Goal: Task Accomplishment & Management: Use online tool/utility

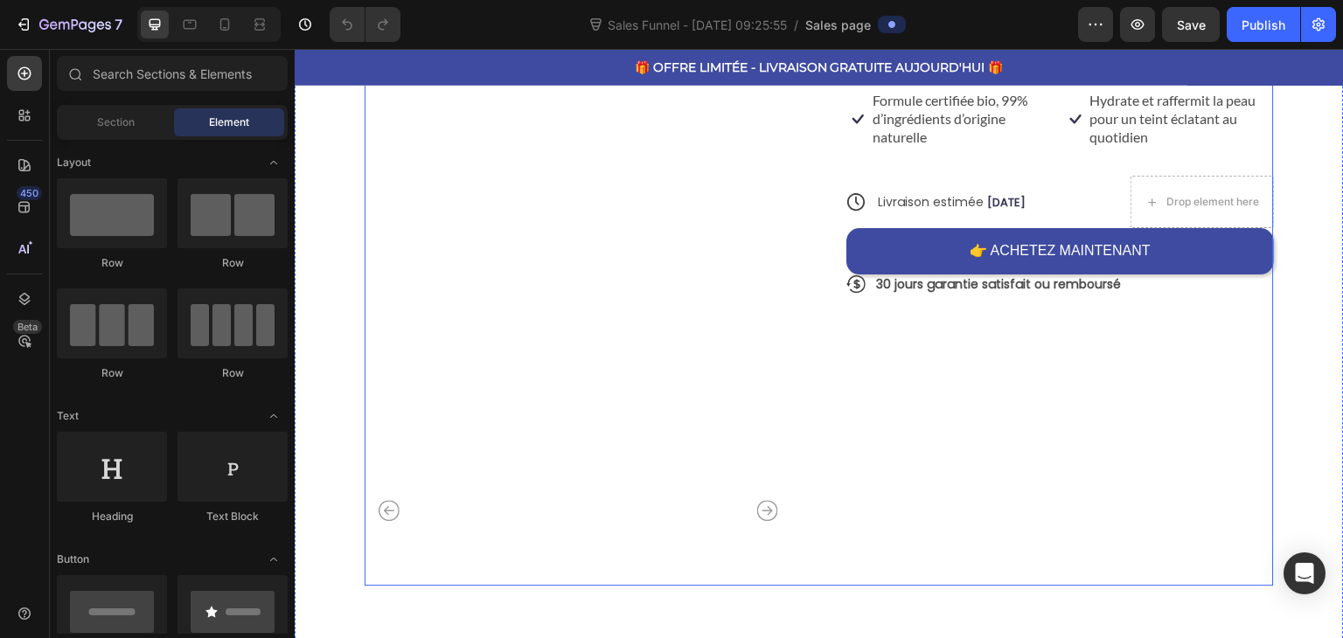
scroll to position [524, 0]
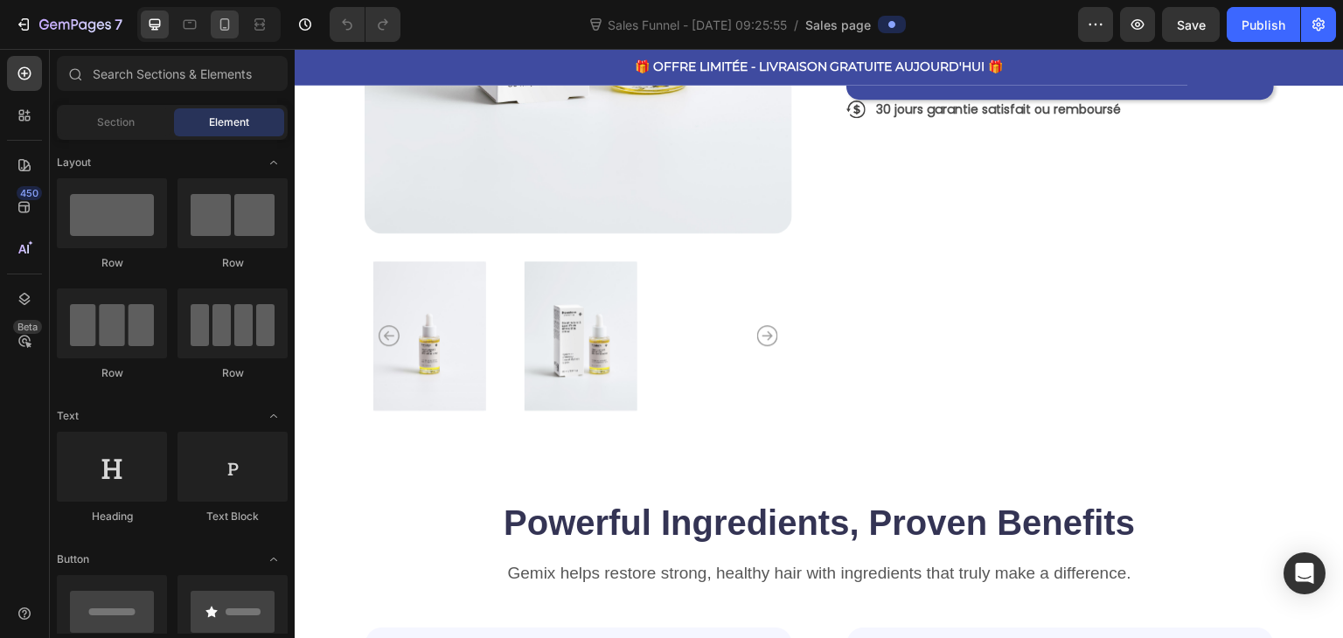
click at [213, 23] on div at bounding box center [225, 24] width 28 height 28
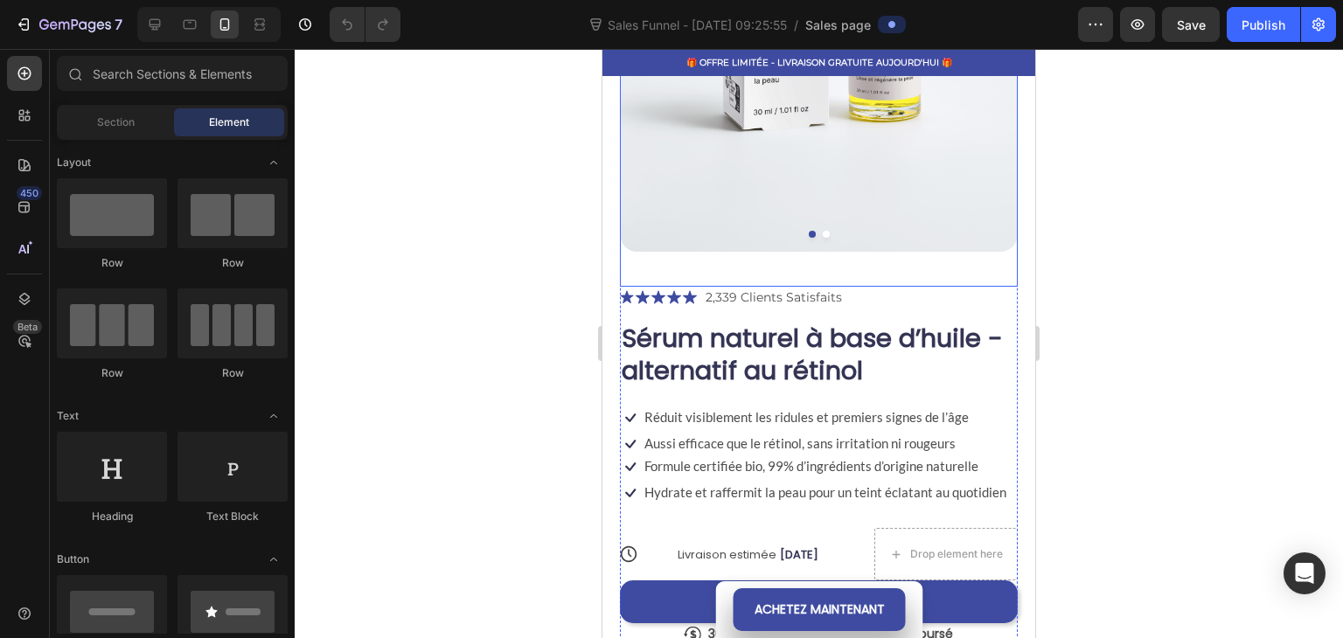
scroll to position [437, 0]
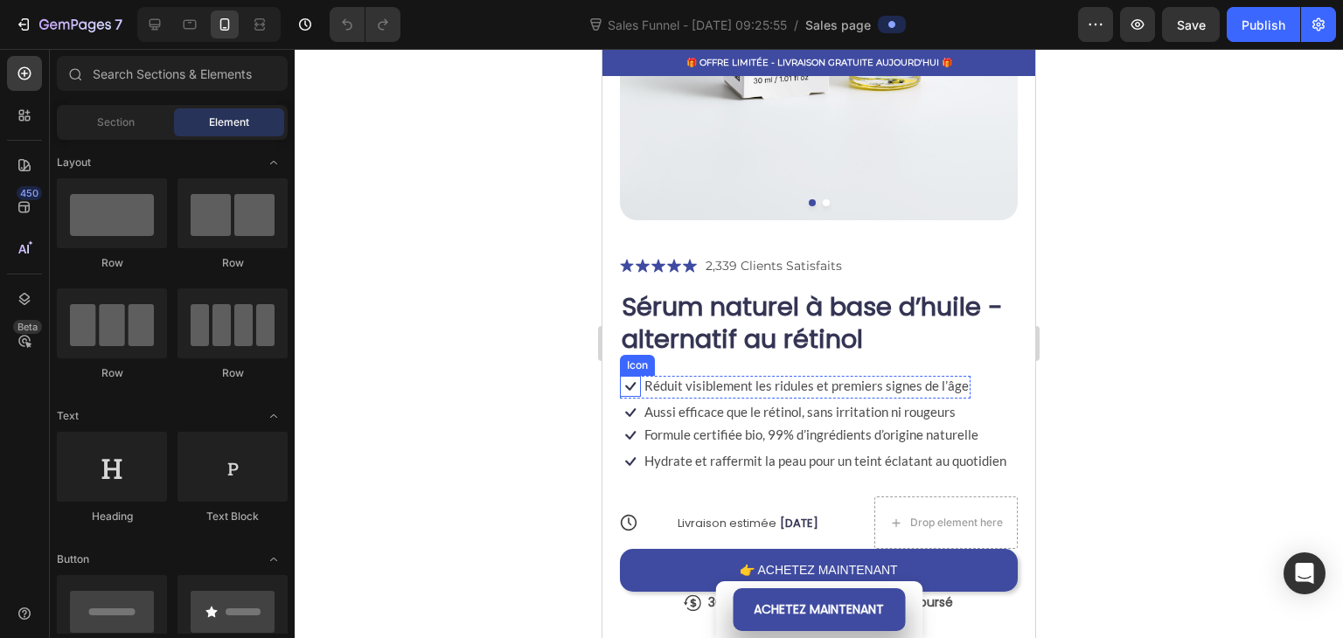
click at [631, 376] on icon at bounding box center [630, 386] width 21 height 21
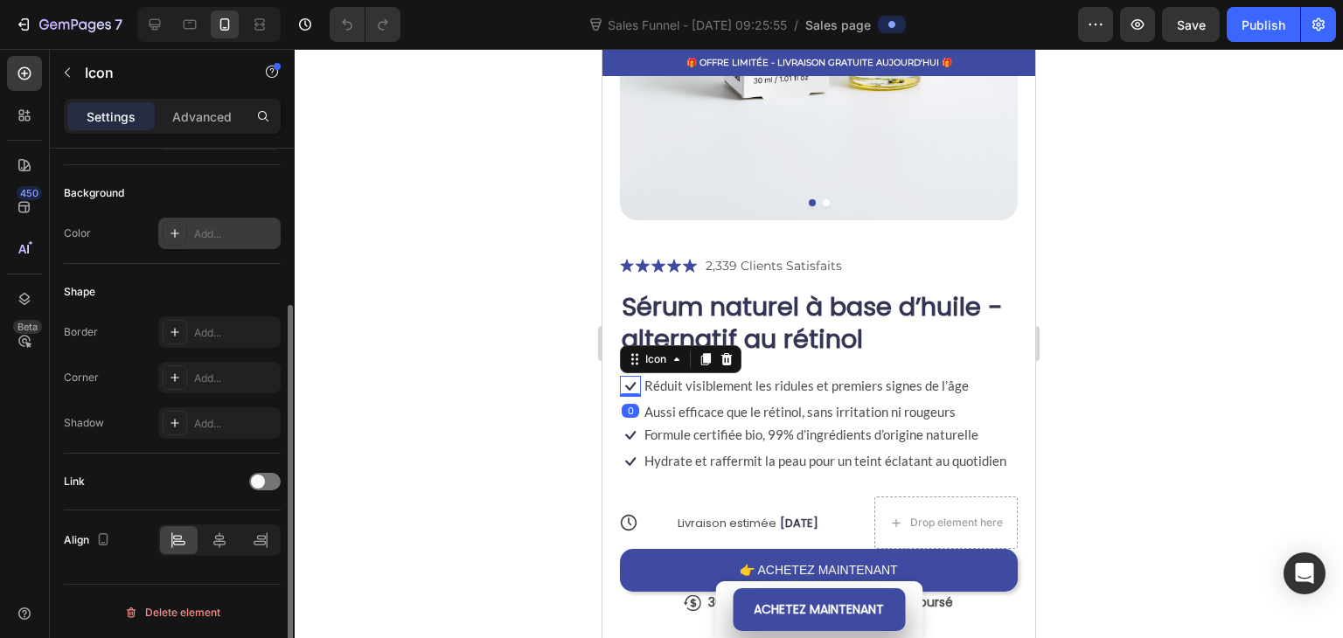
scroll to position [0, 0]
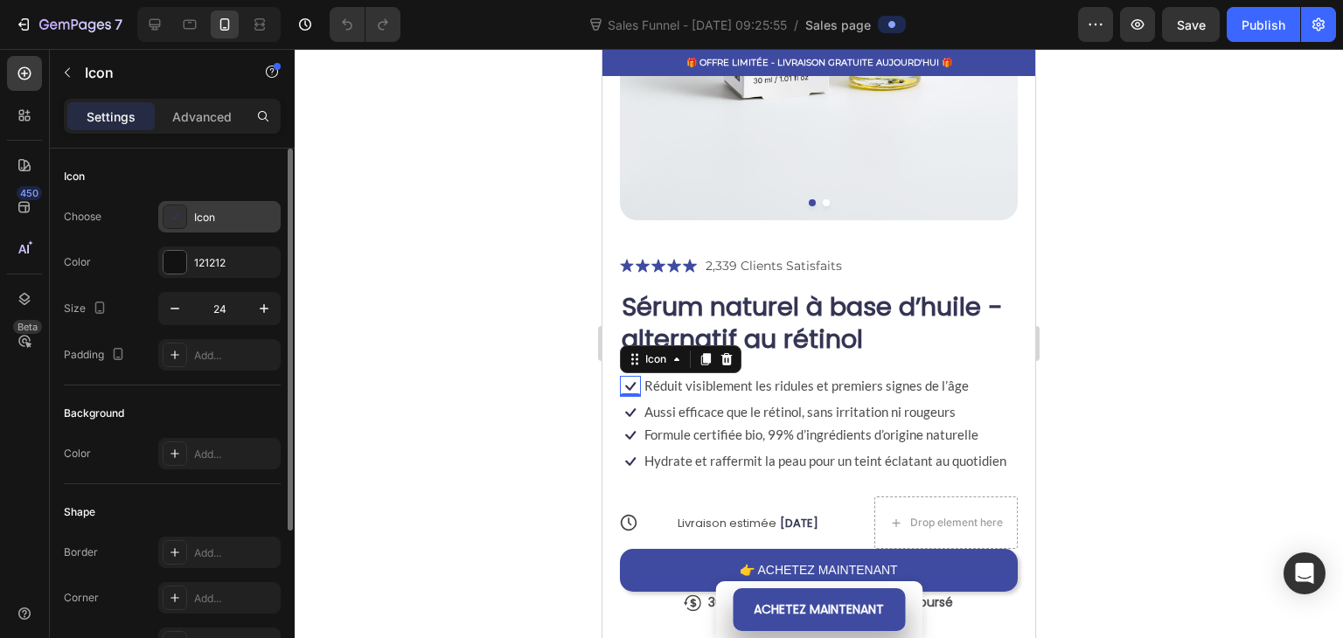
click at [180, 209] on icon at bounding box center [174, 216] width 17 height 17
click at [130, 186] on div "Icon" at bounding box center [172, 177] width 217 height 28
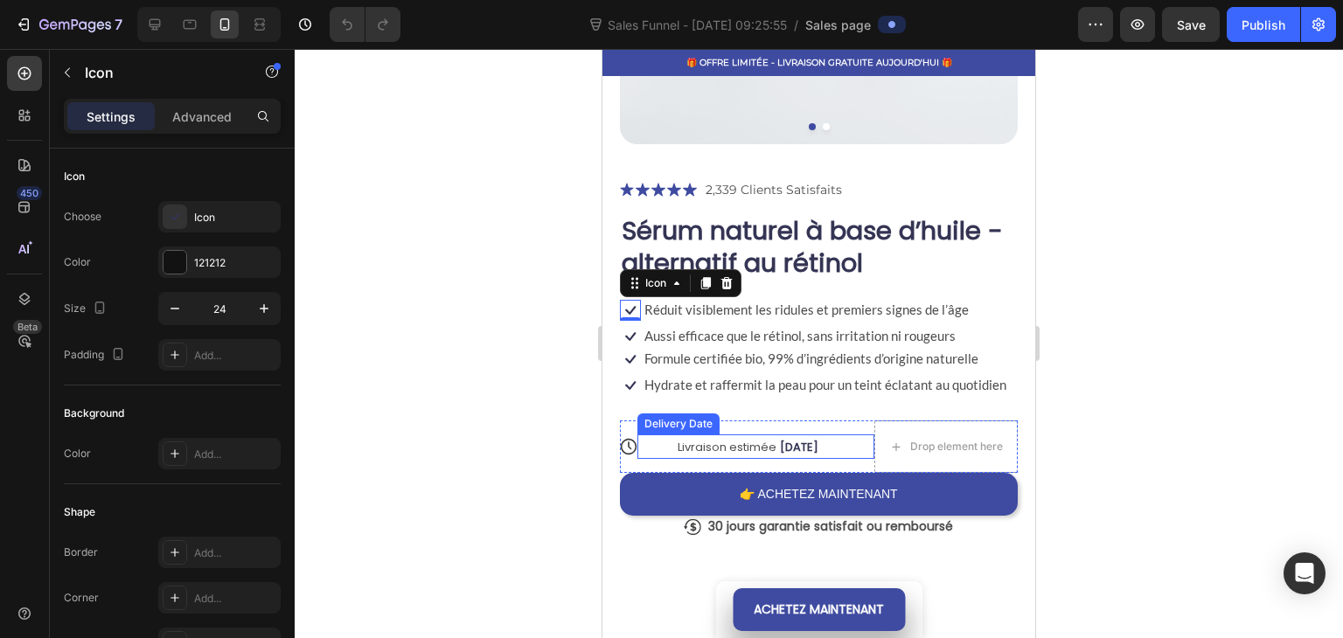
scroll to position [437, 0]
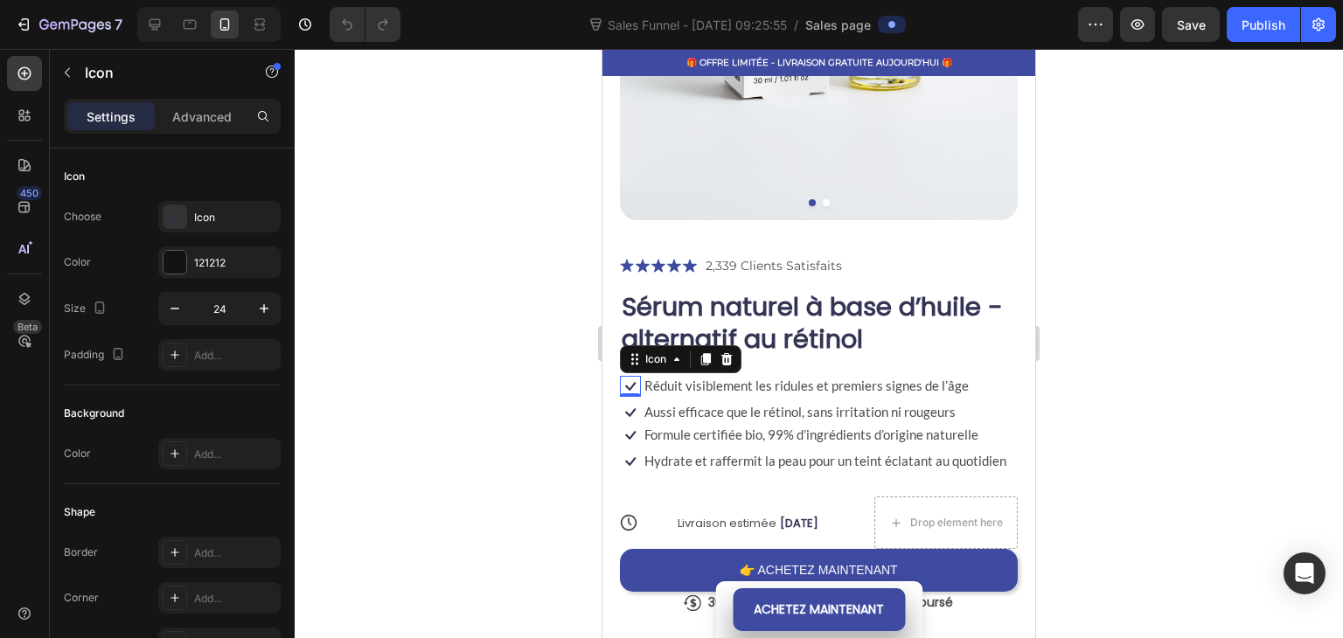
click at [524, 324] on div at bounding box center [819, 343] width 1048 height 589
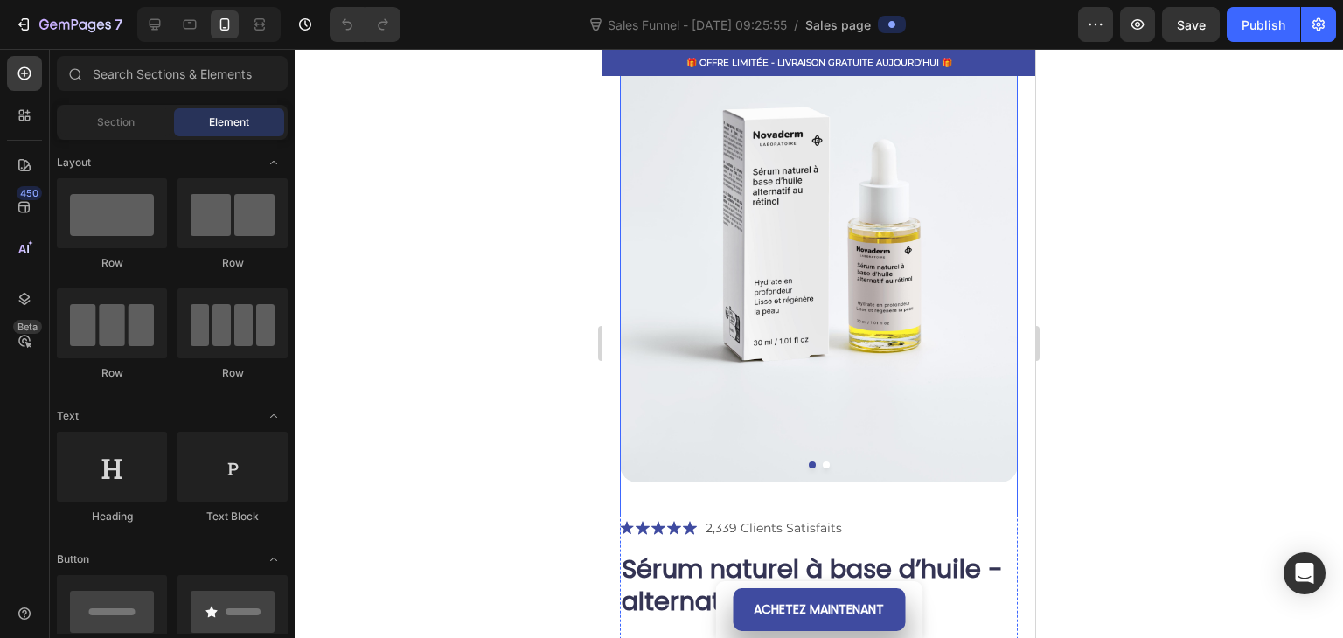
scroll to position [262, 0]
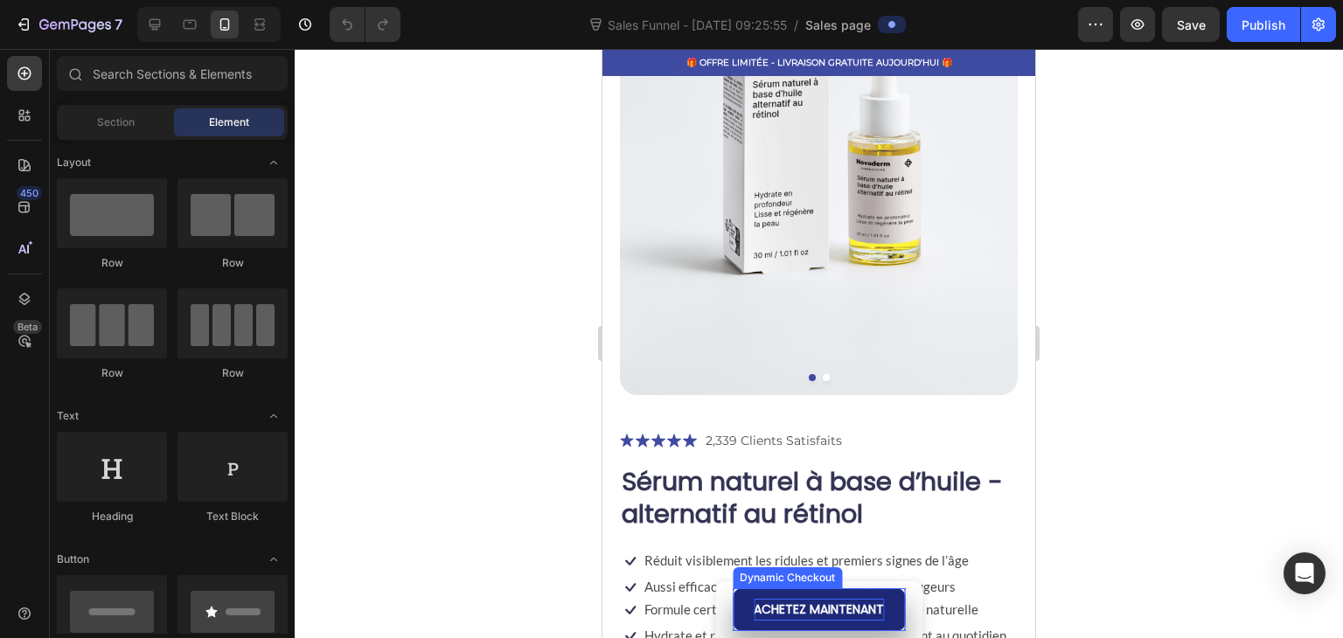
click at [775, 609] on p "ACHETEZ MAINTENANT" at bounding box center [818, 610] width 130 height 22
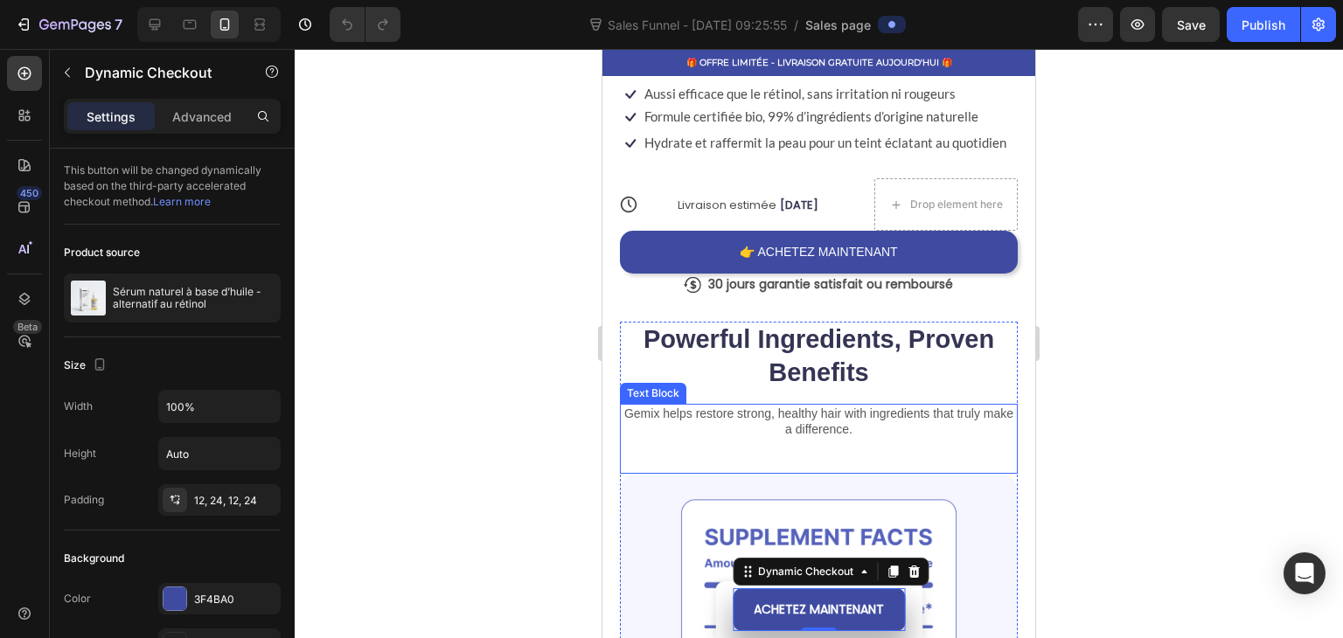
scroll to position [787, 0]
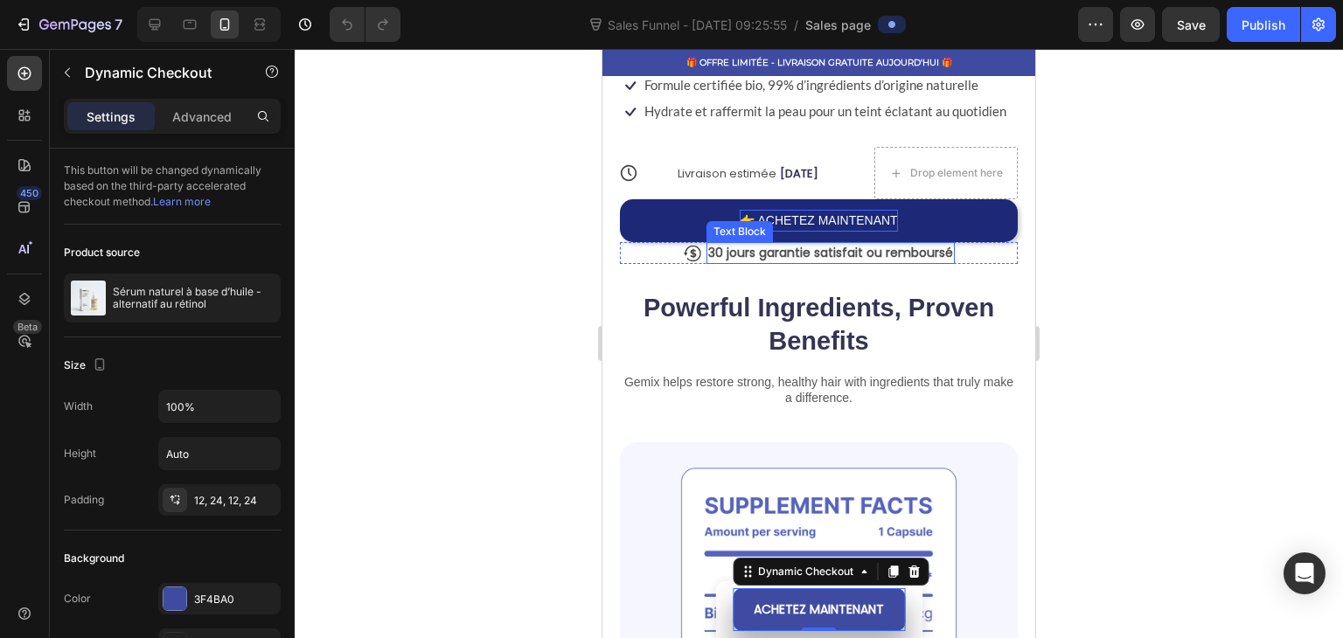
click at [797, 215] on p "👉 ACHETEZ MAINTENANT" at bounding box center [817, 221] width 157 height 22
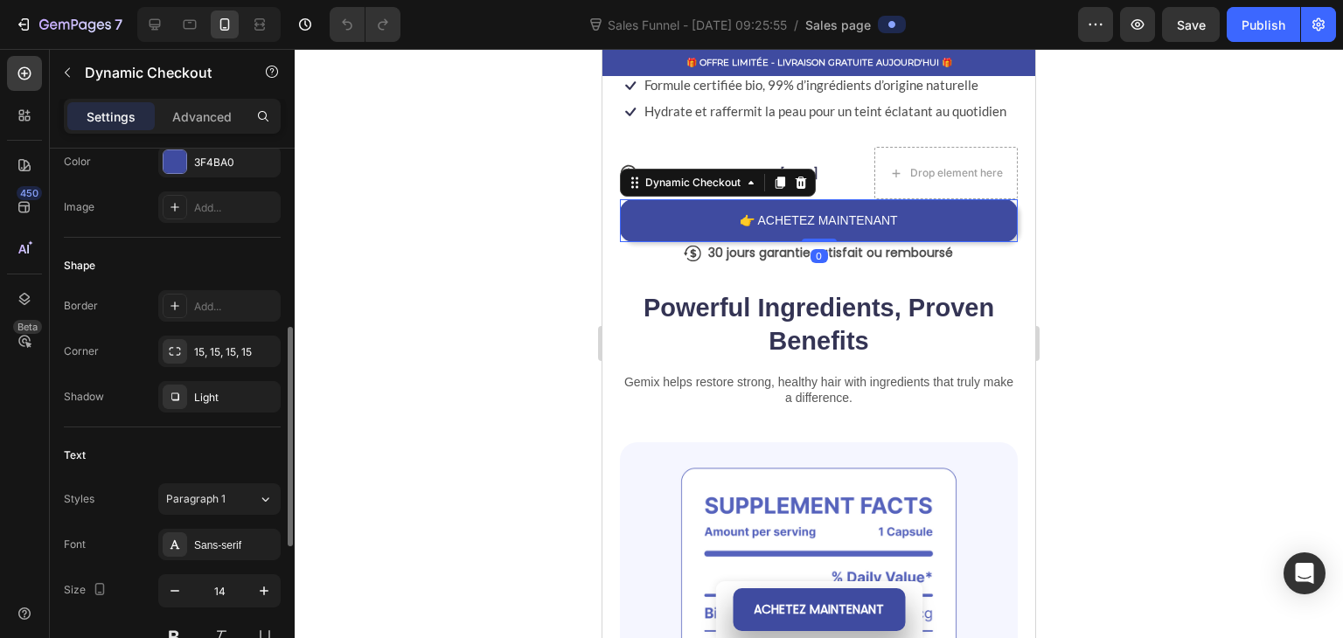
scroll to position [783, 0]
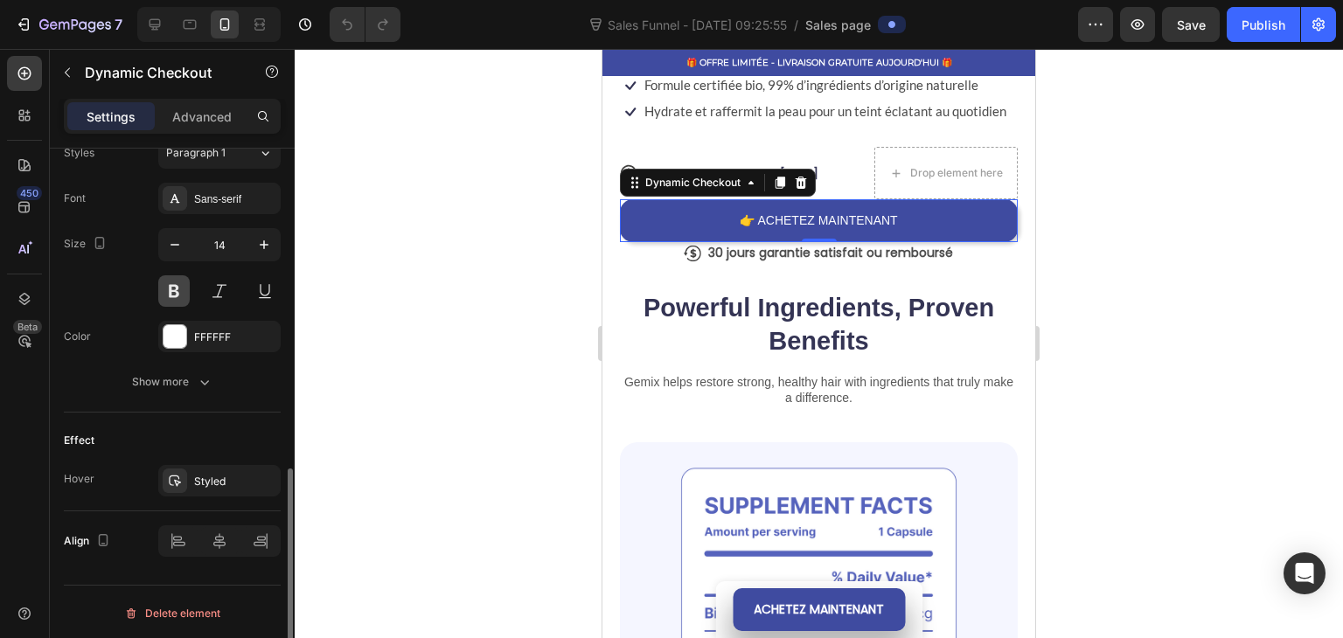
click at [183, 288] on button at bounding box center [173, 290] width 31 height 31
click at [430, 240] on div at bounding box center [819, 343] width 1048 height 589
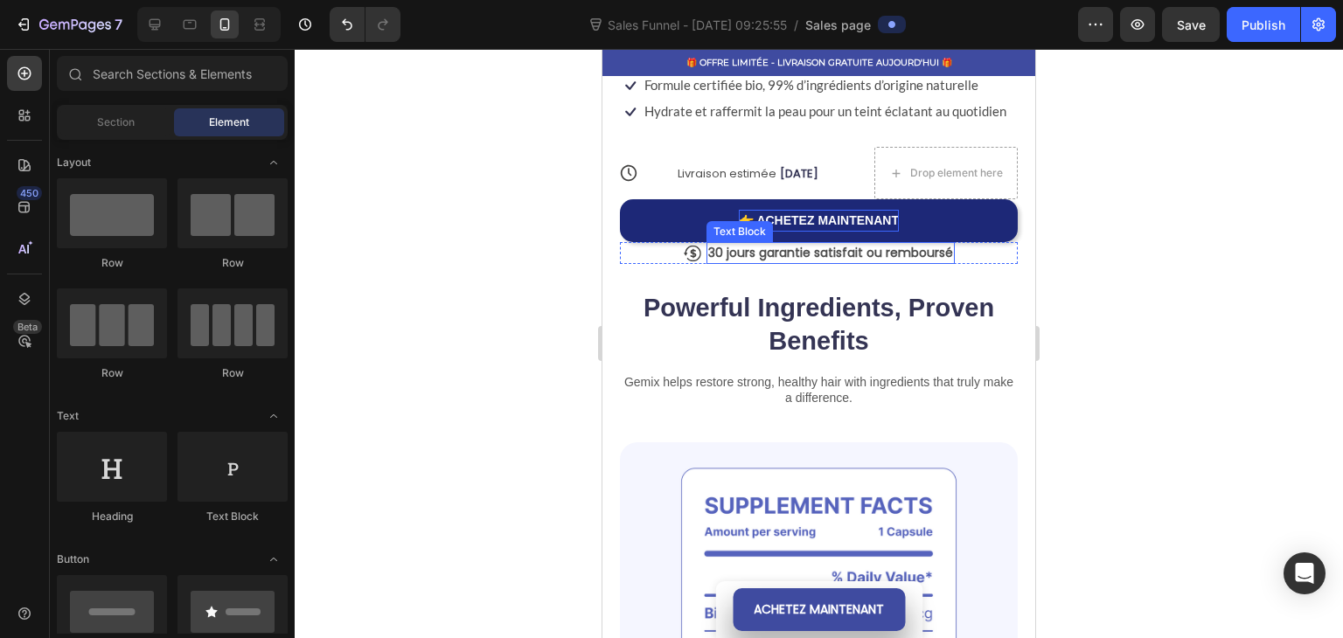
click at [777, 211] on p "👉 ACHETEZ MAINTENANT" at bounding box center [819, 221] width 160 height 22
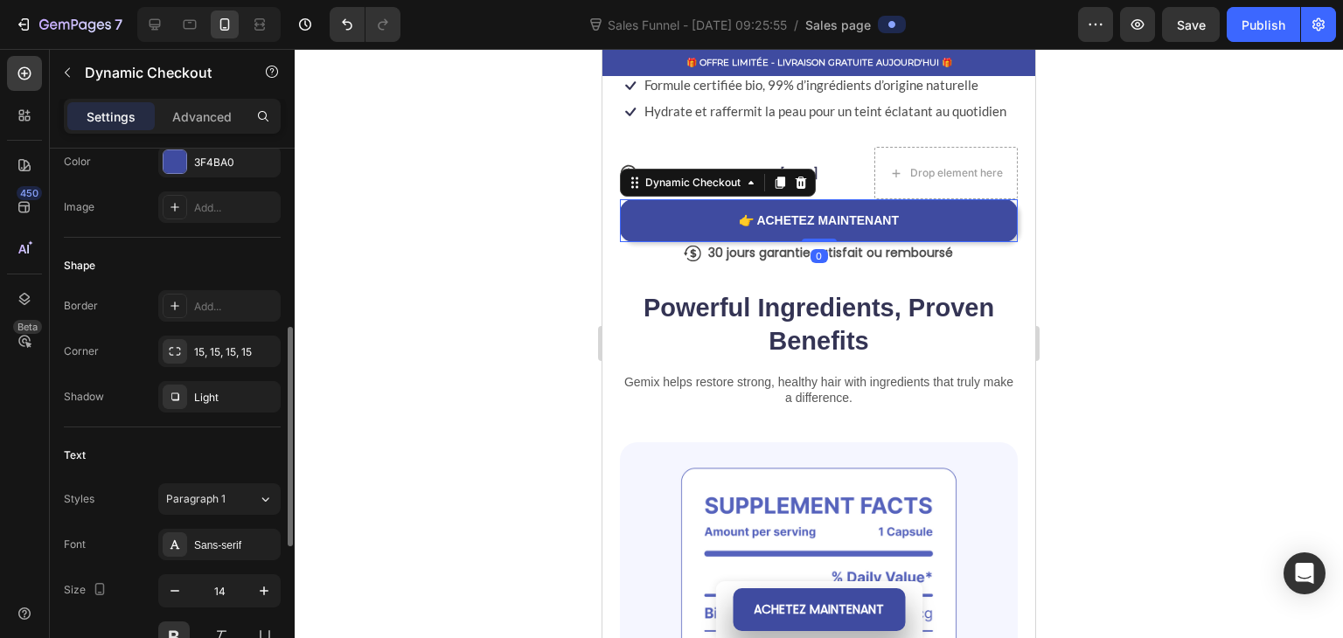
scroll to position [612, 0]
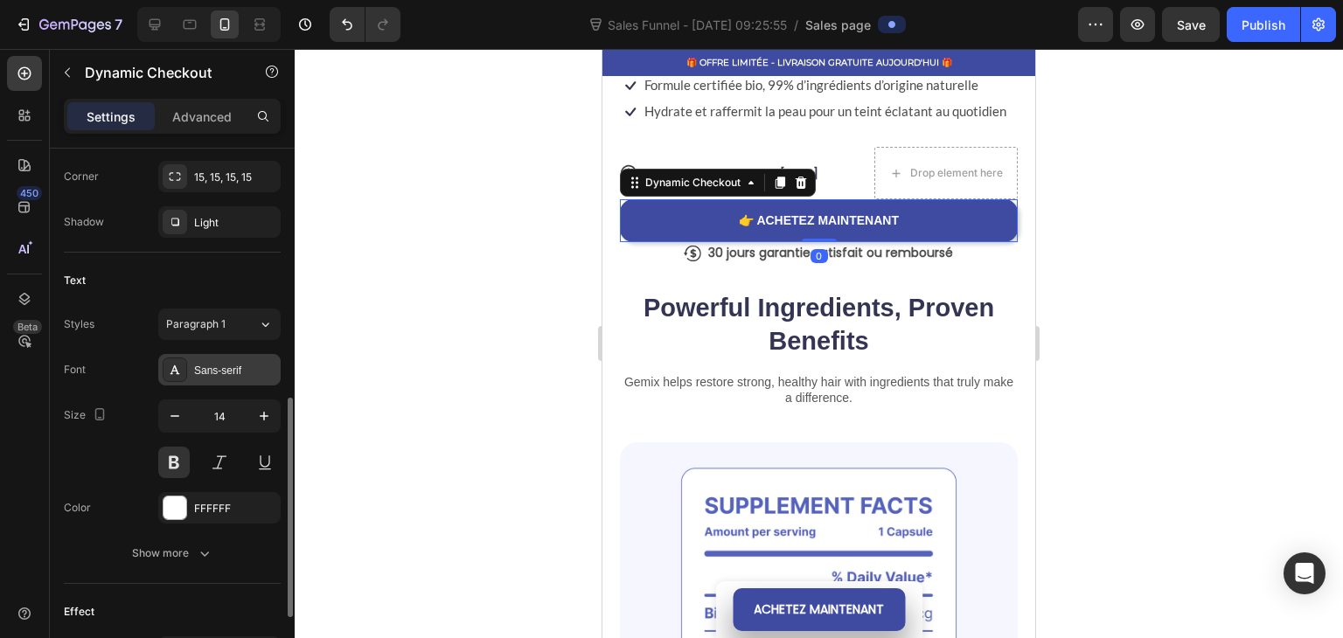
click at [208, 378] on div "Sans-serif" at bounding box center [219, 369] width 122 height 31
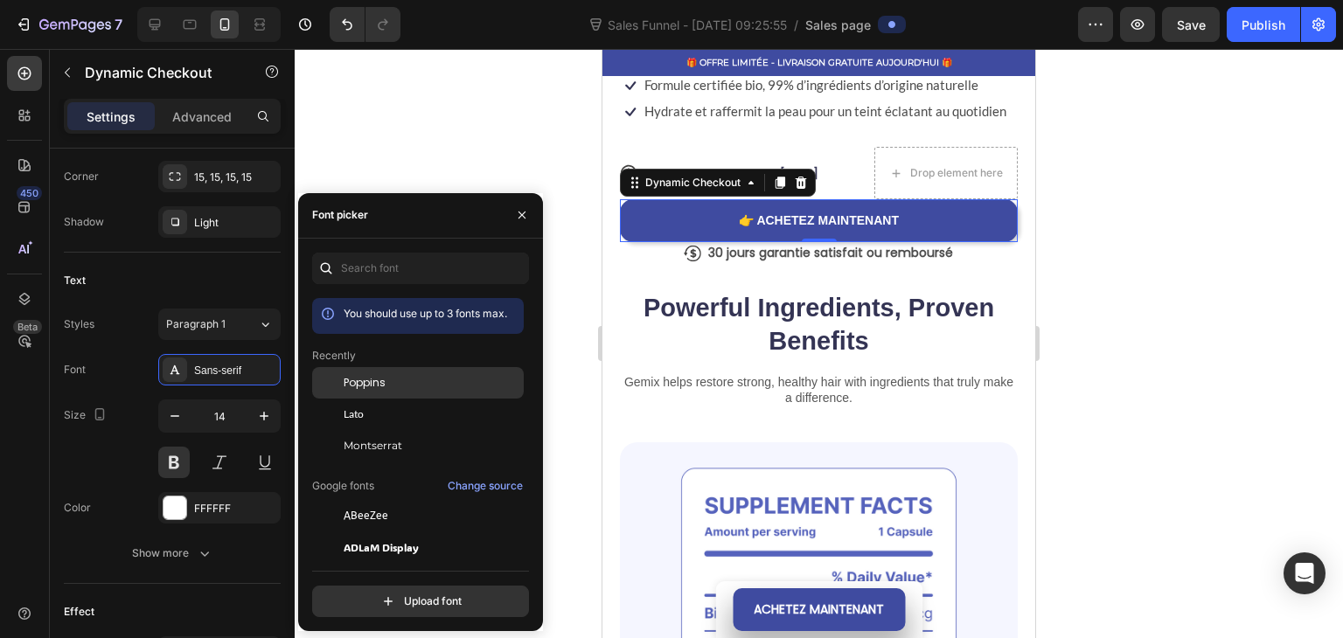
click at [371, 385] on span "Poppins" at bounding box center [365, 383] width 42 height 16
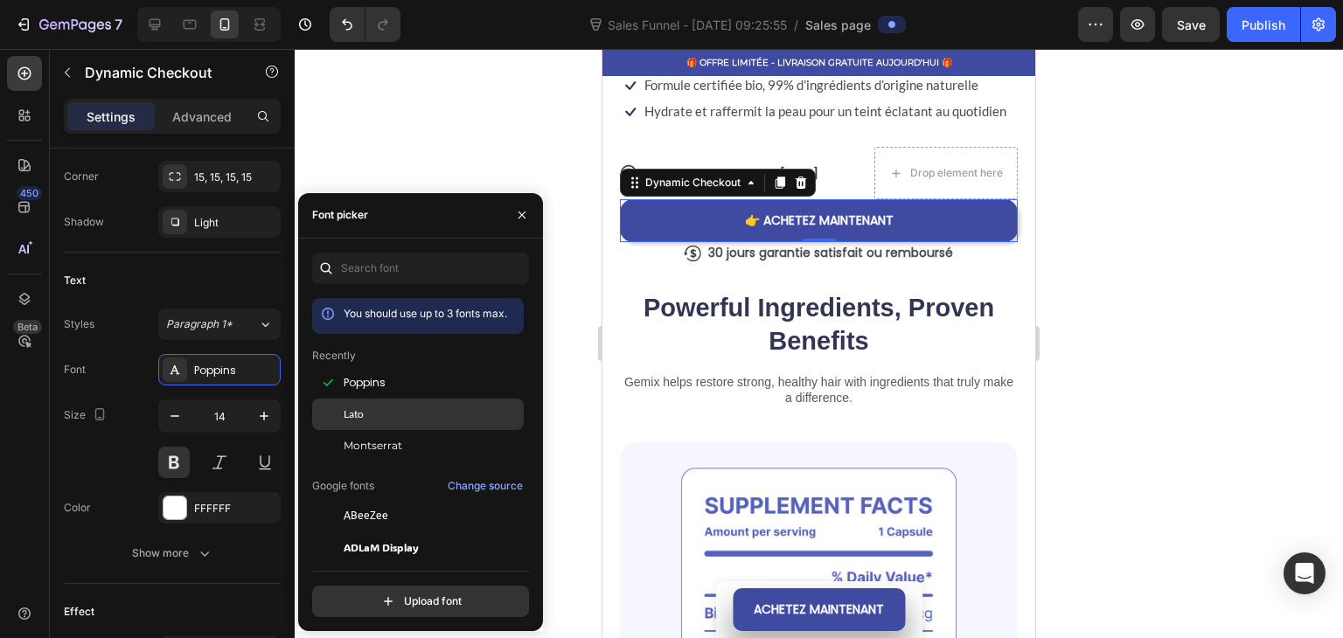
click at [378, 406] on div "Lato" at bounding box center [432, 414] width 177 height 16
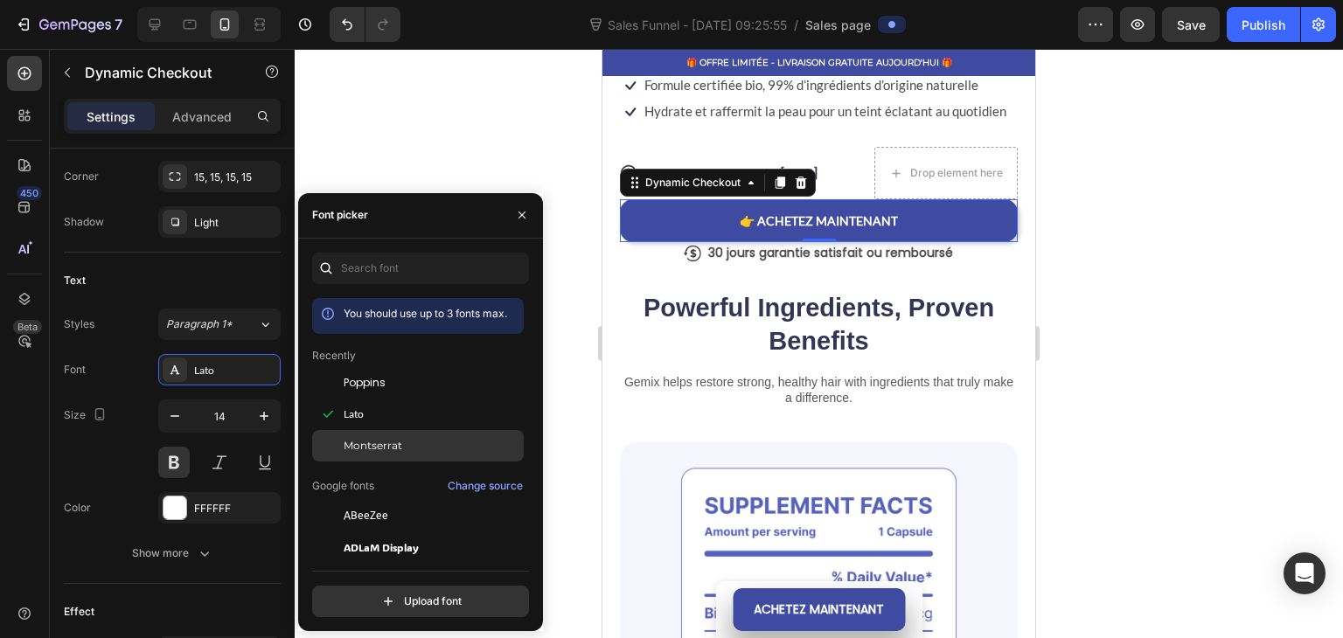
click at [382, 432] on div "Montserrat" at bounding box center [418, 445] width 212 height 31
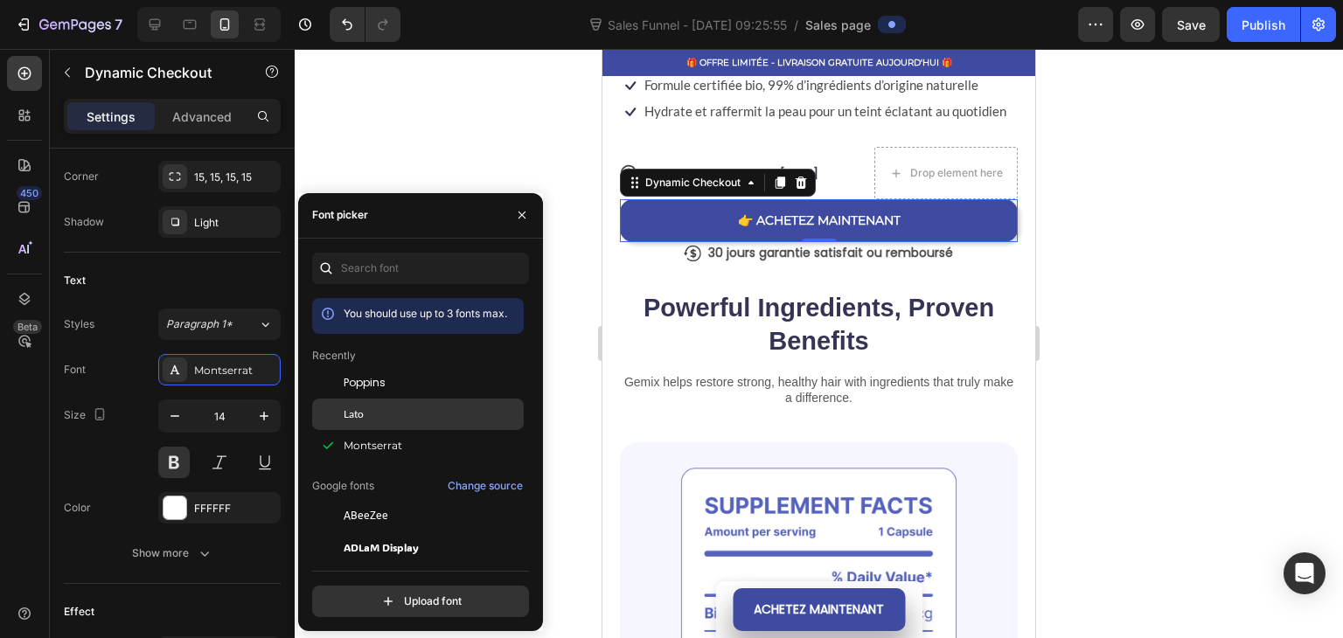
click at [415, 416] on div "Lato" at bounding box center [432, 414] width 177 height 16
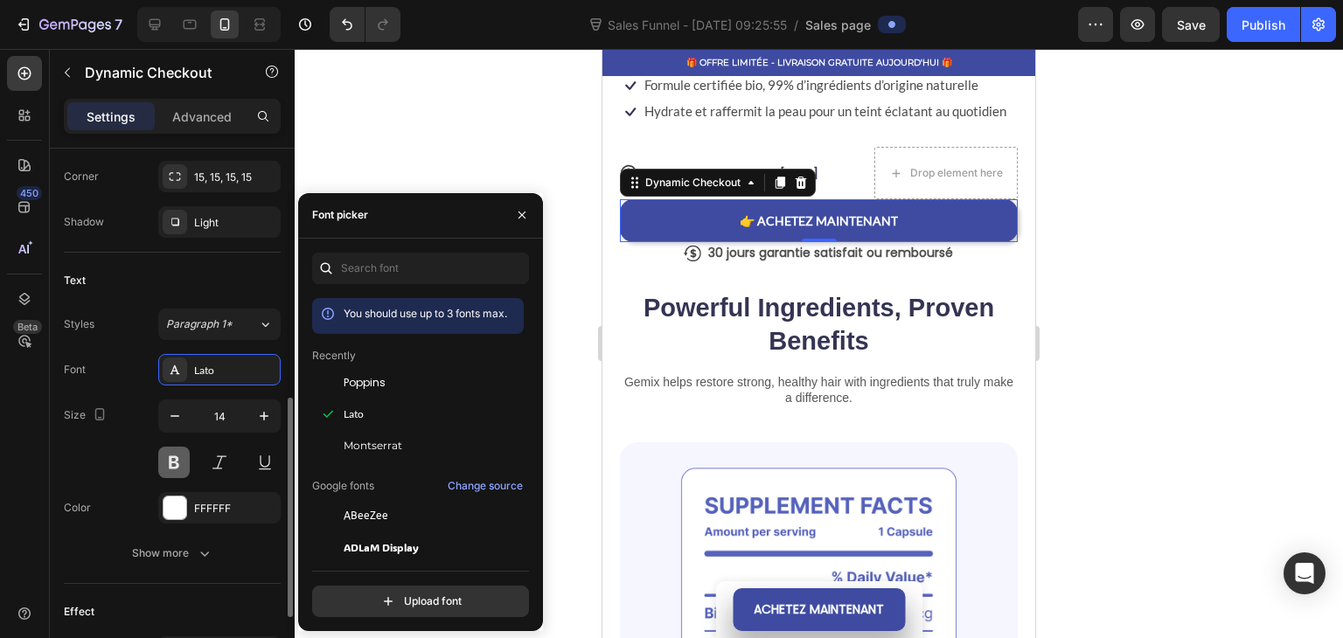
click at [172, 468] on button at bounding box center [173, 462] width 31 height 31
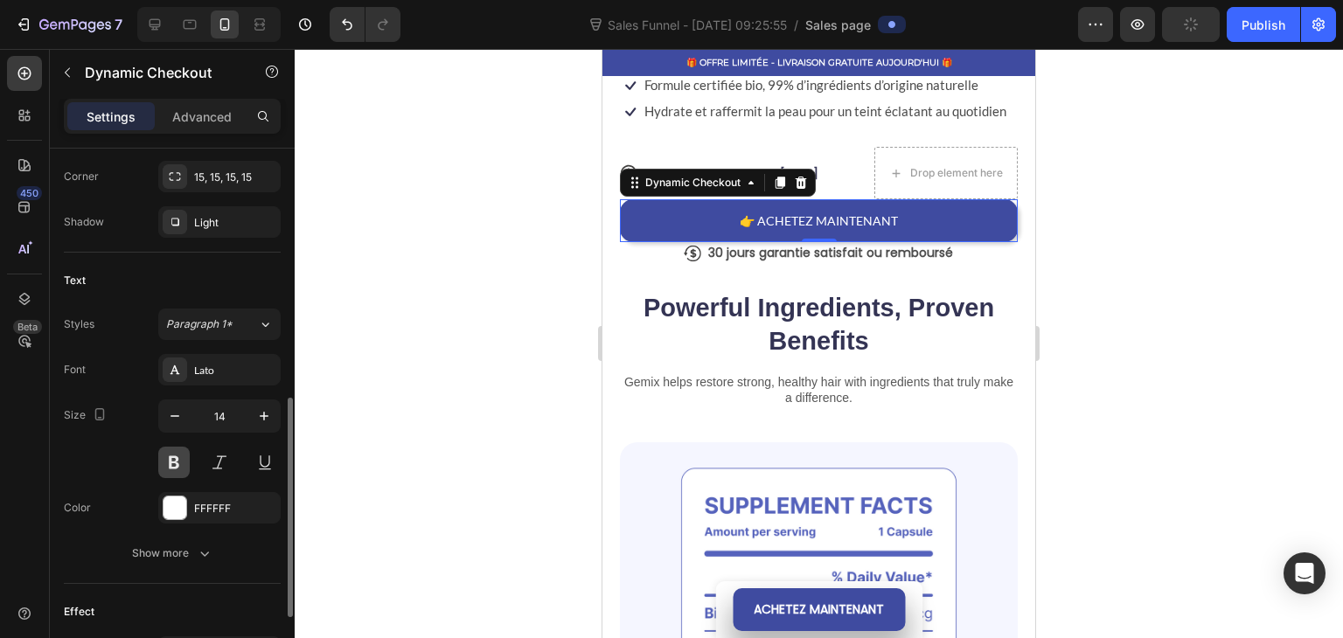
click at [175, 448] on button at bounding box center [173, 462] width 31 height 31
click at [196, 357] on div "Lato" at bounding box center [219, 369] width 122 height 31
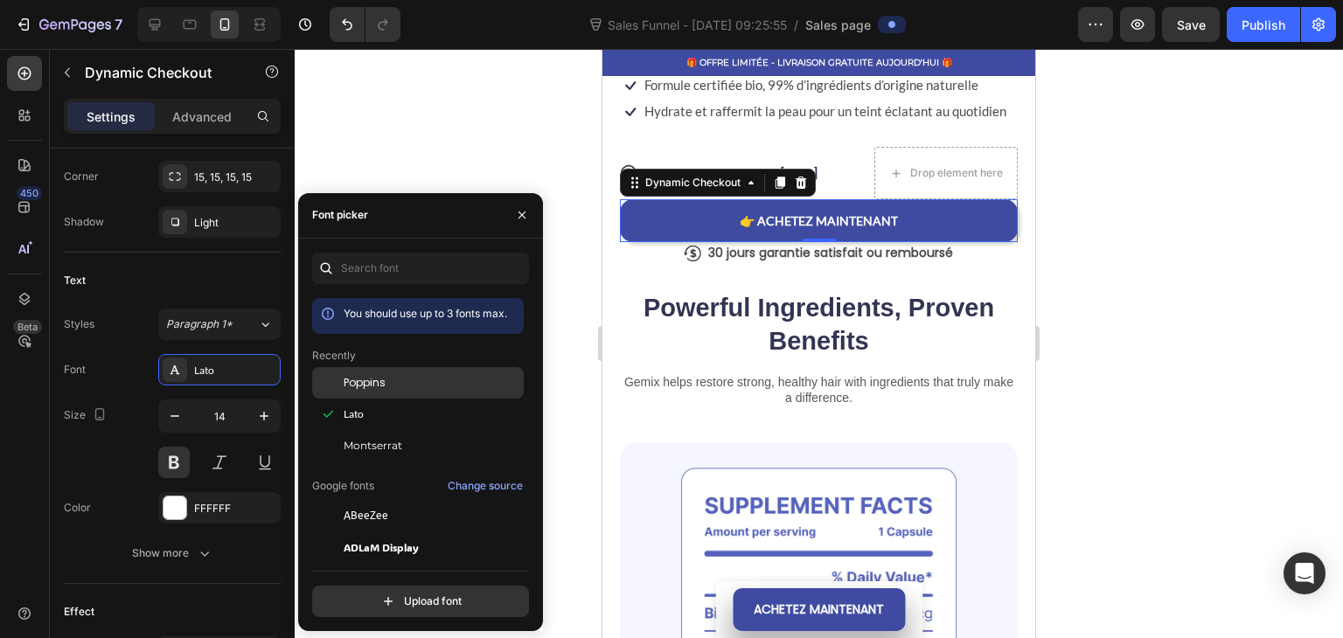
click at [371, 376] on span "Poppins" at bounding box center [365, 383] width 42 height 16
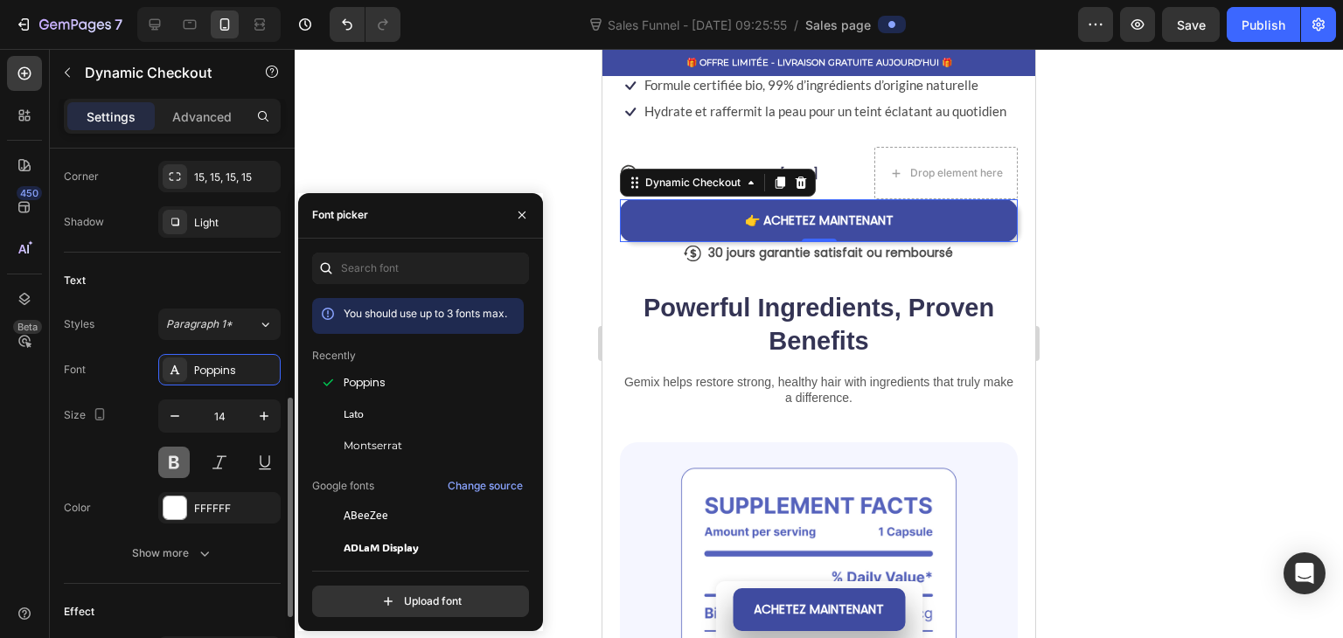
click at [171, 461] on button at bounding box center [173, 462] width 31 height 31
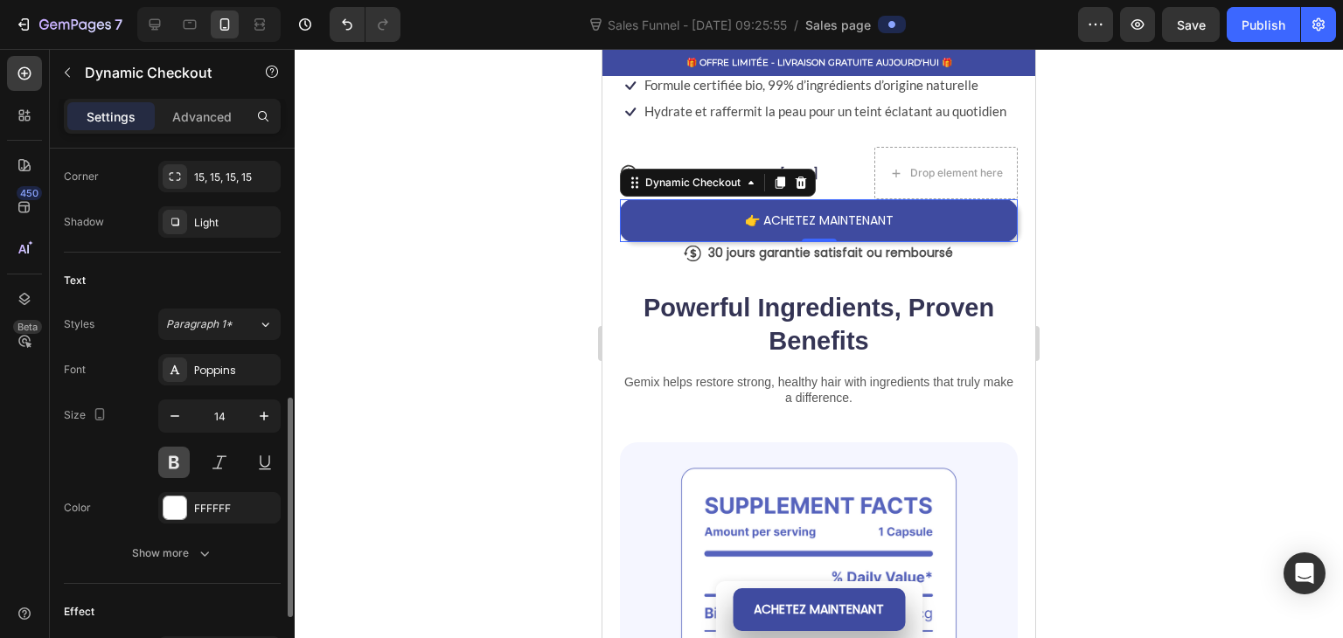
click at [171, 461] on button at bounding box center [173, 462] width 31 height 31
click at [268, 419] on icon "button" at bounding box center [263, 415] width 17 height 17
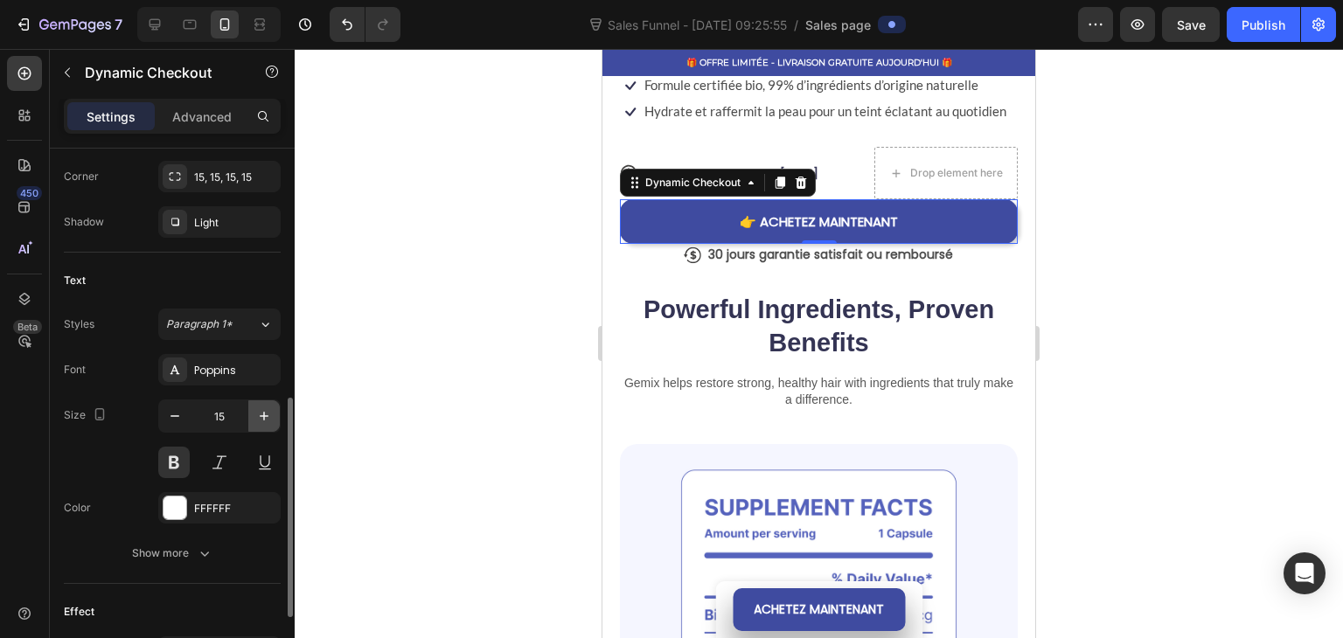
click at [268, 419] on icon "button" at bounding box center [263, 415] width 17 height 17
type input "16"
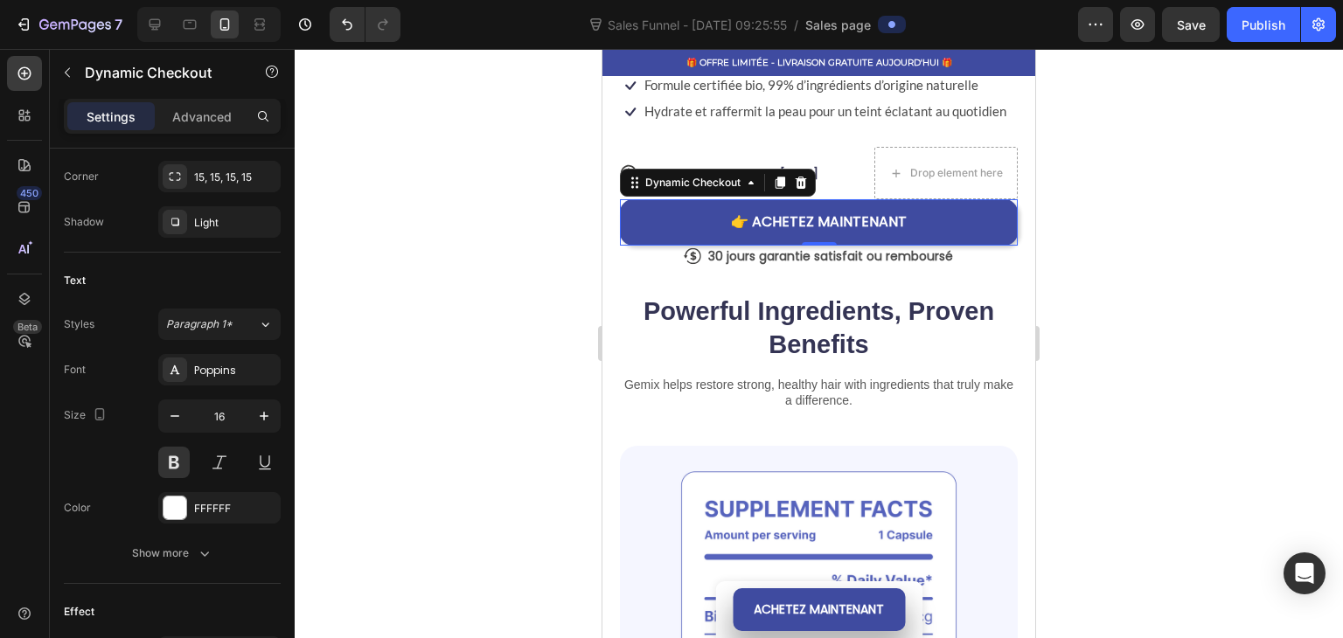
click at [355, 342] on div at bounding box center [819, 343] width 1048 height 589
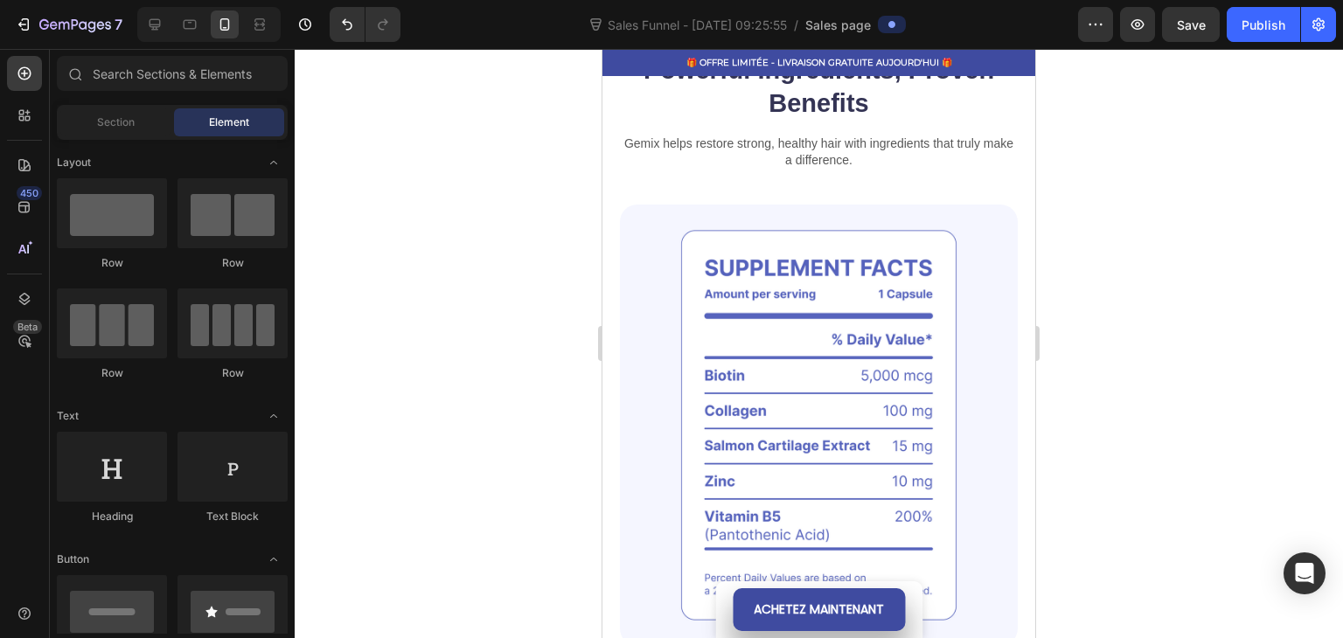
scroll to position [961, 0]
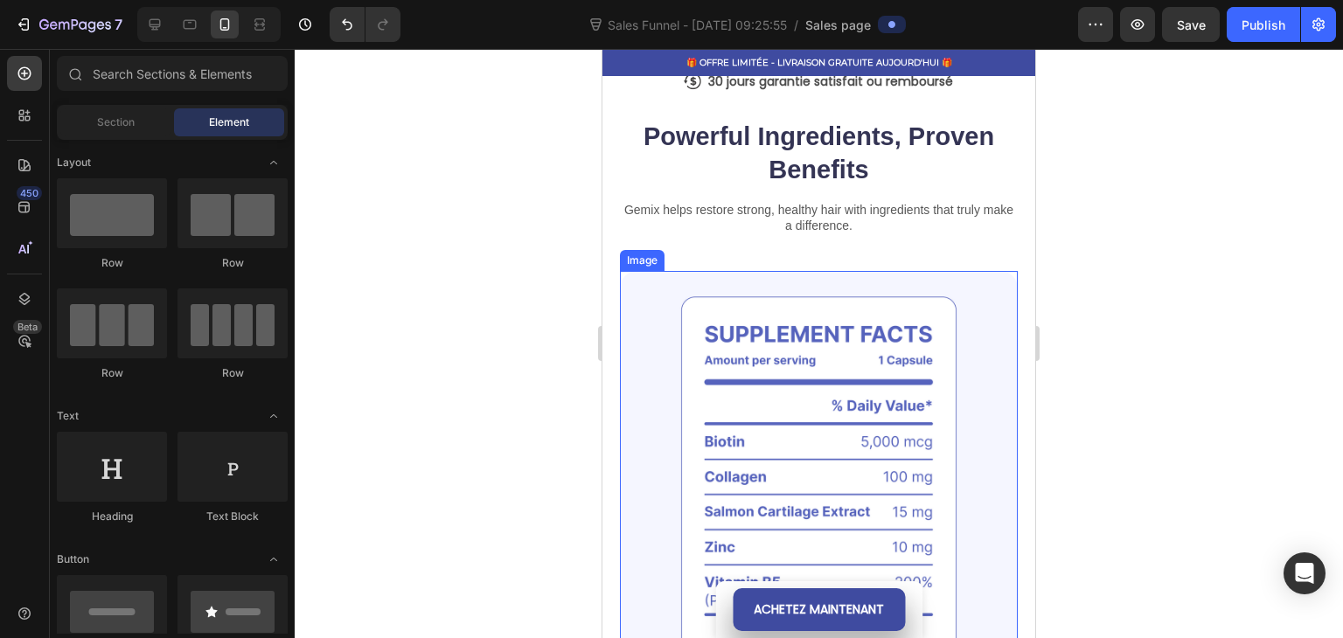
click at [771, 421] on img at bounding box center [819, 491] width 398 height 441
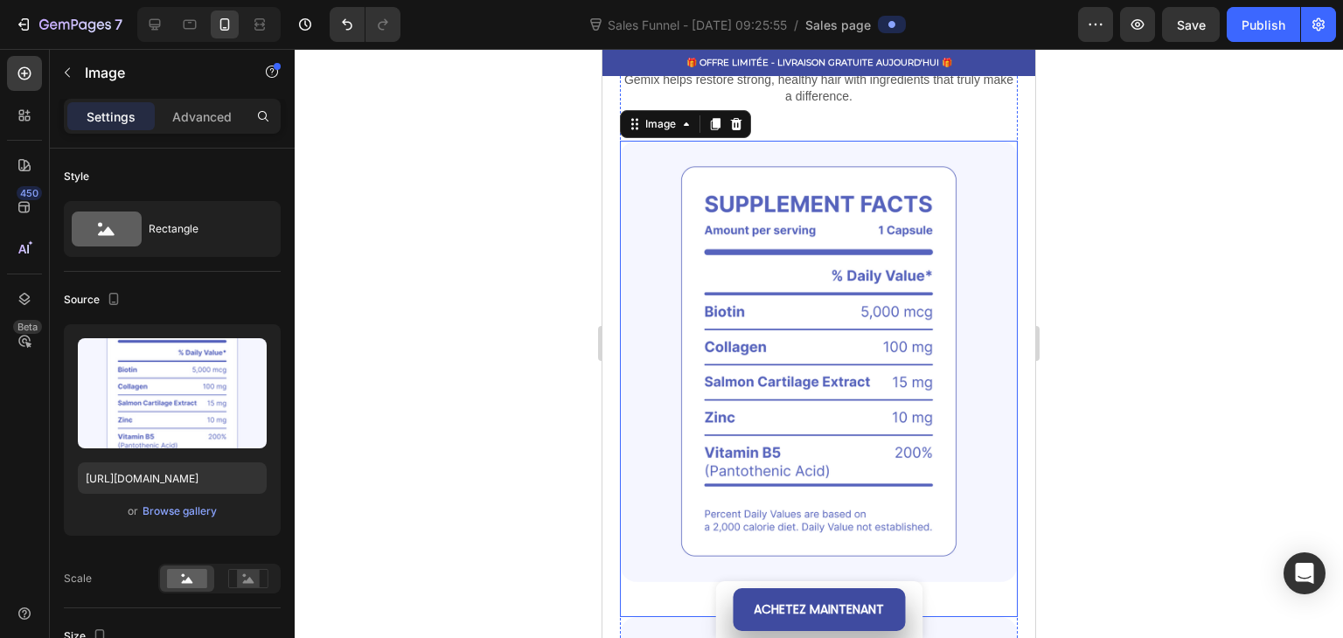
scroll to position [1049, 0]
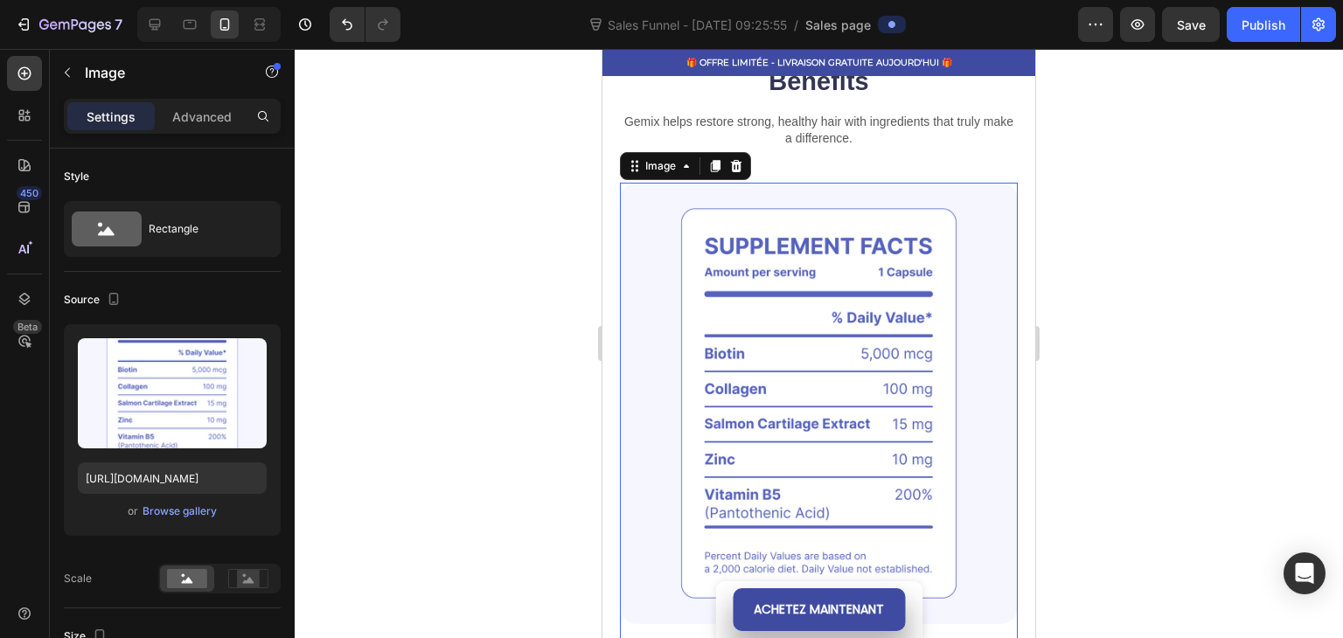
click at [524, 204] on div at bounding box center [819, 343] width 1048 height 589
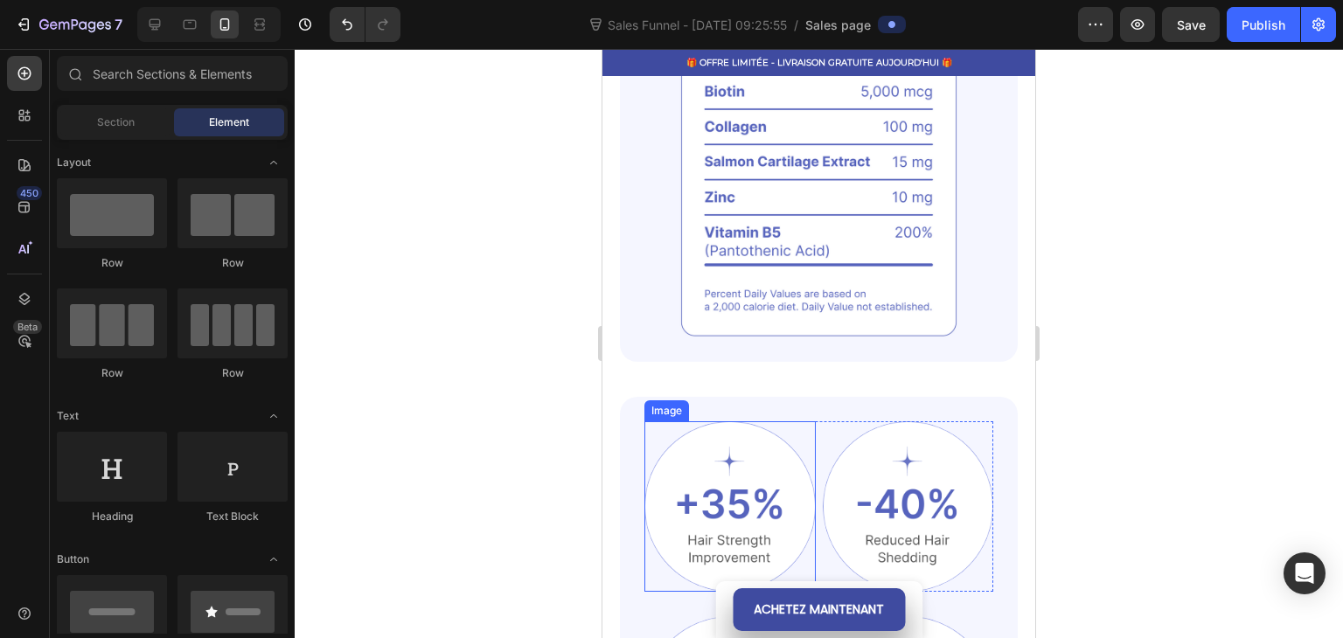
scroll to position [1136, 0]
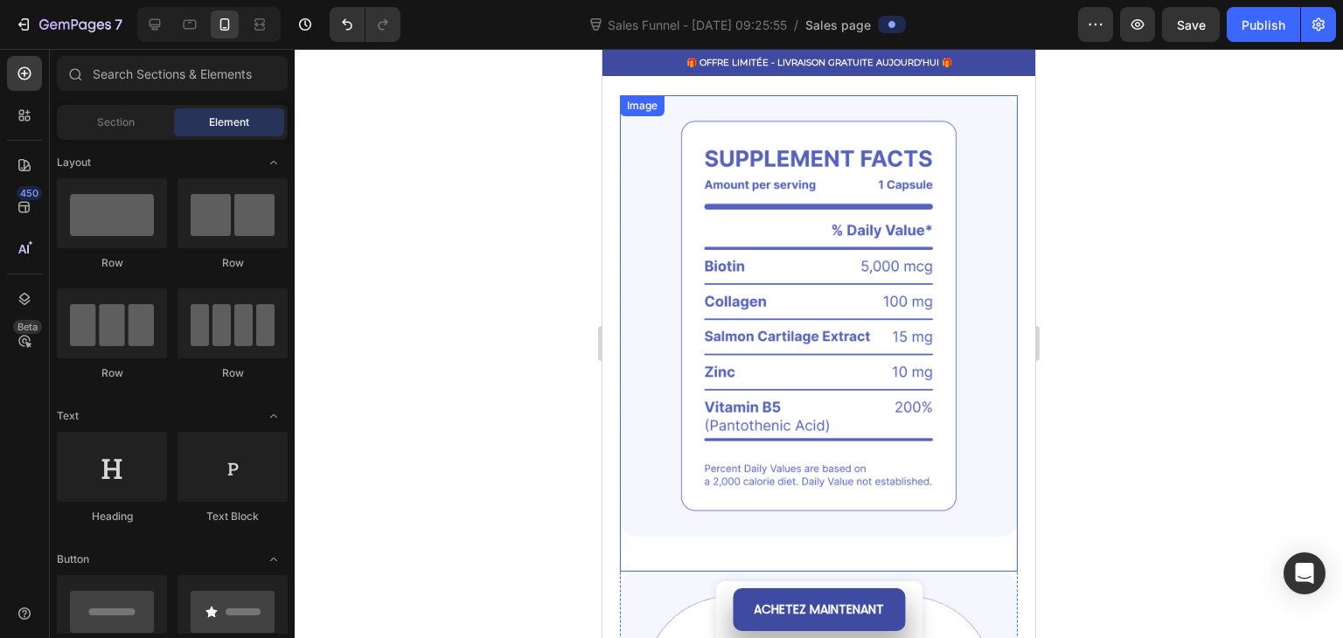
click at [663, 322] on img at bounding box center [819, 315] width 398 height 441
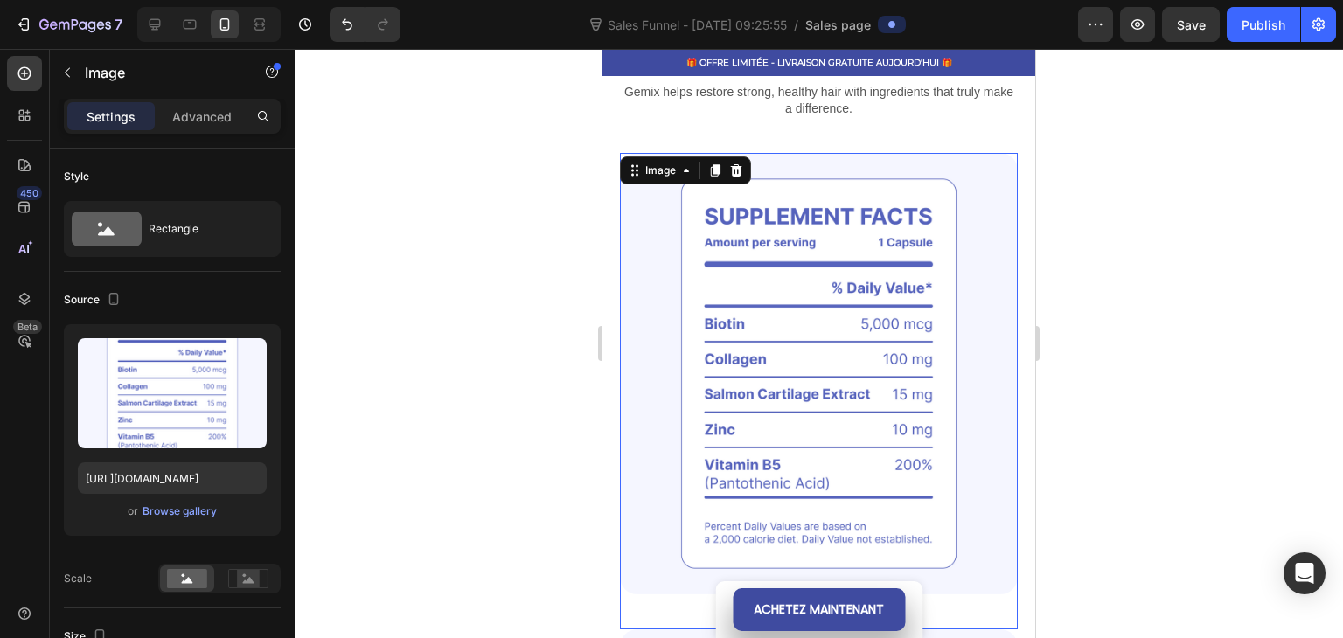
scroll to position [1049, 0]
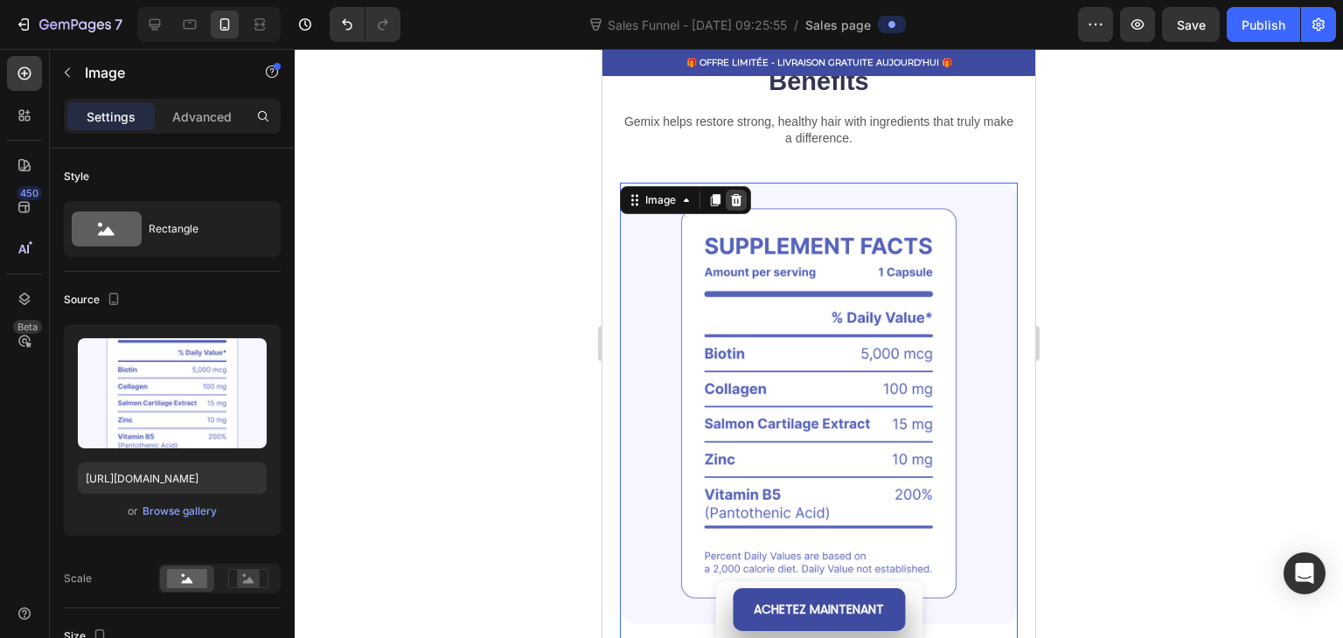
click at [735, 200] on icon at bounding box center [736, 200] width 11 height 12
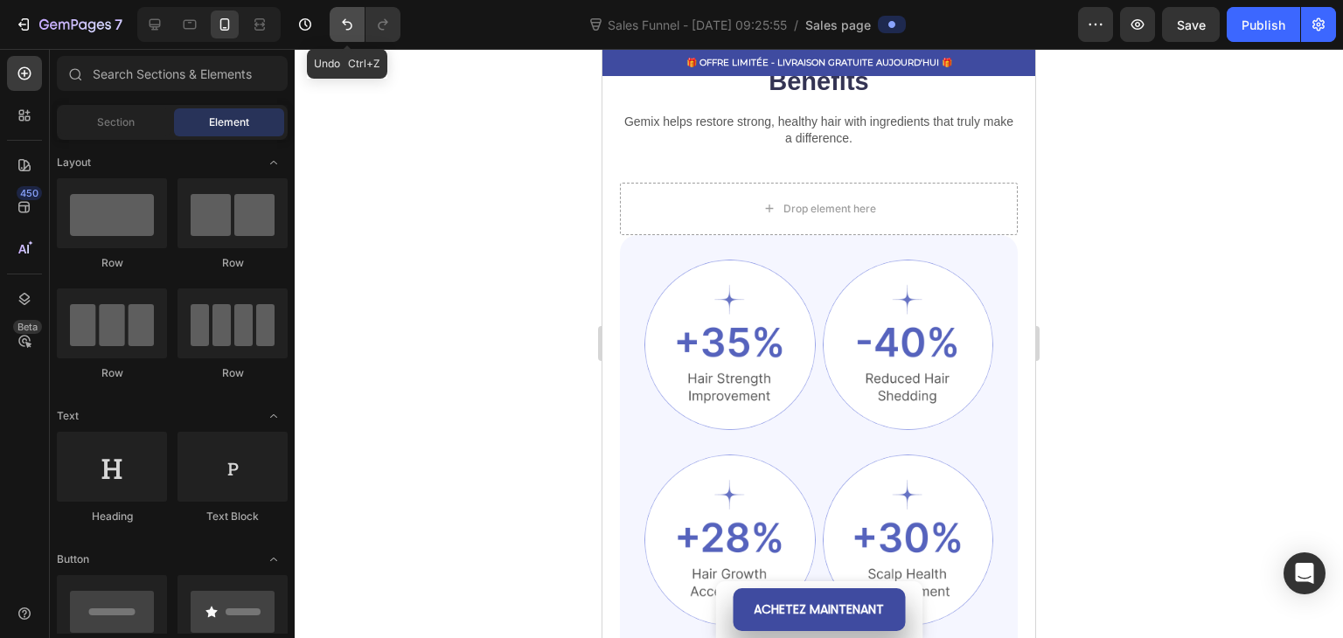
click at [341, 25] on icon "Undo/Redo" at bounding box center [346, 24] width 17 height 17
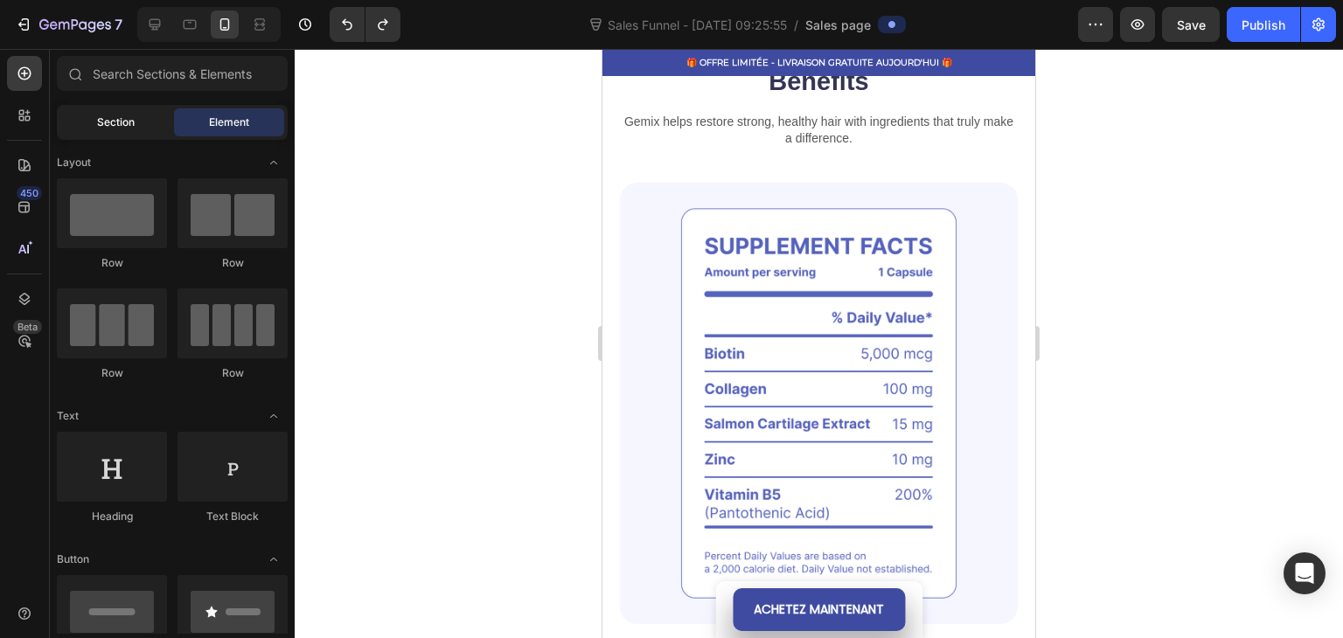
click at [118, 124] on span "Section" at bounding box center [116, 123] width 38 height 16
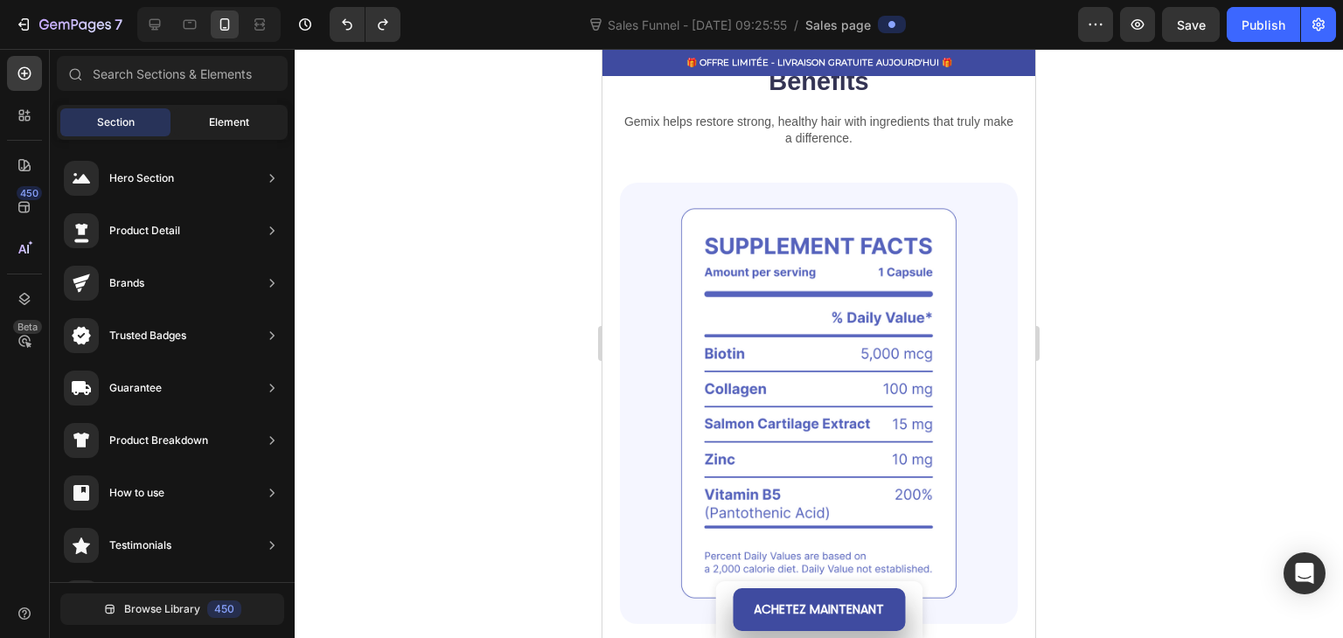
click at [203, 130] on div "Element" at bounding box center [229, 122] width 110 height 28
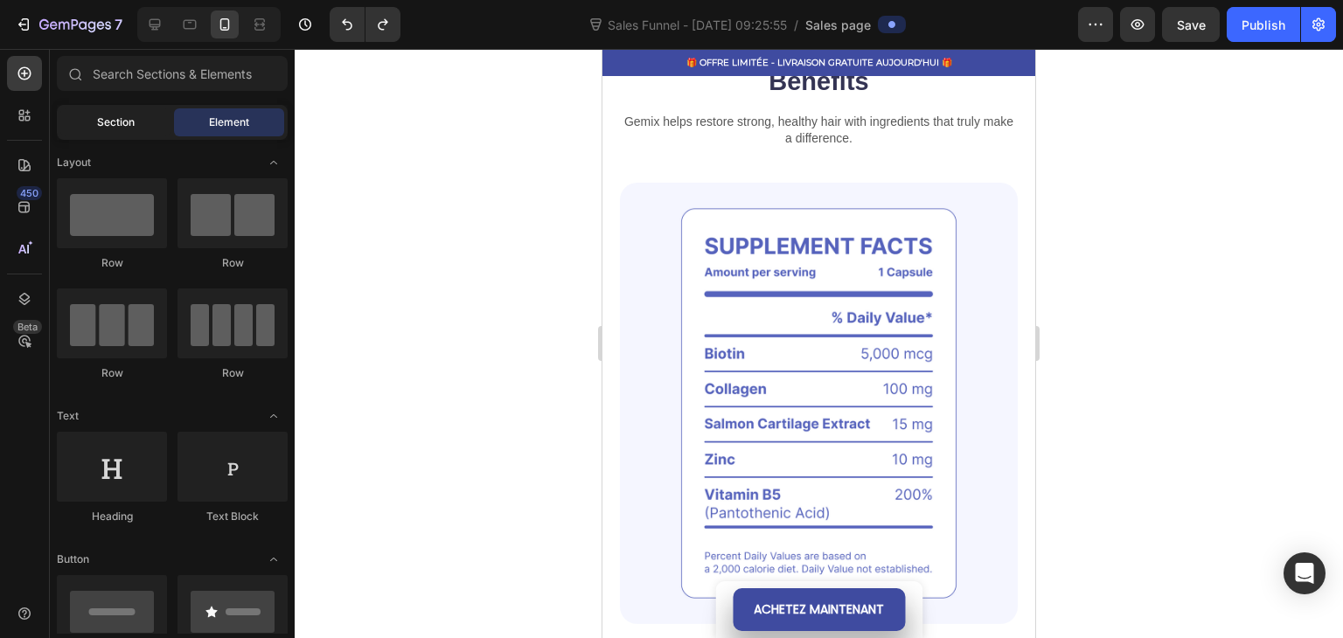
click at [119, 128] on span "Section" at bounding box center [116, 123] width 38 height 16
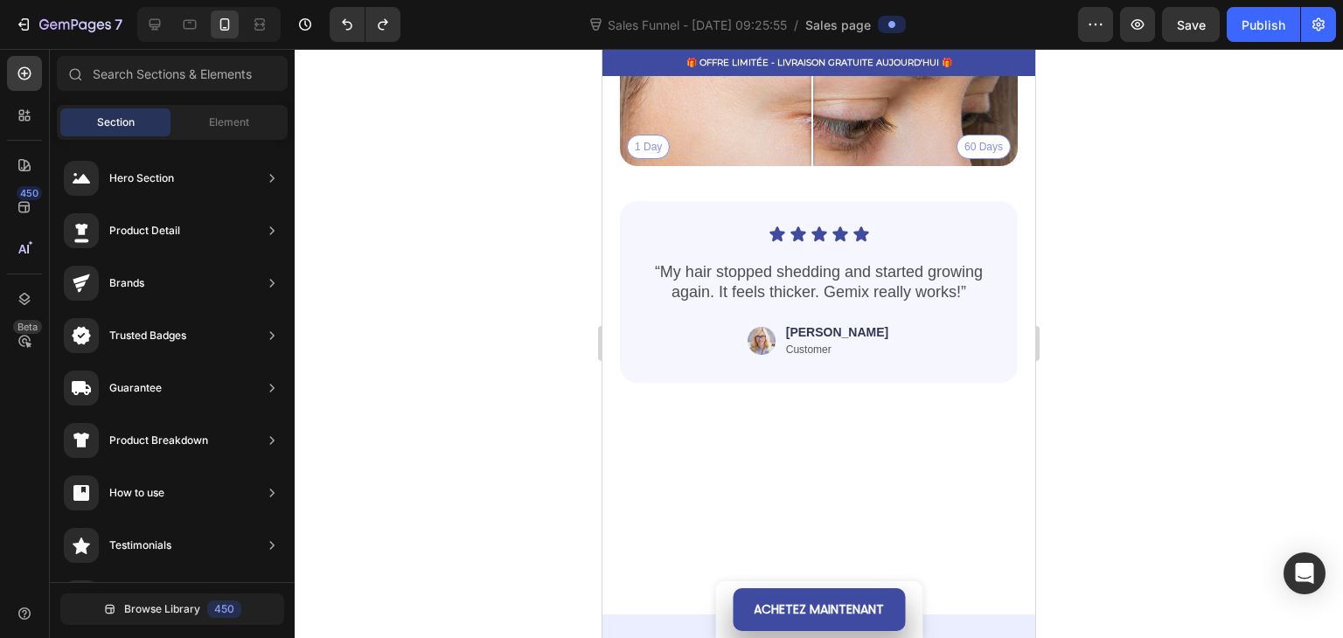
scroll to position [4283, 0]
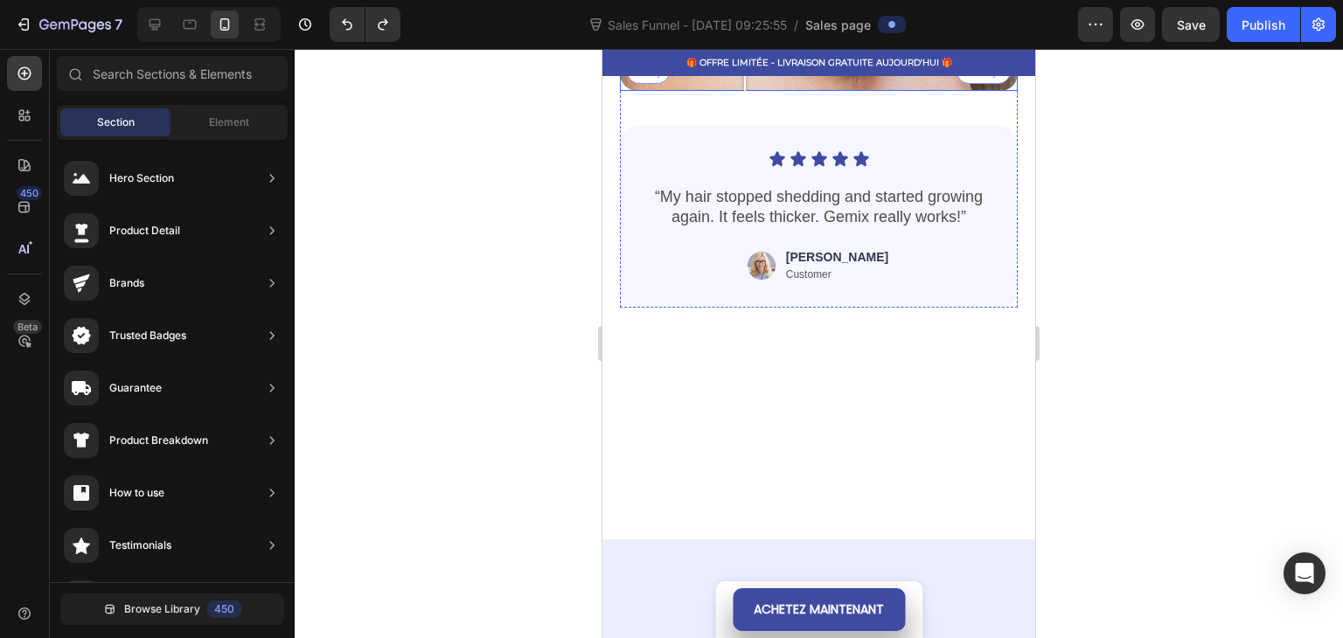
drag, startPoint x: 811, startPoint y: 375, endPoint x: 745, endPoint y: 385, distance: 67.3
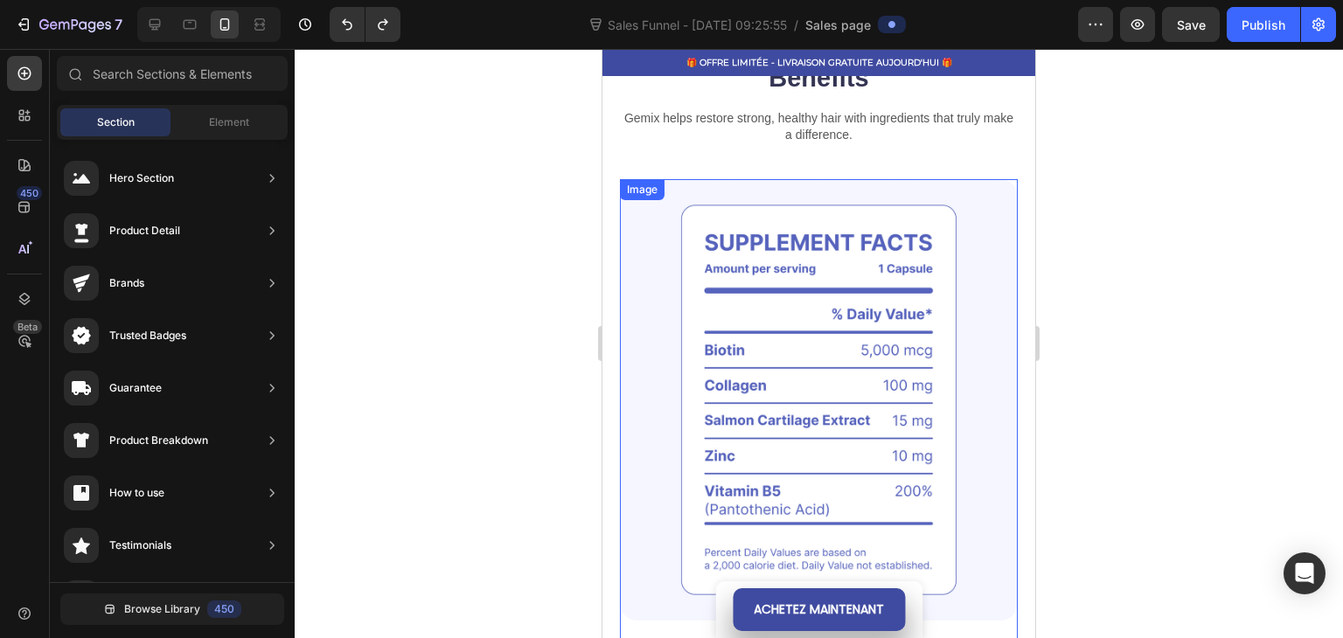
scroll to position [1049, 0]
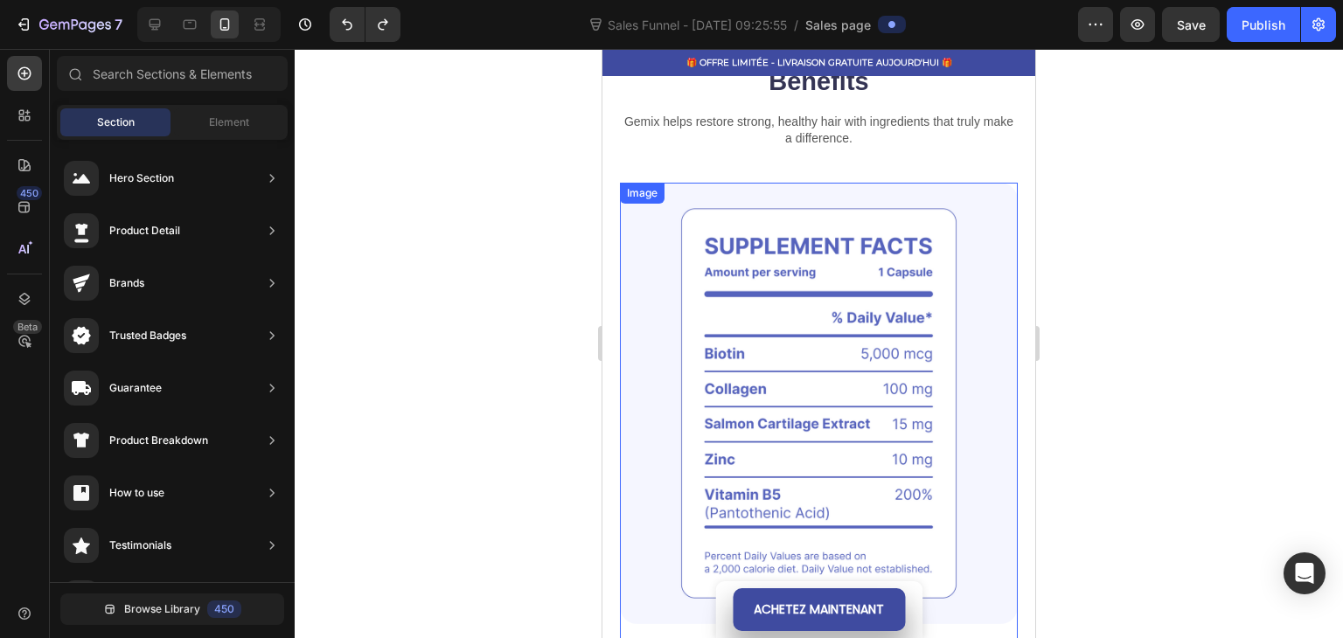
click at [703, 323] on img at bounding box center [819, 403] width 398 height 441
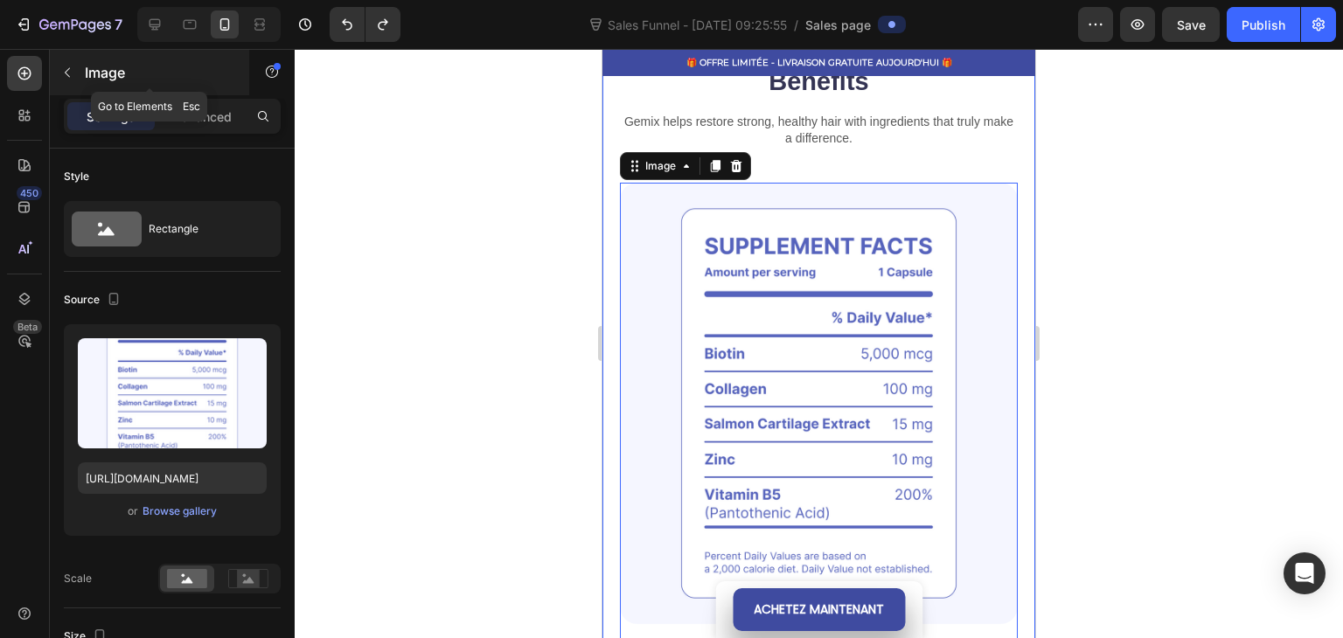
click at [73, 80] on button "button" at bounding box center [67, 73] width 28 height 28
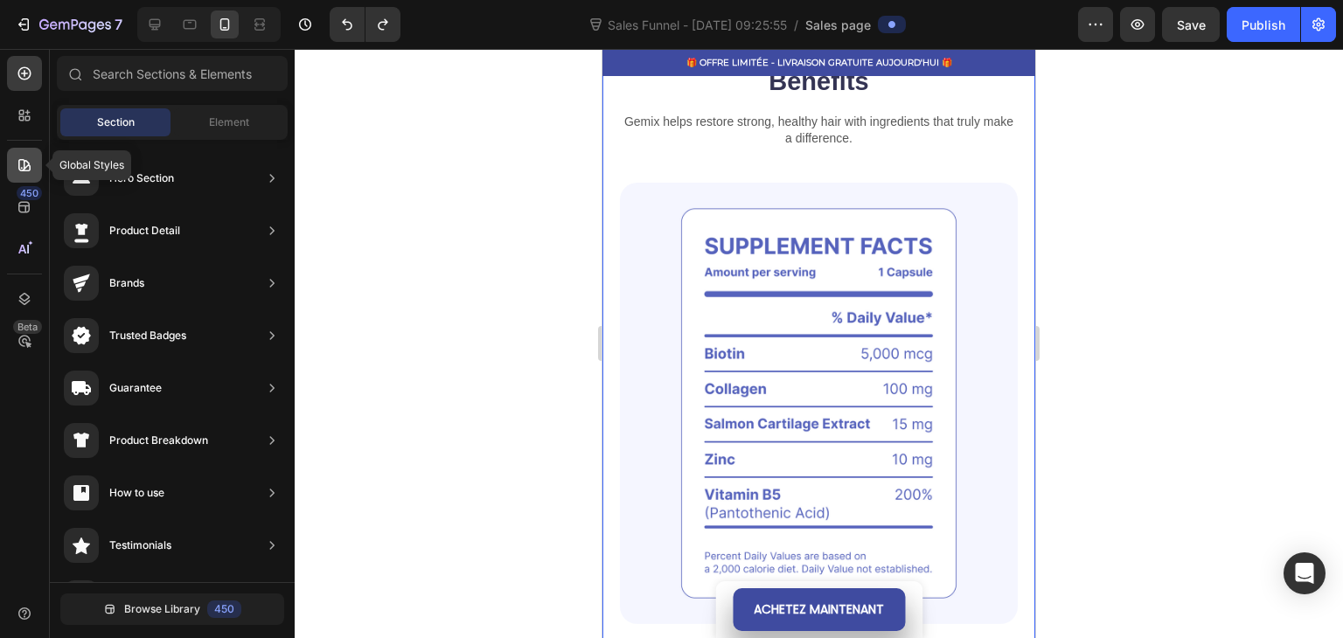
click at [18, 161] on icon at bounding box center [24, 165] width 12 height 12
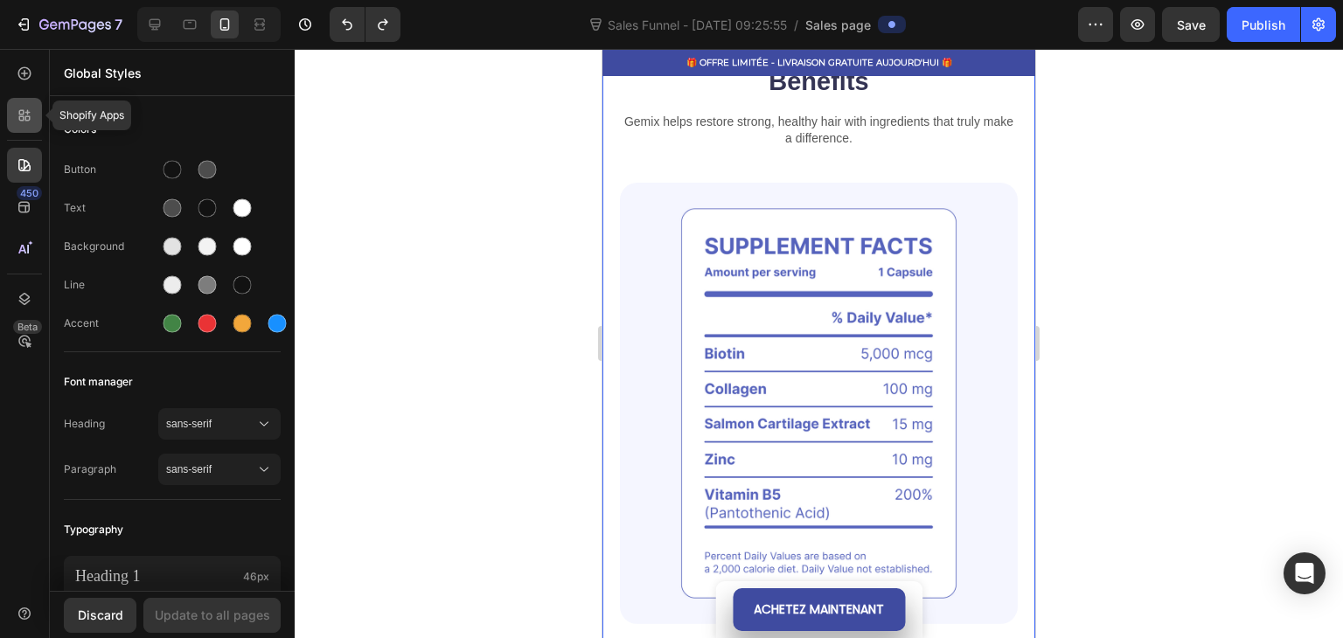
click at [23, 120] on icon at bounding box center [21, 118] width 5 height 5
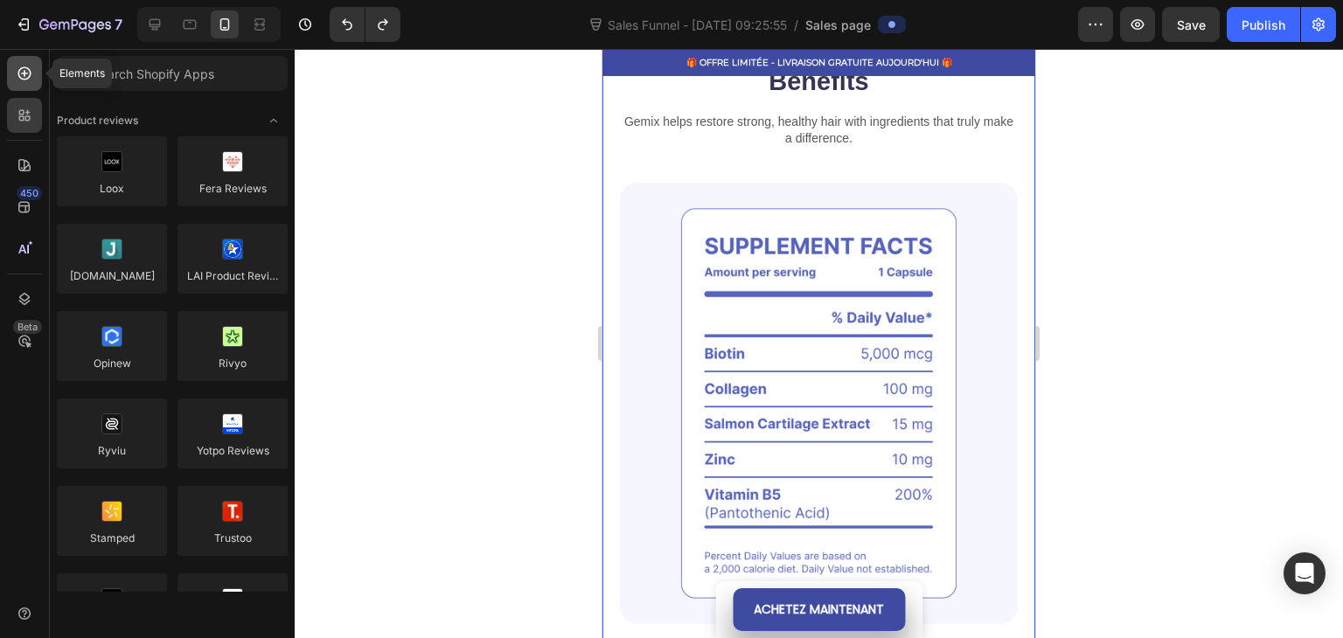
click at [28, 83] on div at bounding box center [24, 73] width 35 height 35
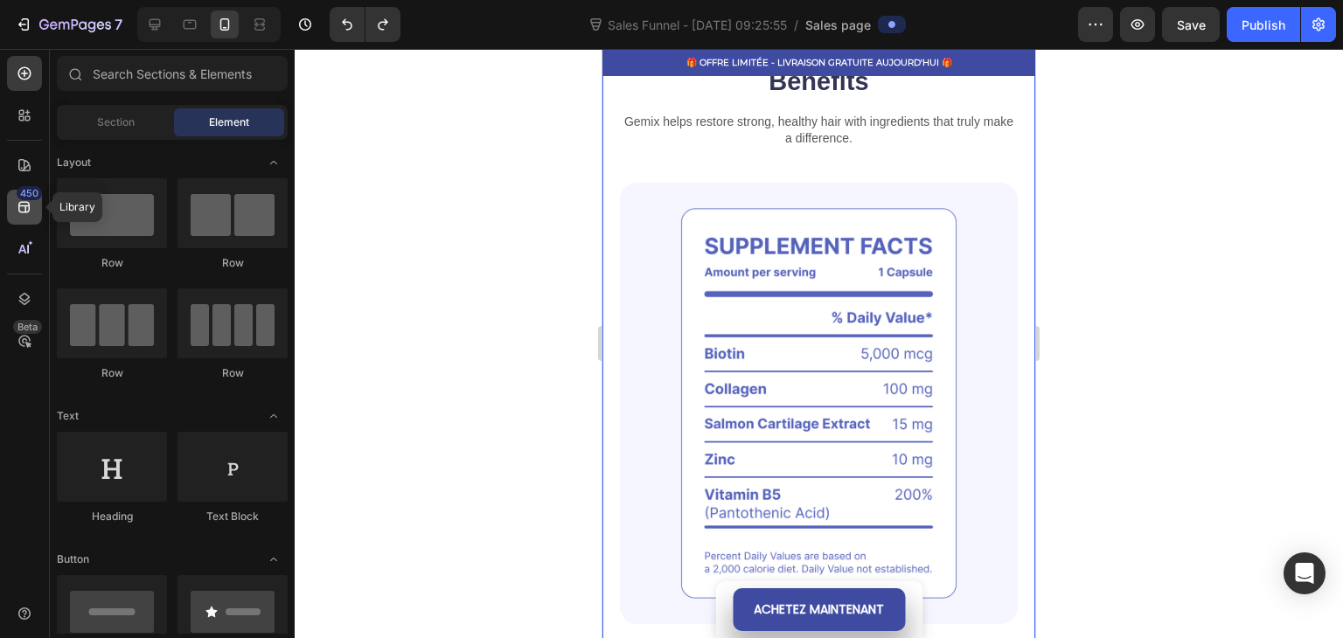
click at [28, 209] on icon at bounding box center [23, 207] width 11 height 11
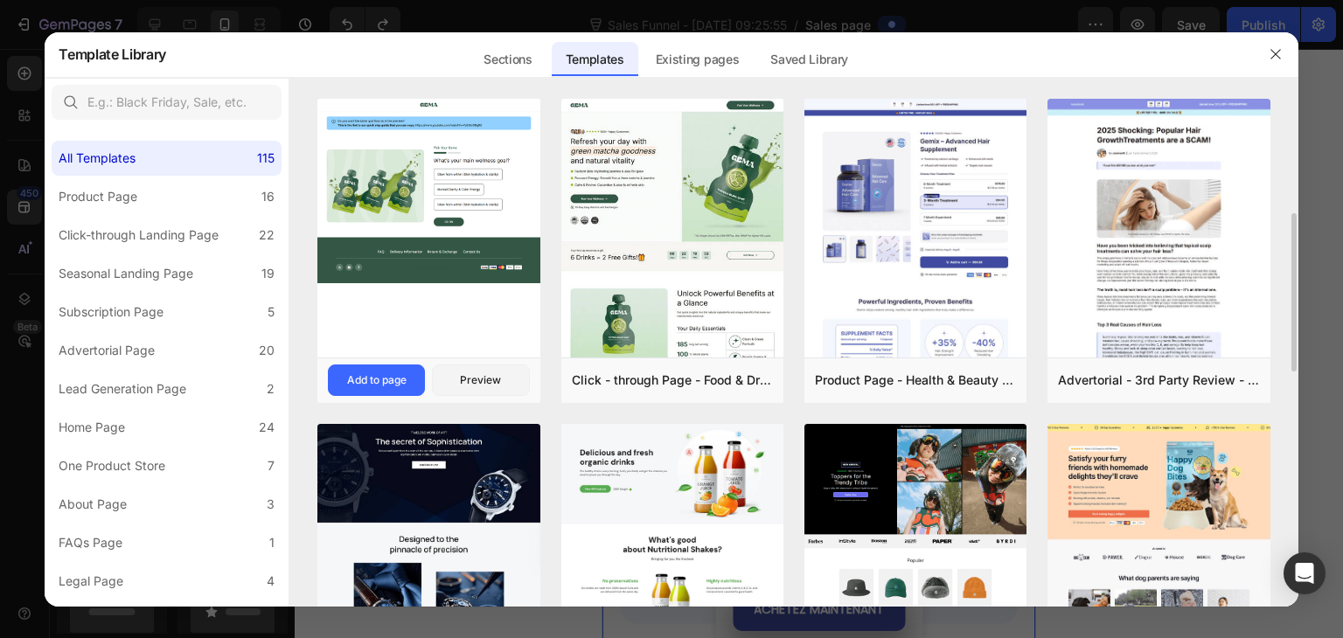
scroll to position [87, 0]
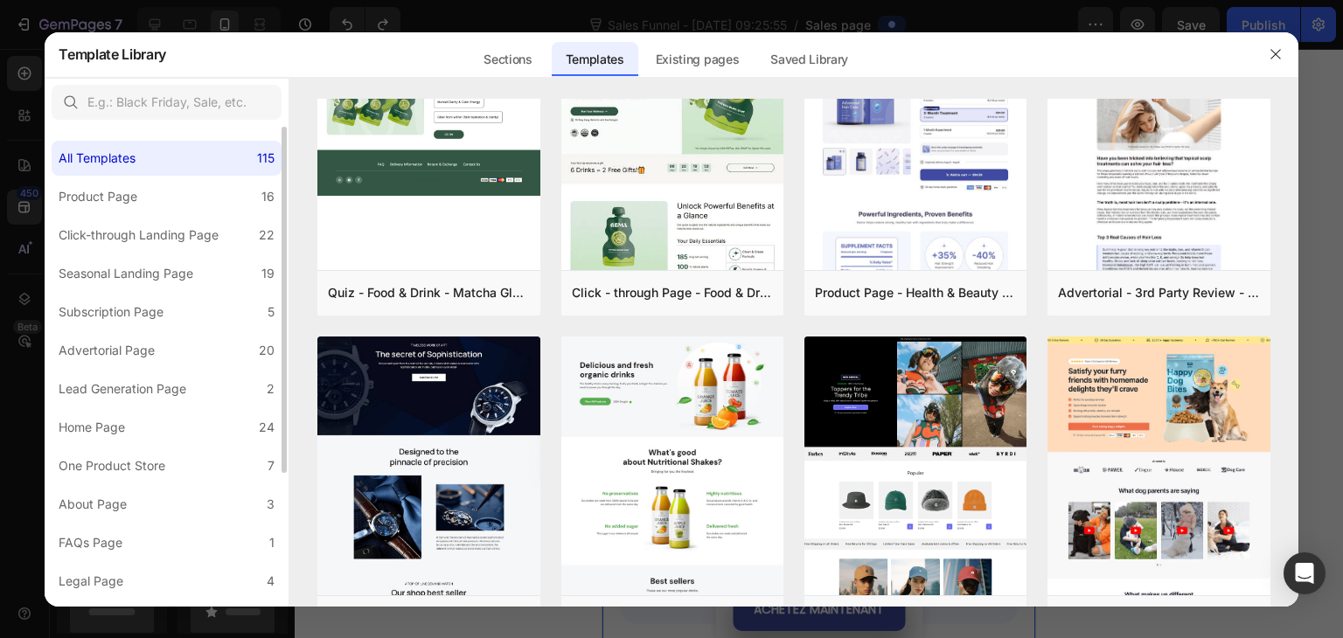
click at [148, 214] on div "All Templates 115 Product Page 16 Click-through Landing Page 22 Seasonal Landin…" at bounding box center [167, 459] width 244 height 664
click at [503, 60] on div "Sections" at bounding box center [507, 59] width 76 height 35
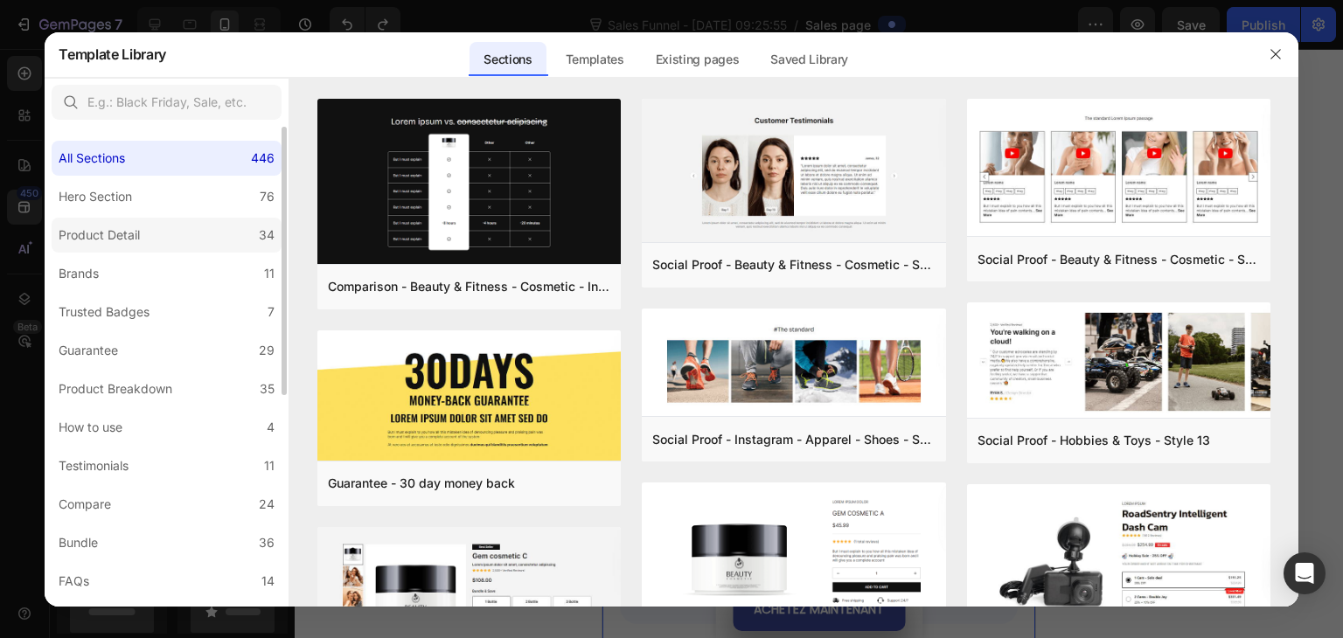
click at [114, 226] on div "Product Detail" at bounding box center [99, 235] width 81 height 21
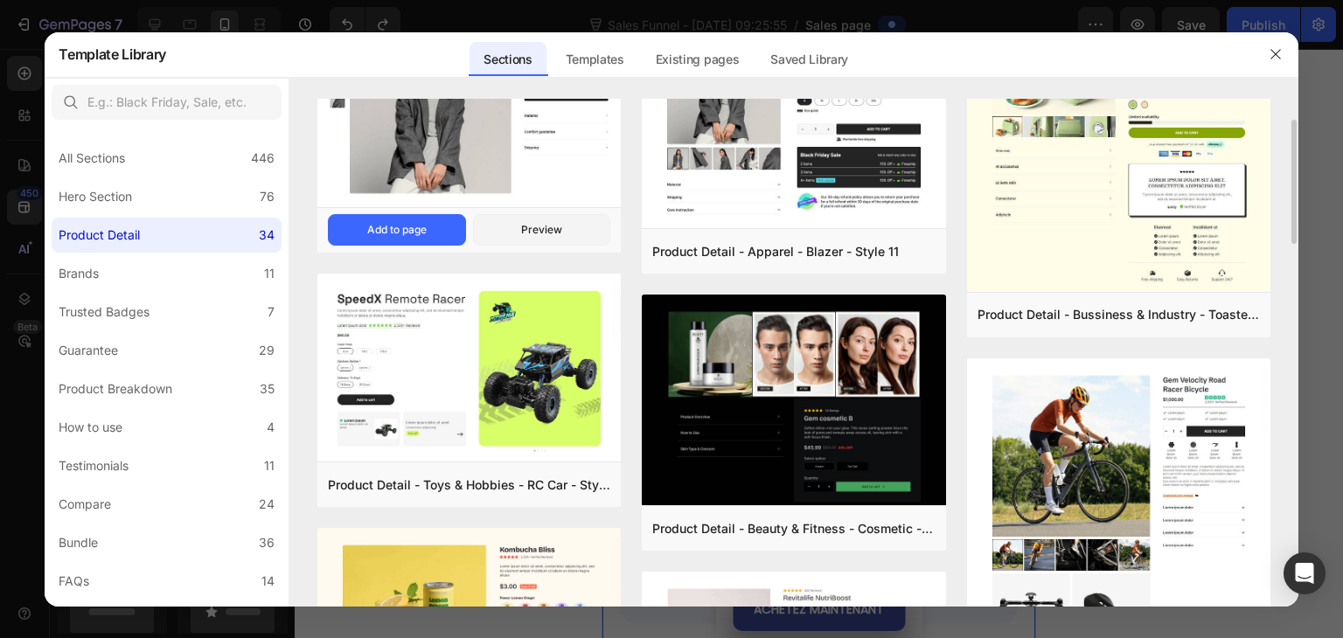
scroll to position [0, 0]
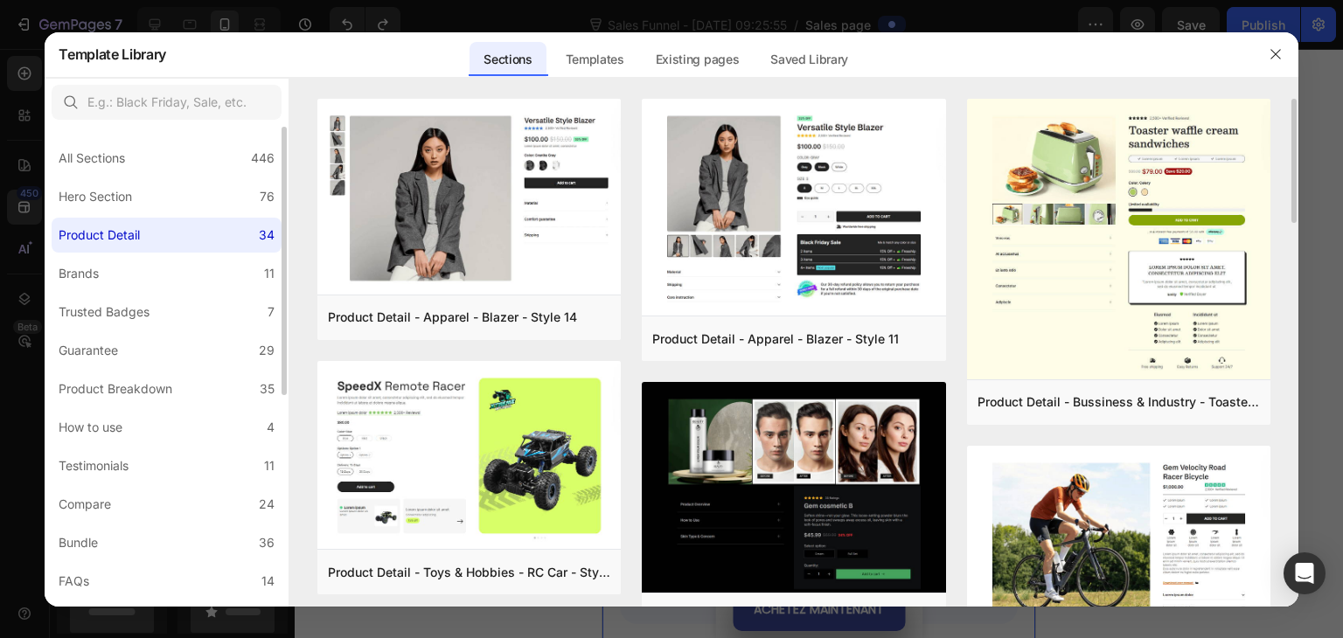
click at [178, 231] on label "Product Detail 34" at bounding box center [167, 235] width 230 height 35
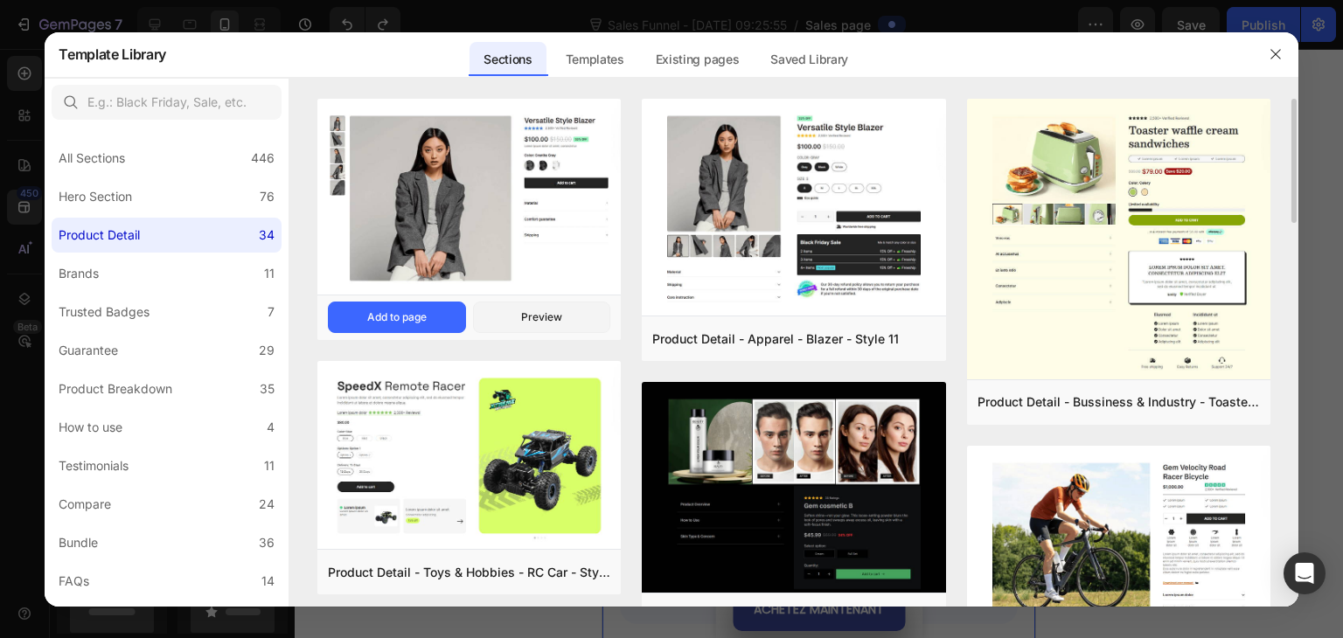
scroll to position [87, 0]
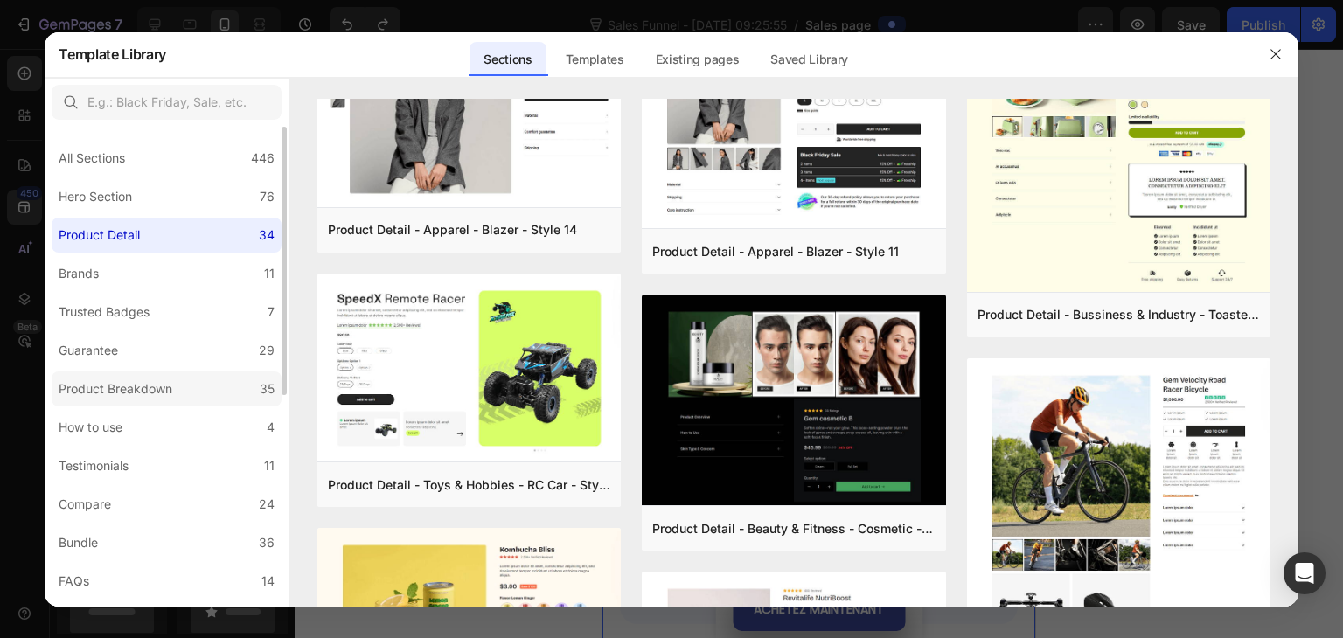
click at [168, 383] on div "Product Breakdown" at bounding box center [116, 388] width 114 height 21
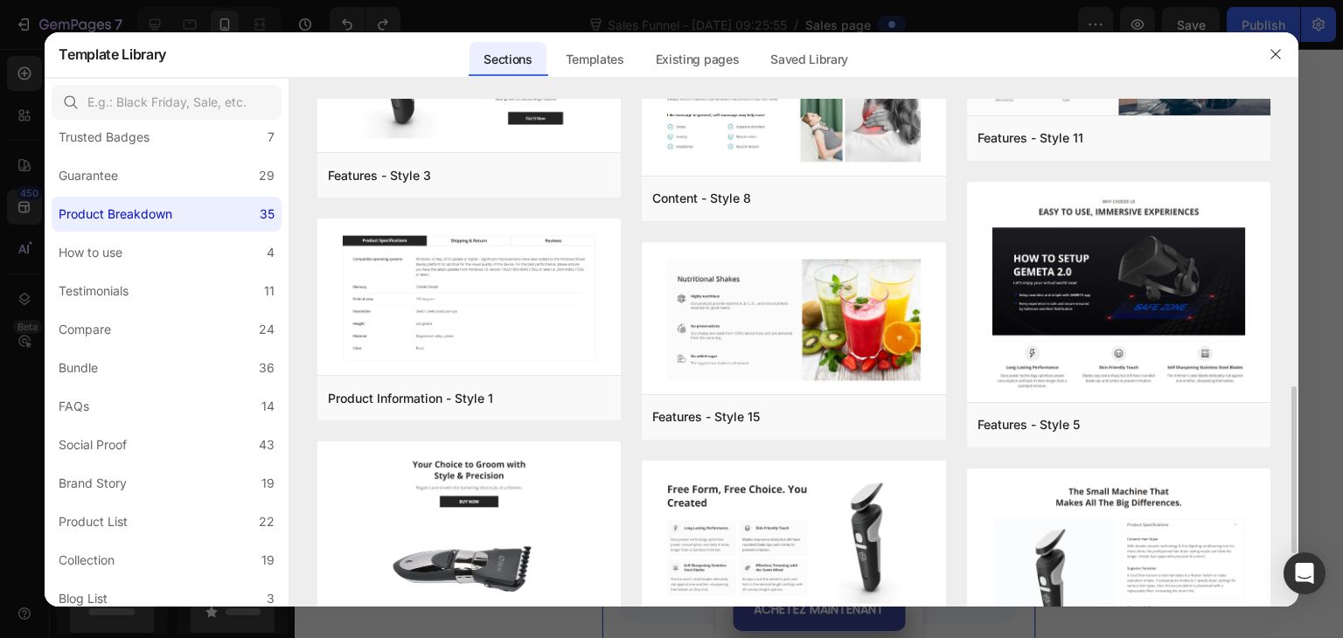
scroll to position [961, 0]
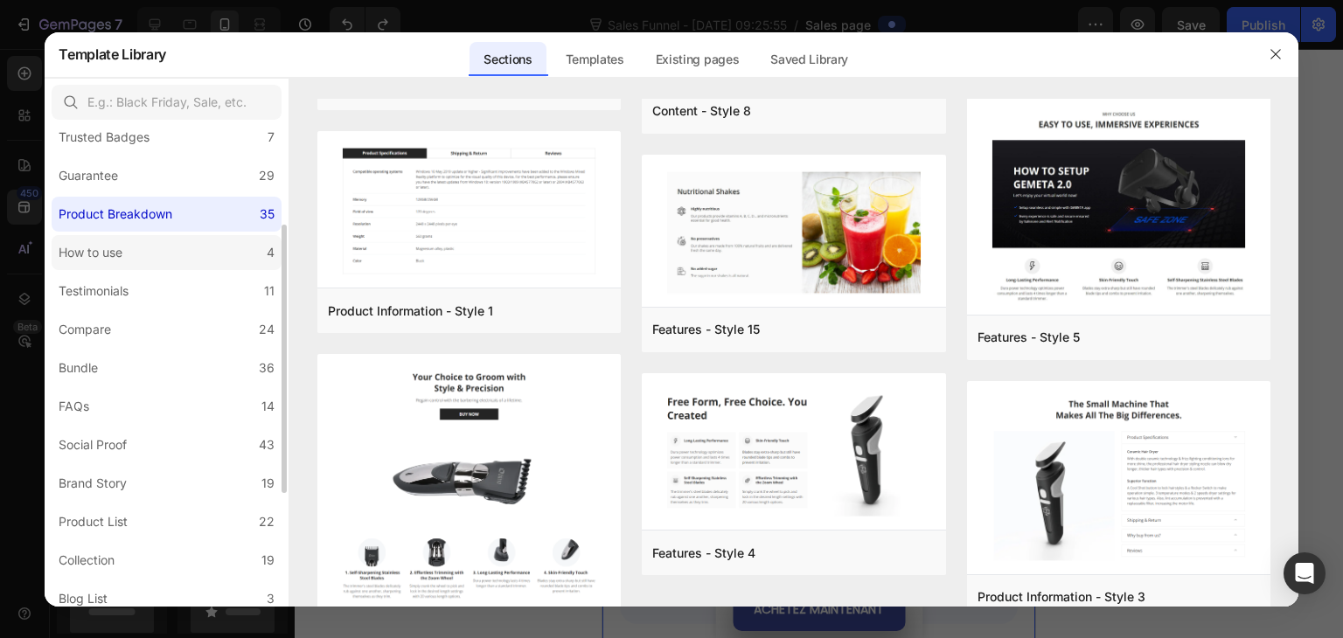
click at [84, 259] on div "How to use" at bounding box center [91, 252] width 64 height 21
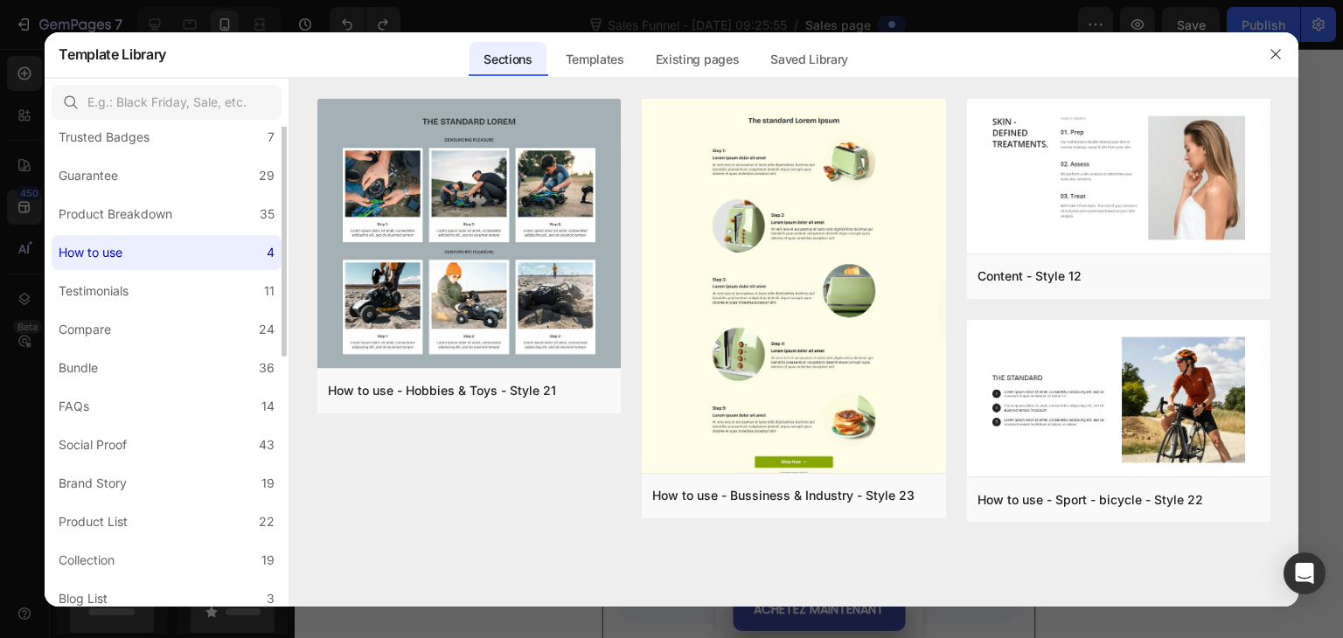
scroll to position [87, 0]
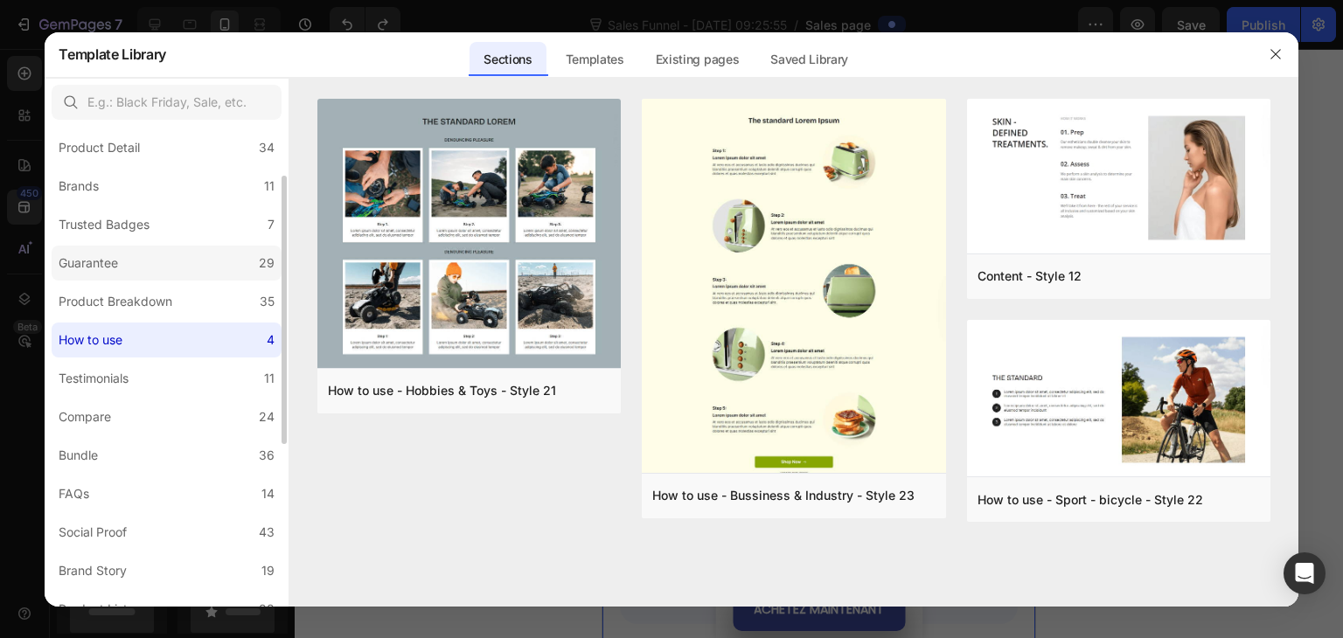
click at [84, 262] on div "Guarantee" at bounding box center [88, 263] width 59 height 21
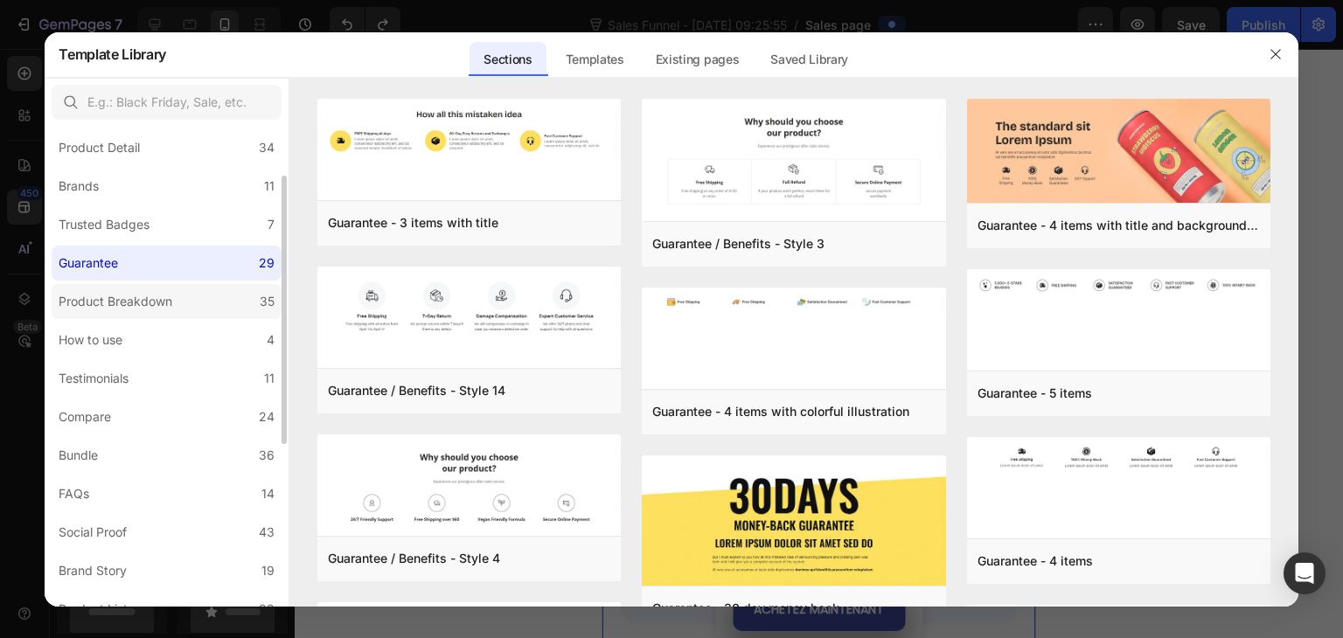
click at [98, 302] on div "Product Breakdown" at bounding box center [116, 301] width 114 height 21
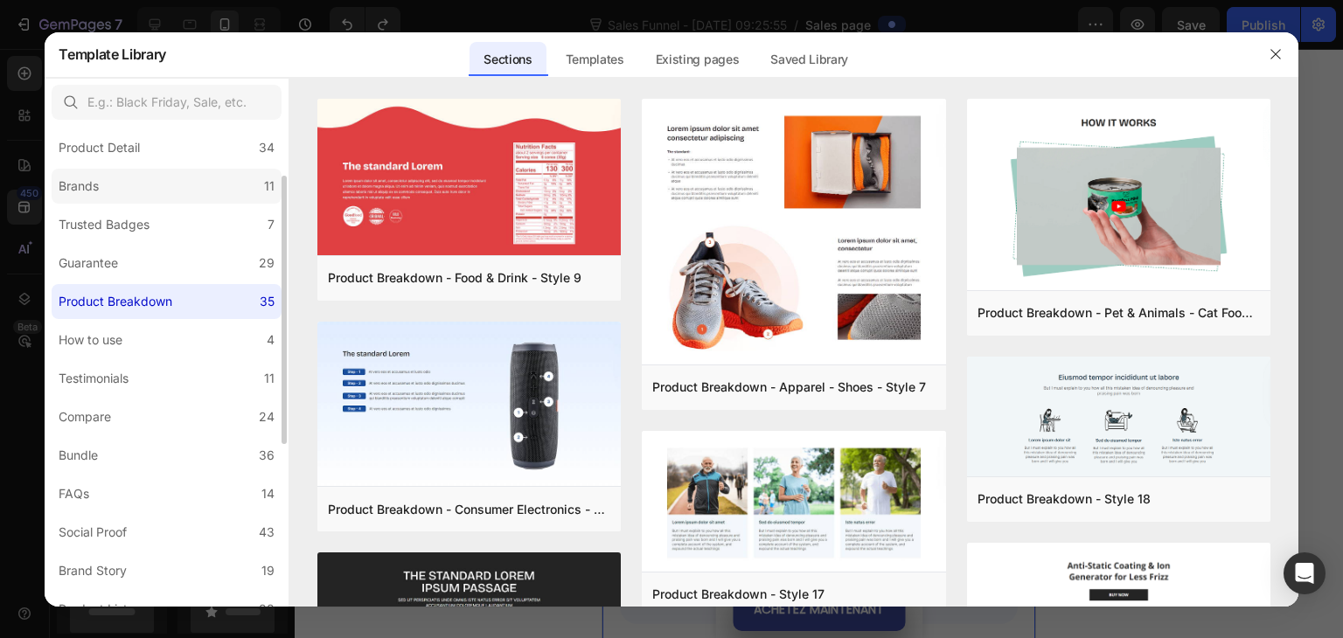
click at [105, 188] on div "Brands" at bounding box center [82, 186] width 47 height 21
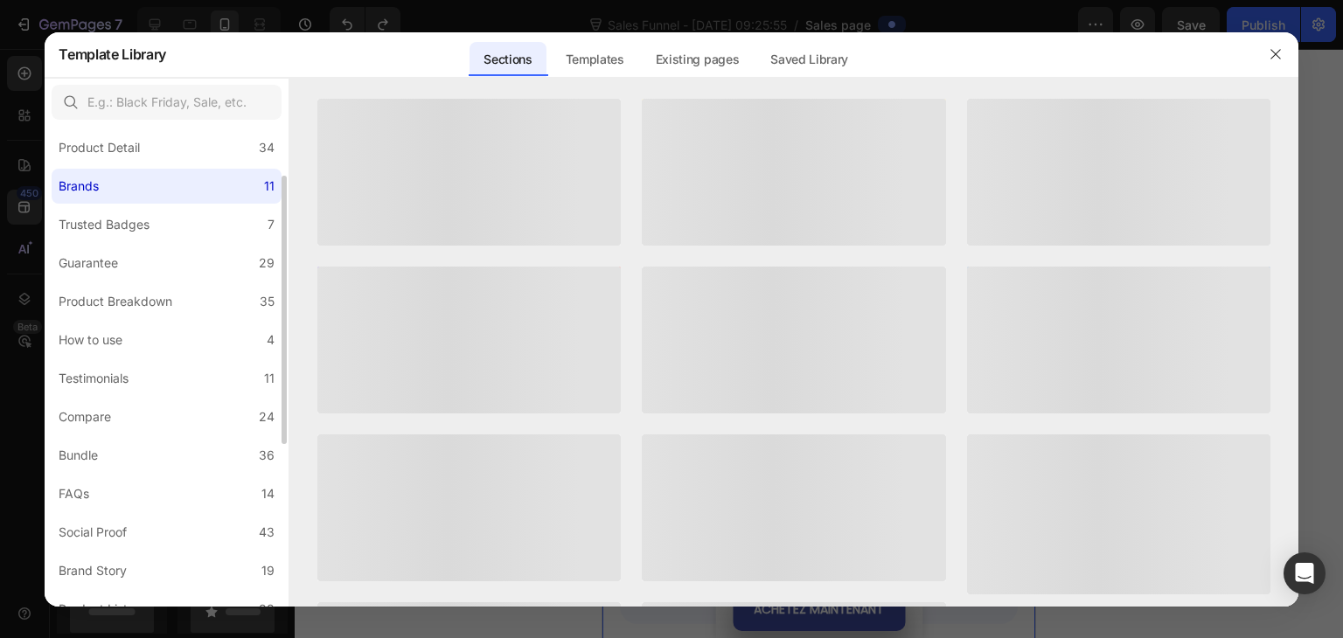
scroll to position [0, 0]
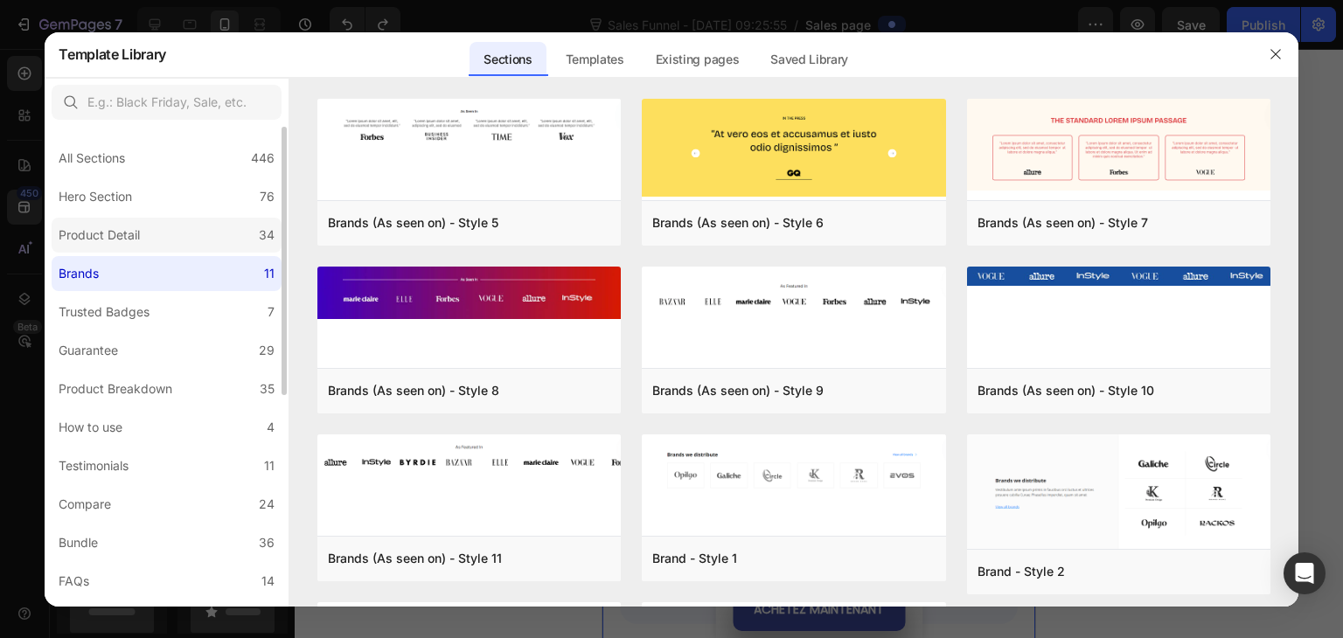
click at [94, 228] on div "Product Detail" at bounding box center [99, 235] width 81 height 21
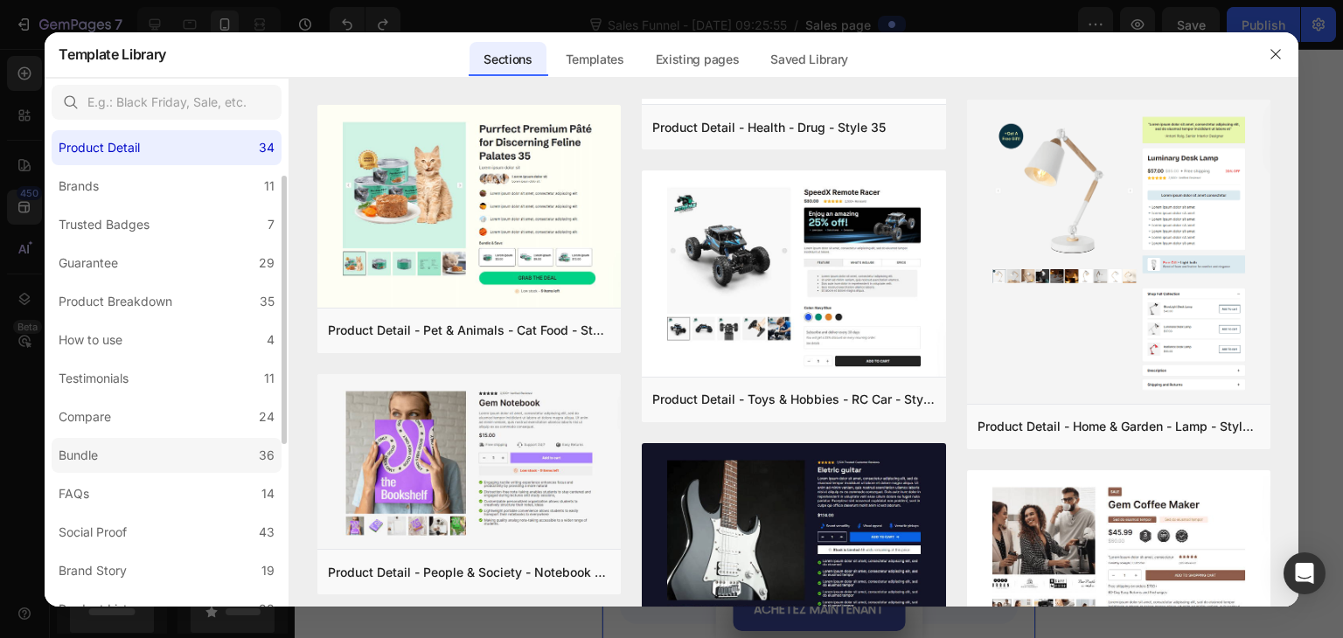
scroll to position [175, 0]
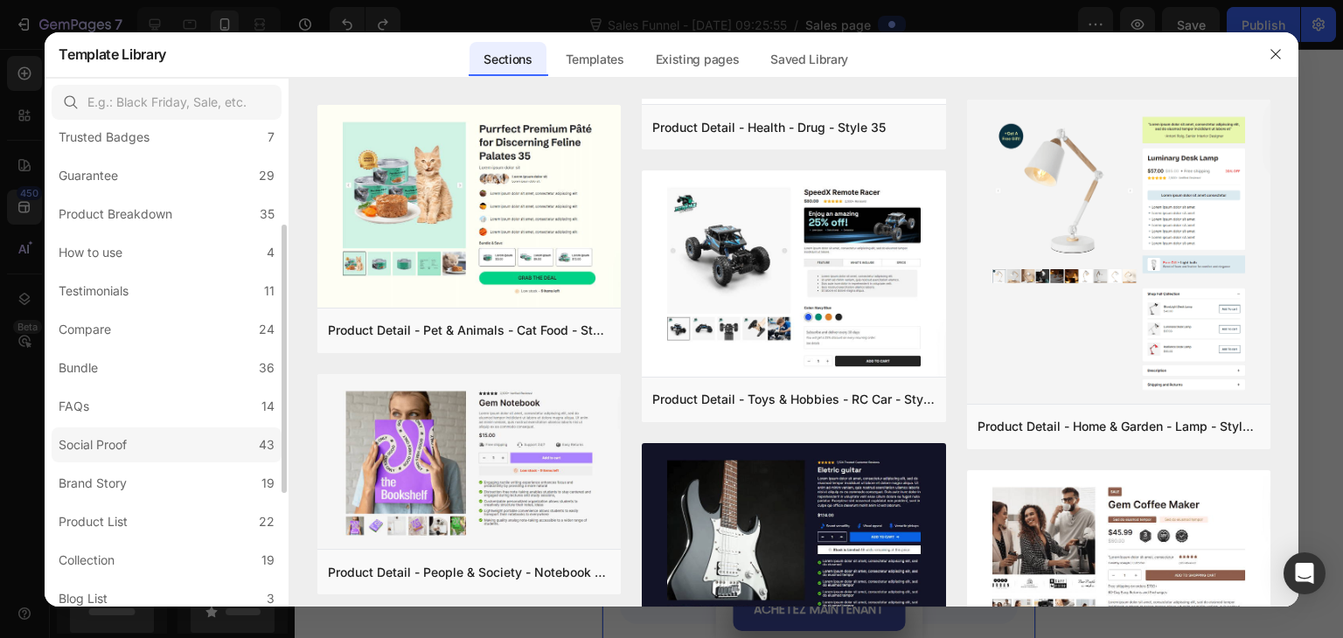
click at [109, 448] on div "Social Proof" at bounding box center [93, 444] width 68 height 21
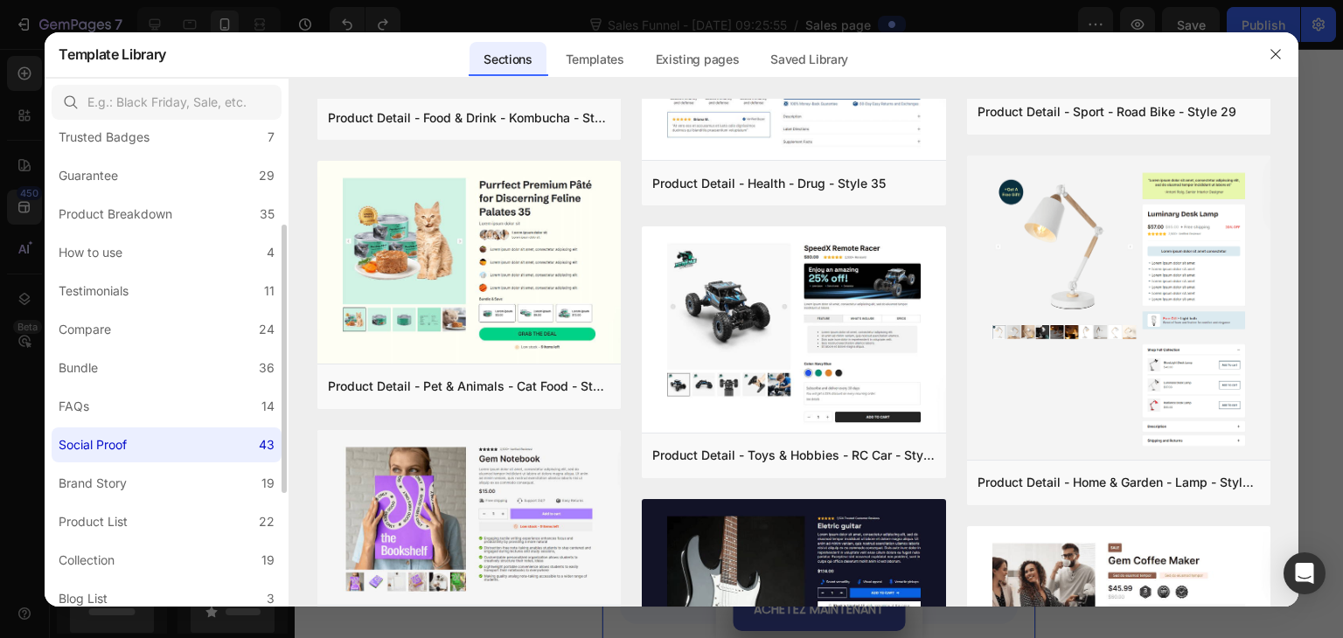
scroll to position [0, 0]
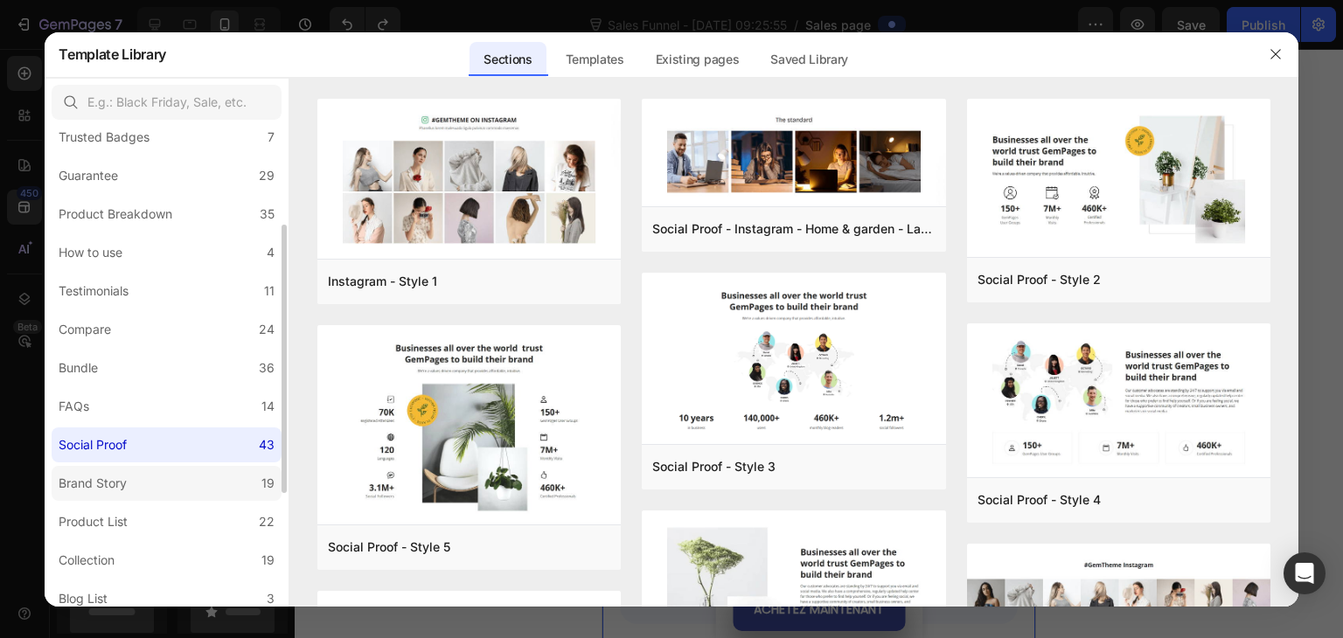
click at [119, 478] on div "Brand Story" at bounding box center [93, 483] width 68 height 21
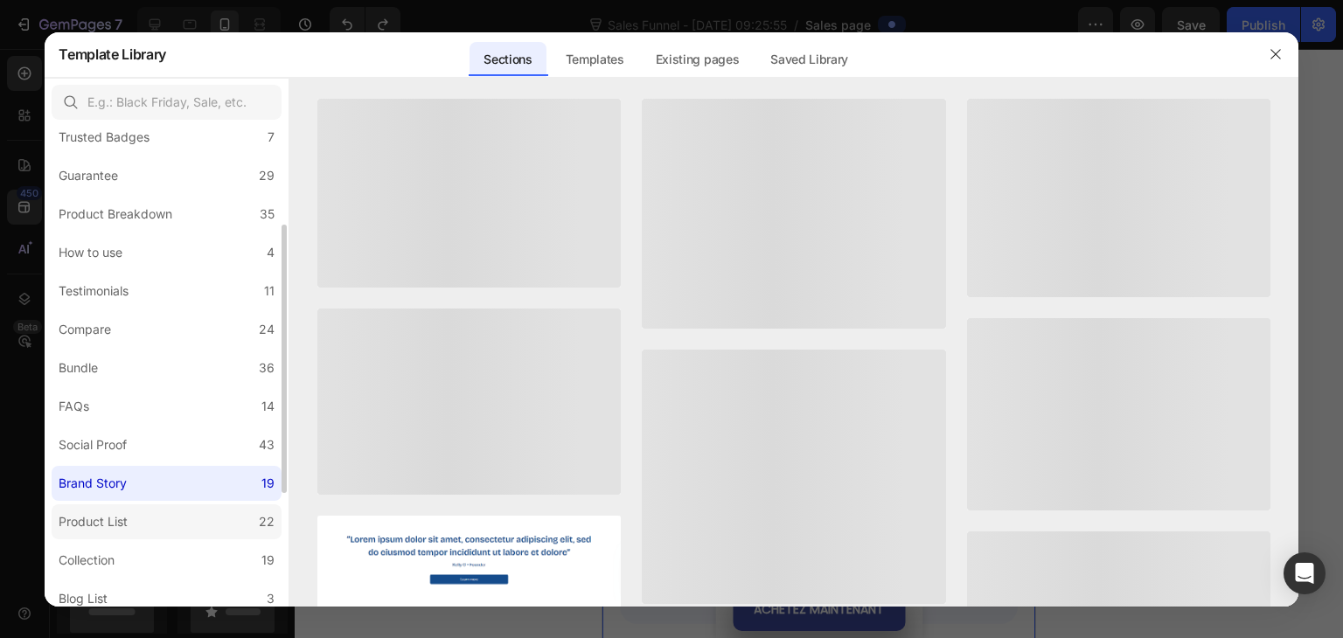
scroll to position [262, 0]
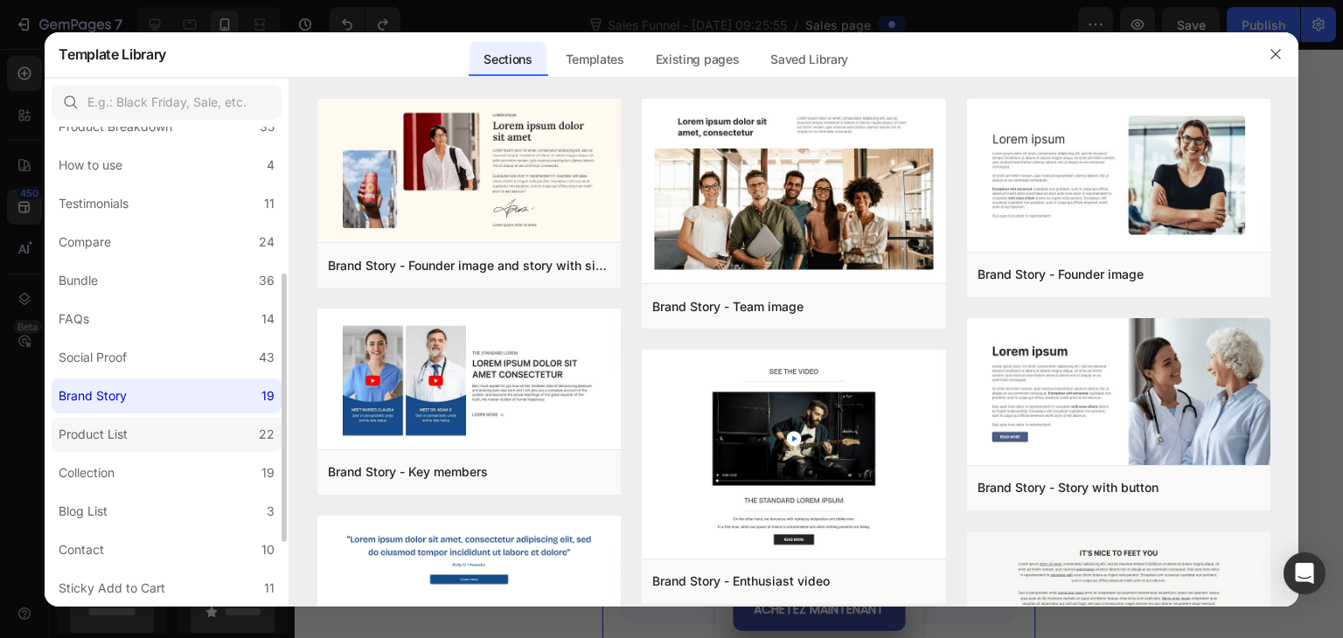
click at [115, 442] on div "Product List" at bounding box center [93, 434] width 69 height 21
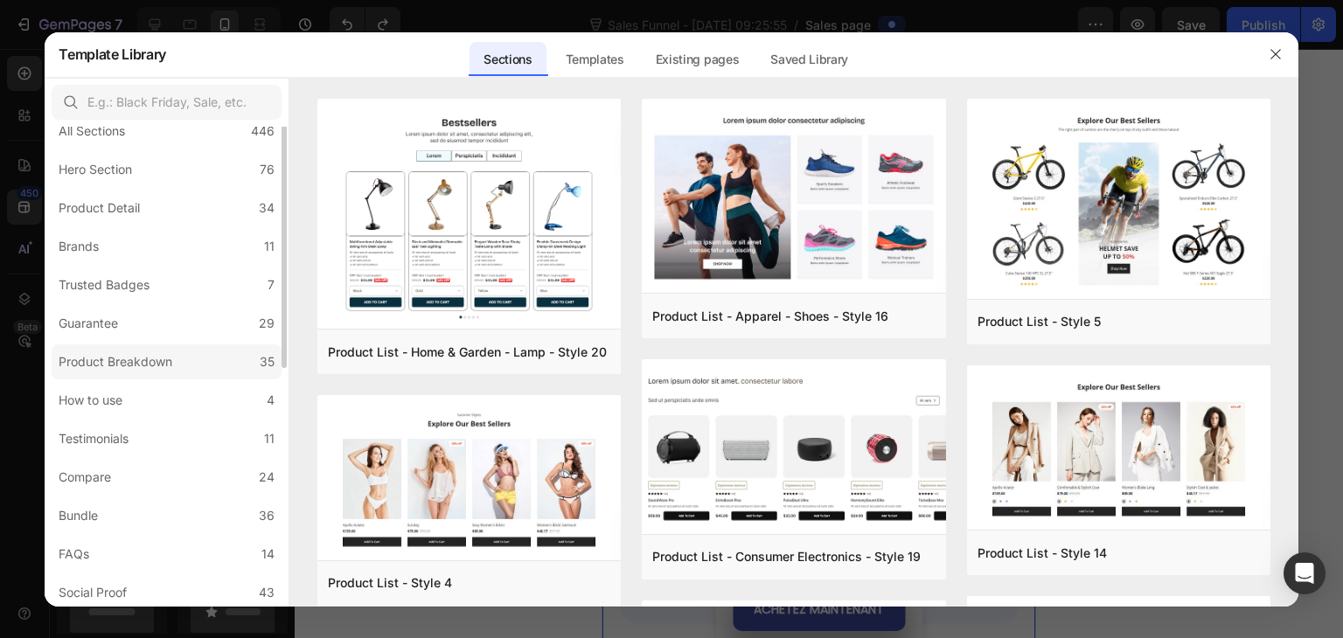
scroll to position [0, 0]
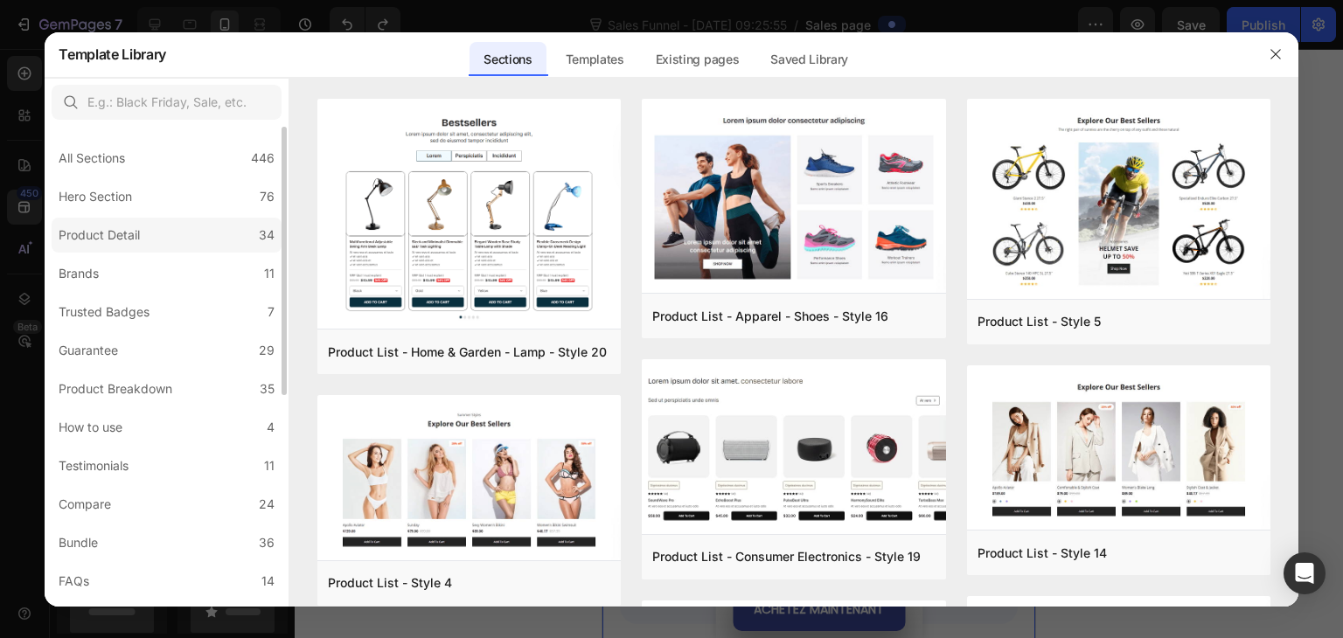
click at [114, 240] on div "Product Detail" at bounding box center [99, 235] width 81 height 21
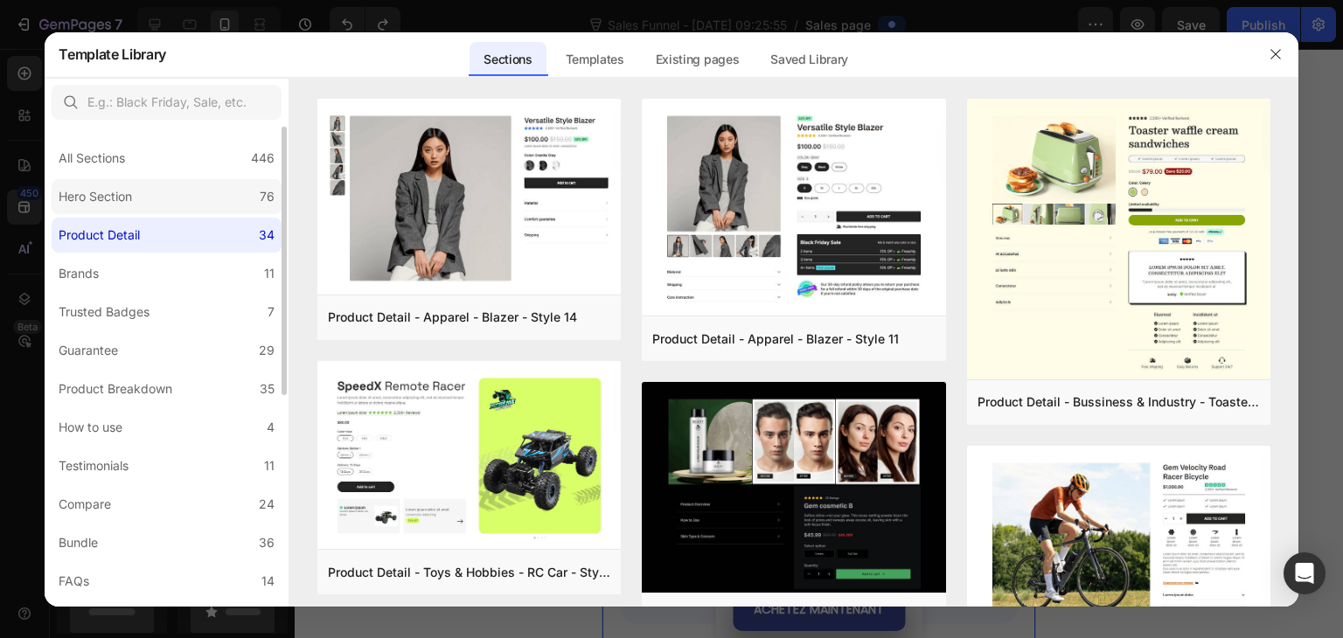
click at [136, 198] on div "Hero Section" at bounding box center [99, 196] width 80 height 21
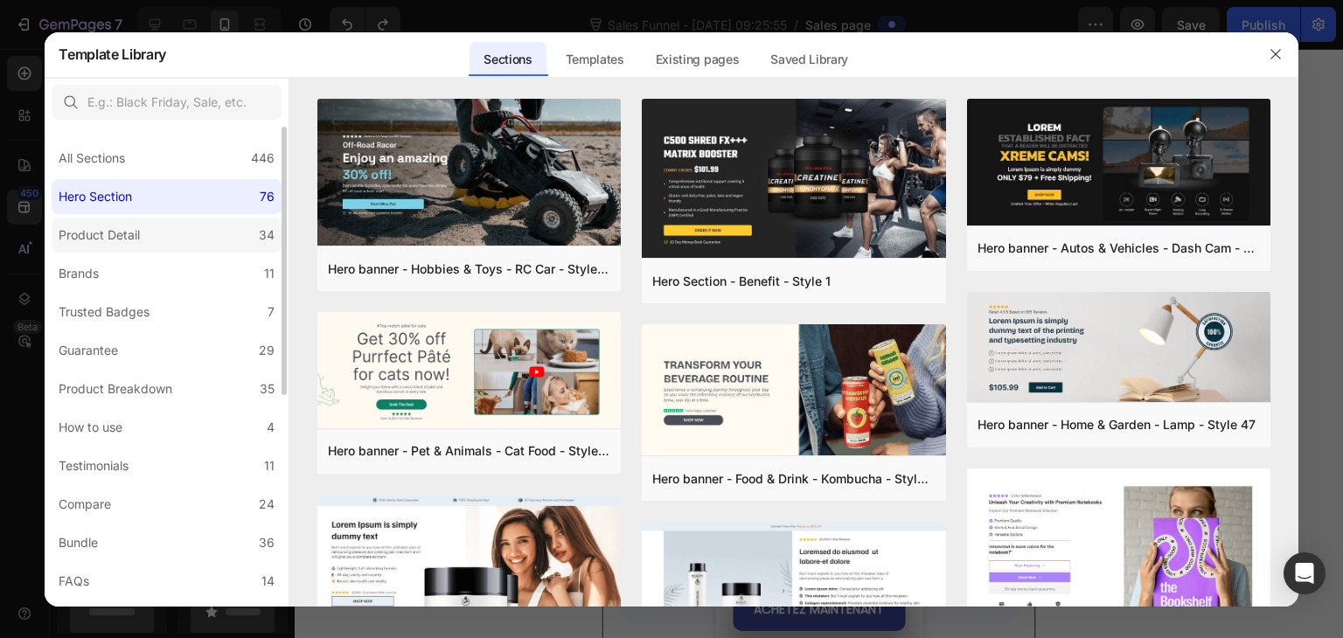
click at [129, 228] on div "Product Detail" at bounding box center [99, 235] width 81 height 21
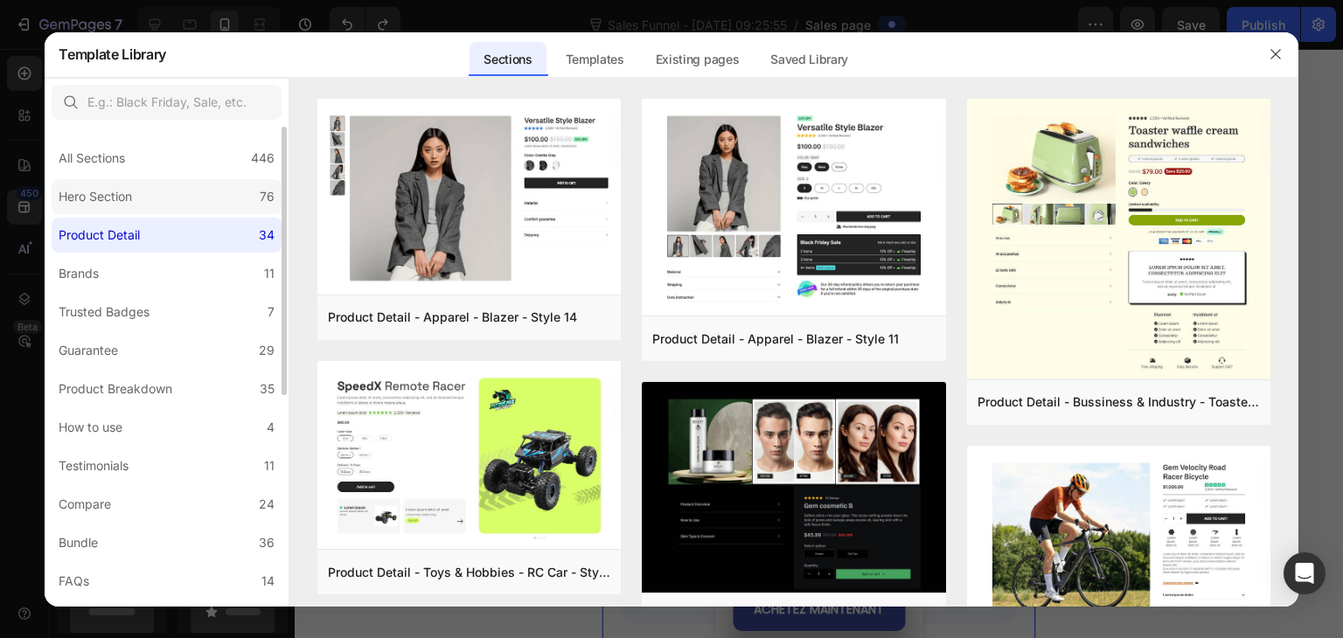
click at [151, 186] on label "Hero Section 76" at bounding box center [167, 196] width 230 height 35
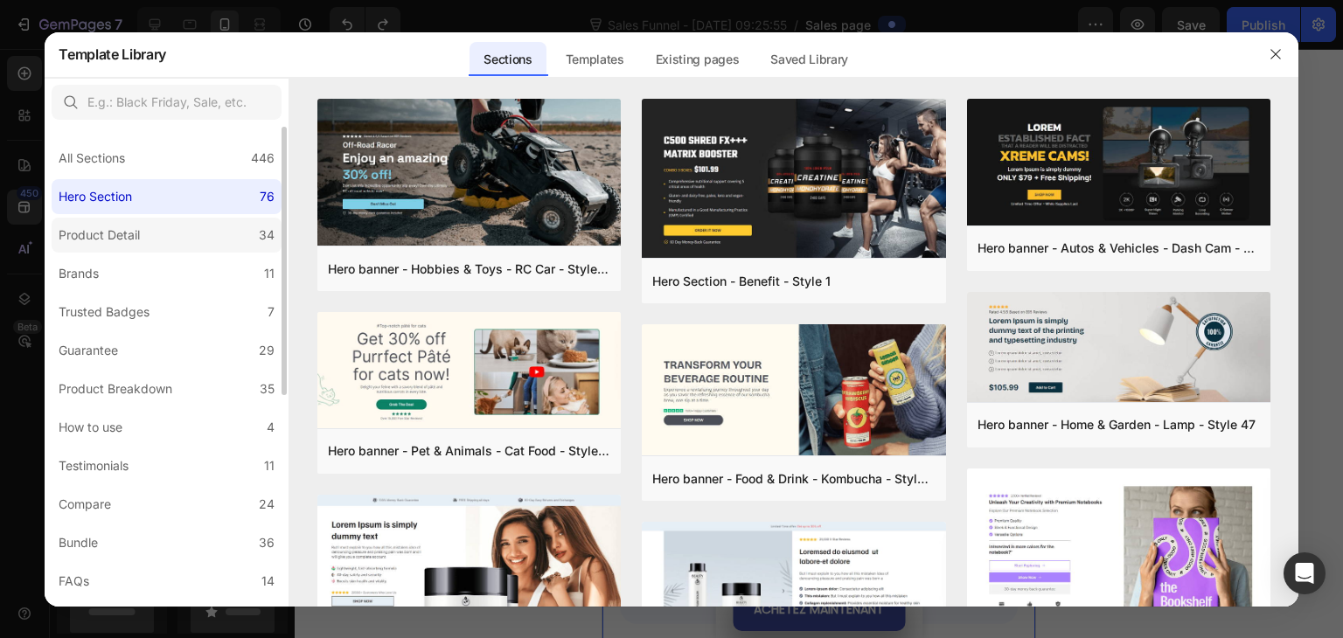
click at [158, 238] on label "Product Detail 34" at bounding box center [167, 235] width 230 height 35
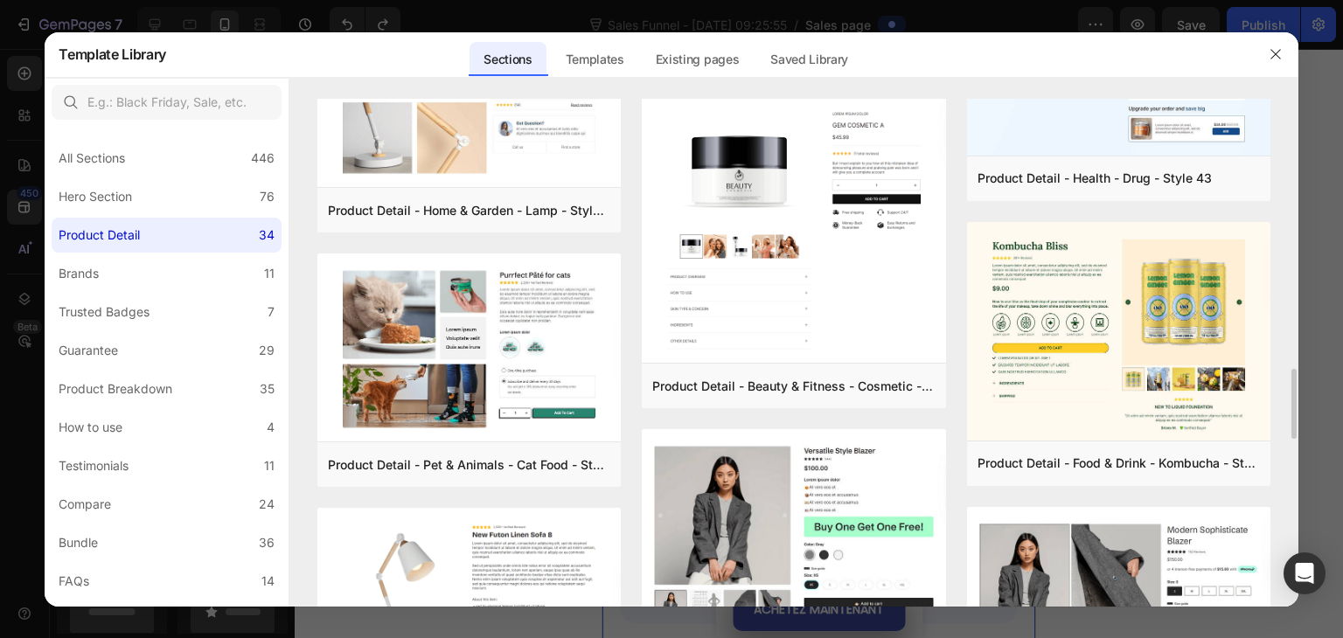
scroll to position [2213, 0]
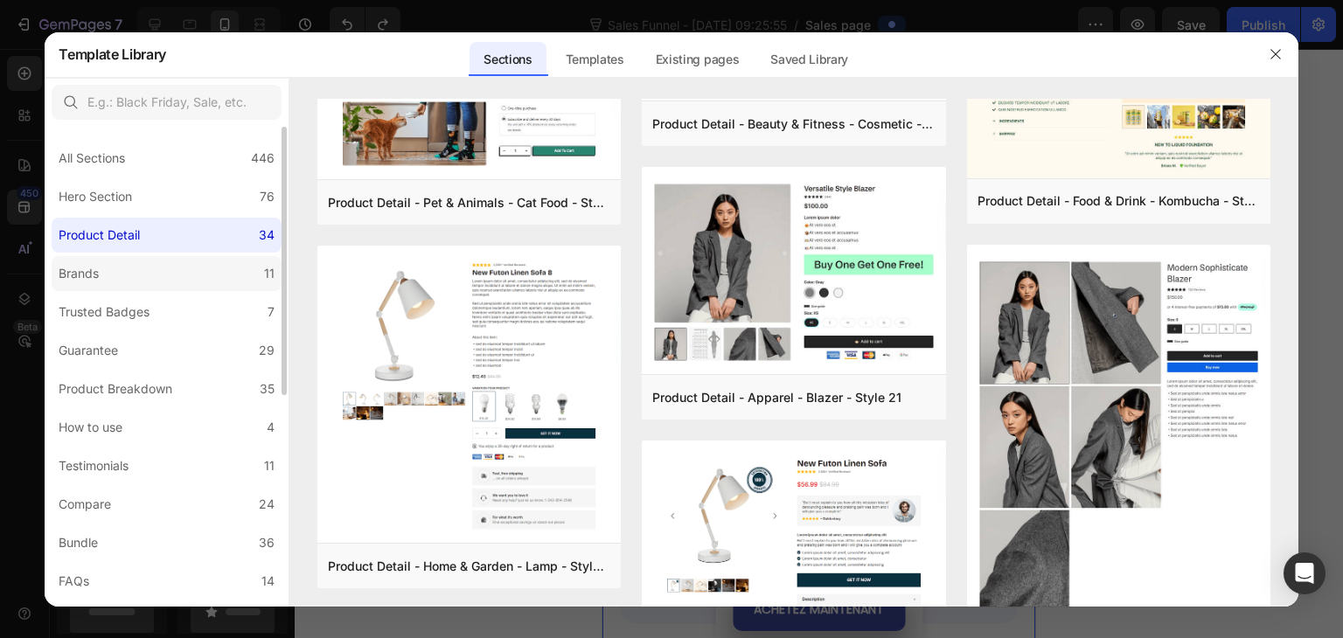
click at [127, 270] on label "Brands 11" at bounding box center [167, 273] width 230 height 35
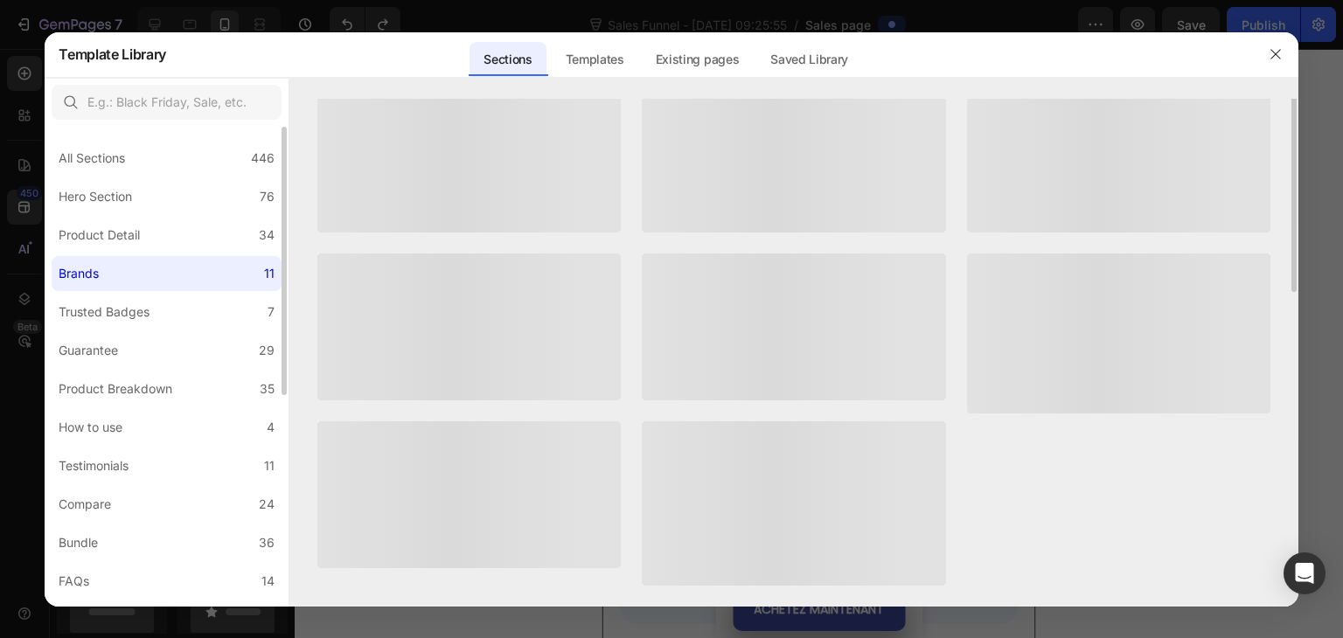
scroll to position [0, 0]
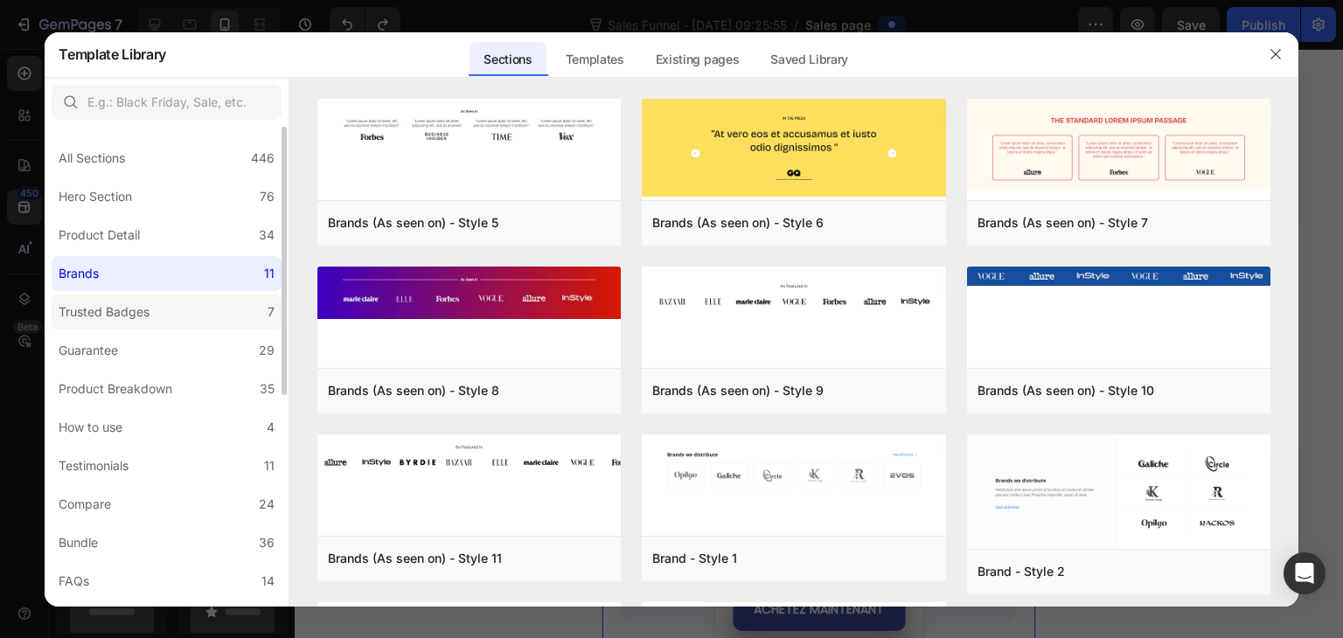
click at [100, 312] on div "Trusted Badges" at bounding box center [104, 312] width 91 height 21
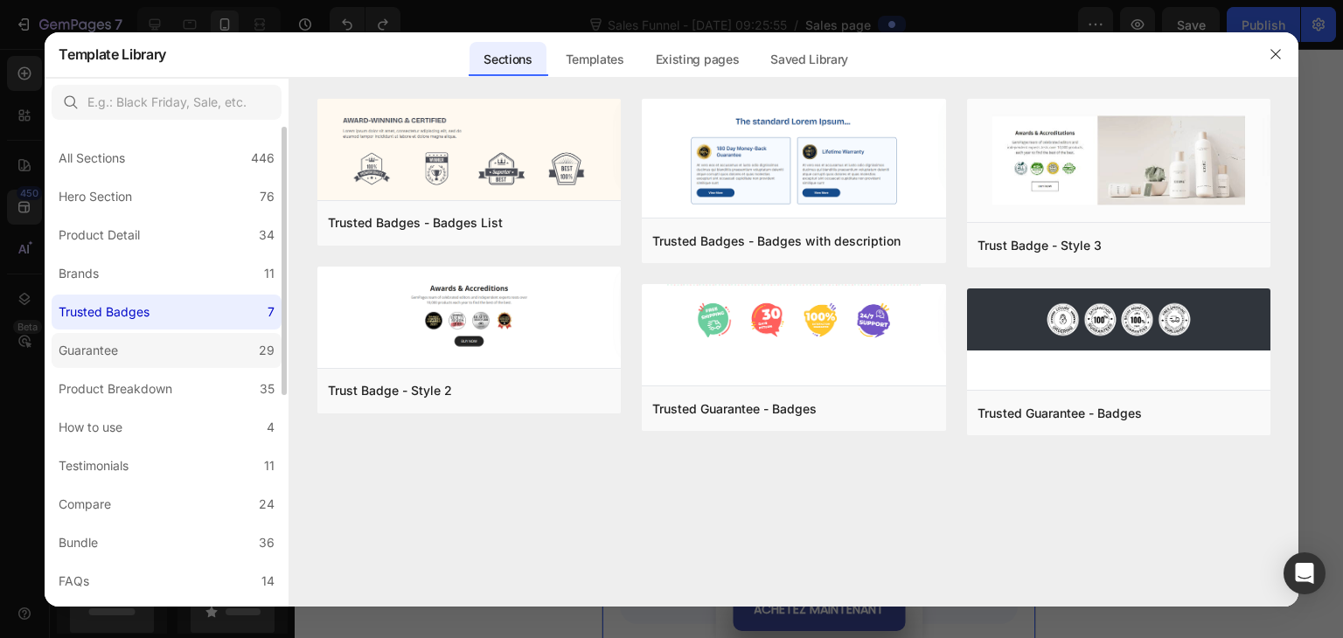
click at [114, 347] on div "Guarantee" at bounding box center [88, 350] width 59 height 21
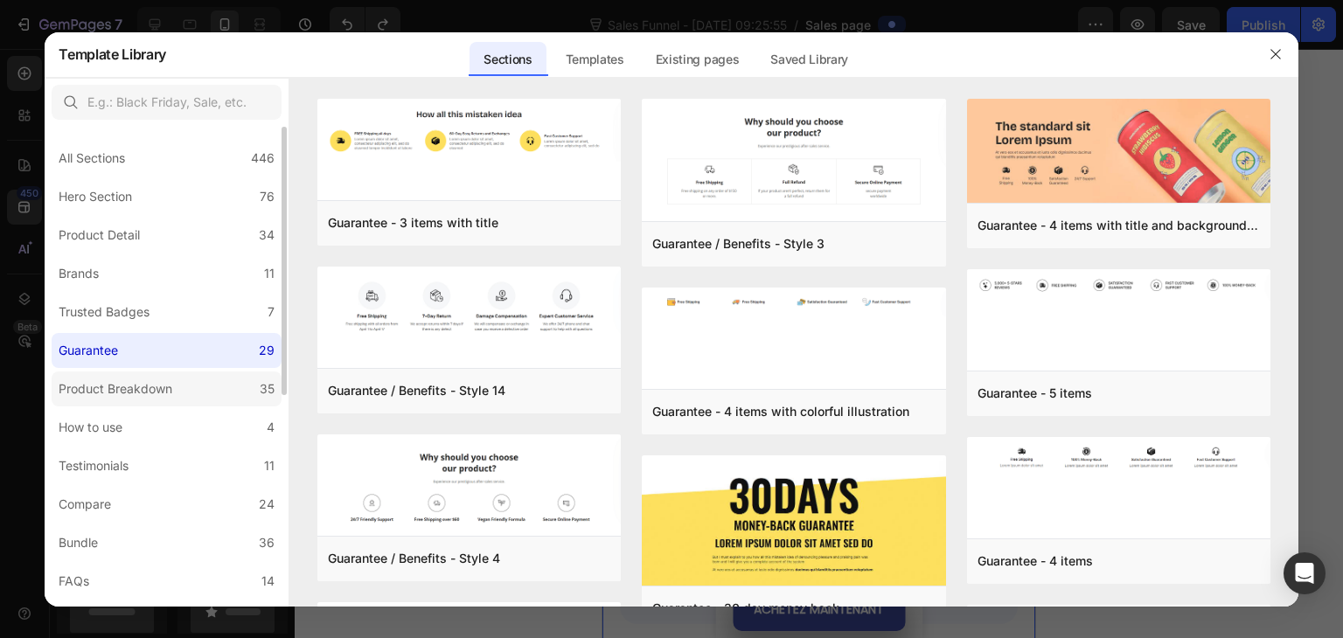
click at [123, 385] on div "Product Breakdown" at bounding box center [116, 388] width 114 height 21
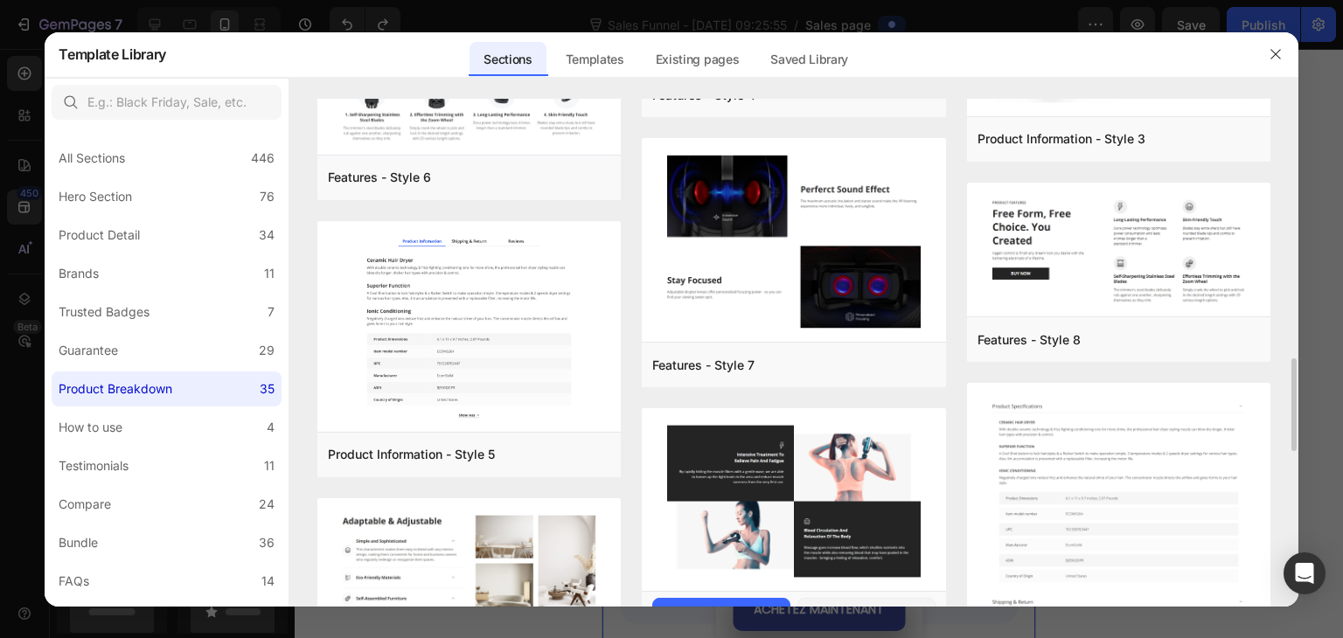
scroll to position [1594, 0]
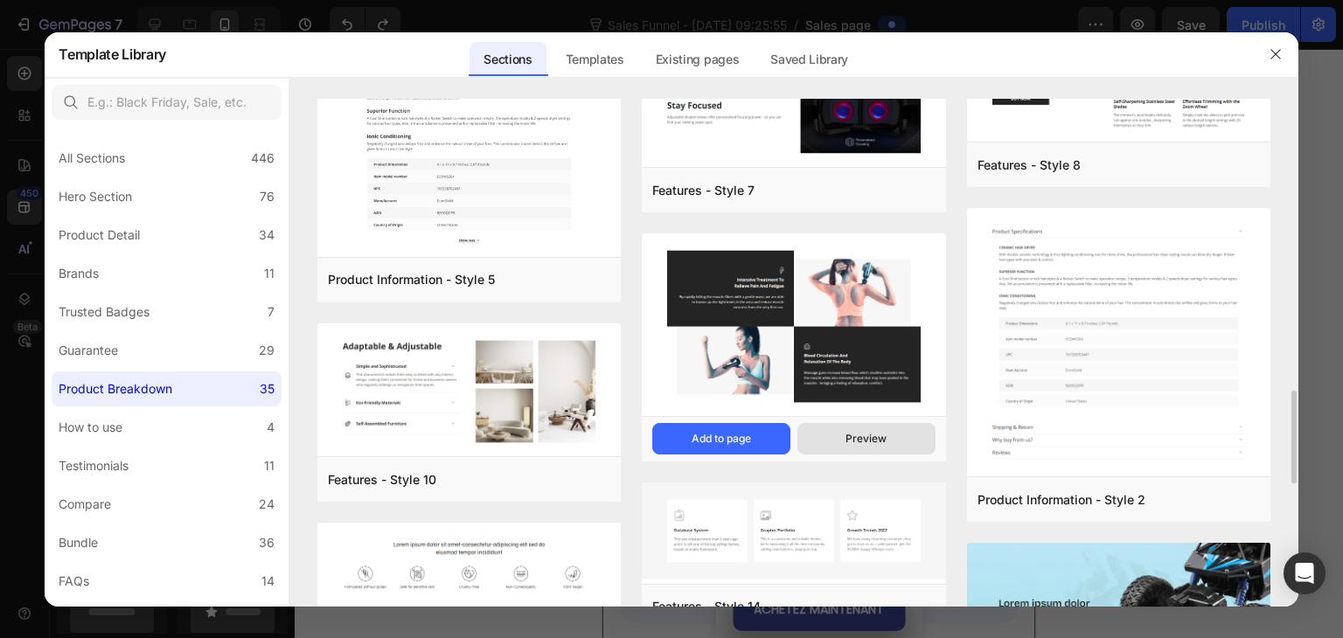
click at [812, 441] on button "Preview" at bounding box center [866, 438] width 138 height 31
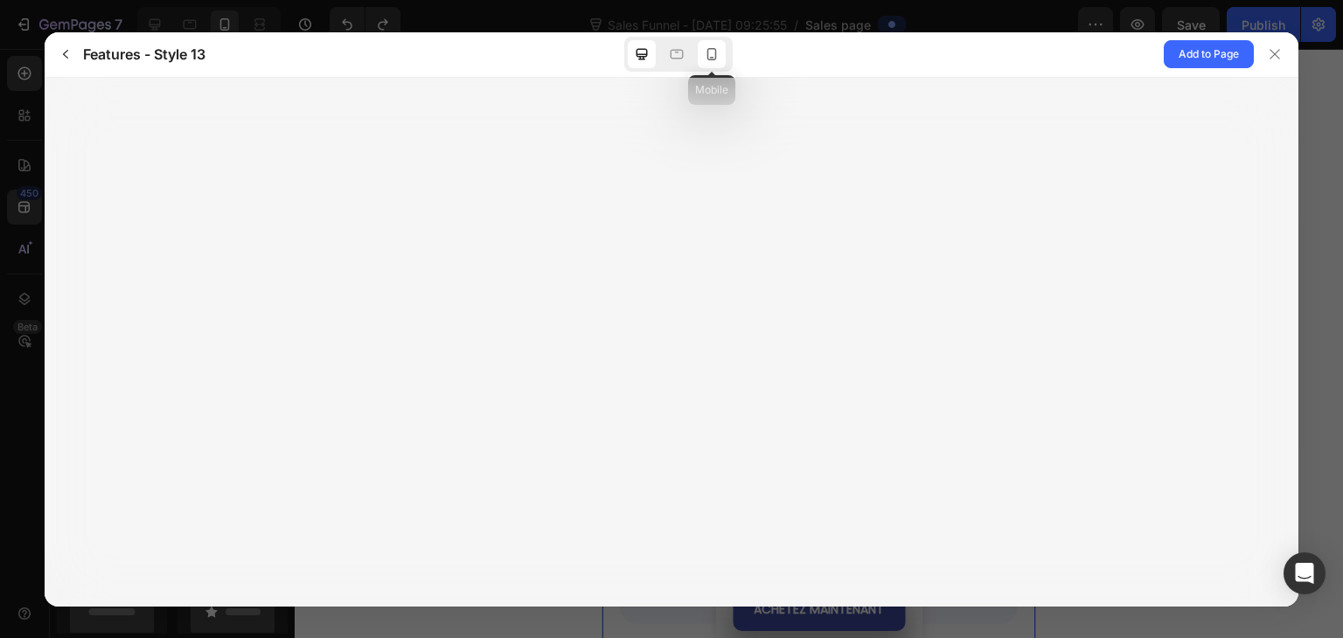
click at [717, 62] on icon at bounding box center [711, 53] width 17 height 17
click at [64, 53] on icon "button" at bounding box center [65, 54] width 5 height 9
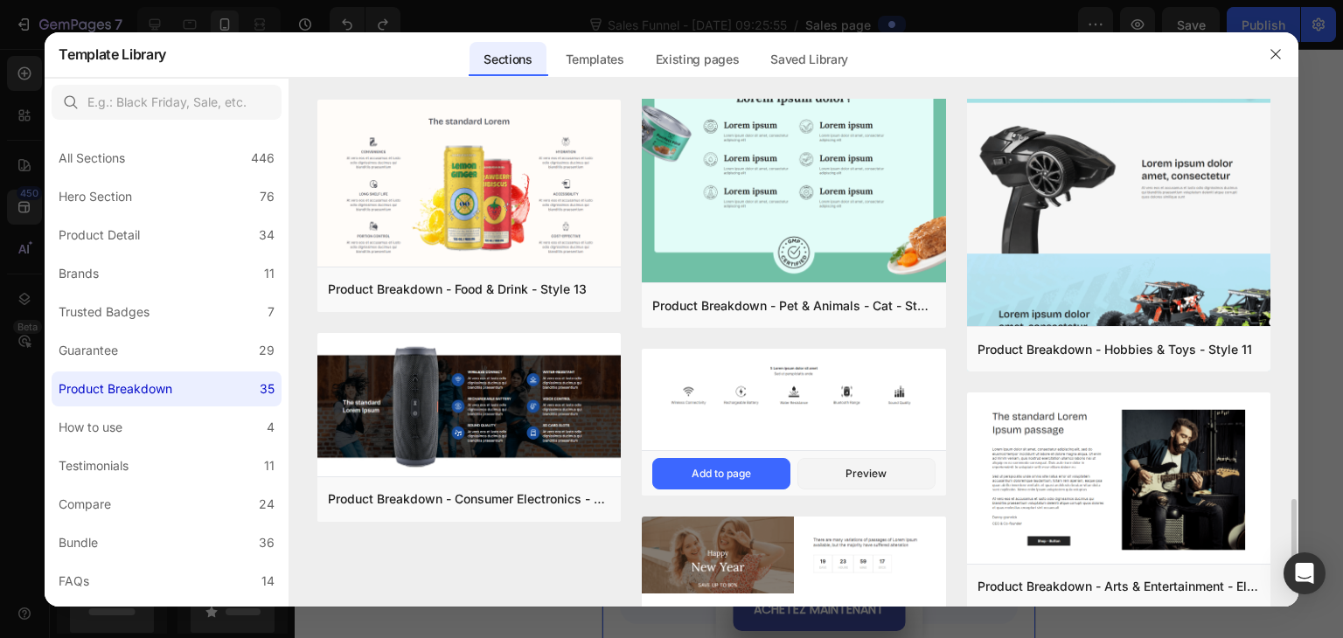
scroll to position [2264, 0]
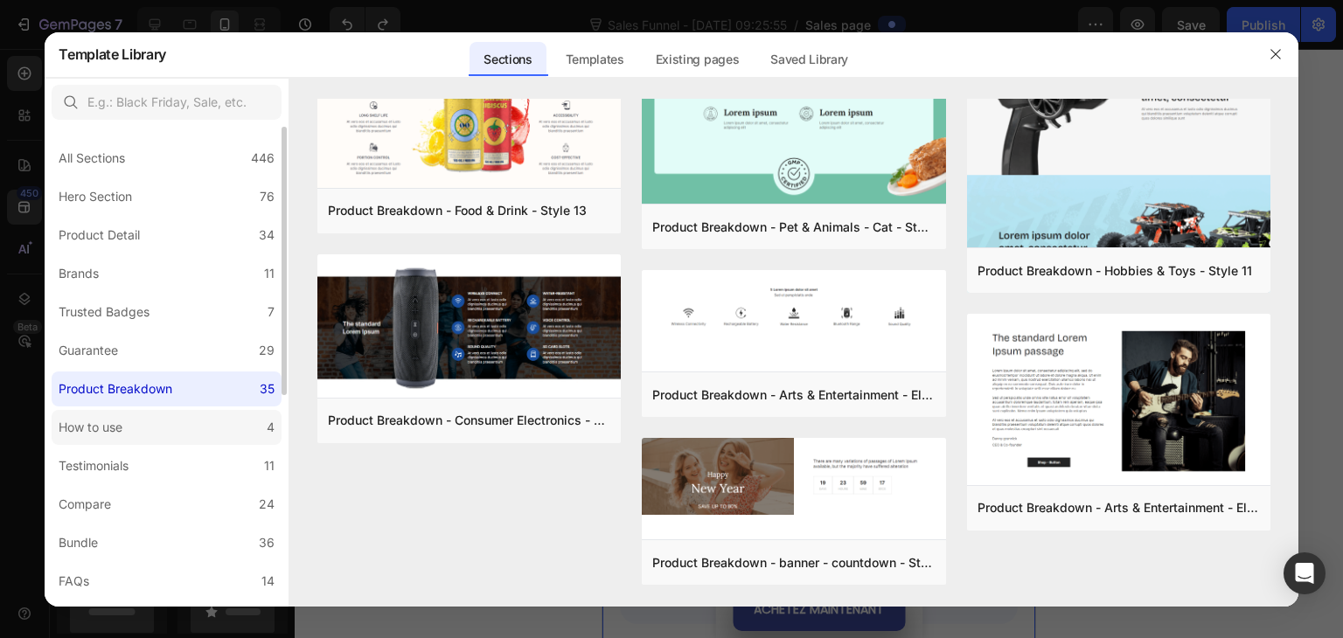
click at [122, 427] on div "How to use" at bounding box center [91, 427] width 64 height 21
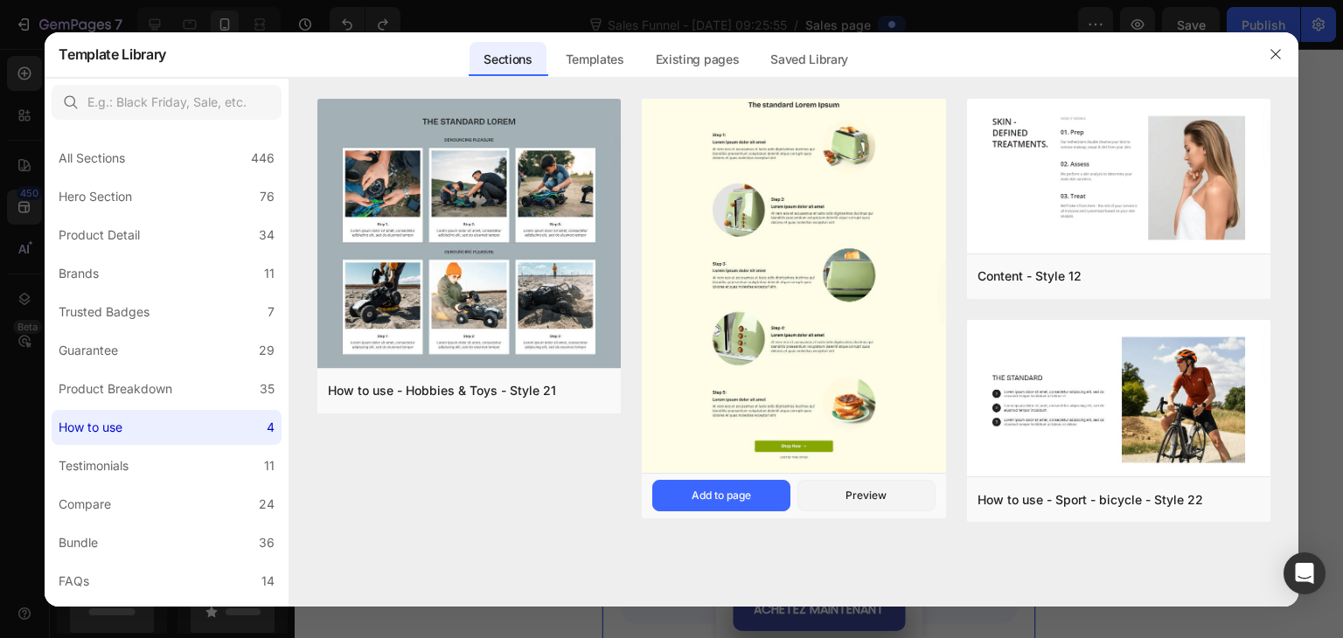
click at [808, 302] on img at bounding box center [793, 278] width 303 height 393
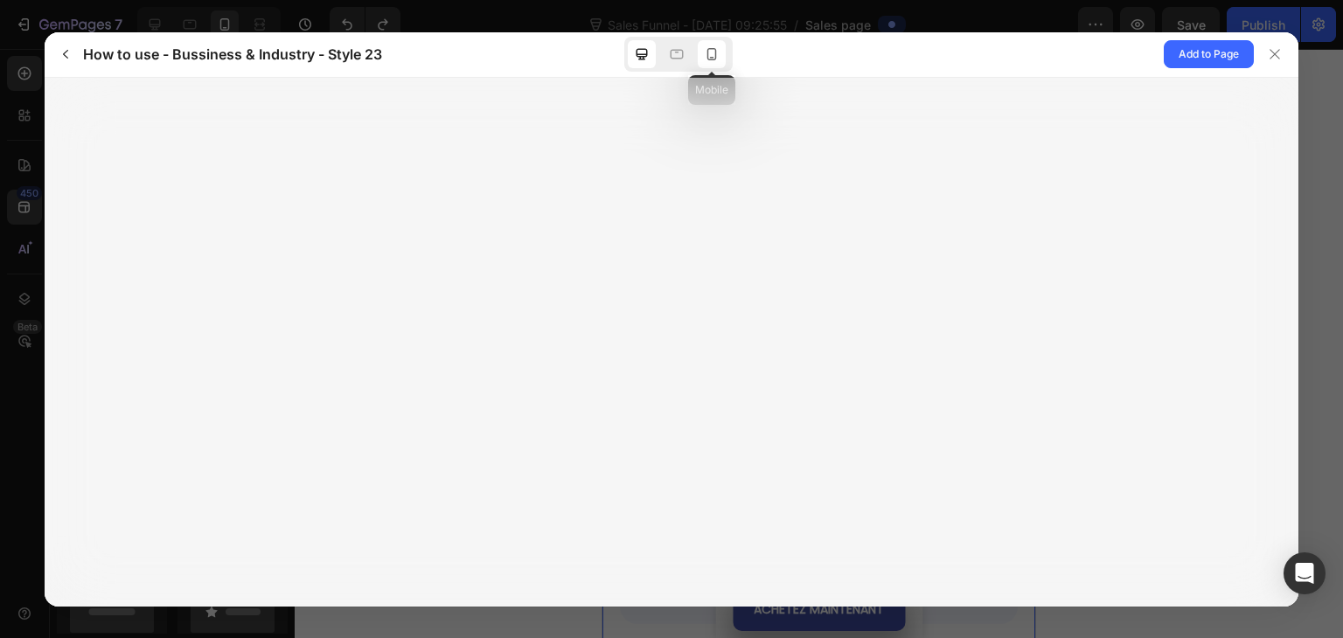
click at [709, 62] on icon at bounding box center [711, 53] width 17 height 17
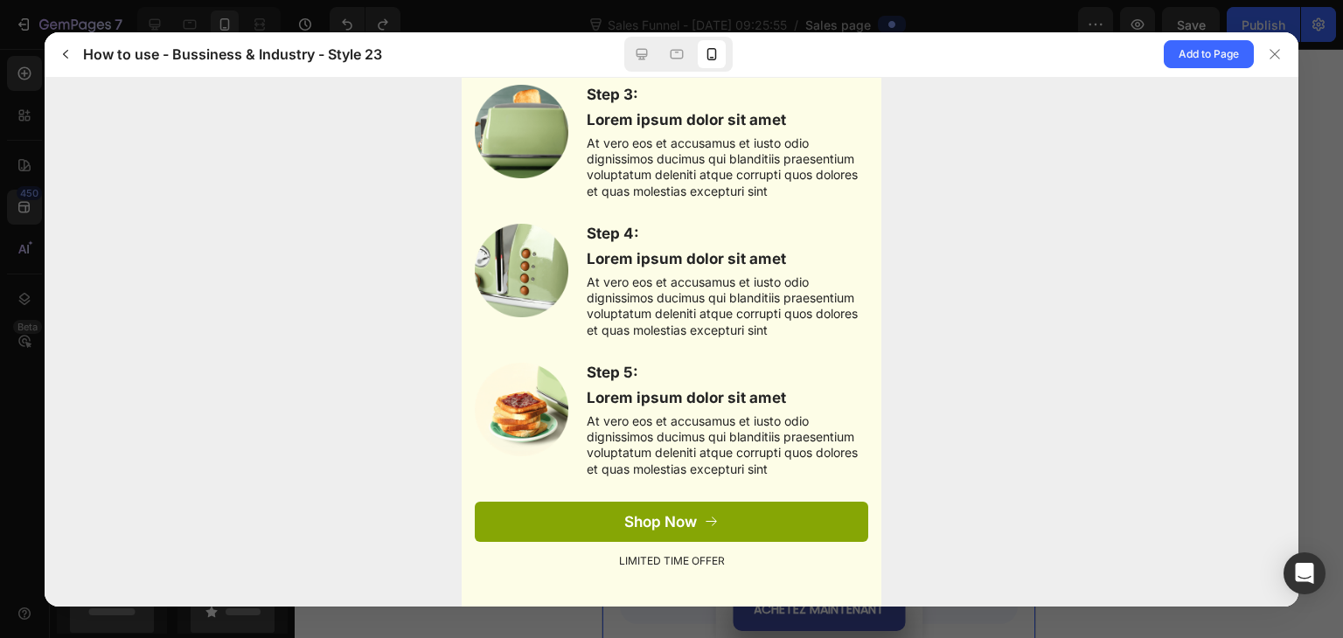
scroll to position [413, 0]
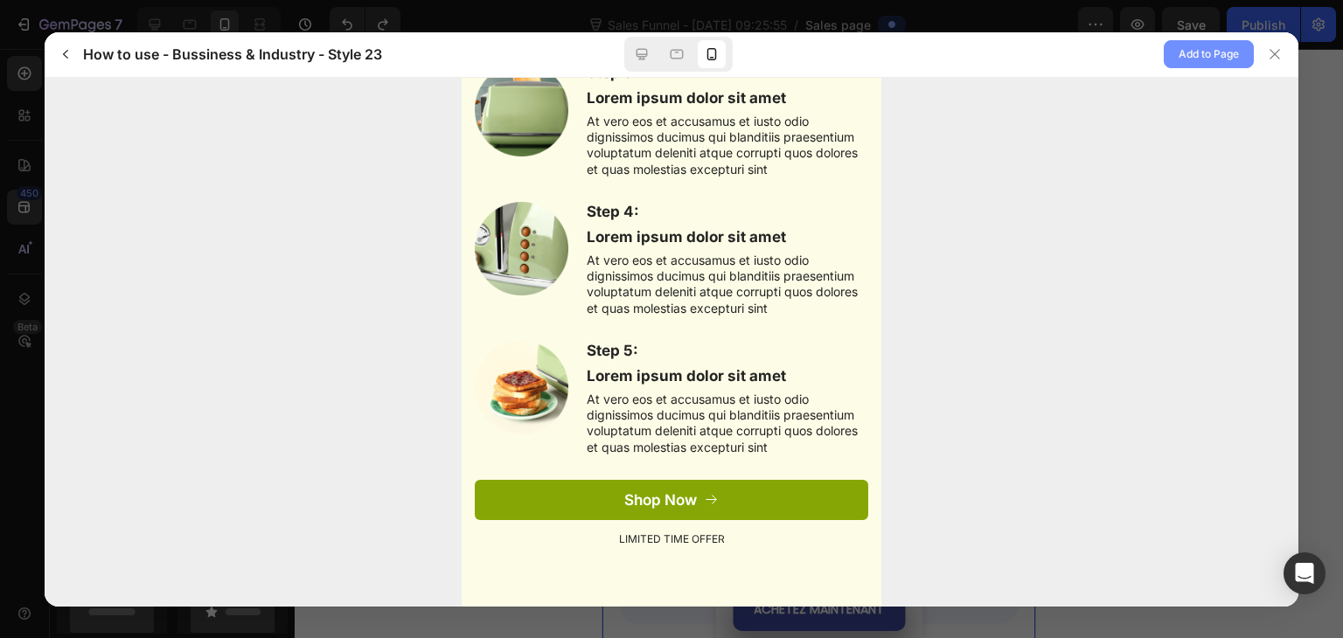
click at [1196, 66] on button "Add to Page" at bounding box center [1208, 54] width 90 height 28
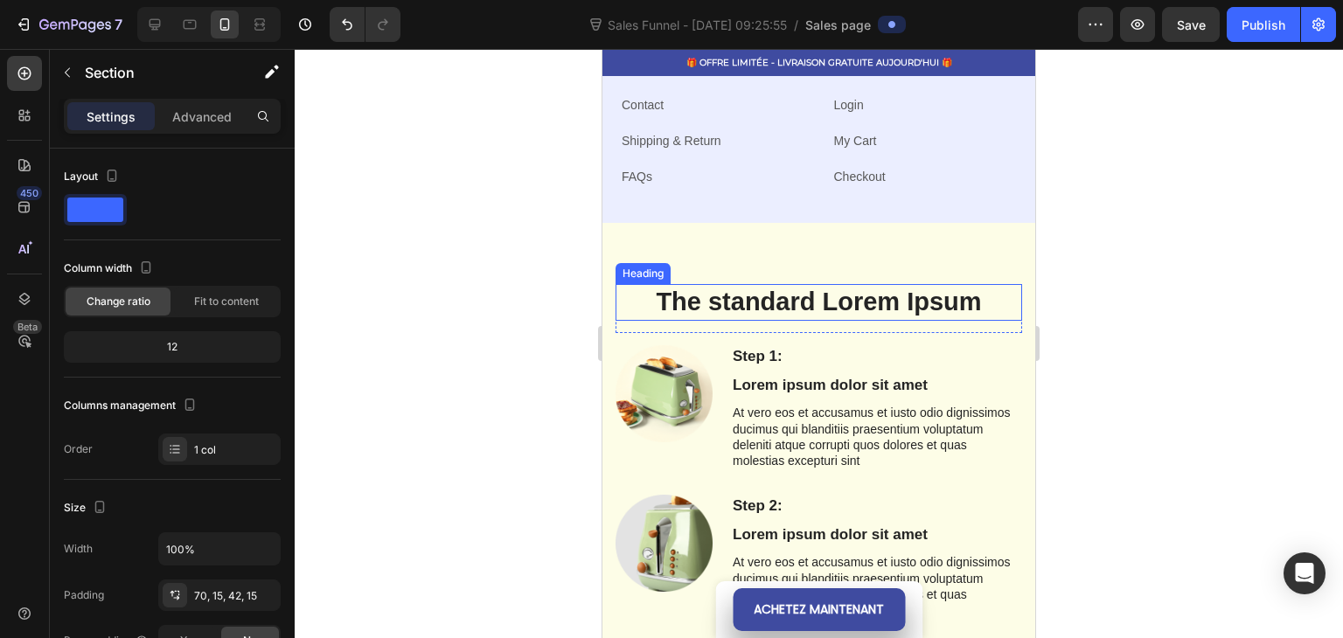
scroll to position [6371, 0]
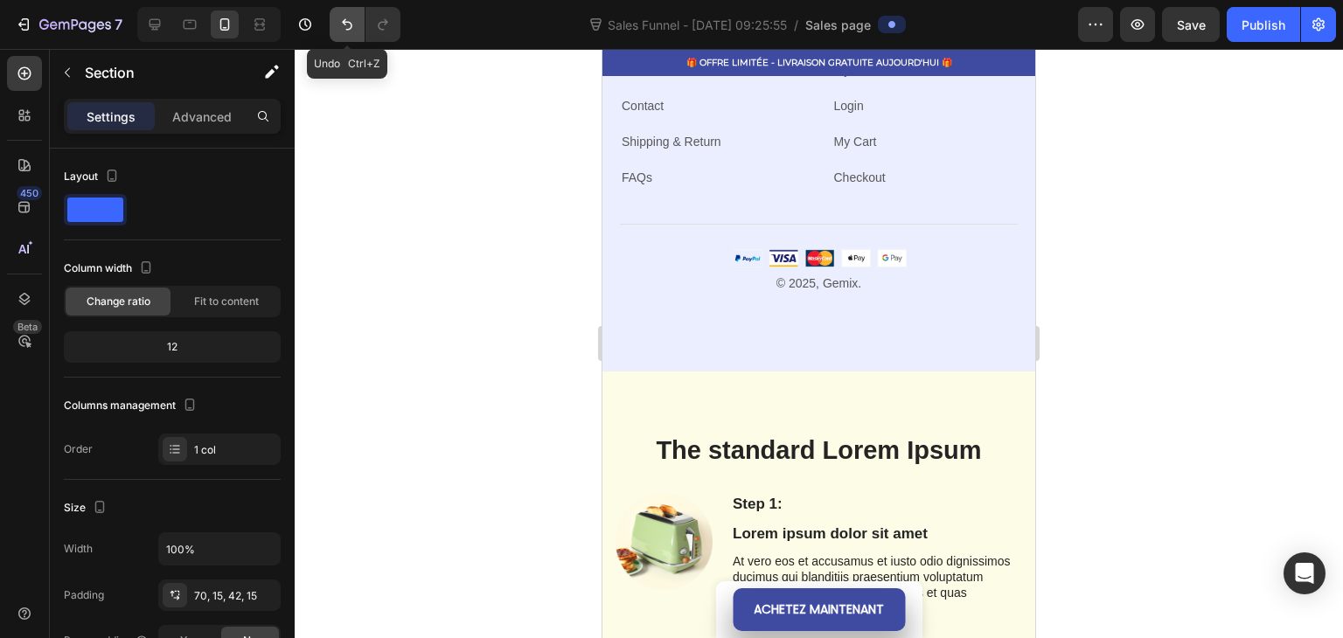
click at [350, 29] on icon "Undo/Redo" at bounding box center [347, 24] width 10 height 11
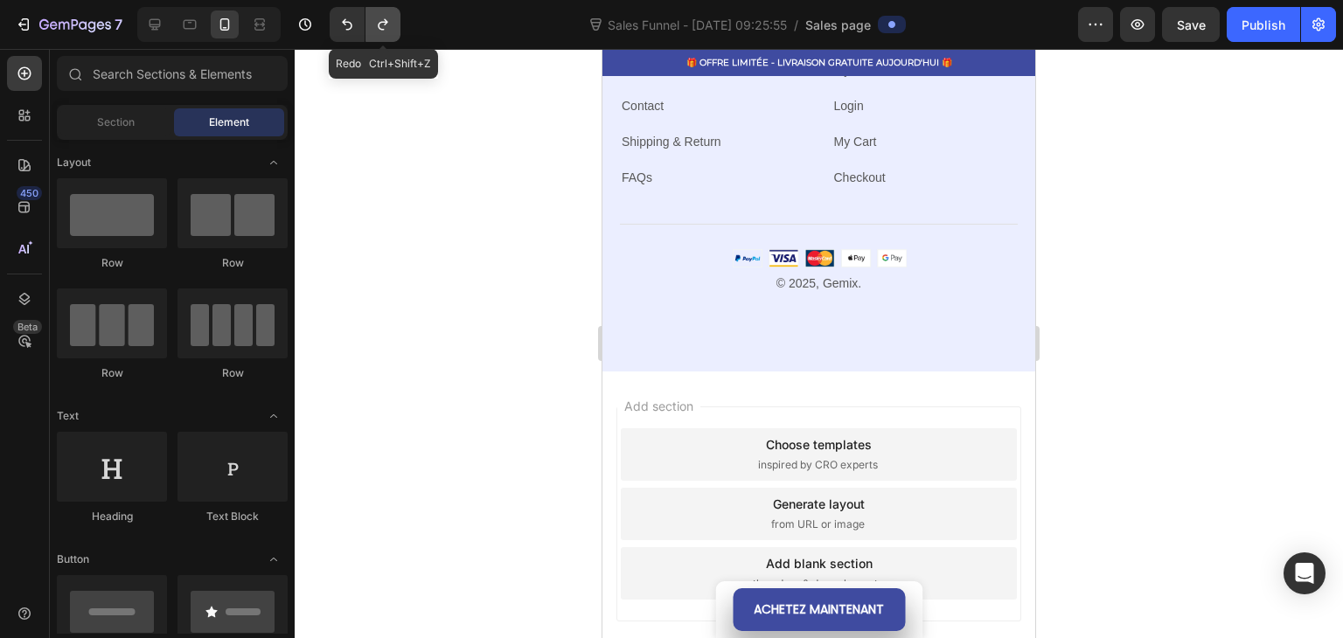
click at [386, 22] on icon "Undo/Redo" at bounding box center [383, 24] width 10 height 11
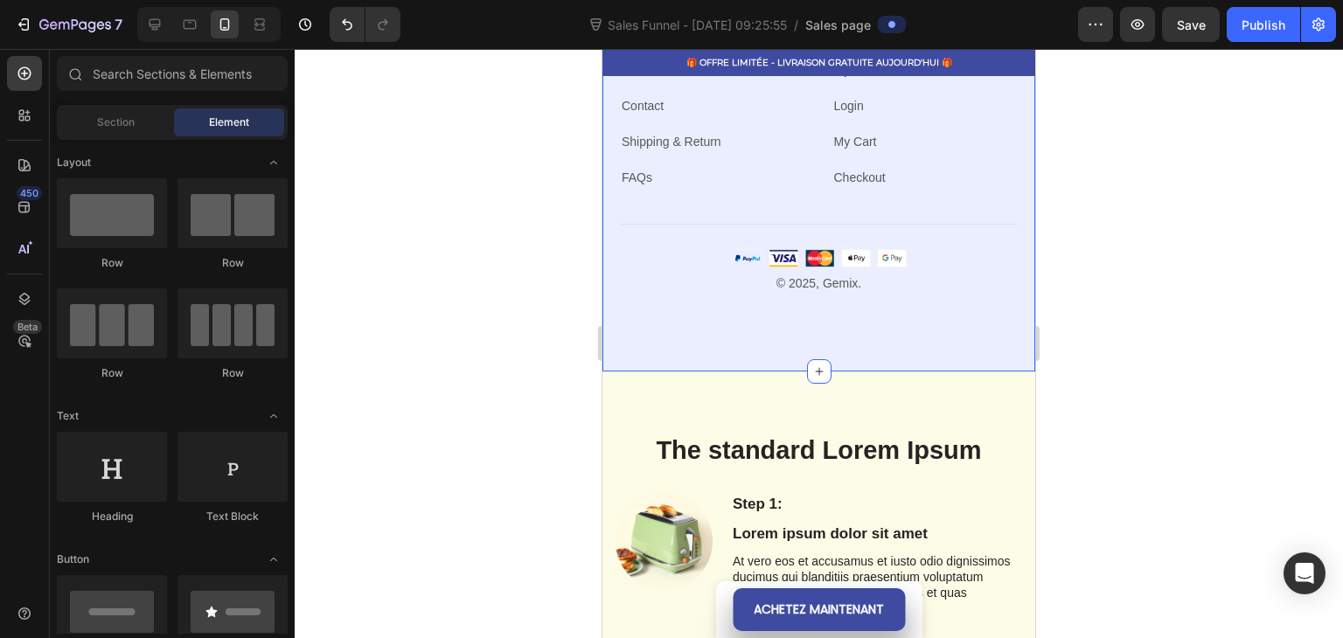
scroll to position [6546, 0]
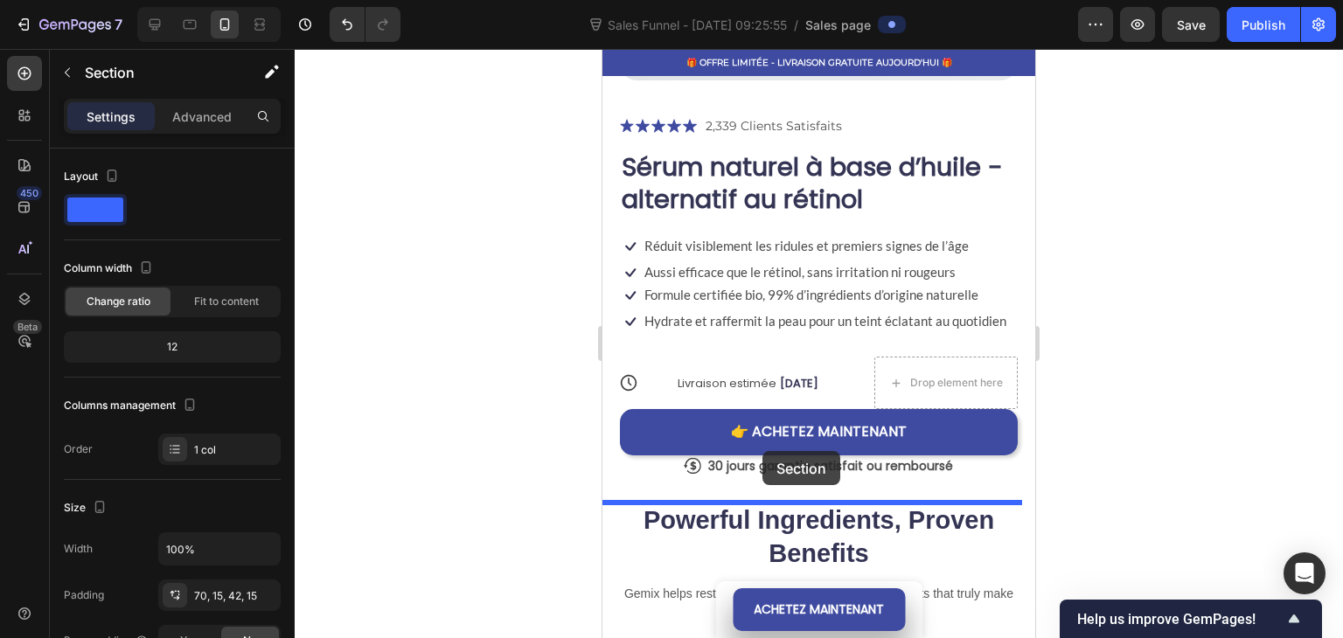
scroll to position [602, 0]
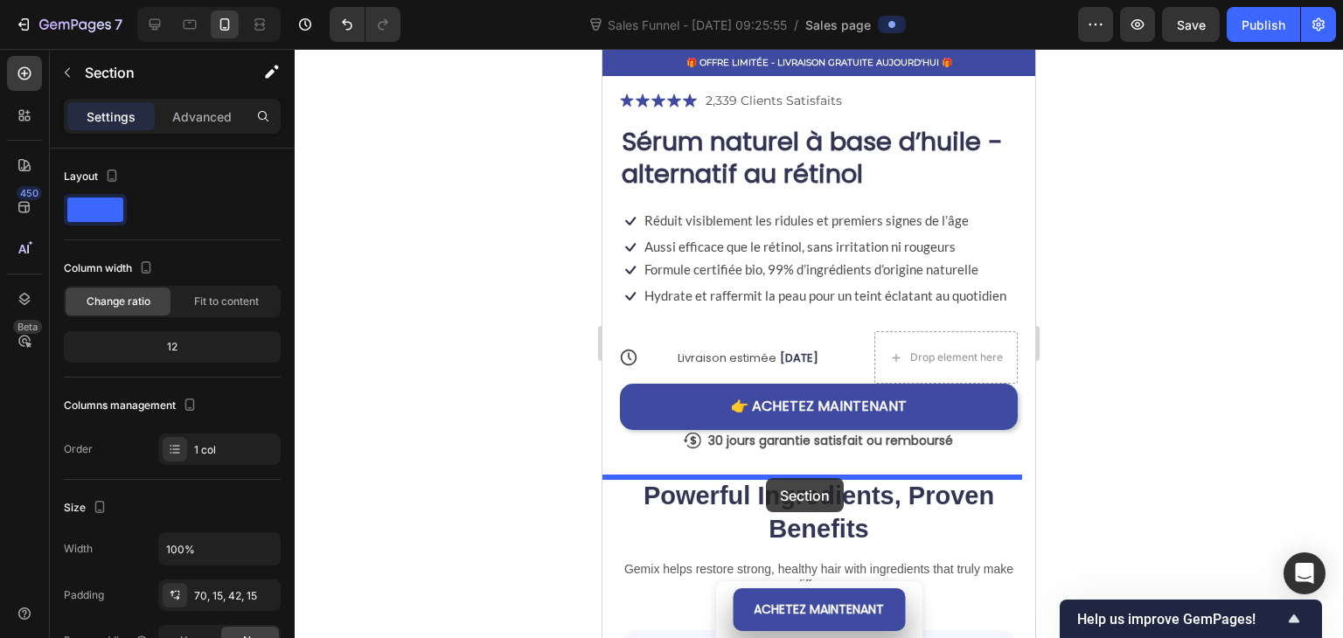
drag, startPoint x: 711, startPoint y: 198, endPoint x: 766, endPoint y: 478, distance: 284.9
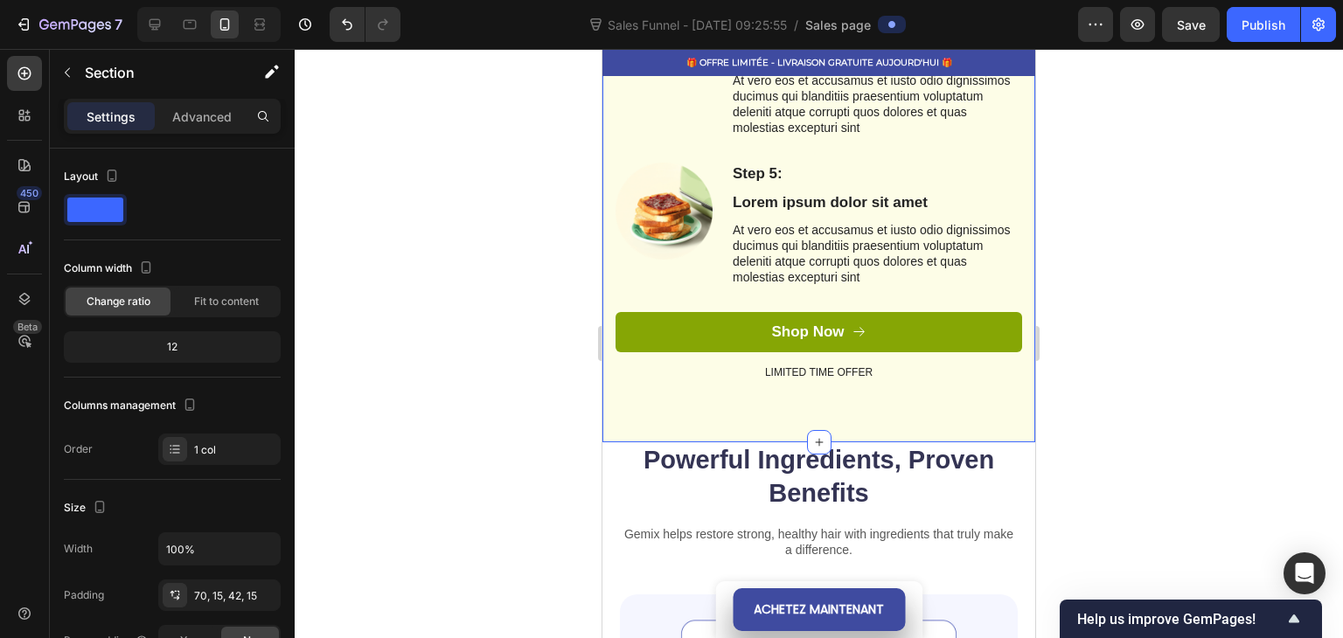
scroll to position [1739, 0]
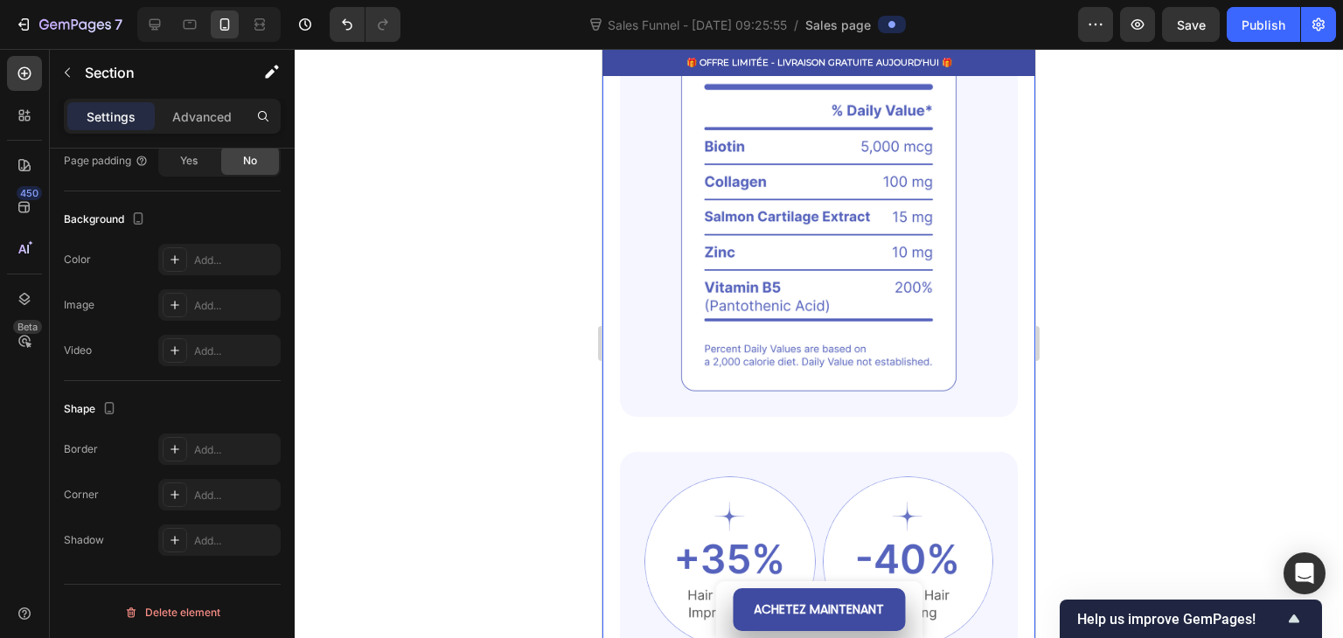
scroll to position [2176, 0]
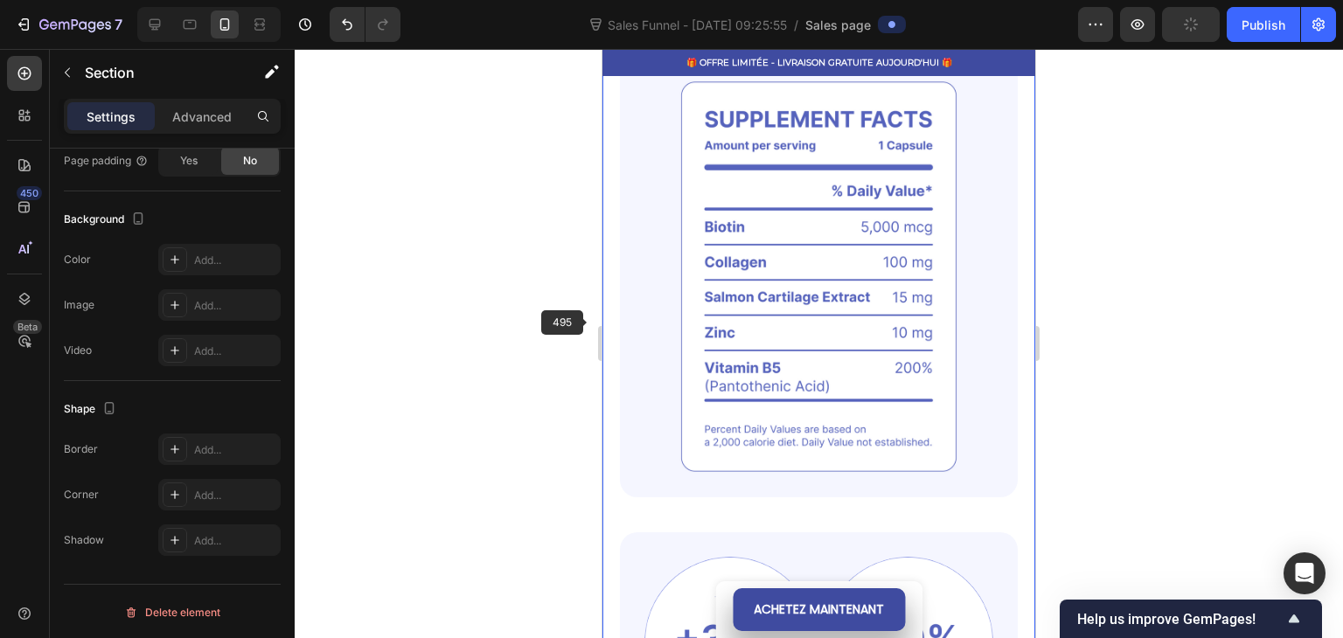
click at [649, 320] on img at bounding box center [819, 276] width 398 height 441
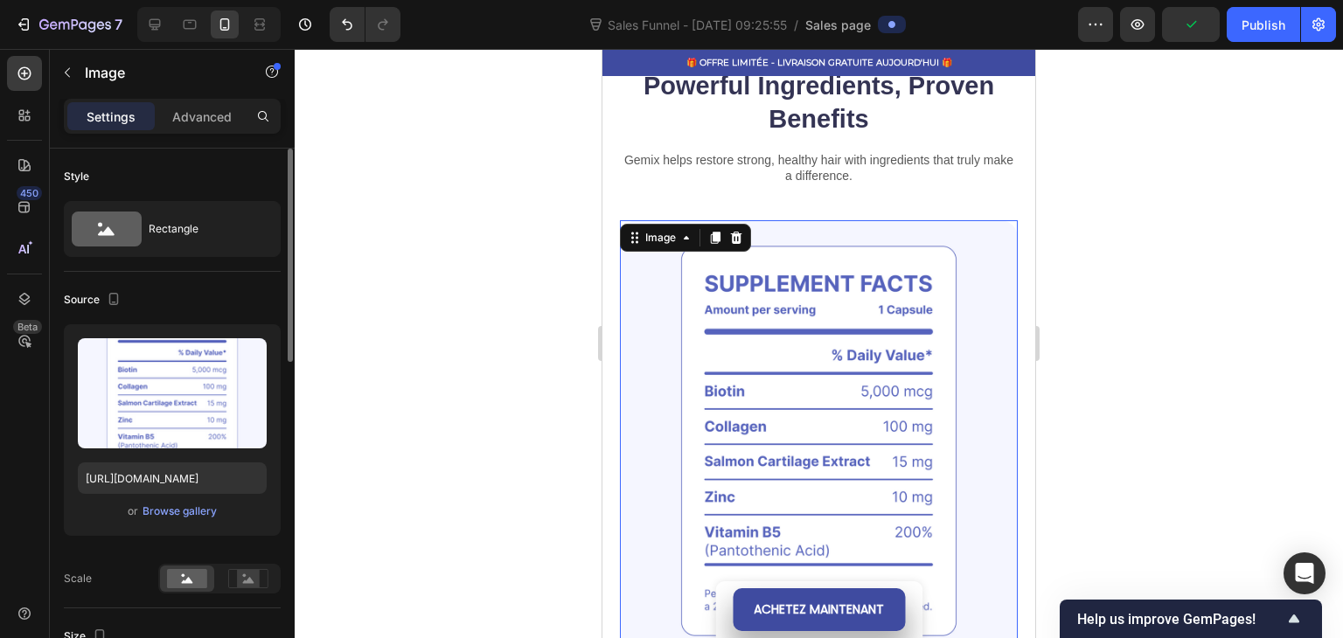
scroll to position [2001, 0]
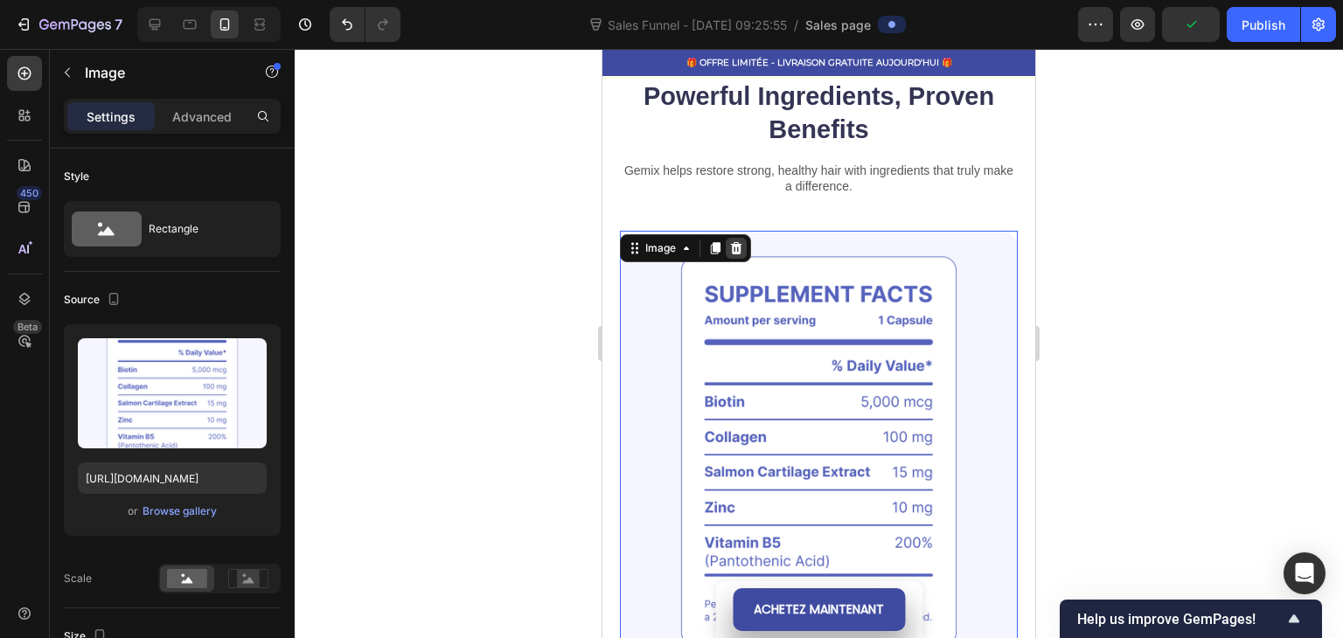
click at [739, 254] on div at bounding box center [735, 248] width 21 height 21
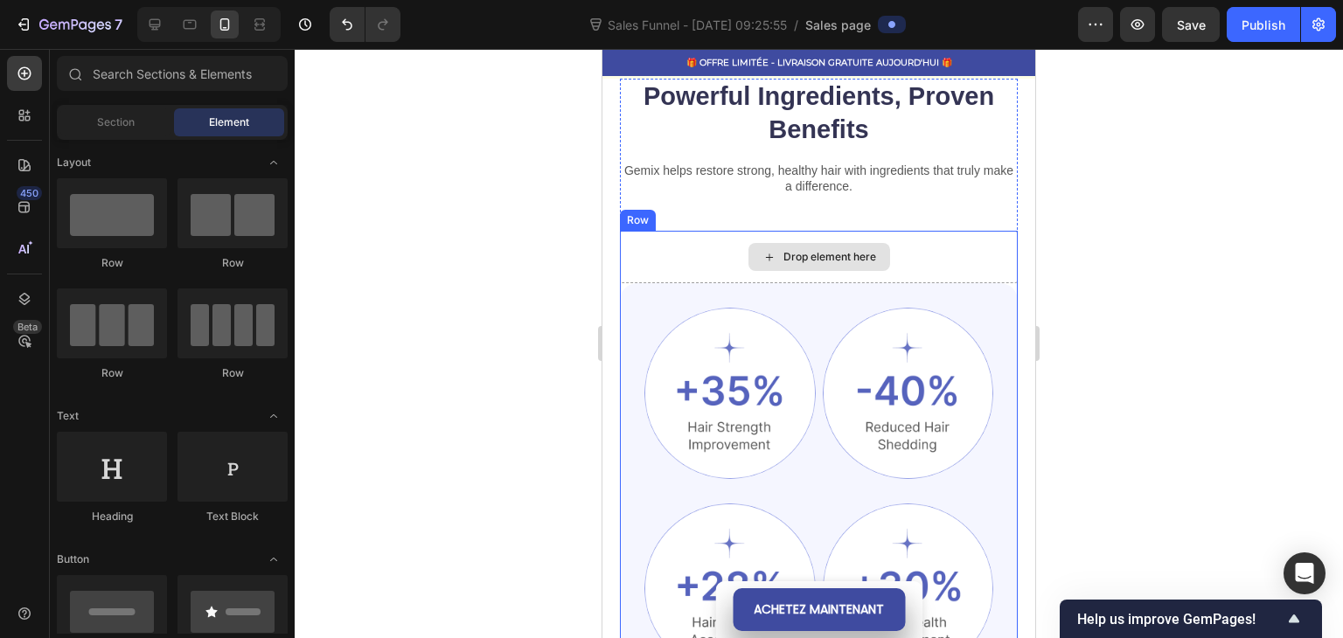
click at [706, 256] on div "Drop element here" at bounding box center [819, 257] width 398 height 52
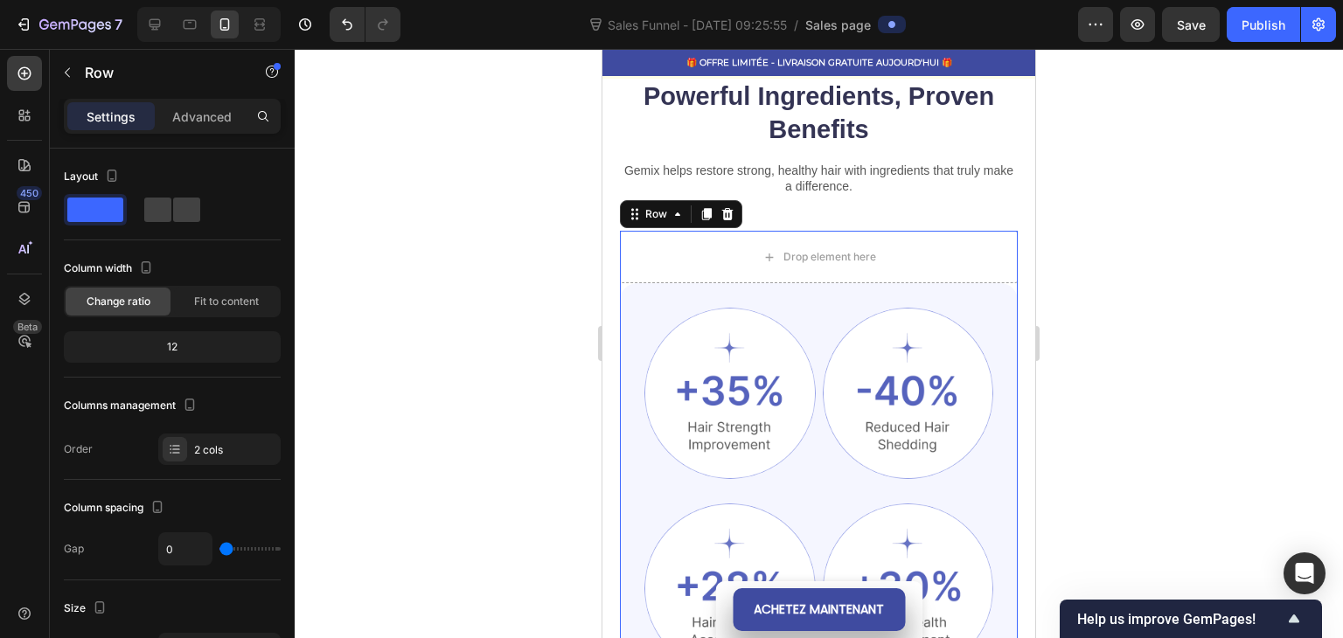
click at [525, 233] on div at bounding box center [819, 343] width 1048 height 589
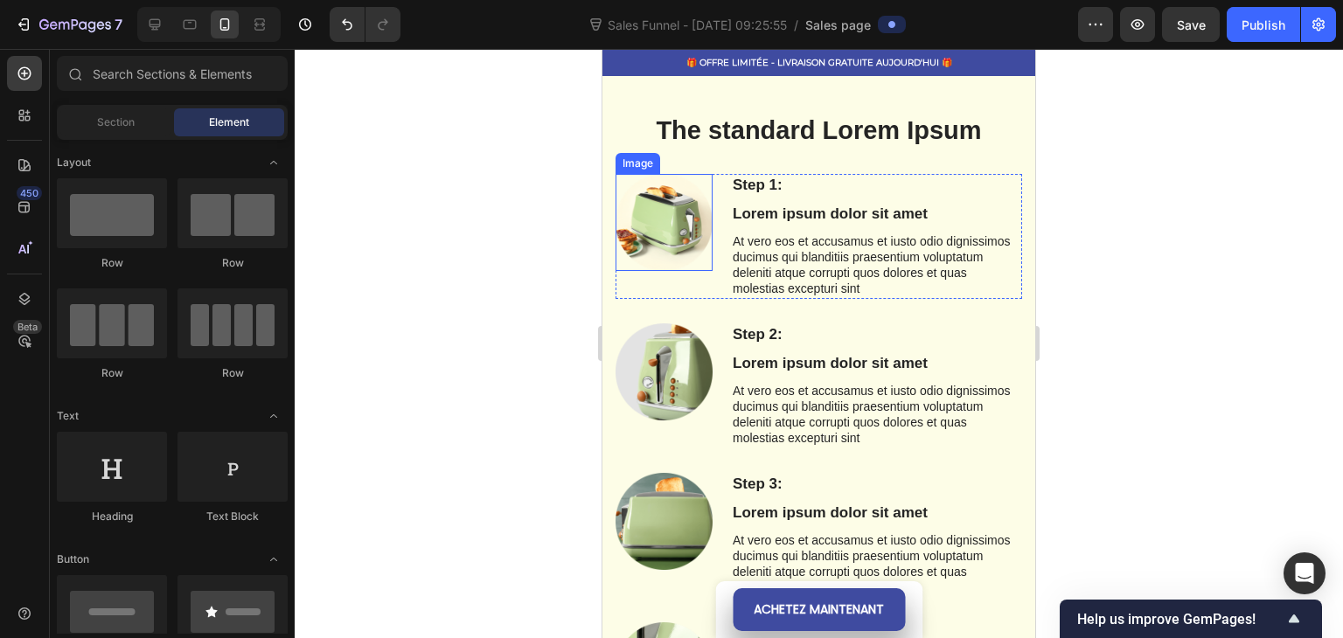
scroll to position [864, 0]
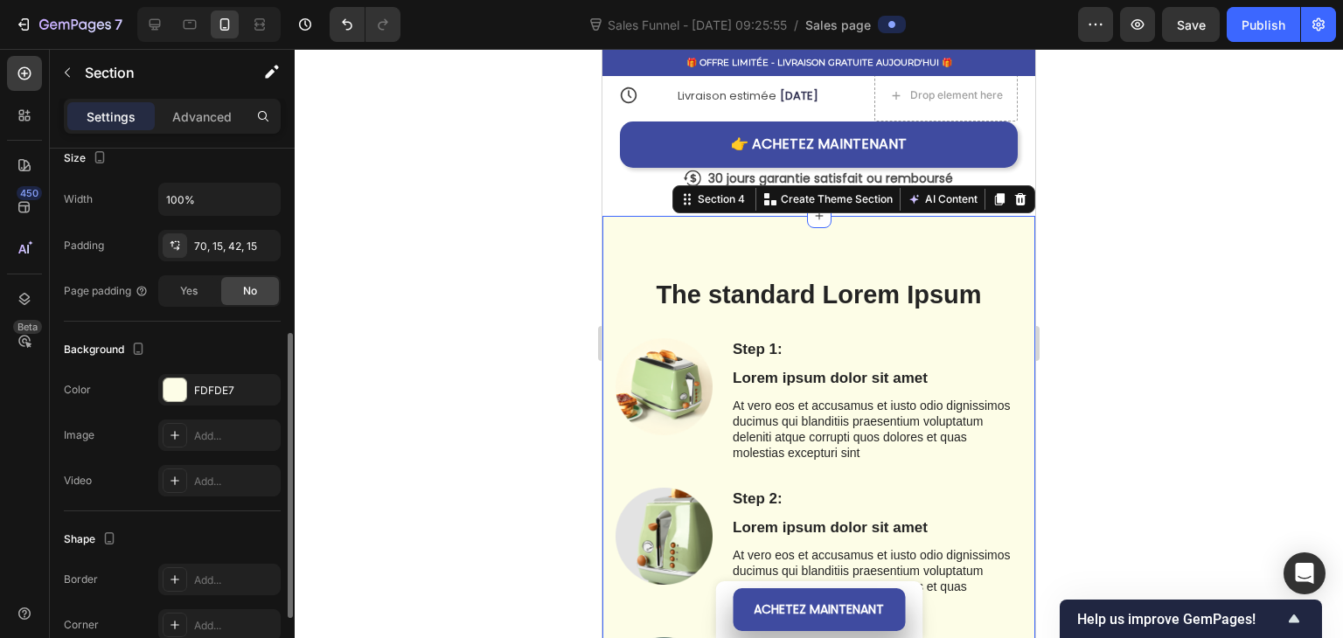
scroll to position [480, 0]
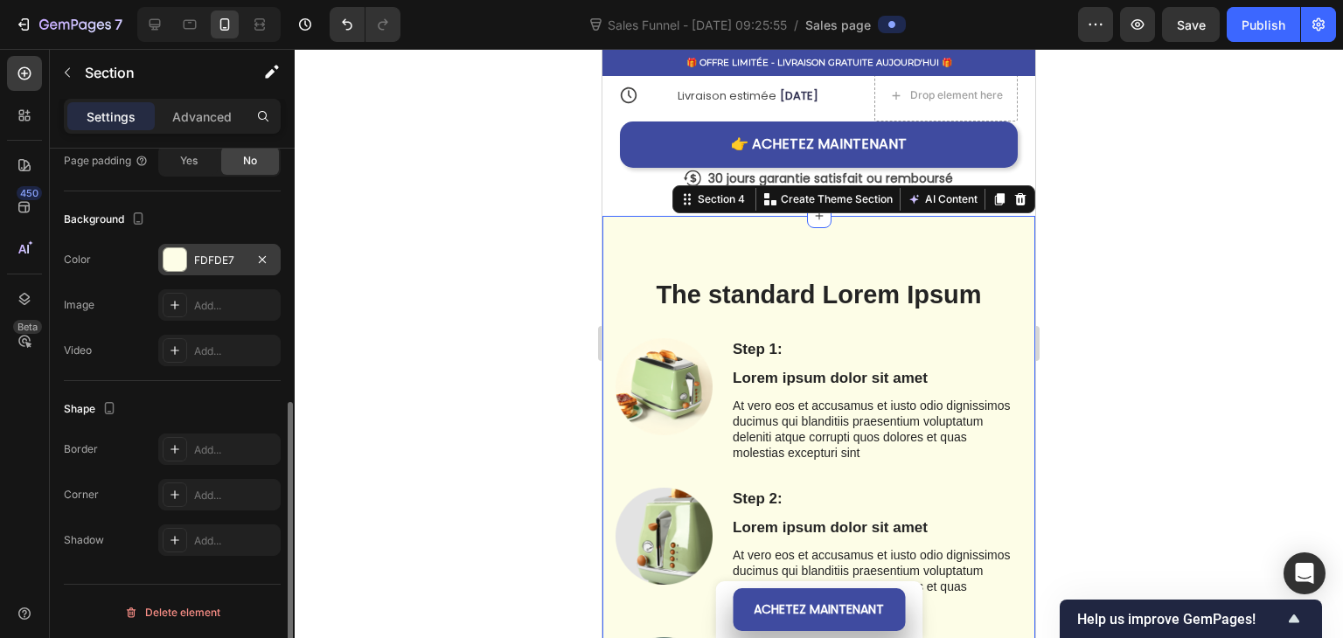
click at [196, 253] on div "FDFDE7" at bounding box center [219, 261] width 51 height 16
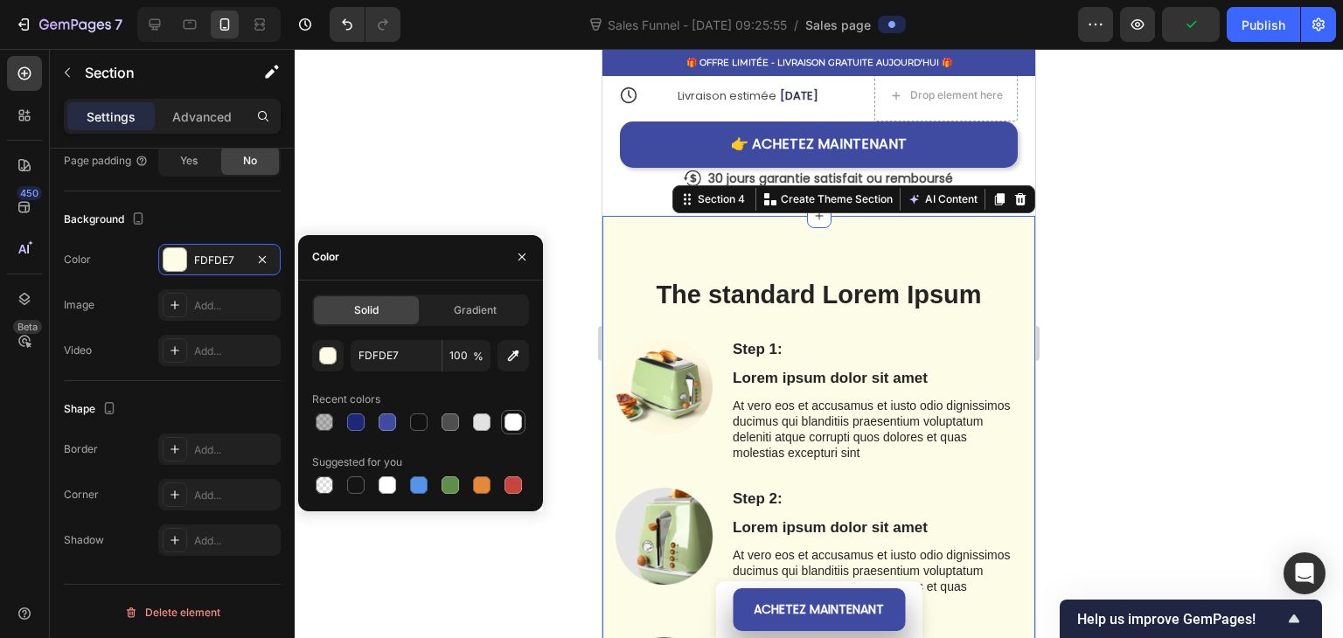
click at [507, 429] on div at bounding box center [512, 421] width 17 height 17
type input "FFFFFF"
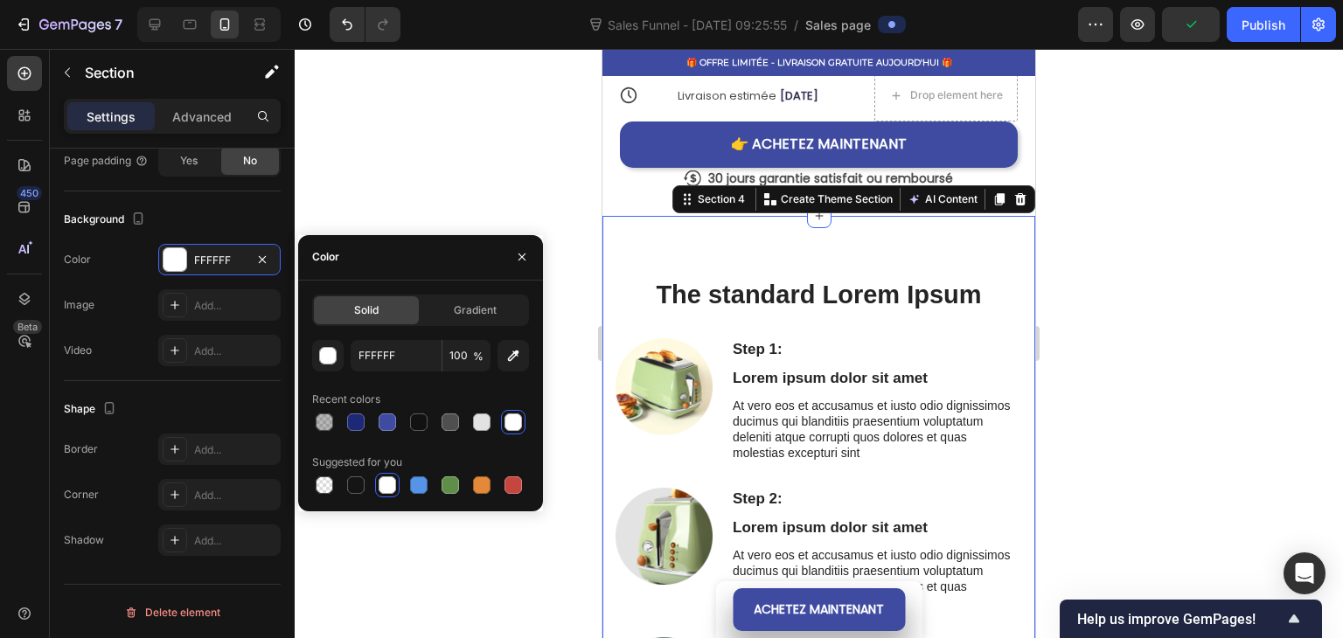
click at [431, 166] on div at bounding box center [819, 343] width 1048 height 589
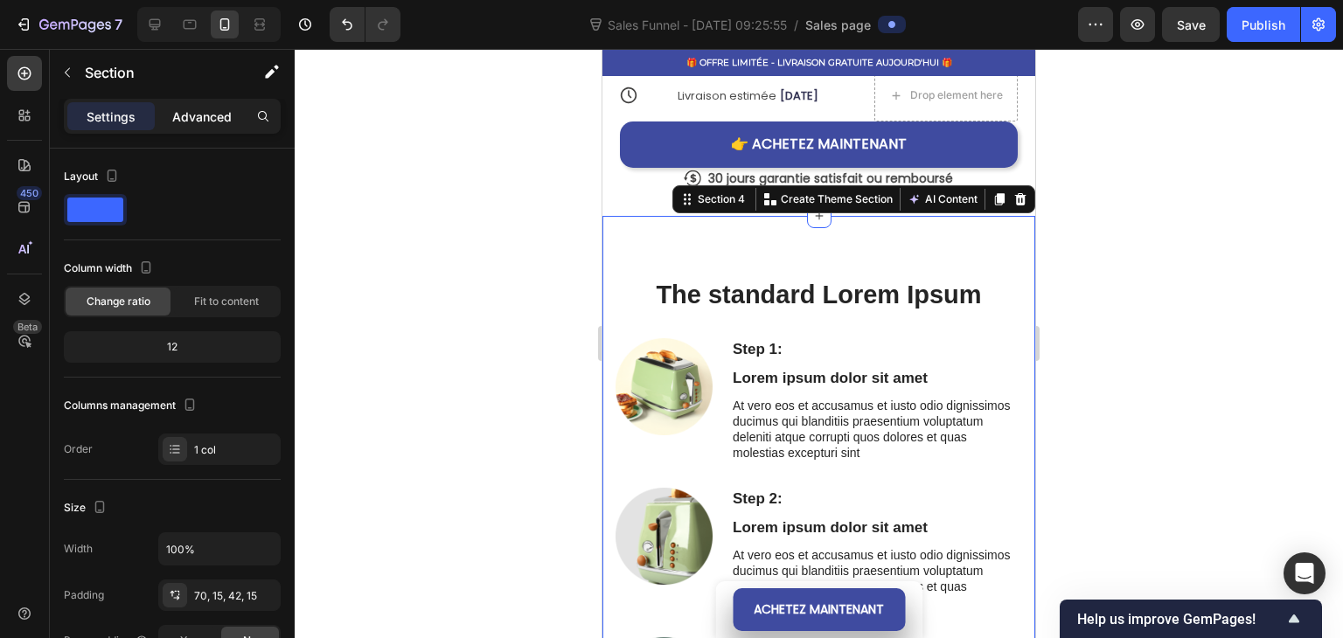
click at [189, 103] on div "Advanced" at bounding box center [201, 116] width 87 height 28
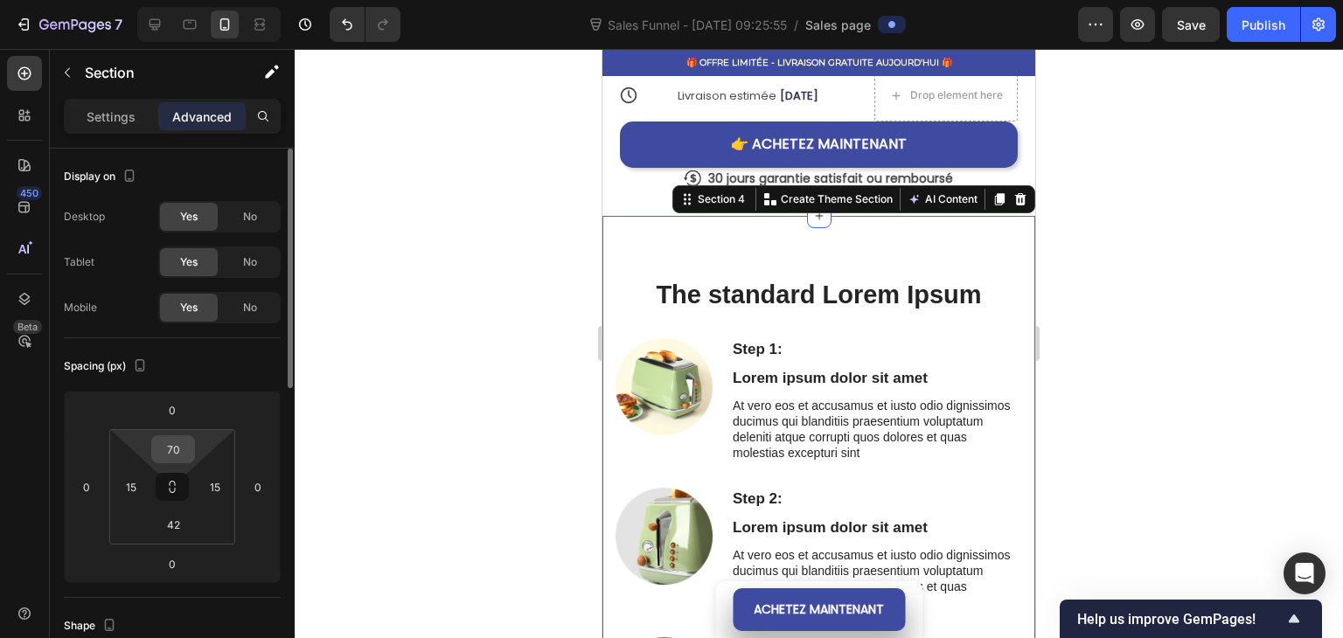
click at [193, 454] on div "70" at bounding box center [173, 449] width 44 height 28
click at [189, 445] on input "70" at bounding box center [173, 449] width 35 height 26
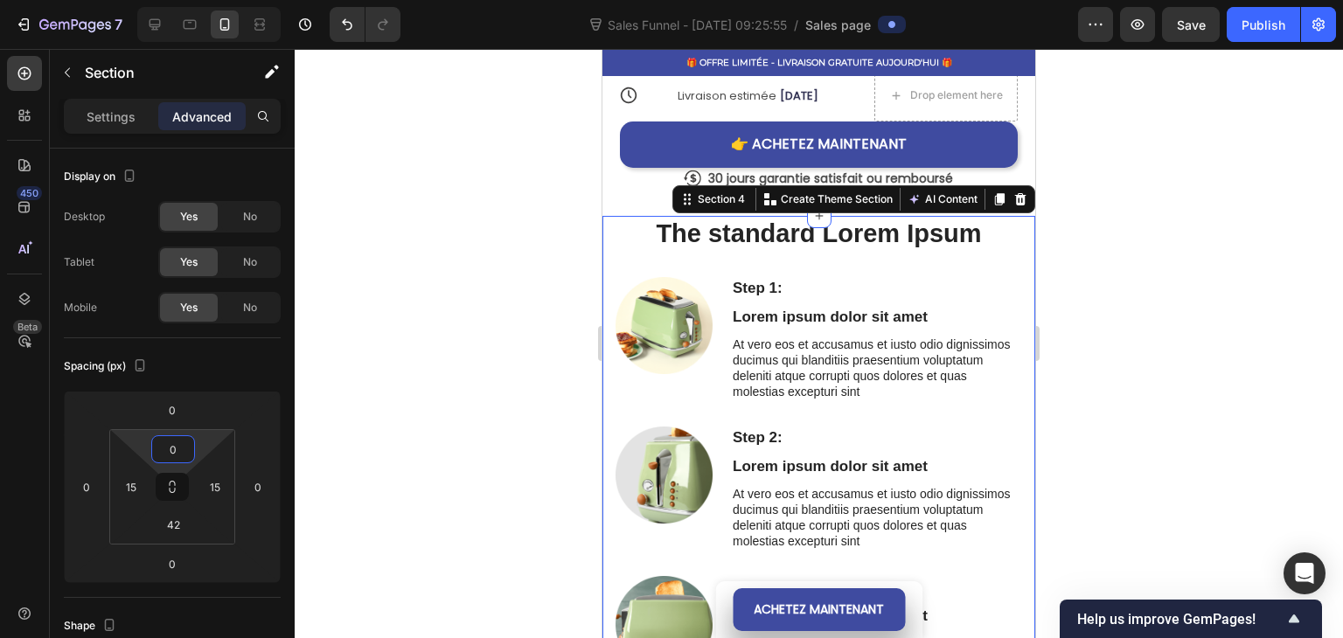
click at [366, 304] on div at bounding box center [819, 343] width 1048 height 589
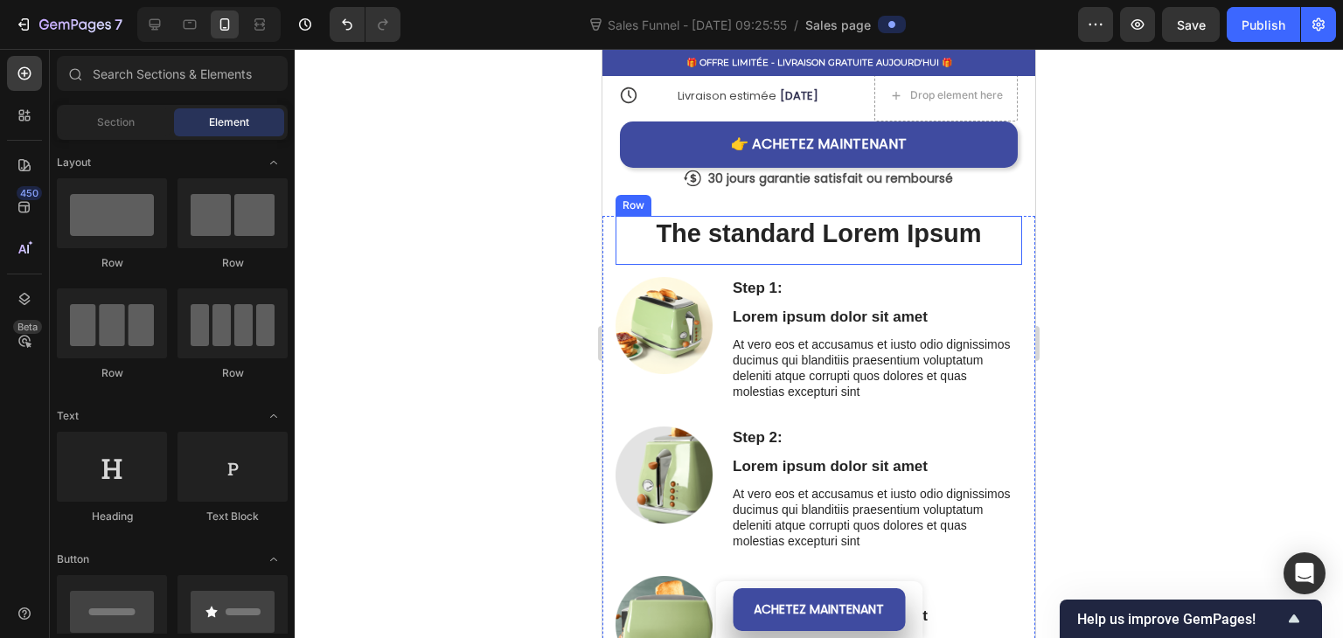
click at [681, 235] on h2 "The standard Lorem Ipsum" at bounding box center [818, 234] width 406 height 37
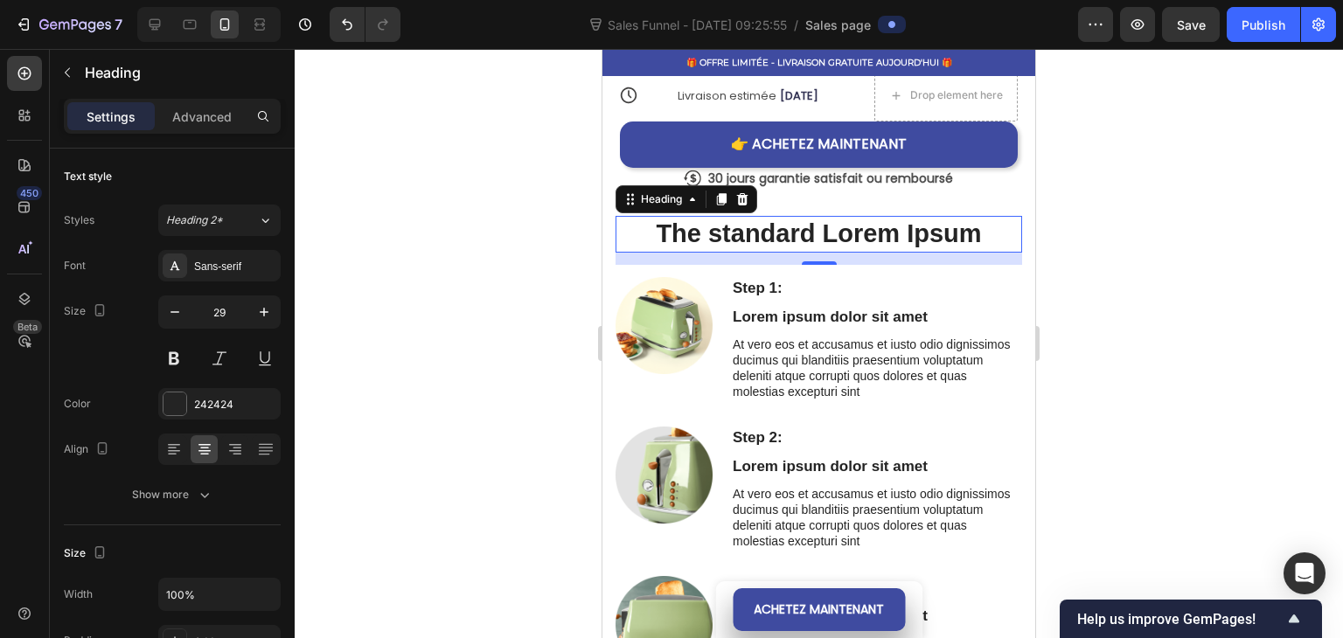
click at [770, 236] on h2 "The standard Lorem Ipsum" at bounding box center [818, 234] width 406 height 37
click at [770, 236] on p "The standard Lorem Ipsum" at bounding box center [818, 234] width 403 height 33
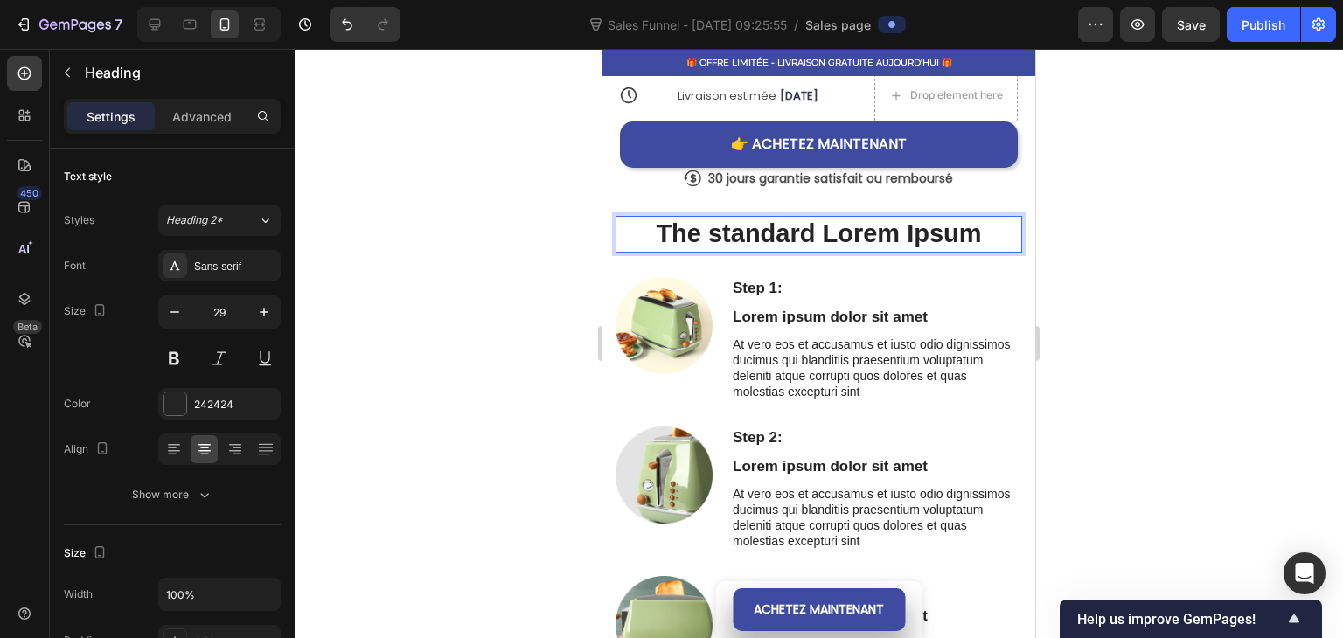
click at [657, 233] on p "The standard Lorem Ipsum" at bounding box center [818, 234] width 403 height 33
click at [657, 234] on p "The standard Lorem Ipsum" at bounding box center [818, 234] width 403 height 33
drag, startPoint x: 652, startPoint y: 234, endPoint x: 947, endPoint y: 245, distance: 294.7
click at [947, 245] on p "The standard Lorem Ipsum" at bounding box center [818, 234] width 403 height 33
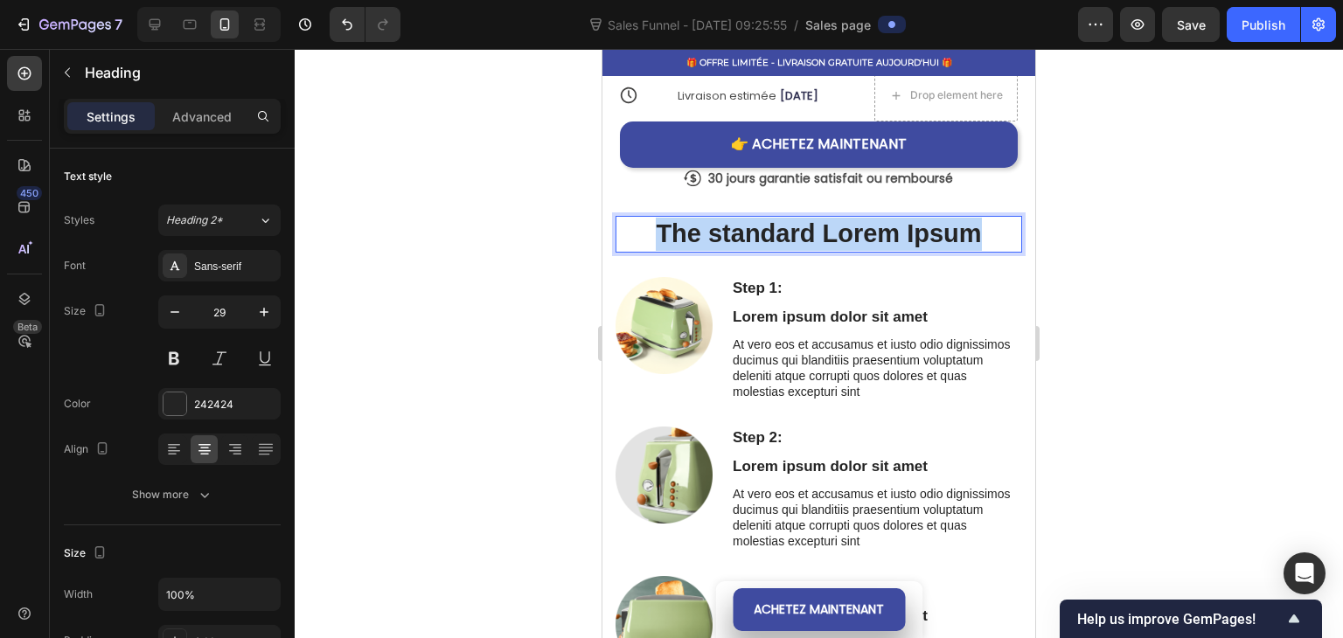
drag, startPoint x: 968, startPoint y: 235, endPoint x: 661, endPoint y: 235, distance: 307.7
click at [651, 239] on p "The standard Lorem Ipsum" at bounding box center [818, 234] width 403 height 33
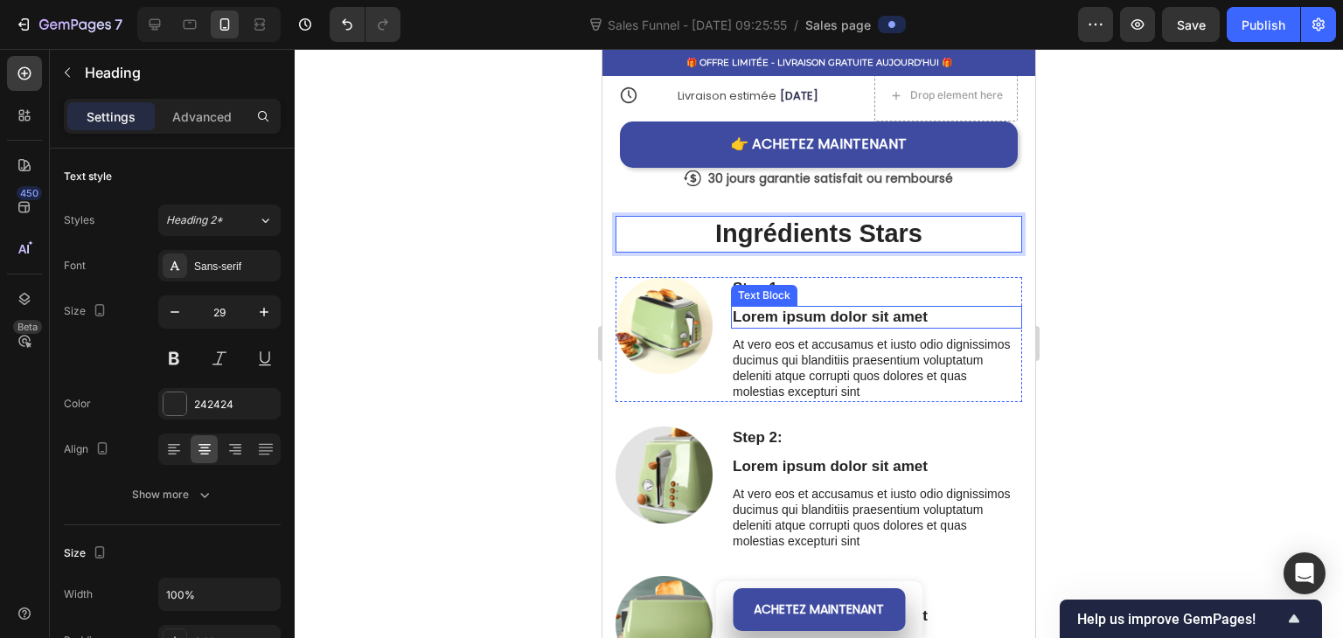
click at [797, 316] on p "Lorem ipsum dolor sit amet" at bounding box center [876, 317] width 288 height 19
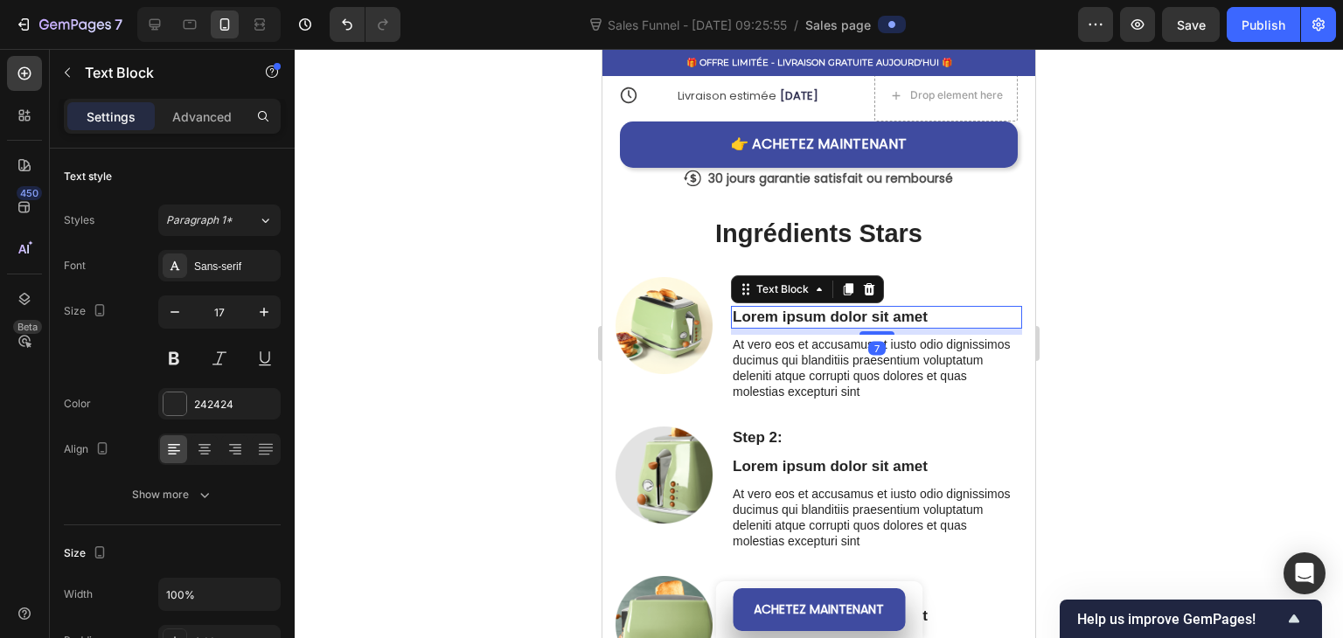
click at [923, 317] on p "Lorem ipsum dolor sit amet" at bounding box center [876, 317] width 288 height 19
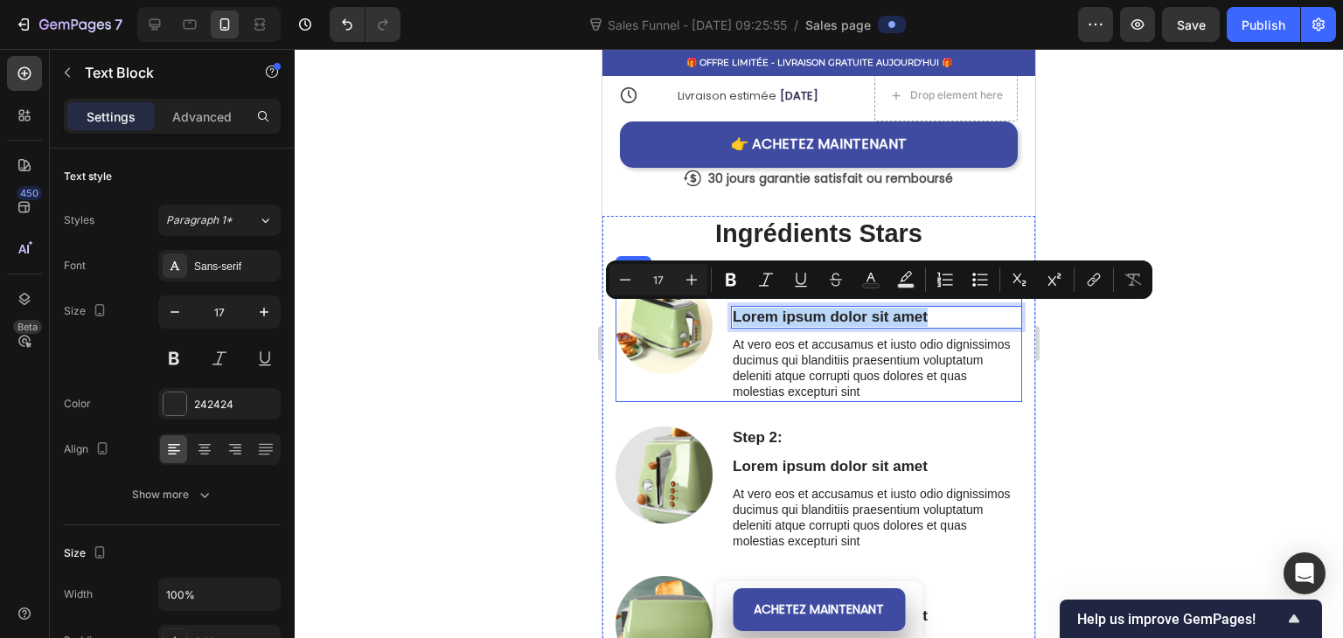
drag, startPoint x: 934, startPoint y: 314, endPoint x: 742, endPoint y: 312, distance: 192.3
click at [726, 321] on div "Step 1: Text Block Lorem ipsum dolor sit amet Text Block 7 At vero eos et accus…" at bounding box center [818, 339] width 406 height 125
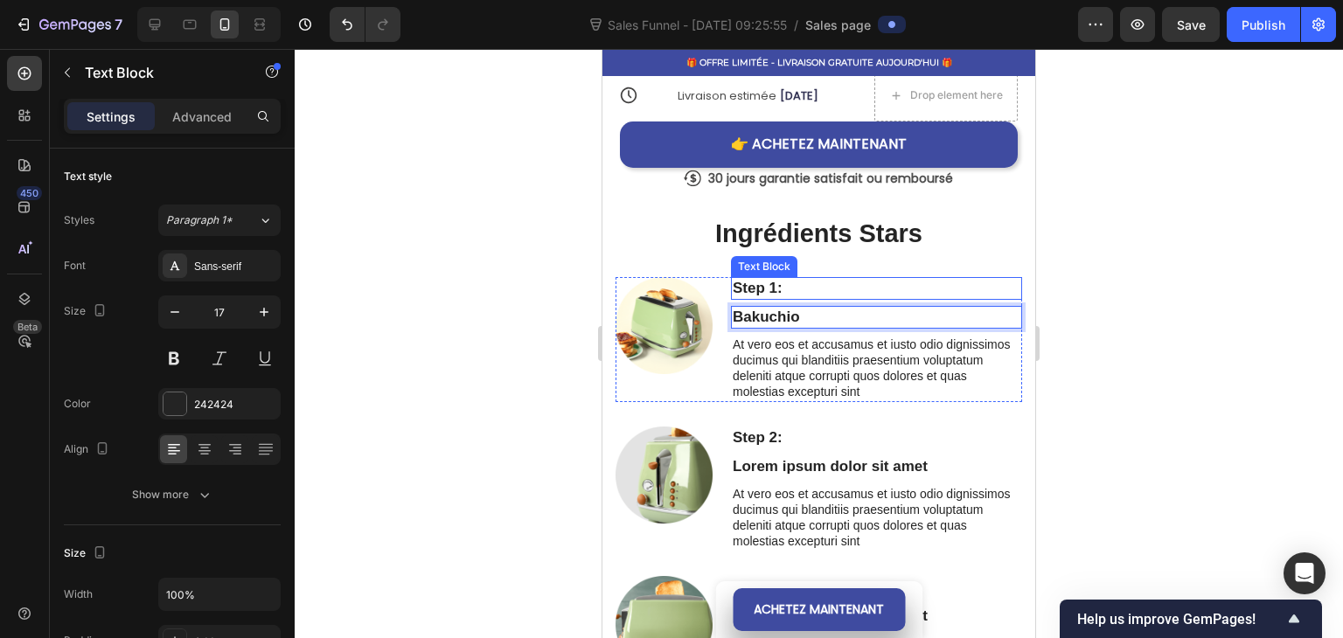
click at [777, 284] on p "Step 1:" at bounding box center [876, 288] width 288 height 19
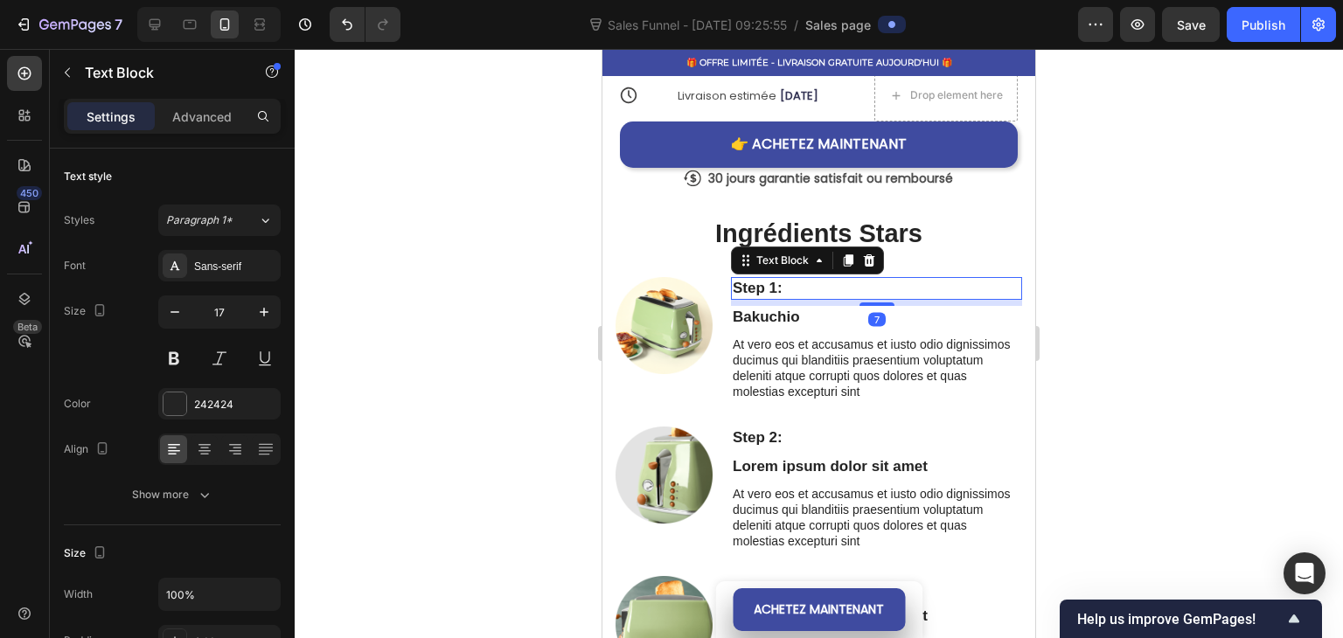
scroll to position [479, 0]
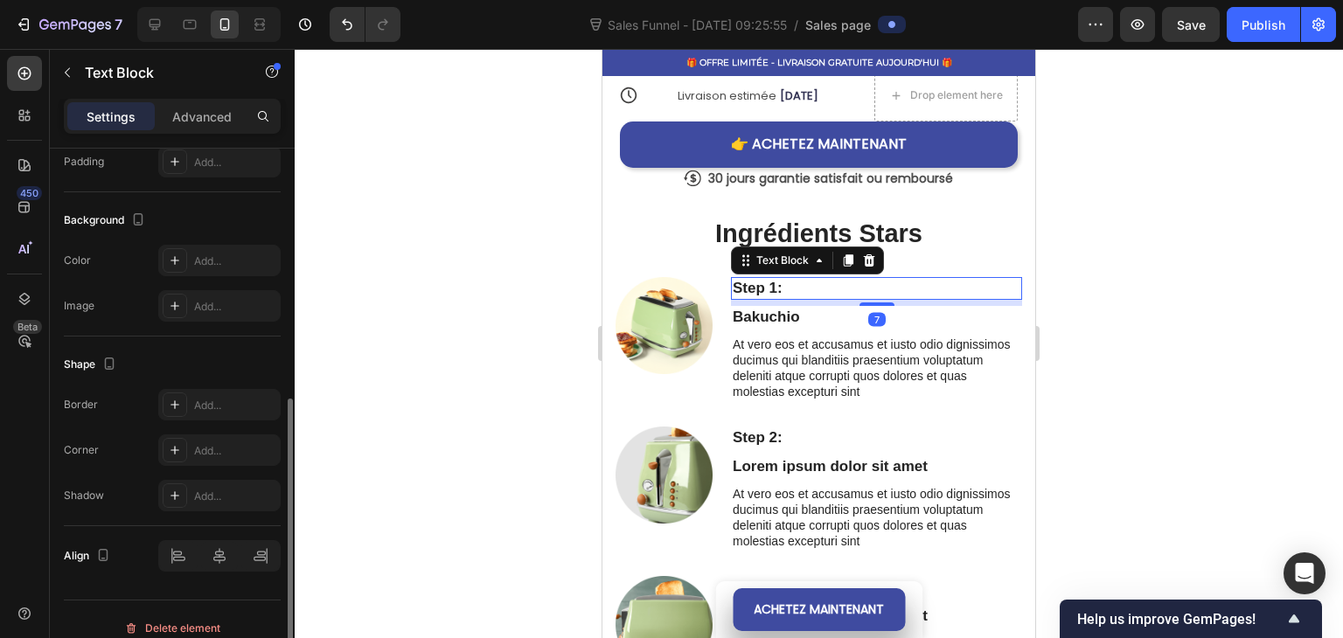
click at [794, 284] on p "Step 1:" at bounding box center [876, 288] width 288 height 19
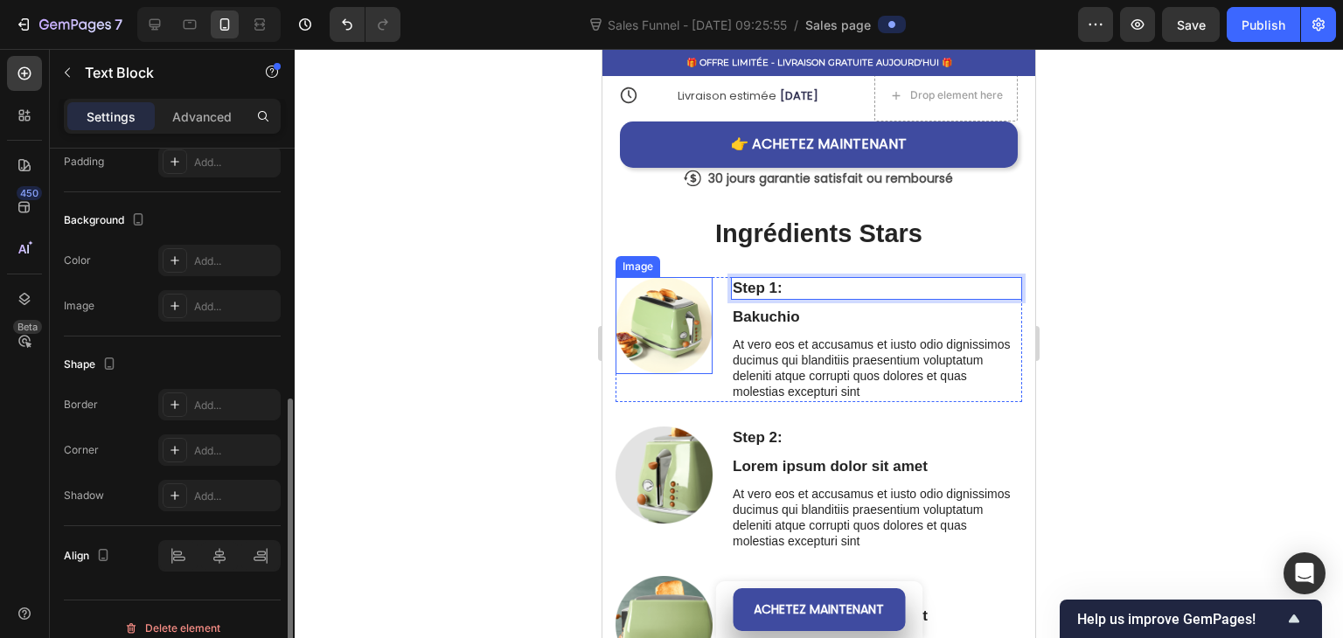
click at [486, 303] on div at bounding box center [819, 343] width 1048 height 589
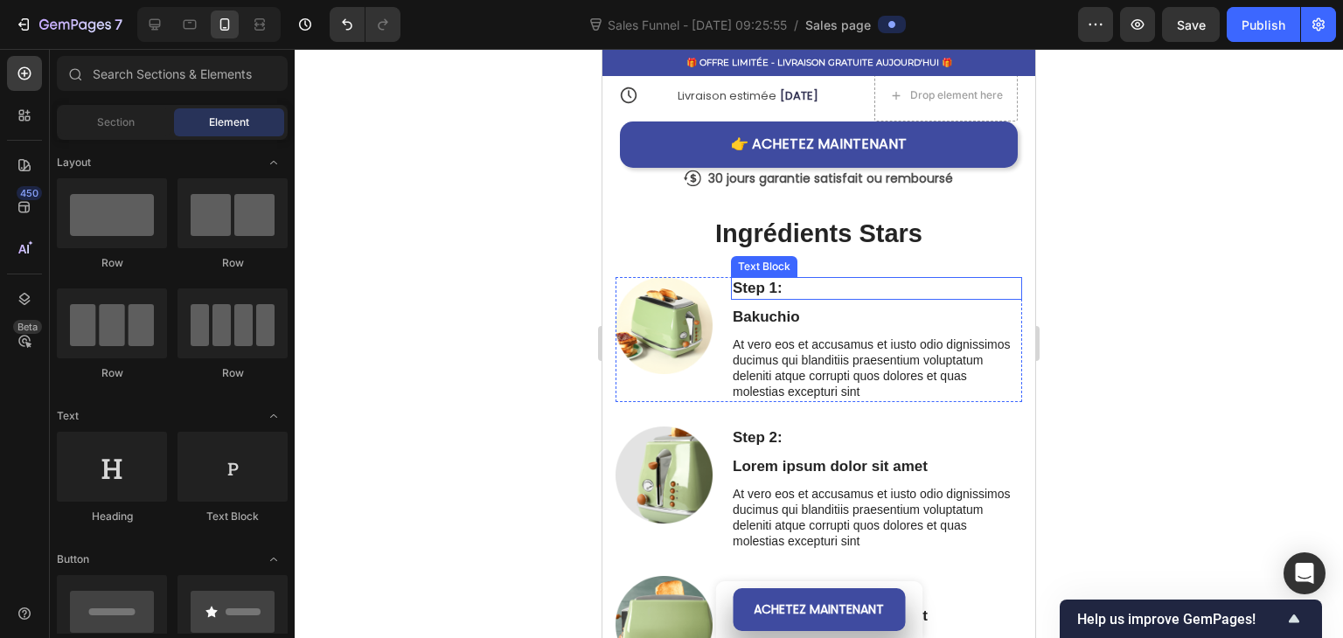
click at [790, 294] on p "Step 1:" at bounding box center [876, 288] width 288 height 19
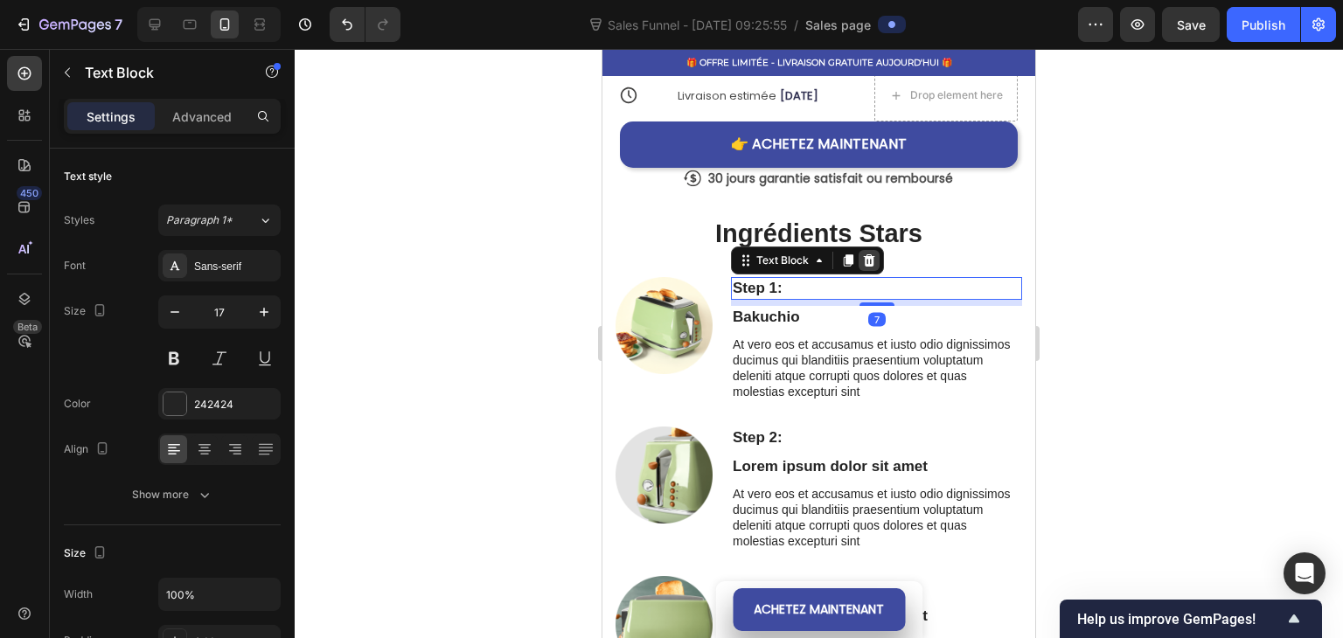
click at [864, 260] on icon at bounding box center [869, 259] width 11 height 12
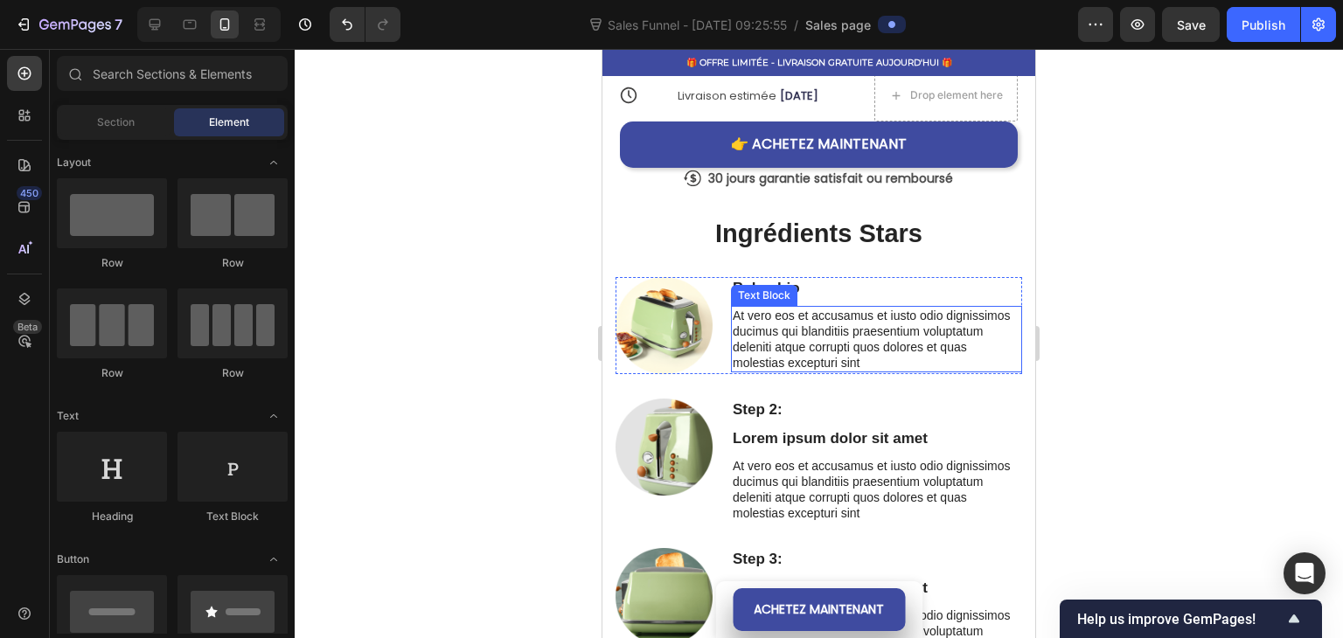
click at [775, 347] on p "At vero eos et accusamus et iusto odio dignissimos ducimus qui blanditiis praes…" at bounding box center [876, 340] width 288 height 64
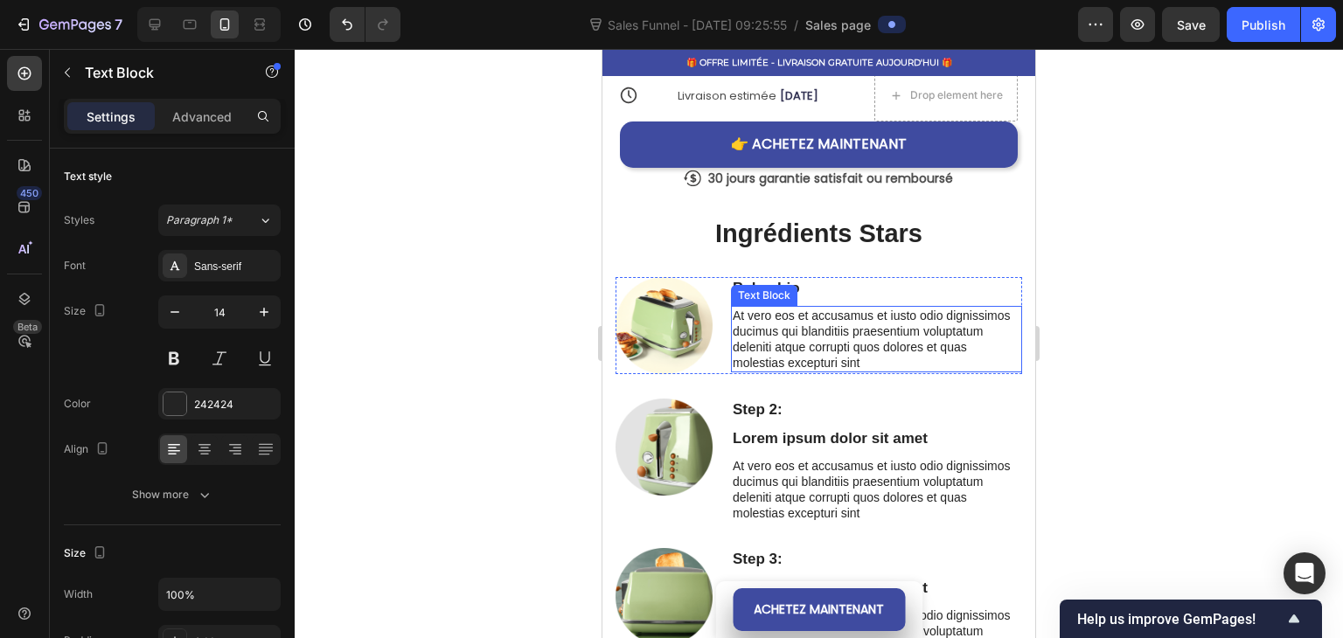
click at [775, 347] on p "At vero eos et accusamus et iusto odio dignissimos ducimus qui blanditiis praes…" at bounding box center [876, 340] width 288 height 64
click at [852, 350] on p "At vero eos et accusamus et iusto odio dignissimos ducimus qui blanditiis praes…" at bounding box center [876, 340] width 288 height 64
click at [875, 364] on p "At vero eos et accusamus et iusto odio dignissimos ducimus qui blanditiis praes…" at bounding box center [876, 340] width 288 height 64
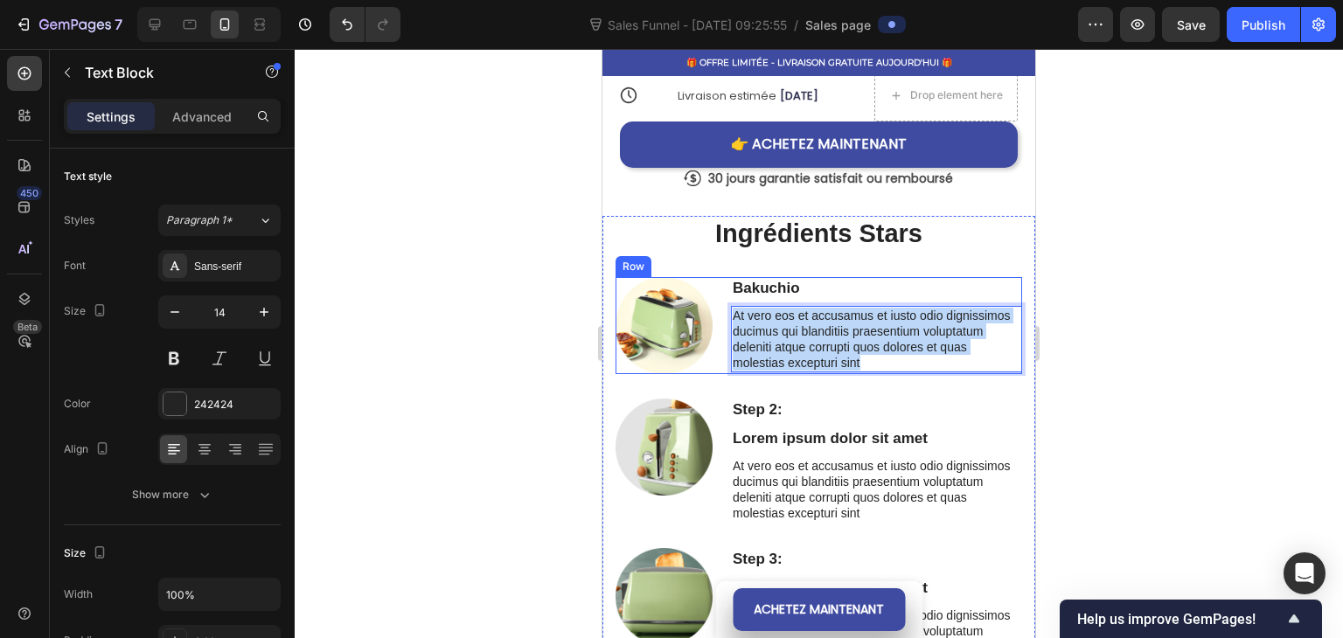
drag, startPoint x: 875, startPoint y: 364, endPoint x: 723, endPoint y: 316, distance: 159.8
click at [723, 316] on div "[PERSON_NAME] Text Block At vero eos et accusamus et iusto odio dignissimos duc…" at bounding box center [818, 325] width 406 height 97
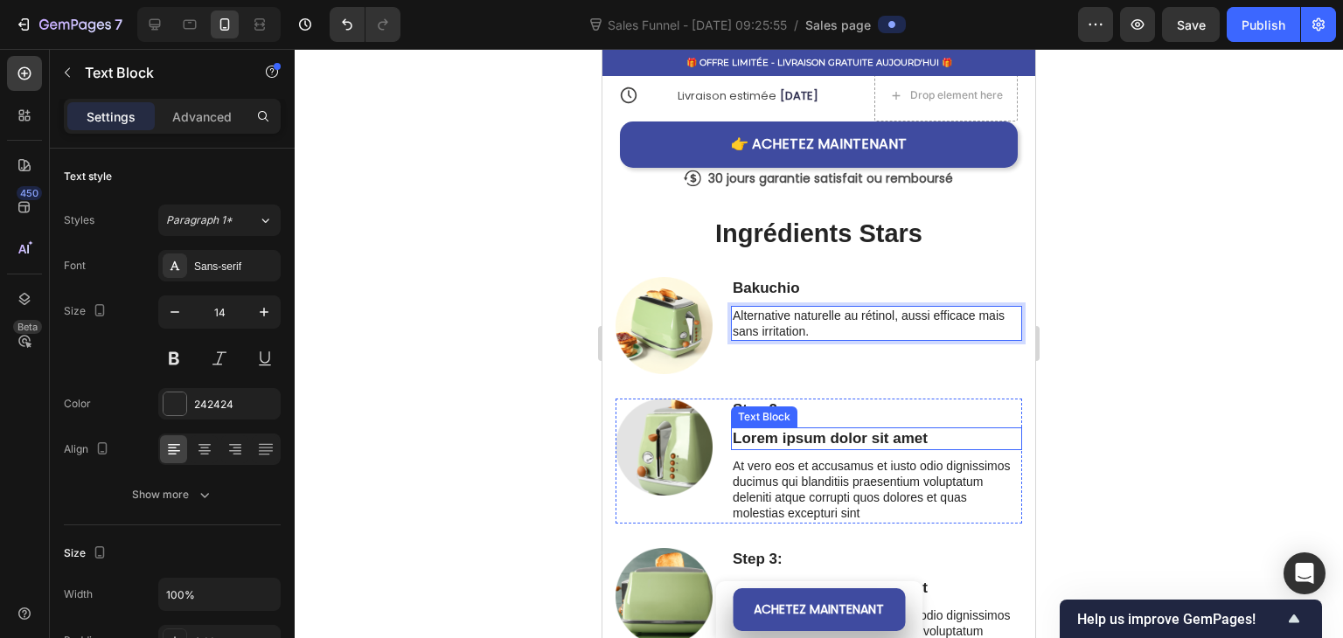
click at [809, 436] on p "Lorem ipsum dolor sit amet" at bounding box center [876, 438] width 288 height 19
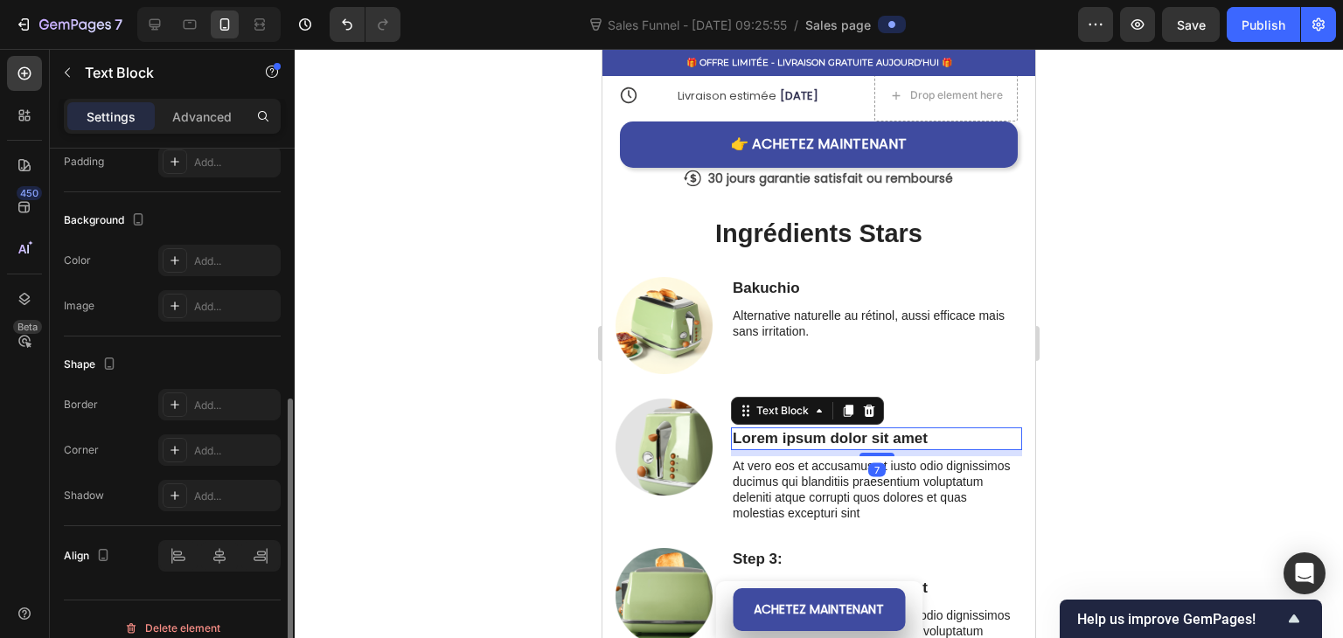
click at [768, 435] on p "Lorem ipsum dolor sit amet" at bounding box center [876, 438] width 288 height 19
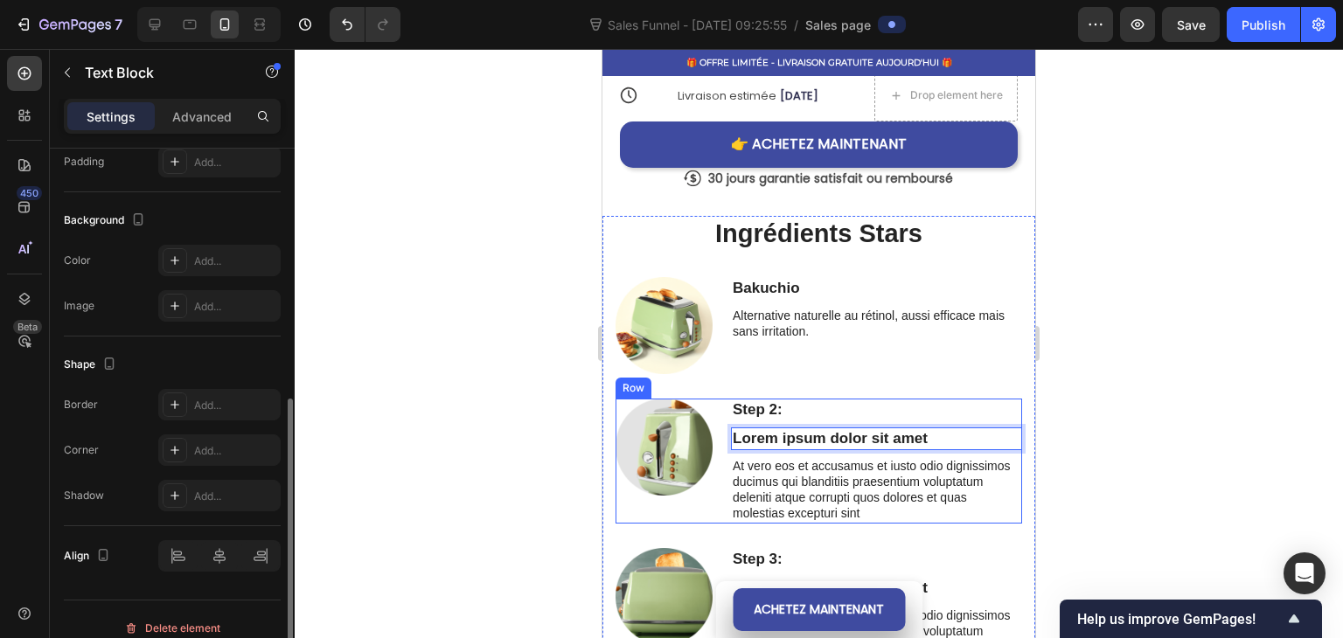
click at [931, 420] on div "Step 2: Text Block Lorem ipsum dolor sit amet Text Block 7 At vero eos et accus…" at bounding box center [876, 461] width 291 height 125
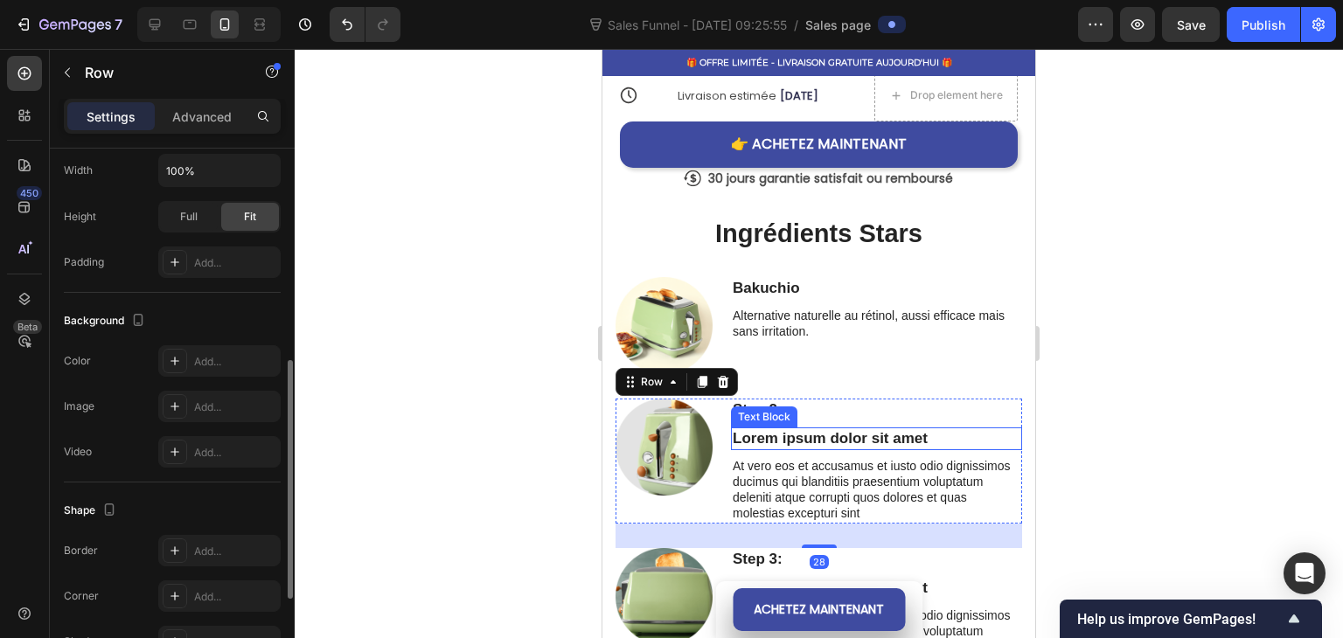
scroll to position [0, 0]
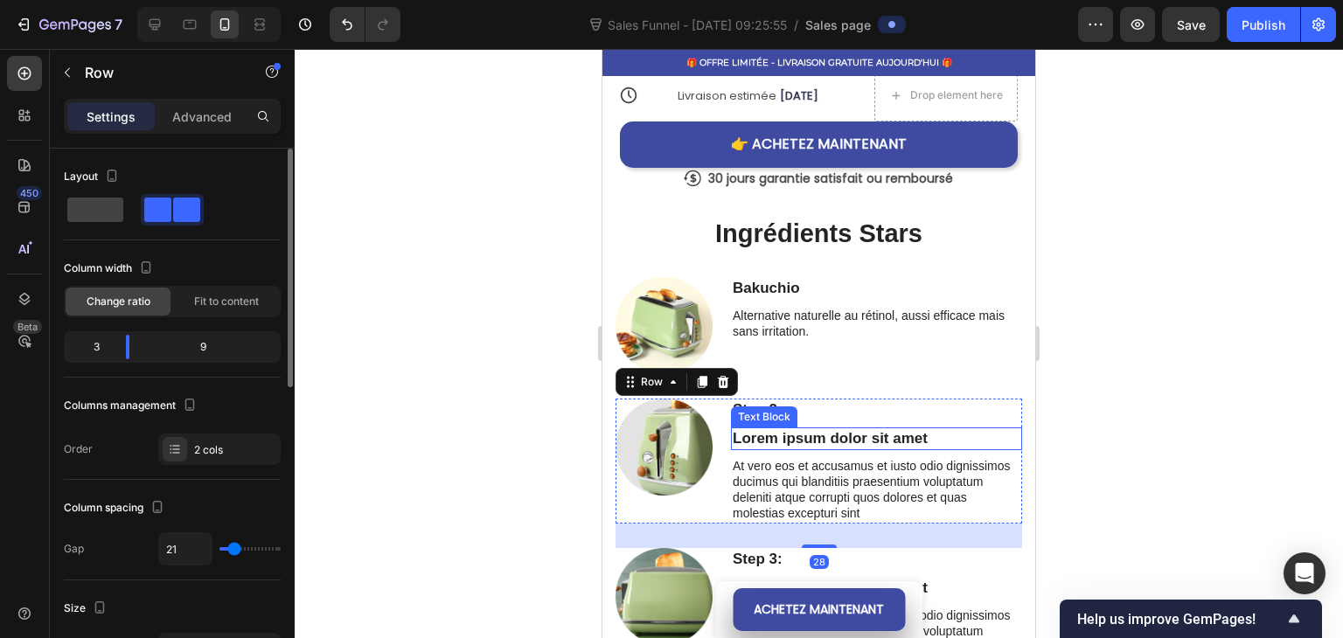
click at [936, 429] on p "Lorem ipsum dolor sit amet" at bounding box center [876, 438] width 288 height 19
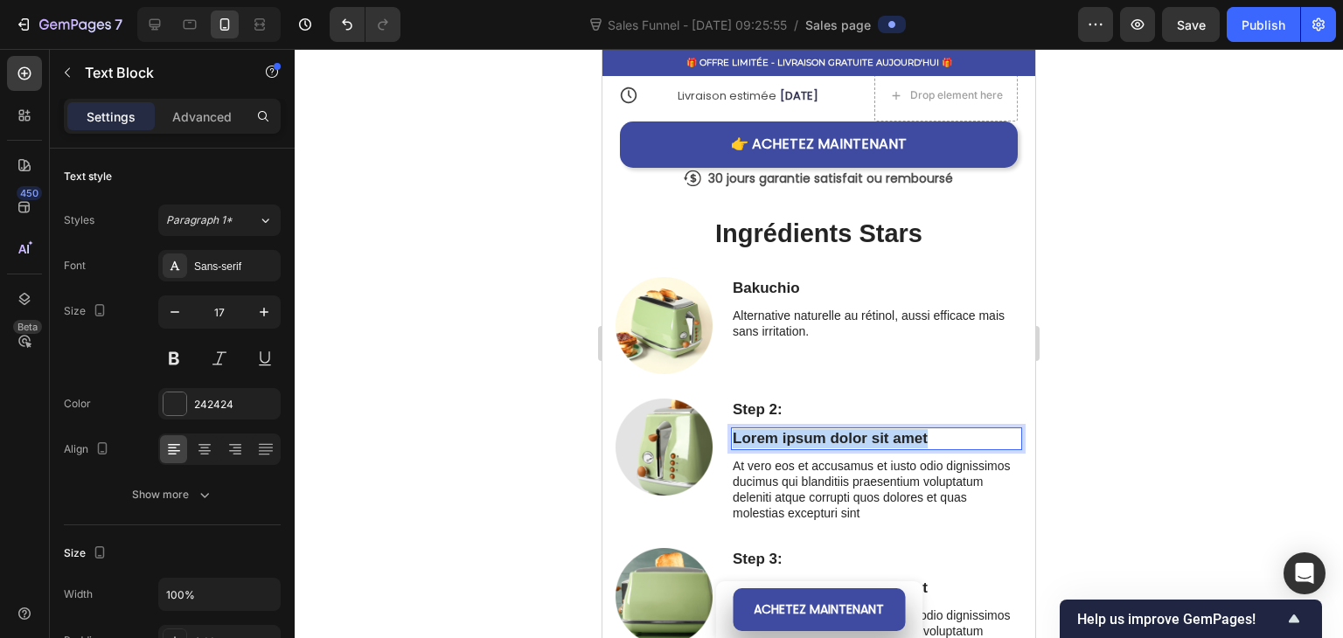
drag, startPoint x: 892, startPoint y: 434, endPoint x: 714, endPoint y: 441, distance: 177.6
click at [714, 441] on div "Image Step 2: Text Block Lorem ipsum dolor sit amet Text Block 7 At vero eos et…" at bounding box center [818, 461] width 406 height 125
click at [776, 400] on p "Step 2:" at bounding box center [876, 409] width 288 height 19
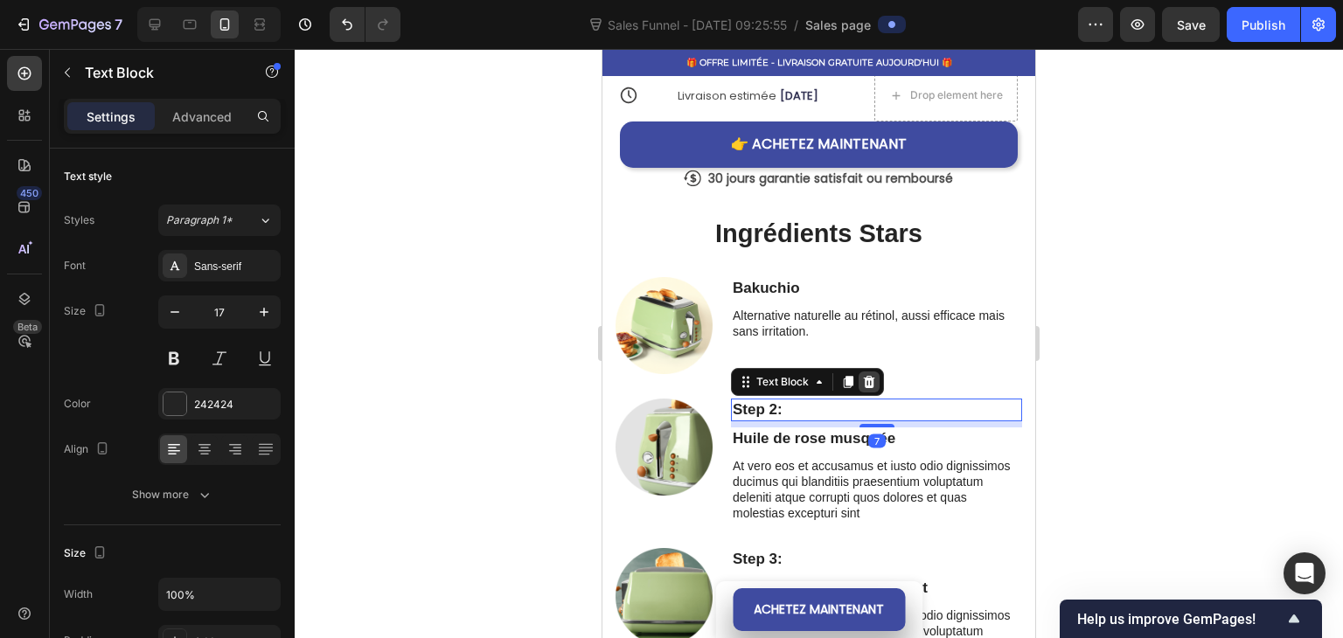
click at [864, 375] on icon at bounding box center [869, 381] width 11 height 12
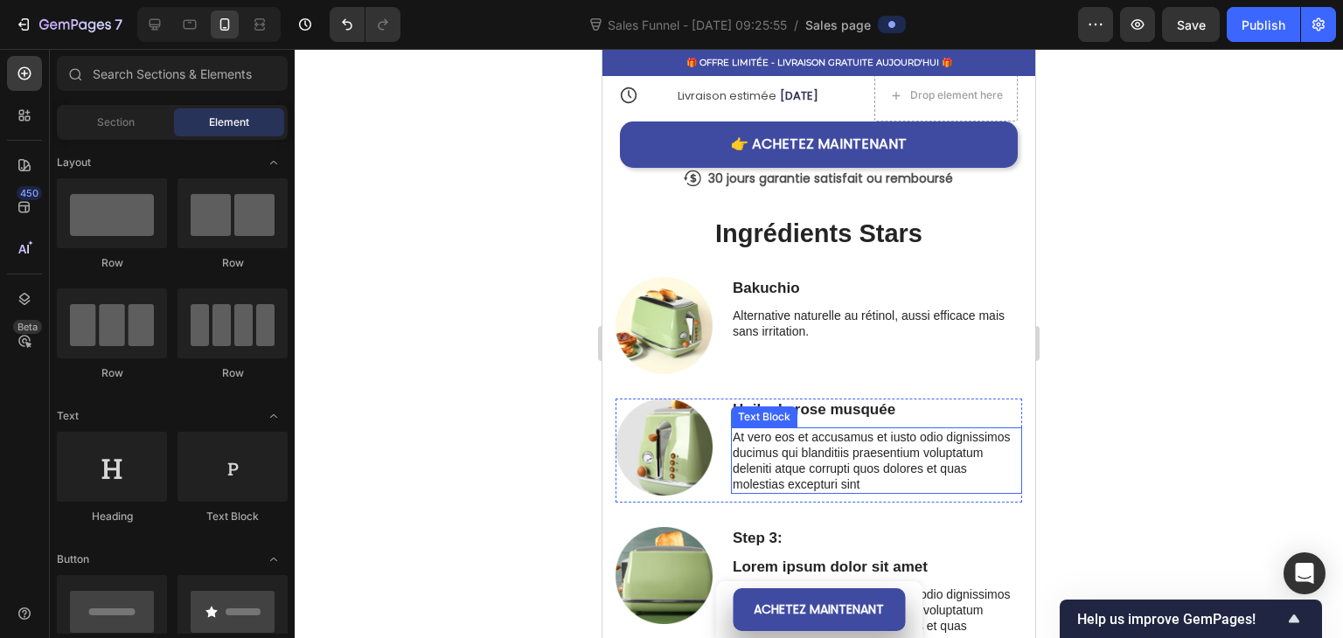
click at [923, 455] on p "At vero eos et accusamus et iusto odio dignissimos ducimus qui blanditiis praes…" at bounding box center [876, 461] width 288 height 64
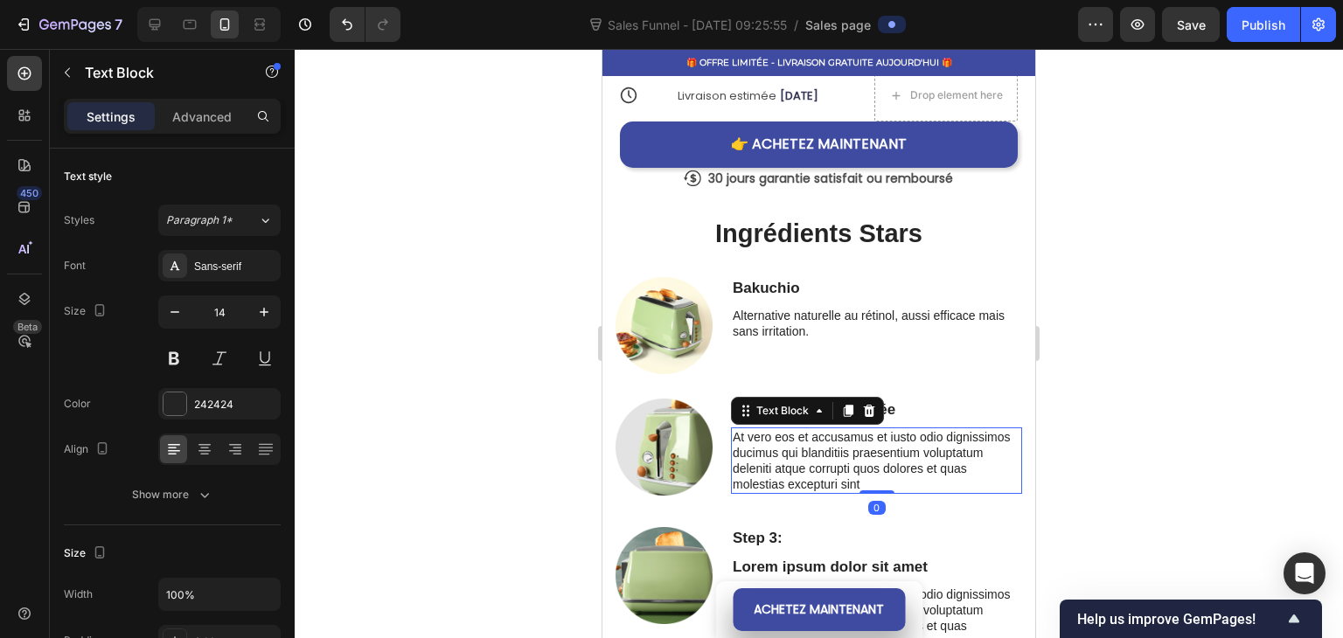
click at [923, 465] on p "At vero eos et accusamus et iusto odio dignissimos ducimus qui blanditiis praes…" at bounding box center [876, 461] width 288 height 64
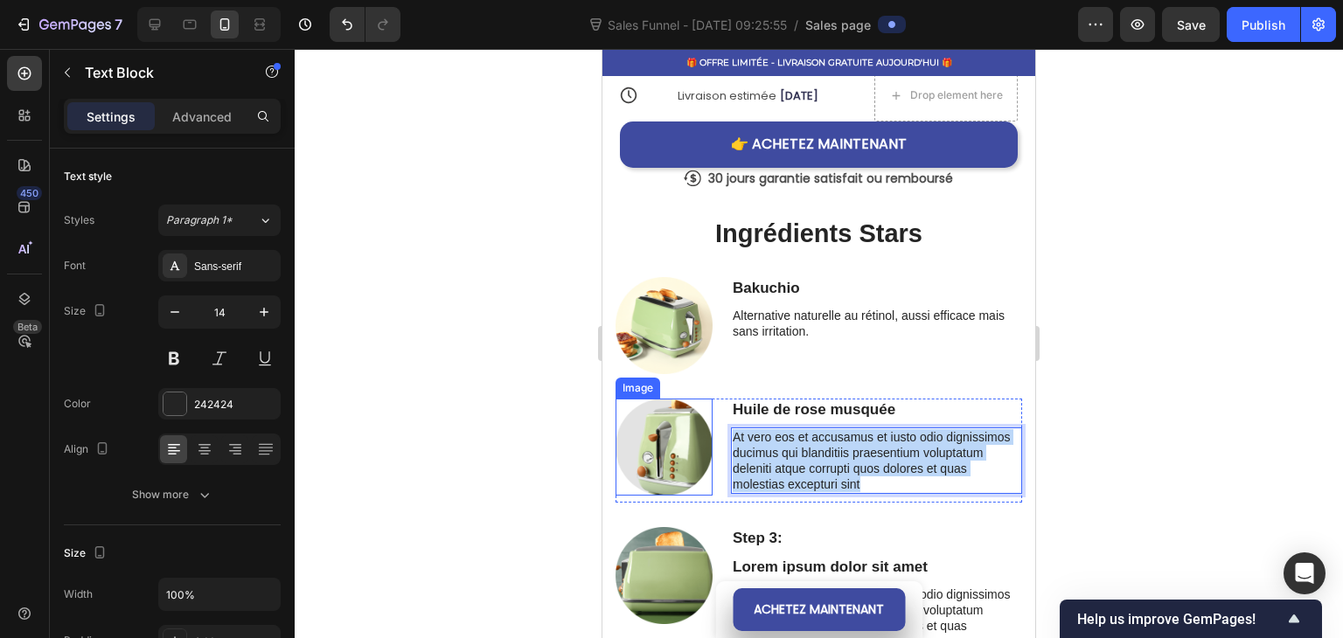
drag, startPoint x: 899, startPoint y: 476, endPoint x: 709, endPoint y: 424, distance: 196.8
click at [709, 424] on div "Image Huile de rose musquée Text Block At vero eos et accusamus et iusto odio d…" at bounding box center [818, 451] width 406 height 104
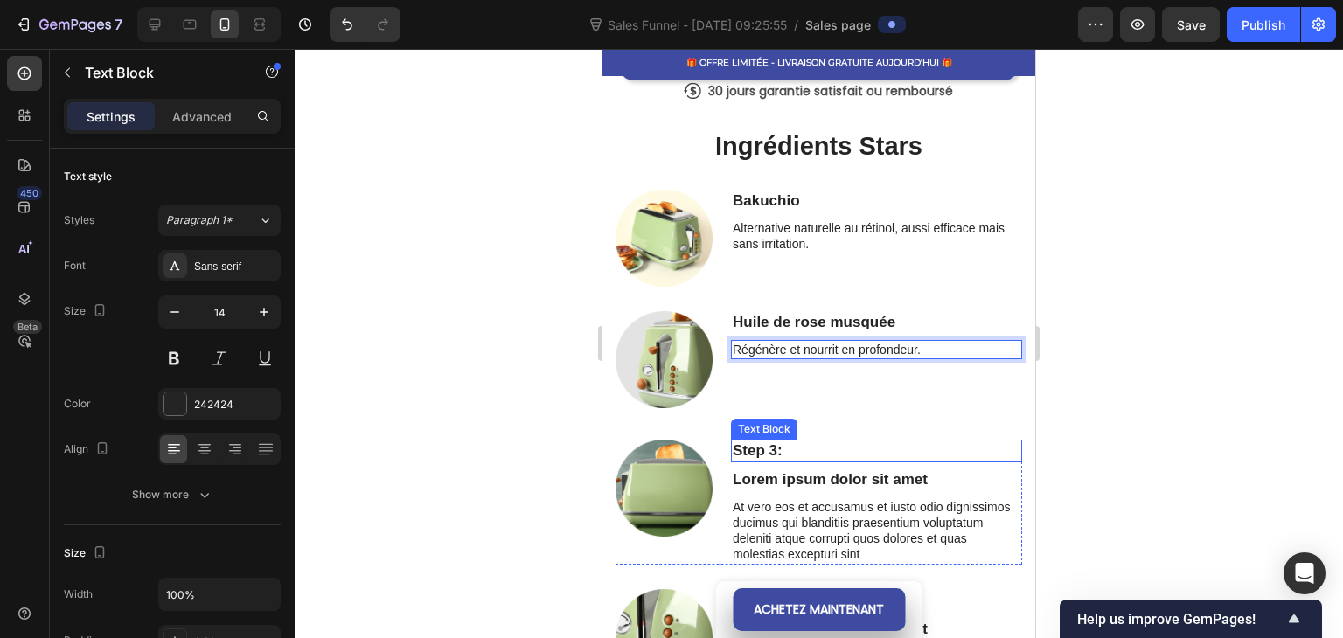
scroll to position [1039, 0]
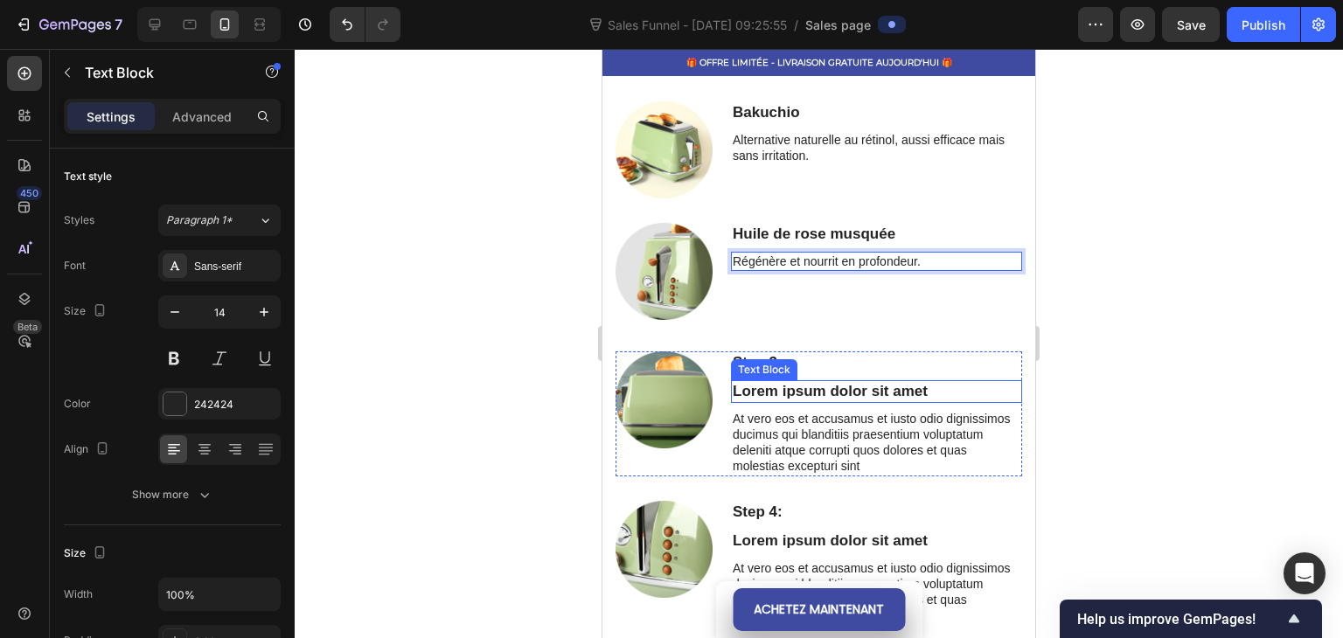
click at [829, 382] on p "Lorem ipsum dolor sit amet" at bounding box center [876, 391] width 288 height 19
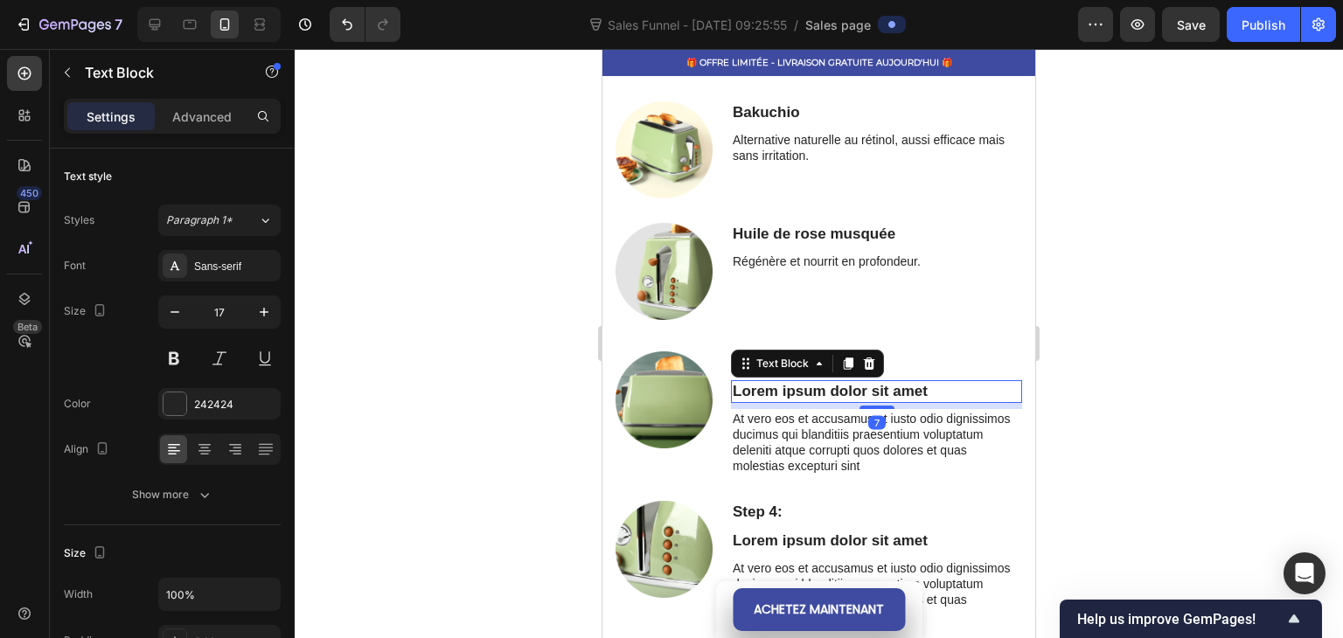
click at [924, 385] on p "Lorem ipsum dolor sit amet" at bounding box center [876, 391] width 288 height 19
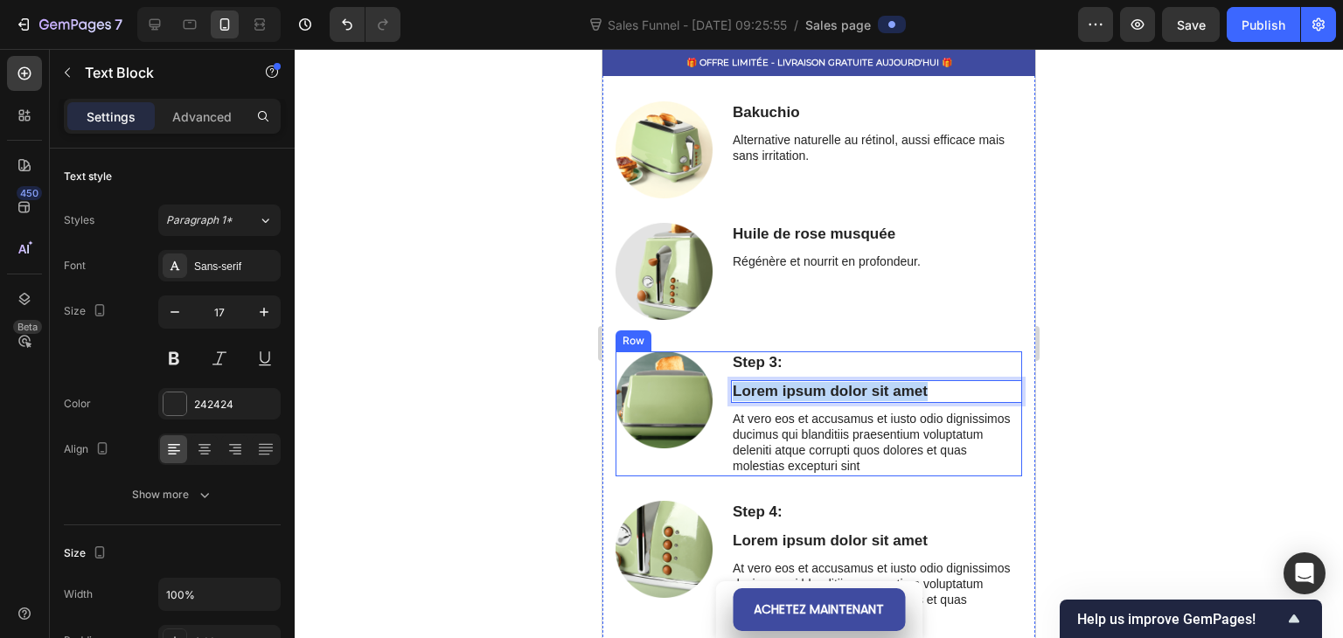
drag, startPoint x: 937, startPoint y: 385, endPoint x: 727, endPoint y: 396, distance: 210.0
click at [731, 396] on div "Step 3: Text Block Lorem ipsum dolor sit amet Text Block 7 At vero eos et accus…" at bounding box center [876, 413] width 291 height 125
click at [843, 437] on p "At vero eos et accusamus et iusto odio dignissimos ducimus qui blanditiis praes…" at bounding box center [876, 443] width 288 height 64
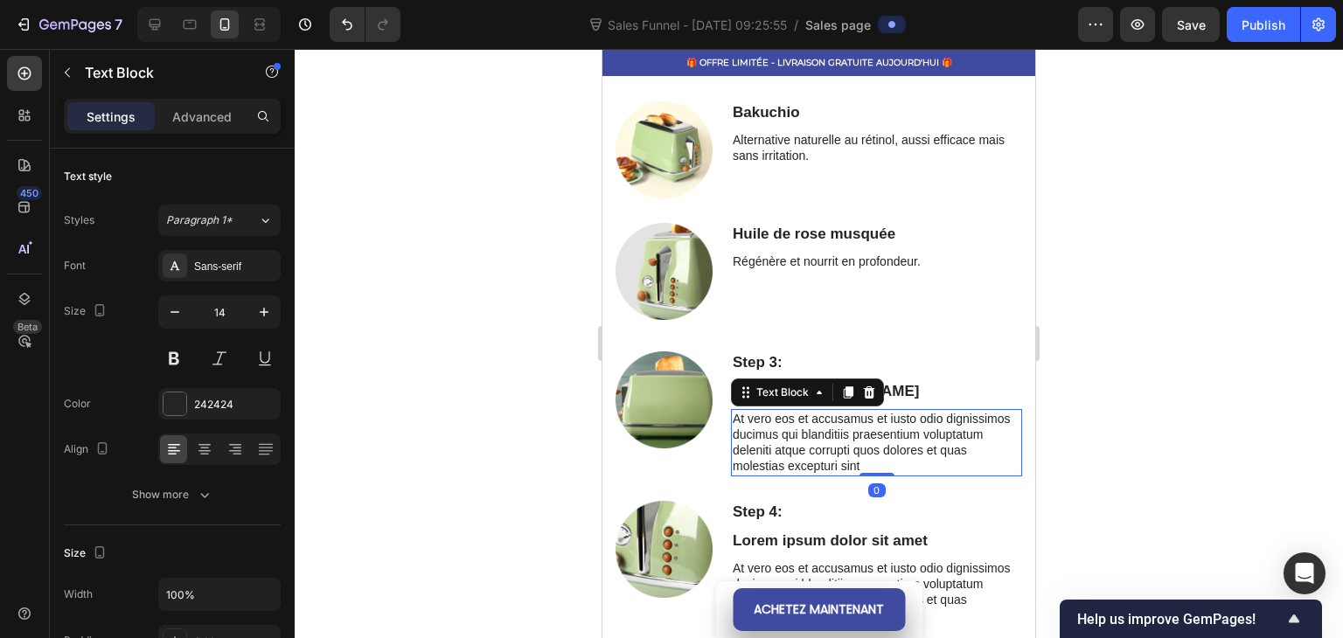
click at [885, 462] on p "At vero eos et accusamus et iusto odio dignissimos ducimus qui blanditiis praes…" at bounding box center [876, 443] width 288 height 64
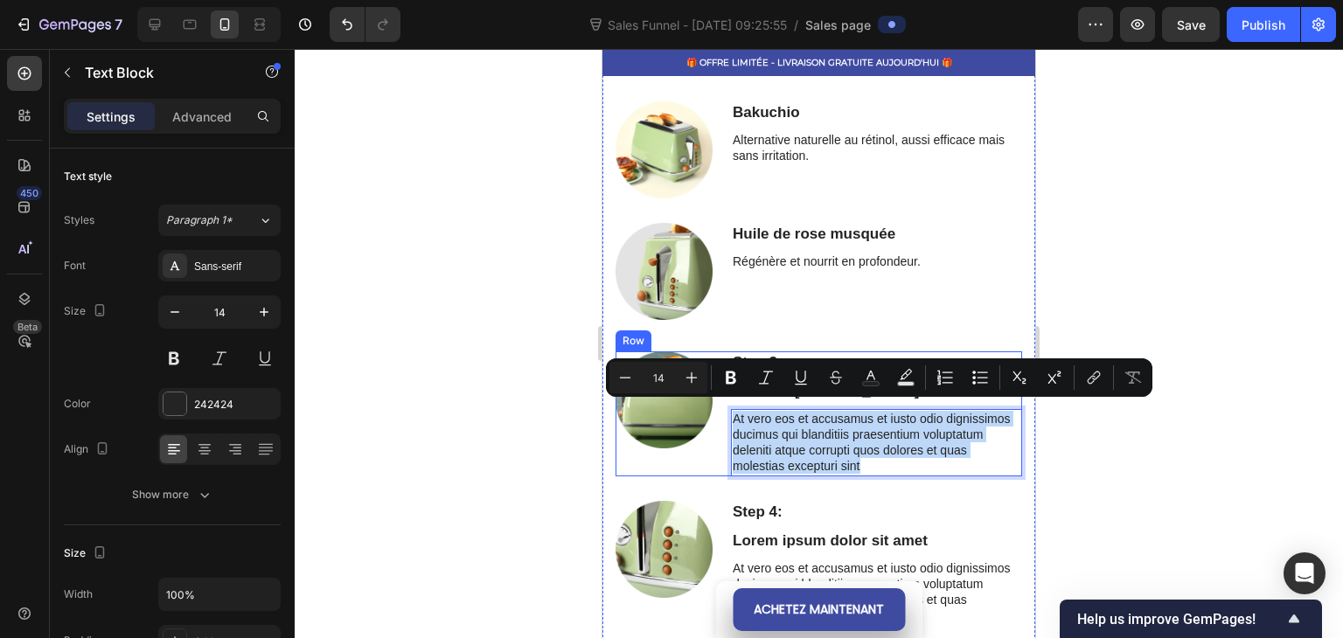
drag, startPoint x: 885, startPoint y: 462, endPoint x: 726, endPoint y: 404, distance: 168.7
click at [726, 404] on div "Step 3: Text Block Huile de jojoba Text Block At vero eos et accusamus et iusto…" at bounding box center [818, 413] width 406 height 125
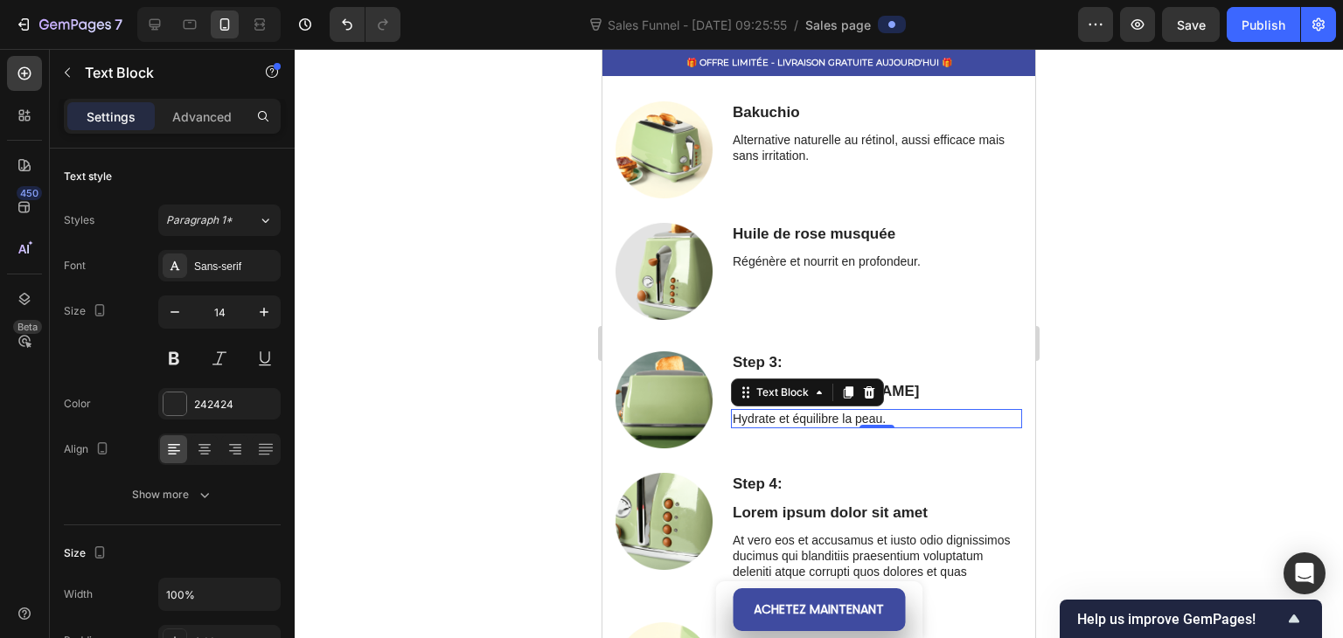
click at [447, 388] on div at bounding box center [819, 343] width 1048 height 589
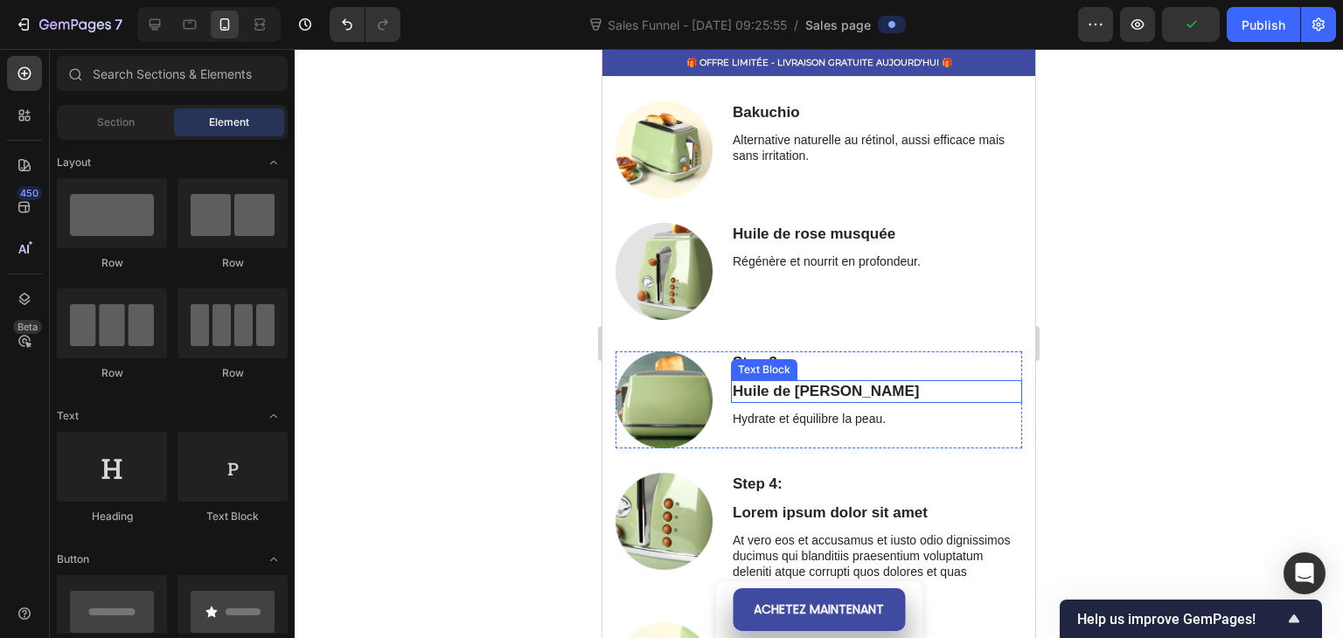
click at [804, 356] on p "Step 3:" at bounding box center [876, 362] width 288 height 19
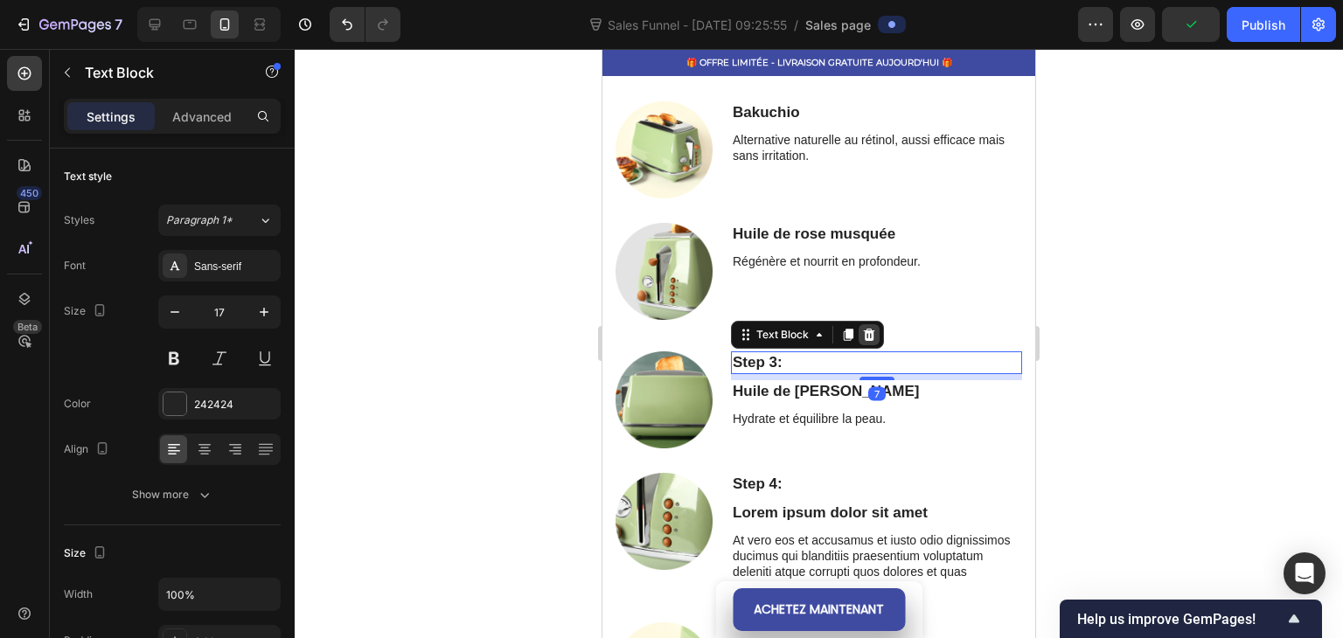
click at [867, 328] on icon at bounding box center [869, 335] width 14 height 14
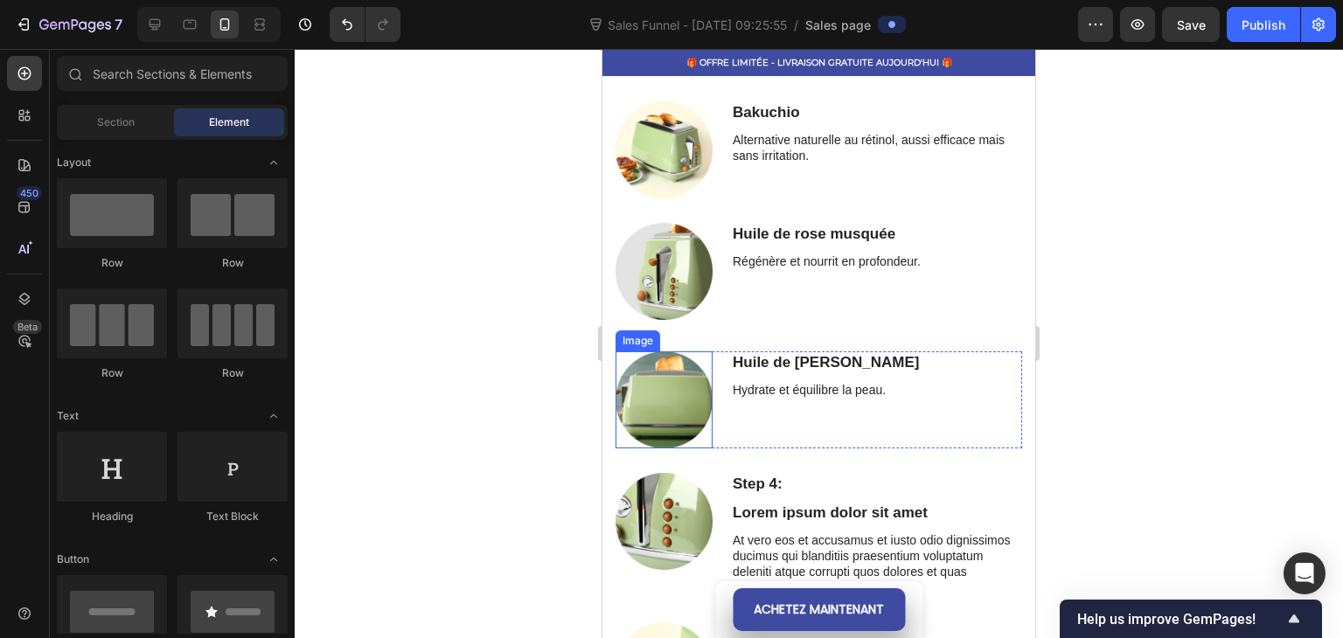
click at [688, 398] on img at bounding box center [663, 399] width 97 height 97
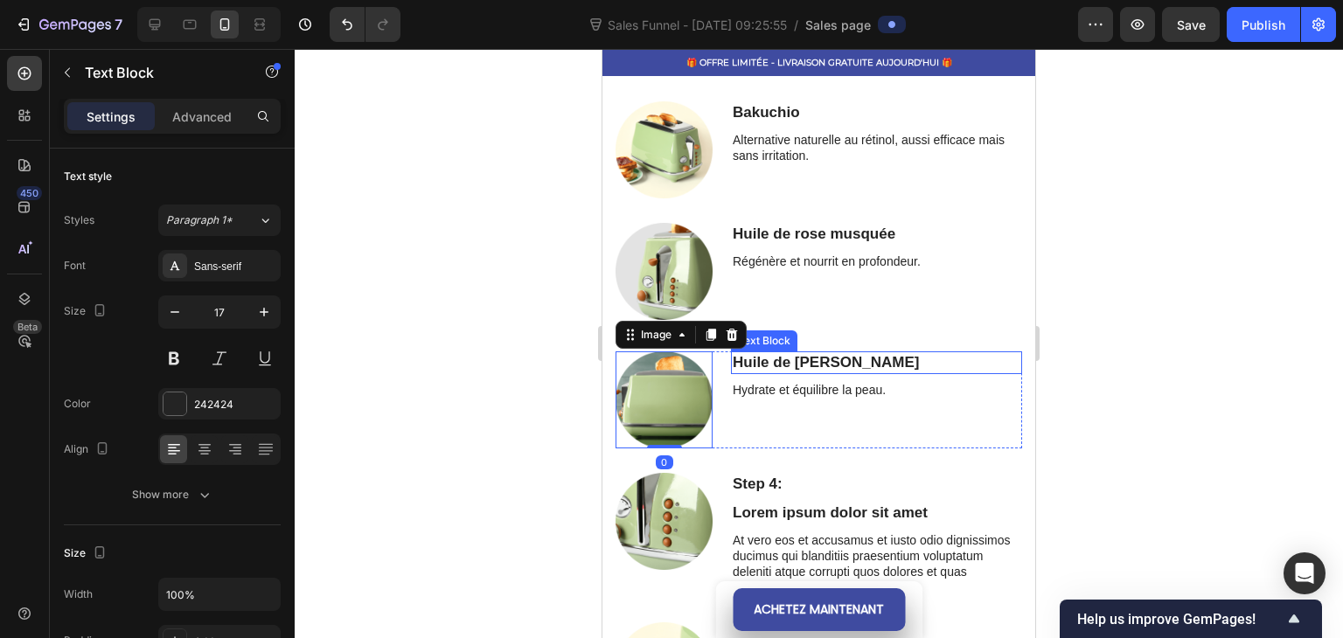
click at [804, 357] on p "Huile de [PERSON_NAME]" at bounding box center [876, 362] width 288 height 19
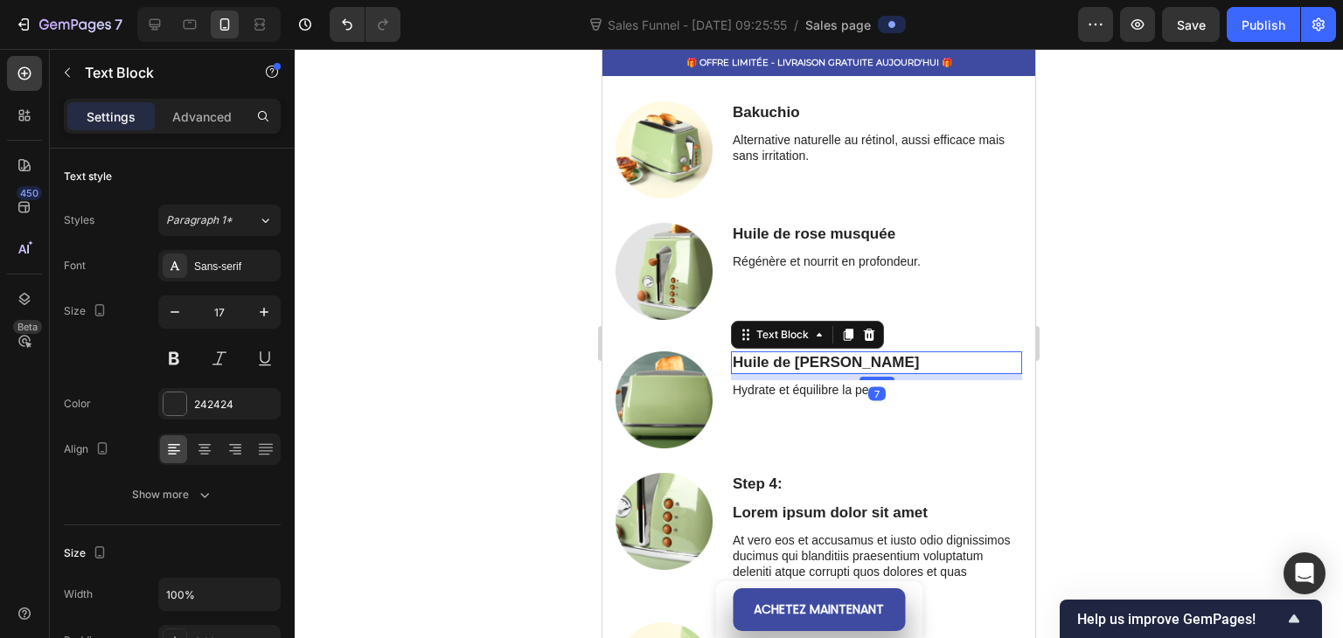
click at [875, 335] on div "Text Block" at bounding box center [807, 335] width 153 height 28
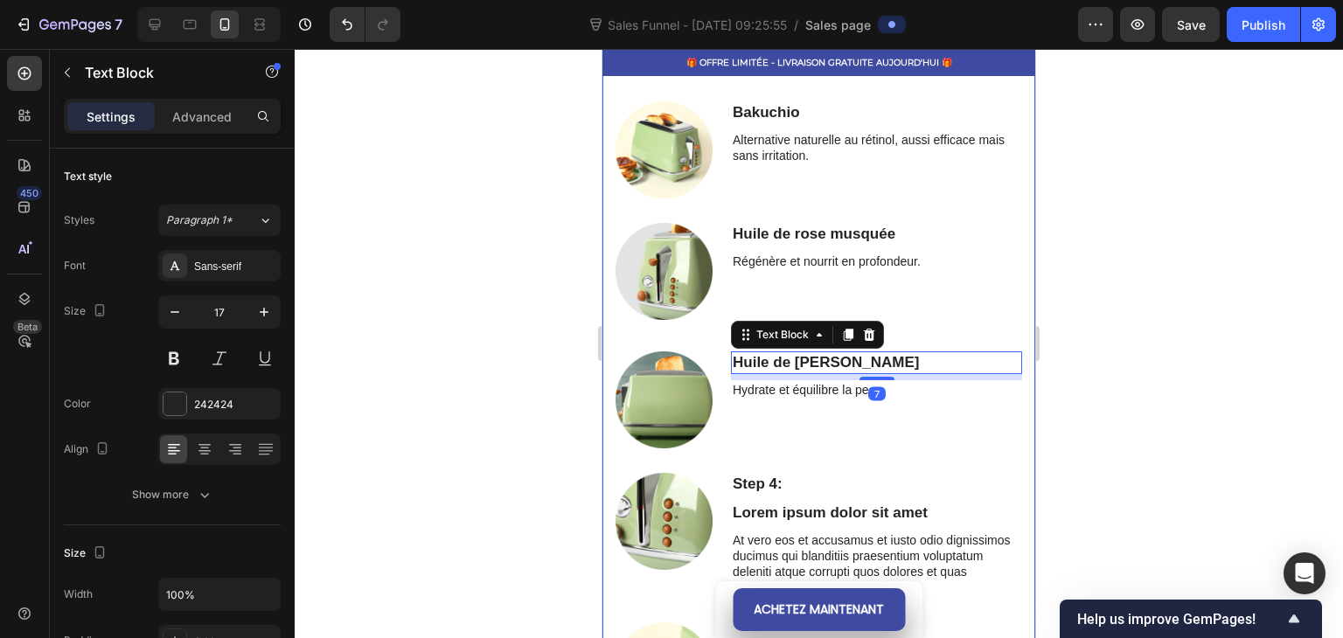
click at [886, 333] on div "Ingrédients Stars Heading Row Bakuchio Text Block Alternative naturelle au réti…" at bounding box center [818, 452] width 406 height 825
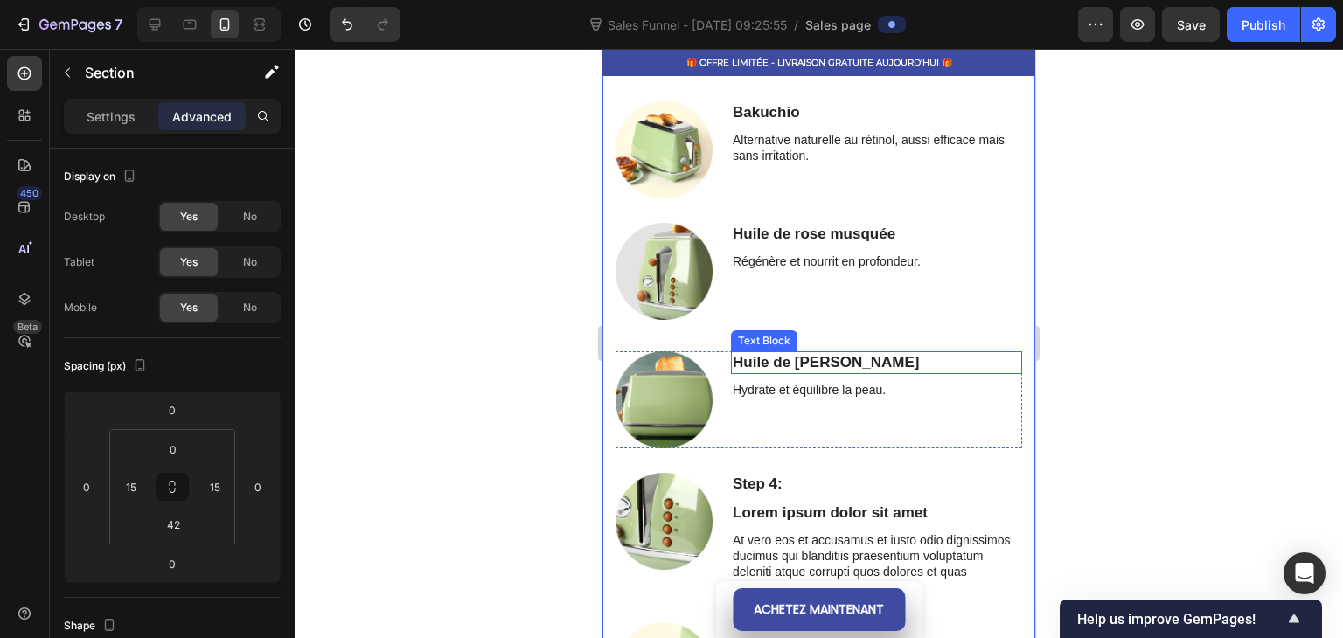
click at [853, 353] on p "Huile de [PERSON_NAME]" at bounding box center [876, 362] width 288 height 19
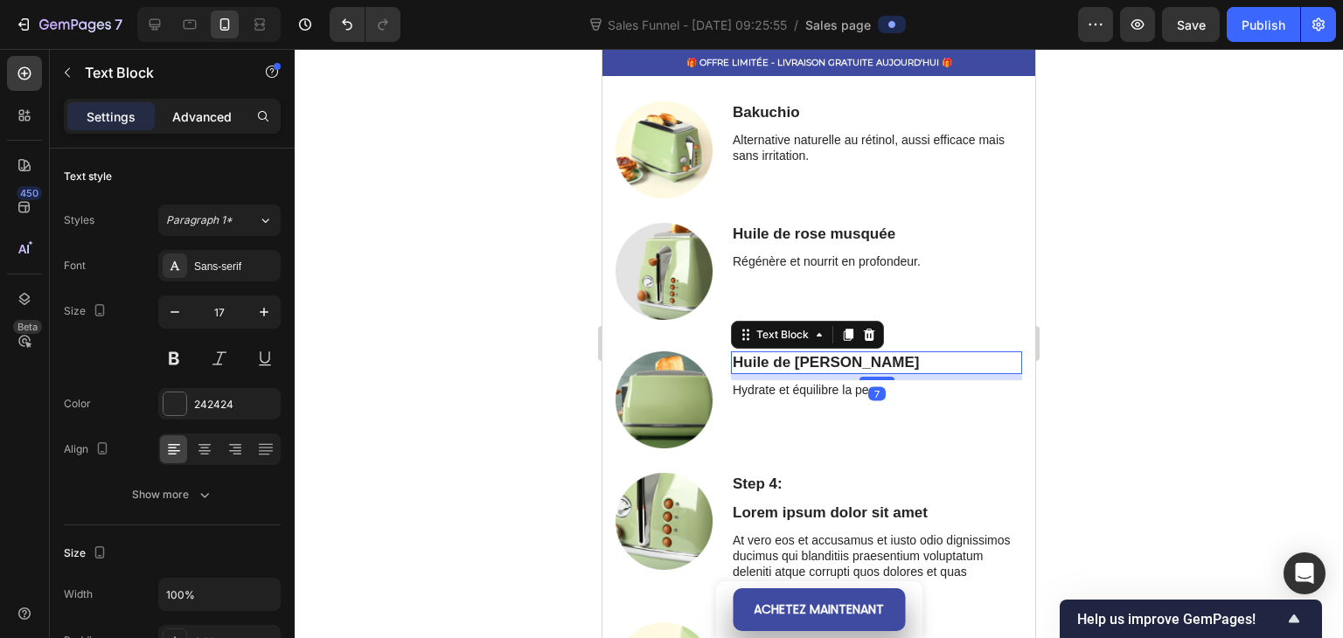
click at [218, 115] on p "Advanced" at bounding box center [201, 117] width 59 height 18
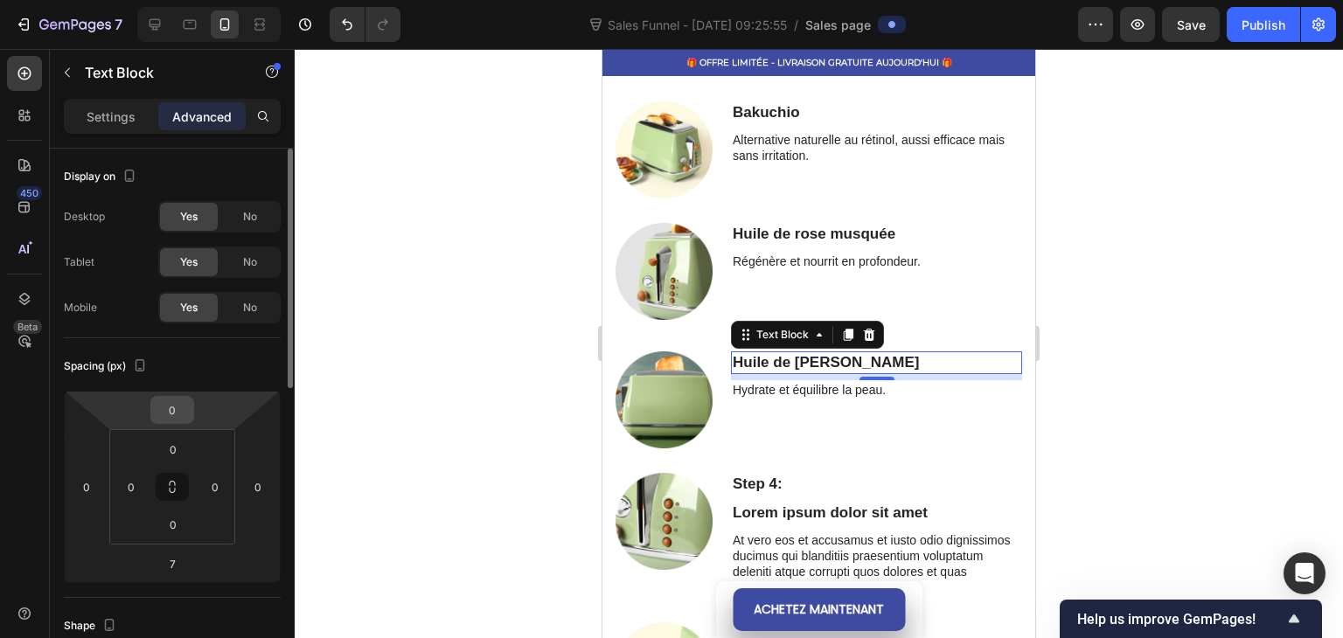
click at [182, 420] on input "0" at bounding box center [172, 410] width 35 height 26
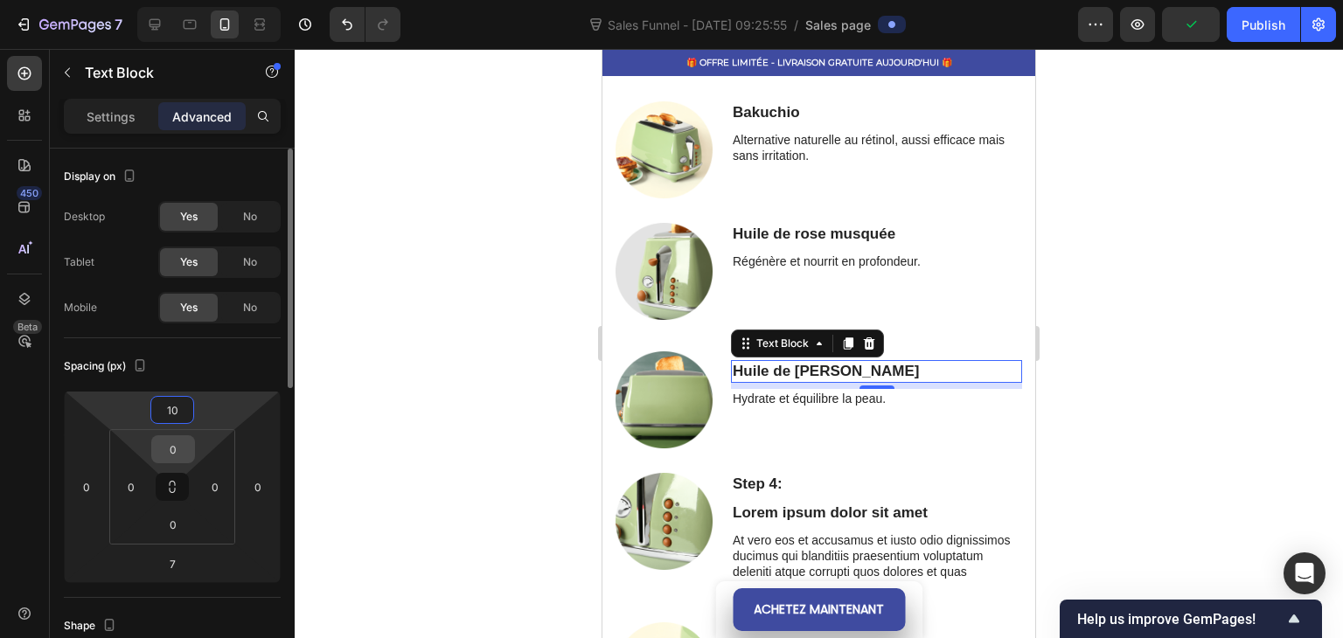
type input "1"
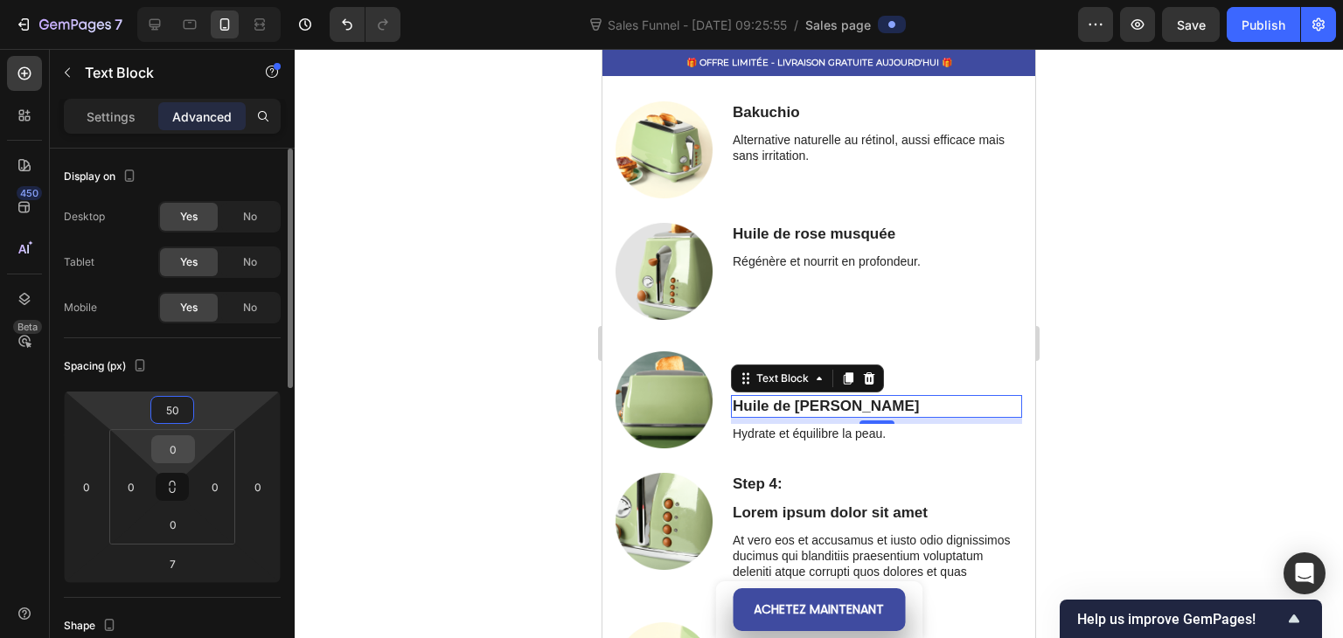
type input "5"
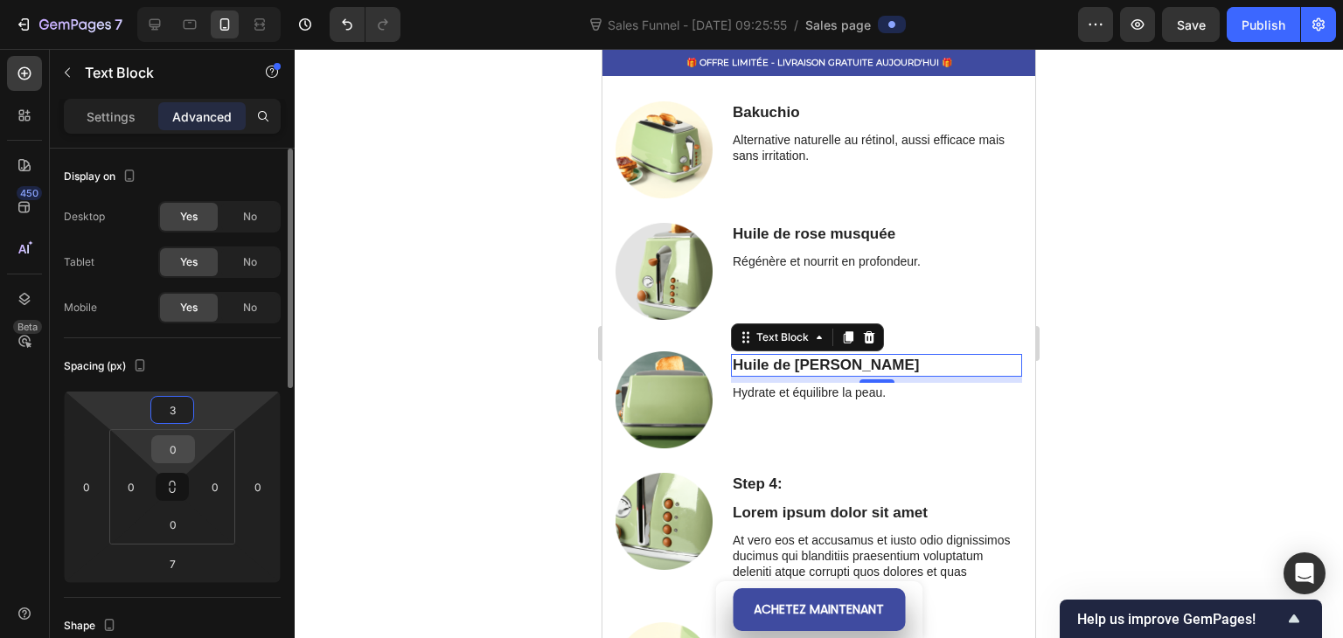
type input "30"
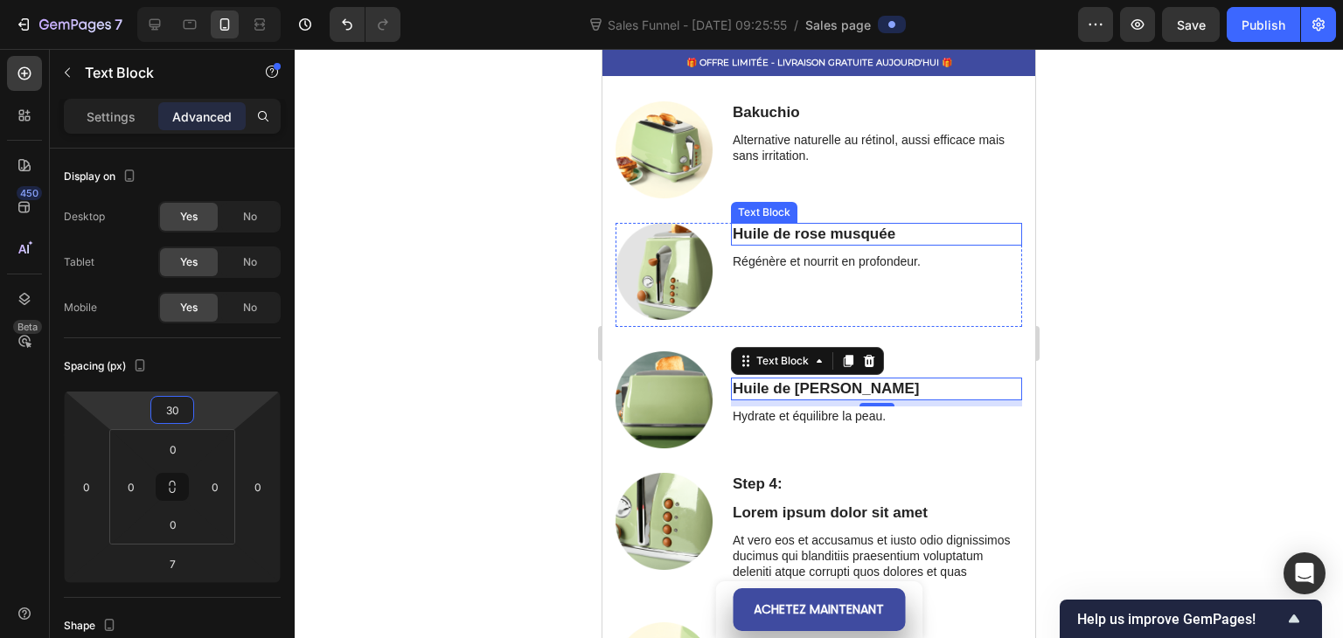
click at [920, 225] on p "Huile de rose musquée" at bounding box center [876, 234] width 288 height 19
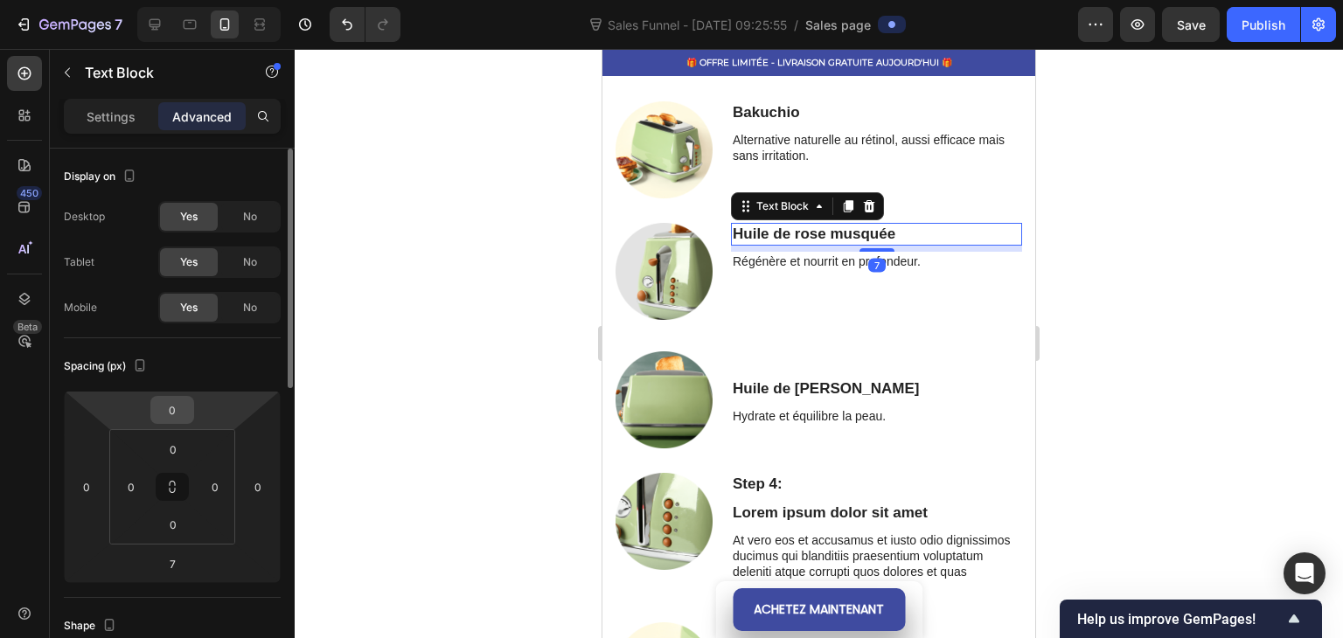
click at [178, 410] on input "0" at bounding box center [172, 410] width 35 height 26
type input "30"
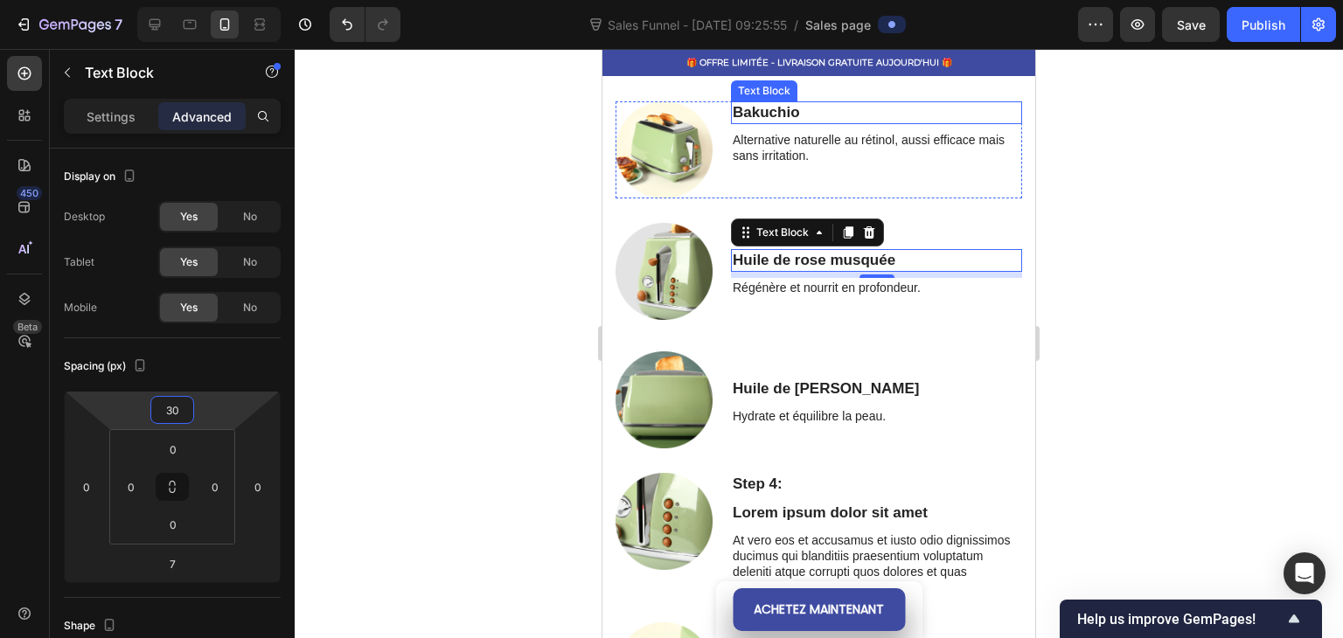
click at [809, 111] on p "Bakuchio" at bounding box center [876, 112] width 288 height 19
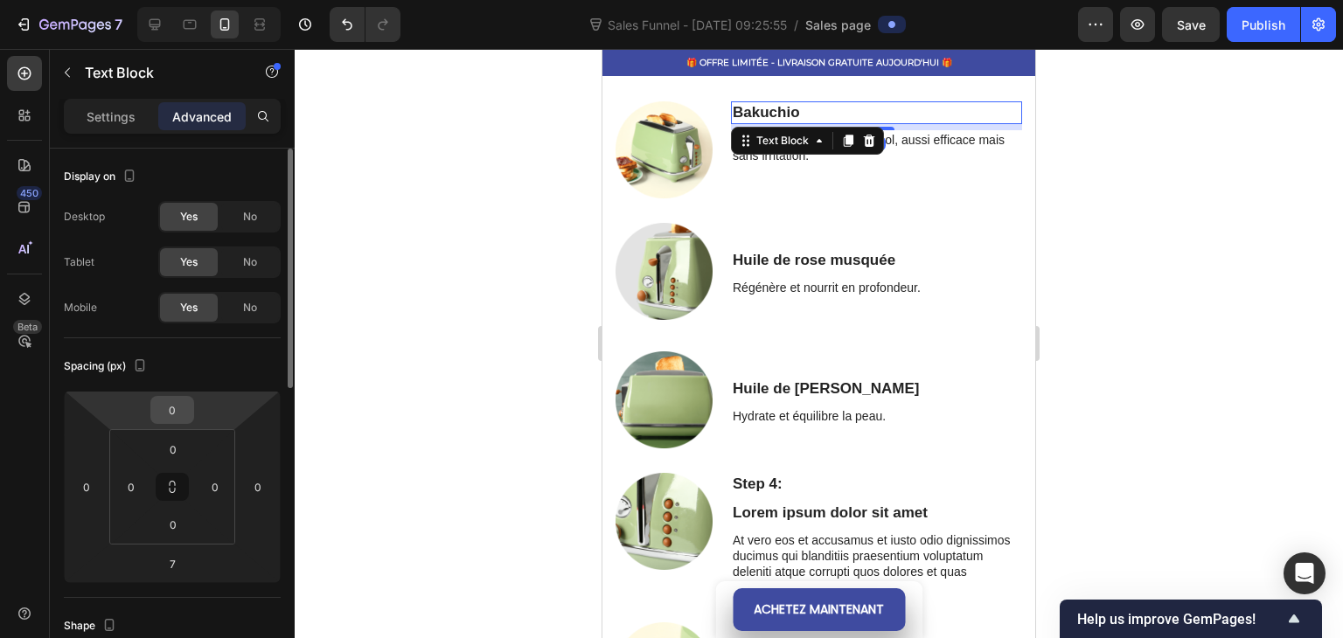
click at [187, 415] on input "0" at bounding box center [172, 410] width 35 height 26
type input "30"
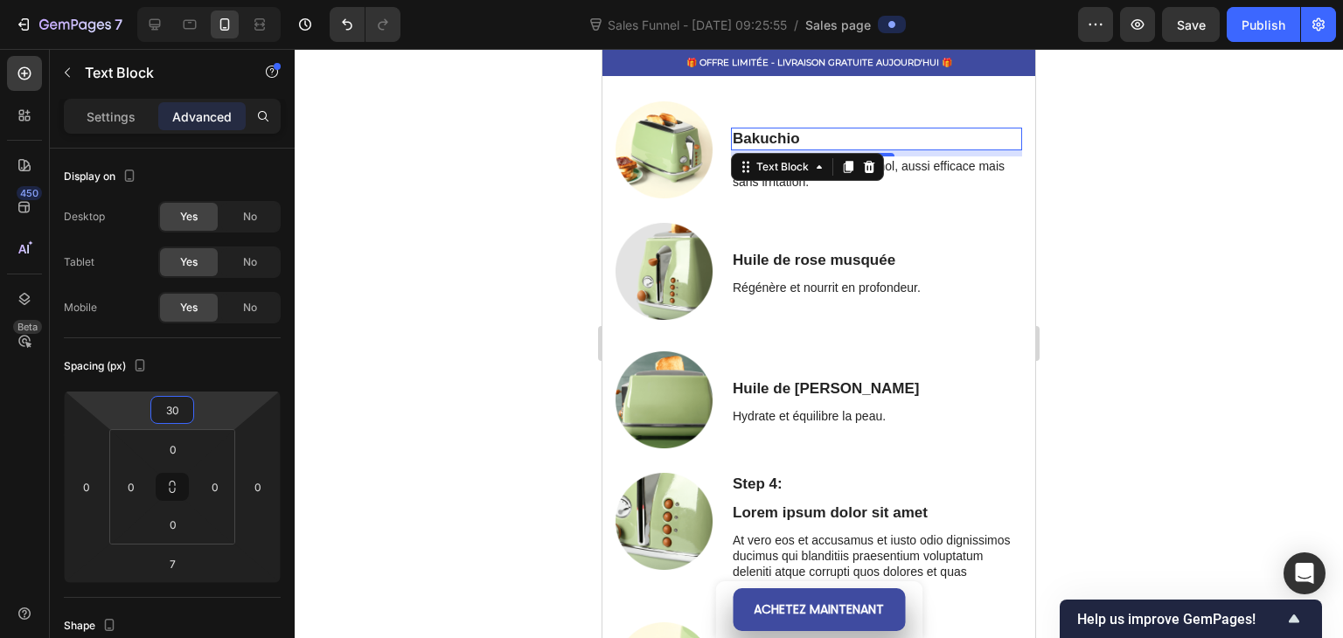
click at [429, 364] on div at bounding box center [819, 343] width 1048 height 589
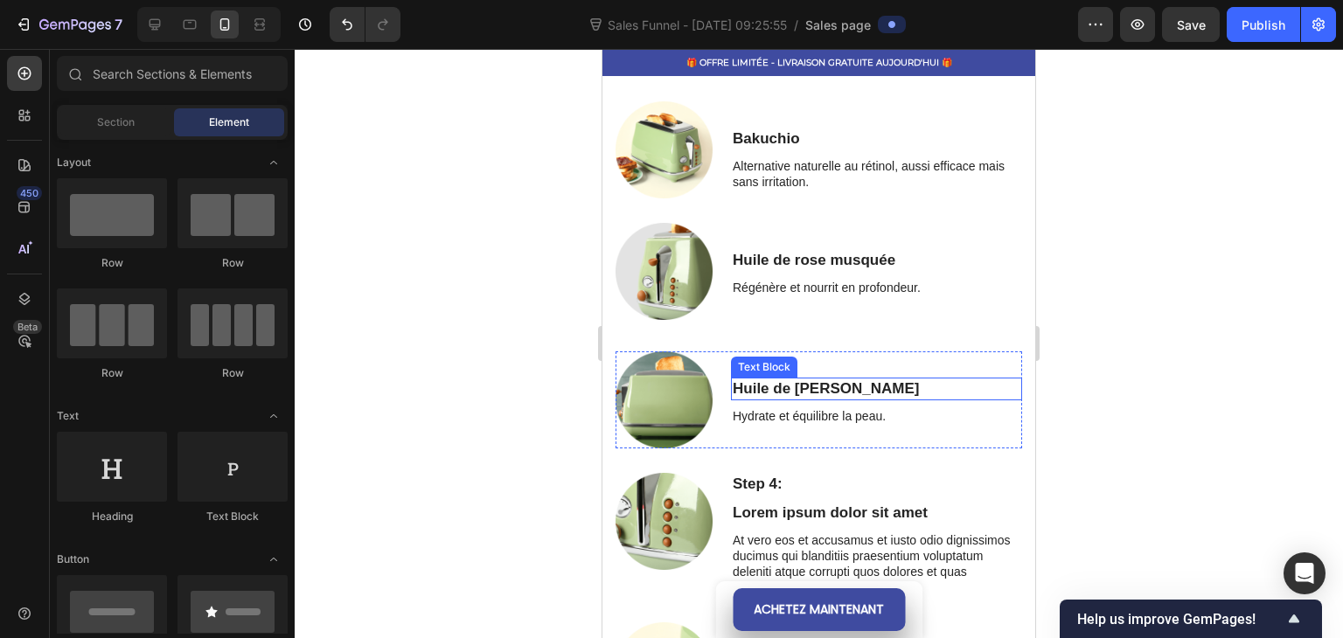
click at [833, 383] on p "Huile de [PERSON_NAME]" at bounding box center [876, 388] width 288 height 19
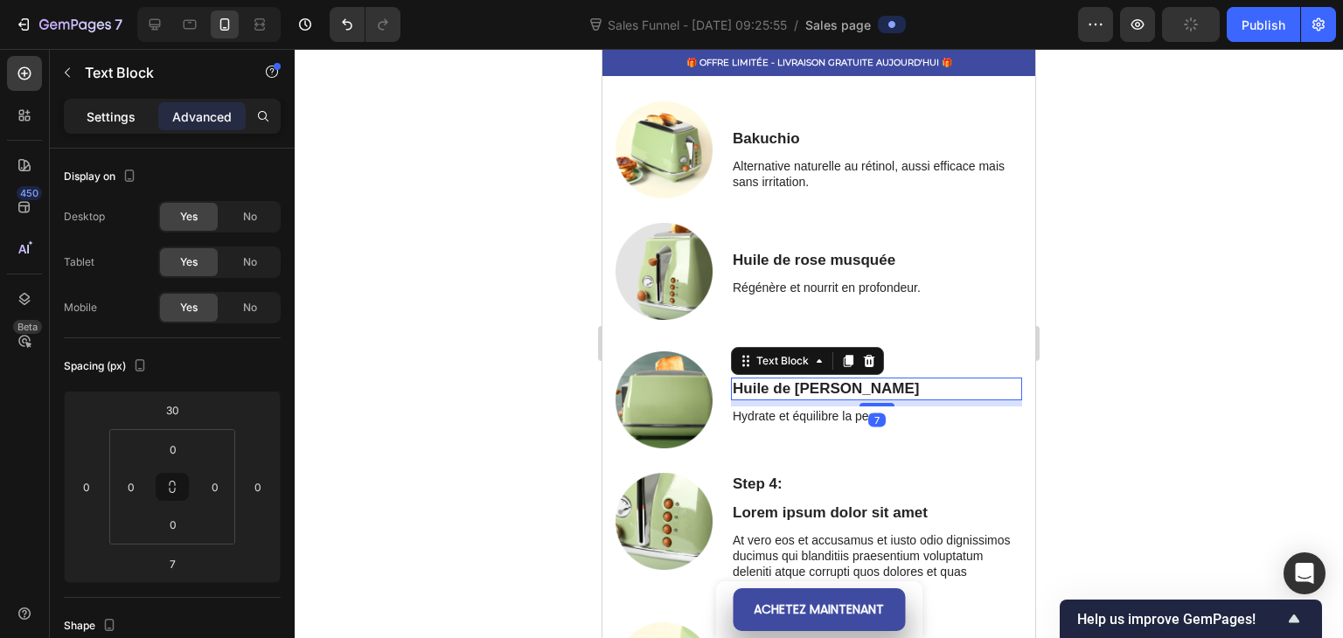
click at [105, 109] on p "Settings" at bounding box center [111, 117] width 49 height 18
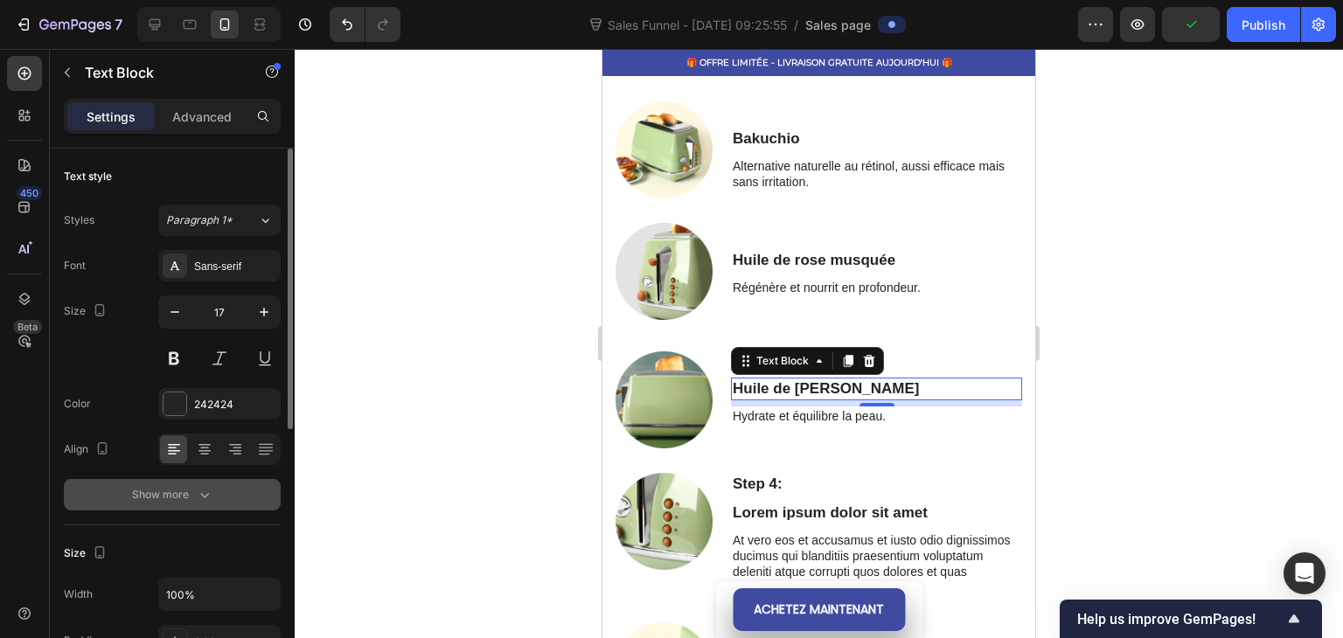
scroll to position [87, 0]
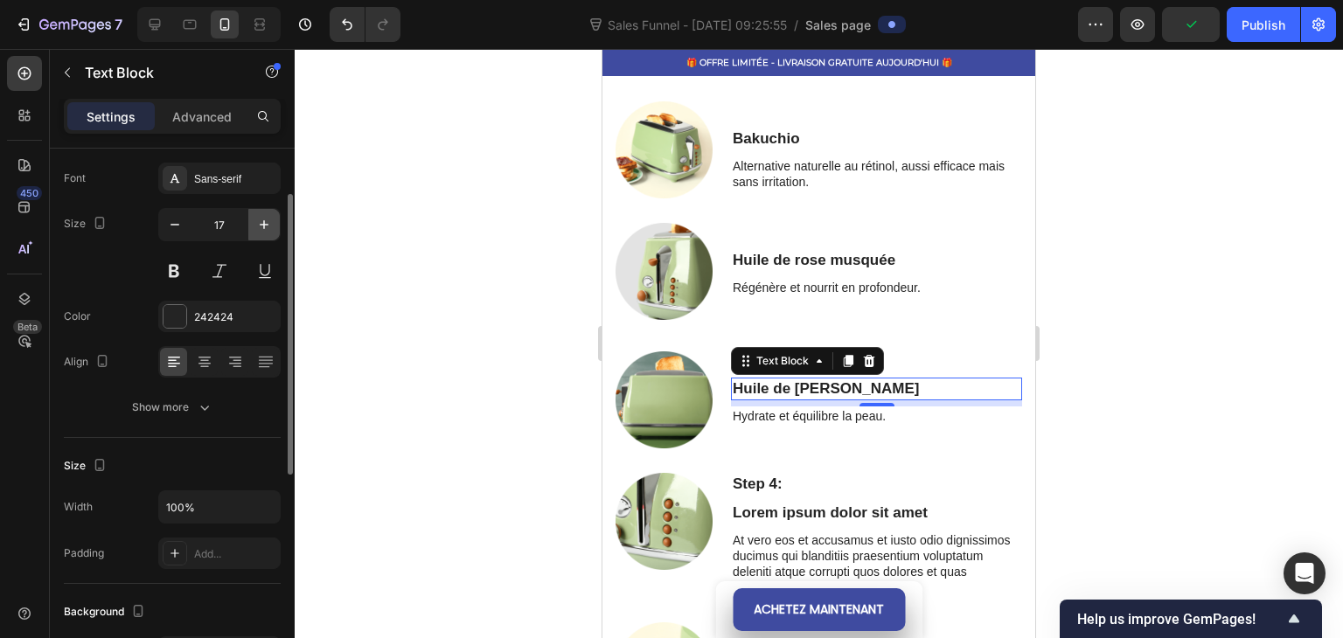
click at [269, 218] on icon "button" at bounding box center [263, 224] width 17 height 17
type input "20"
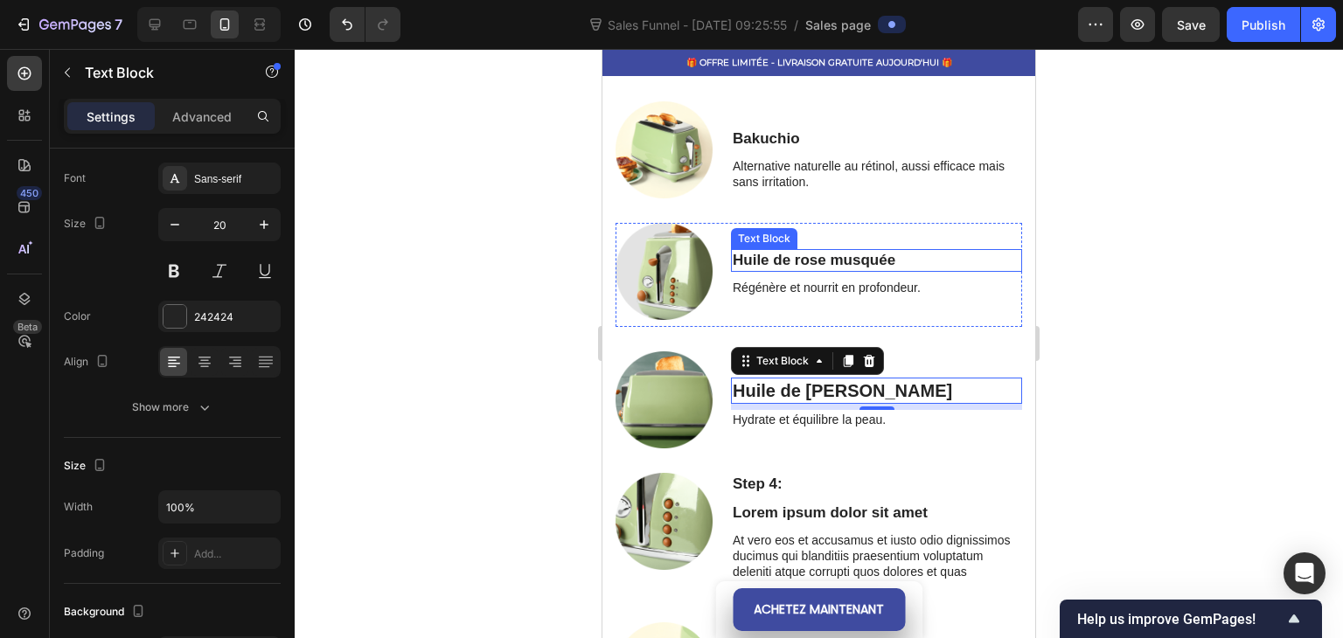
click at [835, 263] on p "Huile de rose musquée" at bounding box center [876, 260] width 288 height 19
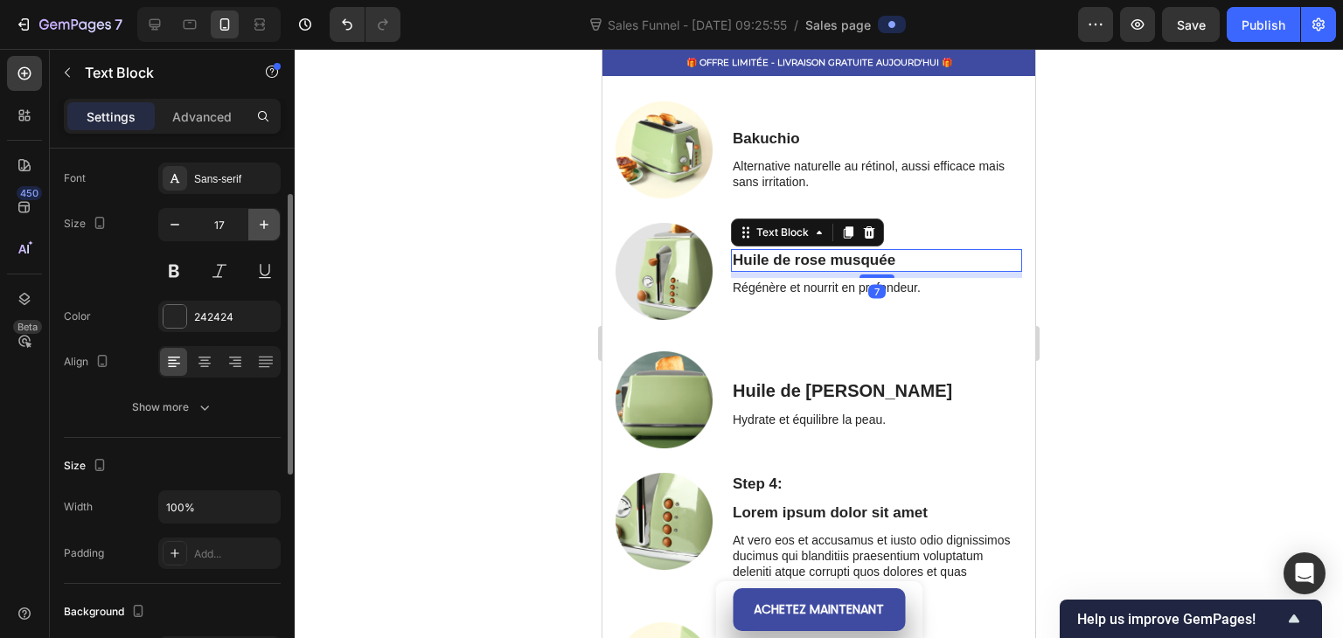
click at [277, 221] on button "button" at bounding box center [263, 224] width 31 height 31
click at [267, 221] on icon "button" at bounding box center [263, 224] width 17 height 17
type input "20"
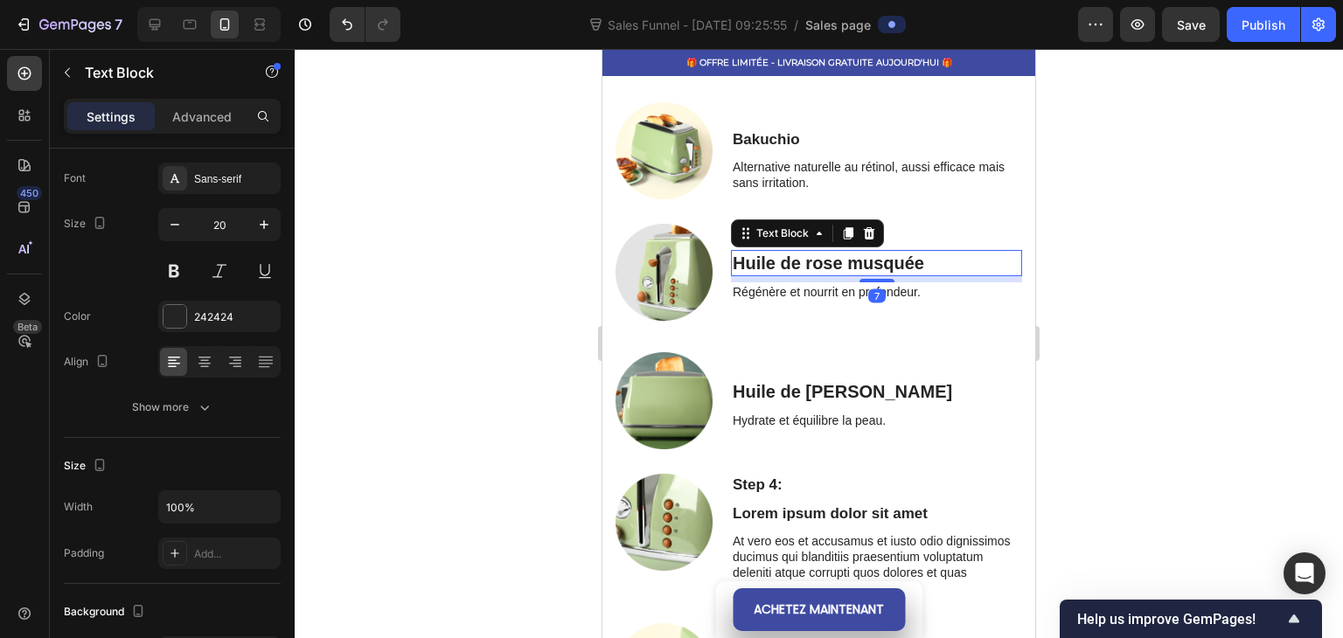
scroll to position [952, 0]
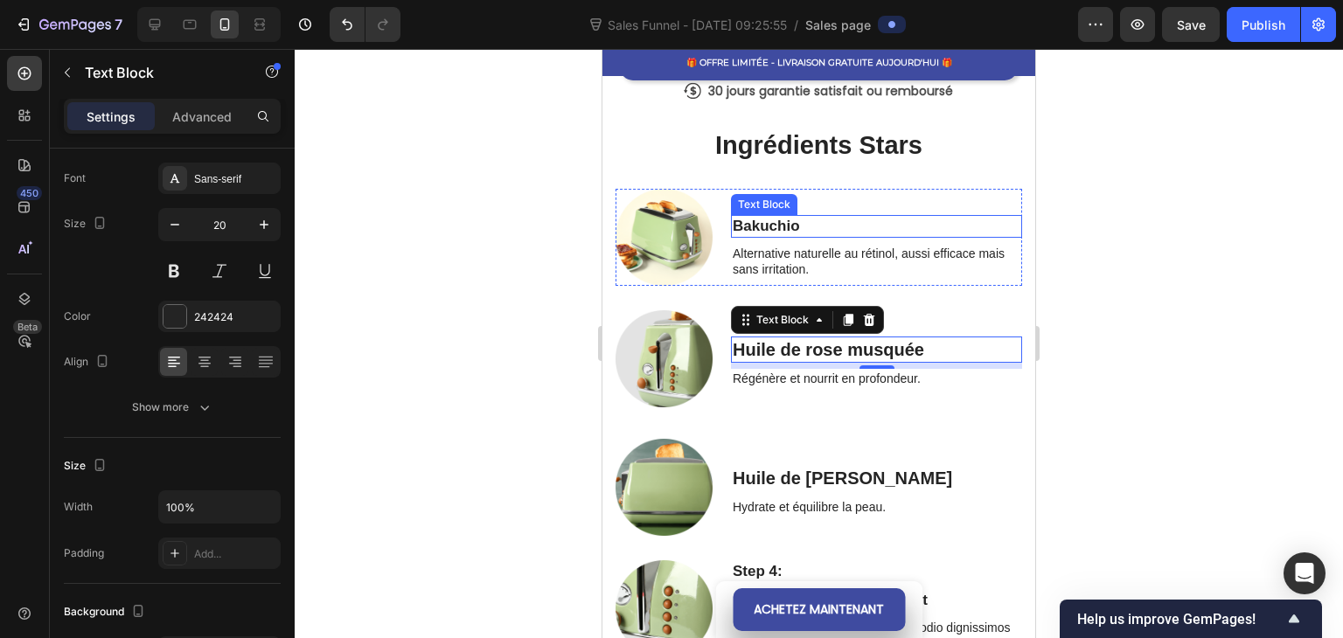
click at [793, 226] on p "Bakuchio" at bounding box center [876, 226] width 288 height 19
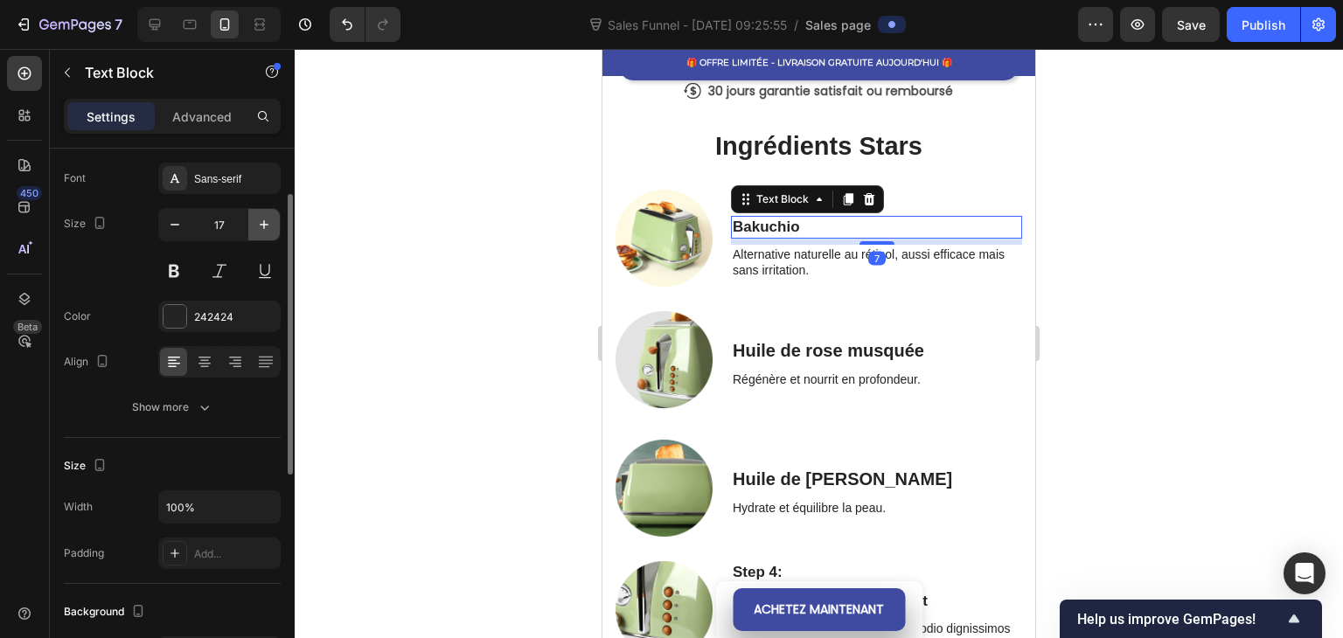
click at [262, 220] on icon "button" at bounding box center [263, 224] width 17 height 17
type input "20"
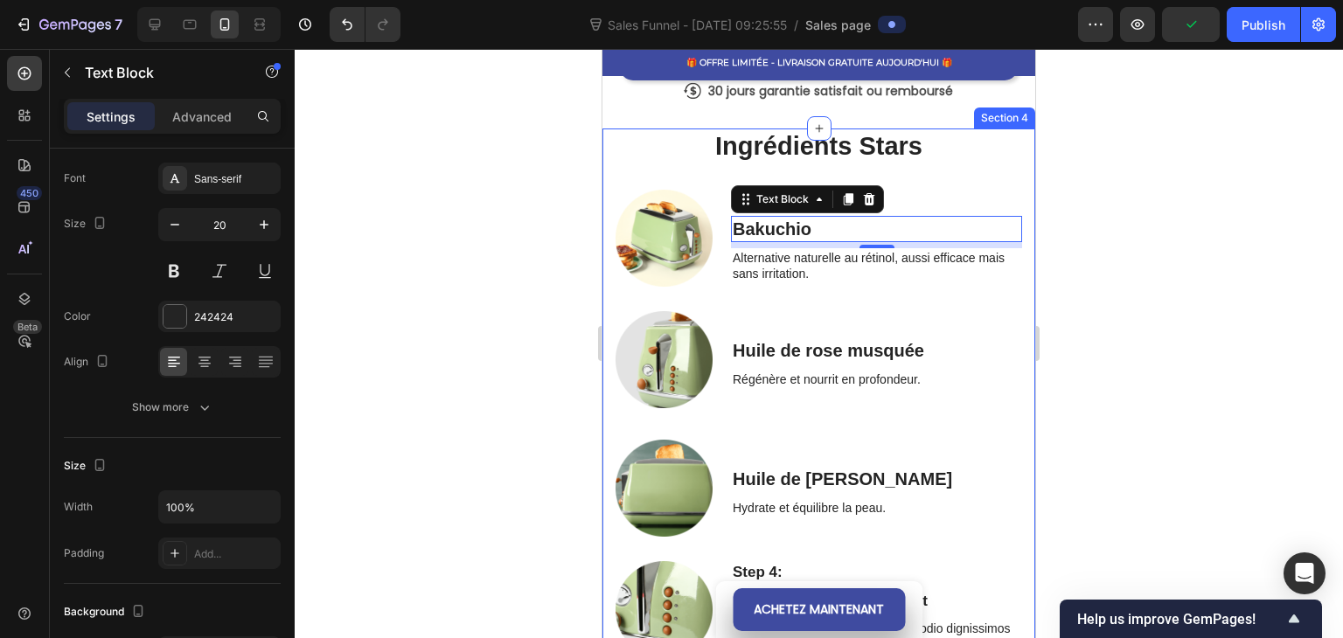
click at [760, 263] on p "Alternative naturelle au rétinol, aussi efficace mais sans irritation." at bounding box center [876, 265] width 288 height 31
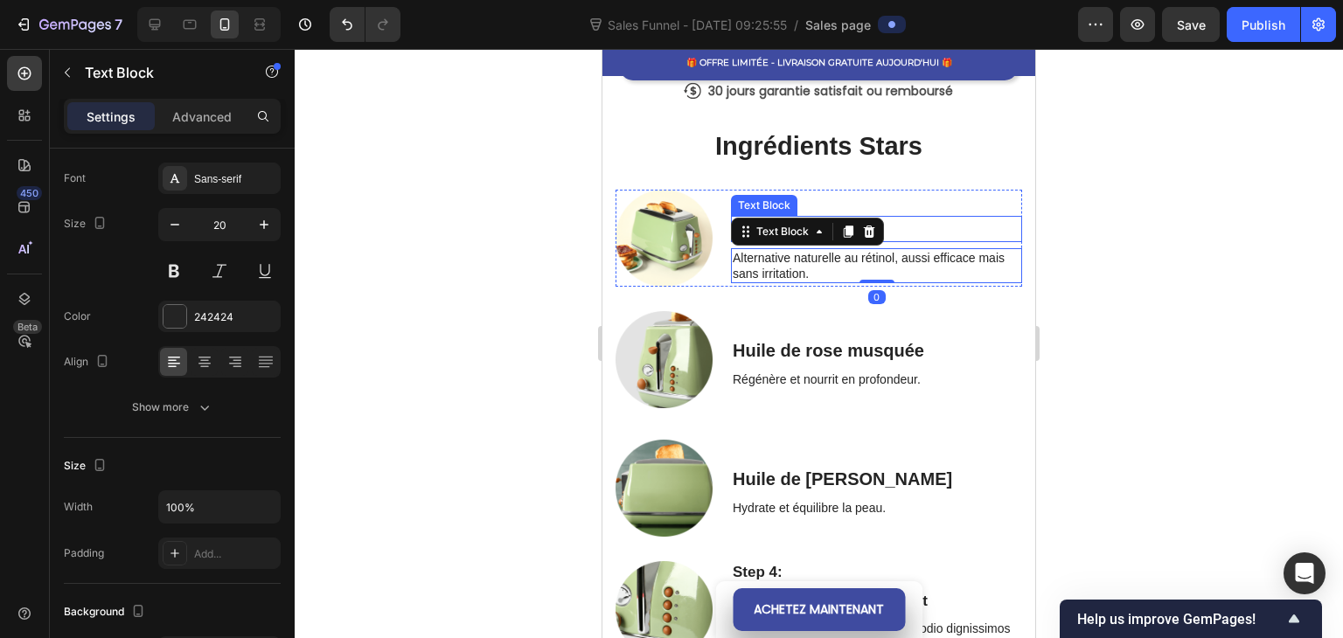
click at [925, 231] on p "Bakuchio" at bounding box center [876, 229] width 288 height 23
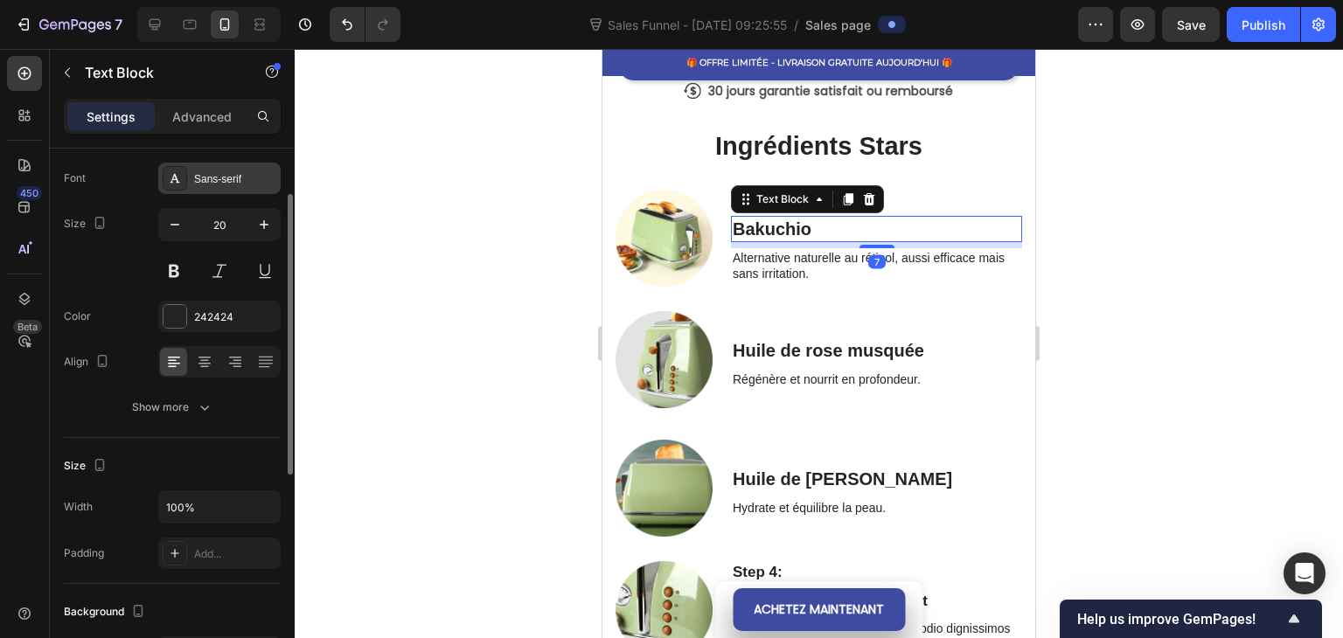
click at [218, 190] on div "Sans-serif" at bounding box center [219, 178] width 122 height 31
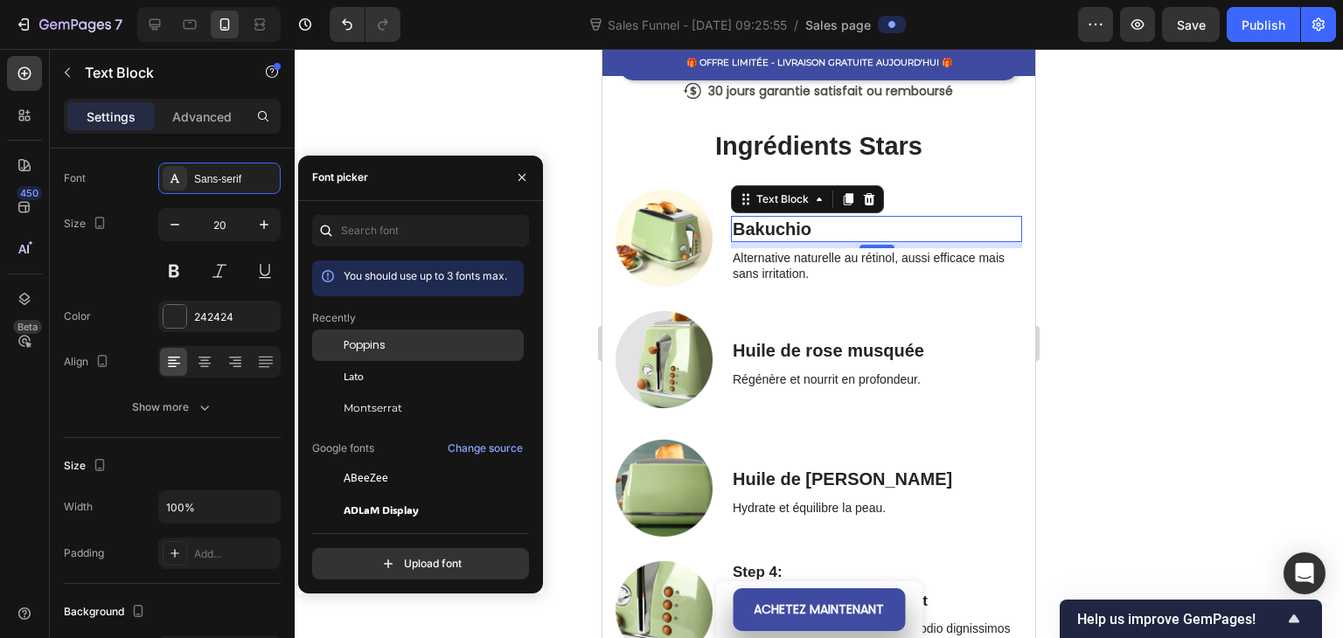
click at [376, 344] on span "Poppins" at bounding box center [365, 345] width 42 height 16
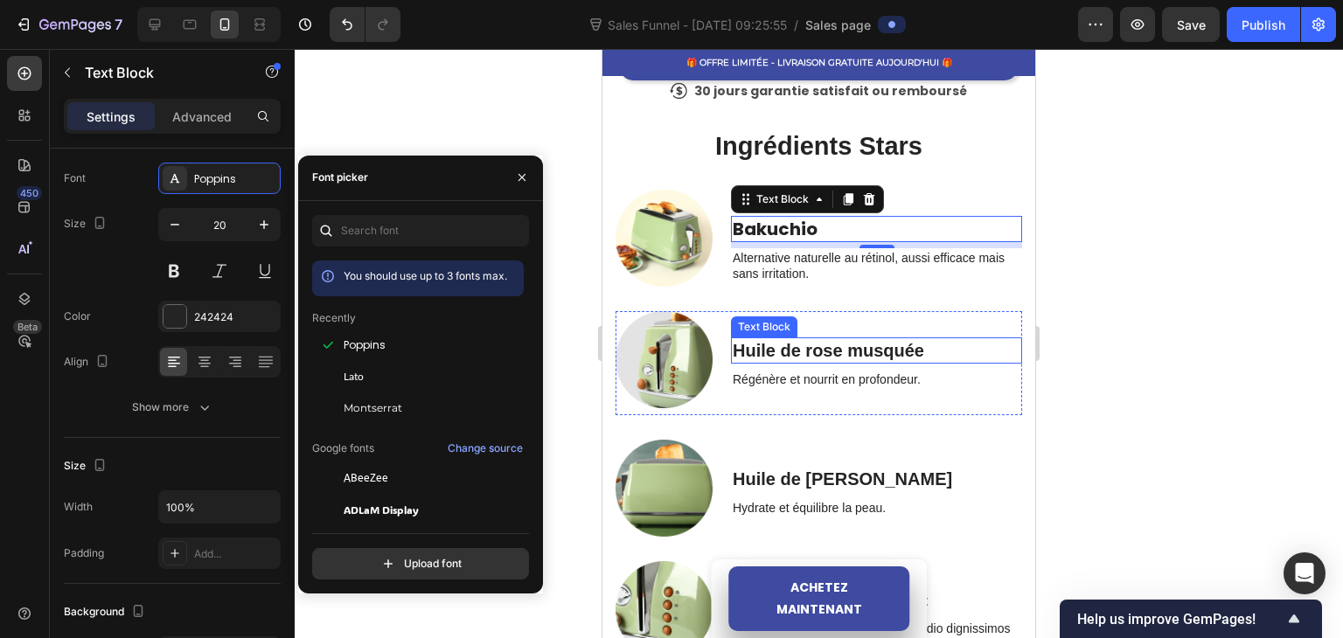
click at [775, 341] on p "Huile de rose musquée" at bounding box center [876, 350] width 288 height 23
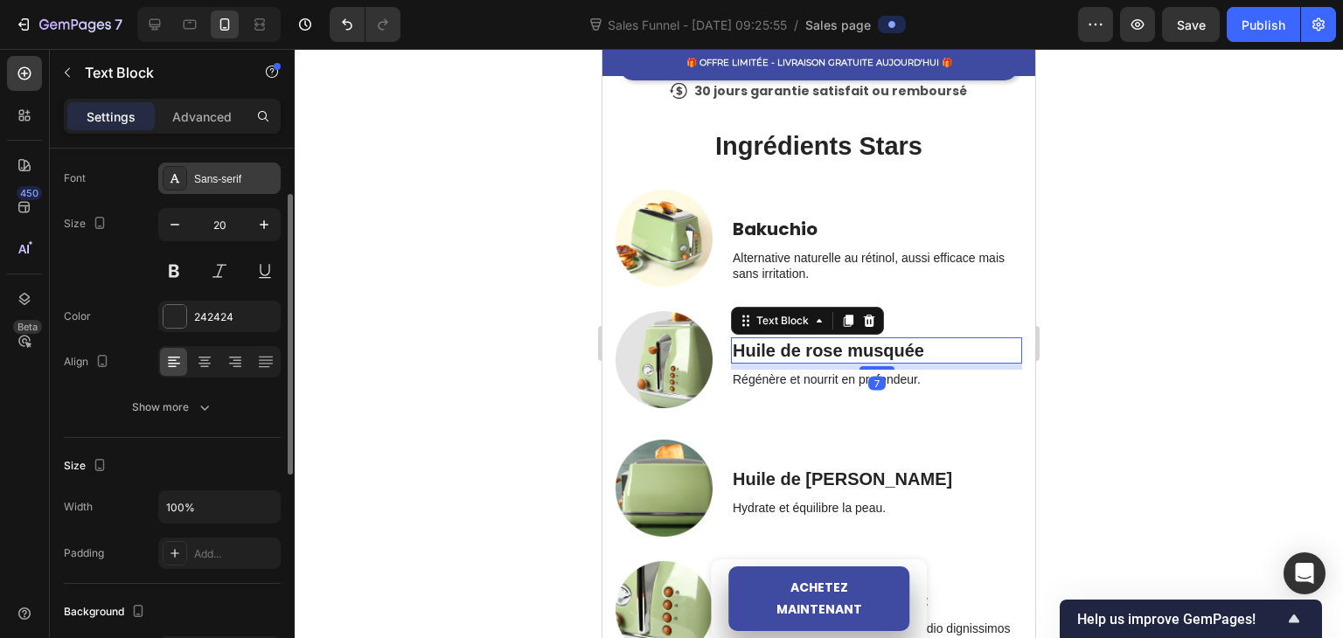
click at [181, 181] on icon at bounding box center [175, 178] width 14 height 14
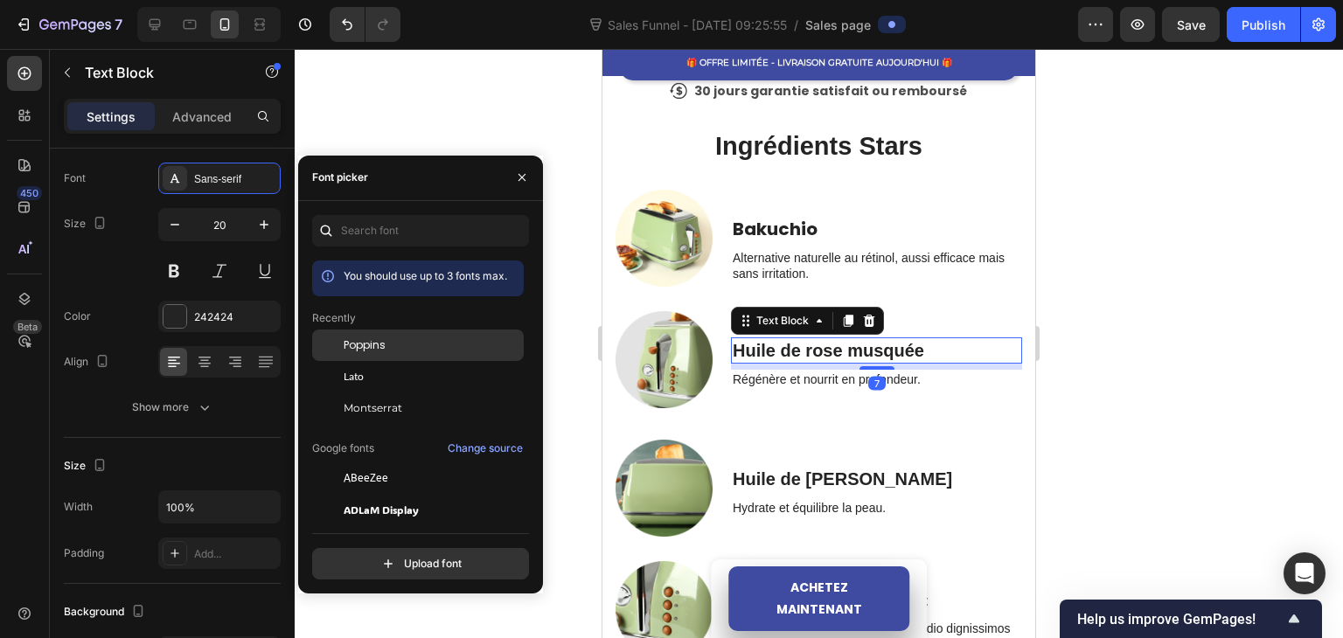
click at [370, 334] on div "Poppins" at bounding box center [418, 345] width 212 height 31
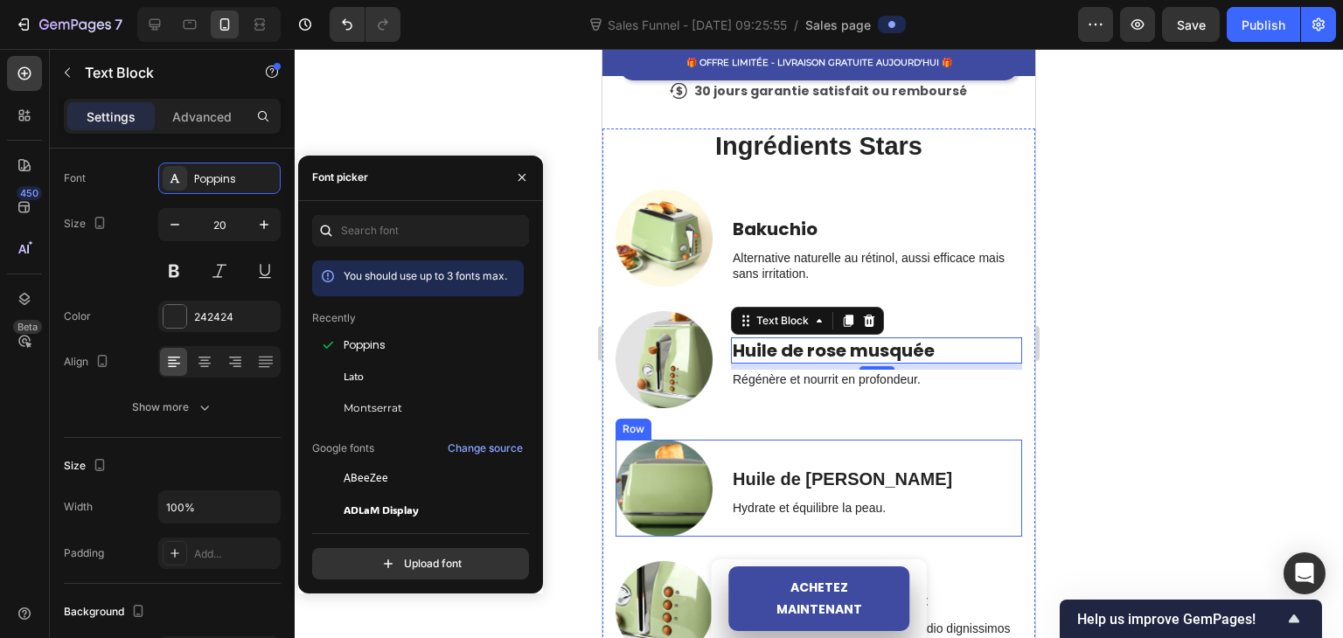
click at [766, 468] on p "Huile de [PERSON_NAME]" at bounding box center [876, 479] width 288 height 23
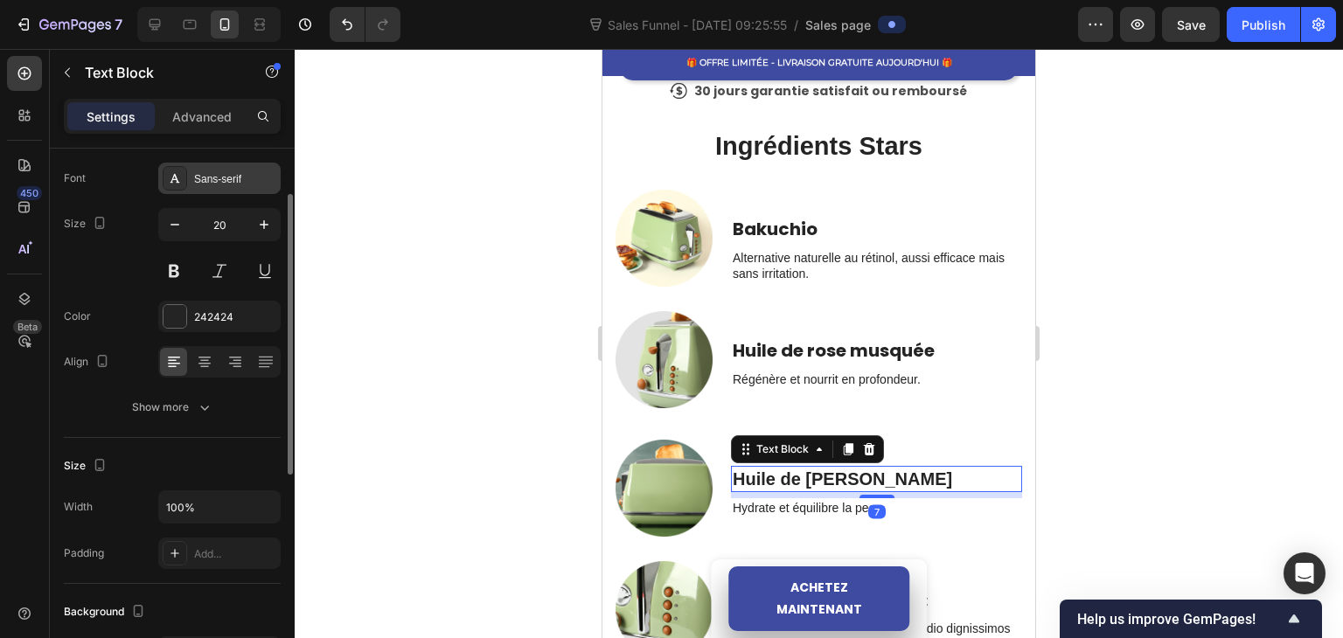
click at [203, 185] on div "Sans-serif" at bounding box center [235, 179] width 82 height 16
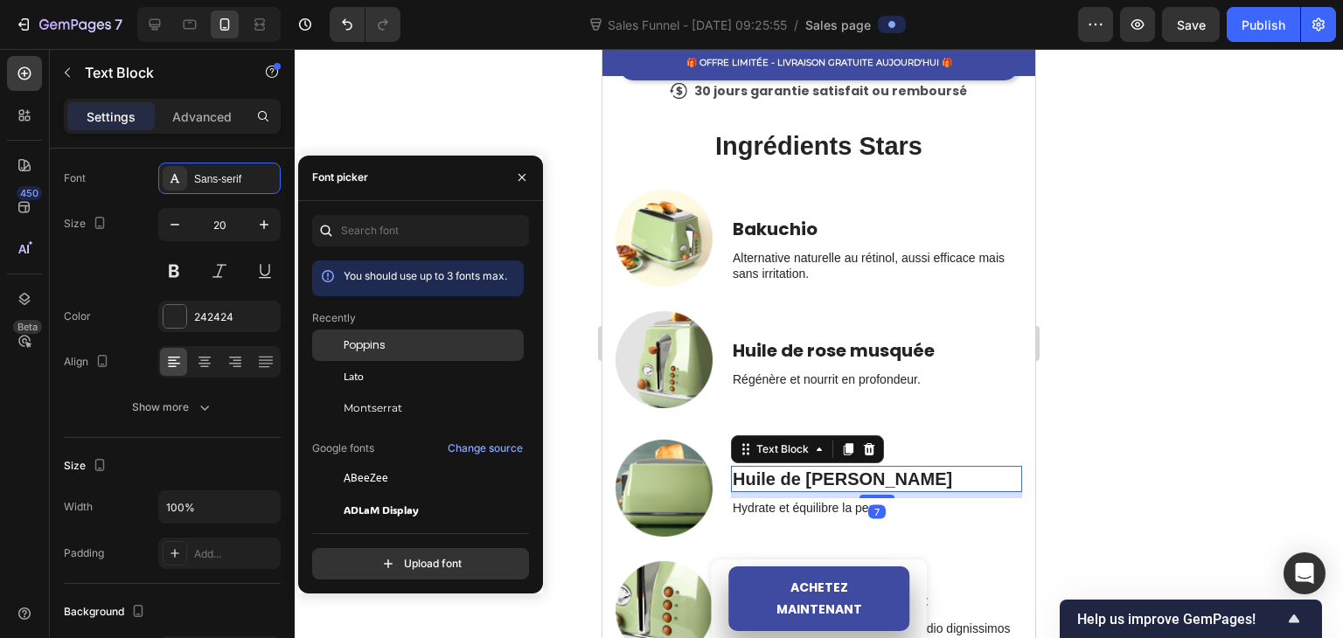
click at [362, 348] on span "Poppins" at bounding box center [365, 345] width 42 height 16
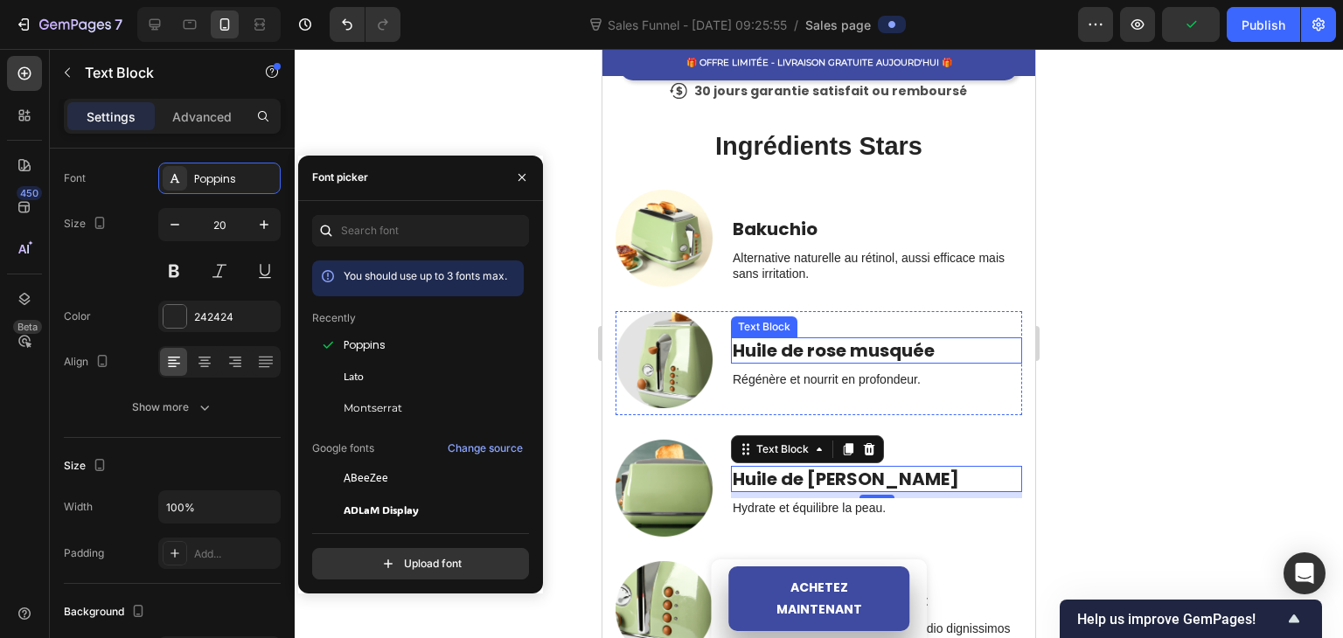
click at [783, 262] on p "Alternative naturelle au rétinol, aussi efficace mais sans irritation." at bounding box center [876, 265] width 288 height 31
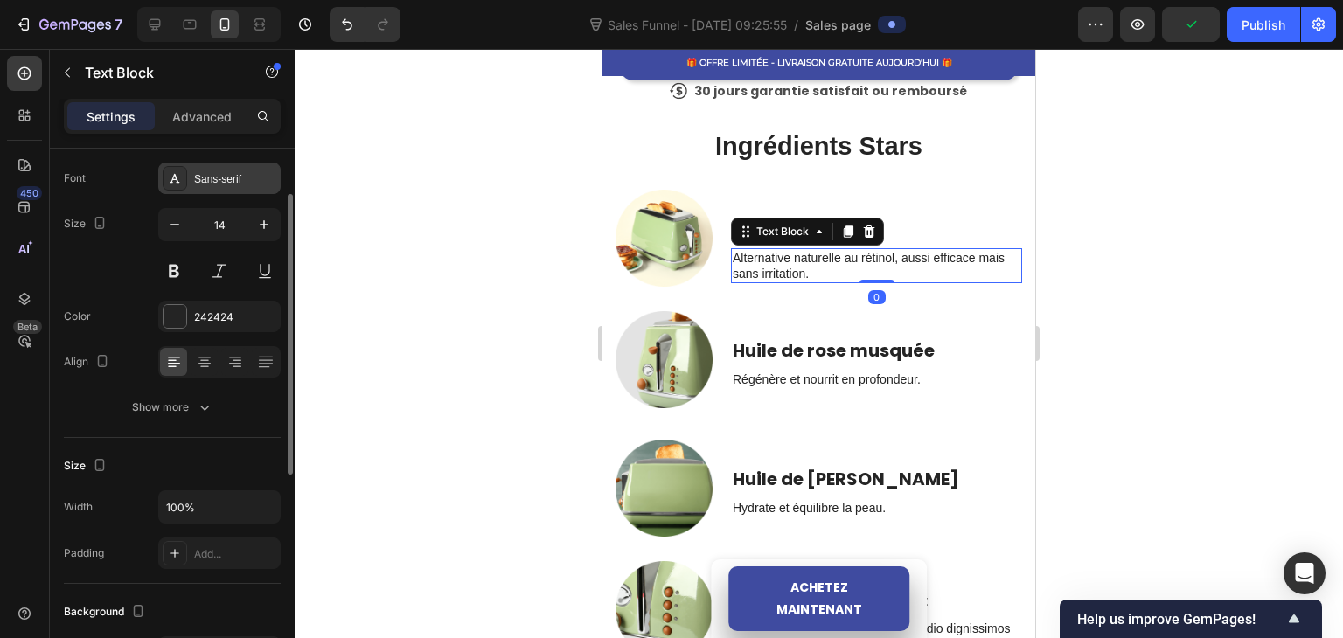
click at [200, 168] on div "Sans-serif" at bounding box center [219, 178] width 122 height 31
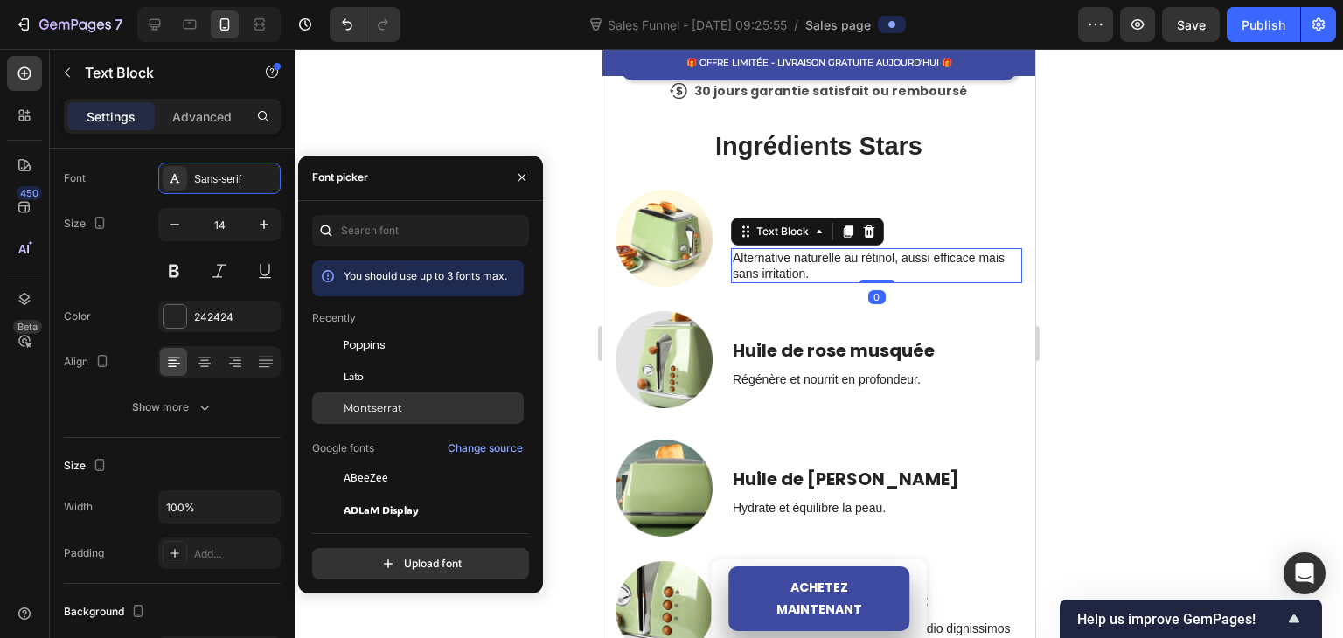
click at [367, 399] on div "Montserrat" at bounding box center [418, 407] width 212 height 31
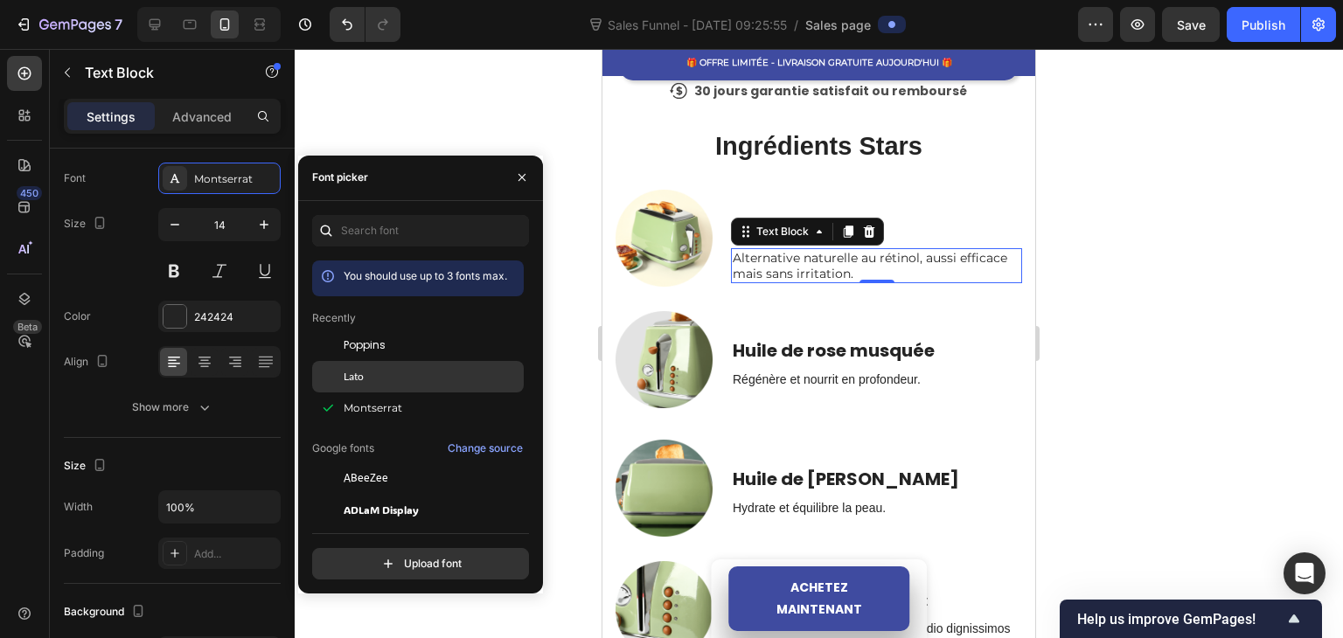
click at [367, 380] on div "Lato" at bounding box center [432, 377] width 177 height 16
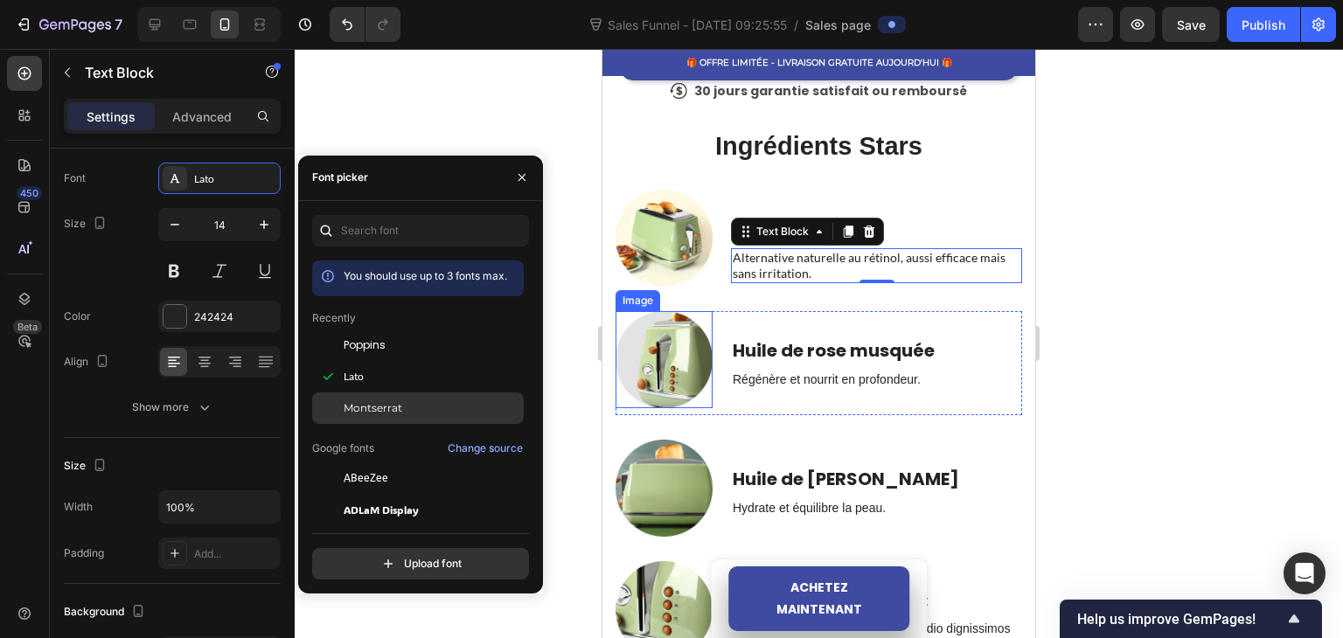
click at [447, 406] on div "Montserrat" at bounding box center [432, 408] width 177 height 16
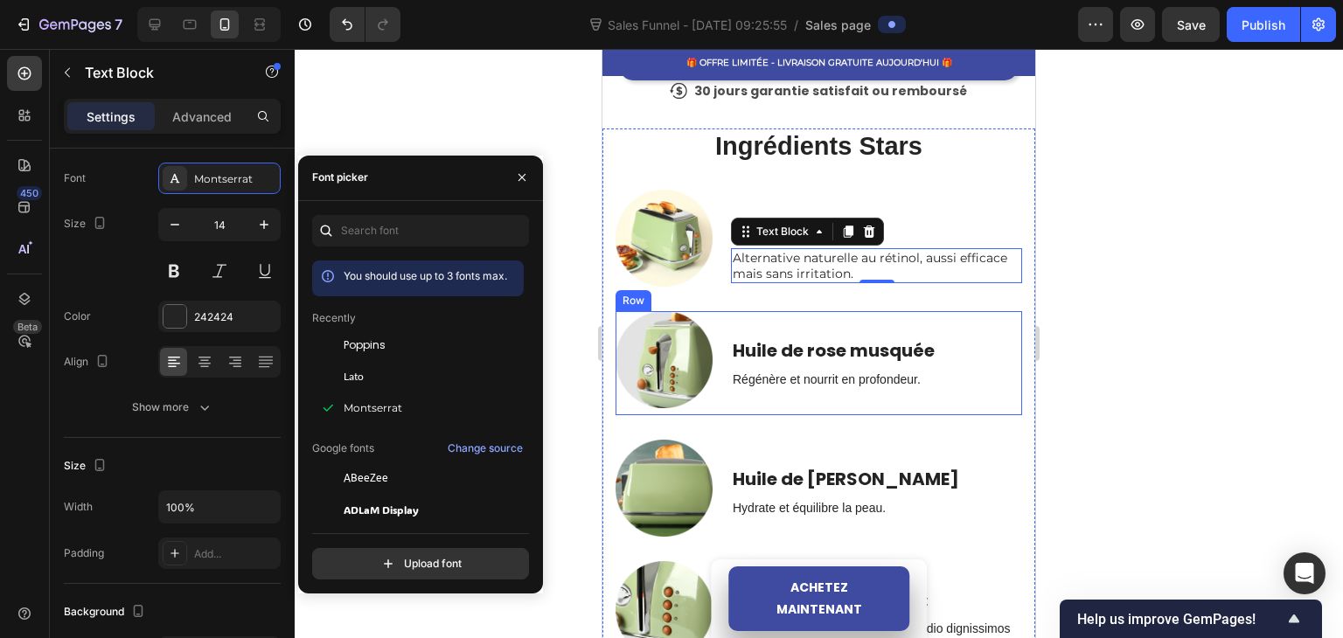
click at [771, 384] on div "Régénère et nourrit en profondeur." at bounding box center [876, 379] width 291 height 19
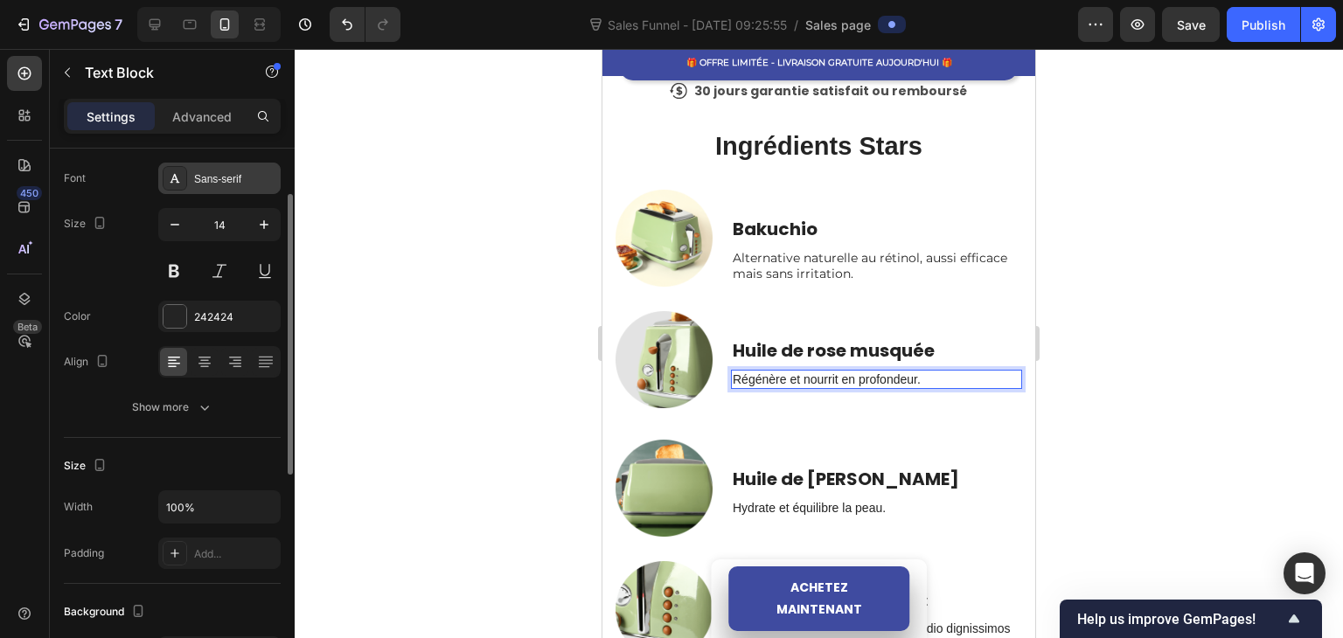
click at [218, 188] on div "Sans-serif" at bounding box center [219, 178] width 122 height 31
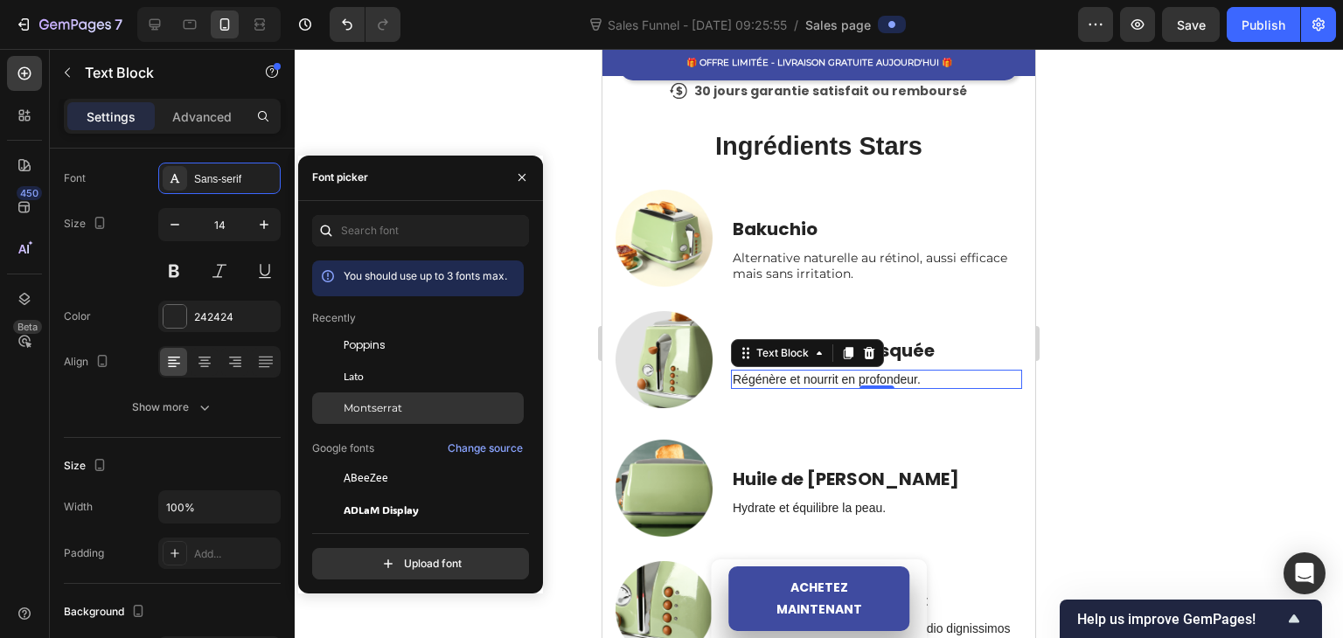
click at [377, 401] on span "Montserrat" at bounding box center [373, 408] width 59 height 16
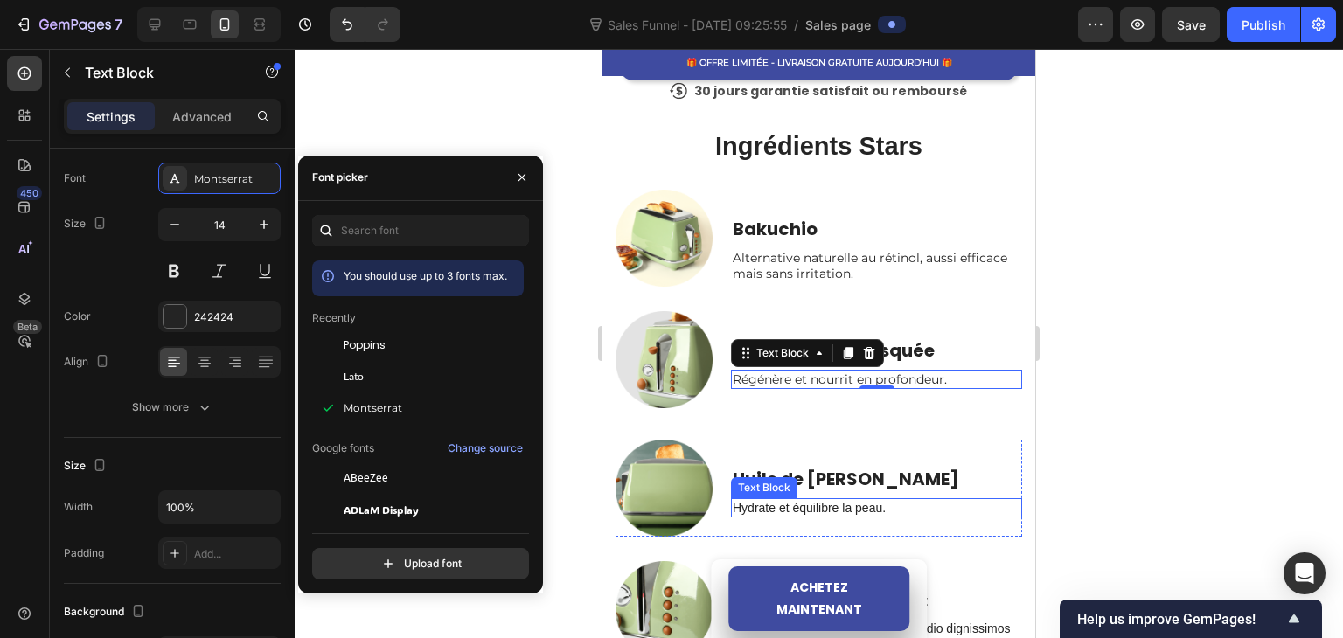
click at [746, 500] on p "Hydrate et équilibre la peau." at bounding box center [876, 508] width 288 height 16
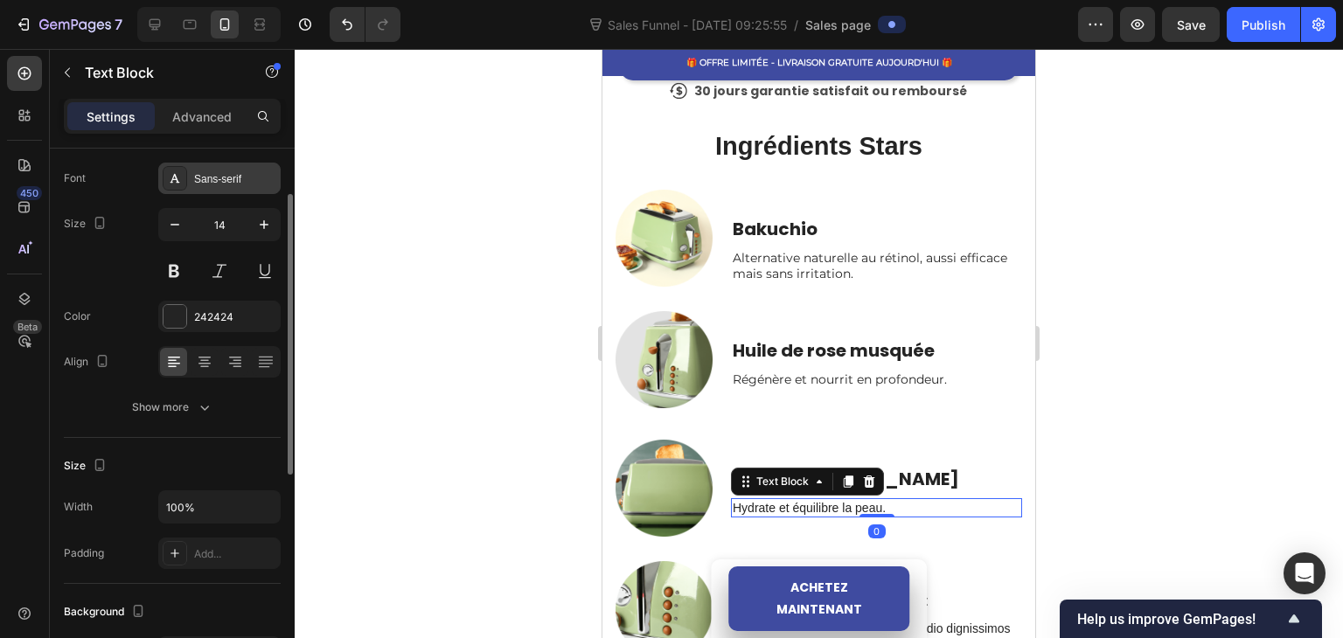
click at [216, 180] on div "Sans-serif" at bounding box center [235, 179] width 82 height 16
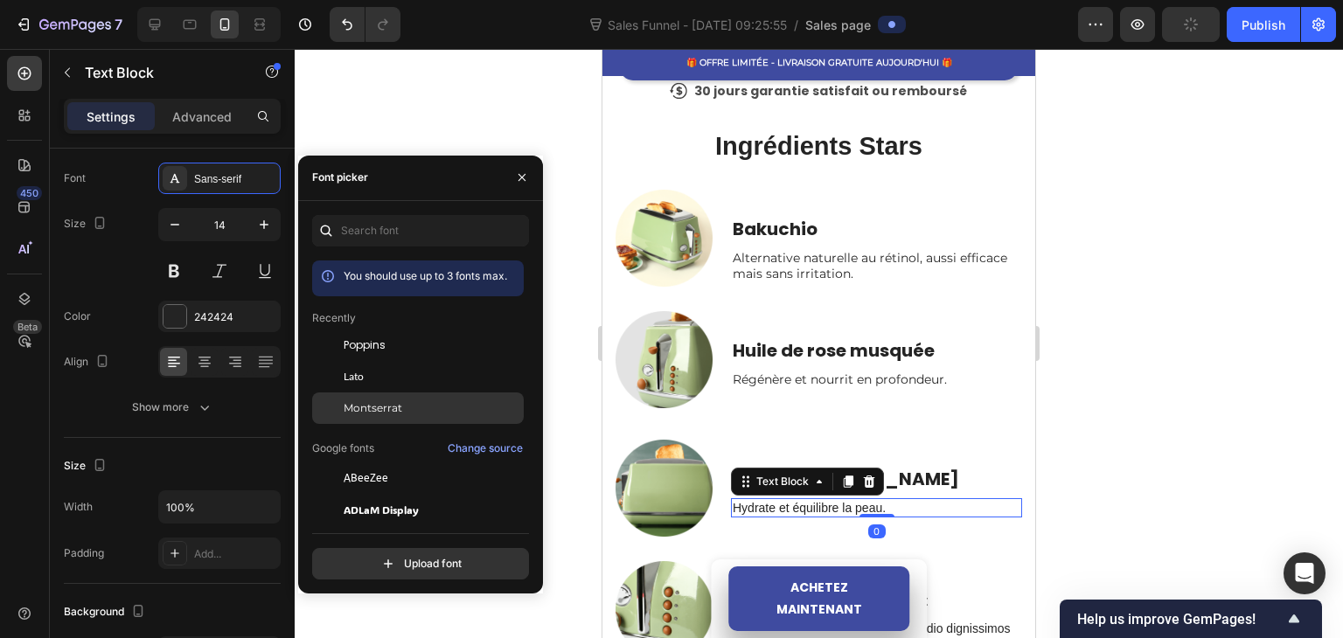
click at [382, 402] on span "Montserrat" at bounding box center [373, 408] width 59 height 16
click at [447, 134] on div at bounding box center [819, 343] width 1048 height 589
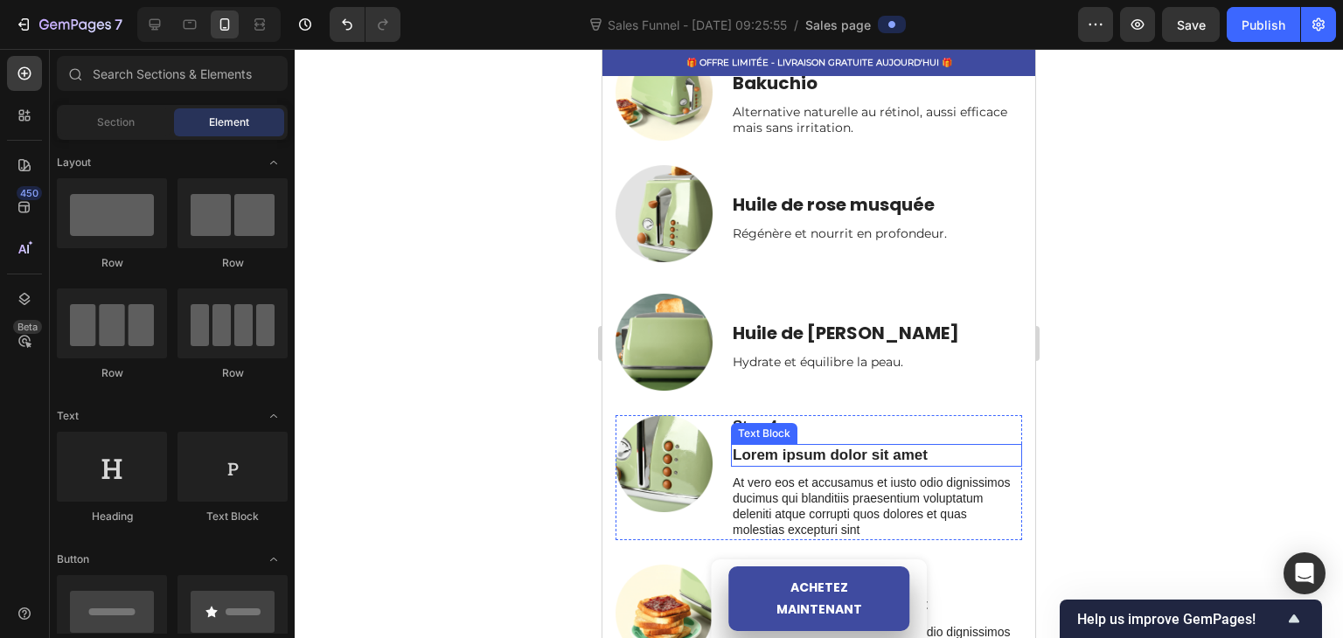
scroll to position [1127, 0]
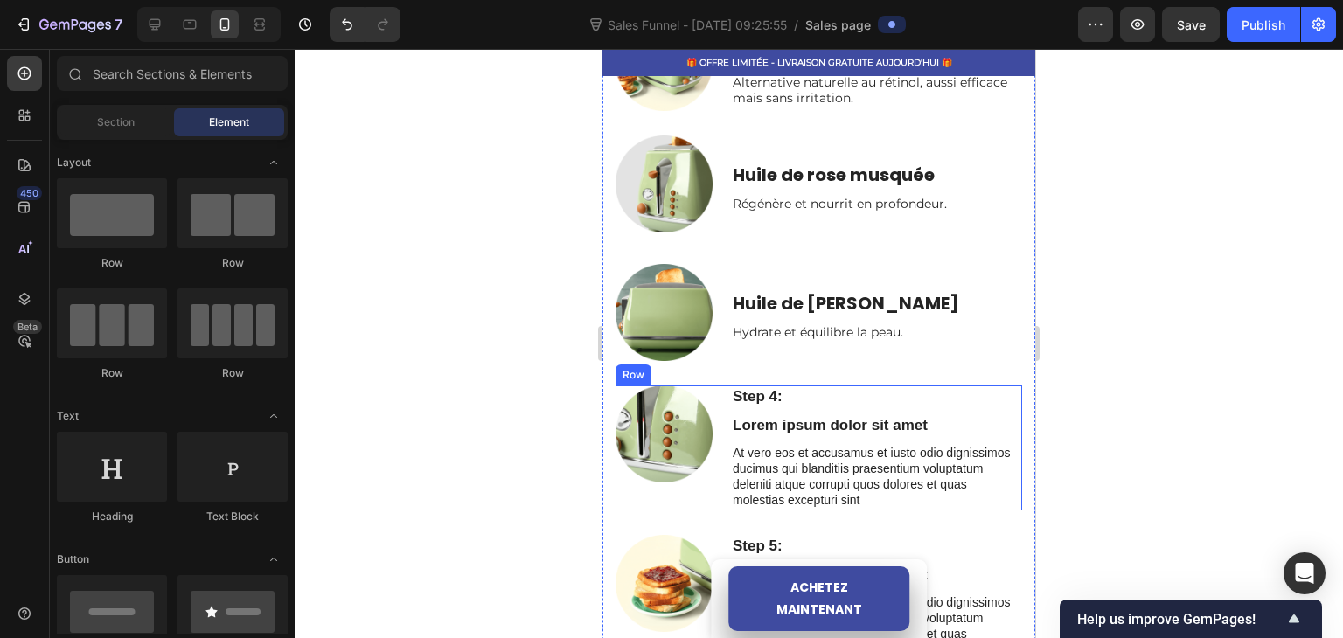
click at [977, 401] on div "Step 4: Text Block Lorem ipsum dolor sit amet Text Block At vero eos et accusam…" at bounding box center [876, 447] width 291 height 125
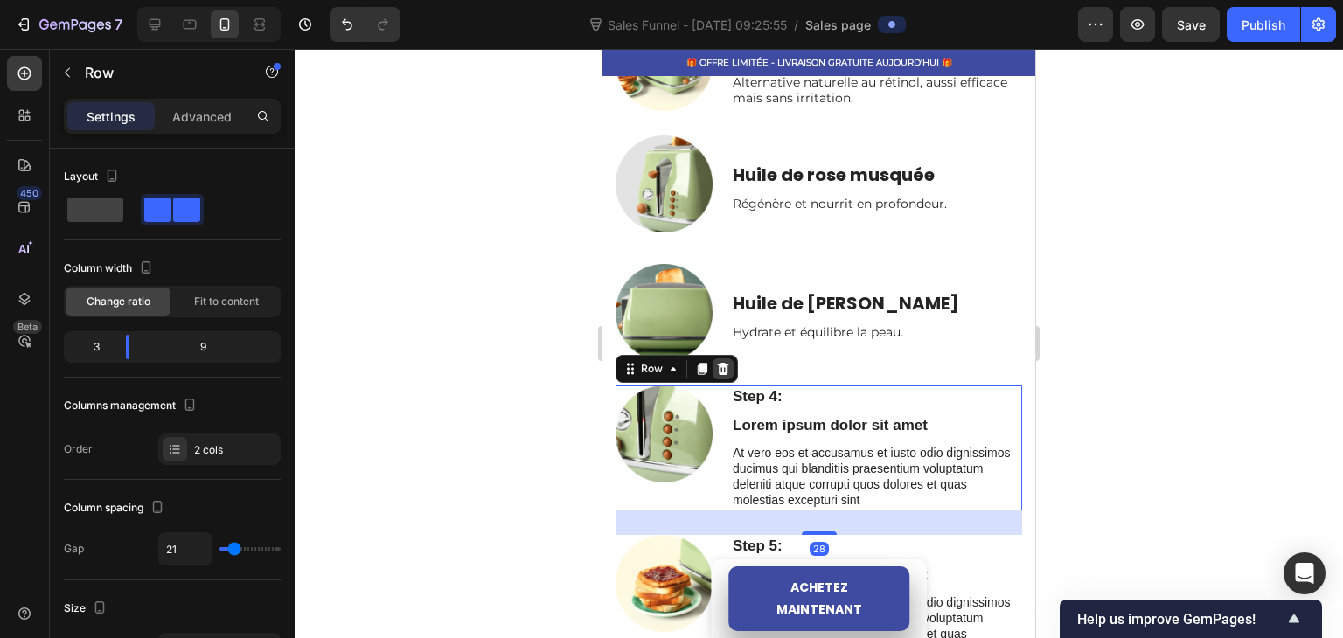
click at [727, 363] on icon at bounding box center [723, 369] width 11 height 12
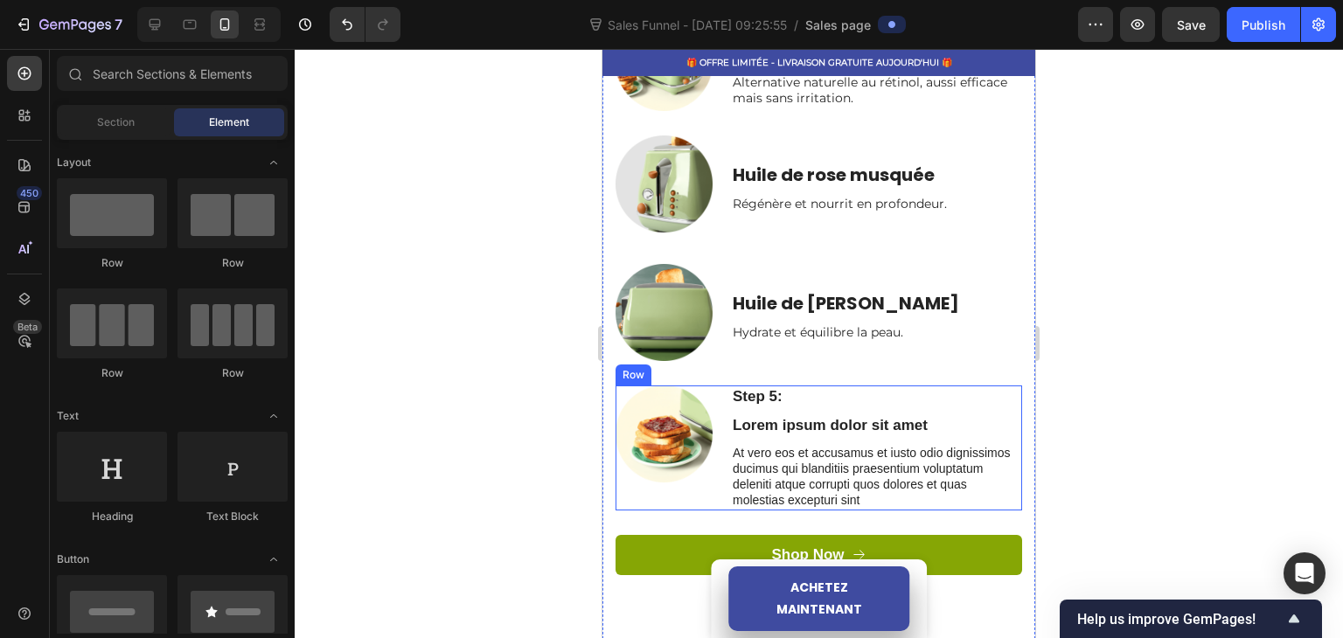
click at [1000, 399] on div "Step 5: Text Block Lorem ipsum dolor sit amet Text Block At vero eos et accusam…" at bounding box center [876, 447] width 291 height 125
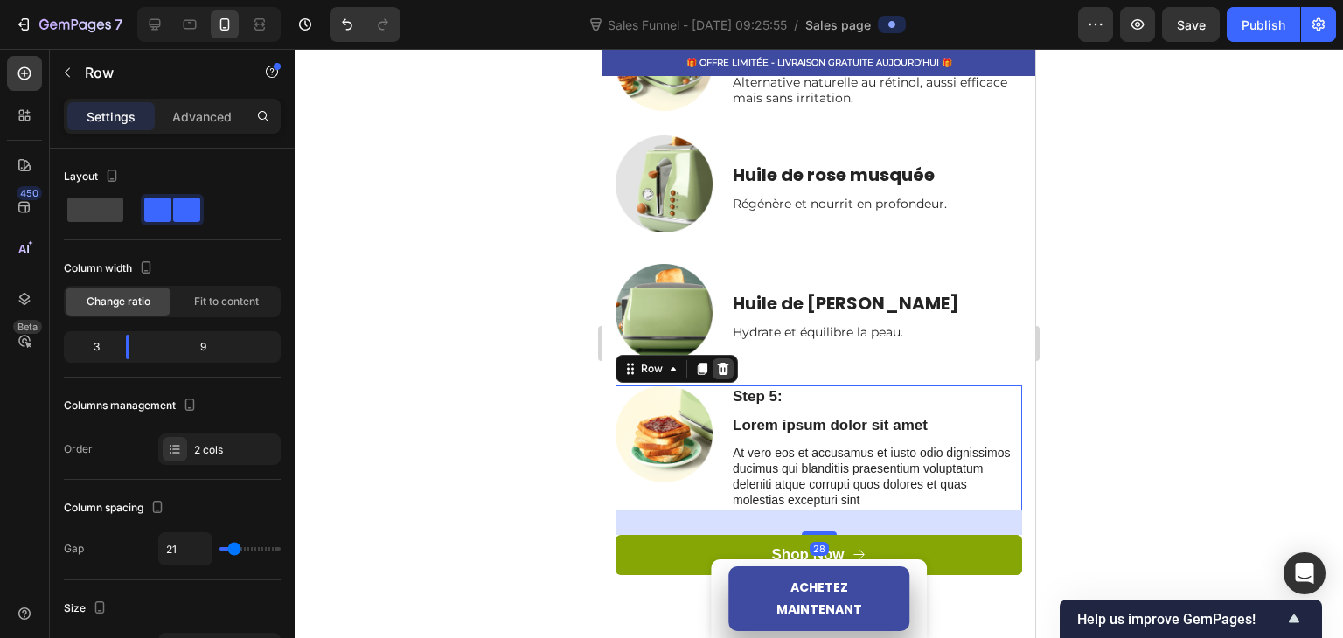
click at [719, 362] on icon at bounding box center [723, 369] width 14 height 14
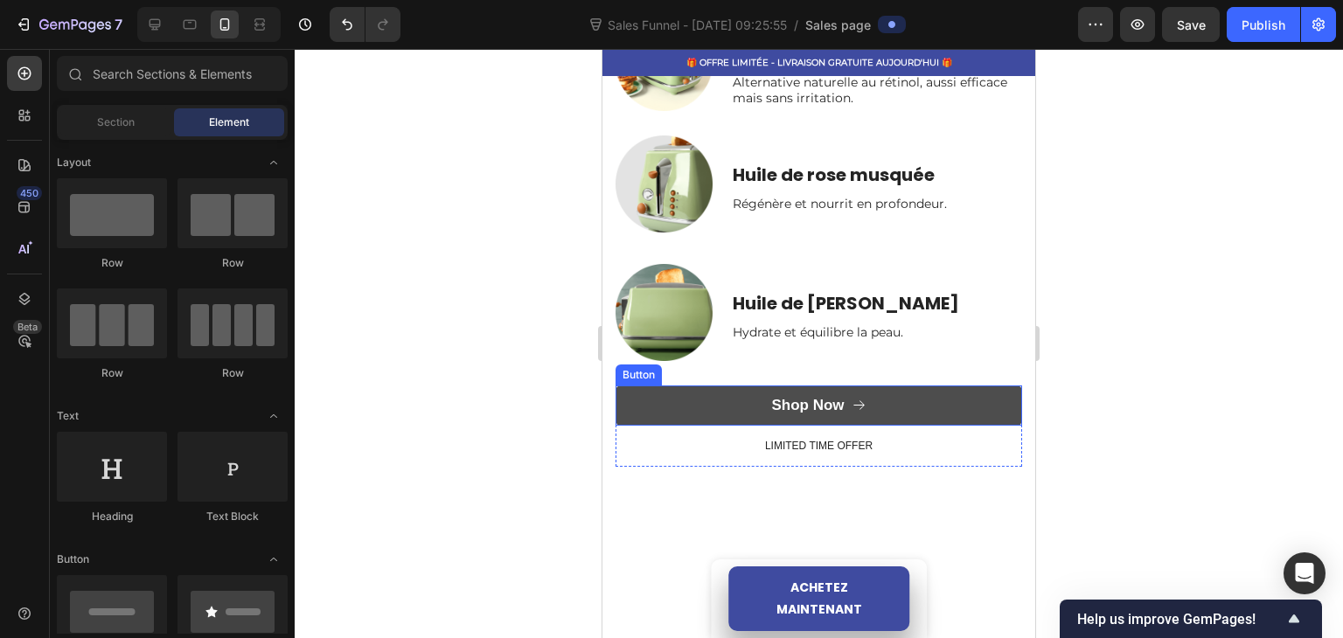
click at [717, 386] on button "Shop Now" at bounding box center [818, 405] width 406 height 40
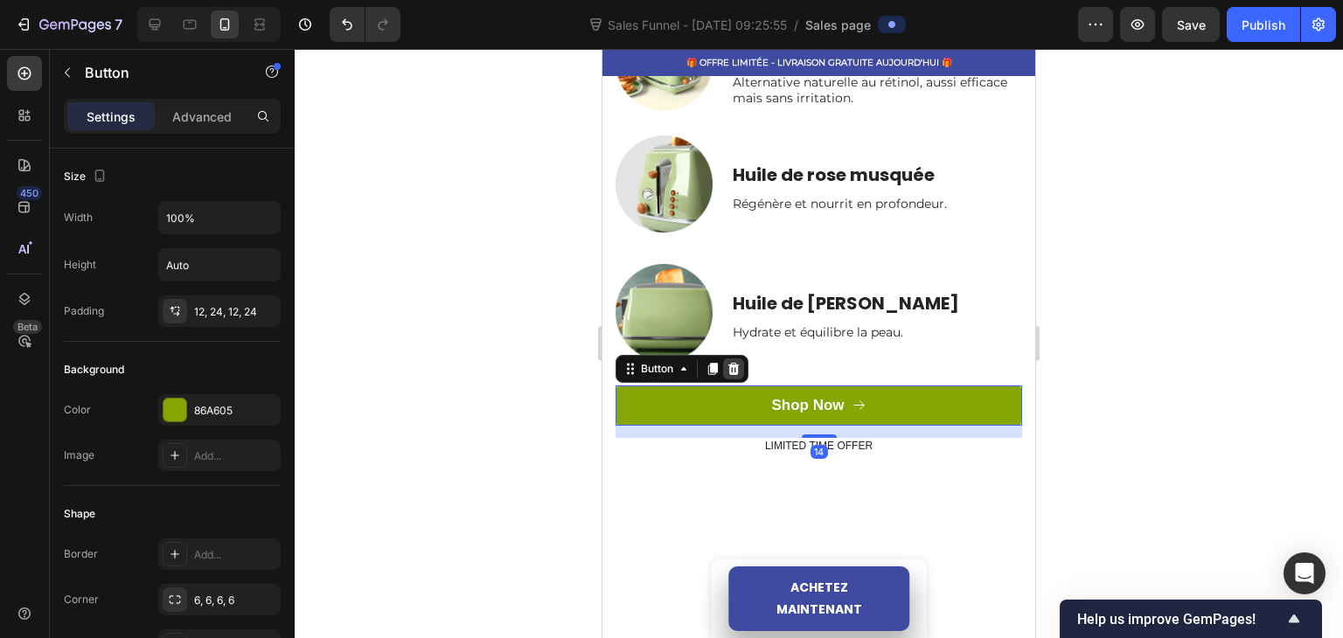
click at [735, 358] on div at bounding box center [733, 368] width 21 height 21
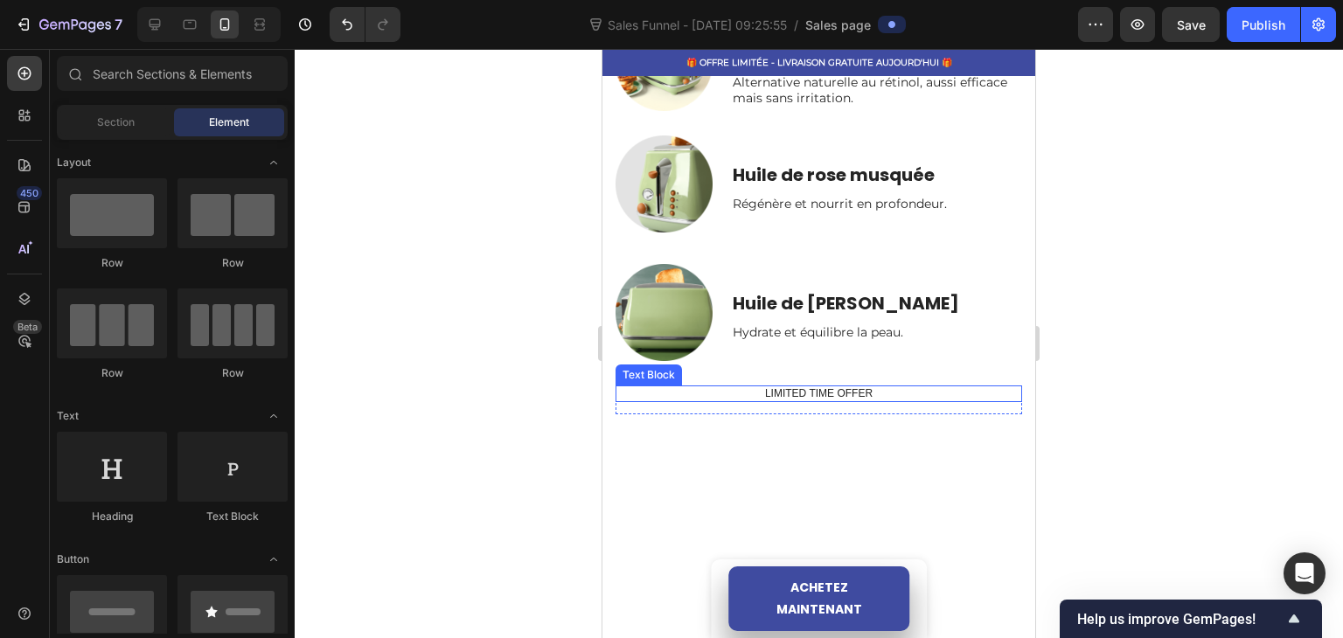
click at [715, 387] on p "LIMITED TIME OFFER" at bounding box center [818, 394] width 403 height 14
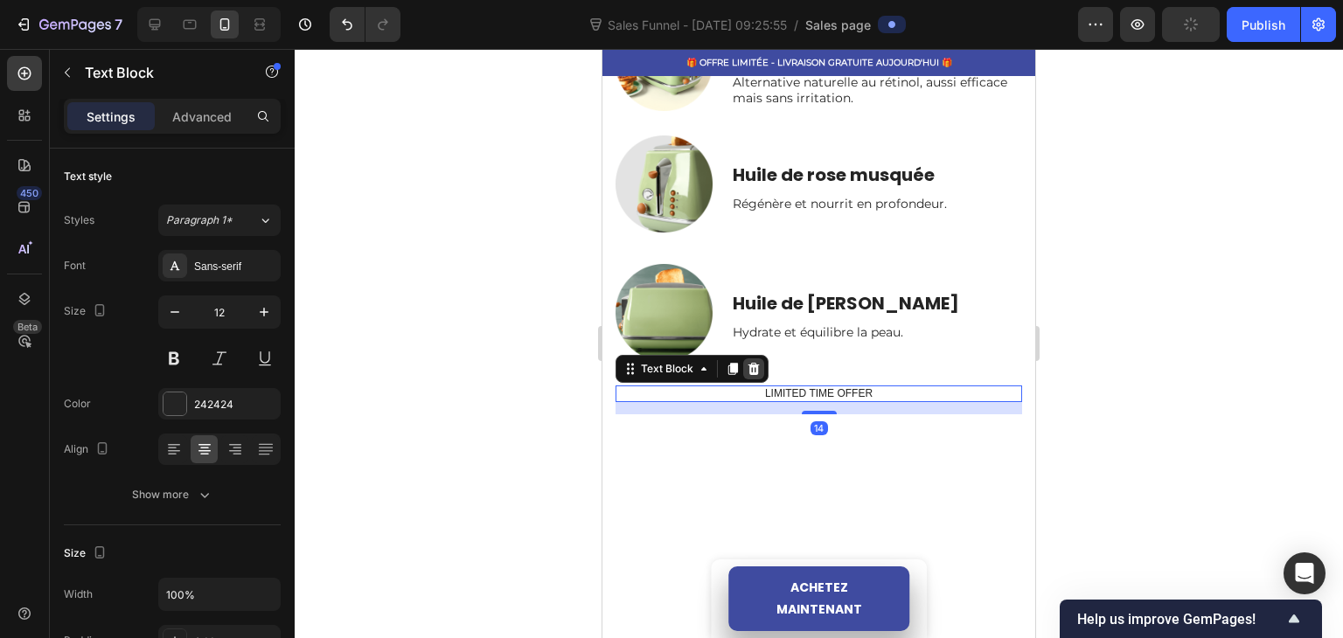
click at [755, 363] on icon at bounding box center [753, 369] width 11 height 12
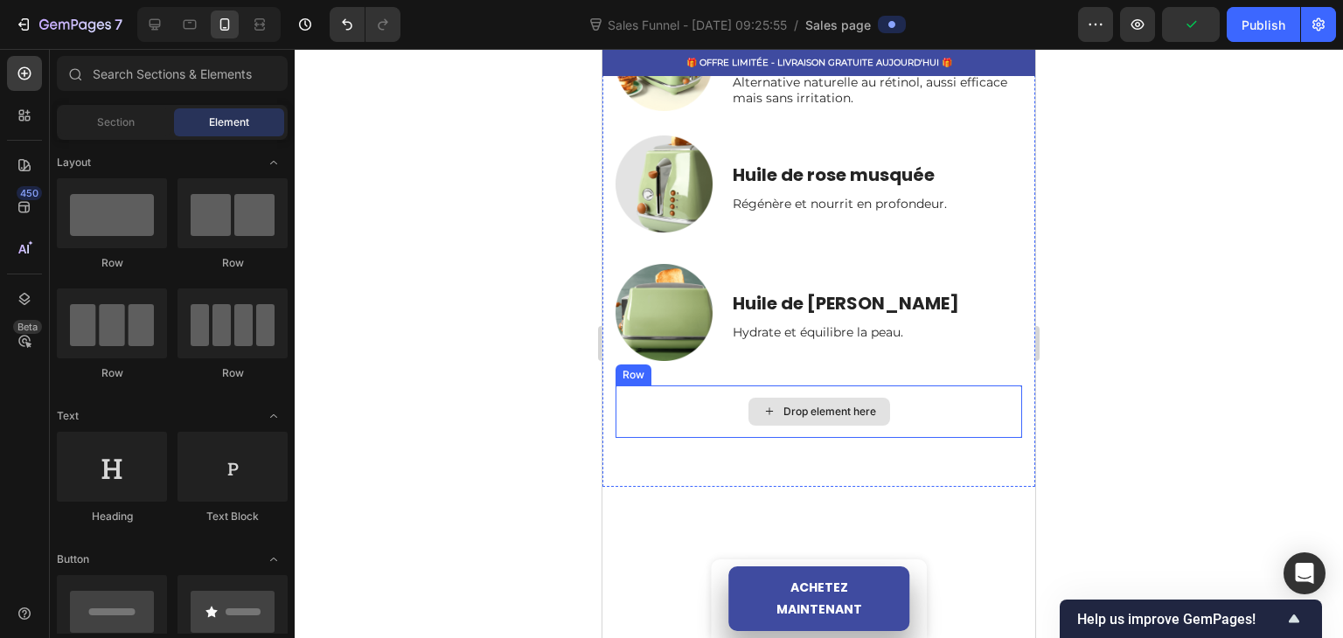
click at [710, 396] on div "Drop element here" at bounding box center [818, 411] width 406 height 52
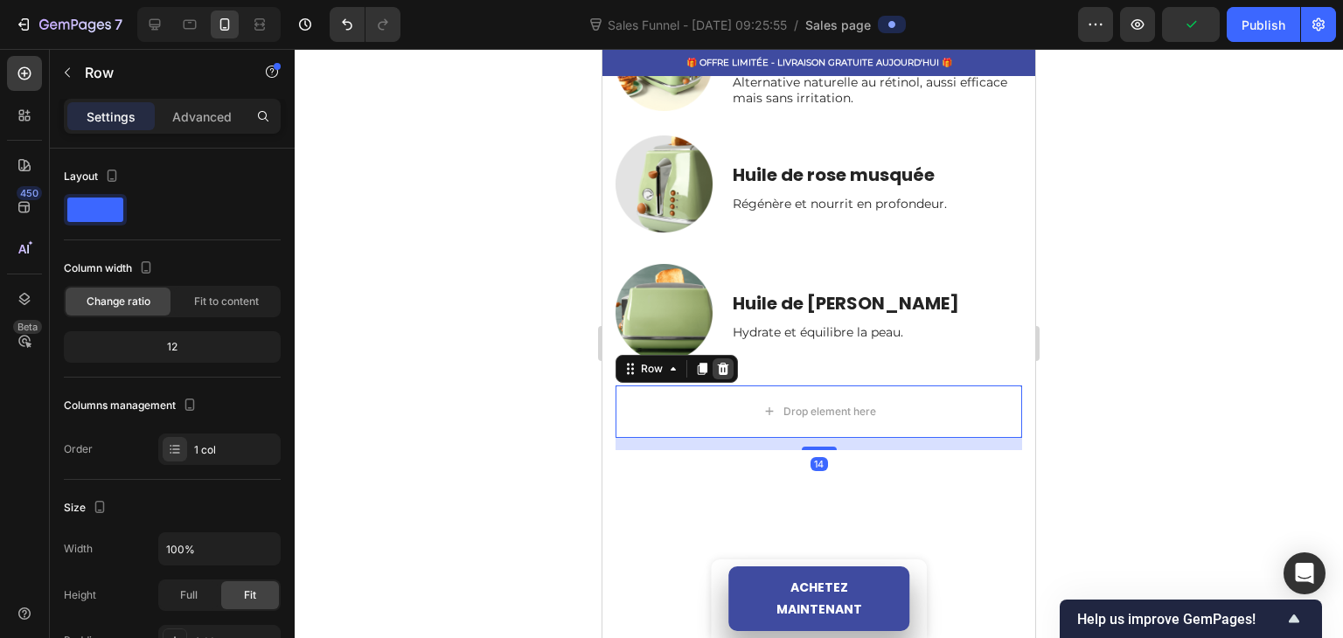
click at [725, 363] on icon at bounding box center [723, 369] width 11 height 12
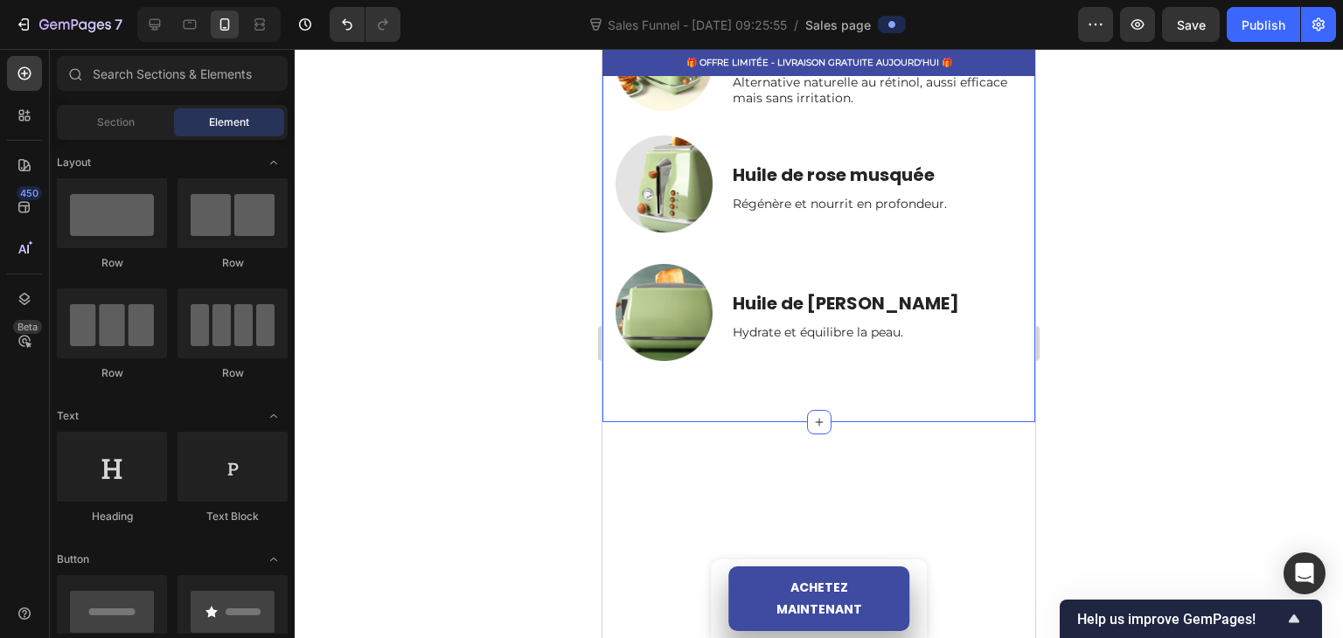
click at [702, 389] on div "Ingrédients Stars Heading Row Bakuchio Text Block Alternative naturelle au réti…" at bounding box center [818, 187] width 433 height 469
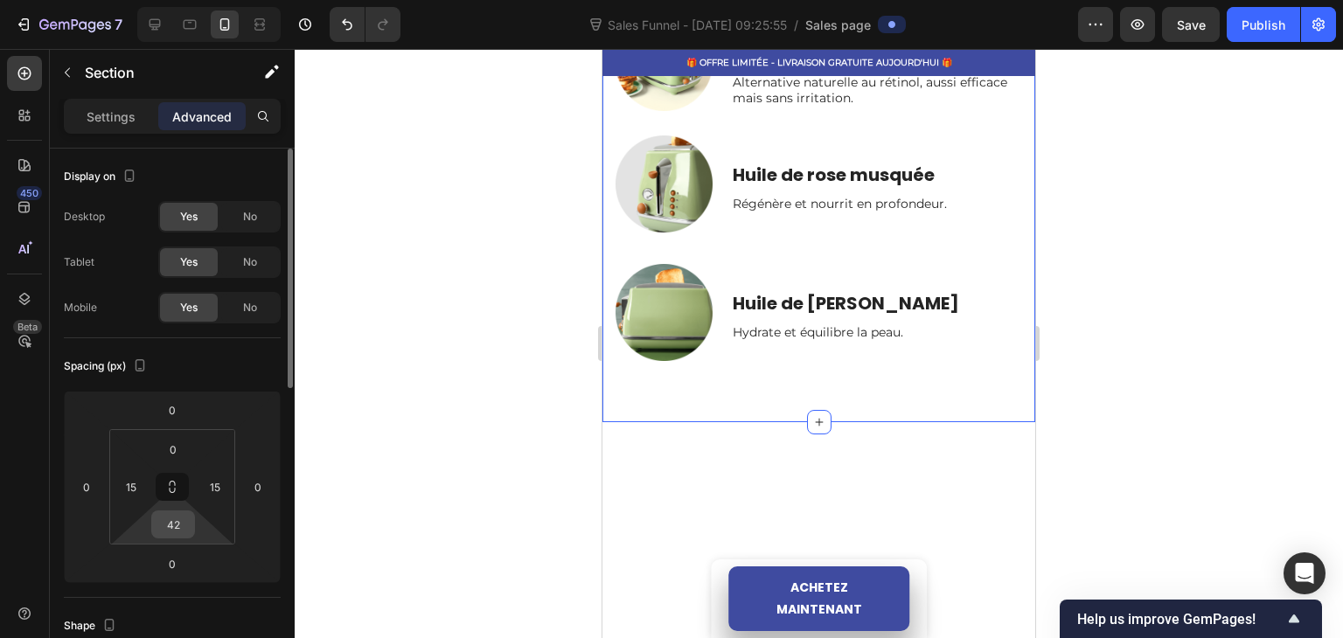
click at [182, 521] on input "42" at bounding box center [173, 524] width 35 height 26
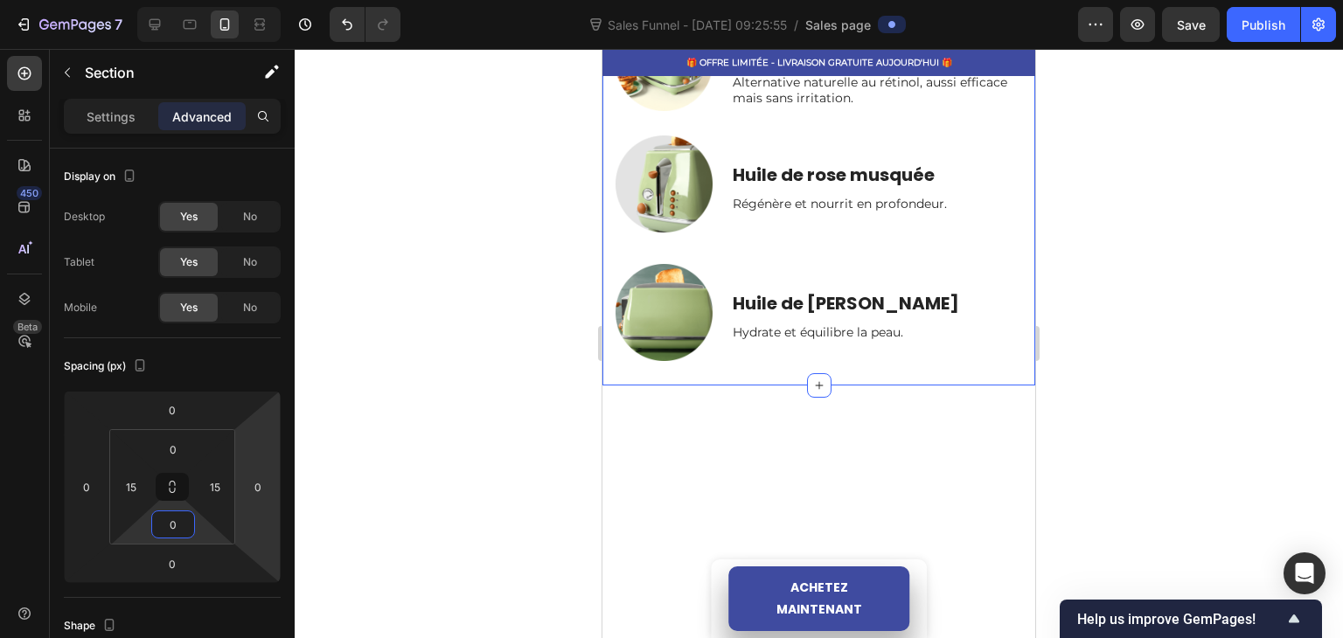
click at [474, 450] on div at bounding box center [819, 343] width 1048 height 589
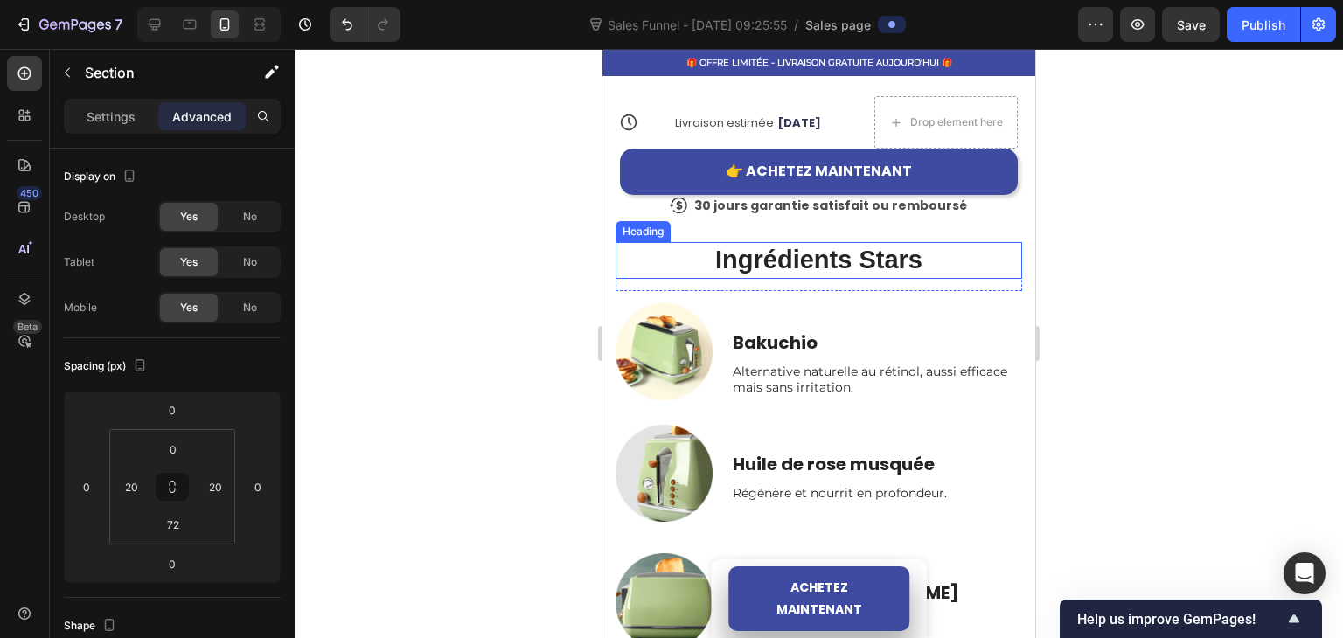
scroll to position [777, 0]
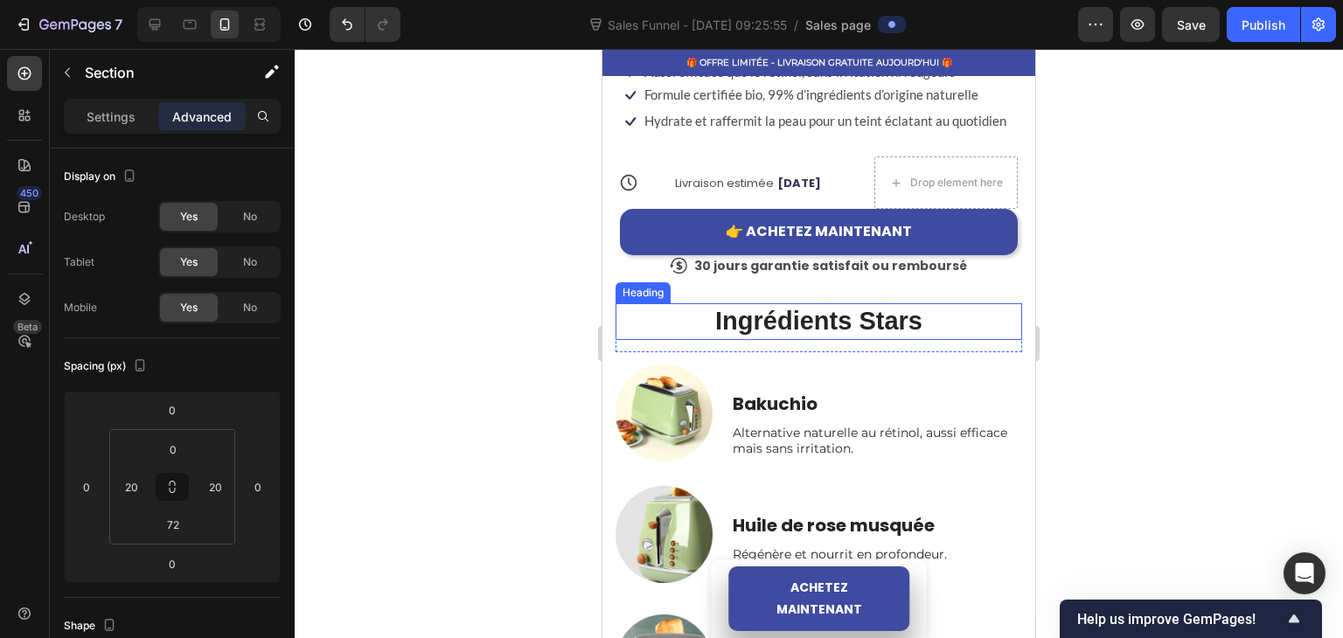
click at [680, 316] on p "Ingrédients Stars" at bounding box center [818, 321] width 403 height 33
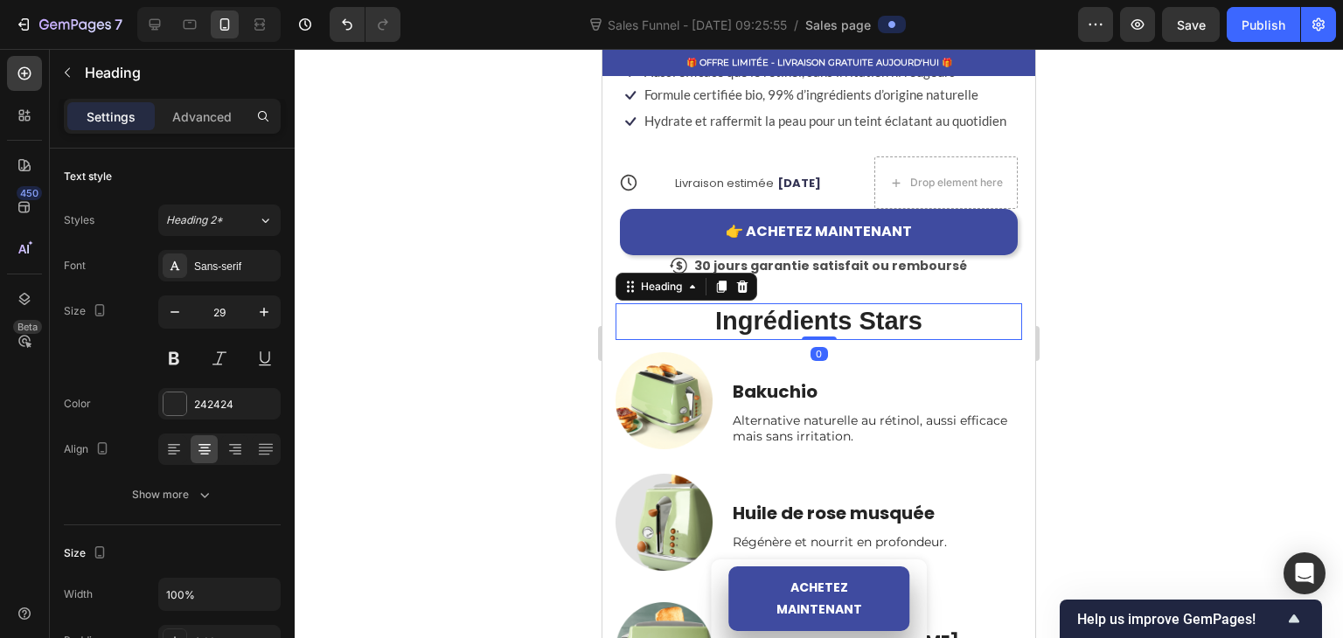
drag, startPoint x: 803, startPoint y: 346, endPoint x: 814, endPoint y: 281, distance: 66.4
click at [461, 309] on div at bounding box center [819, 343] width 1048 height 589
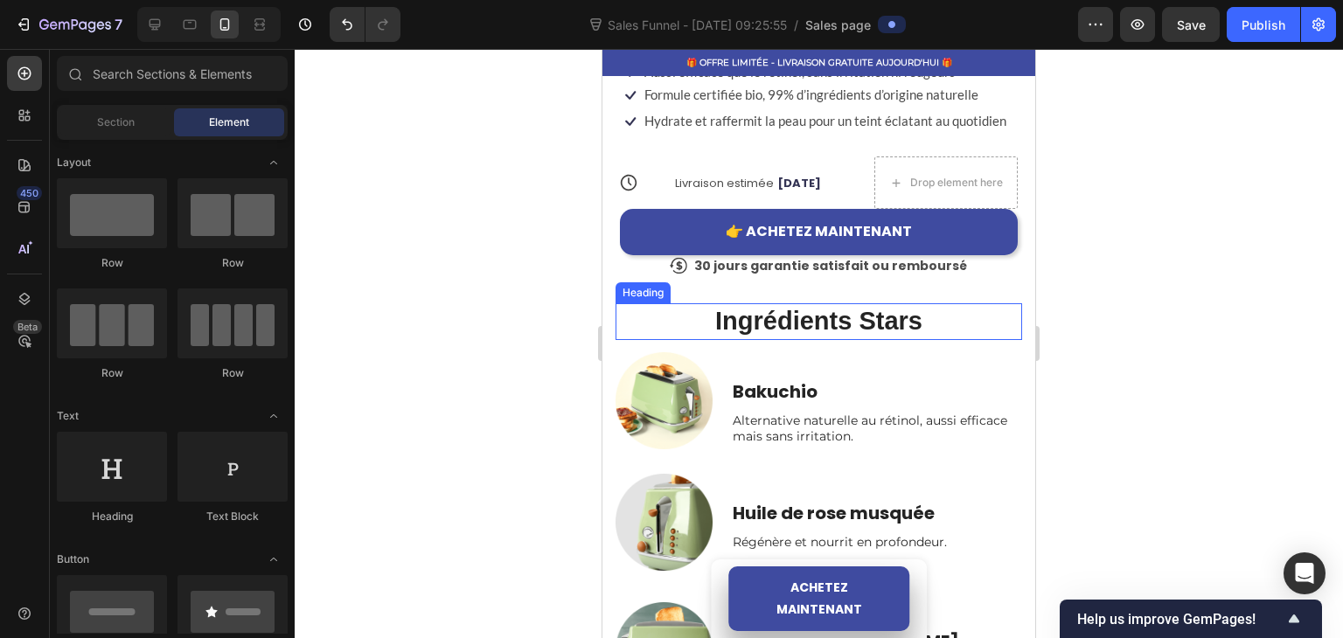
click at [766, 326] on p "Ingrédients Stars" at bounding box center [818, 321] width 403 height 33
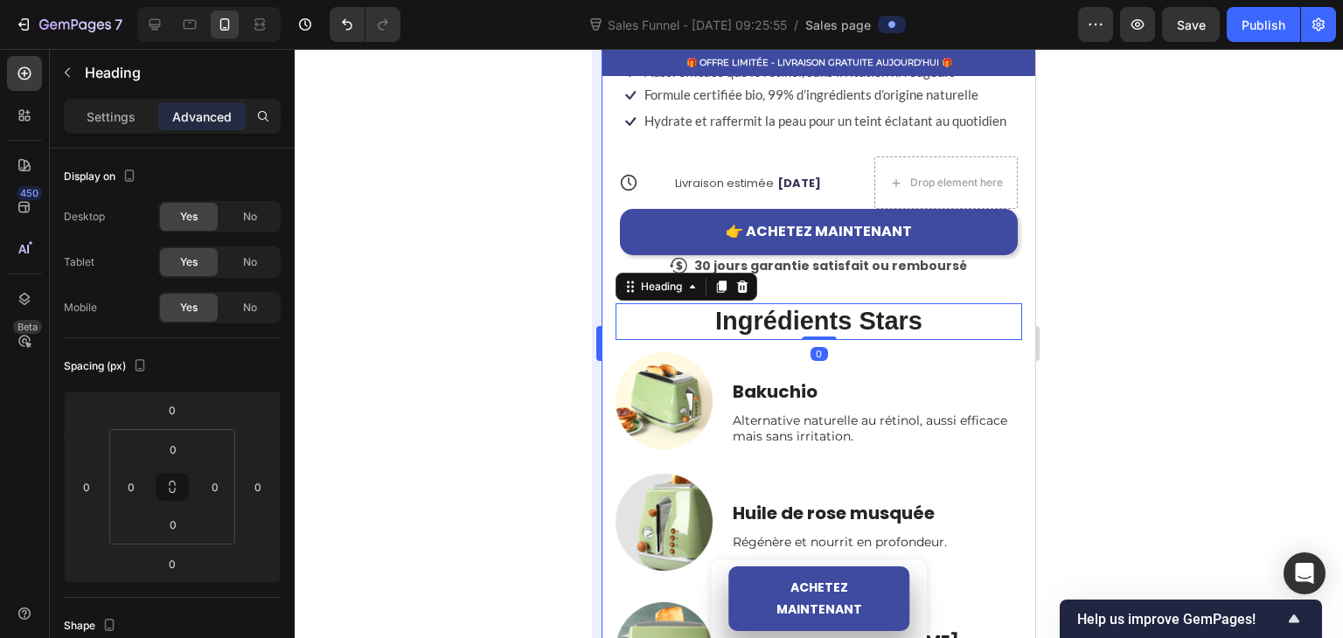
click at [591, 347] on div at bounding box center [819, 343] width 1048 height 589
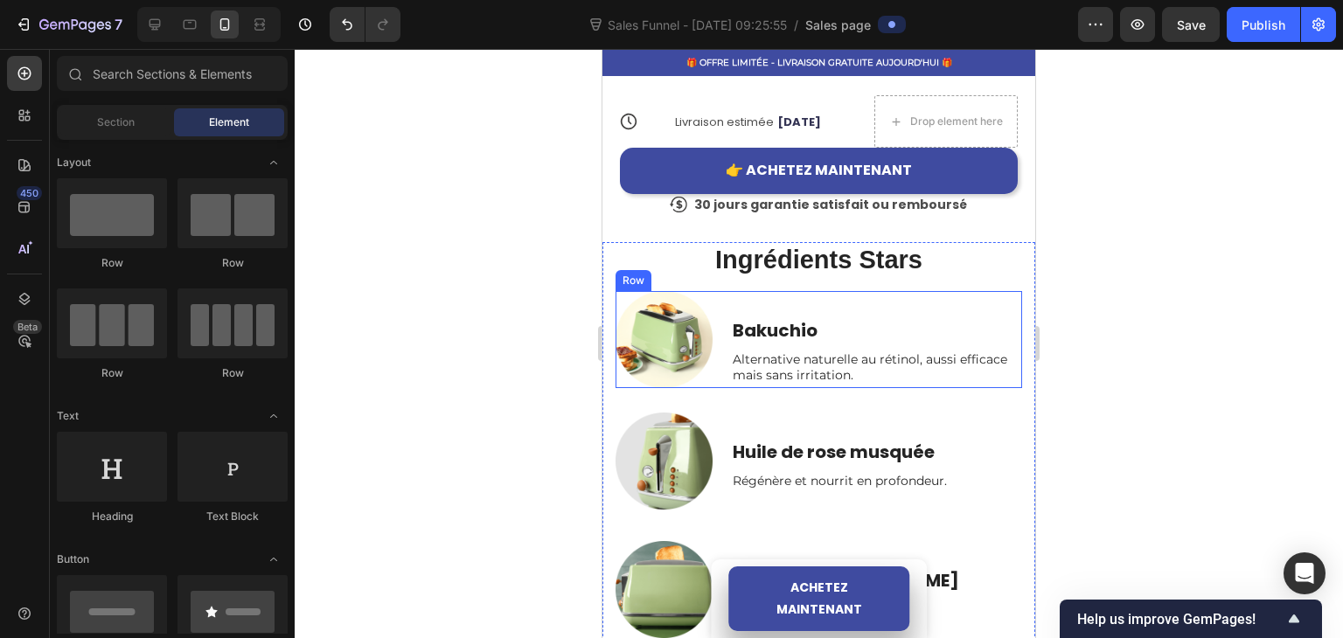
scroll to position [864, 0]
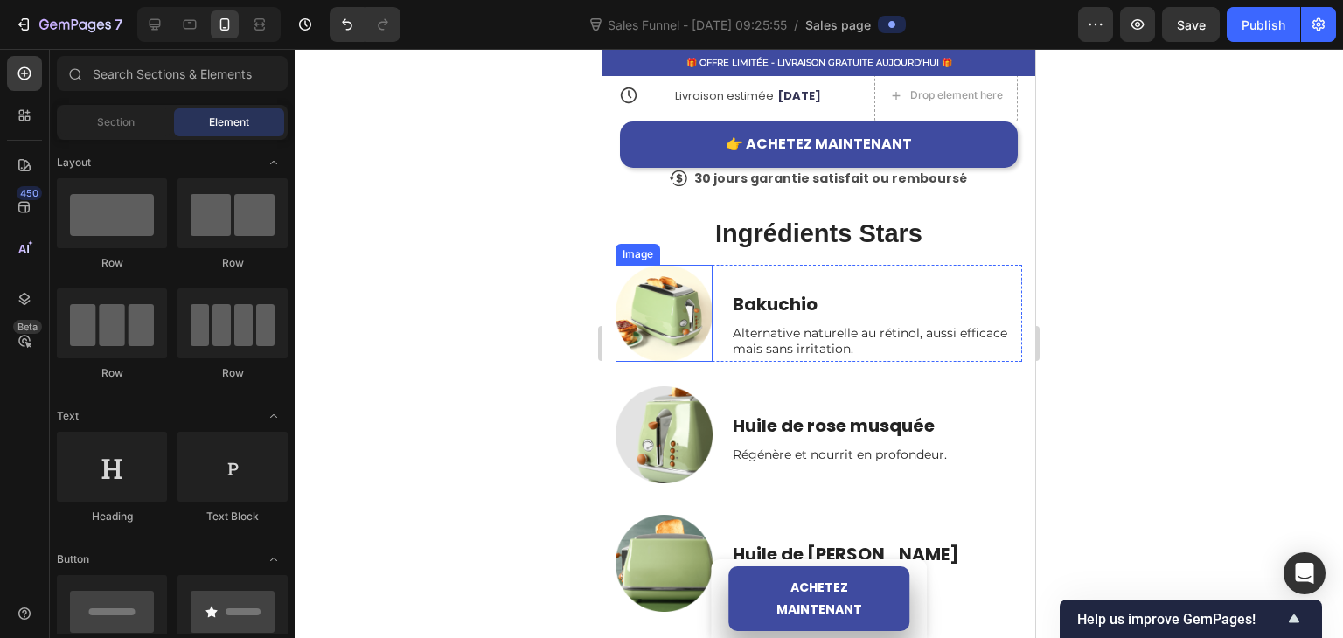
click at [650, 306] on img at bounding box center [663, 313] width 97 height 97
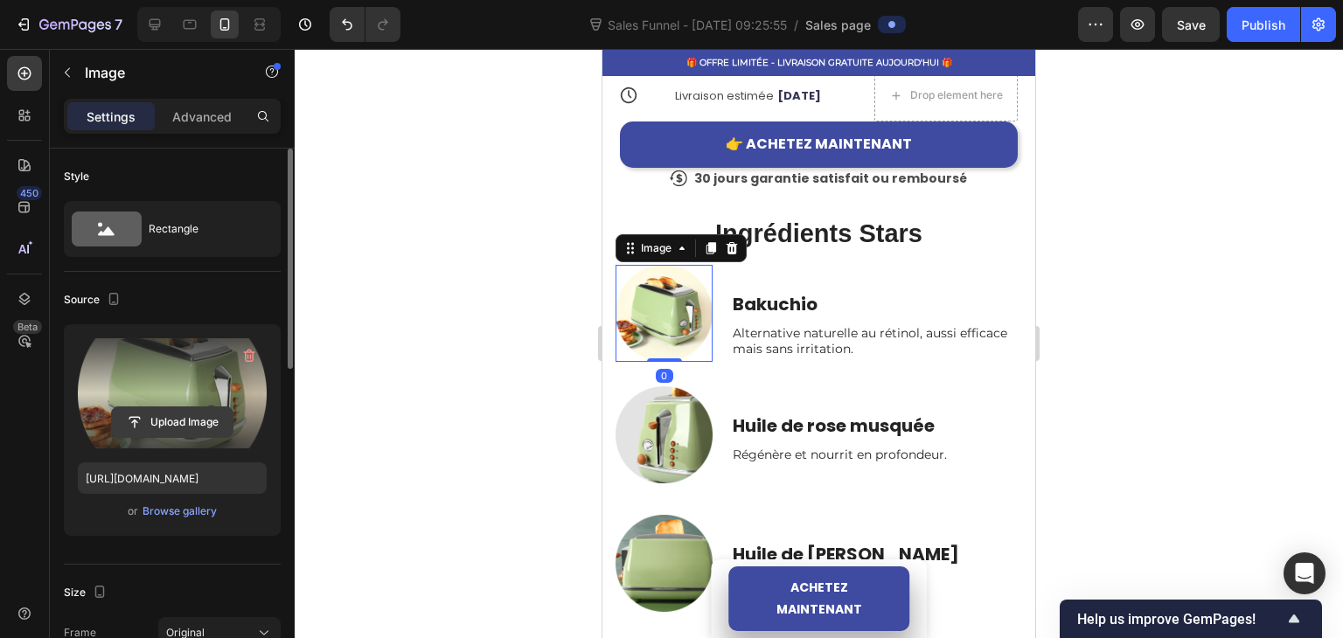
click at [149, 423] on input "file" at bounding box center [172, 422] width 121 height 30
click at [214, 419] on input "file" at bounding box center [172, 422] width 121 height 30
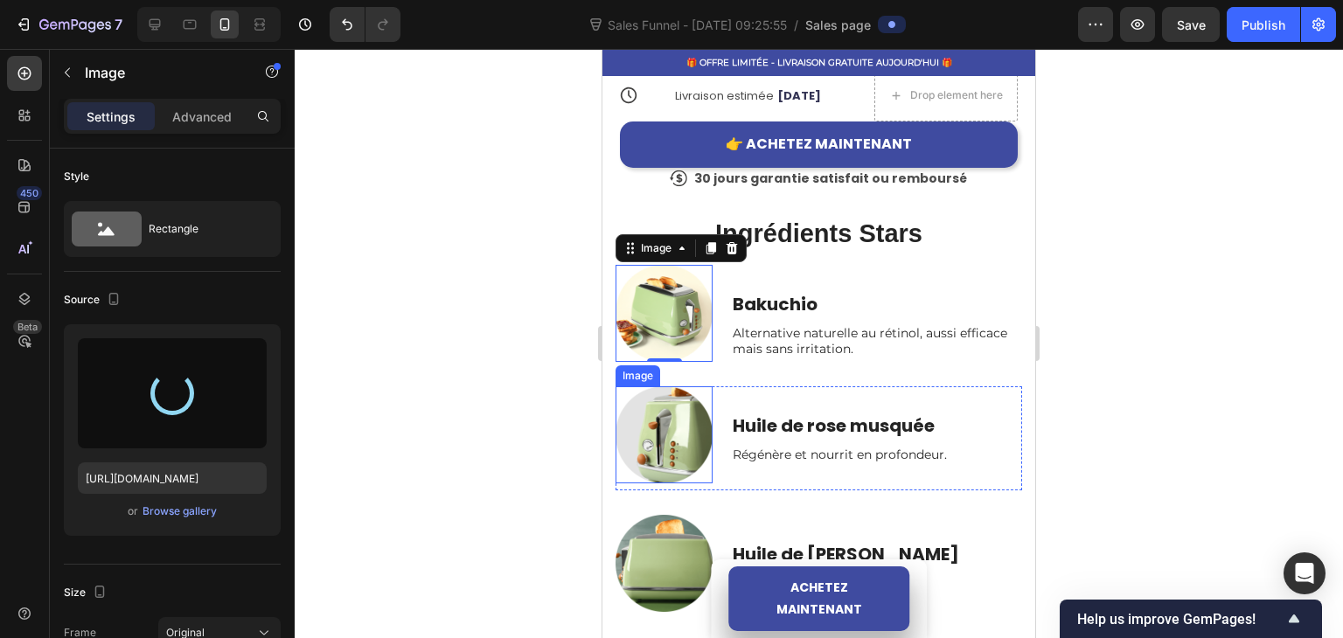
type input "[URL][DOMAIN_NAME]"
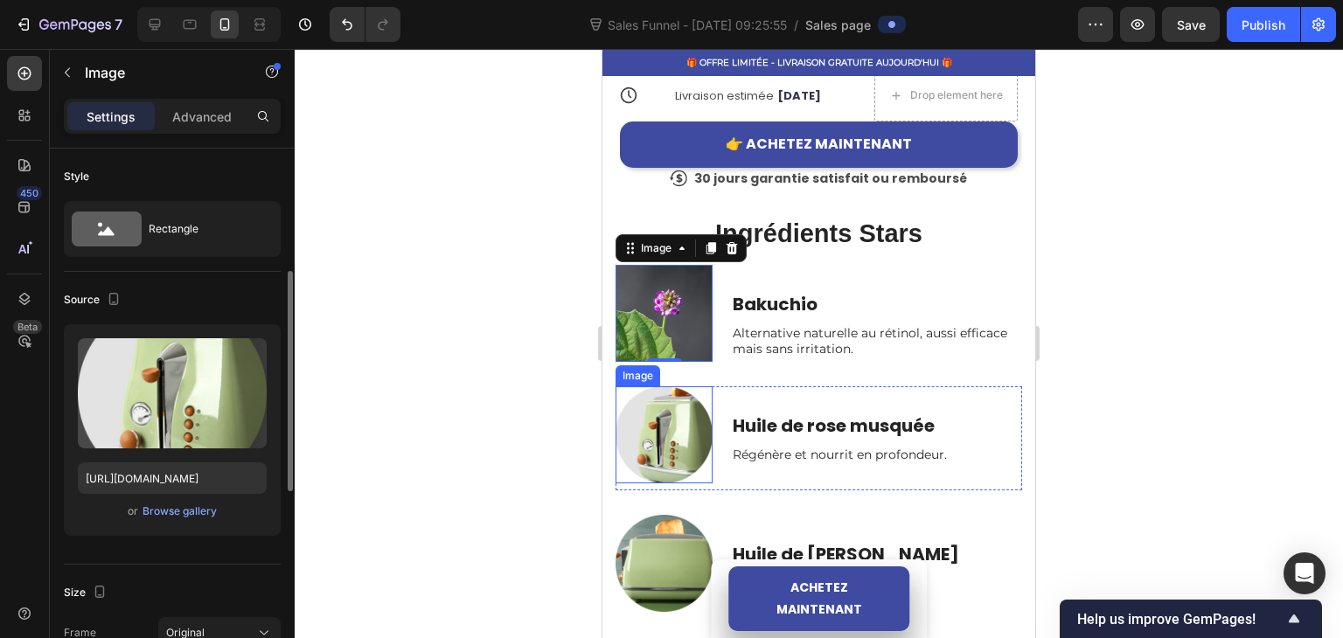
click at [679, 427] on img at bounding box center [663, 434] width 97 height 97
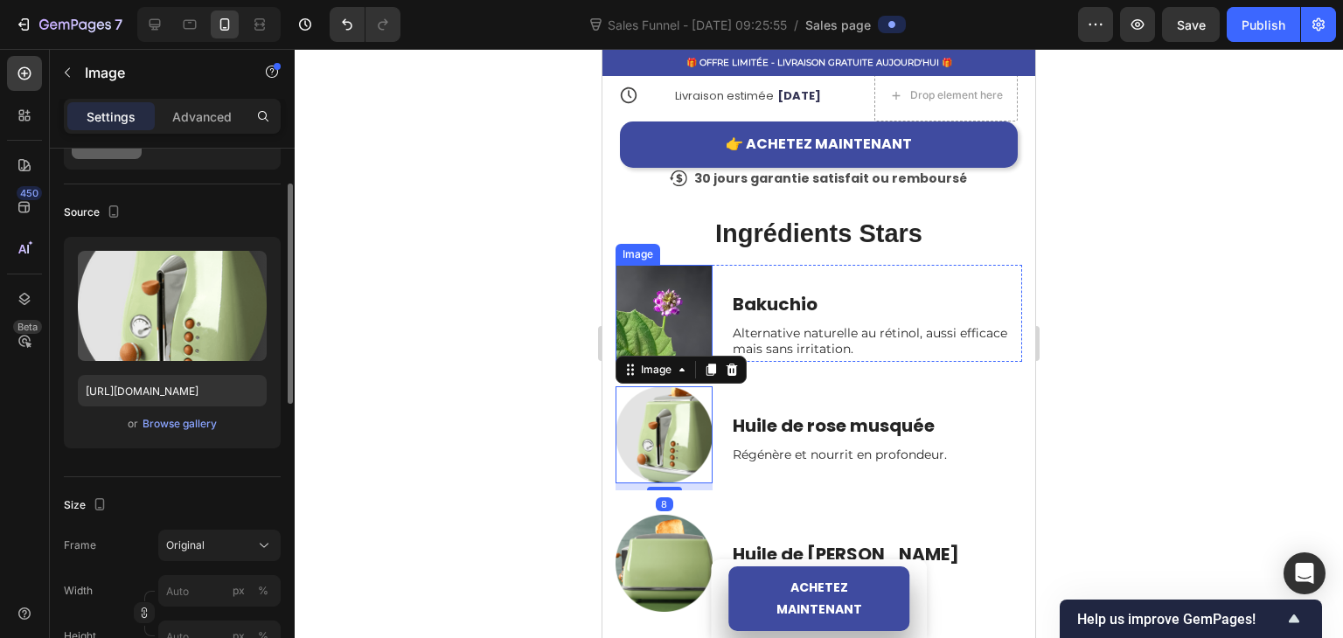
click at [670, 295] on img at bounding box center [663, 313] width 97 height 97
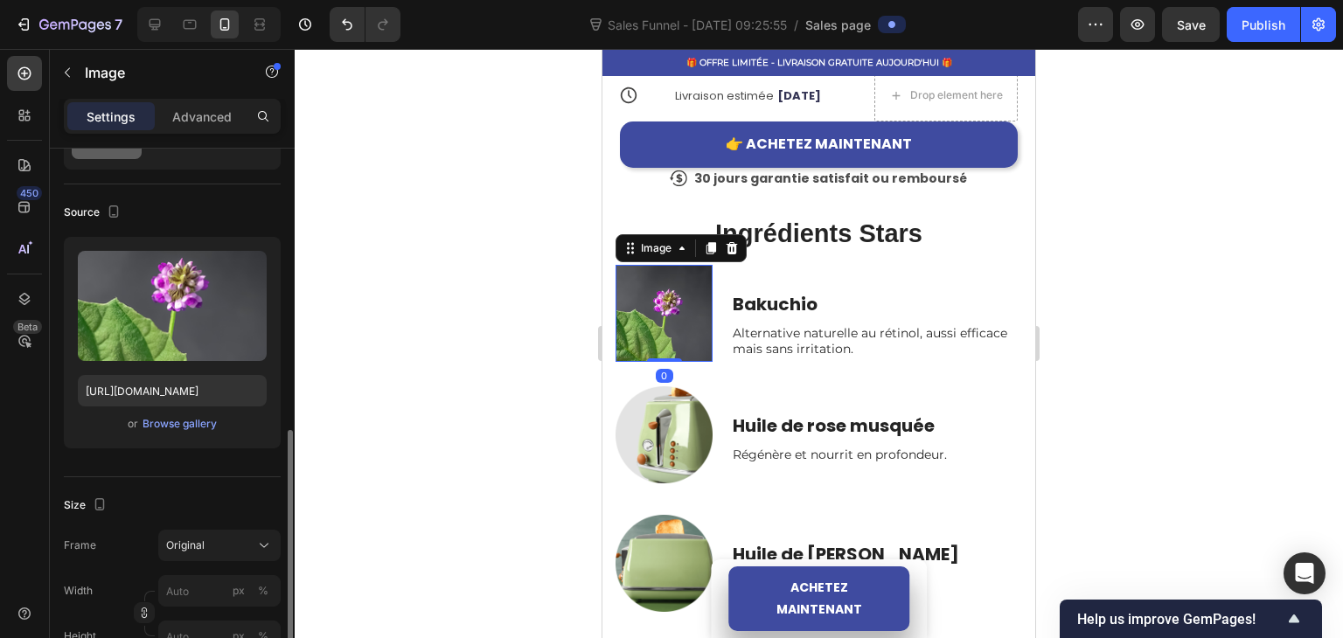
scroll to position [262, 0]
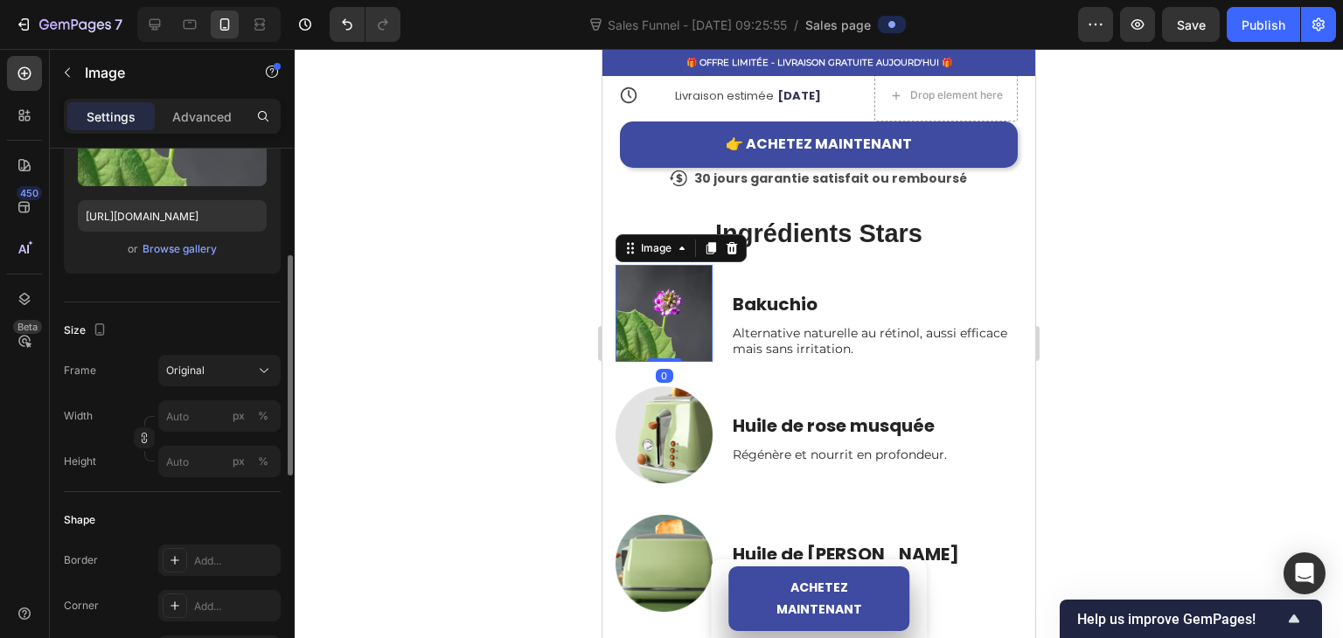
click at [179, 392] on div "Frame Original Width px % Height px %" at bounding box center [172, 416] width 217 height 122
click at [183, 378] on button "Original" at bounding box center [219, 370] width 122 height 31
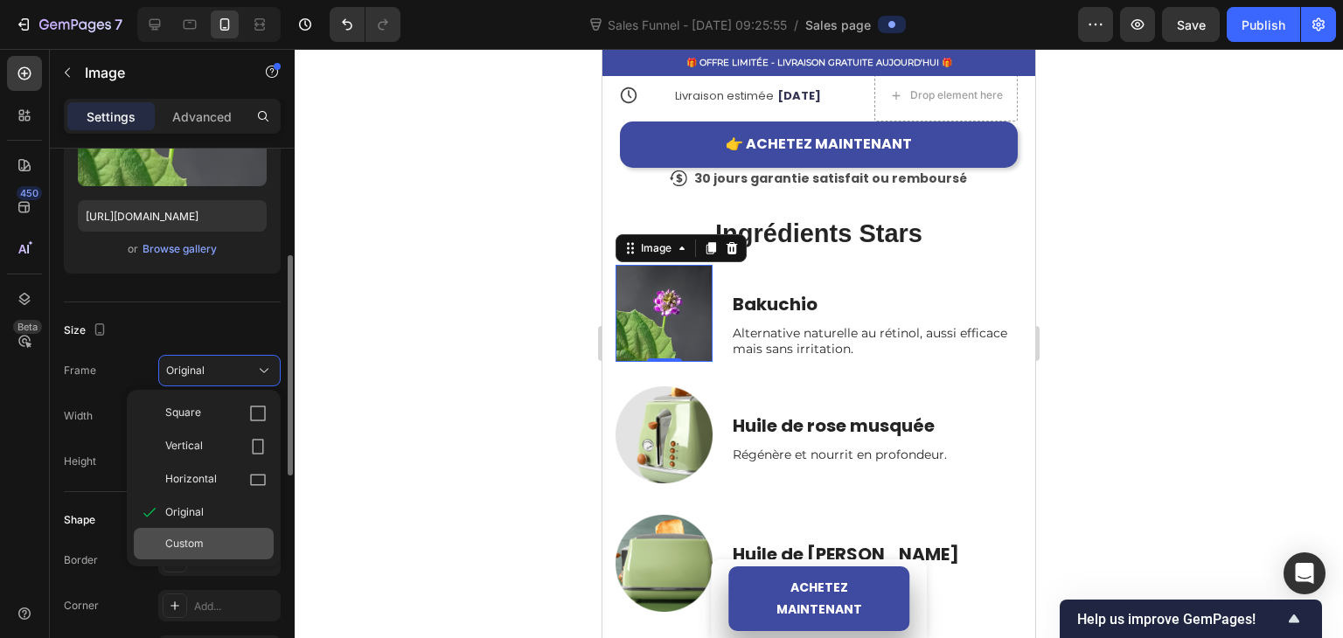
click at [183, 537] on span "Custom" at bounding box center [184, 544] width 38 height 16
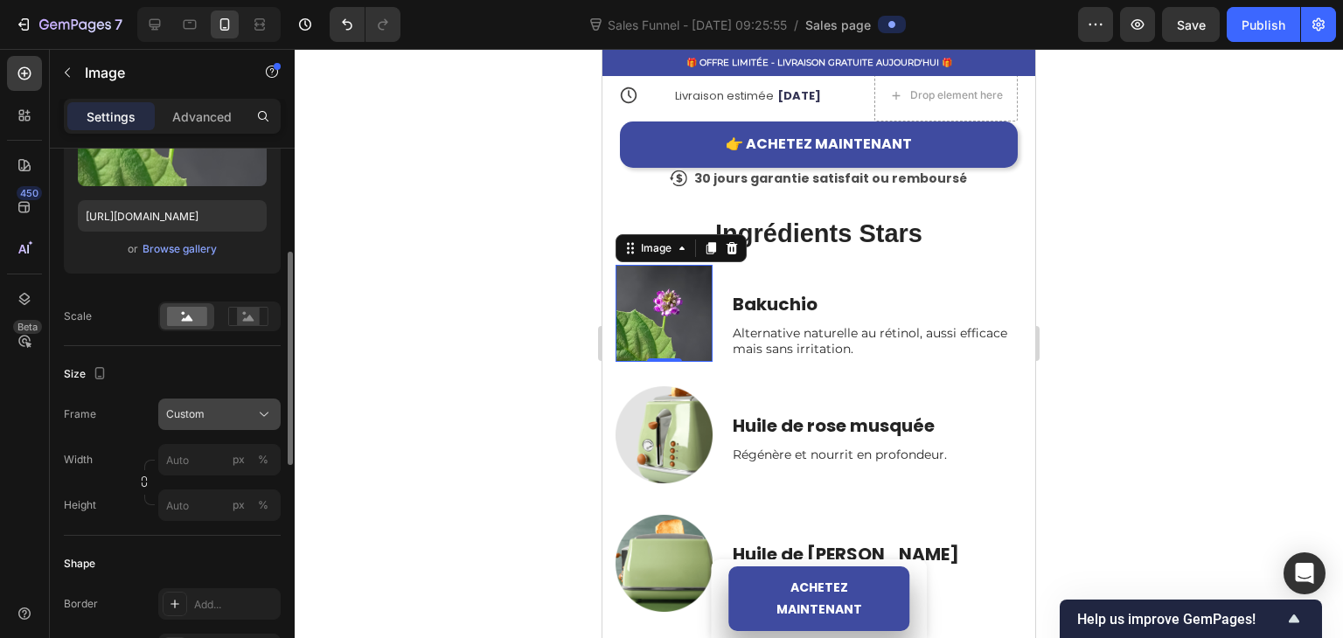
click at [177, 419] on span "Custom" at bounding box center [185, 414] width 38 height 16
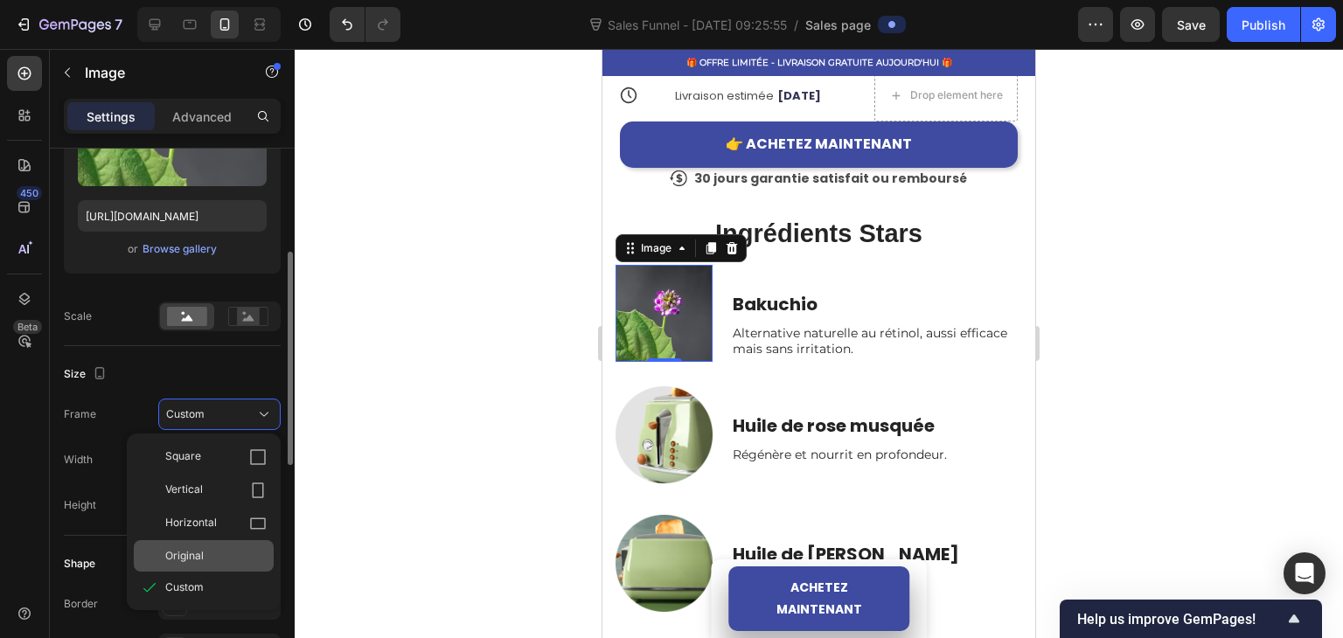
click at [187, 549] on span "Original" at bounding box center [184, 556] width 38 height 16
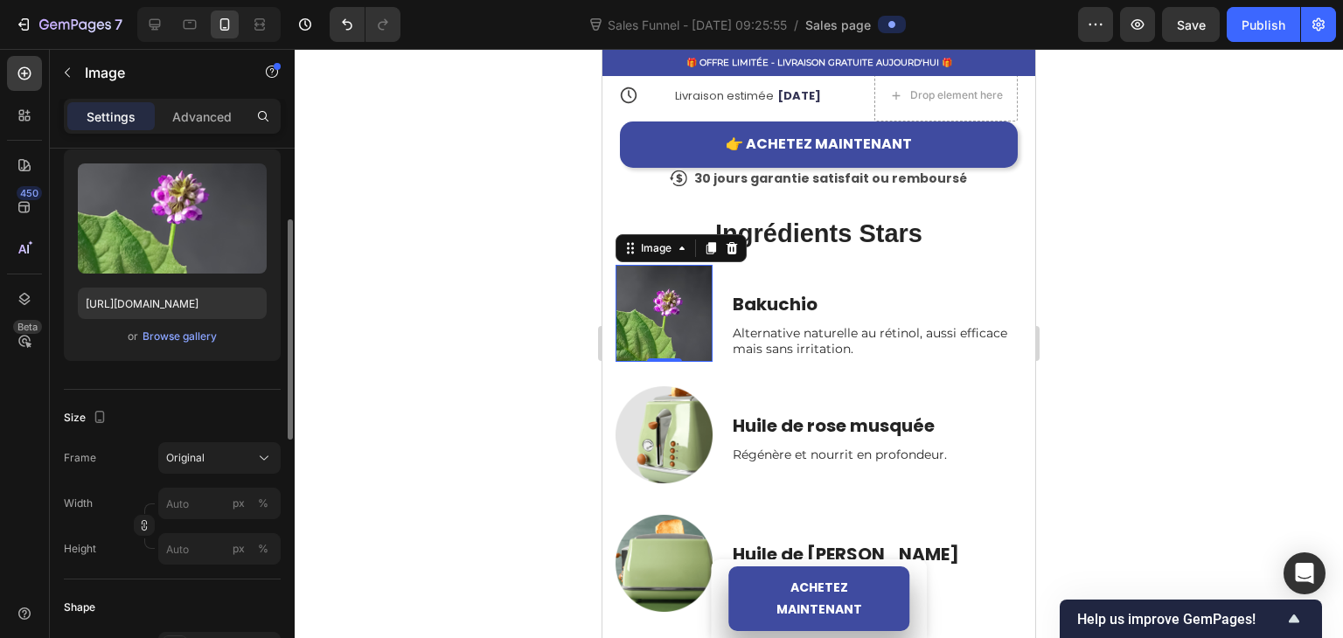
scroll to position [0, 0]
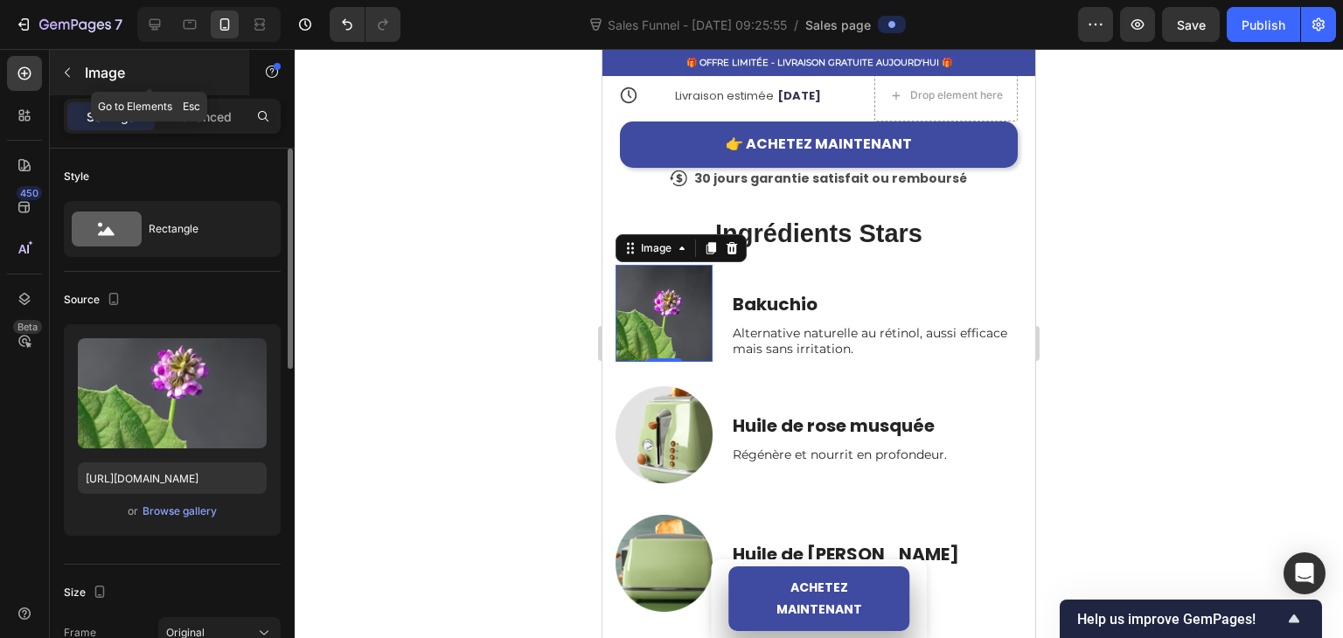
click at [71, 68] on icon "button" at bounding box center [67, 73] width 14 height 14
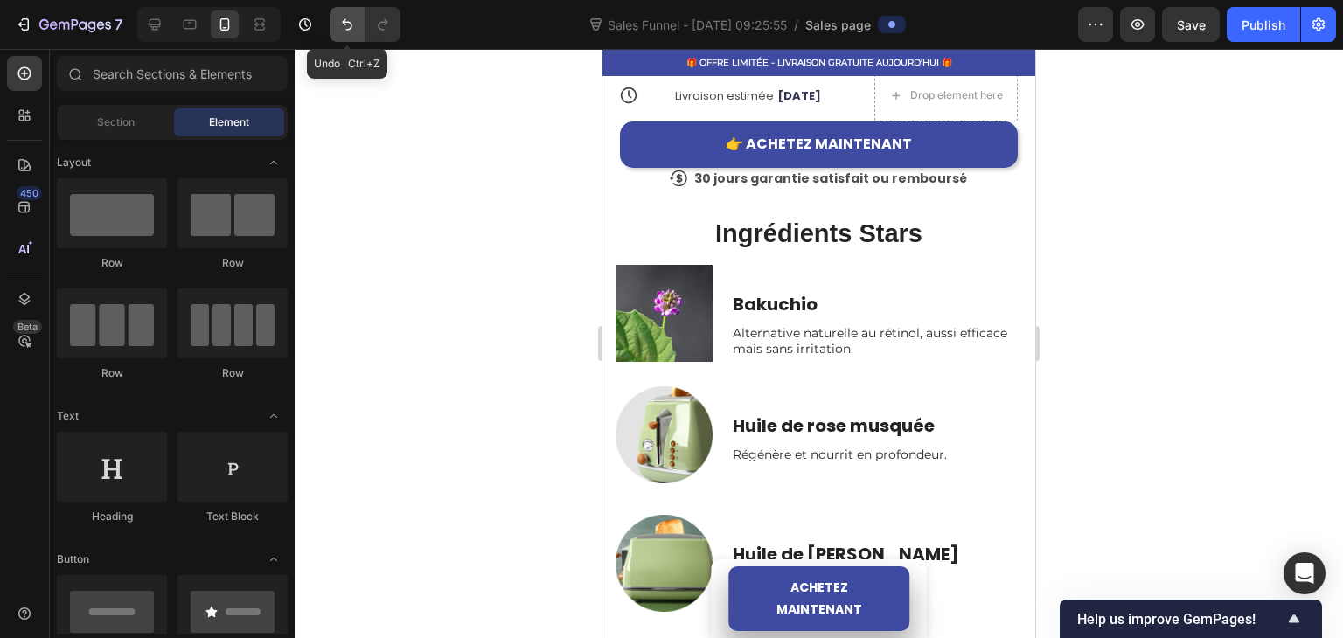
click at [339, 22] on icon "Undo/Redo" at bounding box center [346, 24] width 17 height 17
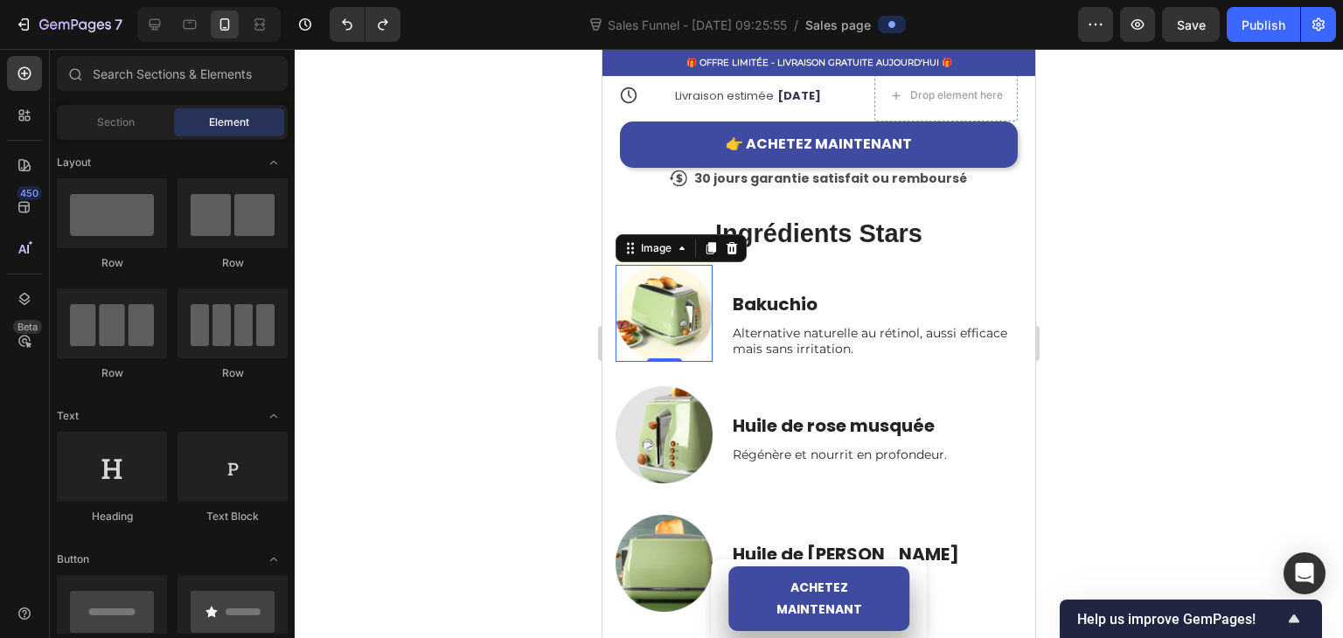
click at [655, 314] on img at bounding box center [663, 313] width 97 height 97
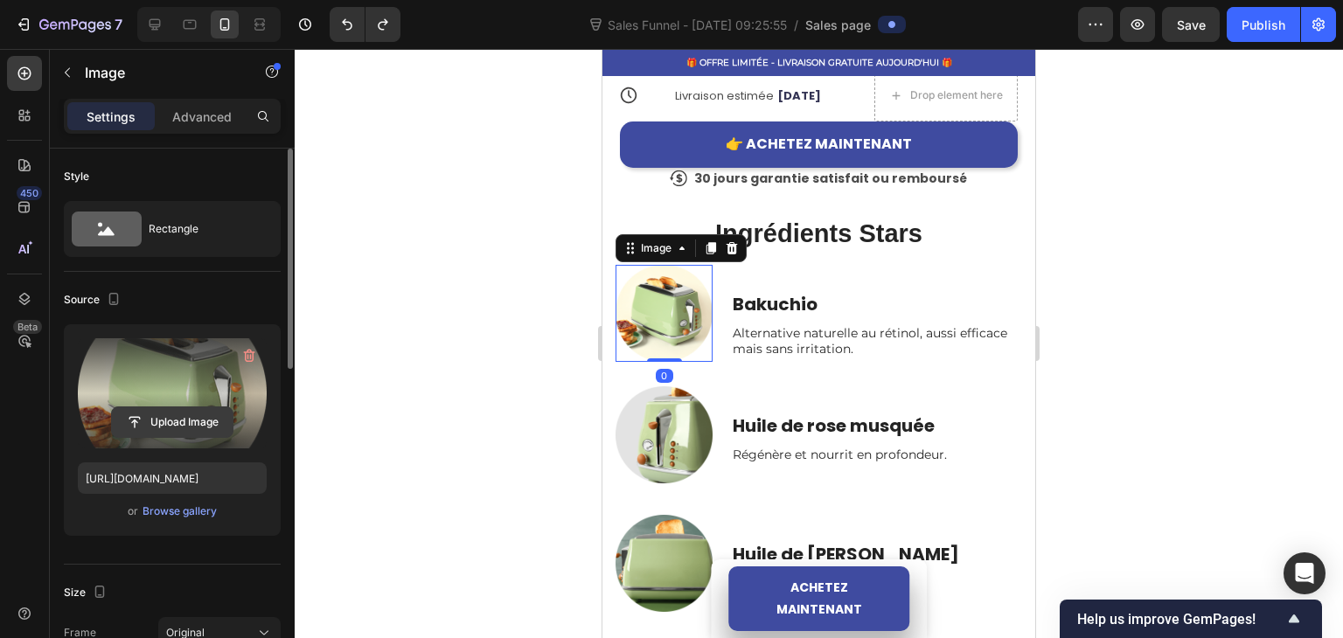
click at [147, 417] on input "file" at bounding box center [172, 422] width 121 height 30
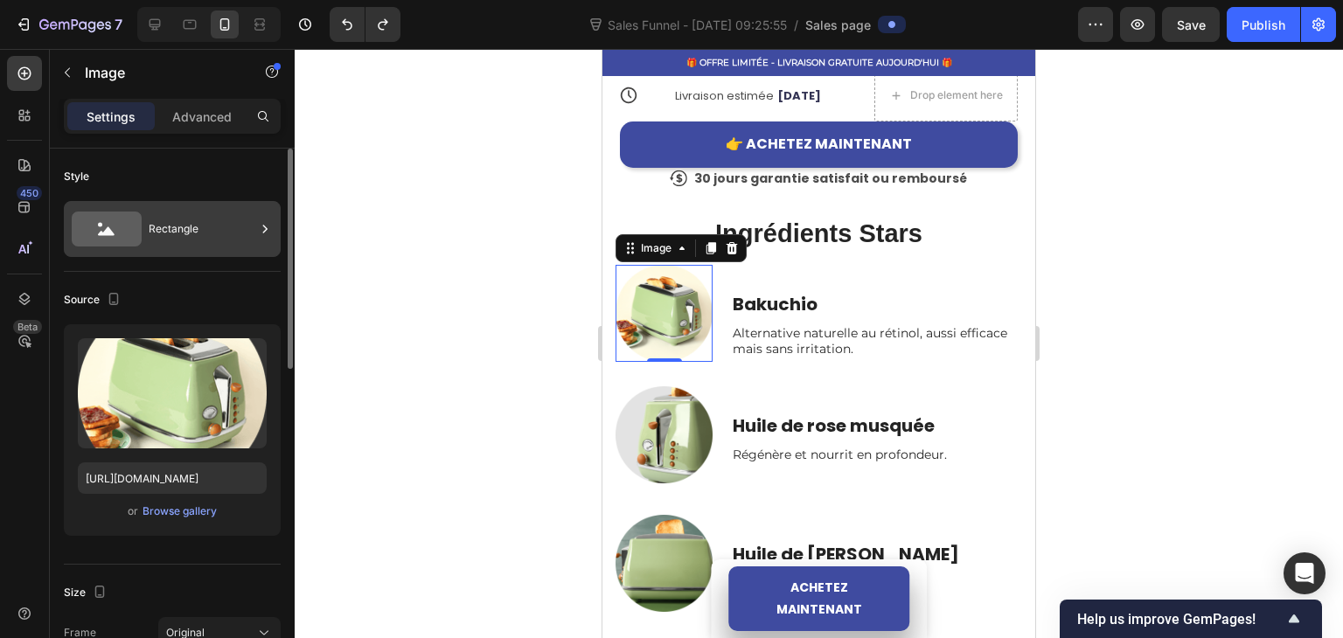
click at [123, 252] on div "Rectangle" at bounding box center [172, 229] width 217 height 56
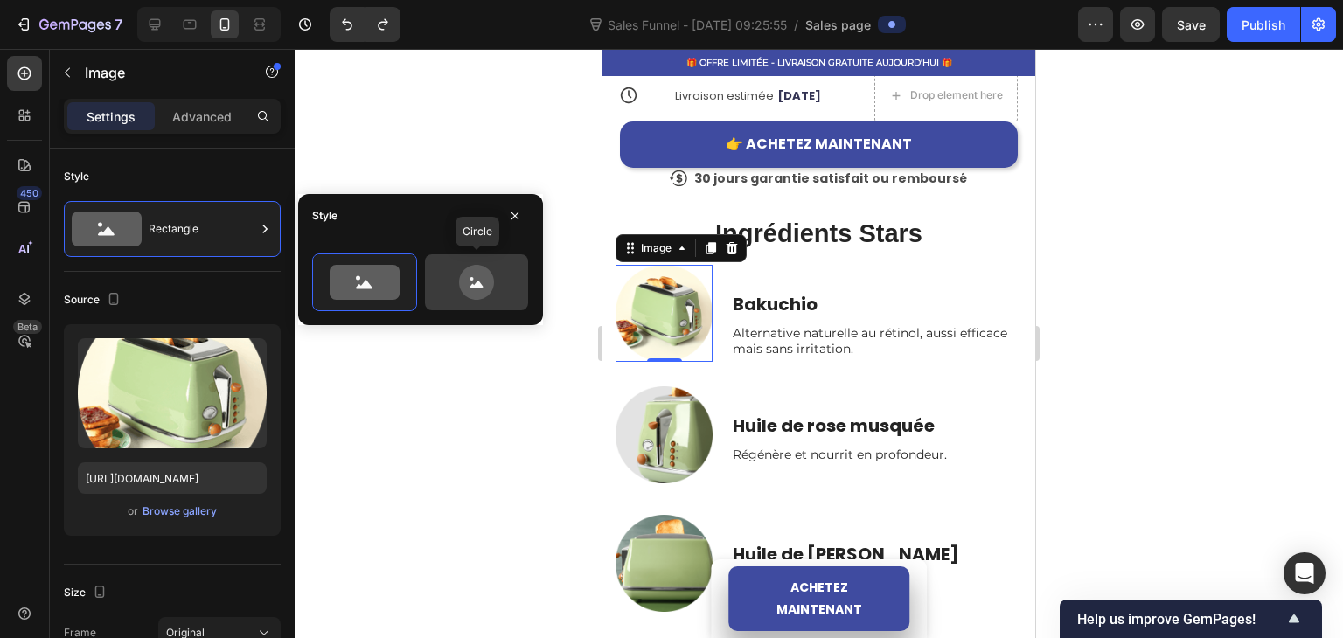
click at [455, 285] on icon at bounding box center [476, 282] width 82 height 35
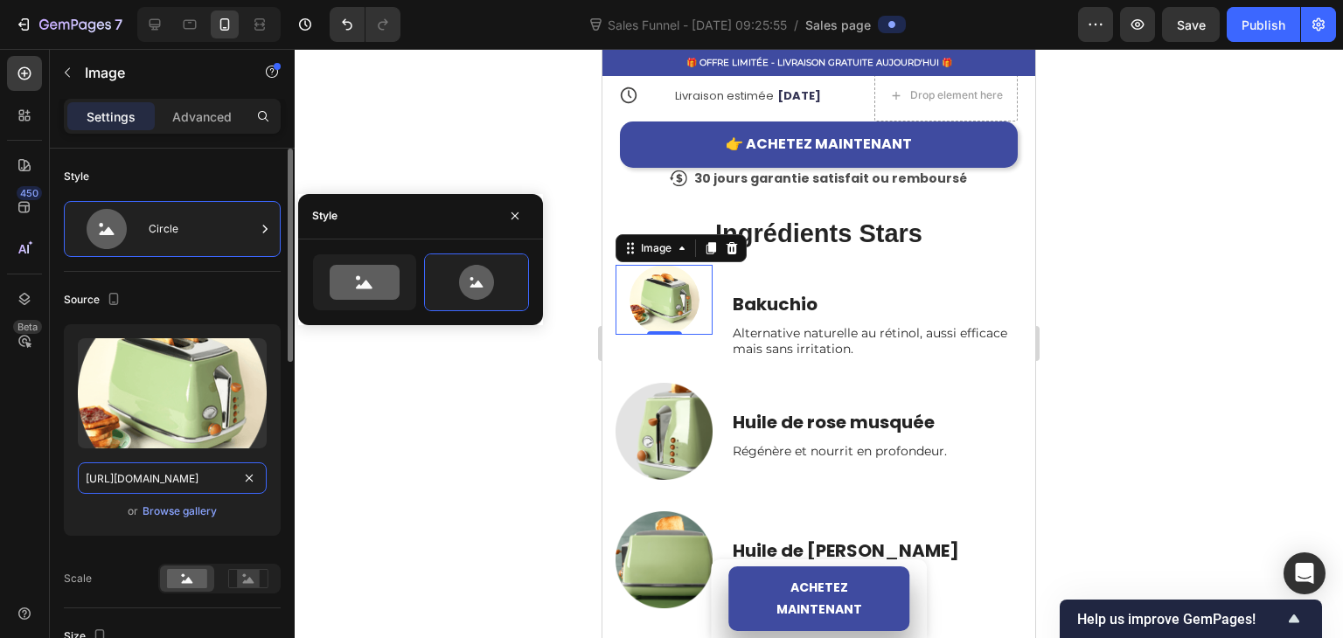
click at [150, 477] on input "[URL][DOMAIN_NAME]" at bounding box center [172, 477] width 189 height 31
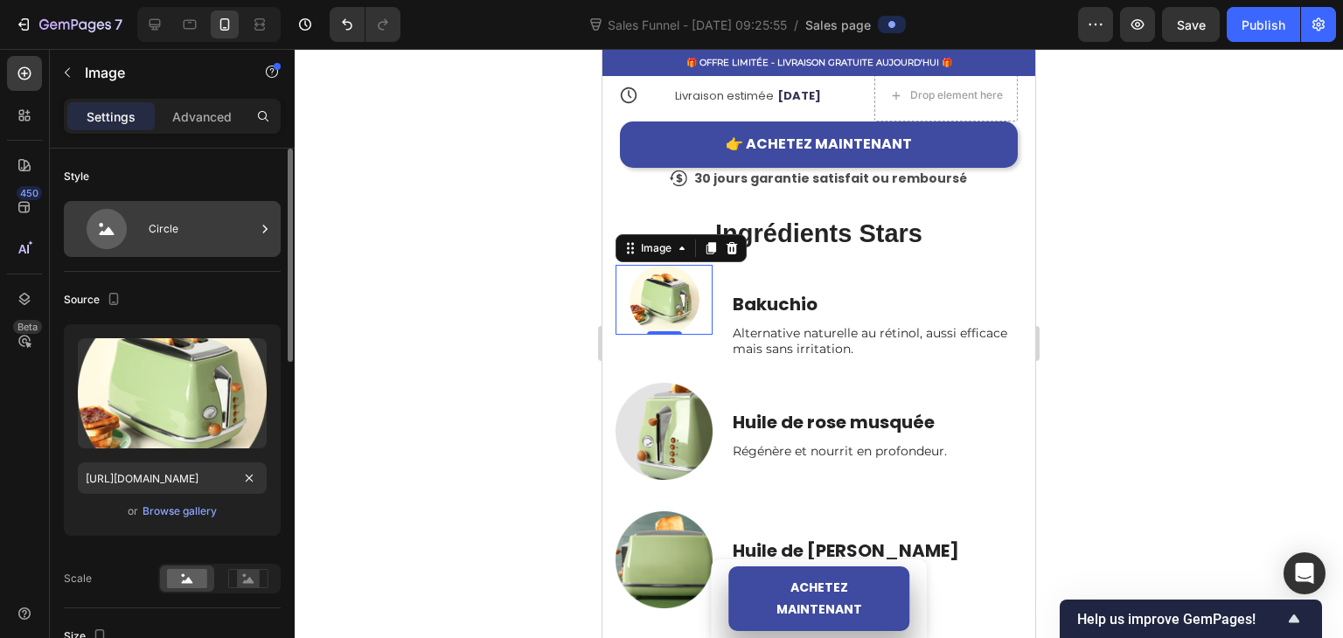
click at [182, 219] on div "Circle" at bounding box center [202, 229] width 107 height 40
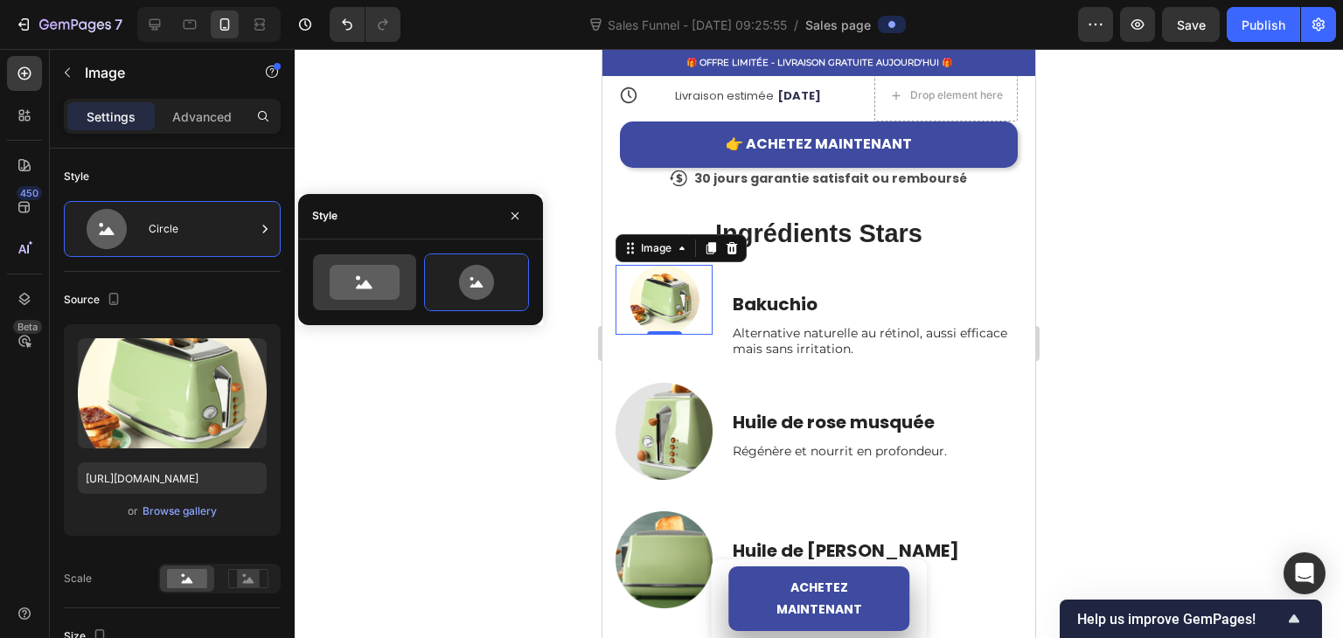
click at [351, 277] on icon at bounding box center [365, 282] width 70 height 35
type input "100"
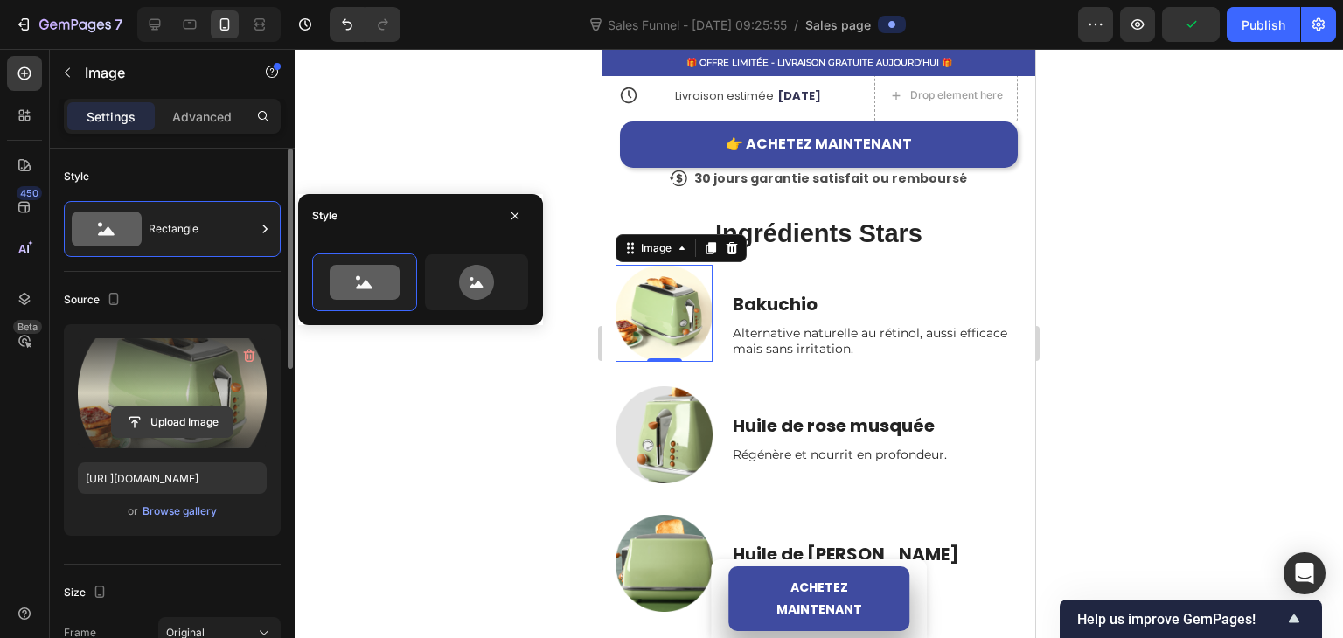
click at [167, 410] on input "file" at bounding box center [172, 422] width 121 height 30
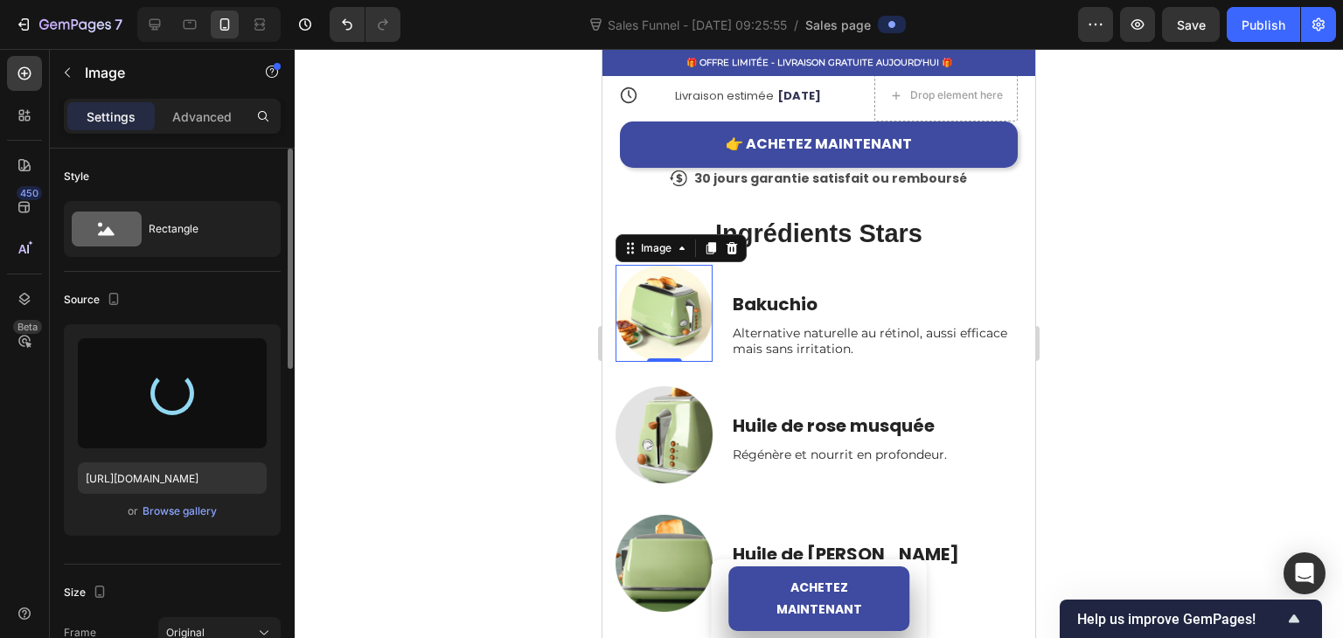
type input "[URL][DOMAIN_NAME]"
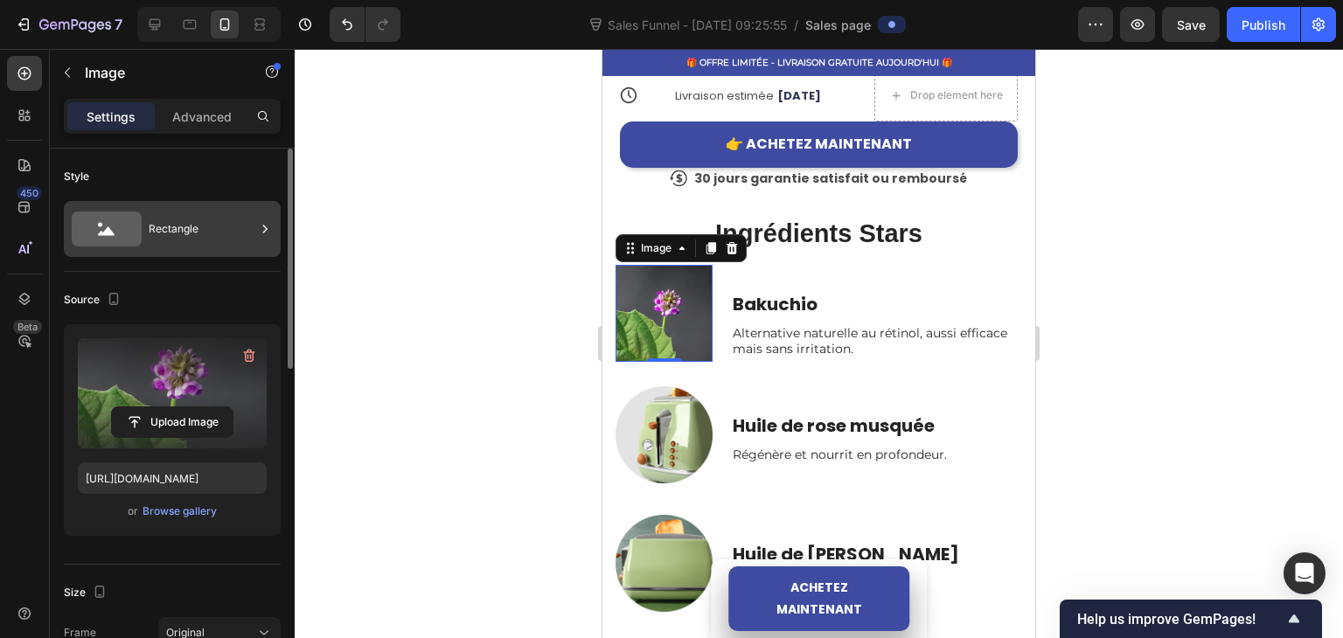
click at [231, 214] on div "Rectangle" at bounding box center [202, 229] width 107 height 40
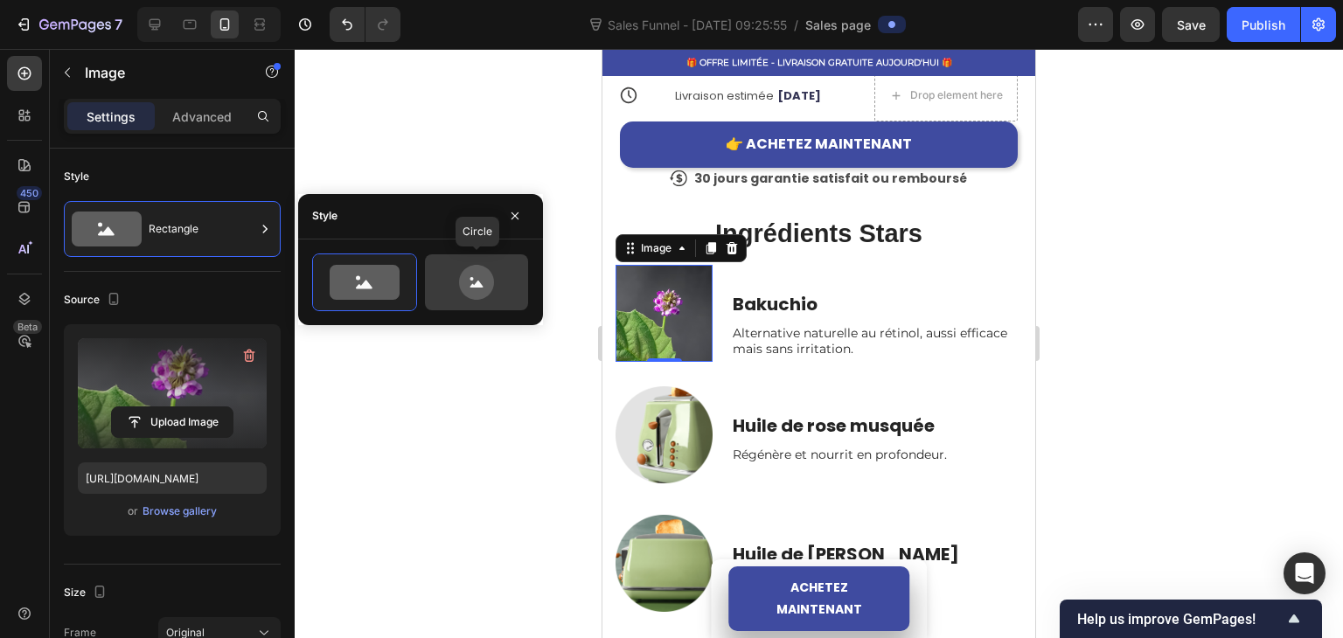
click at [475, 280] on icon at bounding box center [476, 282] width 35 height 35
type input "80"
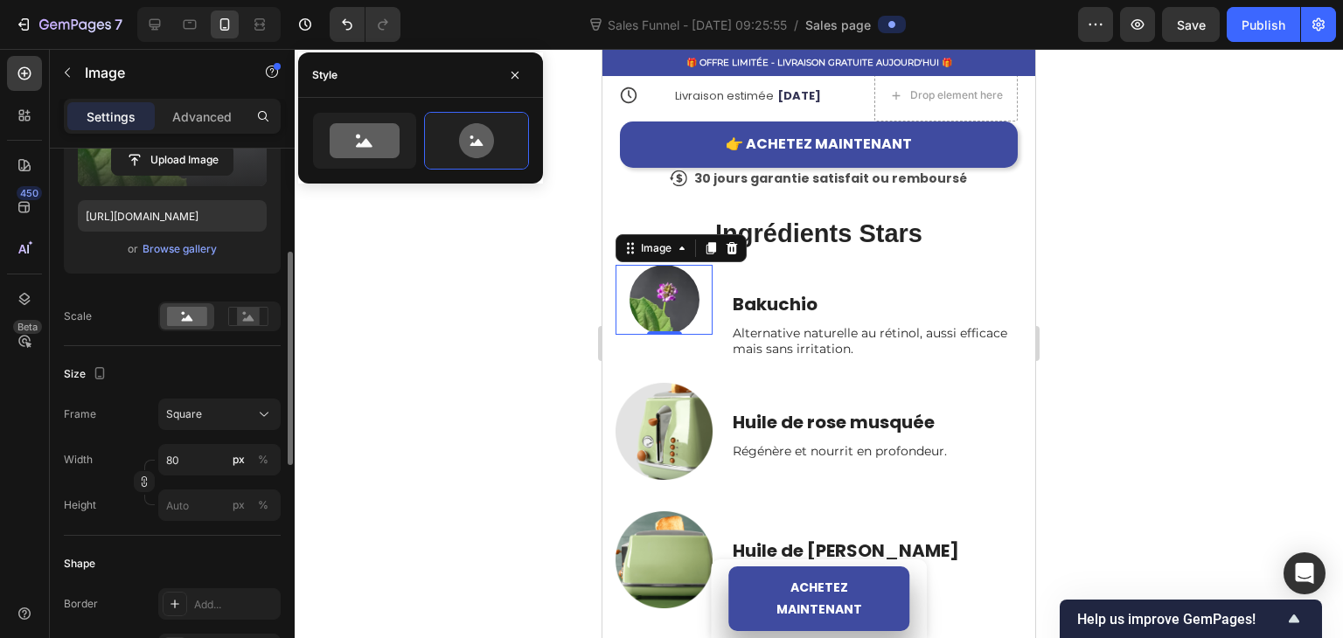
scroll to position [350, 0]
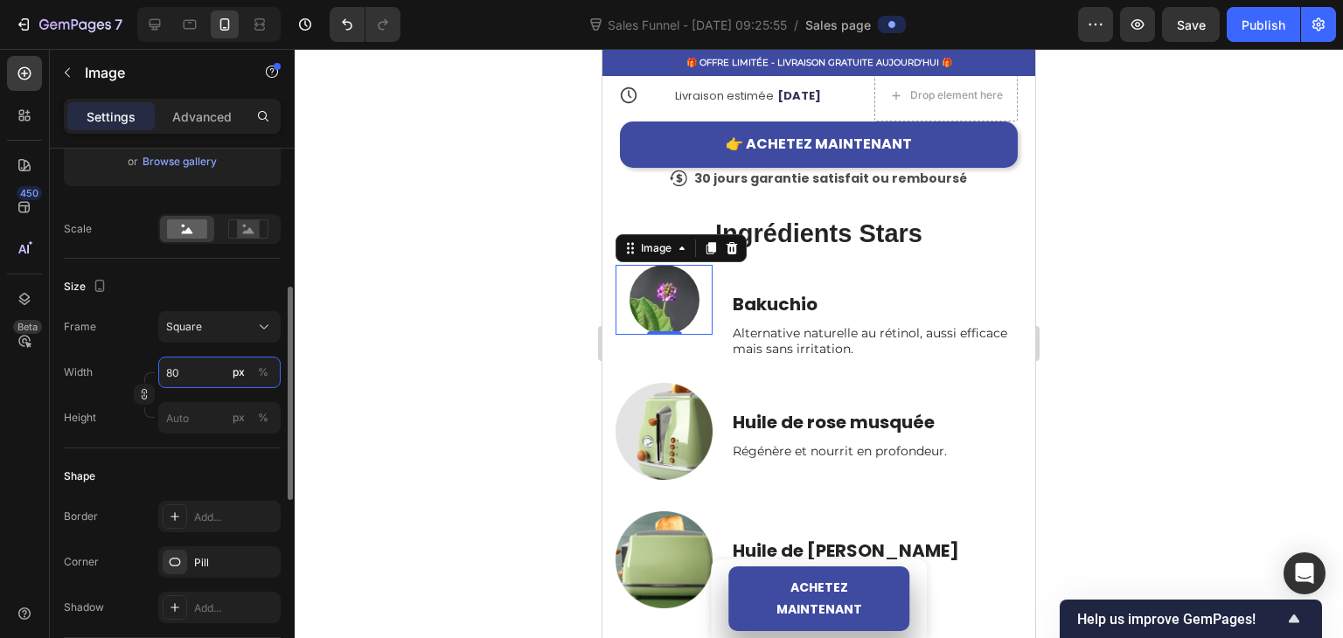
click at [201, 375] on input "80" at bounding box center [219, 372] width 122 height 31
type input "1"
type input "10"
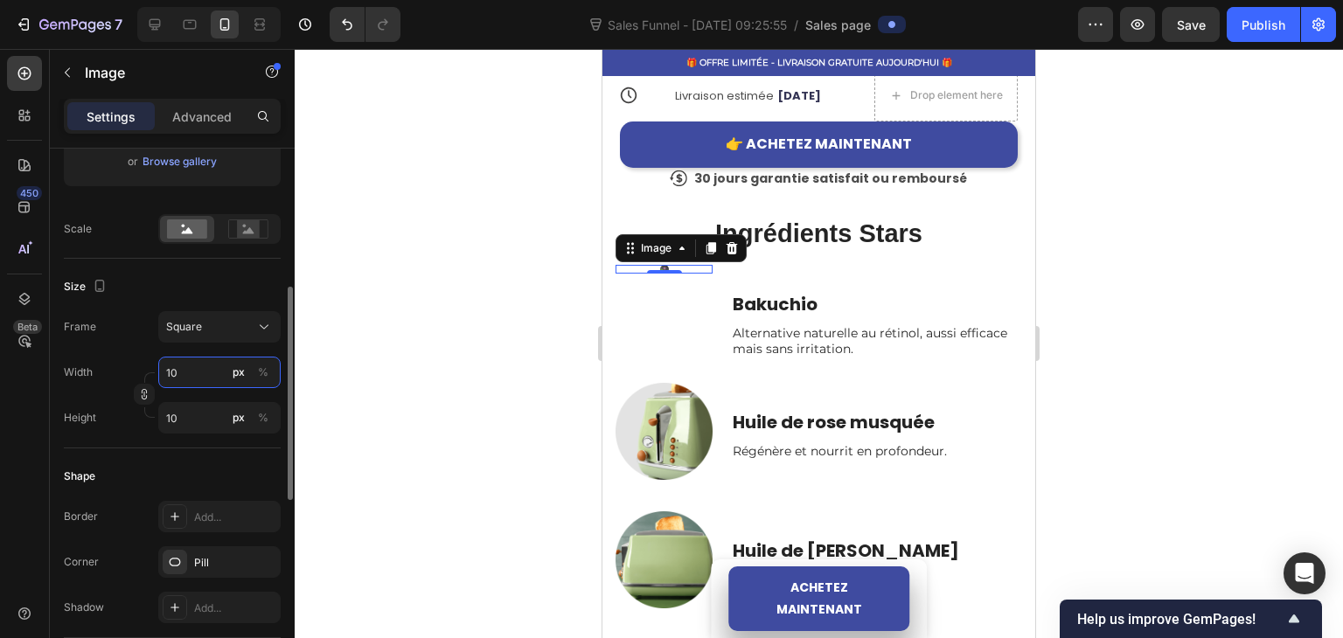
type input "100"
type input "10"
type input "1"
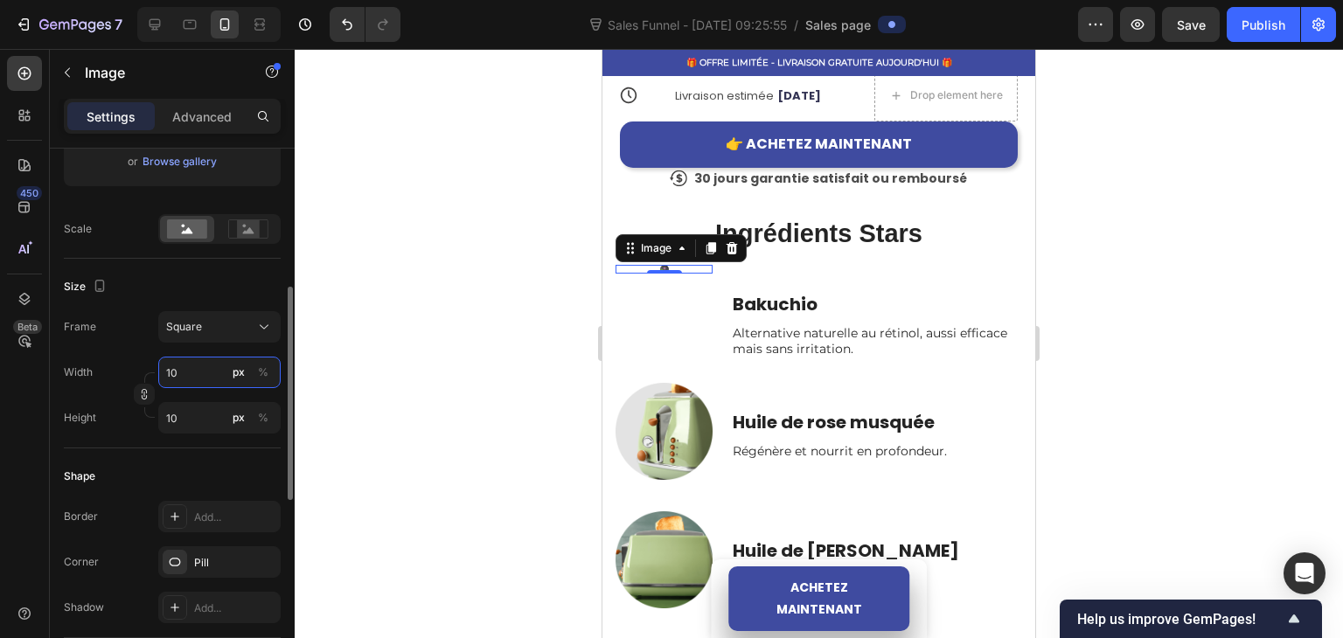
type input "1"
type input "11"
type input "112"
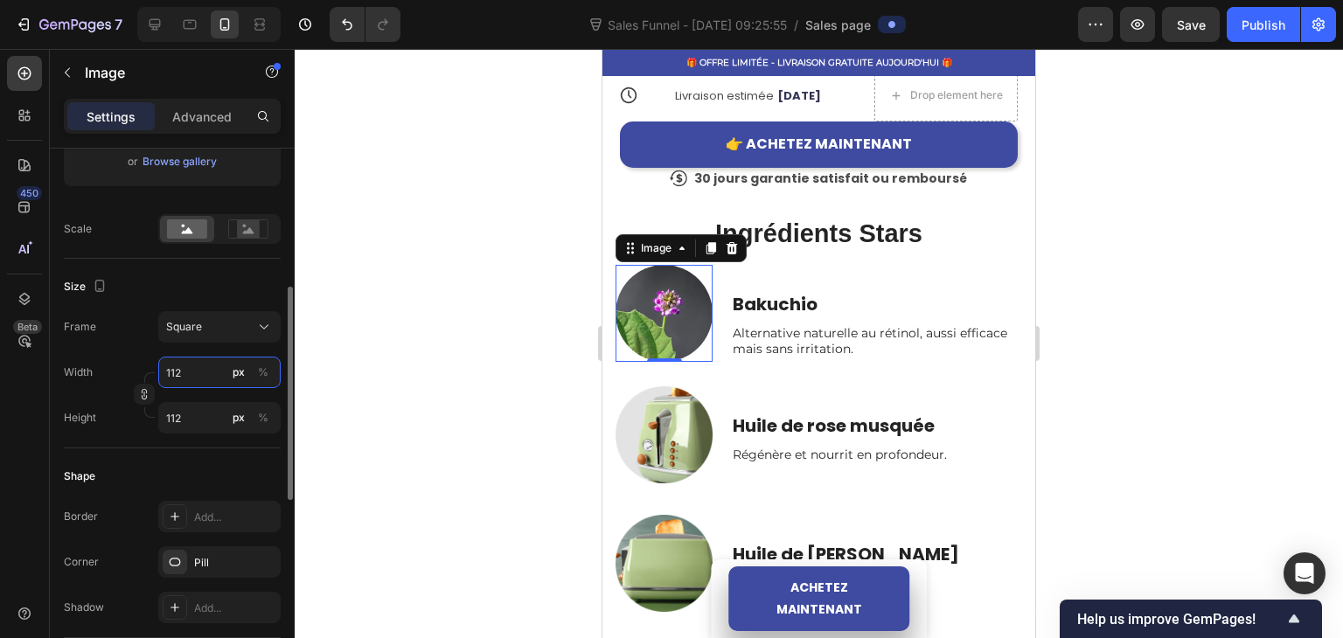
type input "1120"
type input "112"
type input "11"
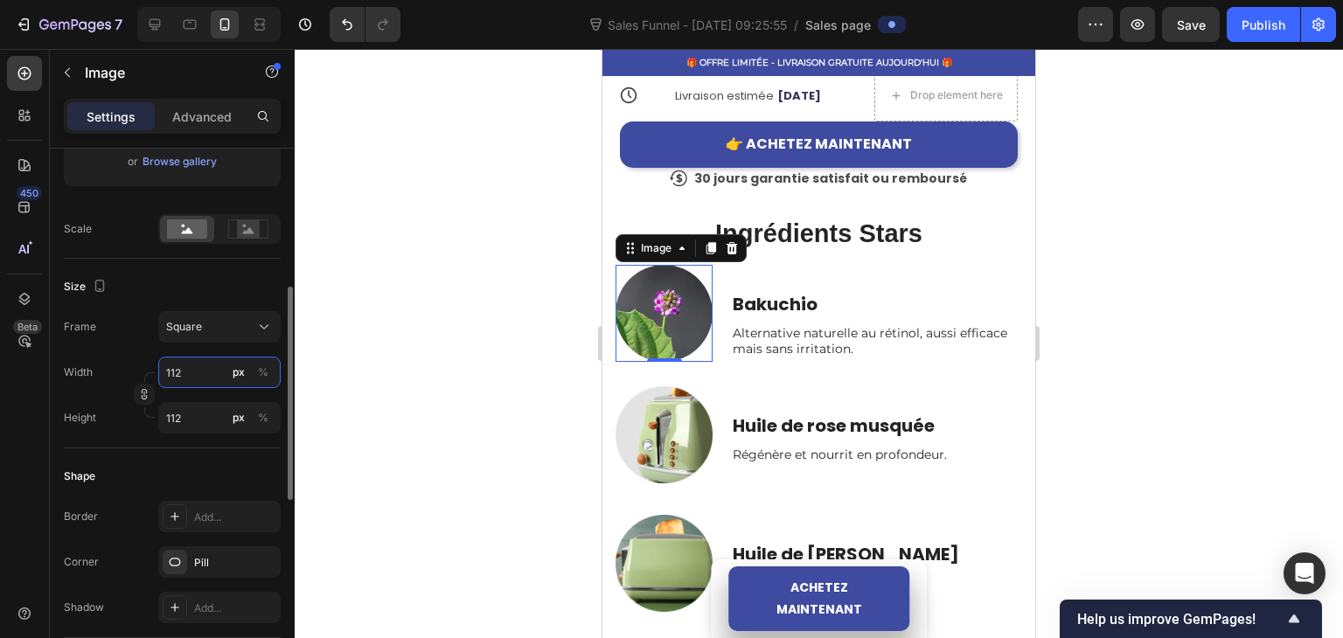
type input "11"
type input "1"
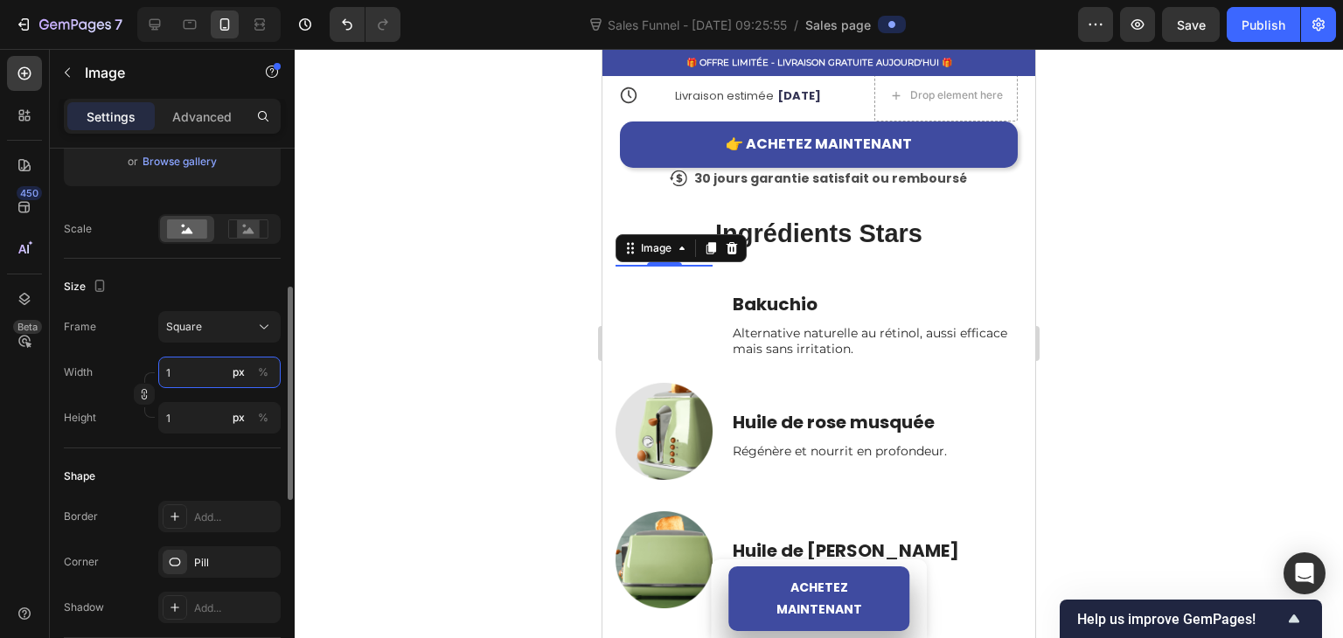
type input "12"
type input "120"
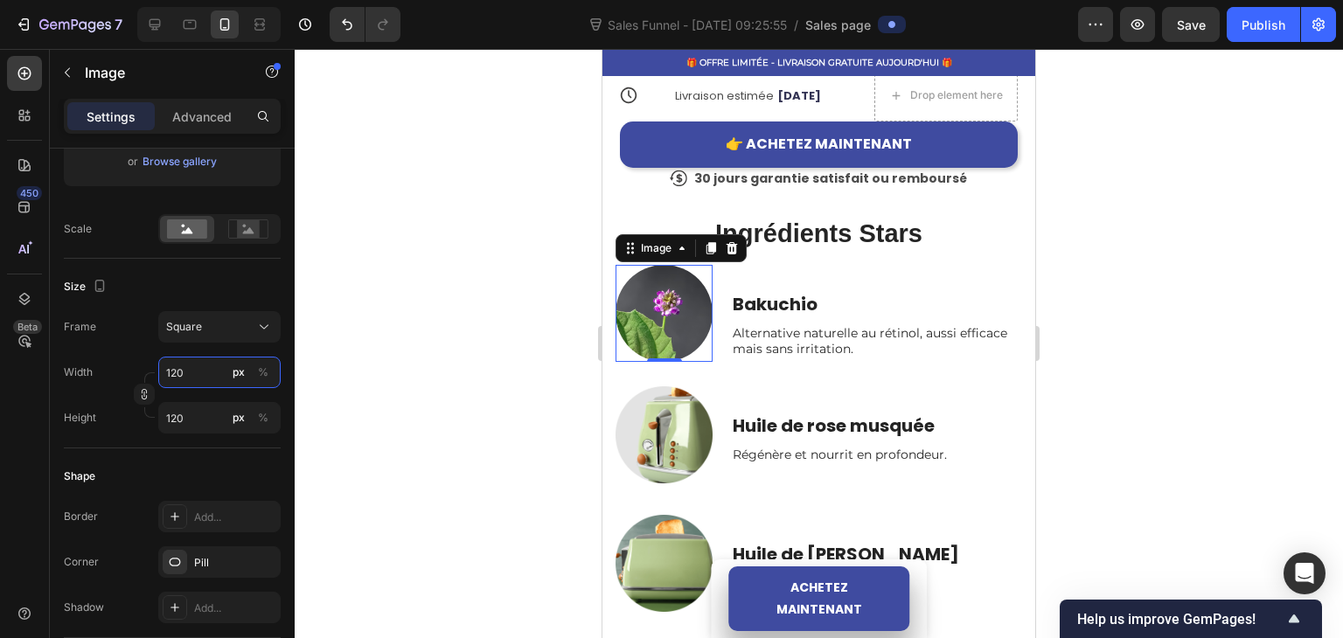
type input "120"
click at [472, 370] on div at bounding box center [819, 343] width 1048 height 589
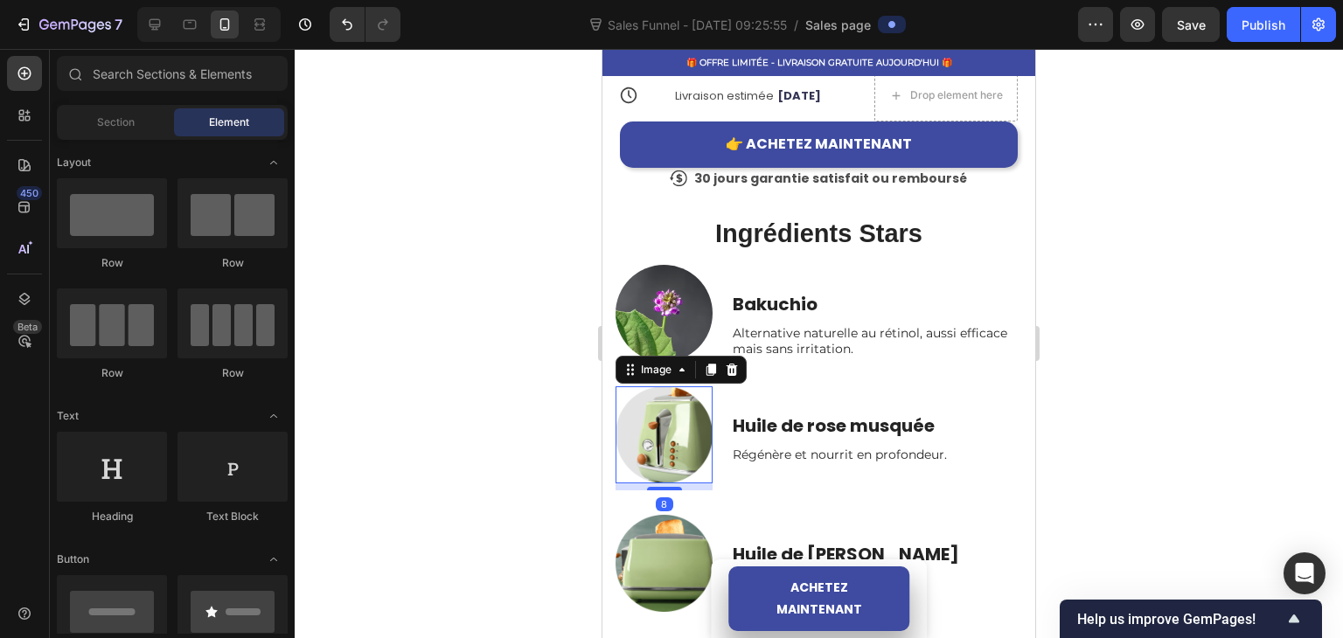
click at [635, 427] on img at bounding box center [663, 434] width 97 height 97
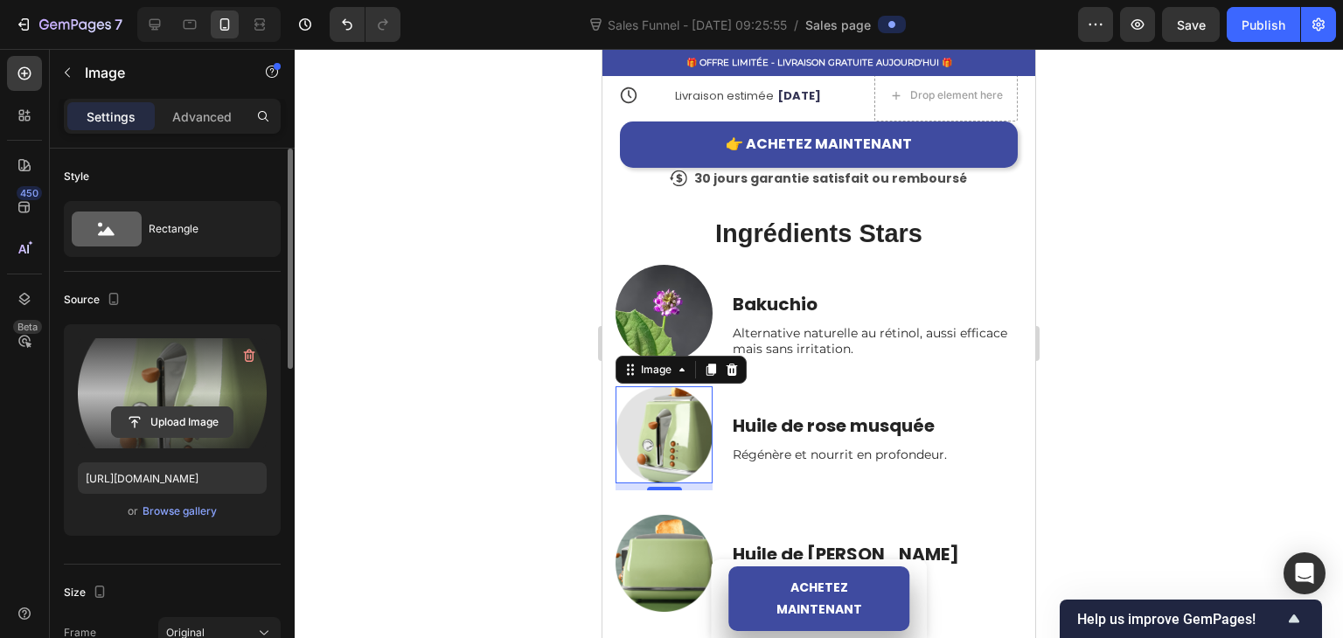
click at [212, 427] on input "file" at bounding box center [172, 422] width 121 height 30
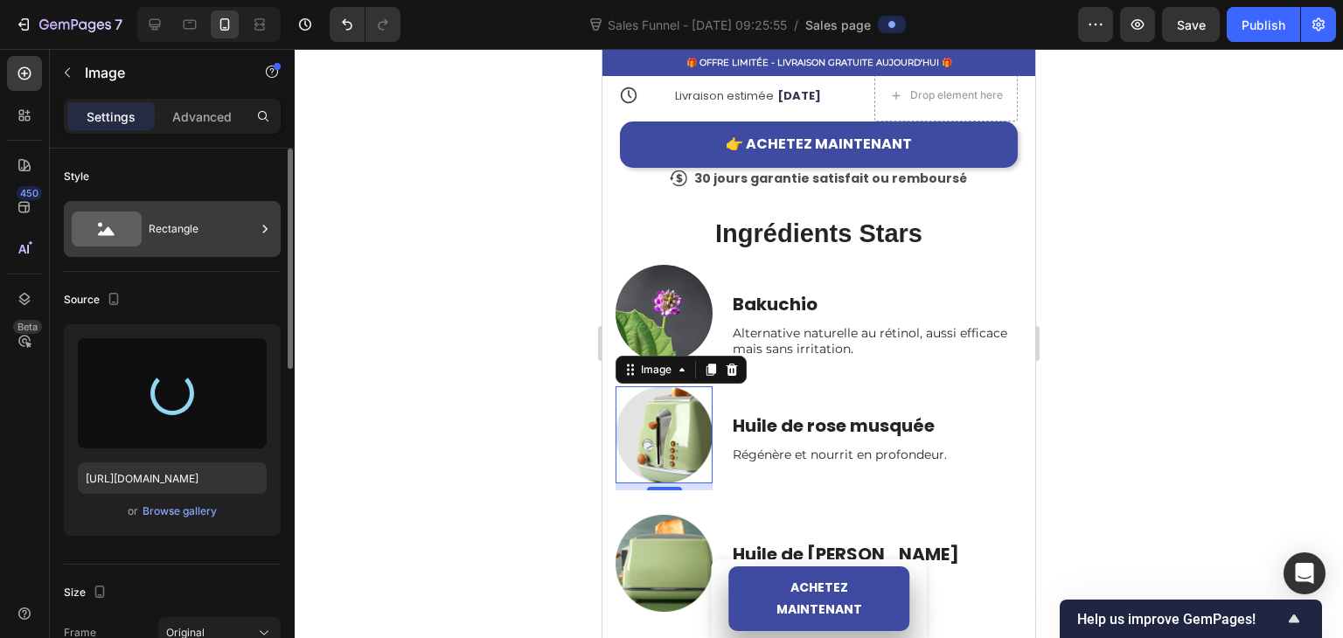
type input "[URL][DOMAIN_NAME]"
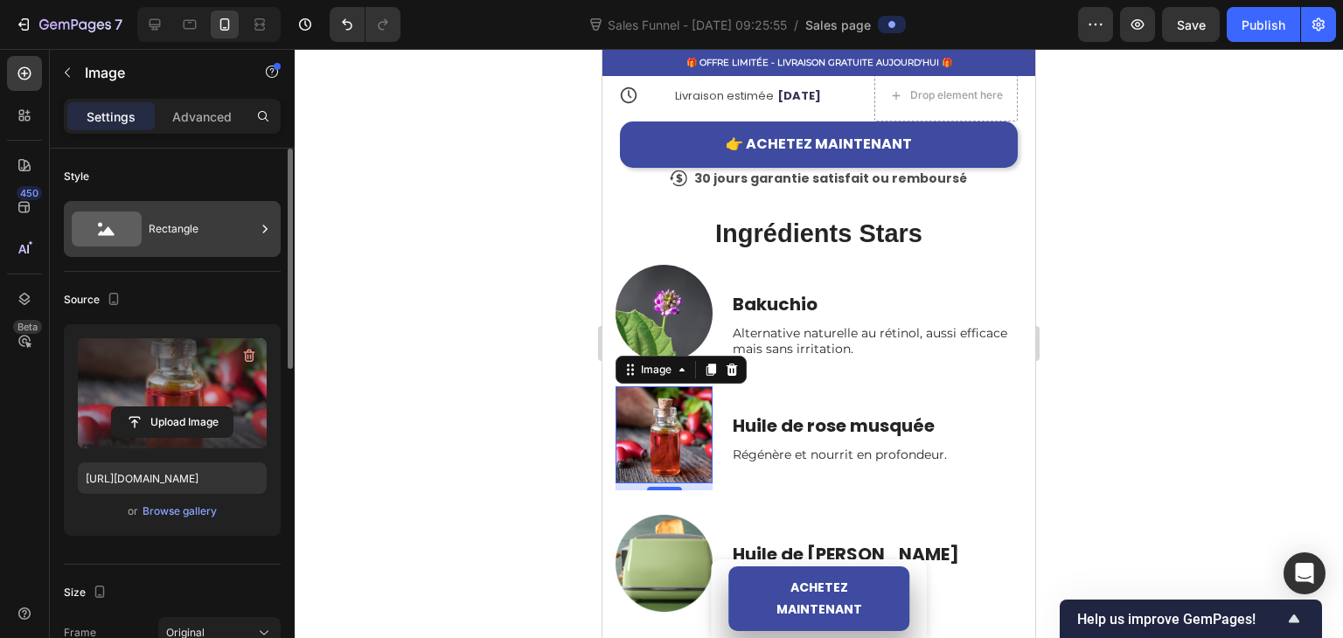
click at [177, 226] on div "Rectangle" at bounding box center [202, 229] width 107 height 40
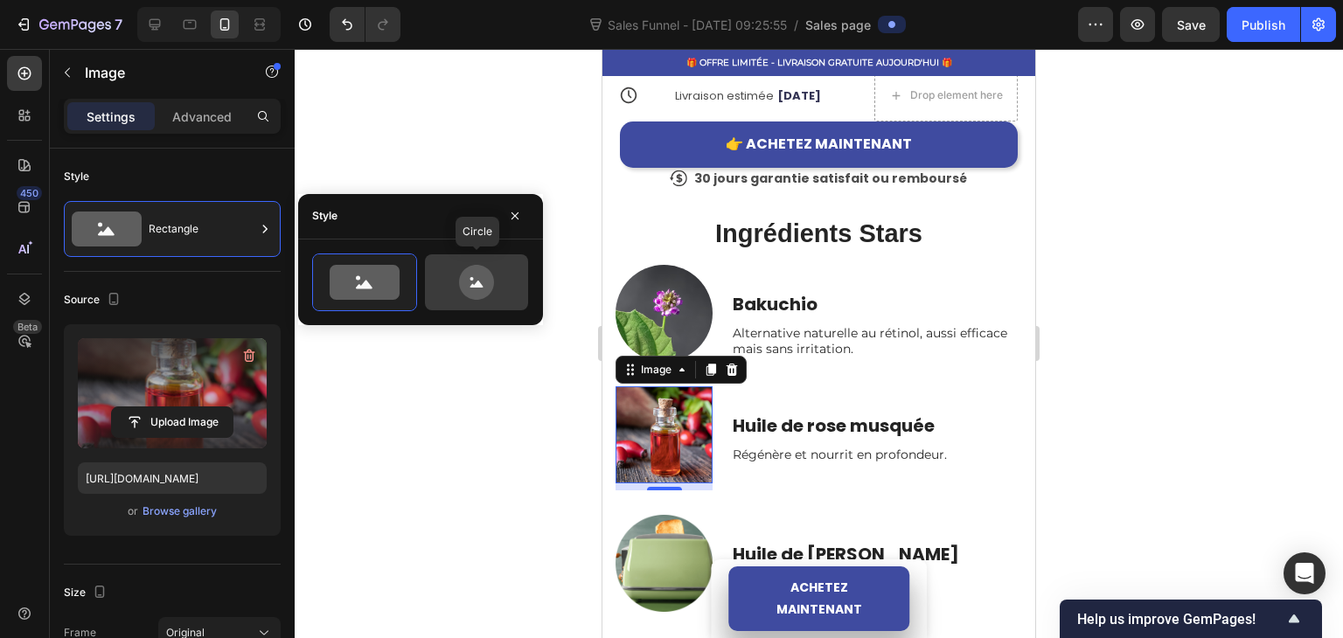
click at [476, 292] on icon at bounding box center [476, 282] width 35 height 35
type input "80"
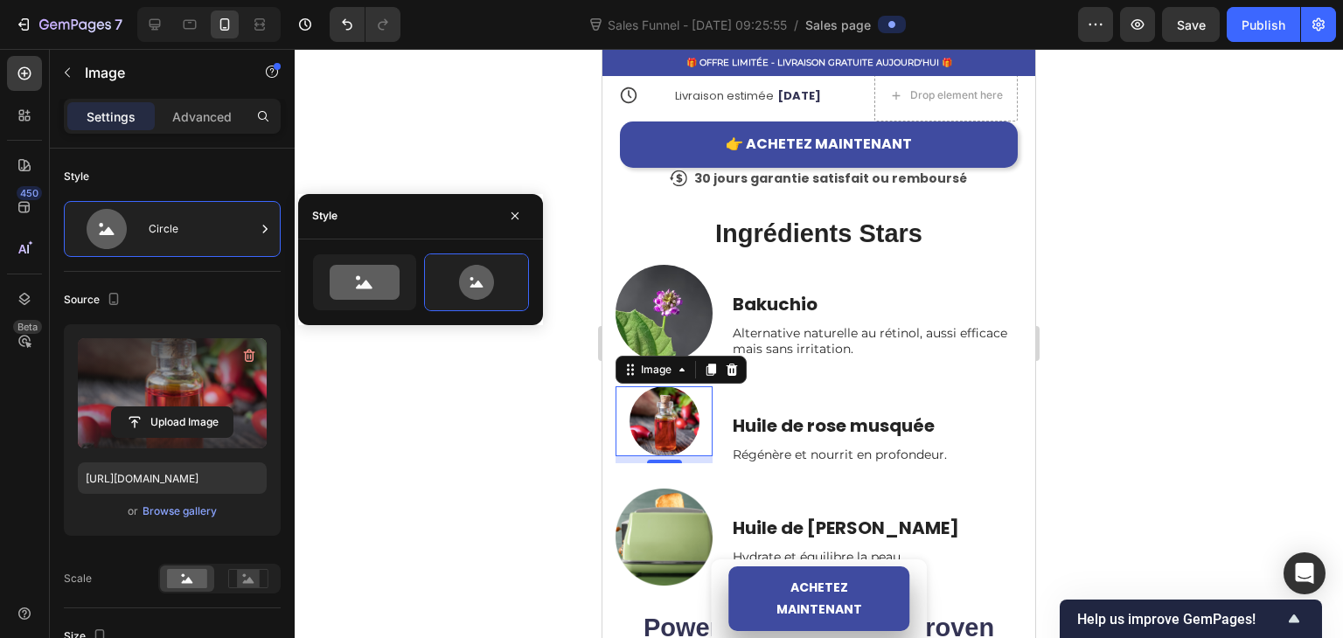
click at [208, 308] on div "Source" at bounding box center [172, 300] width 217 height 28
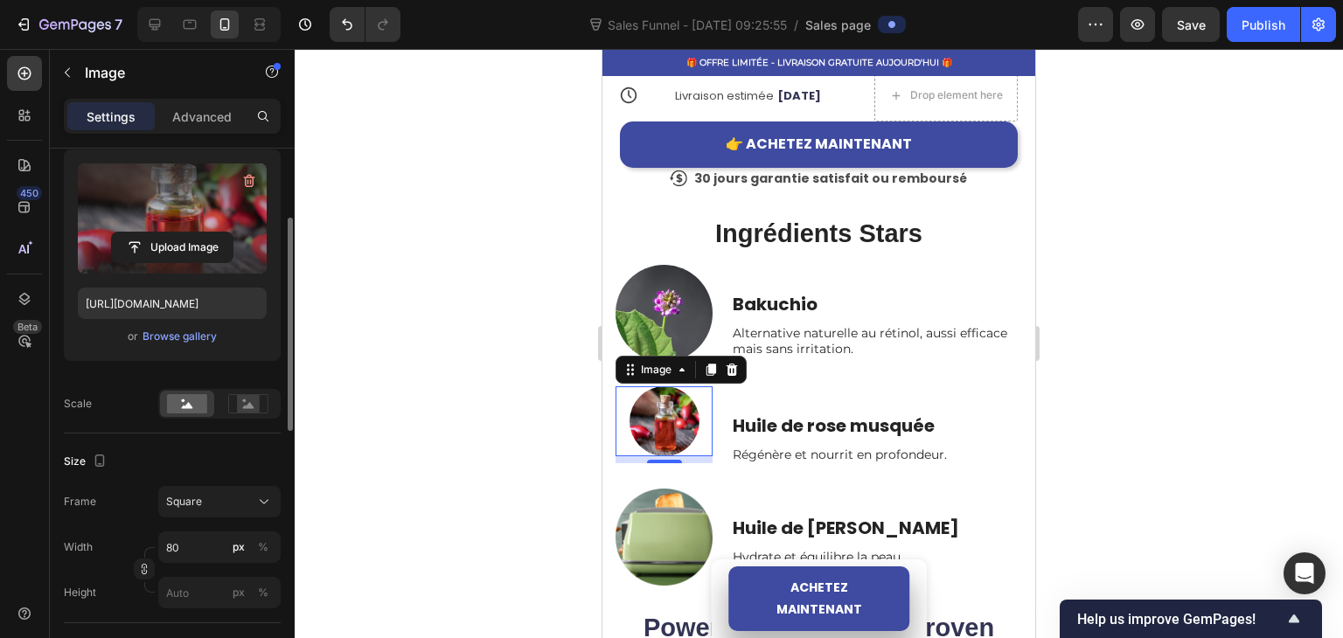
scroll to position [262, 0]
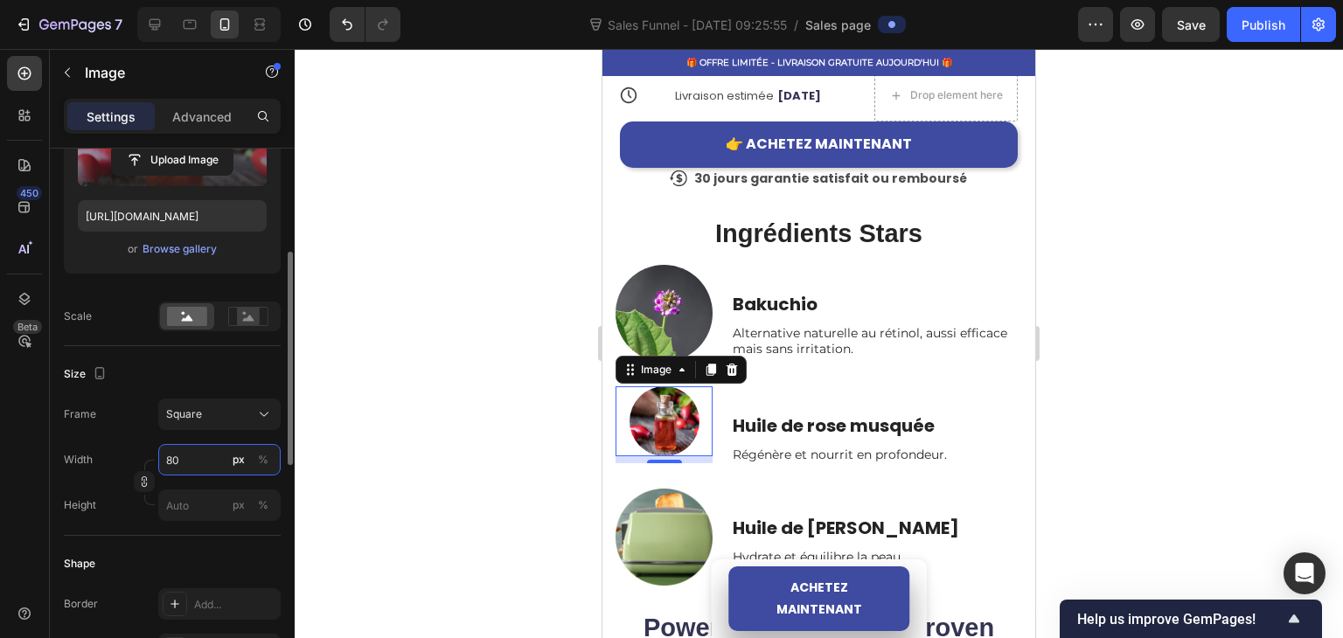
click at [184, 448] on input "80" at bounding box center [219, 459] width 122 height 31
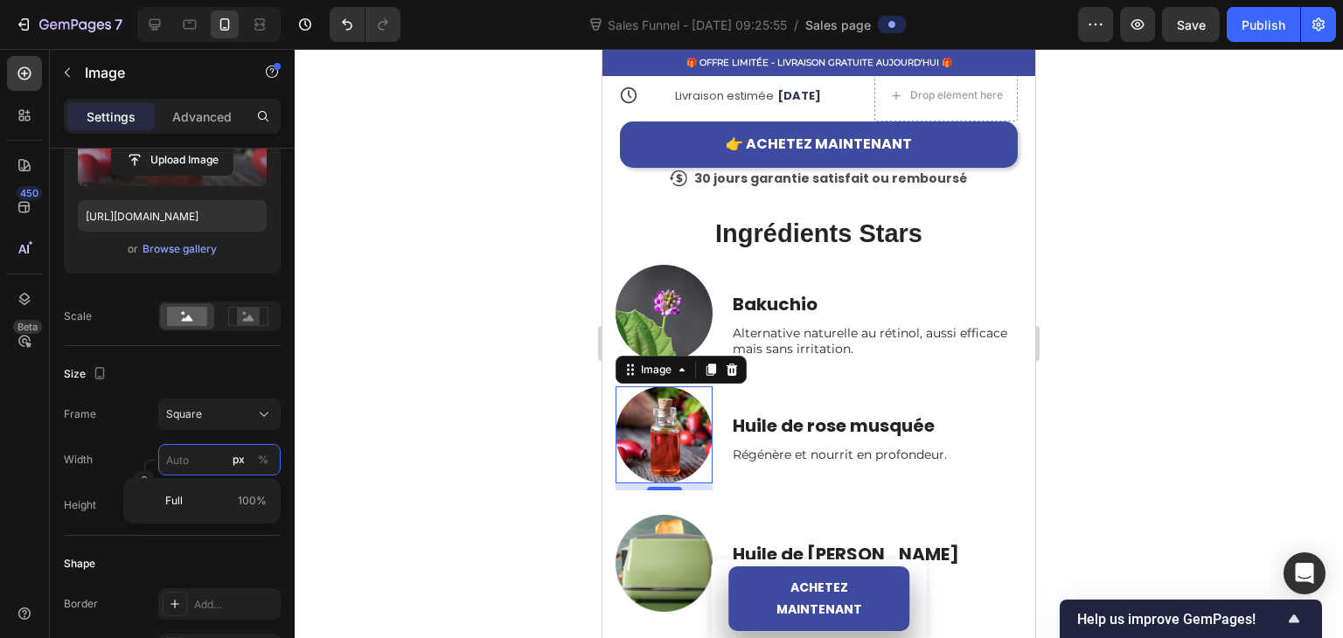
type input "1"
type input "12"
type input "120"
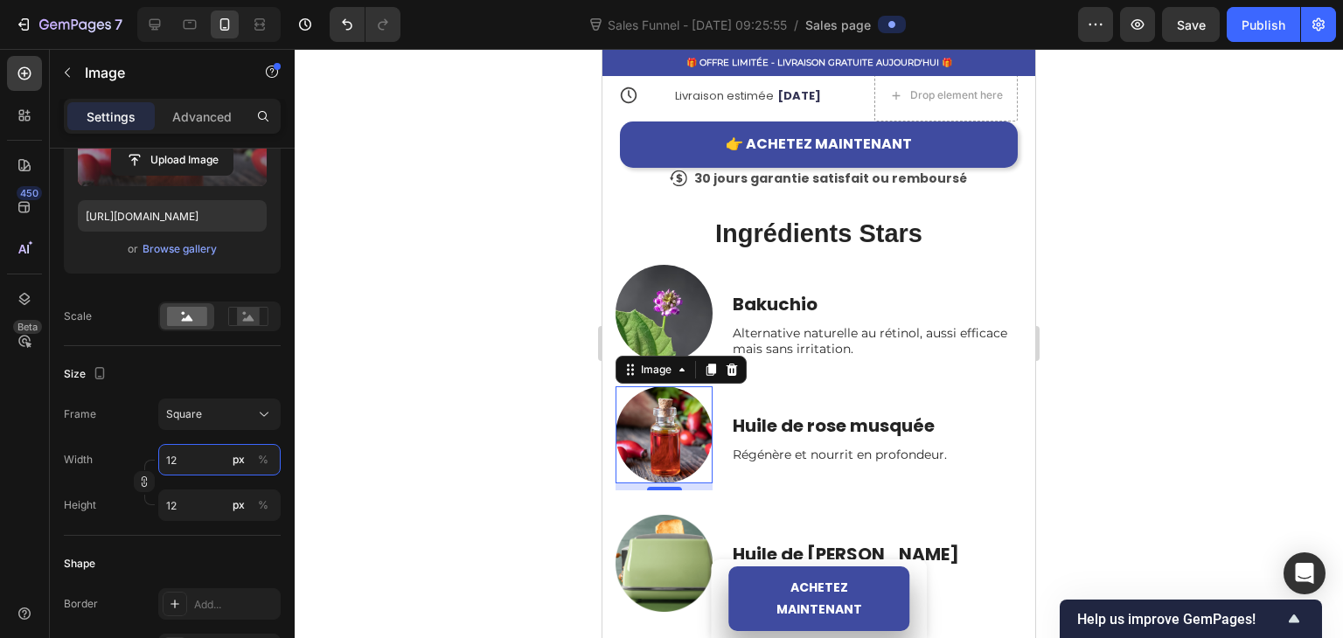
type input "120"
click at [226, 413] on div "Square" at bounding box center [209, 414] width 86 height 16
click at [188, 371] on div "Size" at bounding box center [172, 374] width 217 height 28
click at [565, 434] on div at bounding box center [819, 343] width 1048 height 589
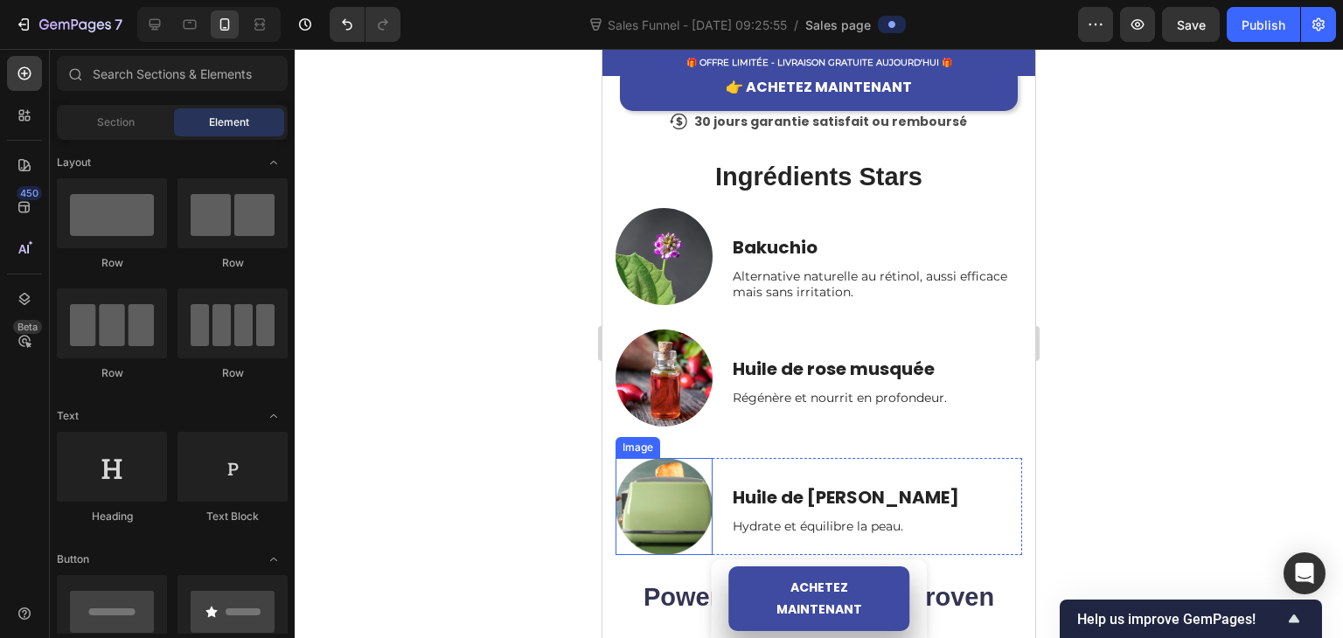
scroll to position [952, 0]
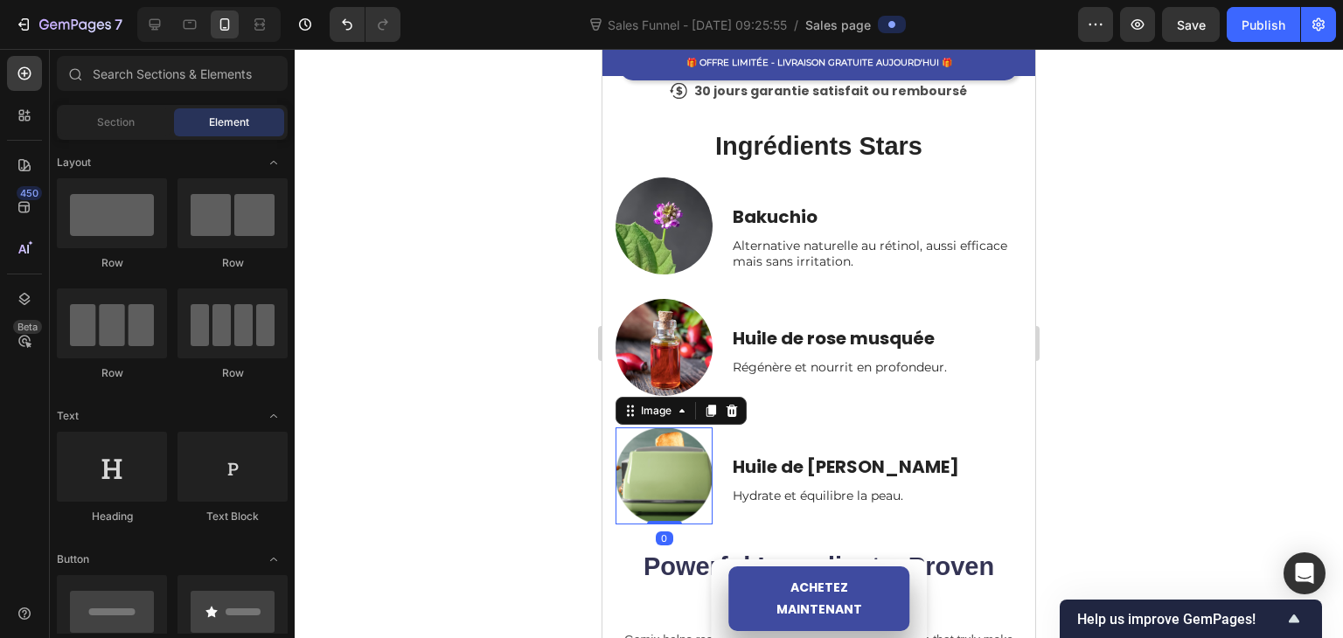
click at [665, 461] on img at bounding box center [663, 475] width 97 height 97
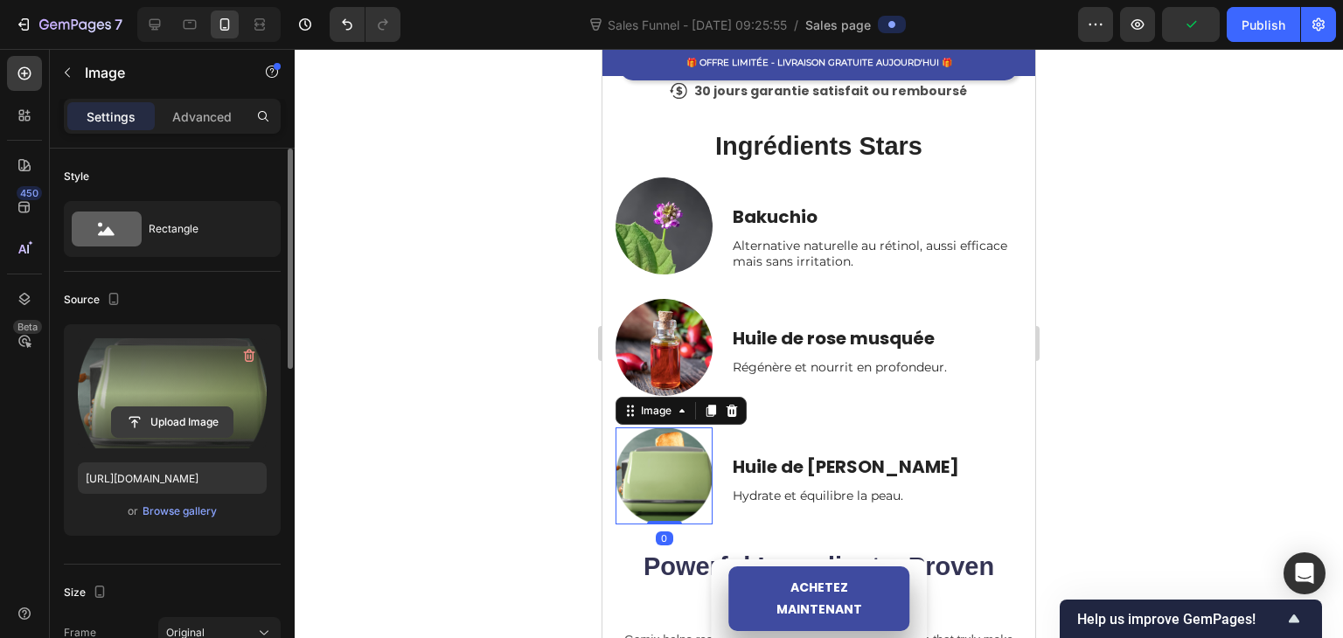
click at [182, 410] on input "file" at bounding box center [172, 422] width 121 height 30
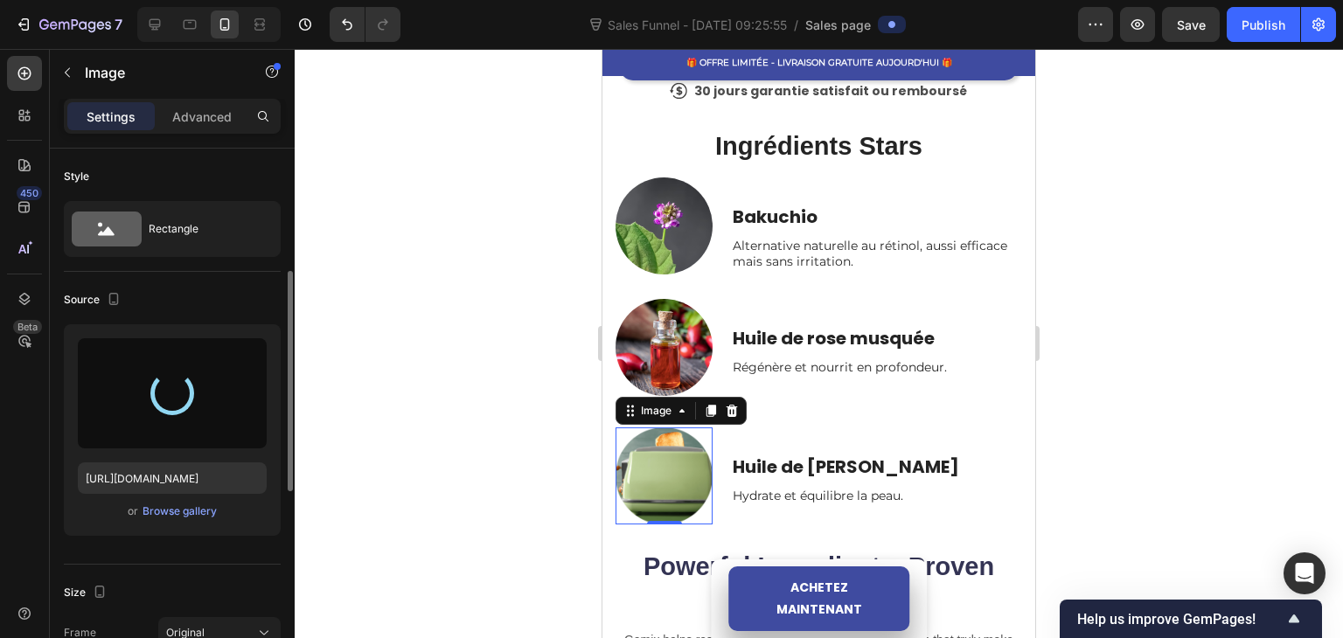
scroll to position [87, 0]
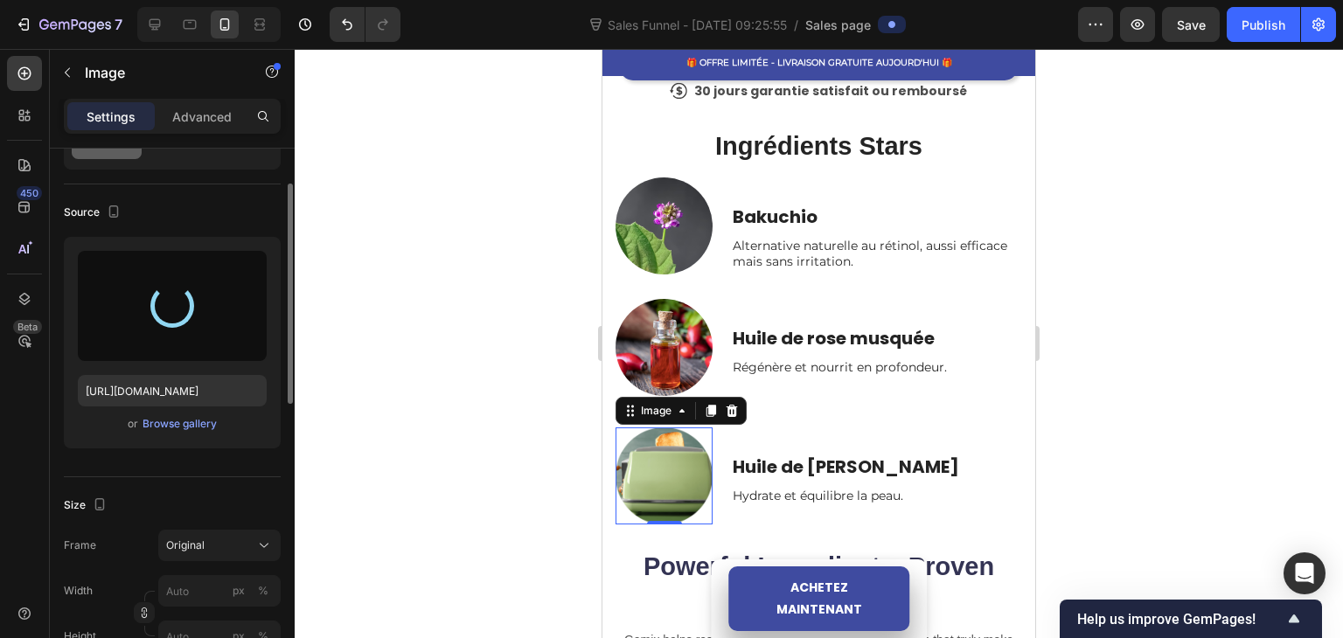
type input "[URL][DOMAIN_NAME]"
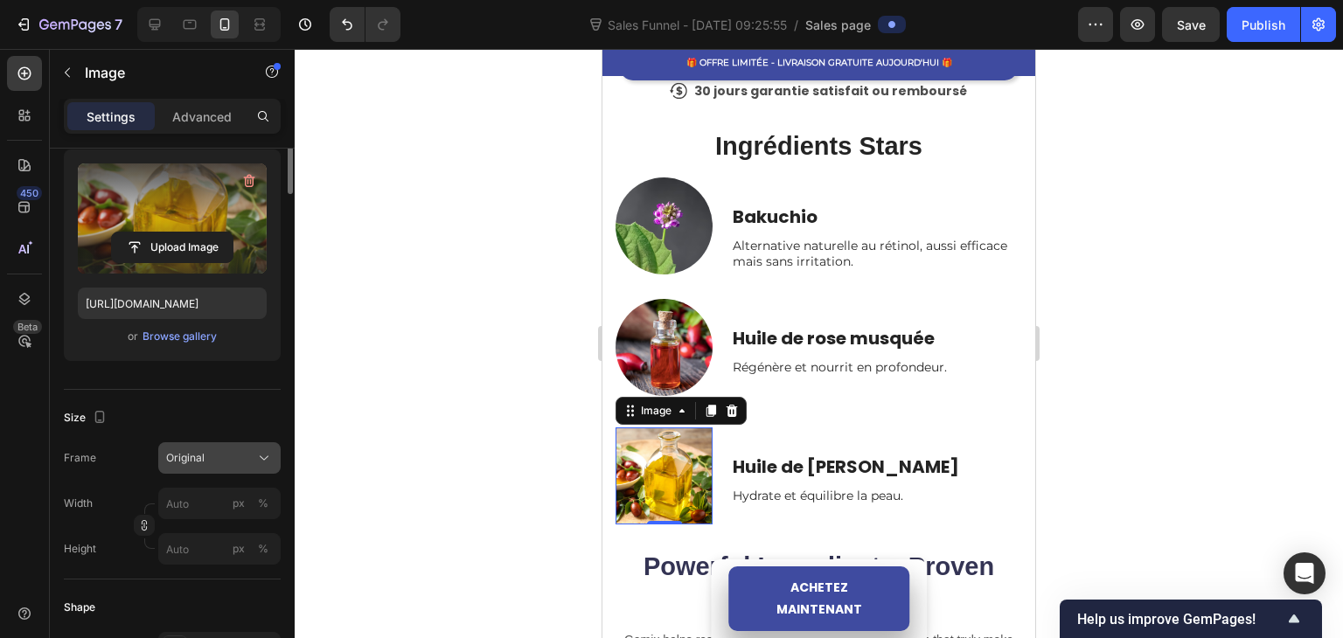
scroll to position [0, 0]
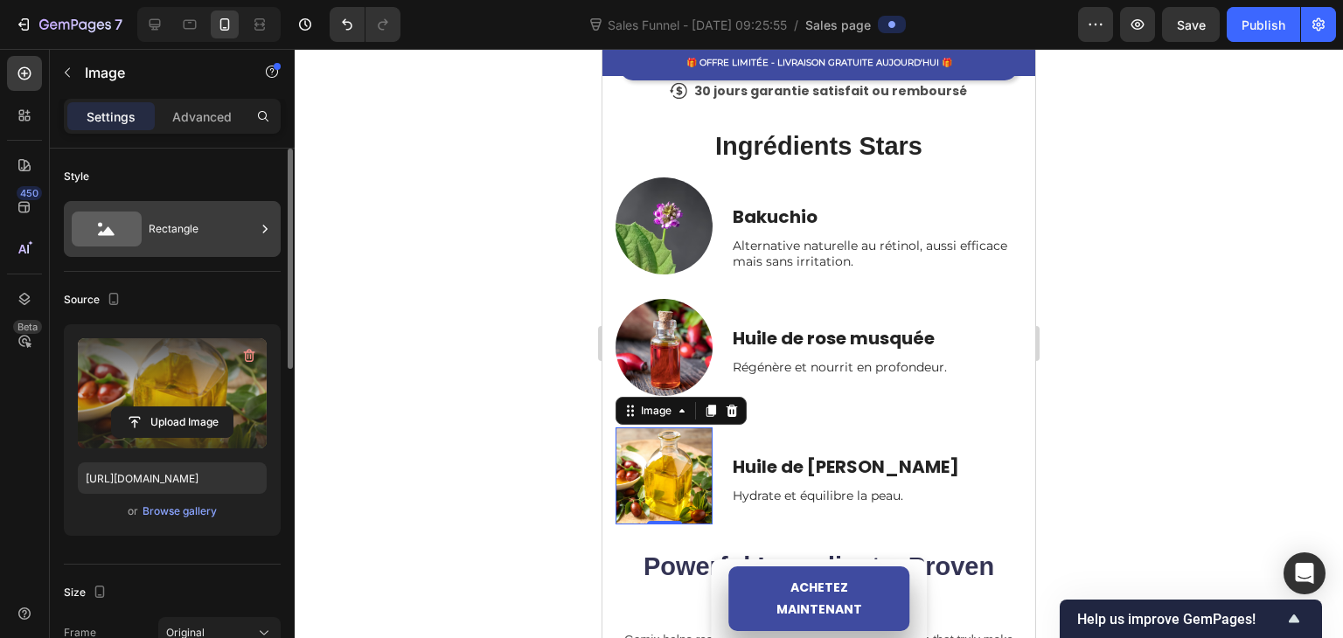
click at [199, 226] on div "Rectangle" at bounding box center [202, 229] width 107 height 40
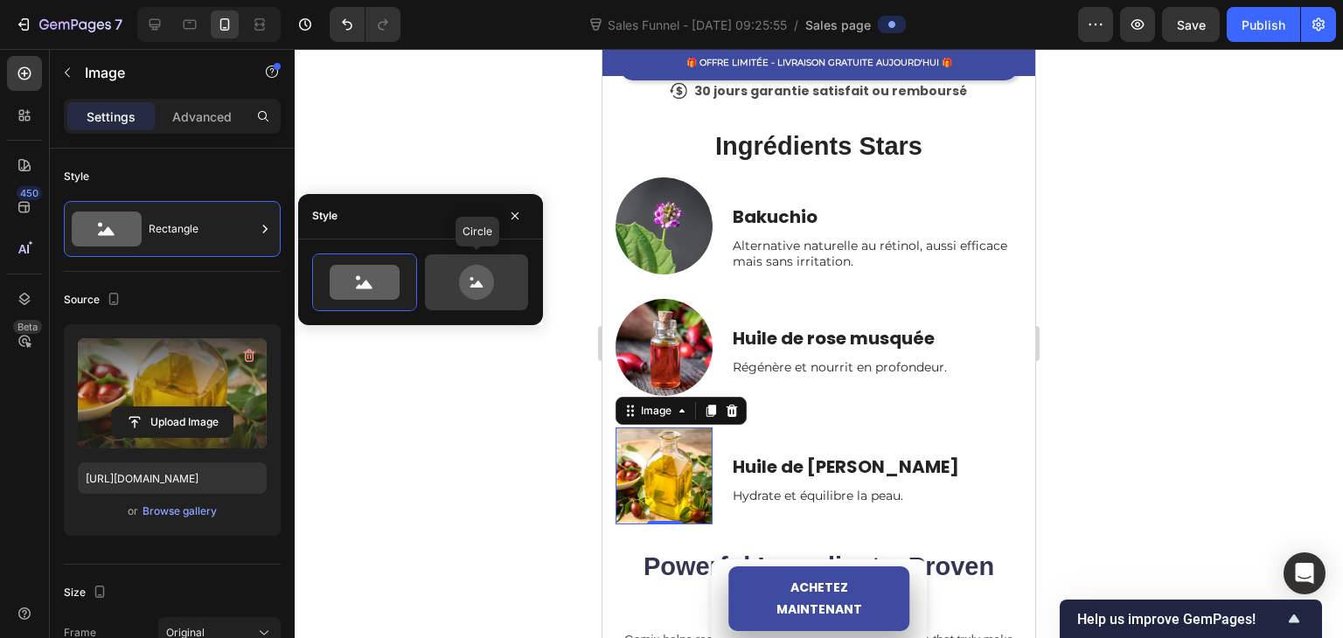
click at [472, 289] on icon at bounding box center [476, 282] width 35 height 35
type input "80"
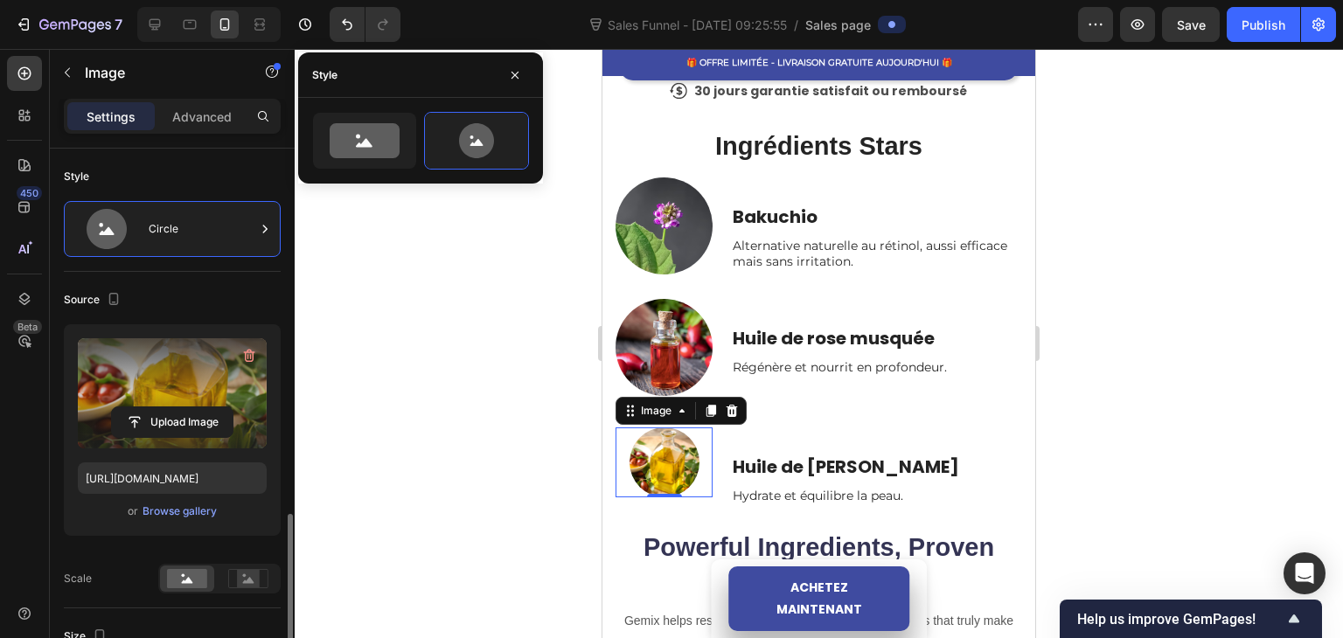
scroll to position [262, 0]
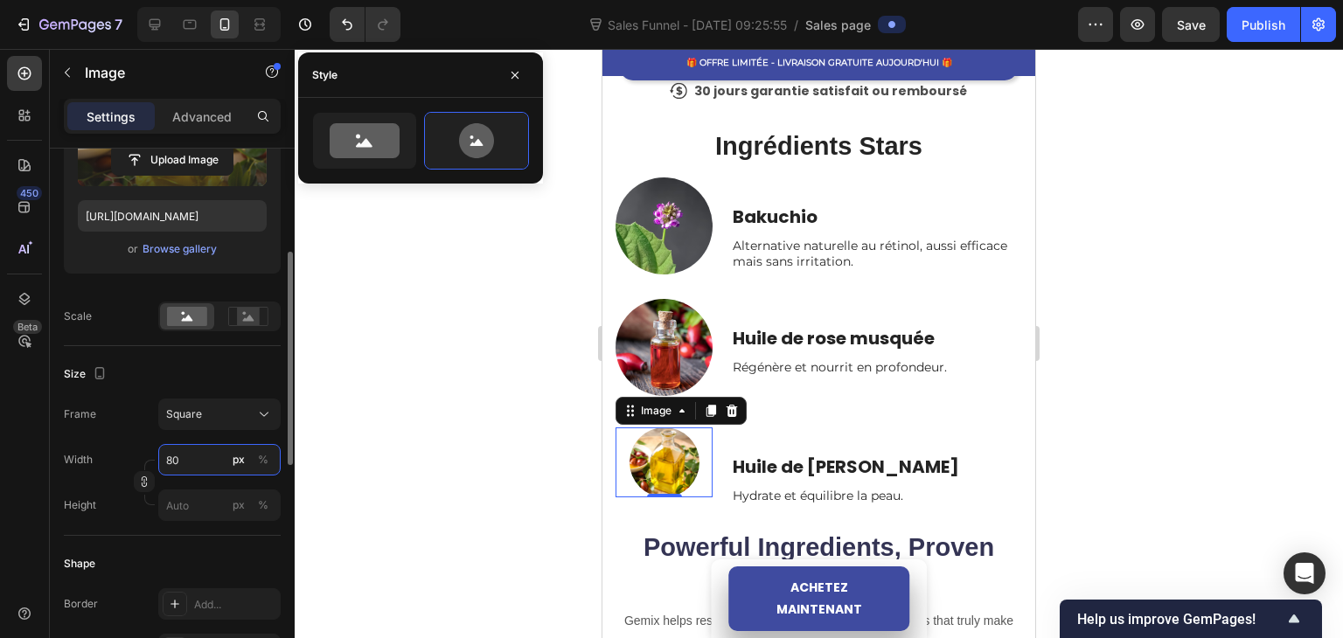
click at [188, 462] on input "80" at bounding box center [219, 459] width 122 height 31
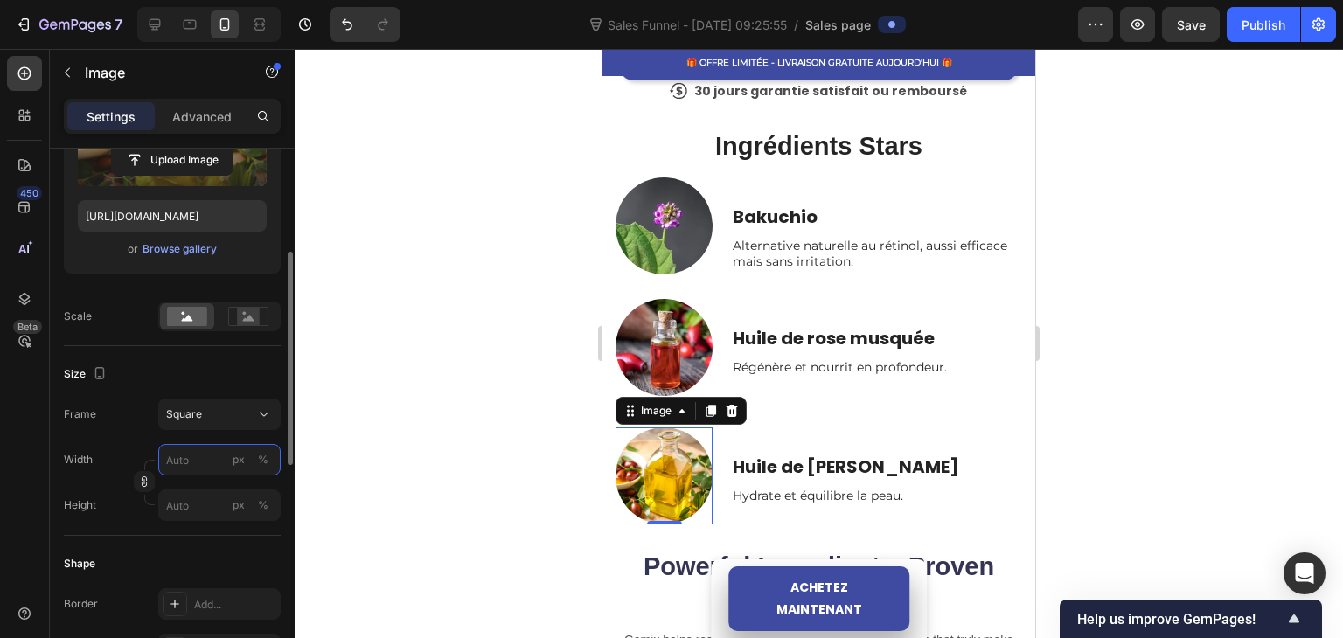
type input "1"
type input "12"
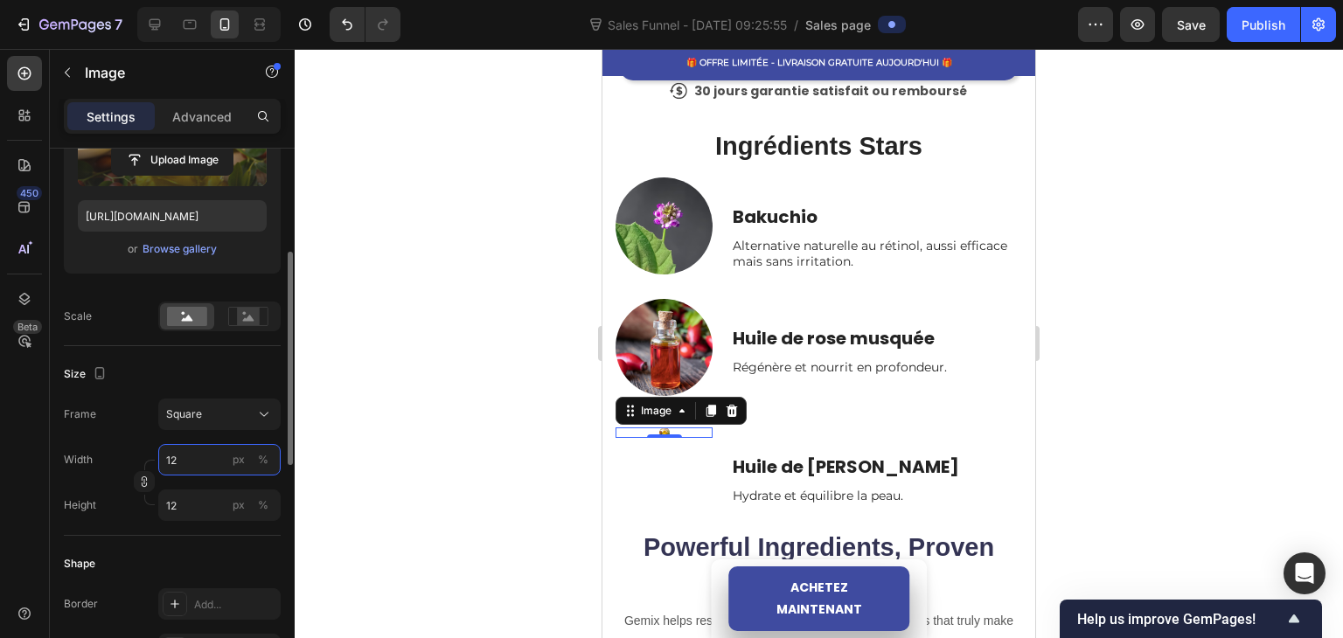
type input "120"
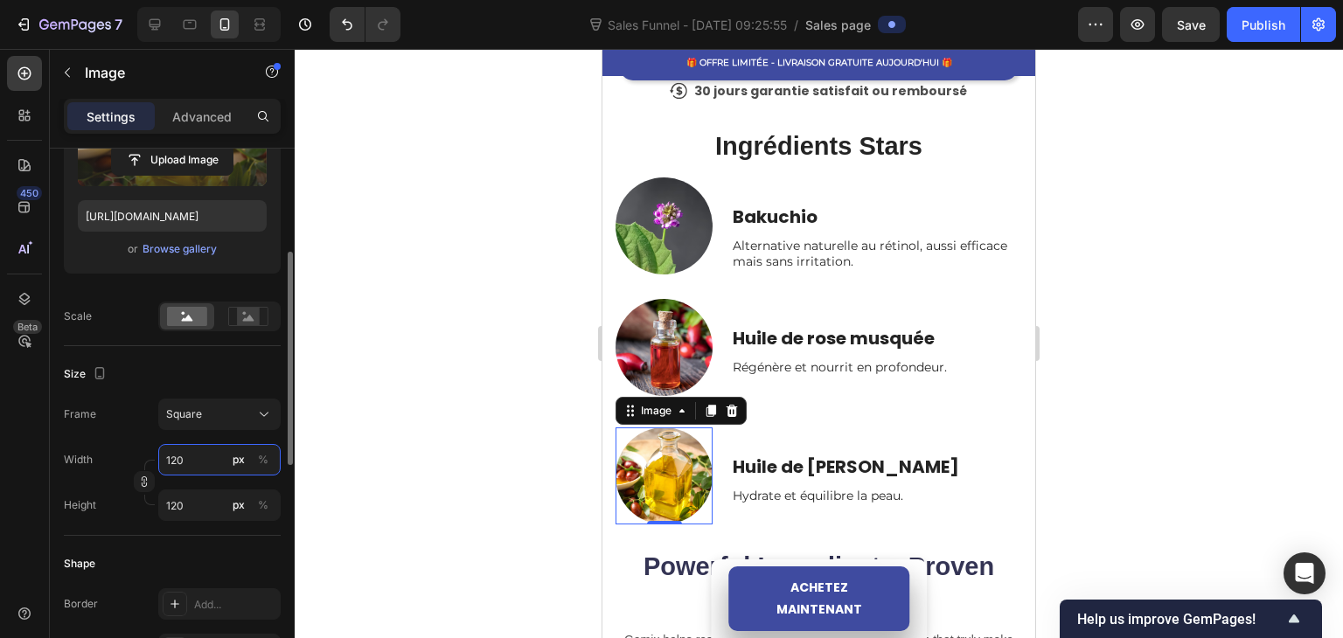
type input "120"
click at [174, 377] on div "Size" at bounding box center [172, 374] width 217 height 28
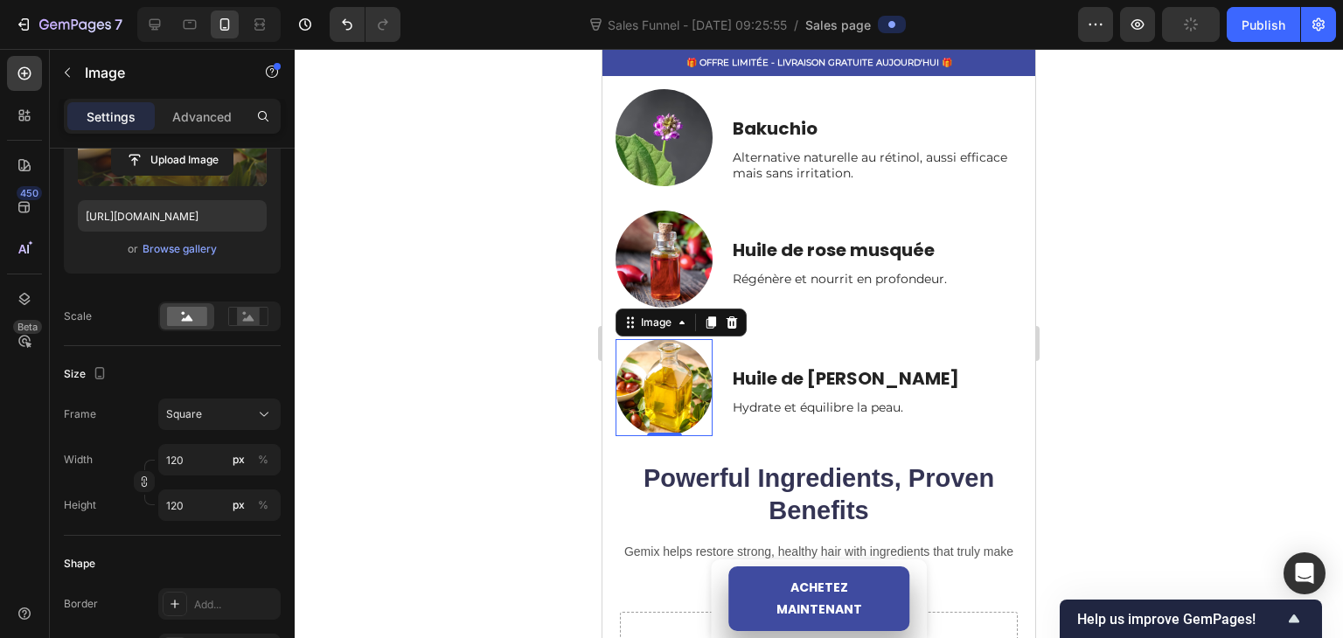
click at [566, 360] on div at bounding box center [819, 343] width 1048 height 589
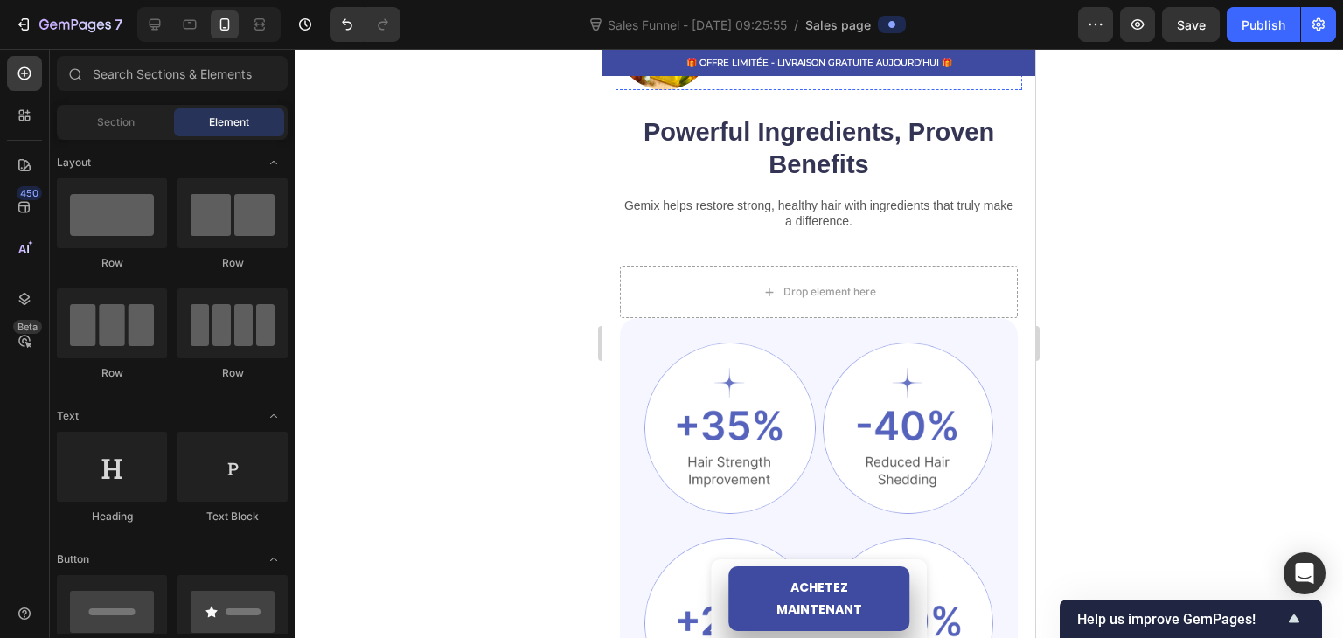
scroll to position [1389, 0]
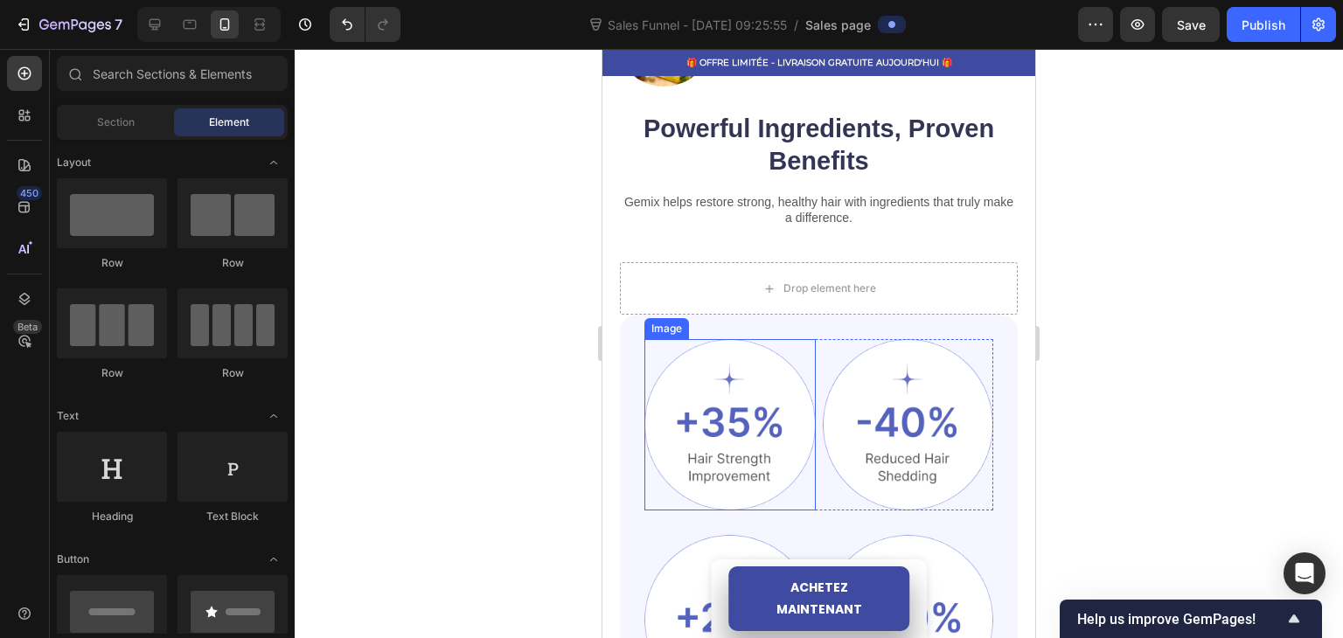
click at [759, 410] on img at bounding box center [729, 424] width 171 height 171
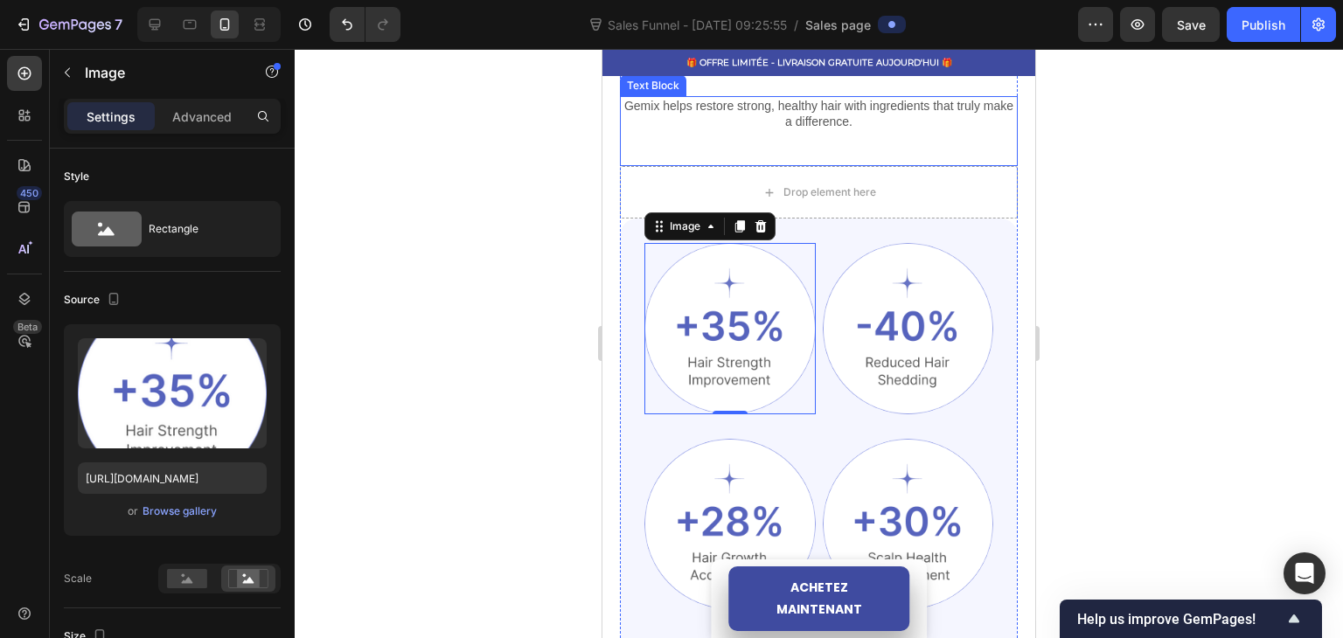
scroll to position [1476, 0]
click at [436, 289] on div at bounding box center [819, 343] width 1048 height 589
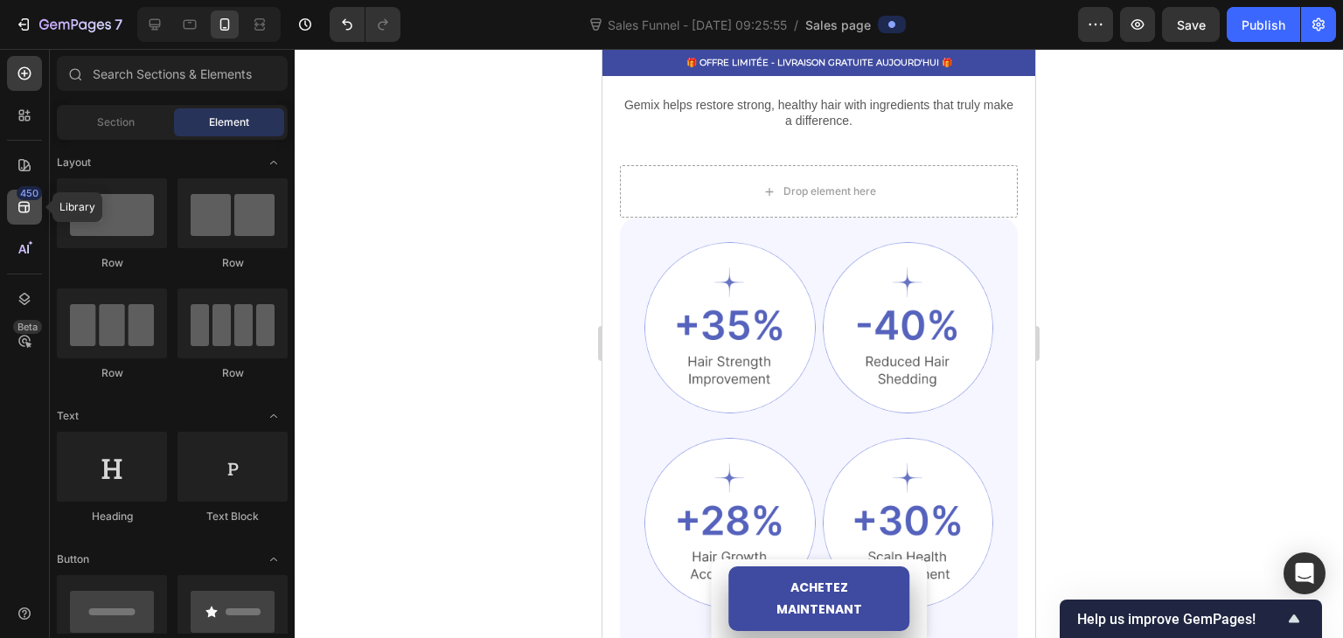
click at [18, 213] on icon at bounding box center [24, 206] width 17 height 17
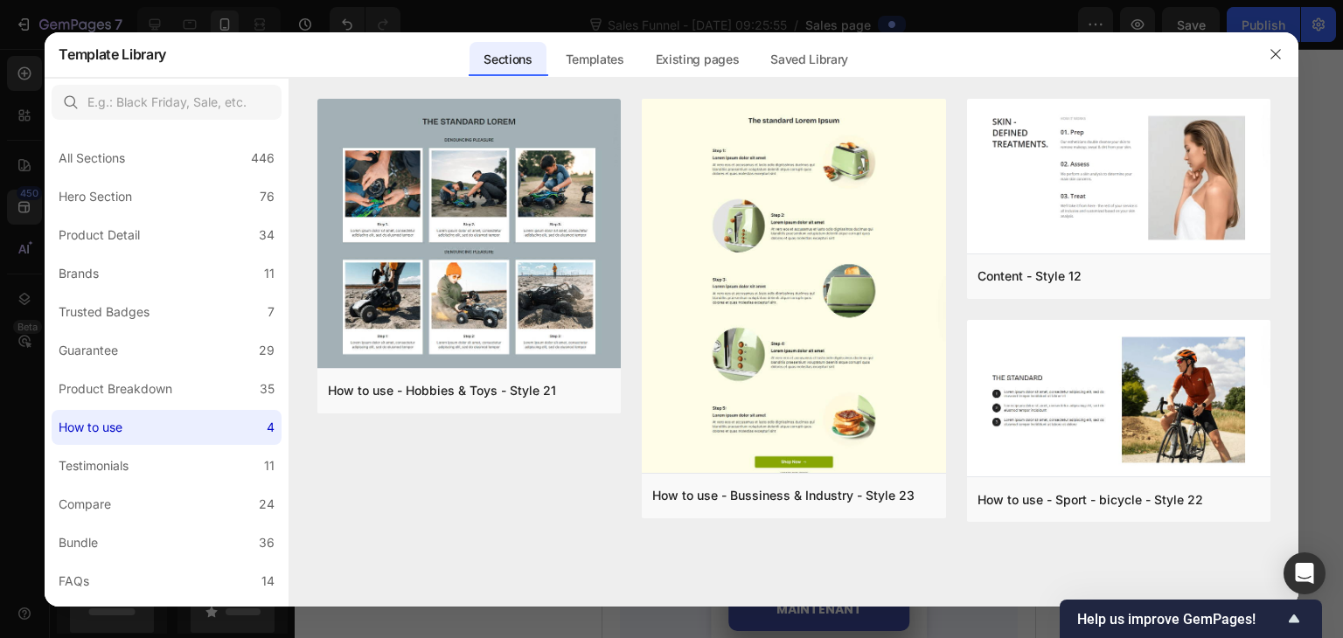
click at [1260, 43] on div at bounding box center [1275, 53] width 45 height 45
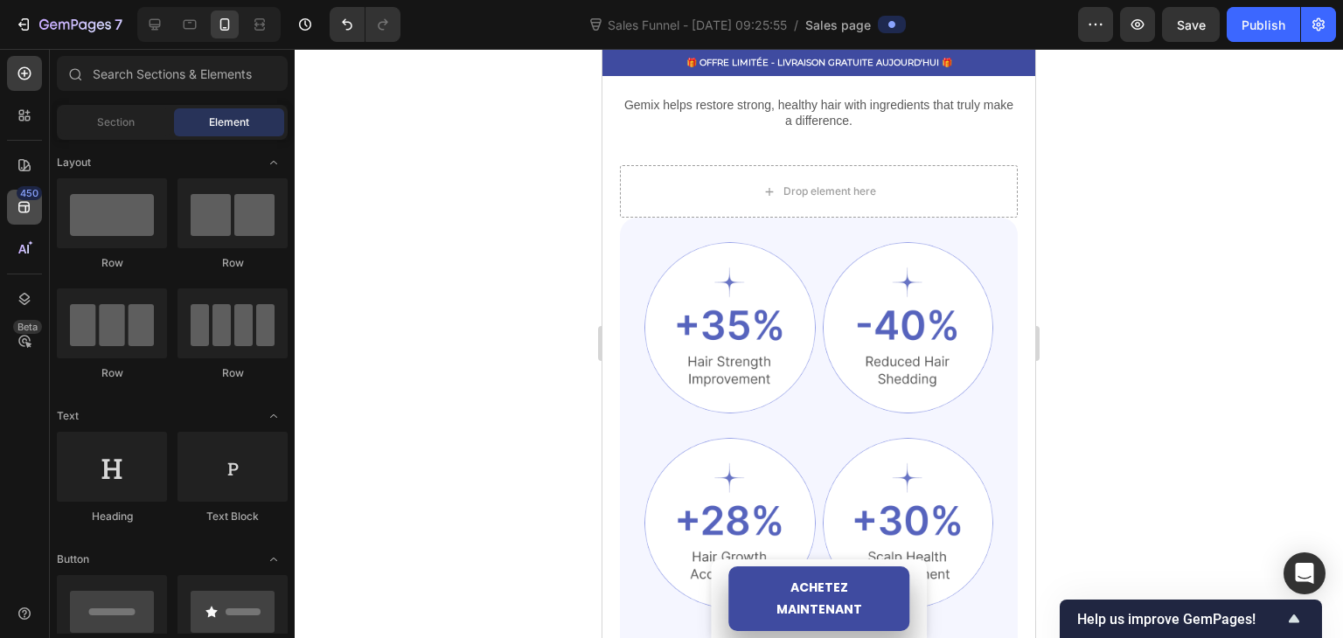
click at [27, 206] on icon at bounding box center [23, 207] width 11 height 11
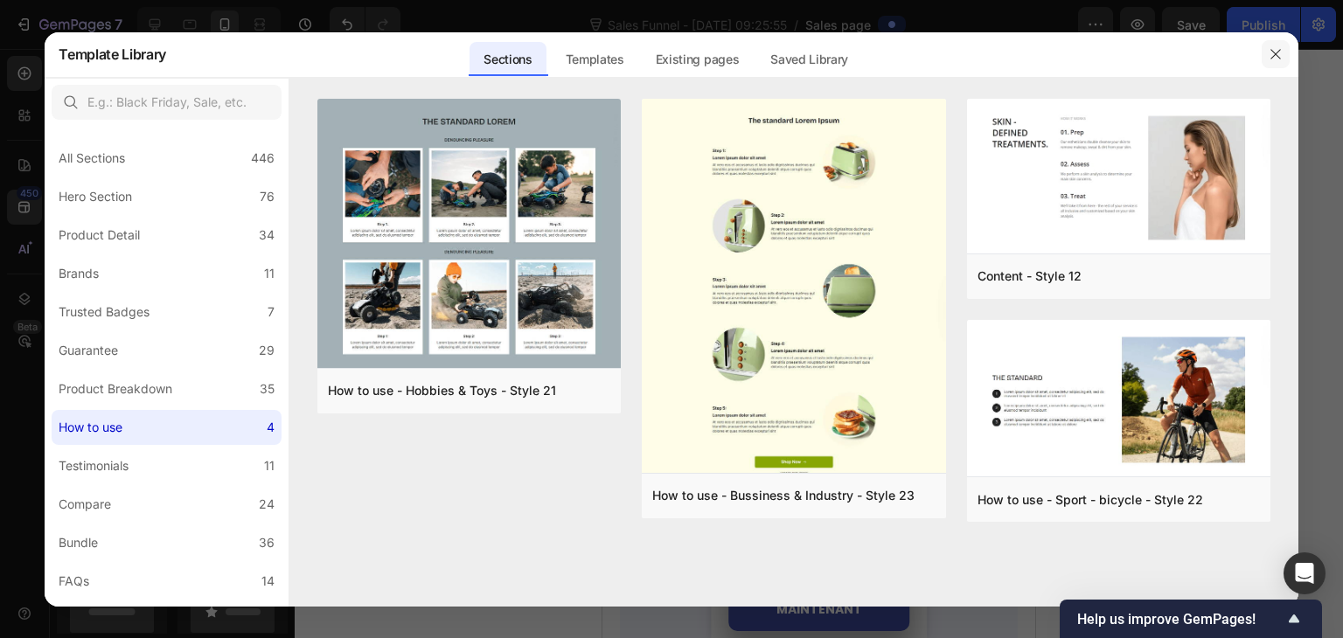
click at [1276, 52] on icon "button" at bounding box center [1275, 54] width 10 height 10
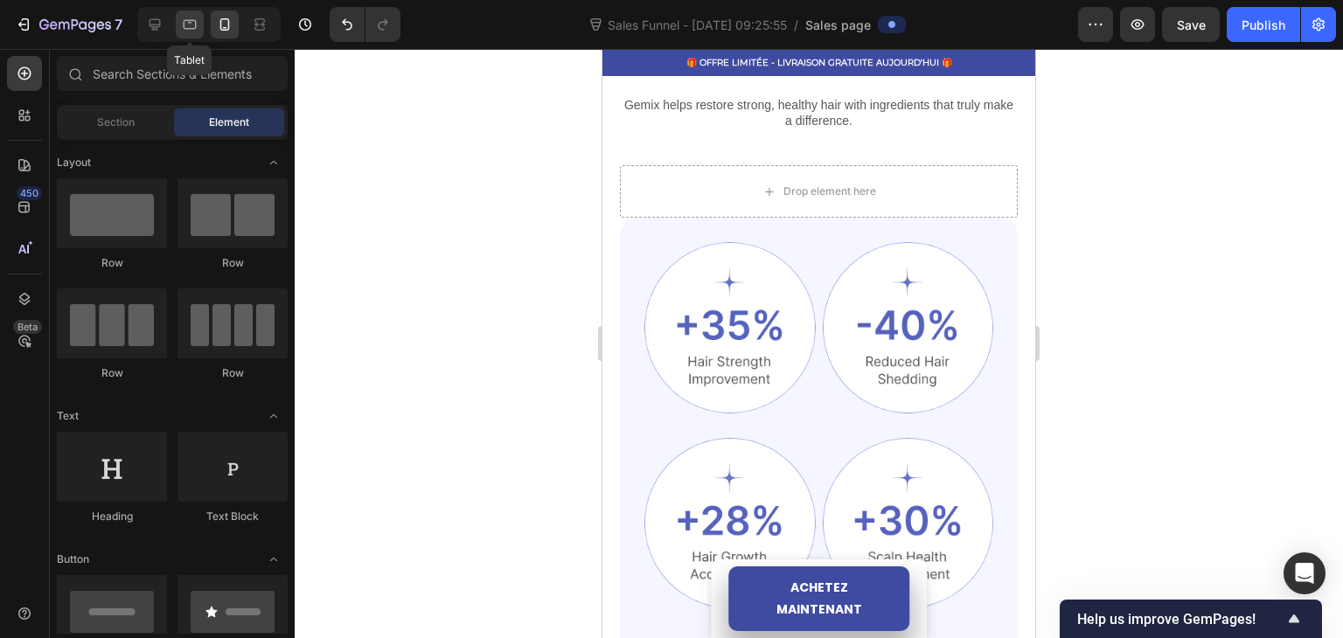
click at [182, 31] on icon at bounding box center [189, 24] width 17 height 17
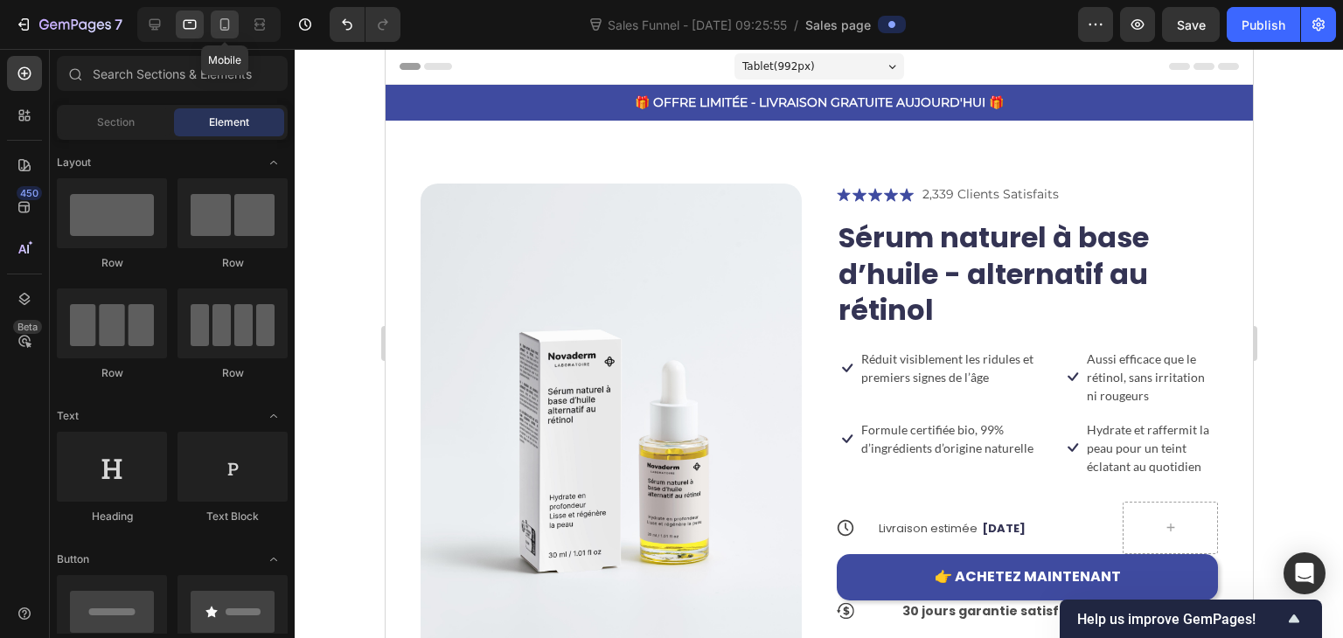
click at [219, 23] on icon at bounding box center [224, 24] width 17 height 17
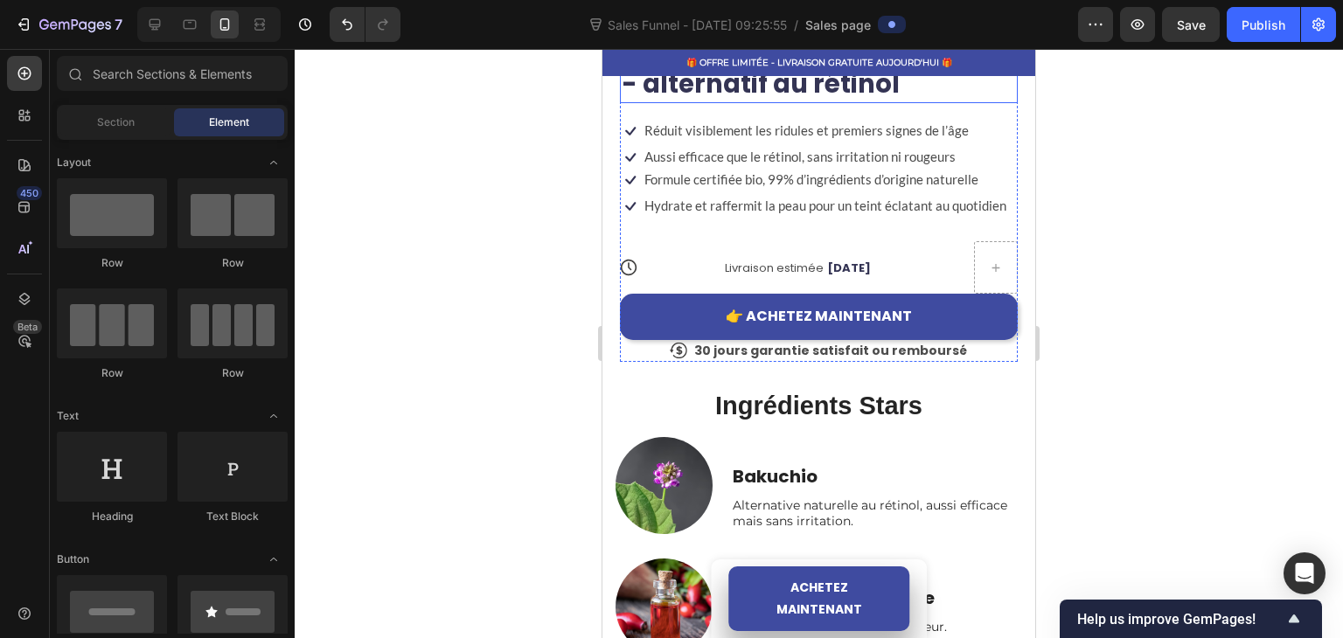
scroll to position [699, 0]
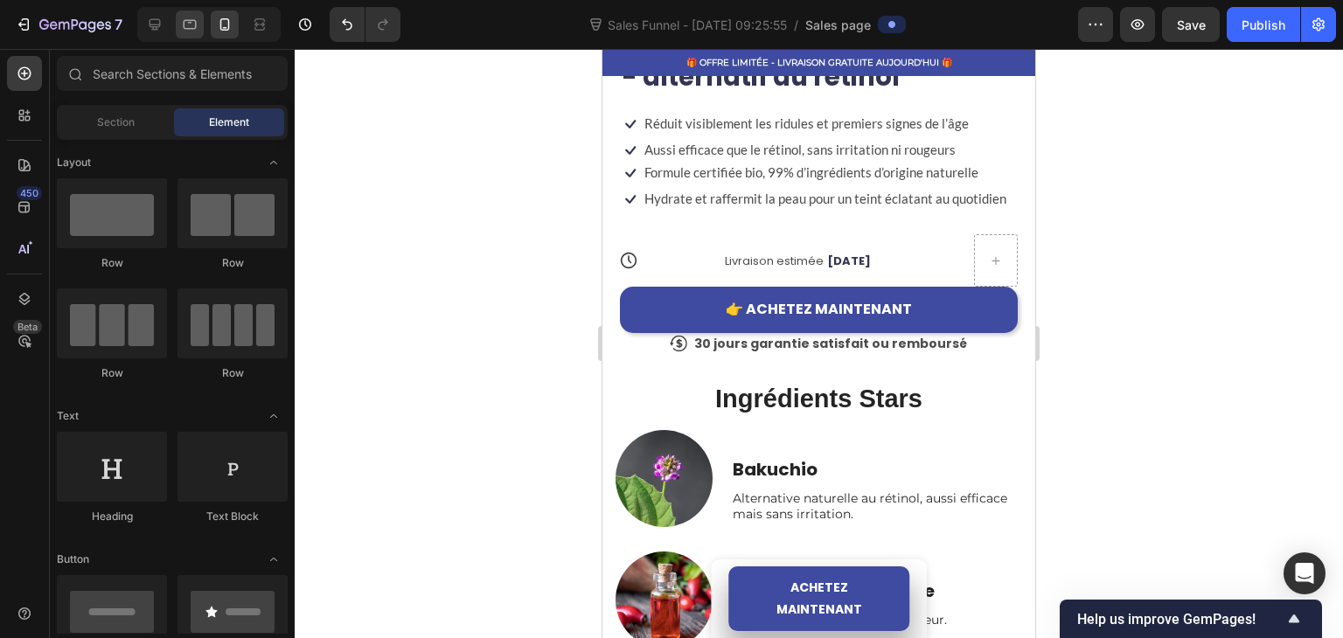
click at [187, 34] on div at bounding box center [190, 24] width 28 height 28
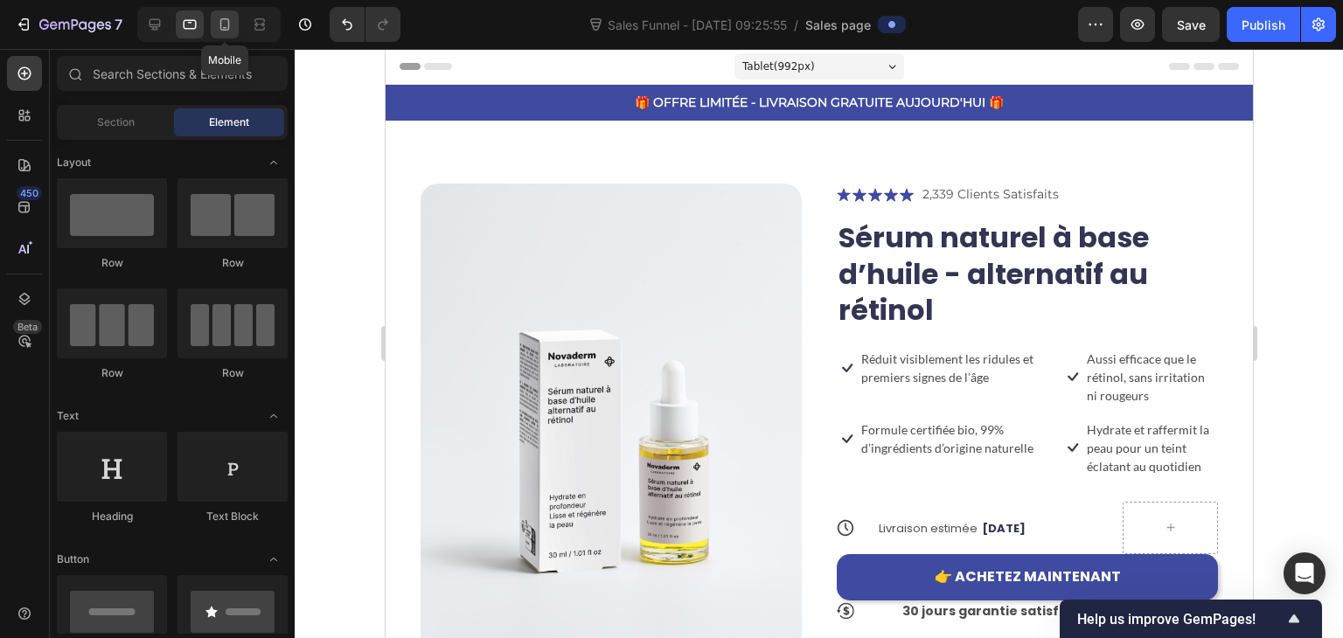
click at [230, 35] on div at bounding box center [225, 24] width 28 height 28
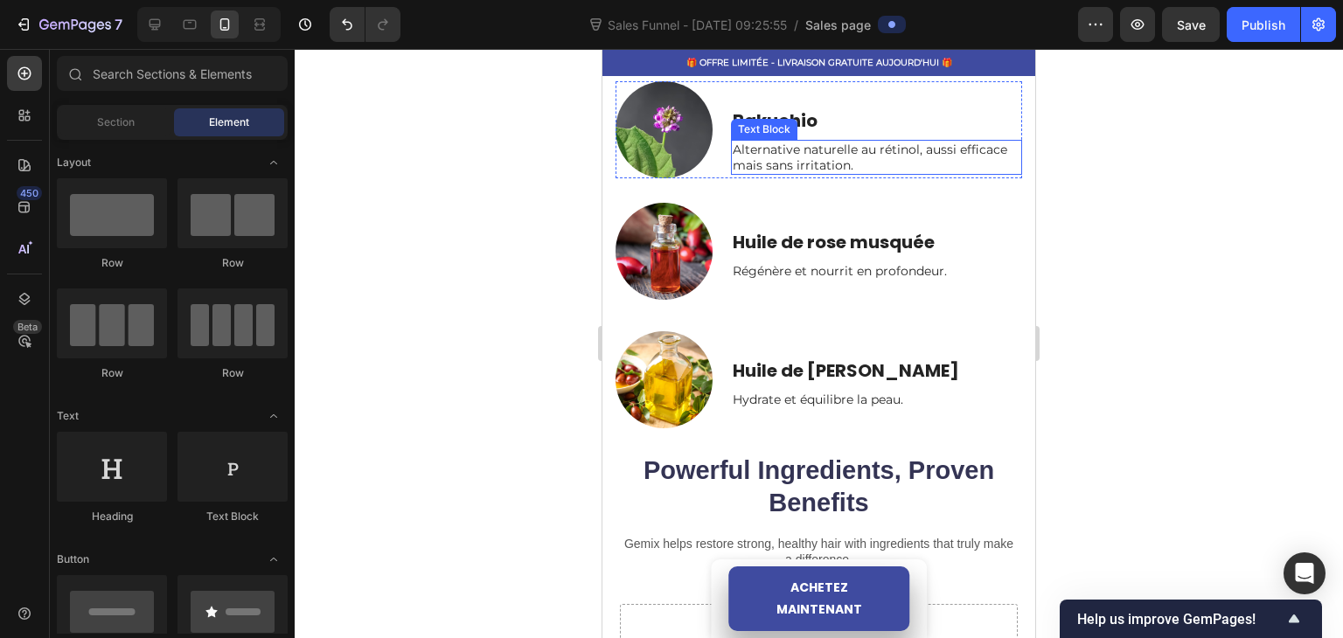
scroll to position [1049, 0]
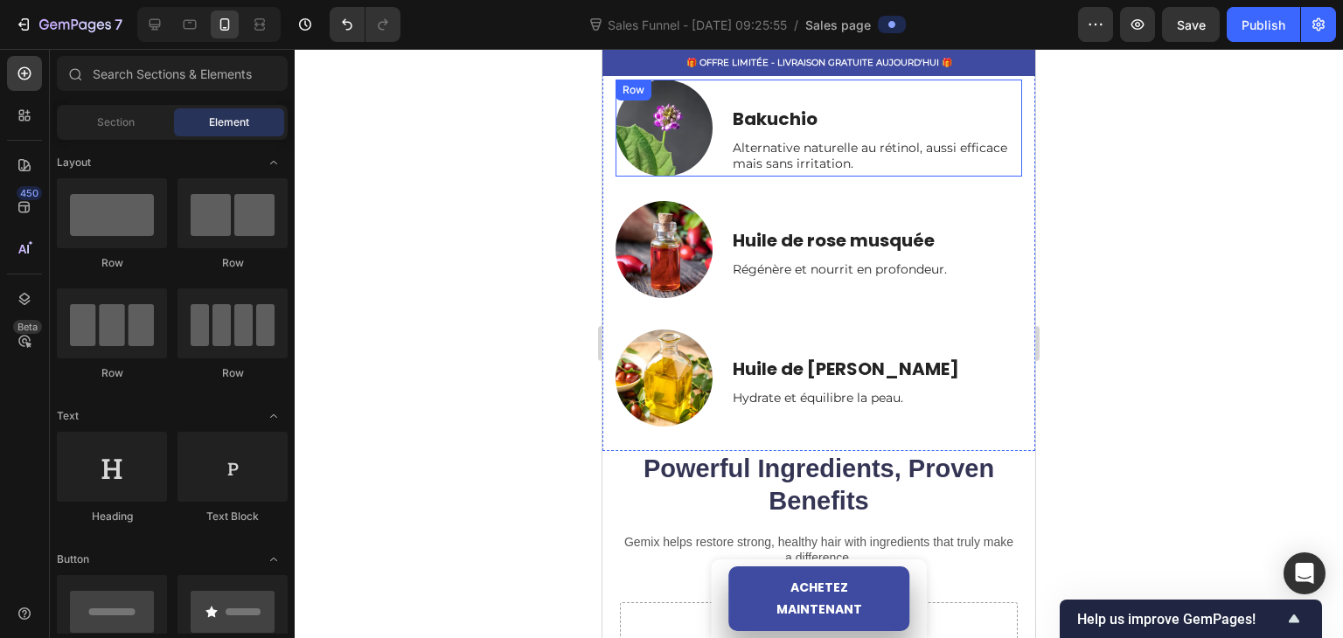
click at [718, 170] on div "Bakuchio Text Block Alternative naturelle au rétinol, aussi efficace mais sans …" at bounding box center [818, 128] width 406 height 97
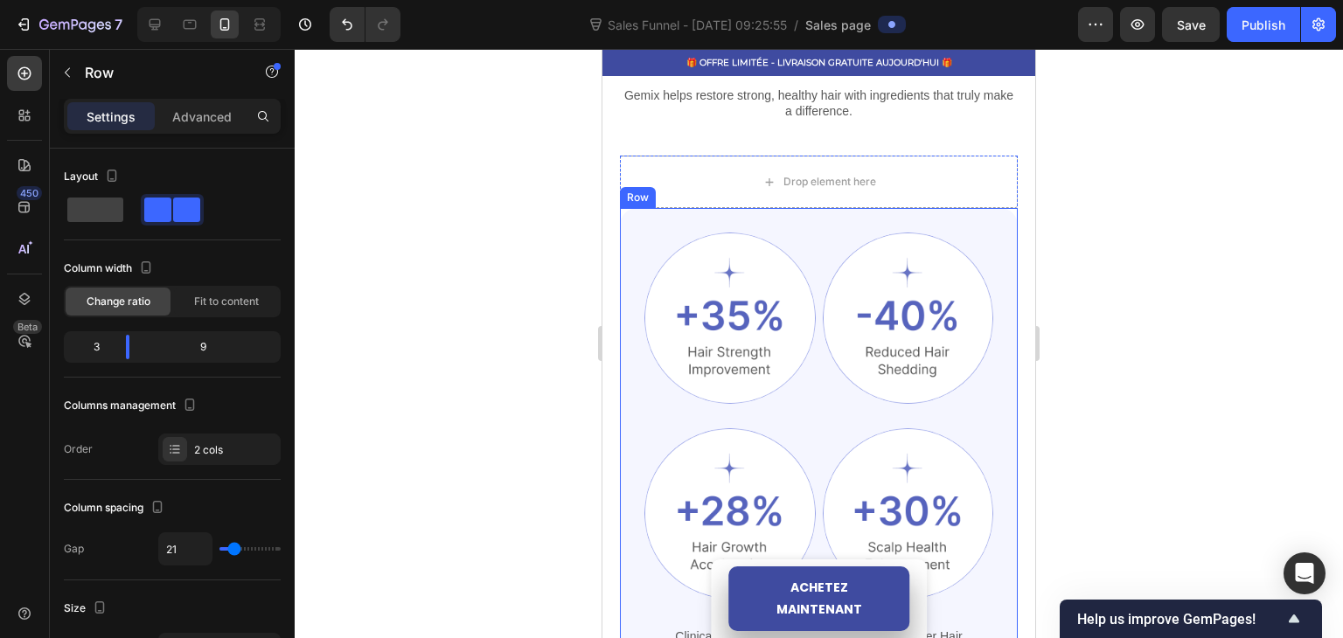
scroll to position [1224, 0]
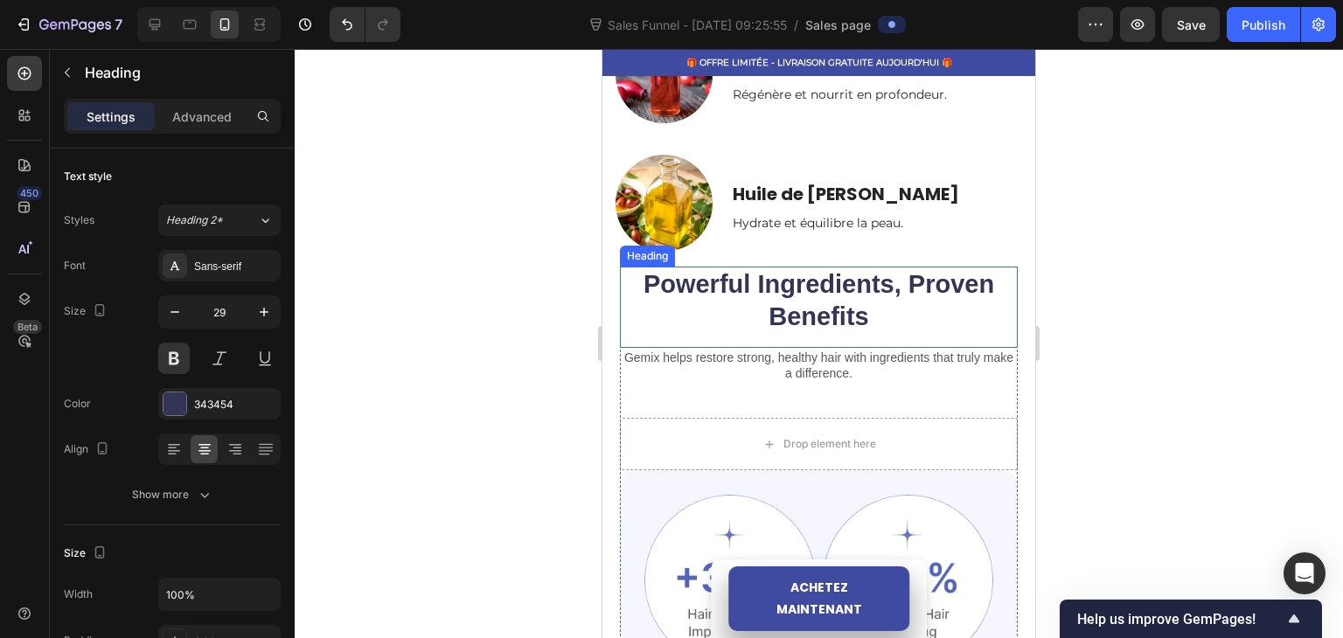
click at [751, 343] on div "Powerful Ingredients, Proven Benefits Heading" at bounding box center [819, 307] width 398 height 81
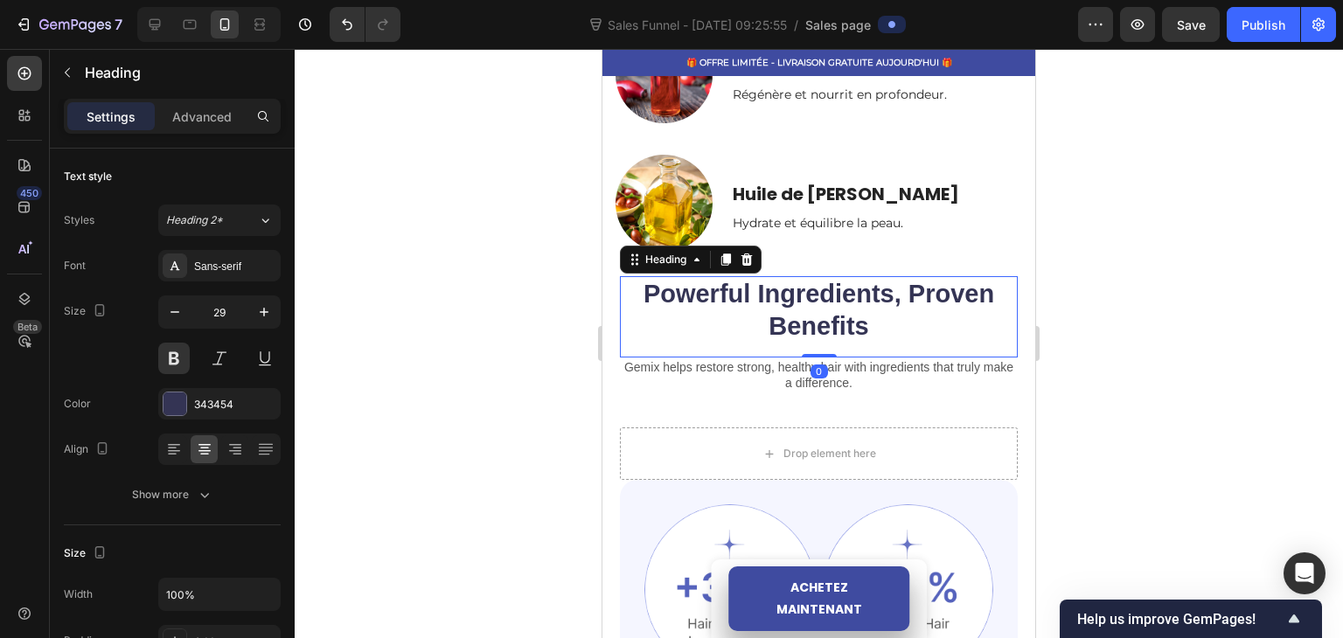
click at [551, 323] on div at bounding box center [819, 343] width 1048 height 589
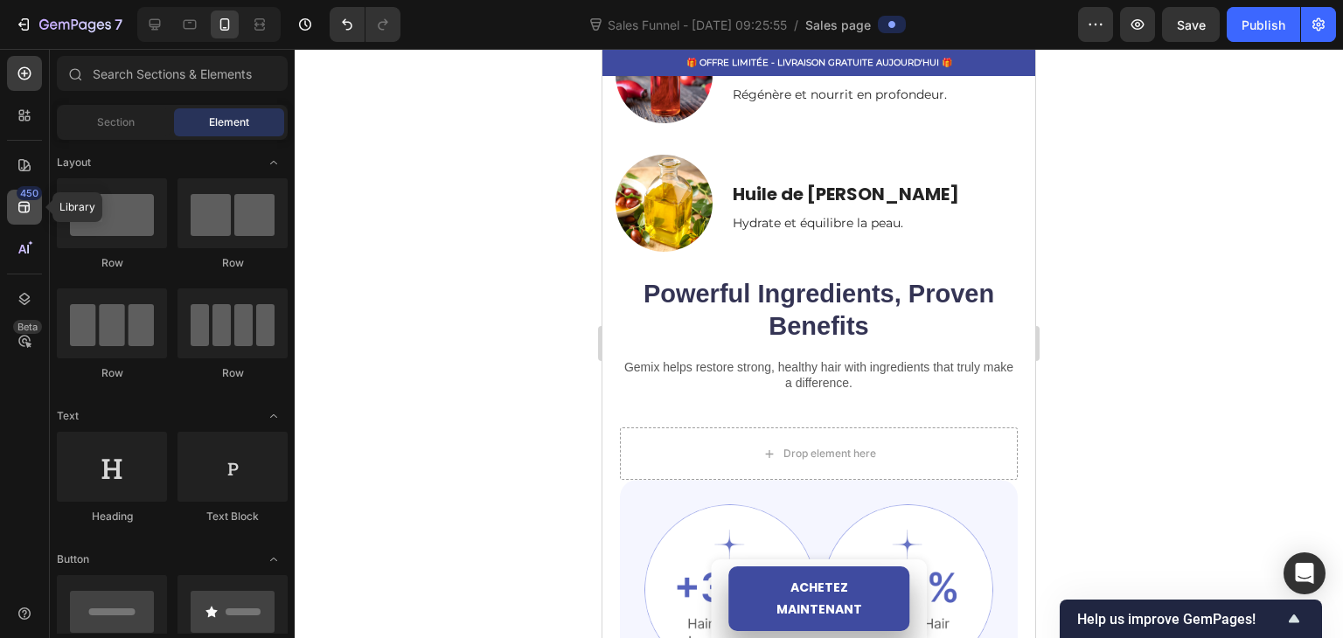
click at [10, 221] on div "450" at bounding box center [24, 207] width 35 height 35
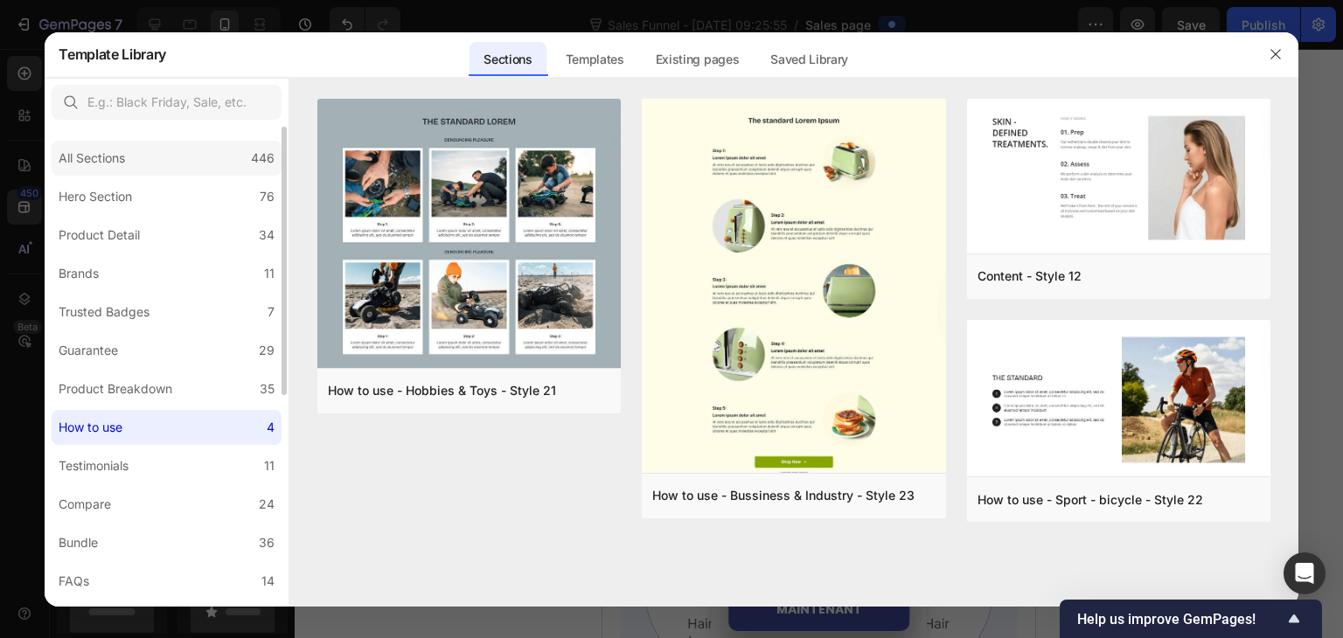
click at [114, 151] on div "All Sections" at bounding box center [92, 158] width 66 height 21
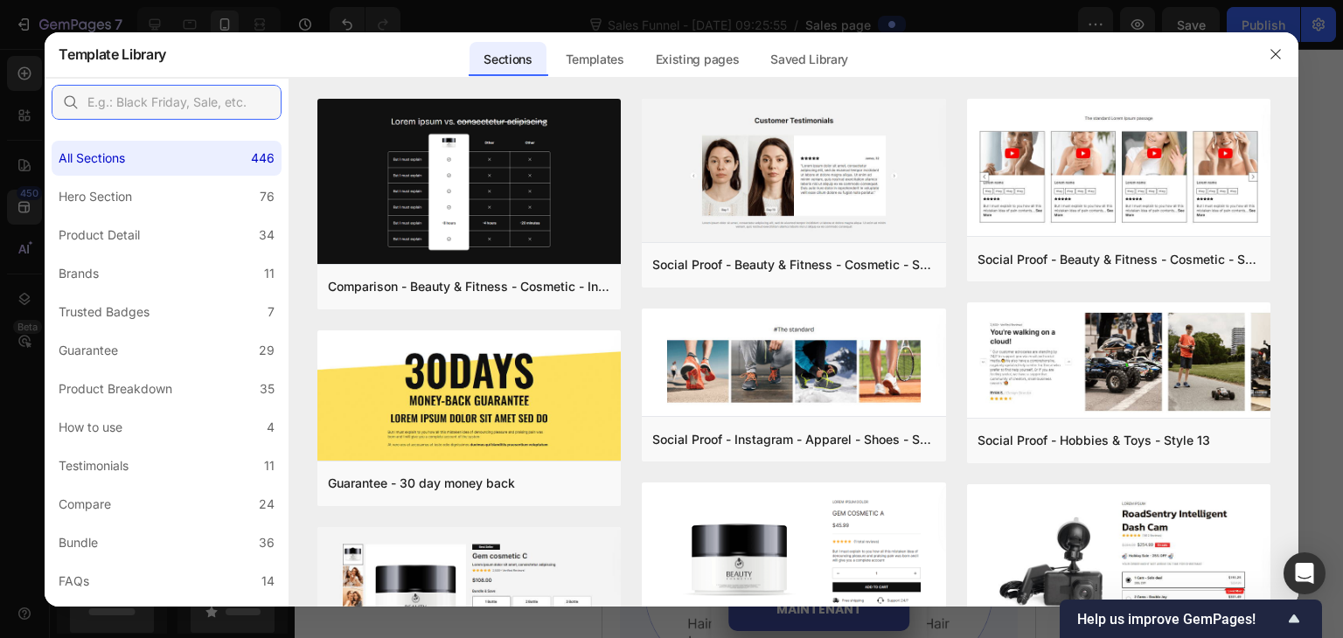
click at [129, 95] on input "text" at bounding box center [167, 102] width 230 height 35
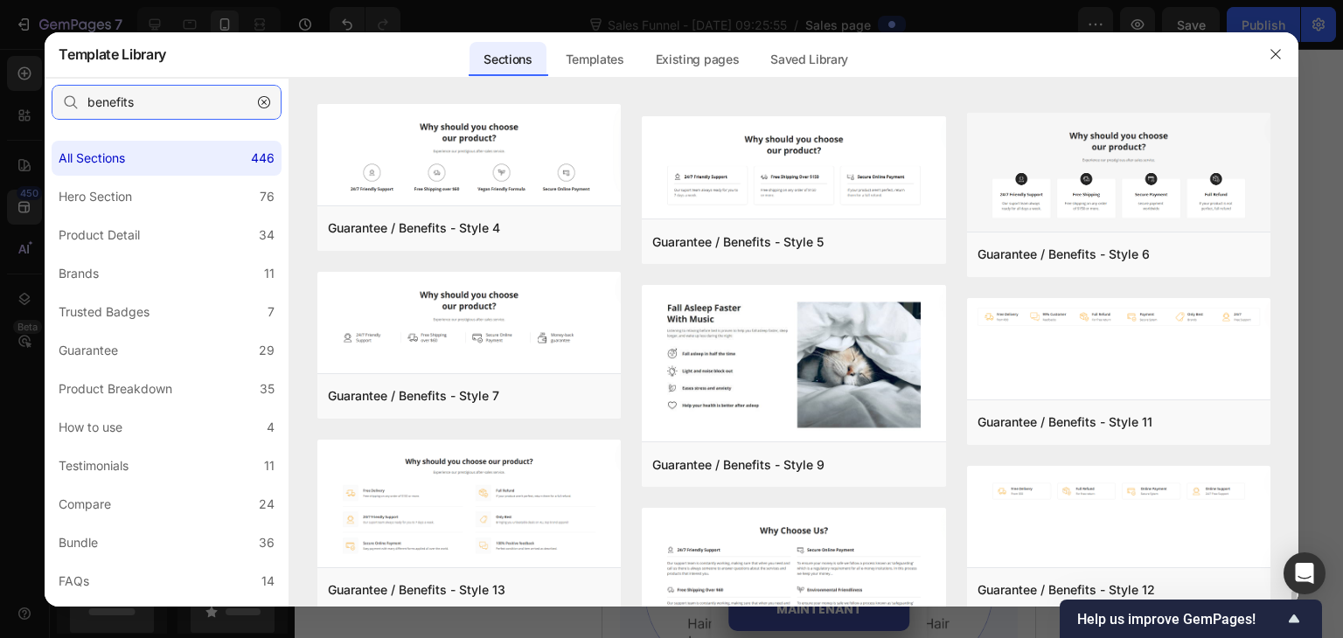
scroll to position [433, 0]
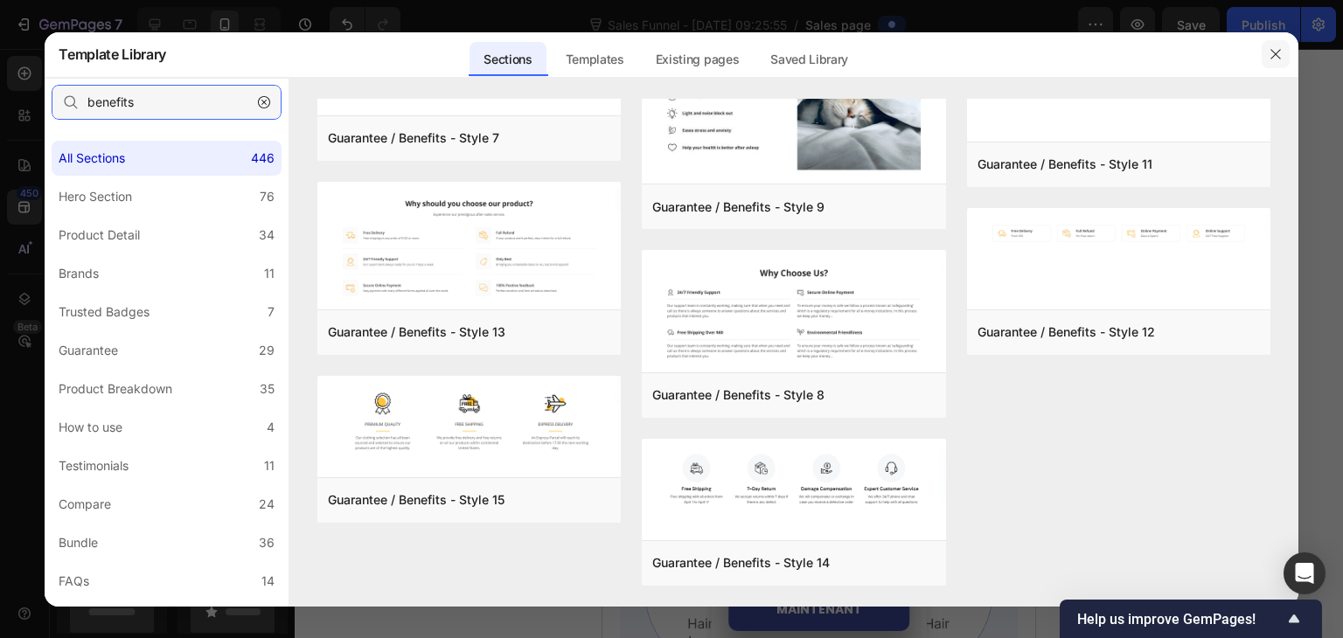
type input "benefits"
click at [1271, 61] on button "button" at bounding box center [1275, 54] width 28 height 28
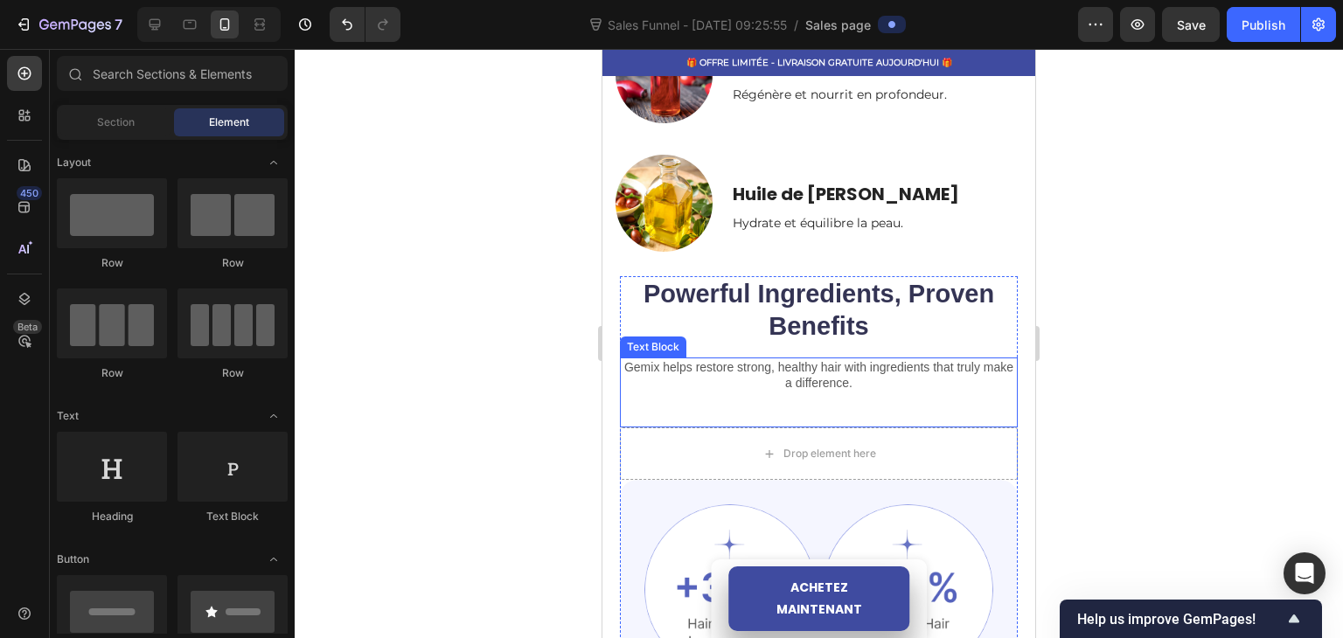
scroll to position [1486, 0]
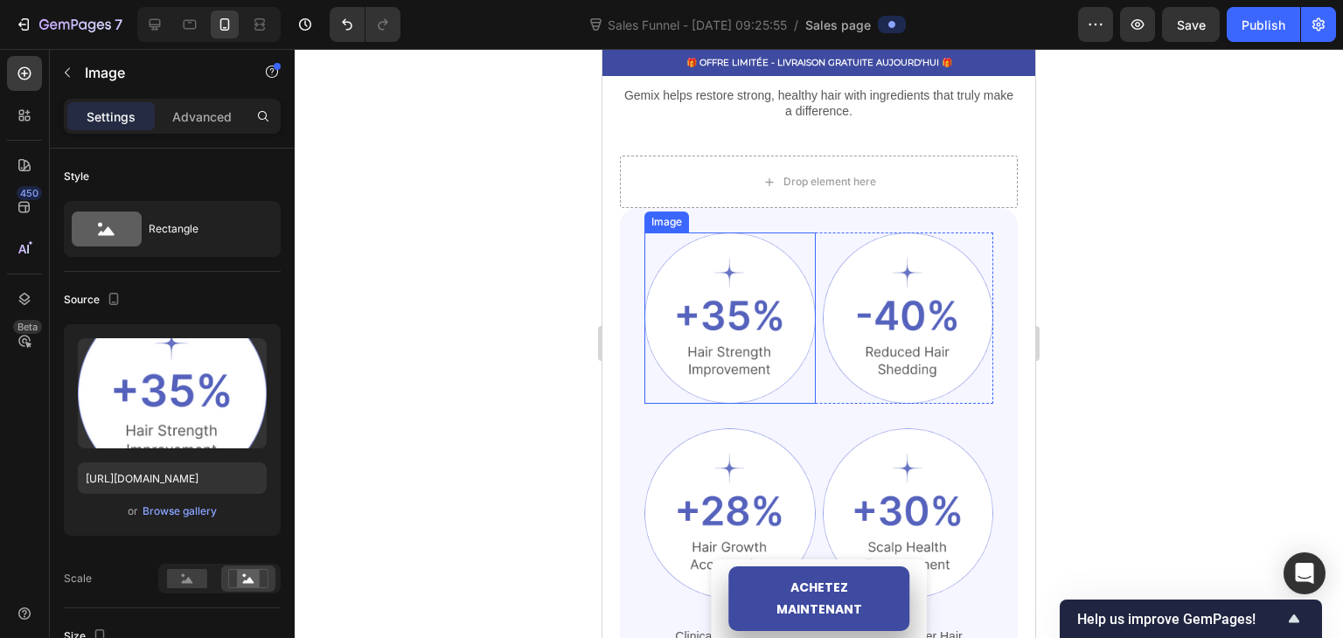
click at [731, 316] on img at bounding box center [729, 318] width 171 height 171
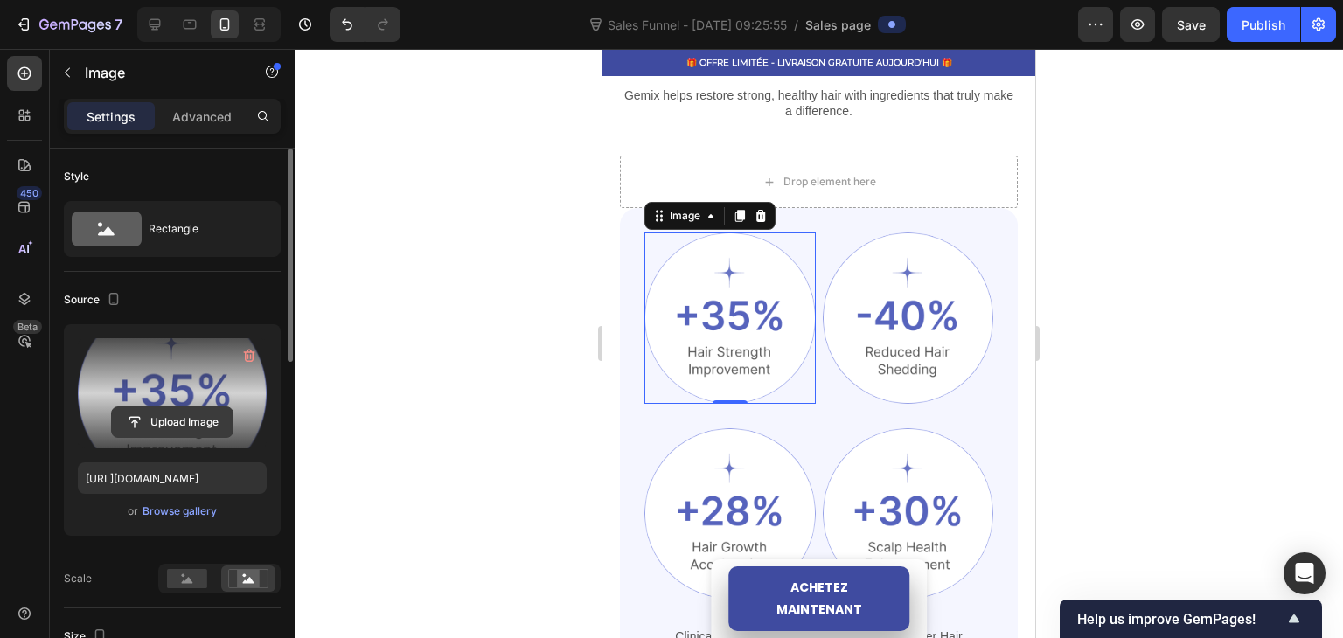
click at [151, 421] on input "file" at bounding box center [172, 422] width 121 height 30
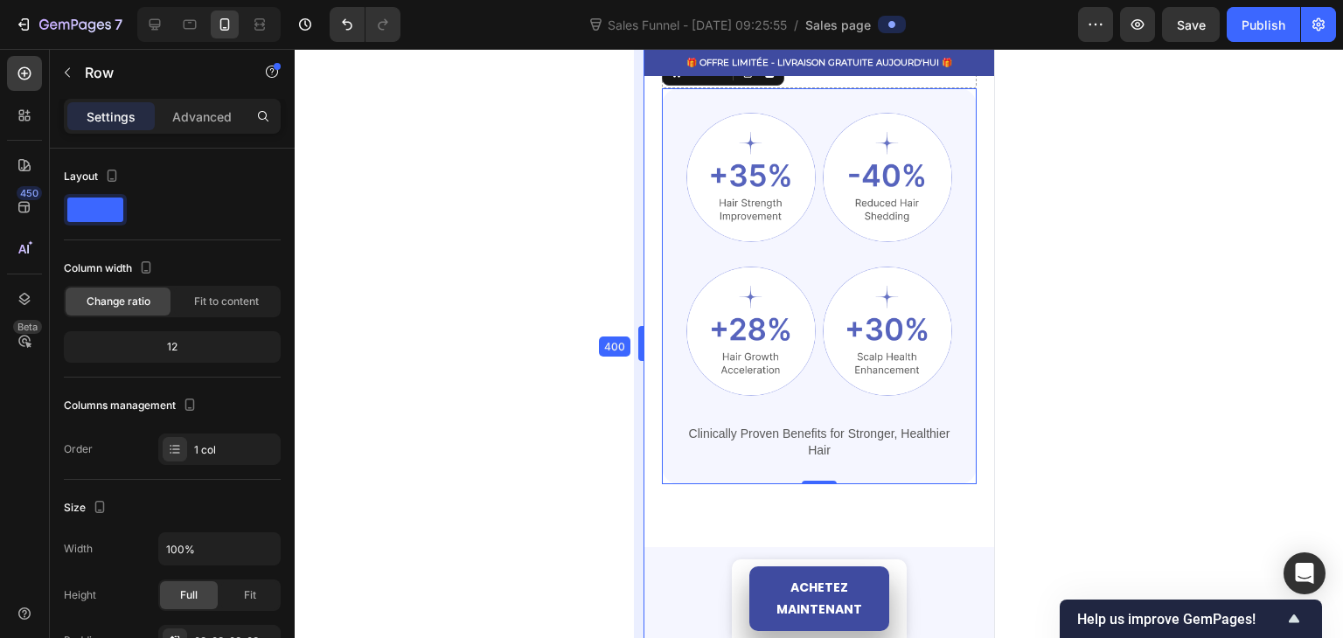
scroll to position [1573, 0]
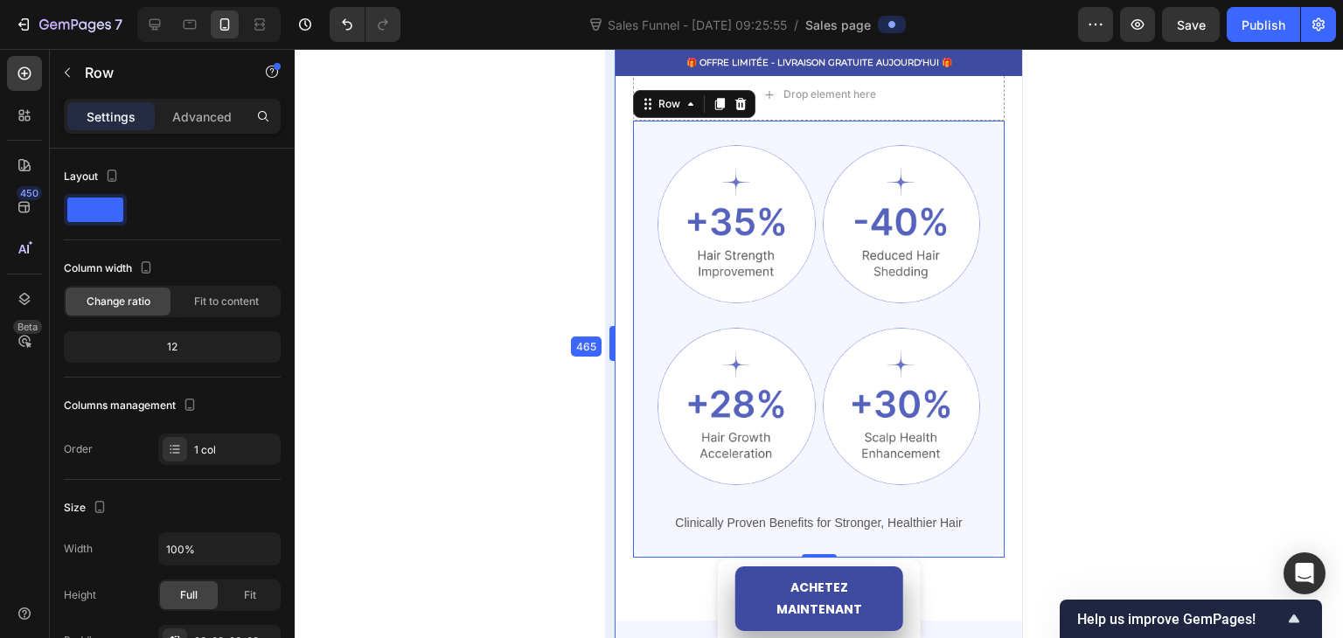
drag, startPoint x: 601, startPoint y: 375, endPoint x: 12, endPoint y: 330, distance: 590.8
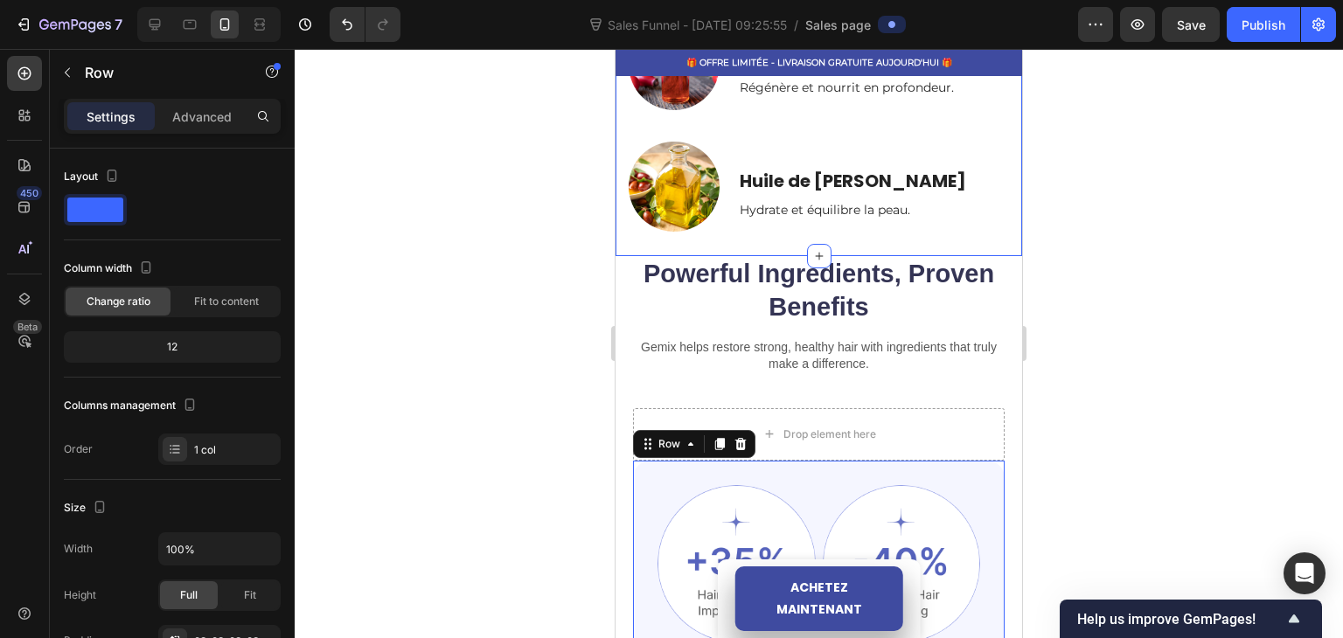
scroll to position [1224, 0]
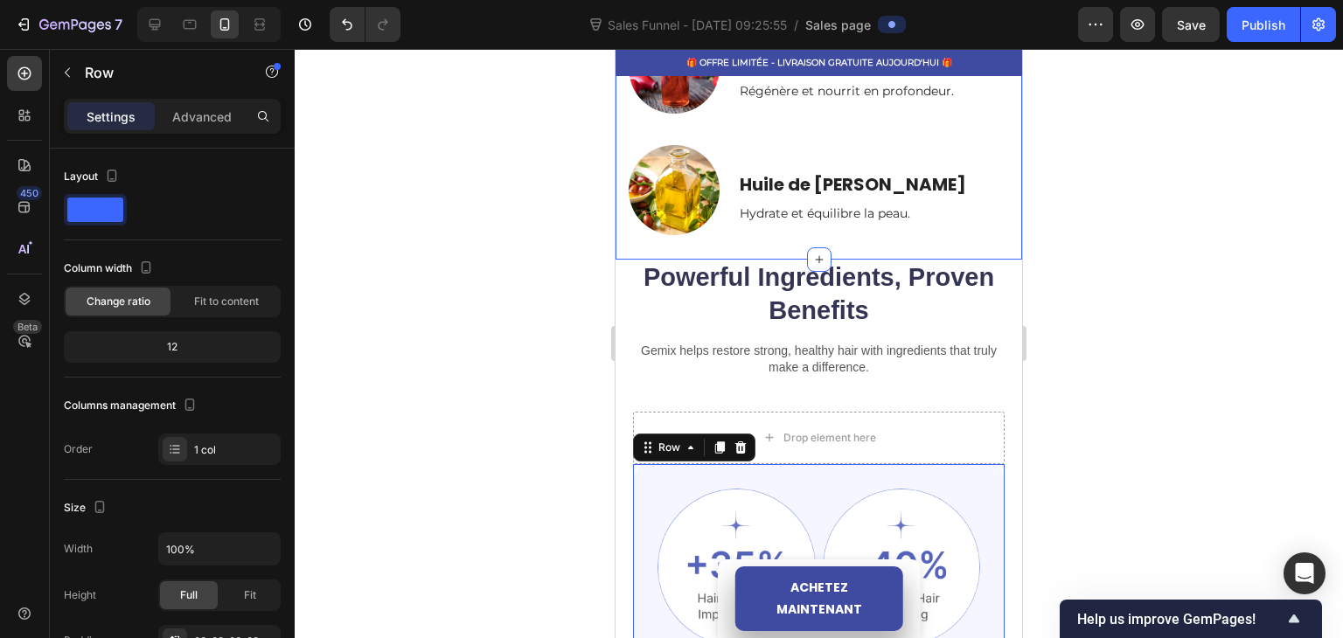
click at [811, 277] on h2 "Powerful Ingredients, Proven Benefits" at bounding box center [818, 294] width 371 height 69
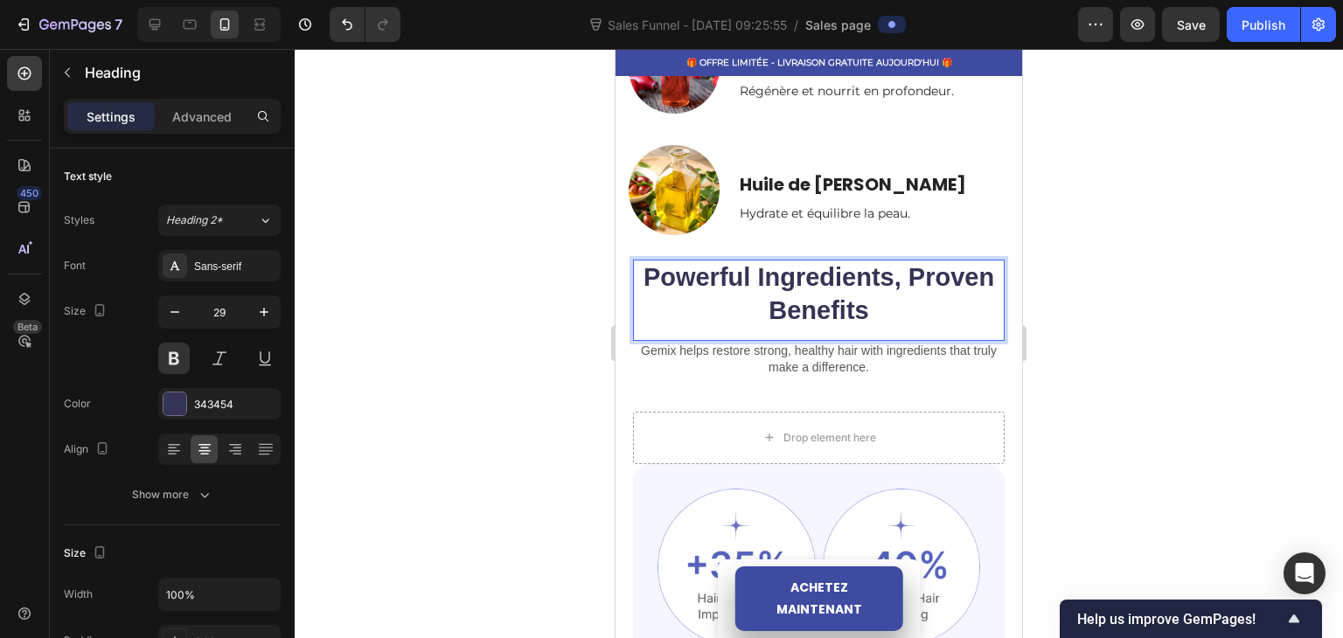
click at [874, 300] on h2 "Powerful Ingredients, Proven Benefits" at bounding box center [818, 294] width 371 height 69
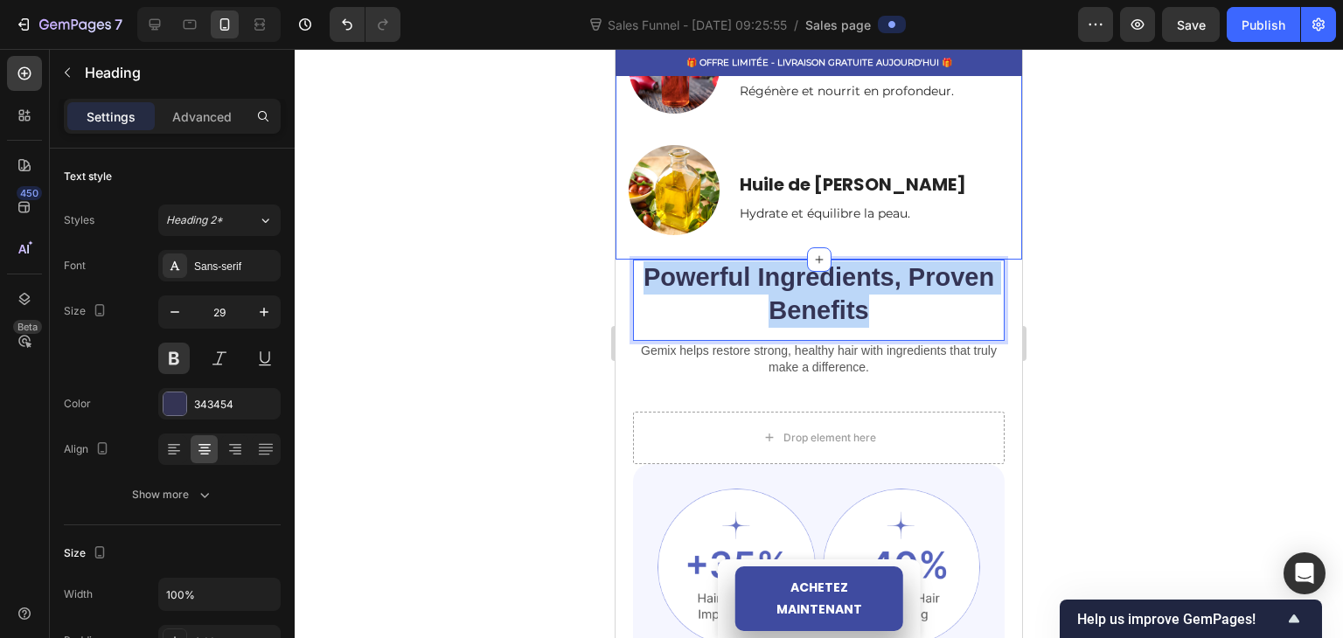
drag, startPoint x: 882, startPoint y: 304, endPoint x: 622, endPoint y: 253, distance: 264.7
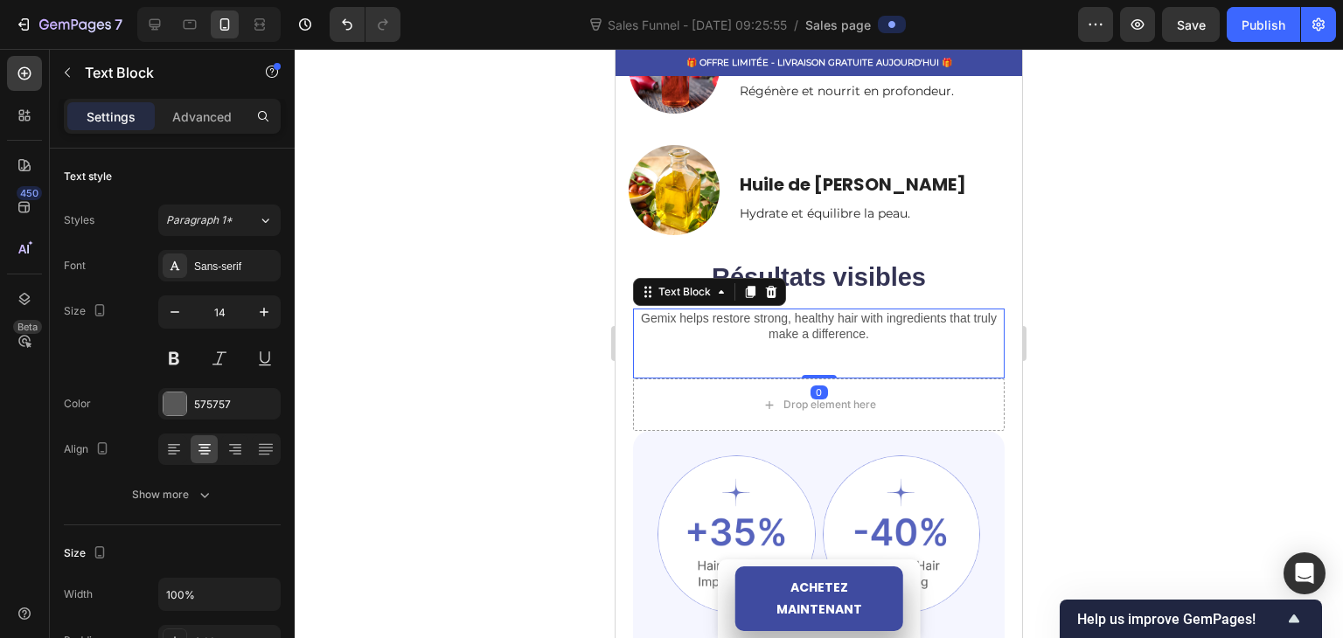
click at [827, 328] on p "Gemix helps restore strong, healthy hair with ingredients that truly make a dif…" at bounding box center [819, 325] width 368 height 31
click at [773, 289] on icon at bounding box center [771, 292] width 11 height 12
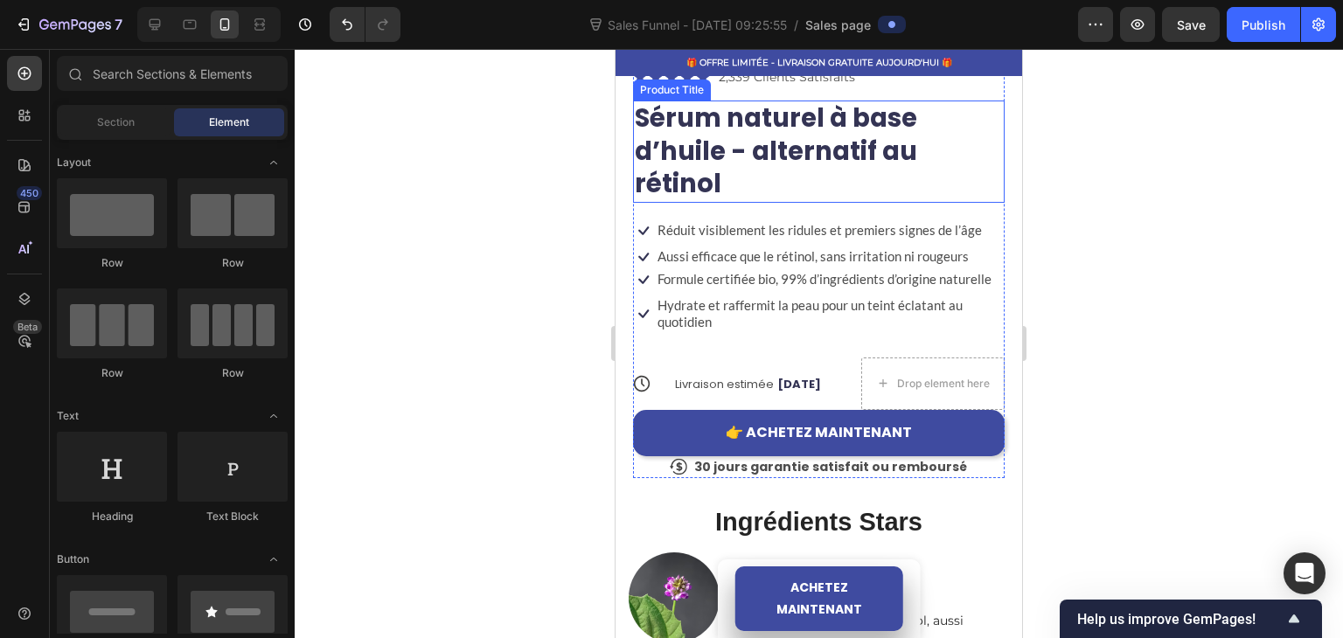
scroll to position [699, 0]
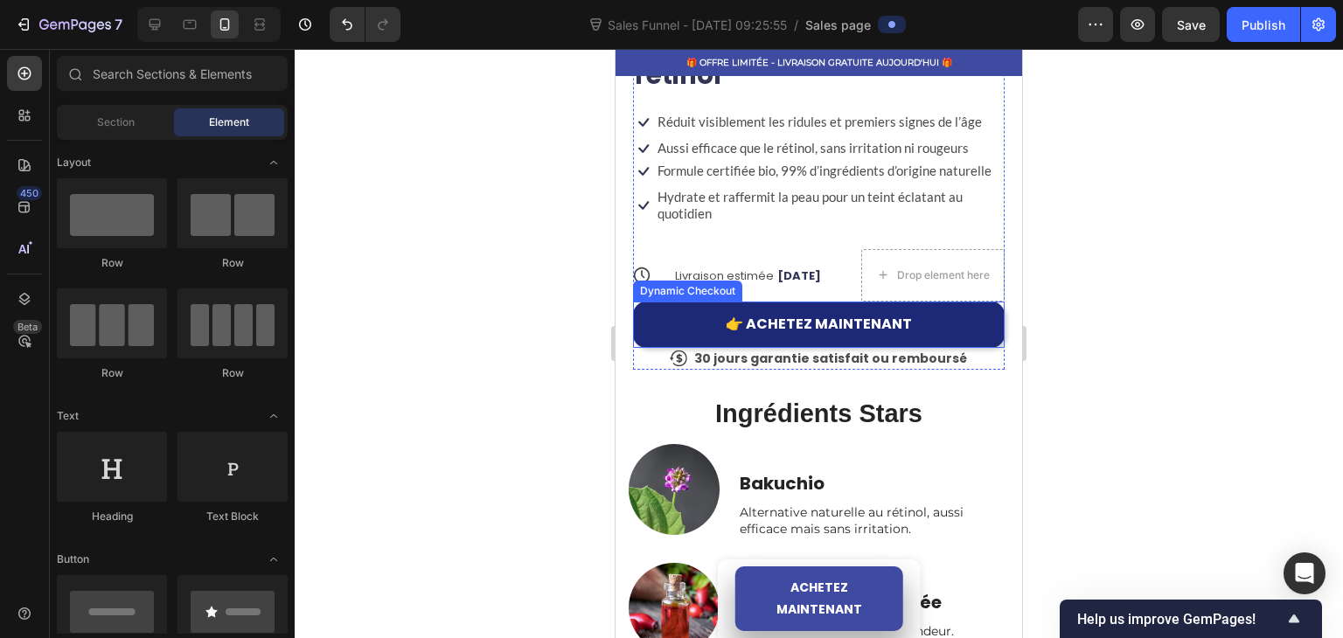
click at [673, 323] on button "👉 ACHETEZ MAINTENANT" at bounding box center [818, 325] width 371 height 46
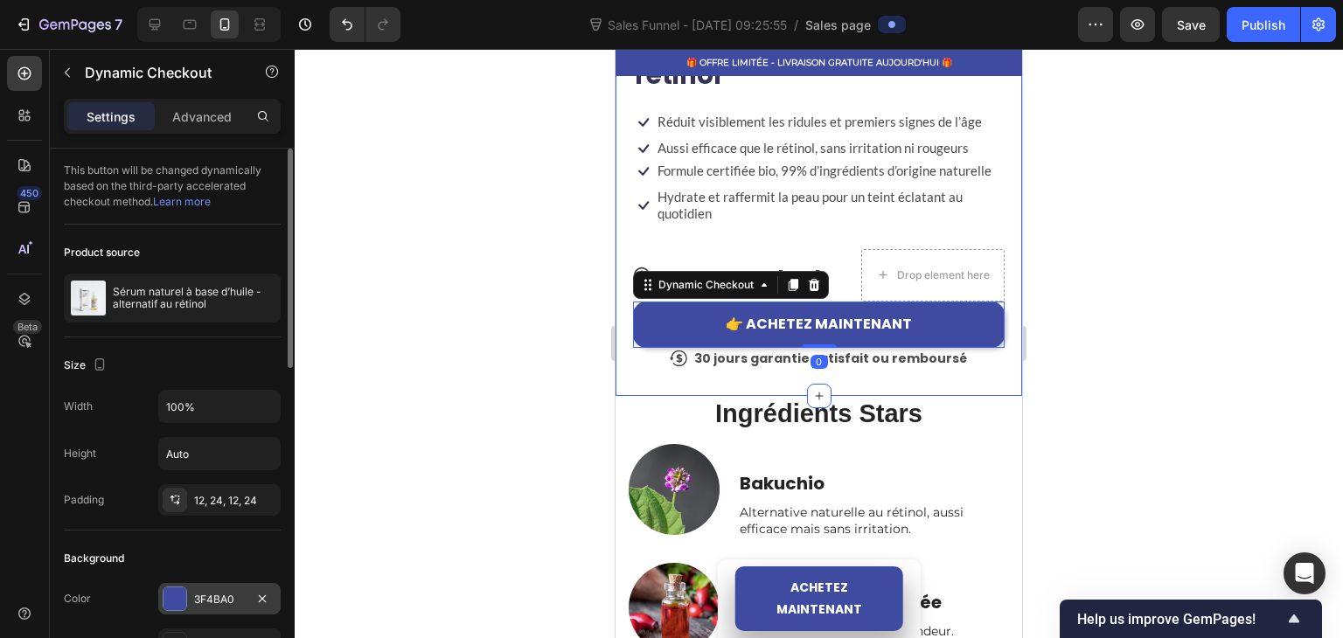
click at [173, 601] on div at bounding box center [174, 598] width 23 height 23
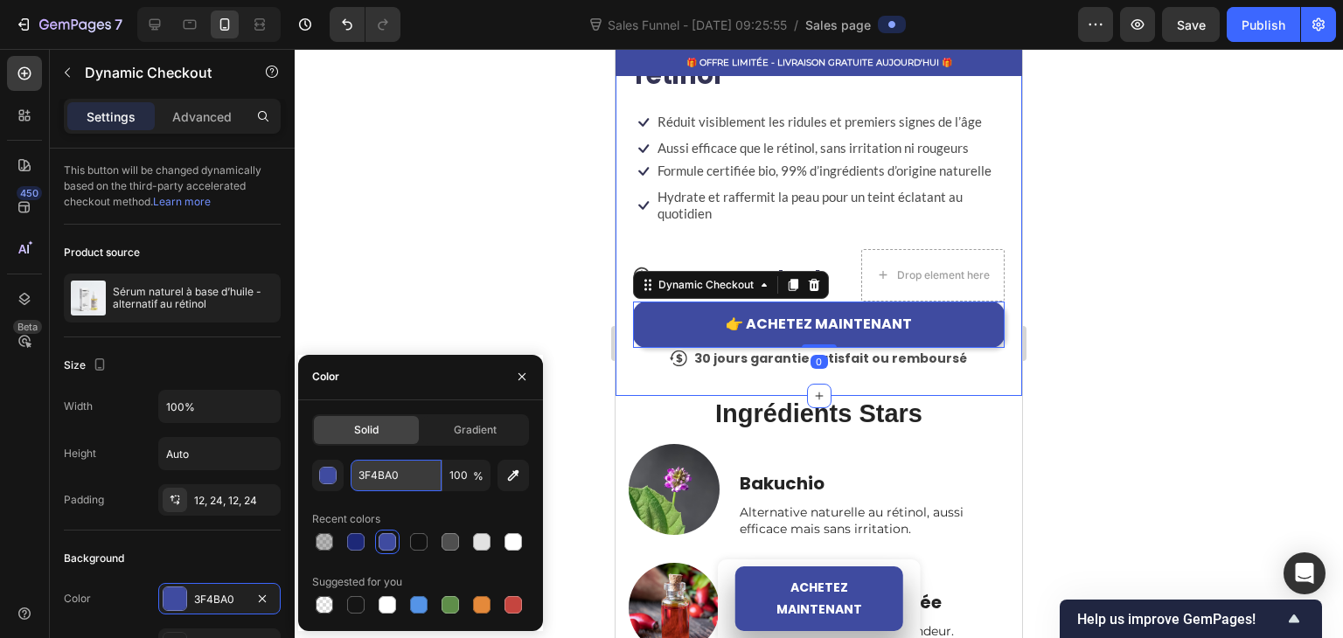
click at [403, 469] on input "3F4BA0" at bounding box center [395, 475] width 91 height 31
click at [493, 249] on div at bounding box center [819, 343] width 1048 height 589
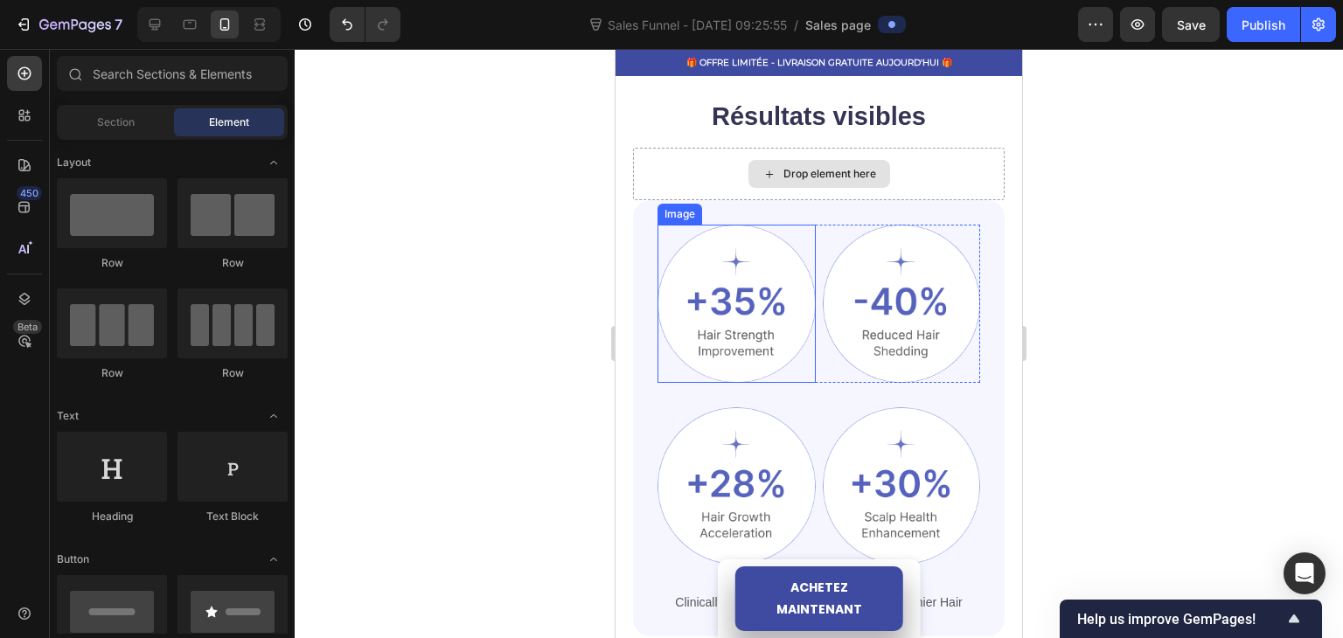
scroll to position [1224, 0]
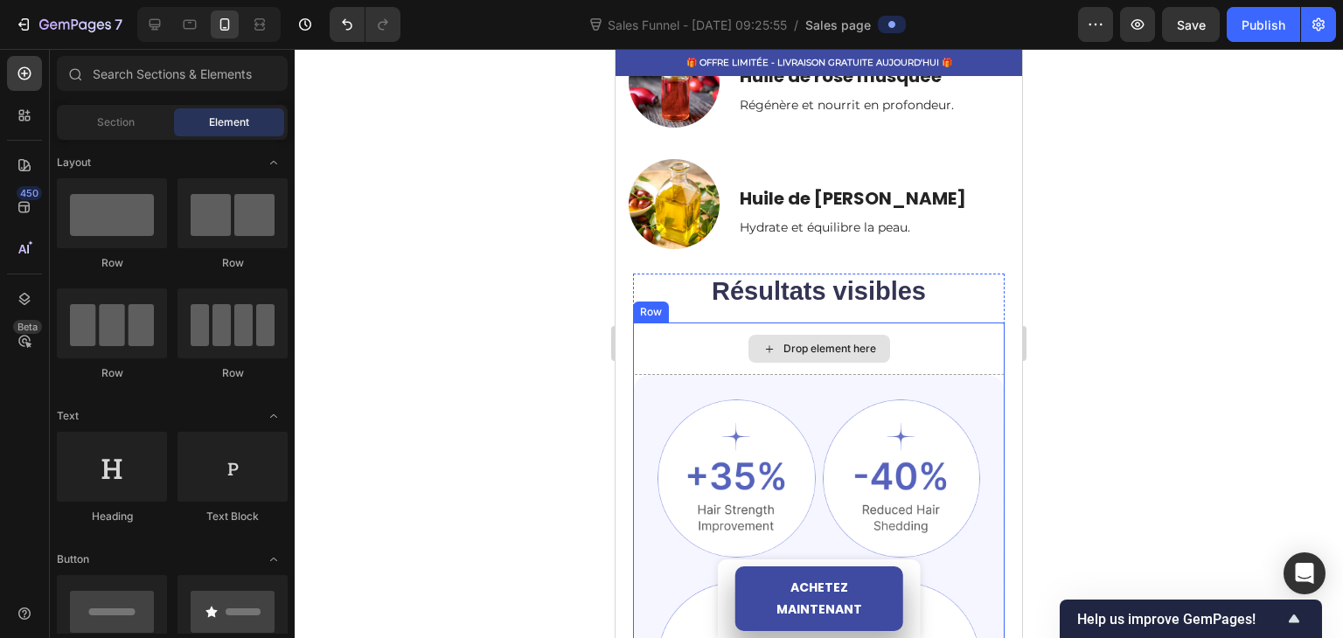
click at [671, 345] on div "Drop element here" at bounding box center [818, 349] width 371 height 52
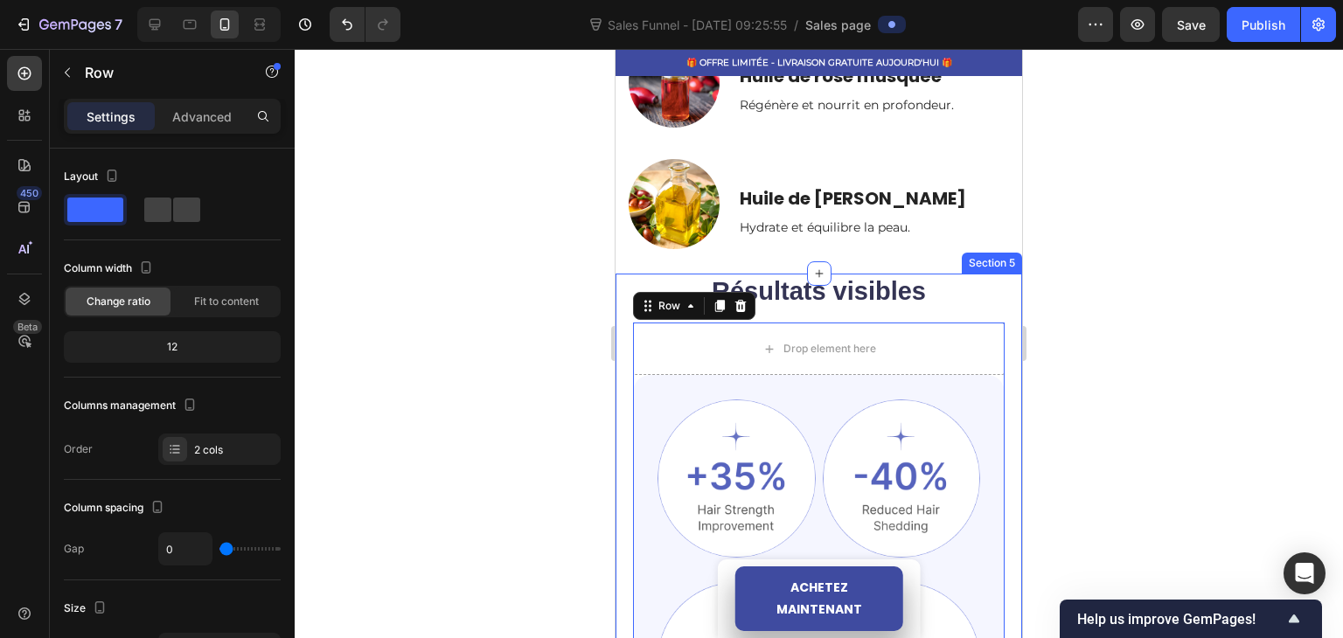
click at [629, 344] on div "Résultats visibles Heading Drop element here Image Image Row Image Image Row Cl…" at bounding box center [818, 574] width 406 height 600
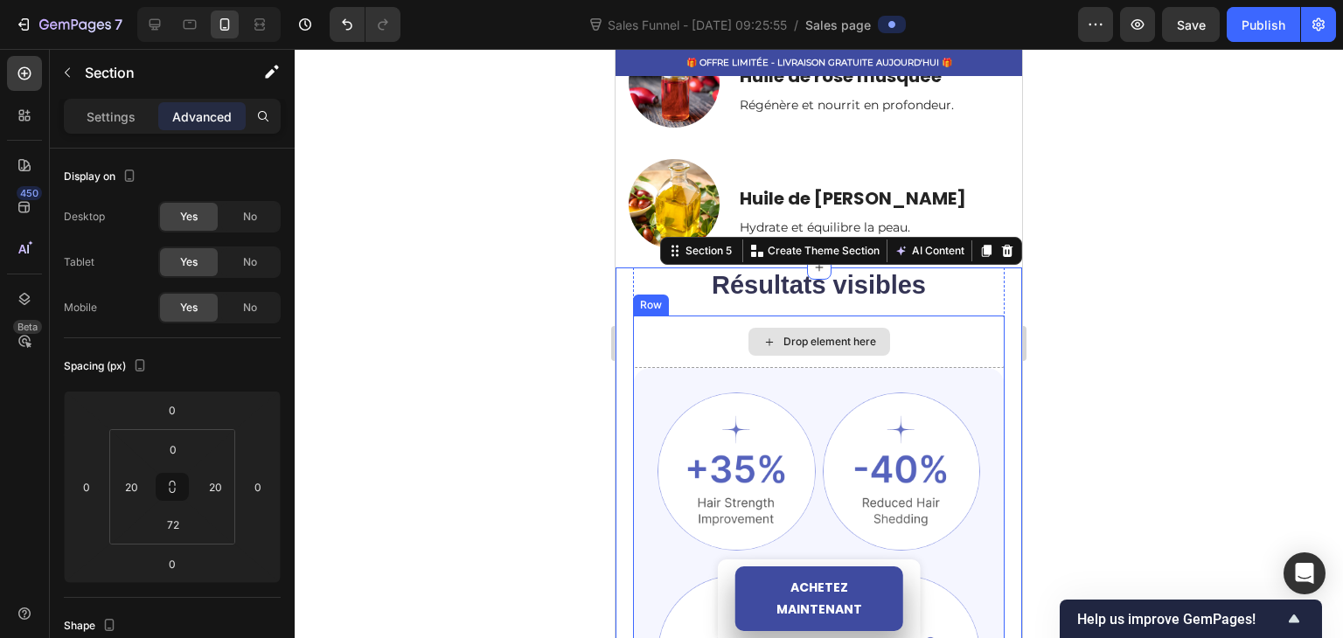
click at [657, 338] on div "Drop element here" at bounding box center [818, 342] width 371 height 52
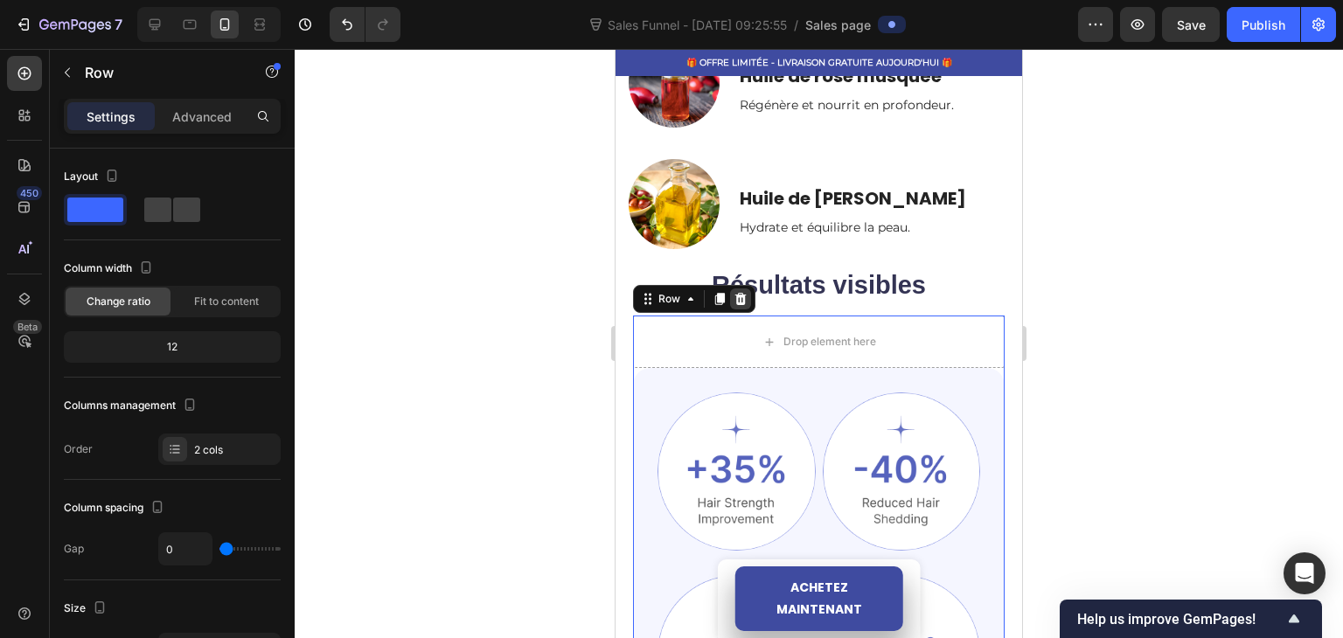
click at [741, 298] on icon at bounding box center [740, 299] width 14 height 14
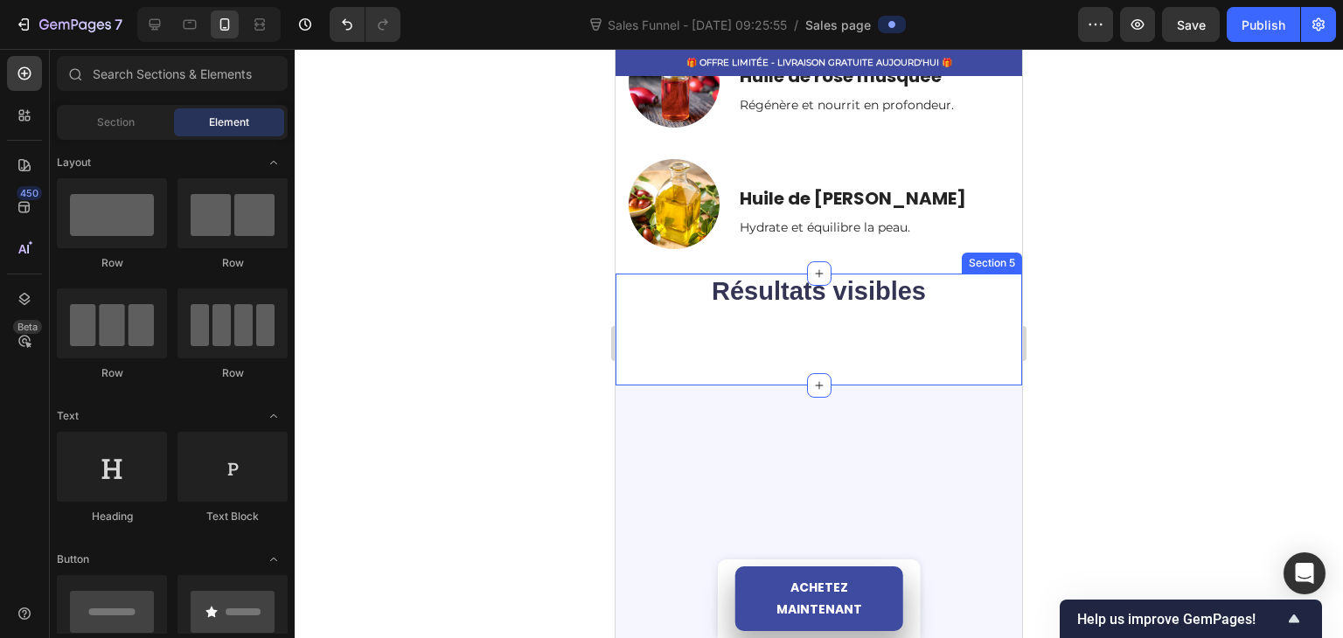
click at [685, 348] on div "Résultats visibles Heading Row Section 5" at bounding box center [818, 330] width 406 height 112
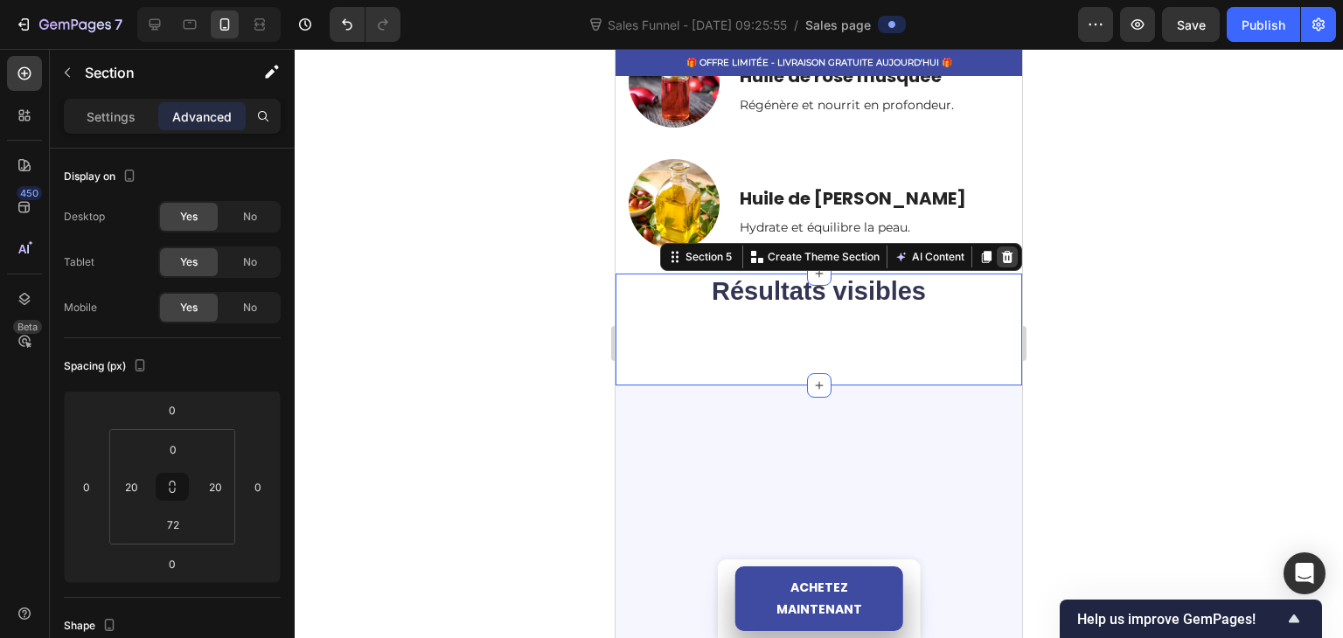
click at [1002, 253] on icon at bounding box center [1007, 257] width 11 height 12
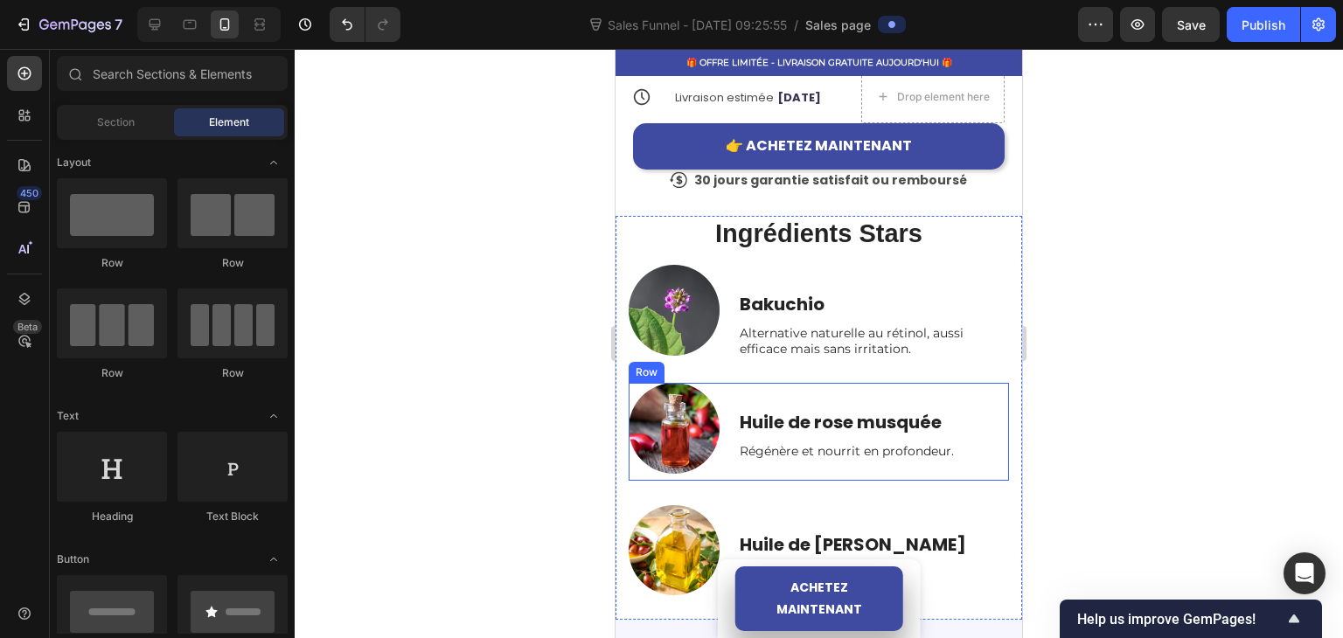
scroll to position [874, 0]
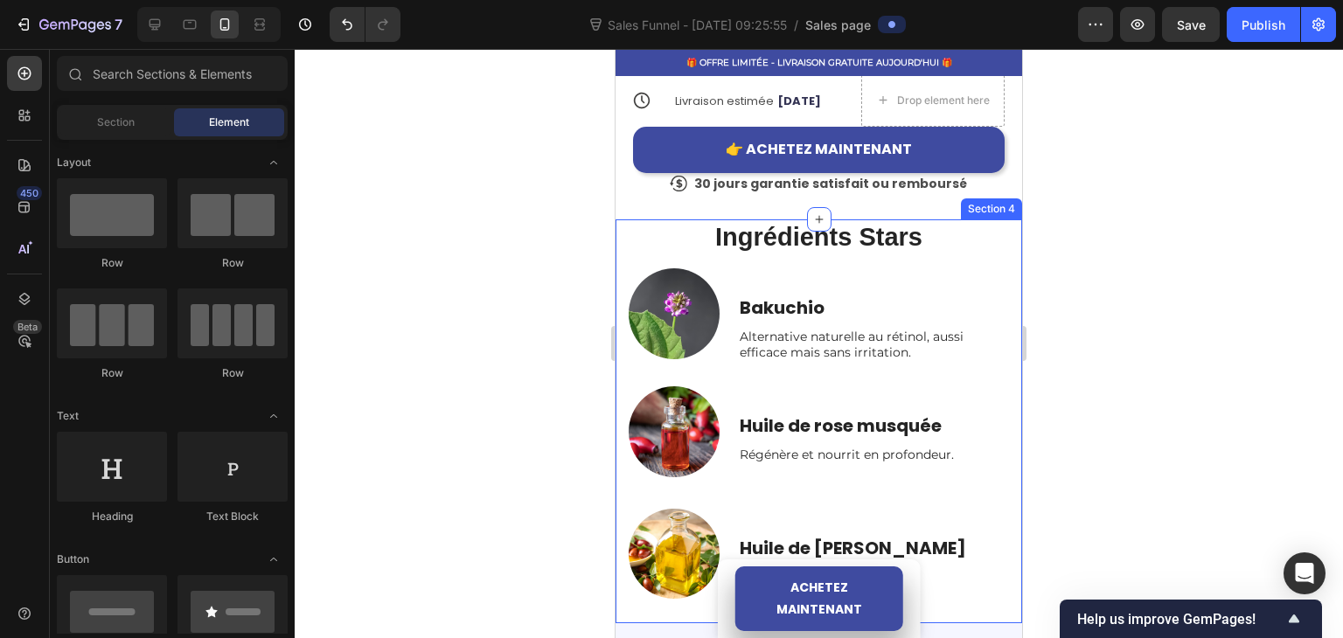
click at [633, 234] on h2 "Ingrédients Stars" at bounding box center [818, 237] width 380 height 37
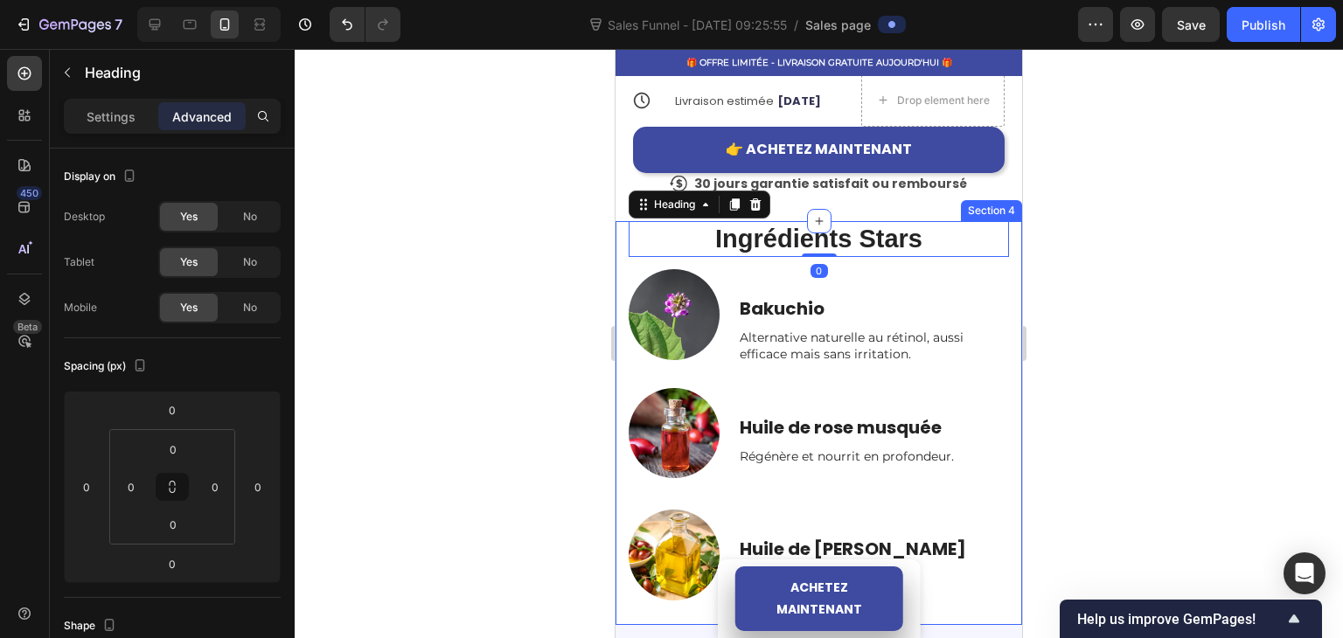
click at [627, 257] on div "Ingrédients Stars Heading 0 Row Bakuchio Text Block Alternative naturelle au ré…" at bounding box center [818, 423] width 406 height 404
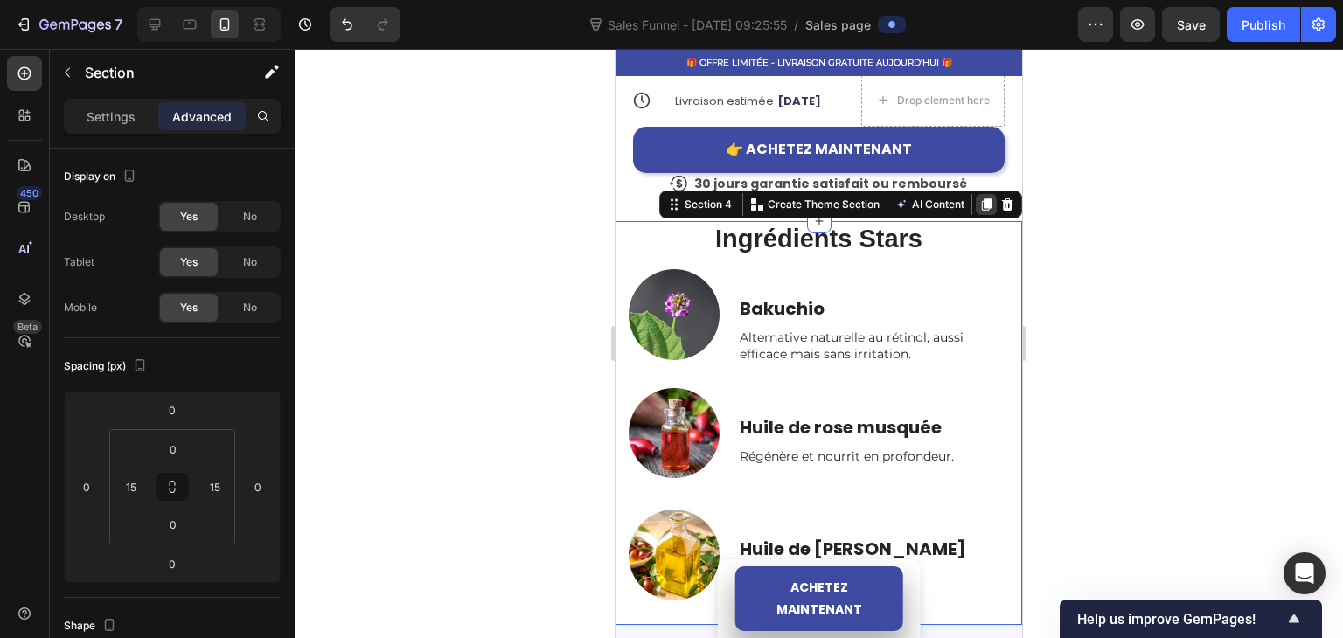
click at [982, 203] on icon at bounding box center [987, 204] width 10 height 12
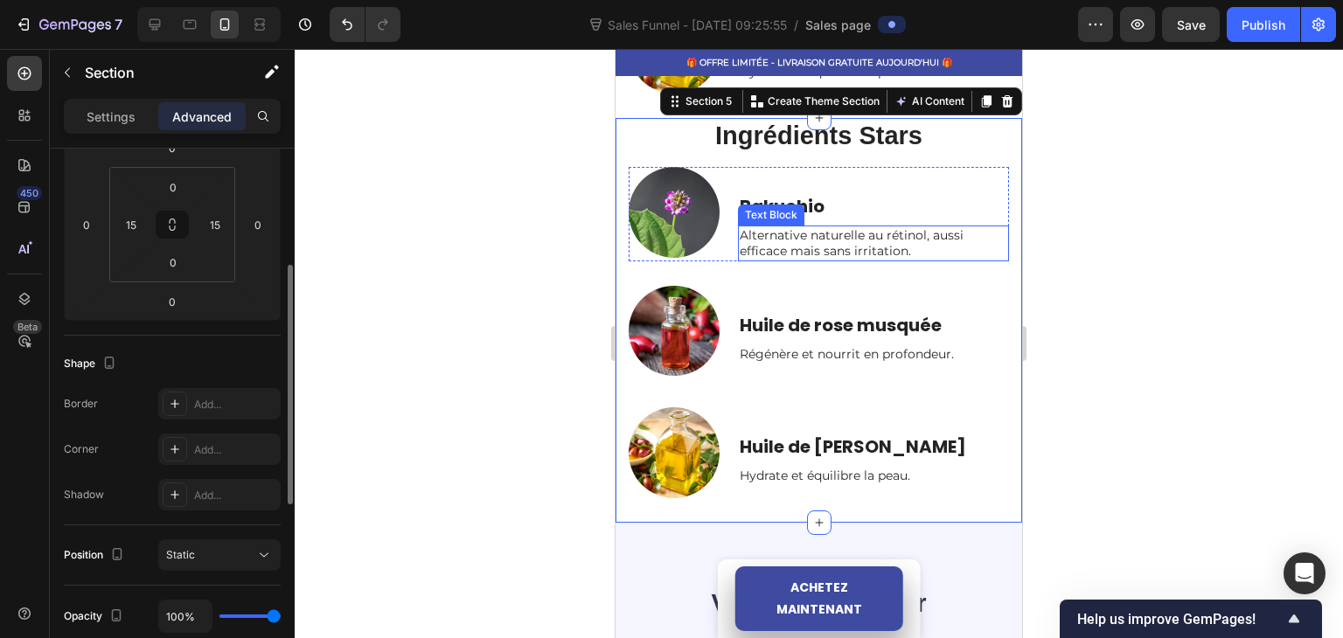
scroll to position [1380, 0]
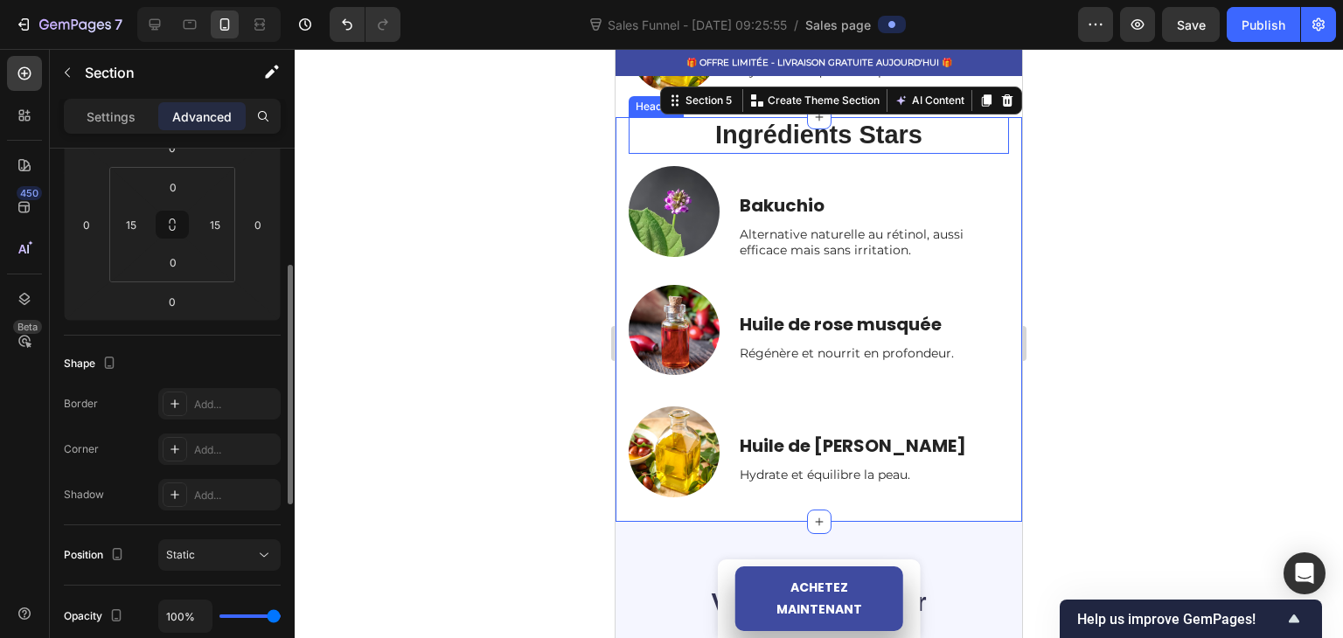
click at [790, 143] on h2 "Ingrédients Stars" at bounding box center [818, 135] width 380 height 37
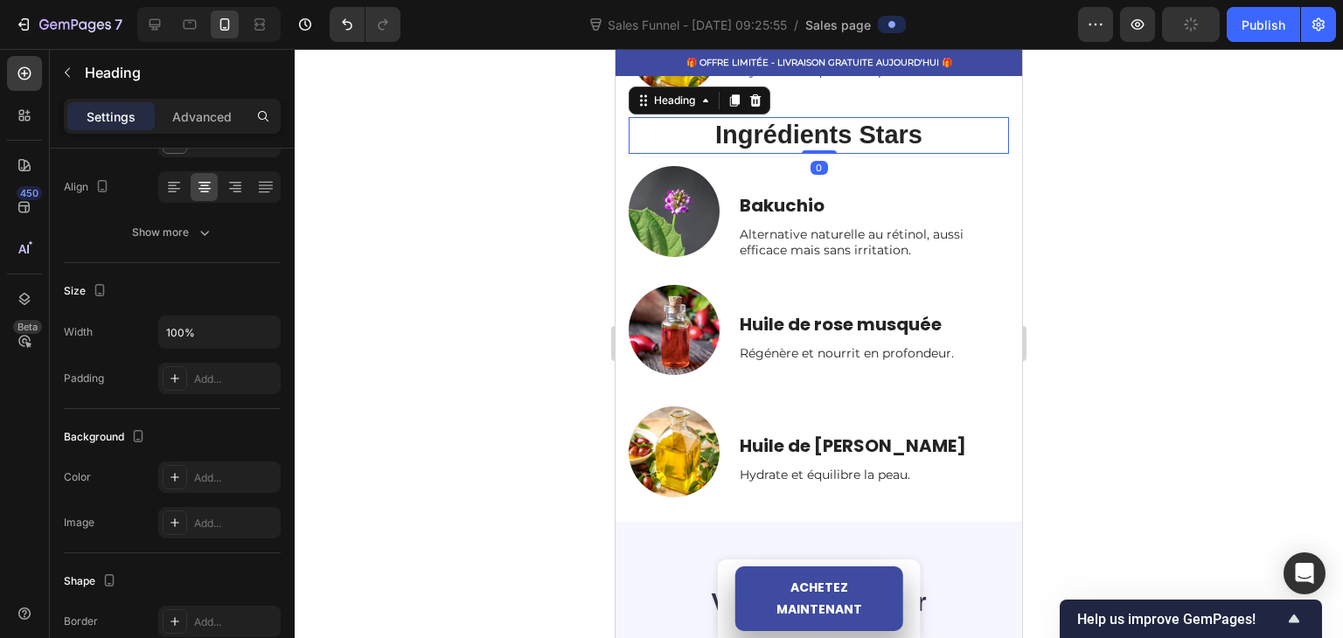
scroll to position [0, 0]
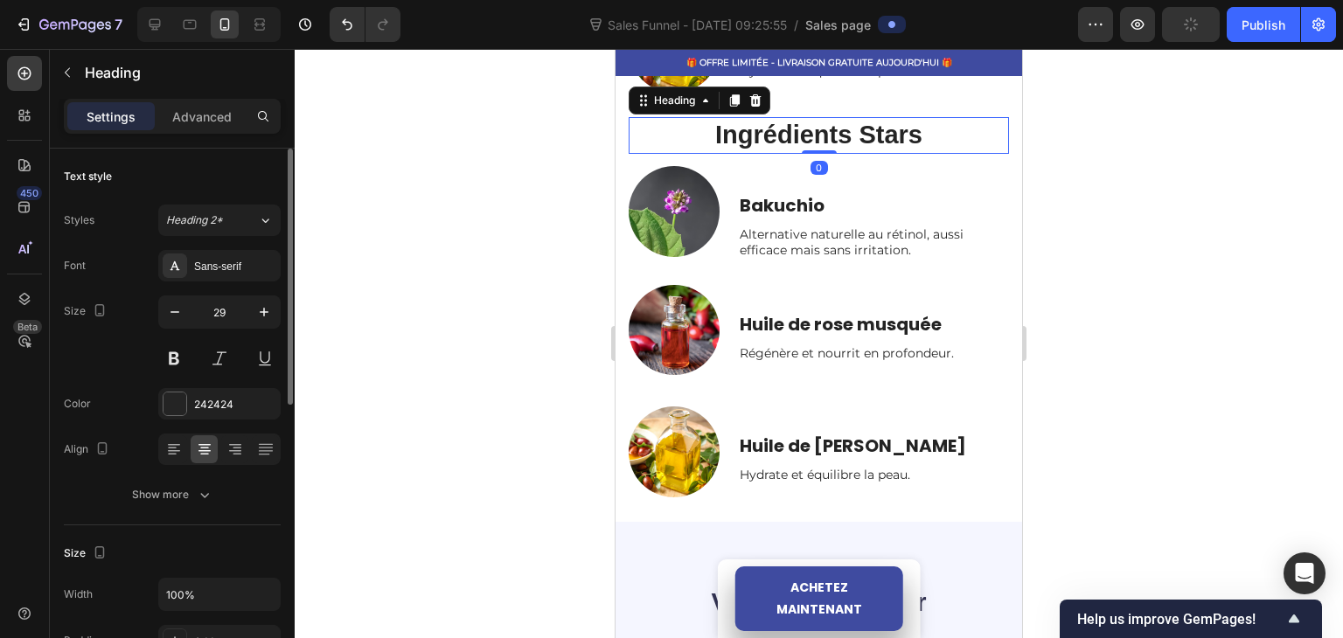
click at [790, 143] on h2 "Ingrédients Stars" at bounding box center [818, 135] width 380 height 37
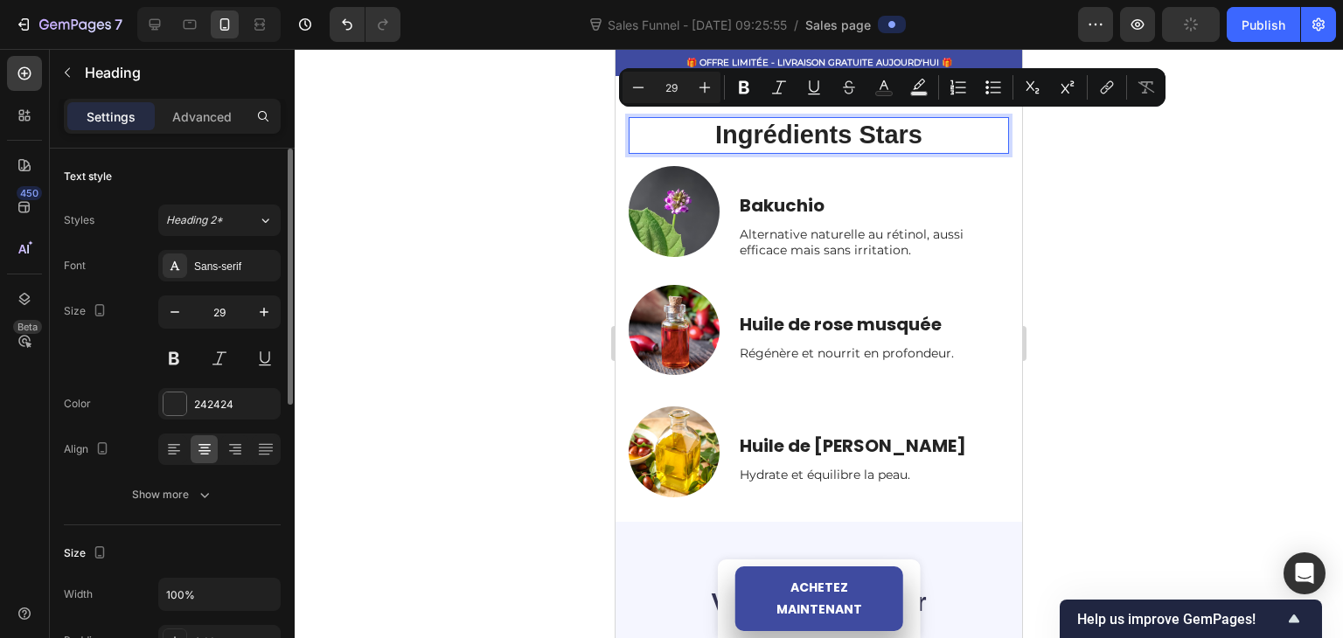
click at [926, 127] on p "Ingrédients Stars" at bounding box center [818, 135] width 377 height 33
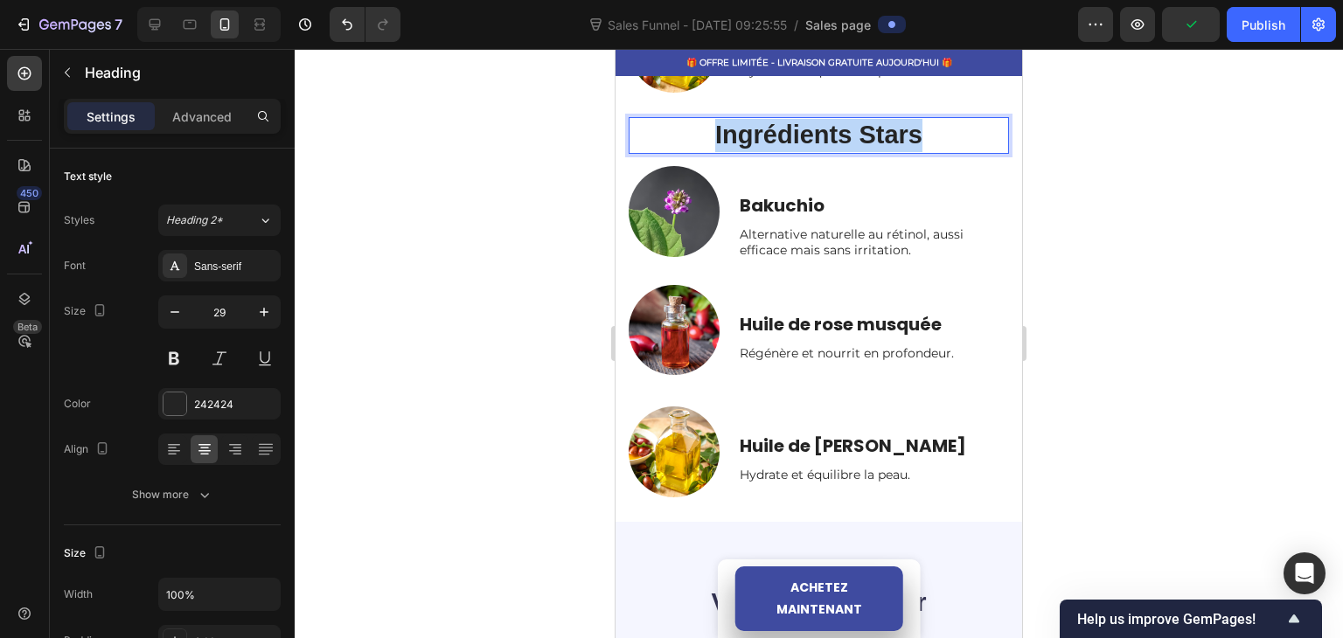
drag, startPoint x: 926, startPoint y: 127, endPoint x: 699, endPoint y: 126, distance: 226.4
click at [699, 125] on p "Ingrédients Stars" at bounding box center [818, 135] width 377 height 33
click at [508, 253] on div at bounding box center [819, 343] width 1048 height 589
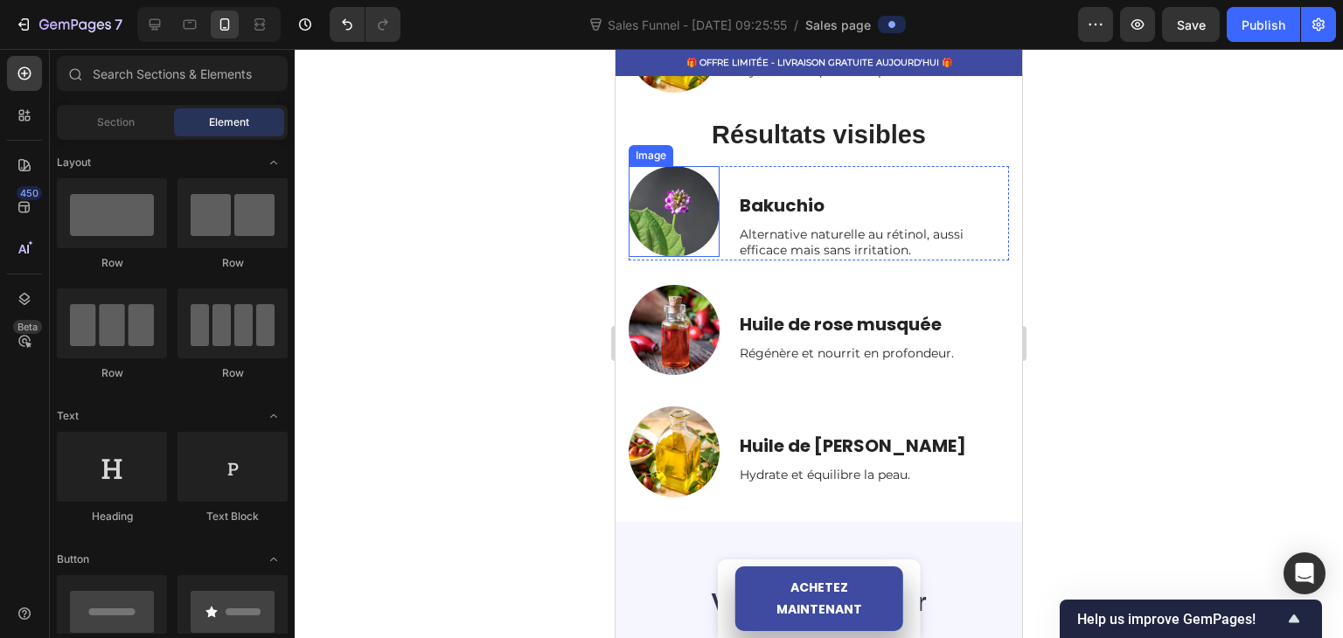
click at [646, 188] on img at bounding box center [673, 211] width 91 height 91
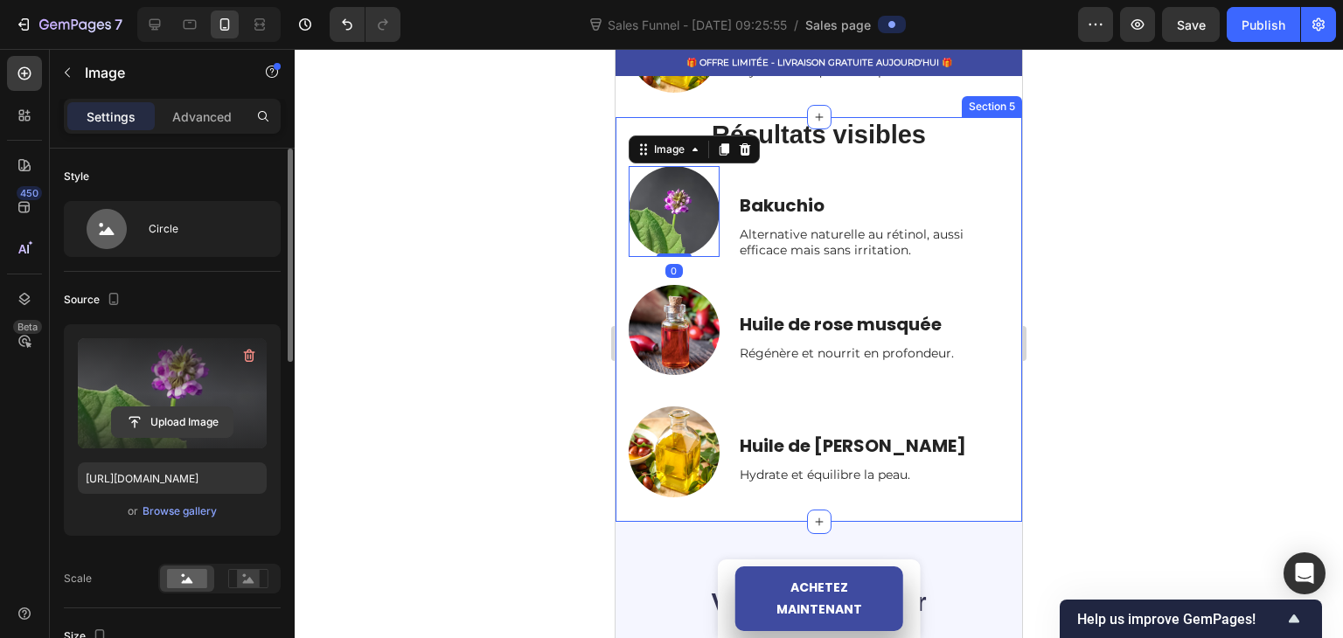
click at [191, 413] on input "file" at bounding box center [172, 422] width 121 height 30
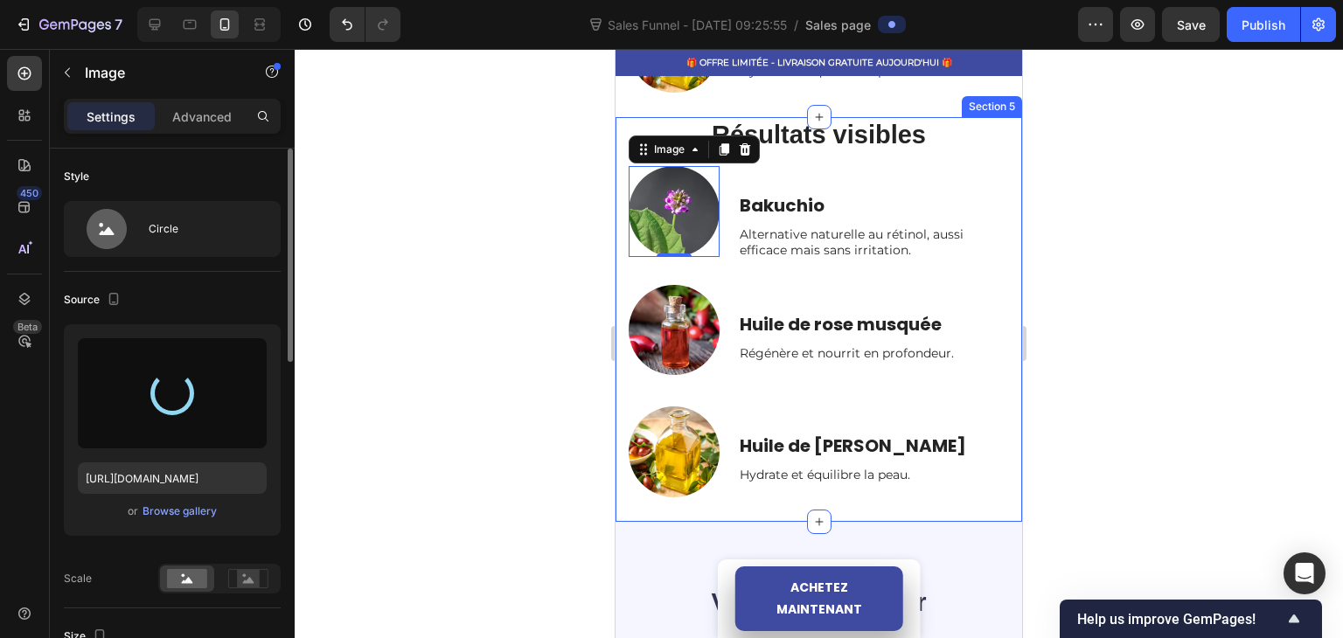
type input "https://cdn.shopify.com/s/files/1/0947/7714/7716/files/gempages_586237289554772…"
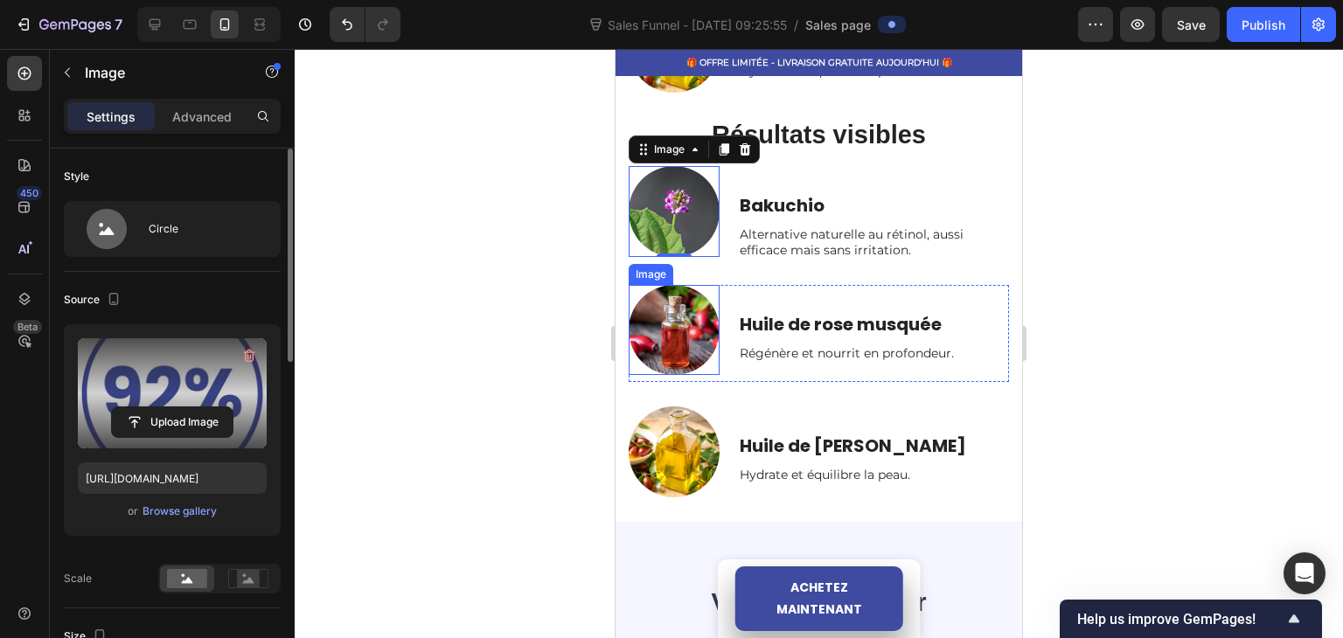
click at [685, 311] on img at bounding box center [673, 330] width 91 height 91
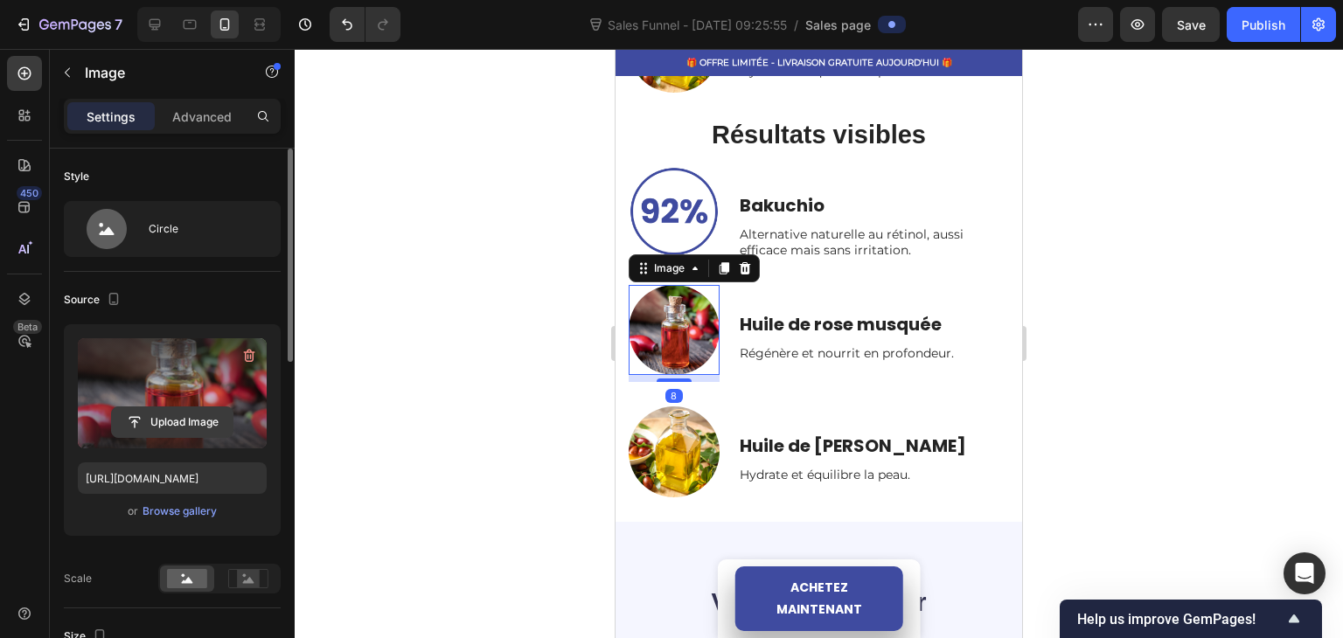
click at [177, 410] on input "file" at bounding box center [172, 422] width 121 height 30
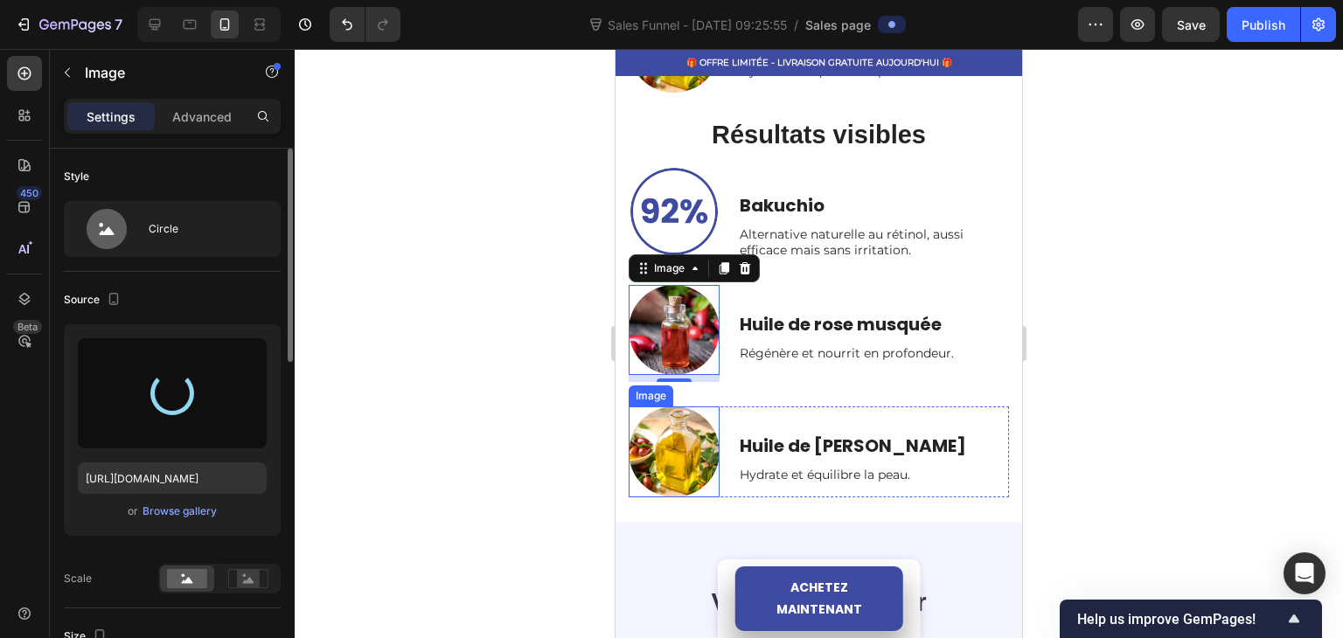
type input "https://cdn.shopify.com/s/files/1/0947/7714/7716/files/gempages_586237289554772…"
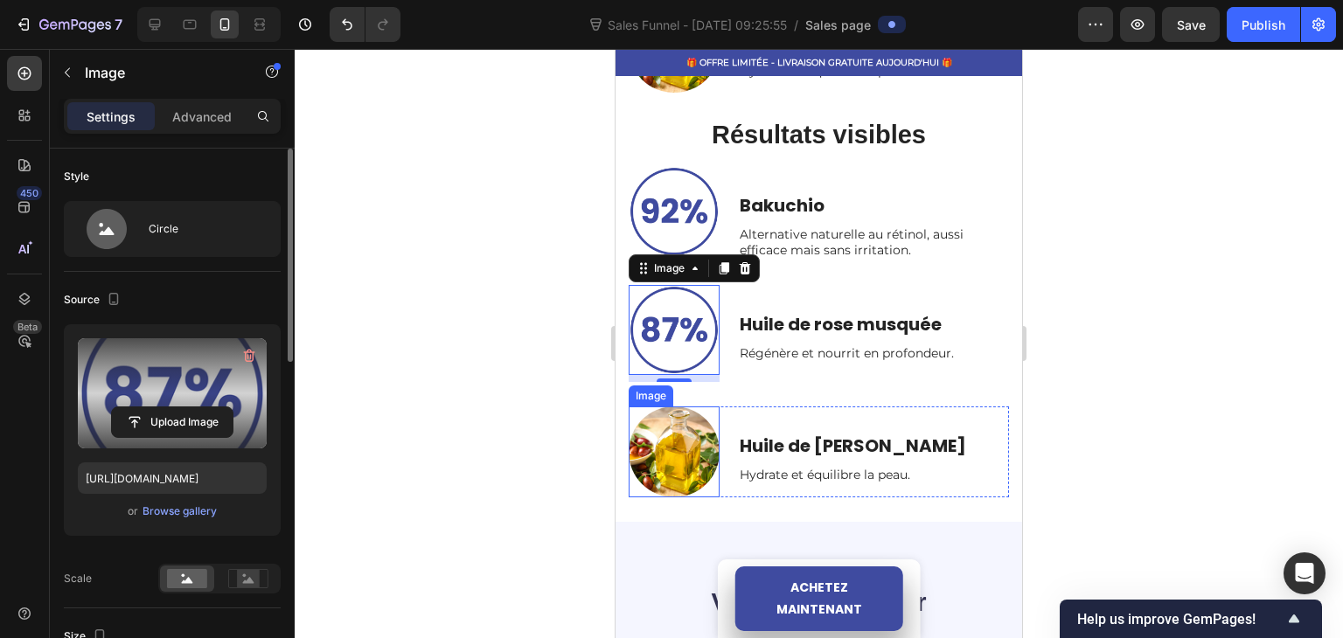
click at [660, 417] on img at bounding box center [673, 451] width 91 height 91
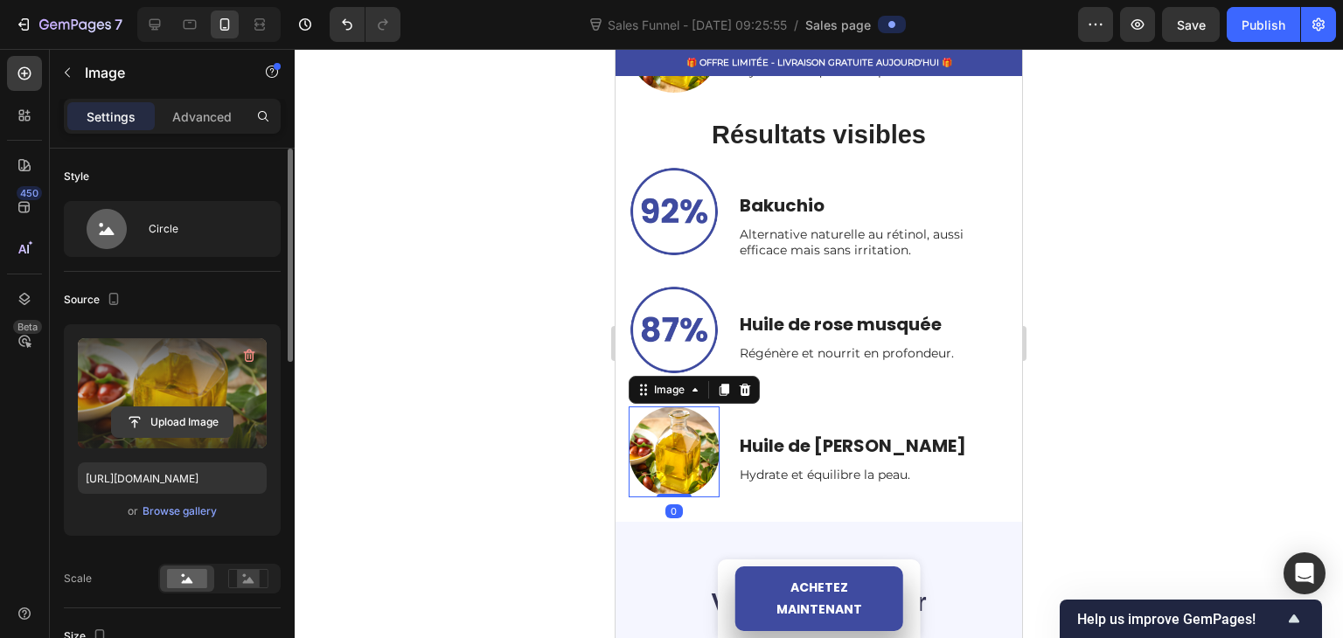
click at [192, 415] on input "file" at bounding box center [172, 422] width 121 height 30
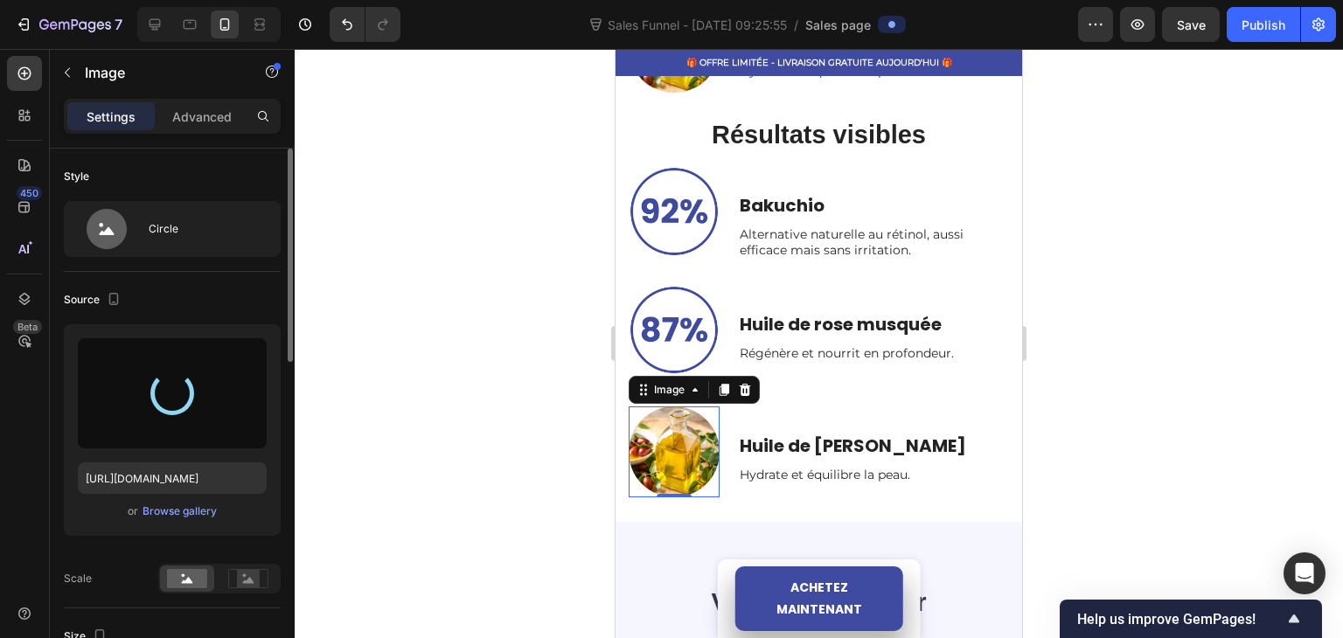
type input "https://cdn.shopify.com/s/files/1/0947/7714/7716/files/gempages_586237289554772…"
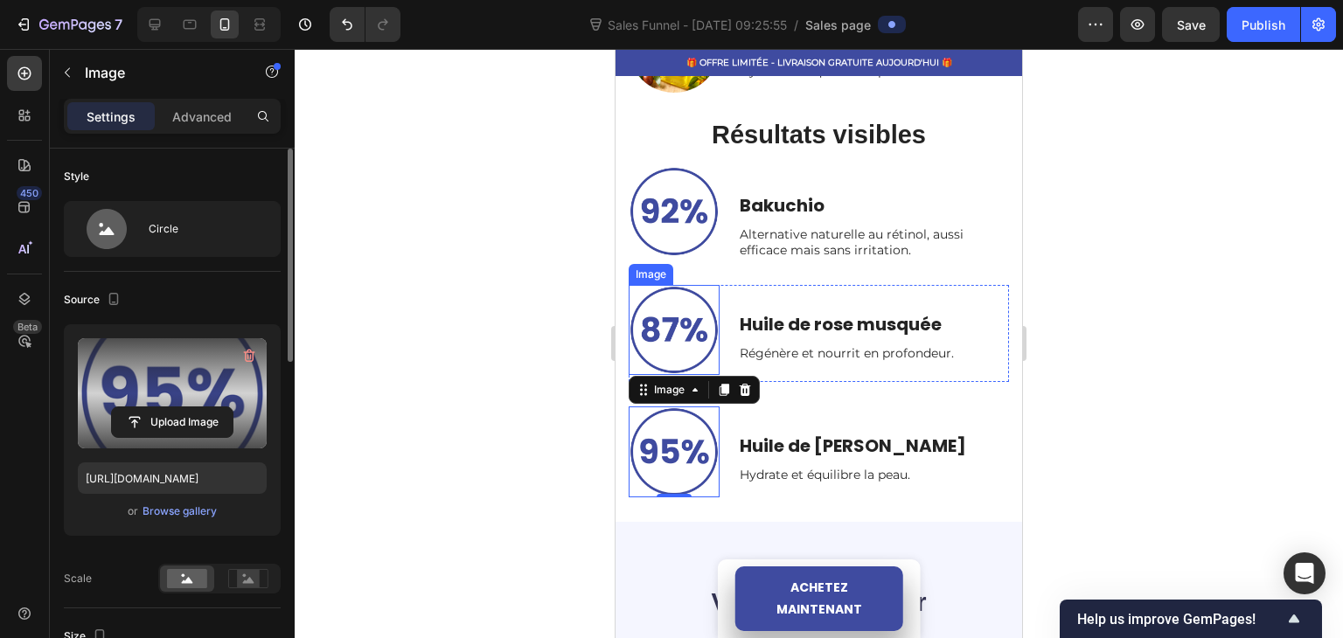
click at [535, 334] on div at bounding box center [819, 343] width 1048 height 589
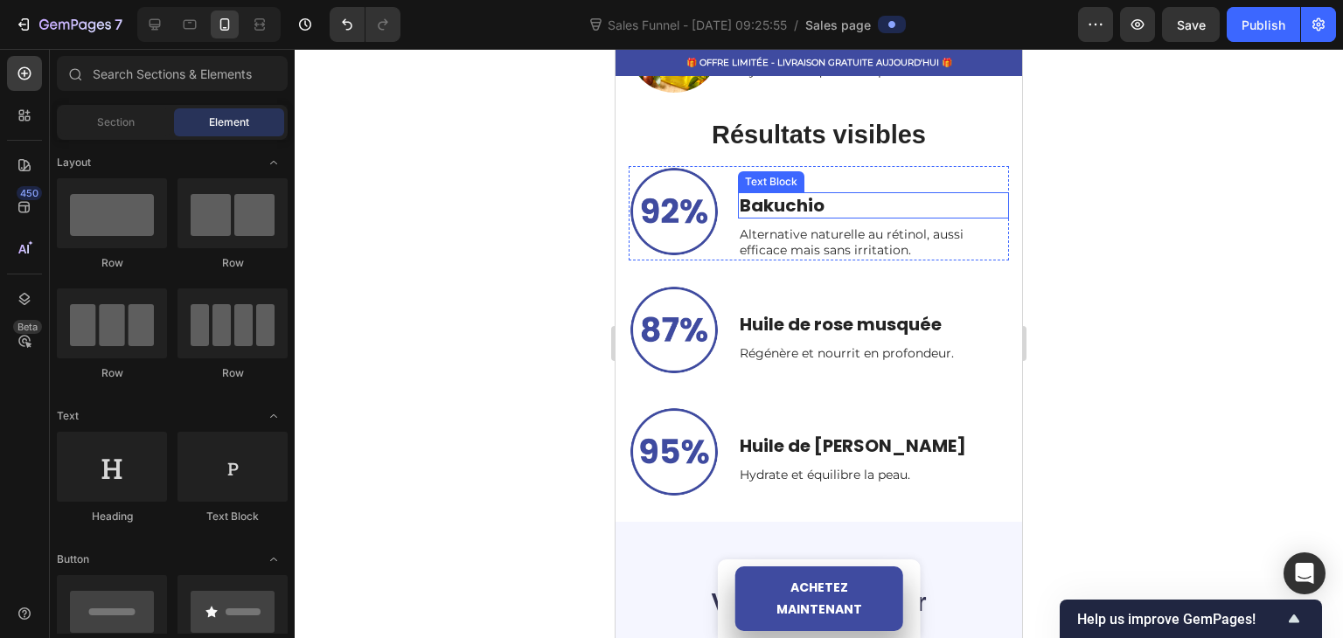
click at [805, 196] on p "Bakuchio" at bounding box center [873, 205] width 268 height 23
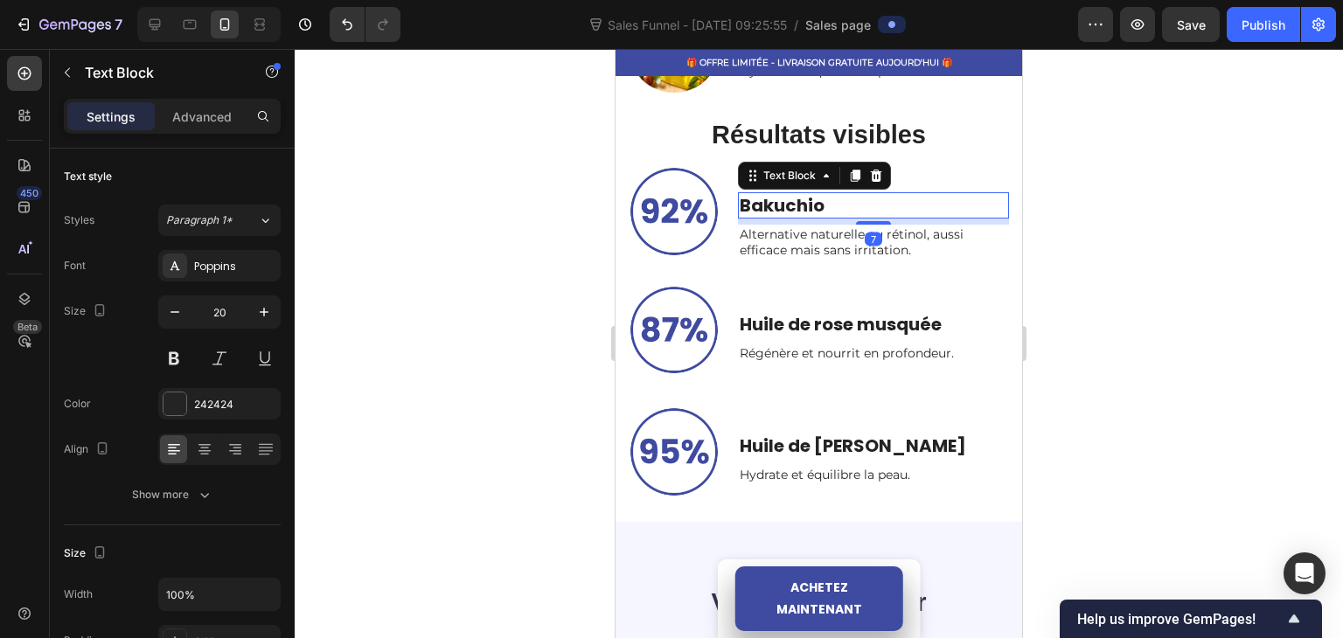
click at [763, 237] on p "Alternative naturelle au rétinol, aussi efficace mais sans irritation." at bounding box center [873, 241] width 268 height 31
click at [902, 204] on p "Bakuchio" at bounding box center [873, 205] width 268 height 23
click at [869, 169] on icon at bounding box center [876, 176] width 14 height 14
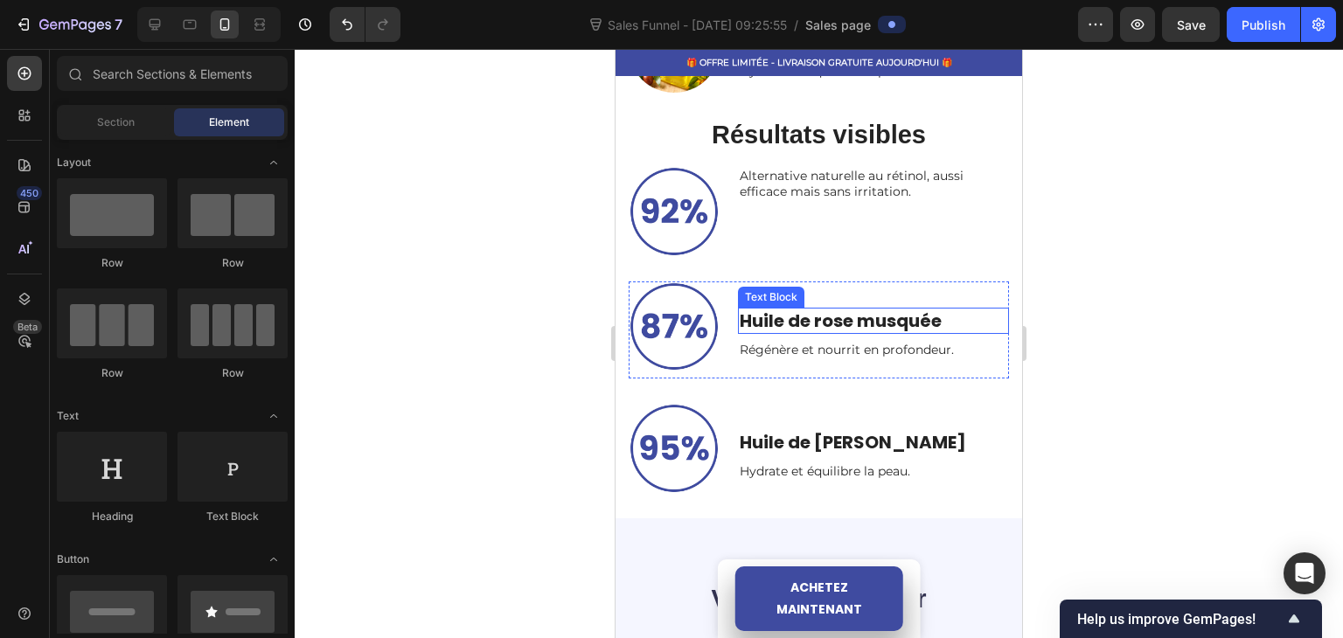
click at [816, 309] on p "Huile de rose musquée" at bounding box center [873, 320] width 268 height 23
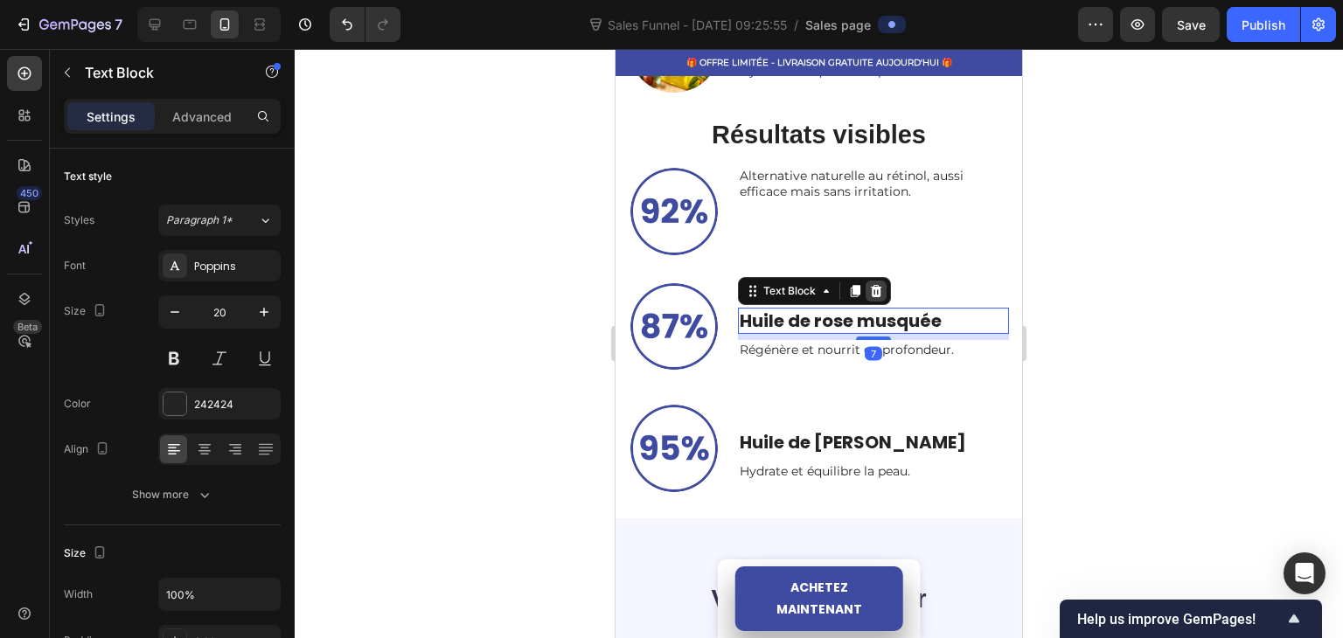
click at [870, 284] on icon at bounding box center [875, 290] width 11 height 12
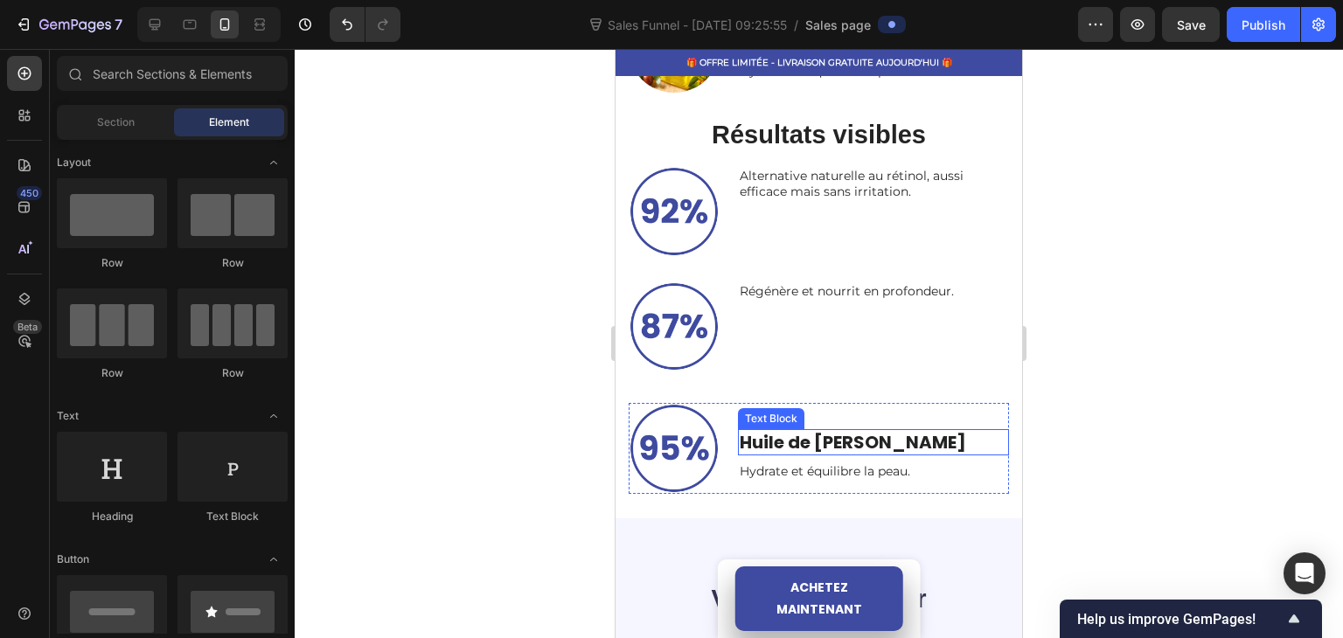
click at [774, 432] on p "Huile de [PERSON_NAME]" at bounding box center [873, 442] width 268 height 23
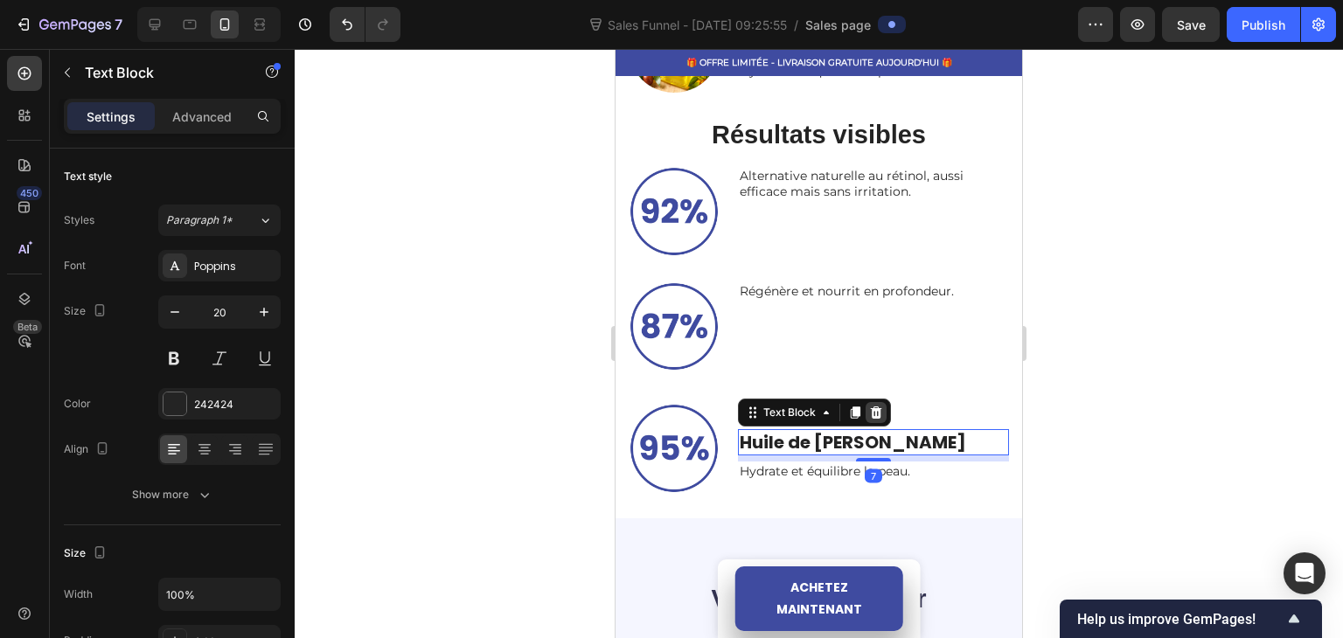
click at [869, 406] on icon at bounding box center [876, 413] width 14 height 14
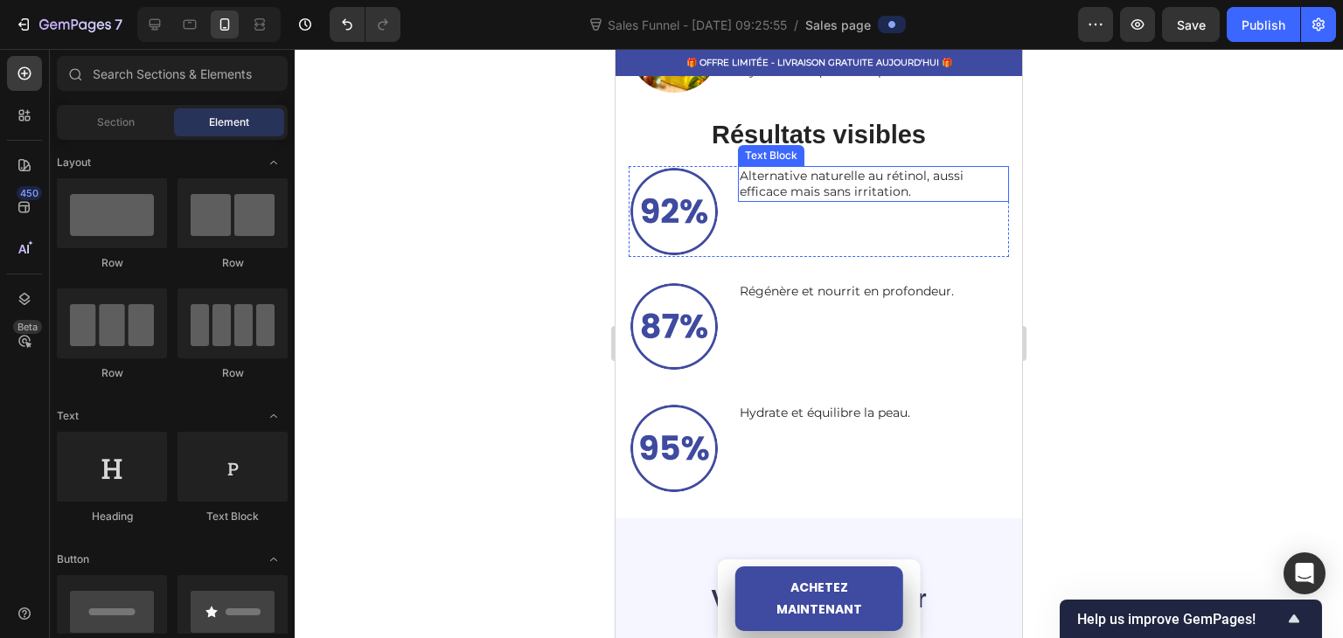
click at [808, 174] on p "Alternative naturelle au rétinol, aussi efficace mais sans irritation." at bounding box center [873, 183] width 268 height 31
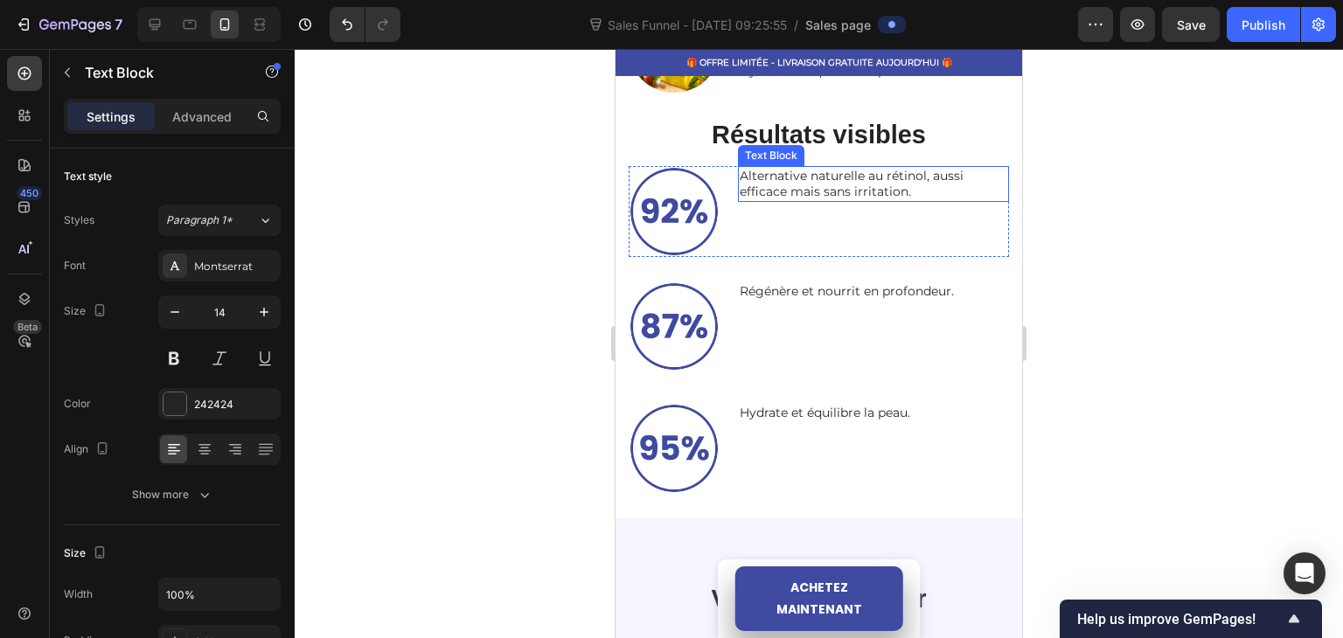
click at [808, 174] on p "Alternative naturelle au rétinol, aussi efficace mais sans irritation." at bounding box center [873, 183] width 268 height 31
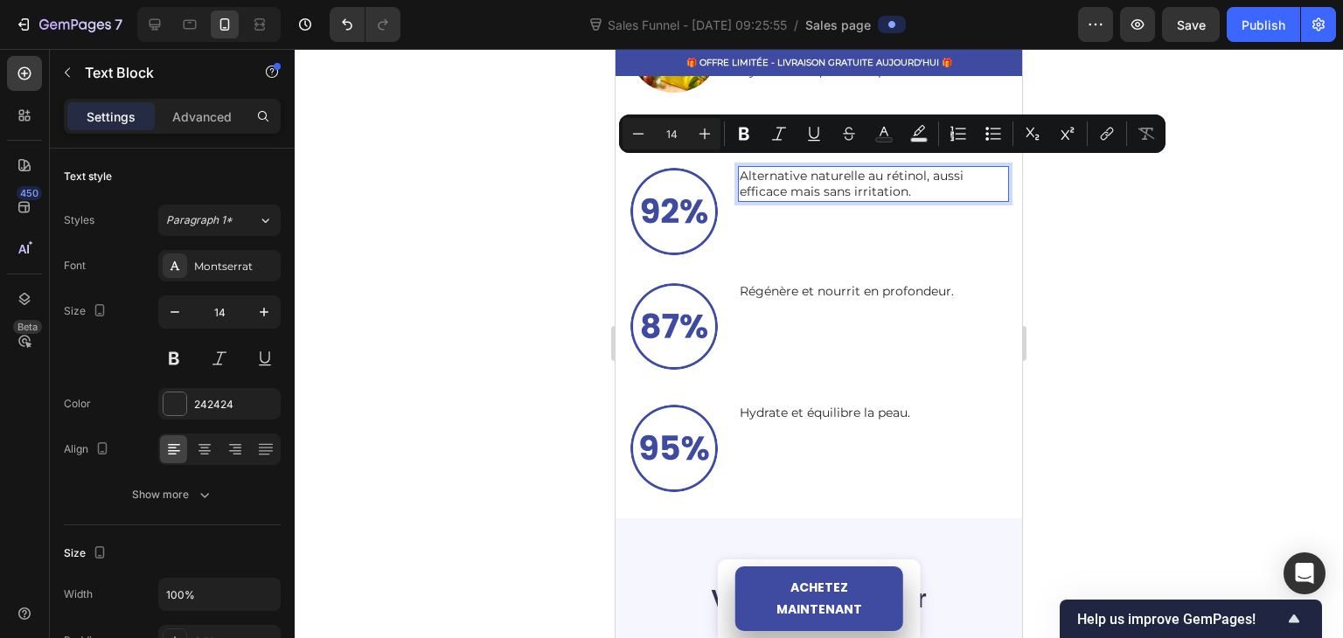
click at [913, 186] on p "Alternative naturelle au rétinol, aussi efficace mais sans irritation." at bounding box center [873, 183] width 268 height 31
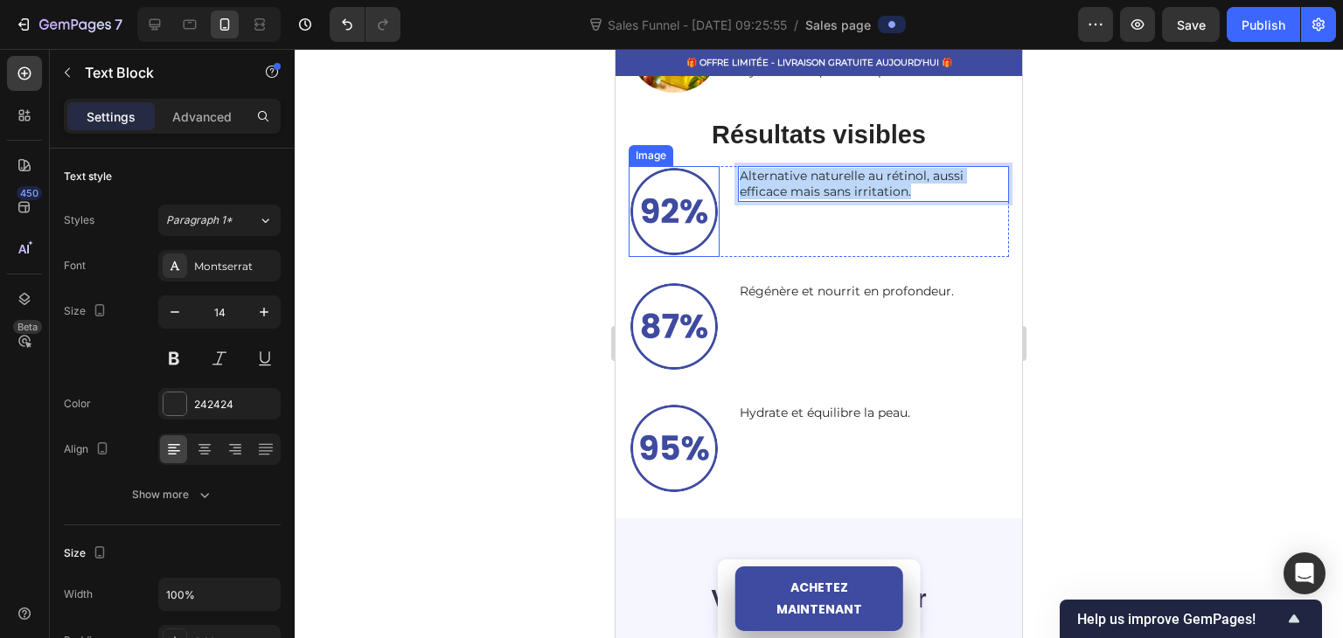
drag, startPoint x: 878, startPoint y: 183, endPoint x: 717, endPoint y: 159, distance: 162.6
click at [710, 168] on div "Alternative naturelle au rétinol, aussi efficace mais sans irritation. Text Blo…" at bounding box center [818, 211] width 380 height 91
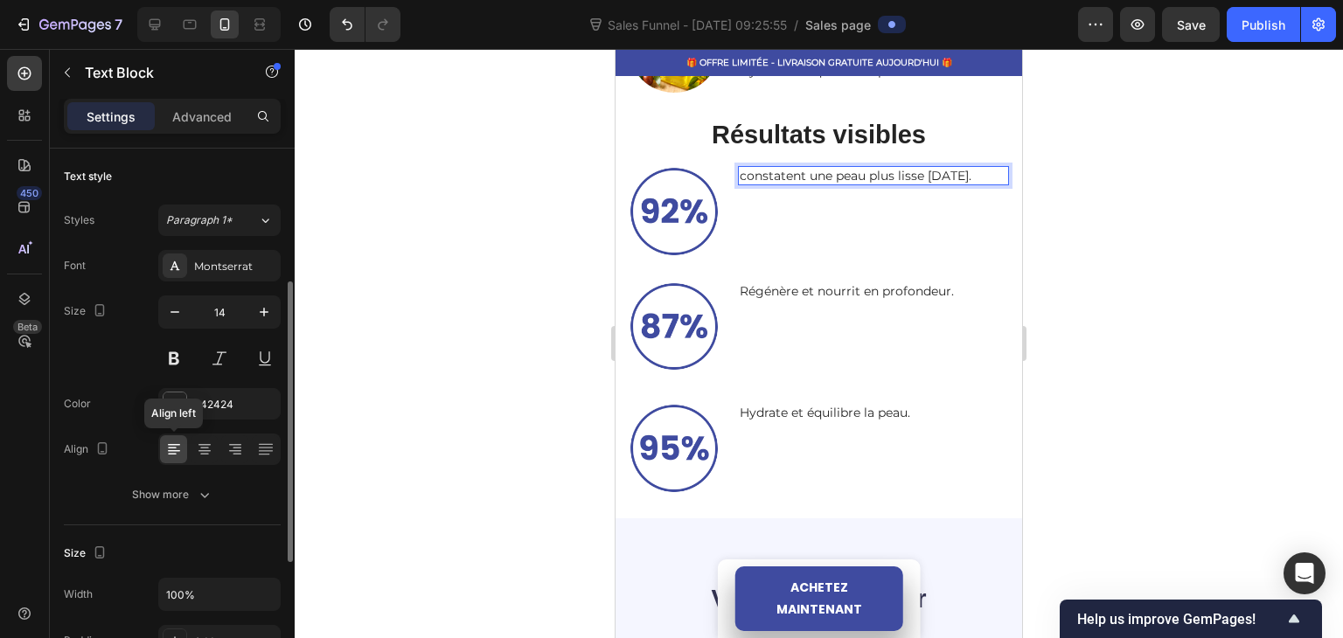
scroll to position [87, 0]
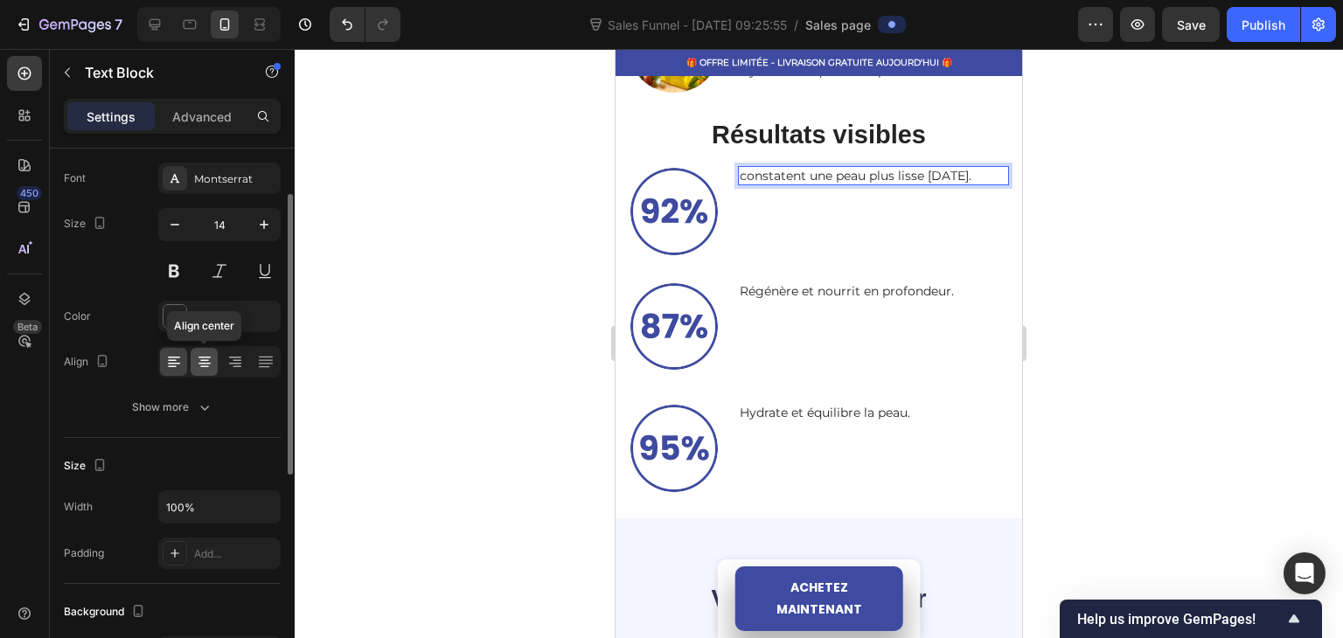
click at [203, 369] on icon at bounding box center [204, 361] width 17 height 17
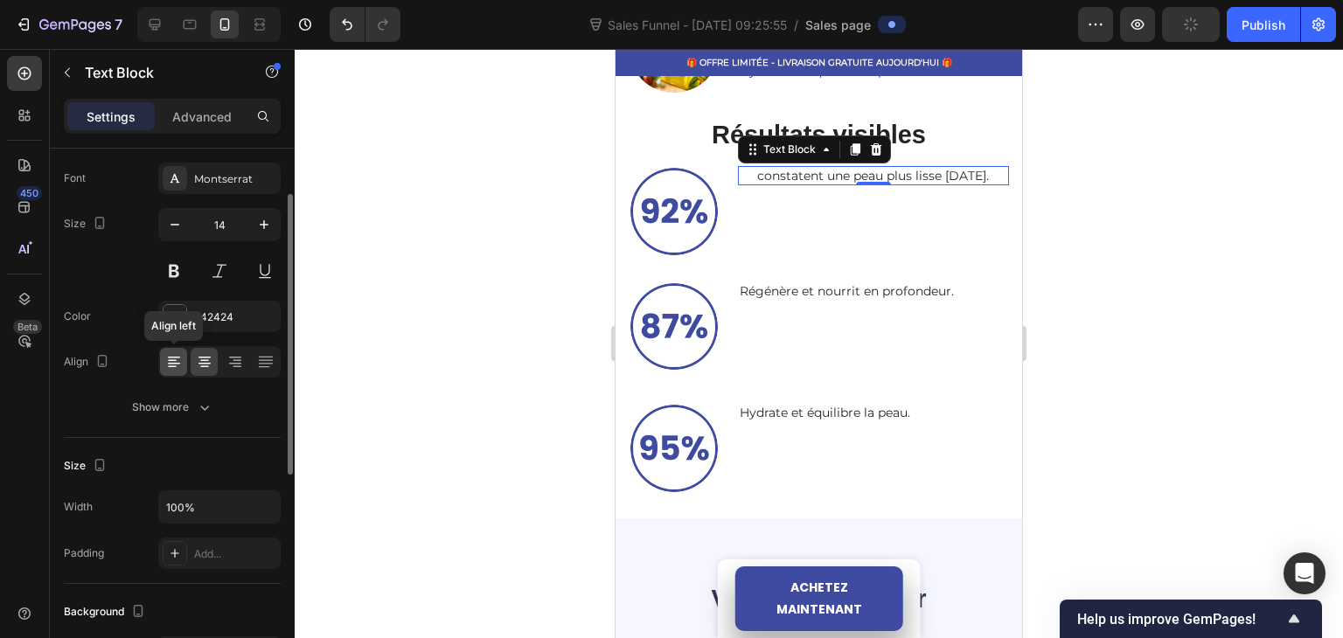
click at [182, 364] on icon at bounding box center [173, 361] width 17 height 17
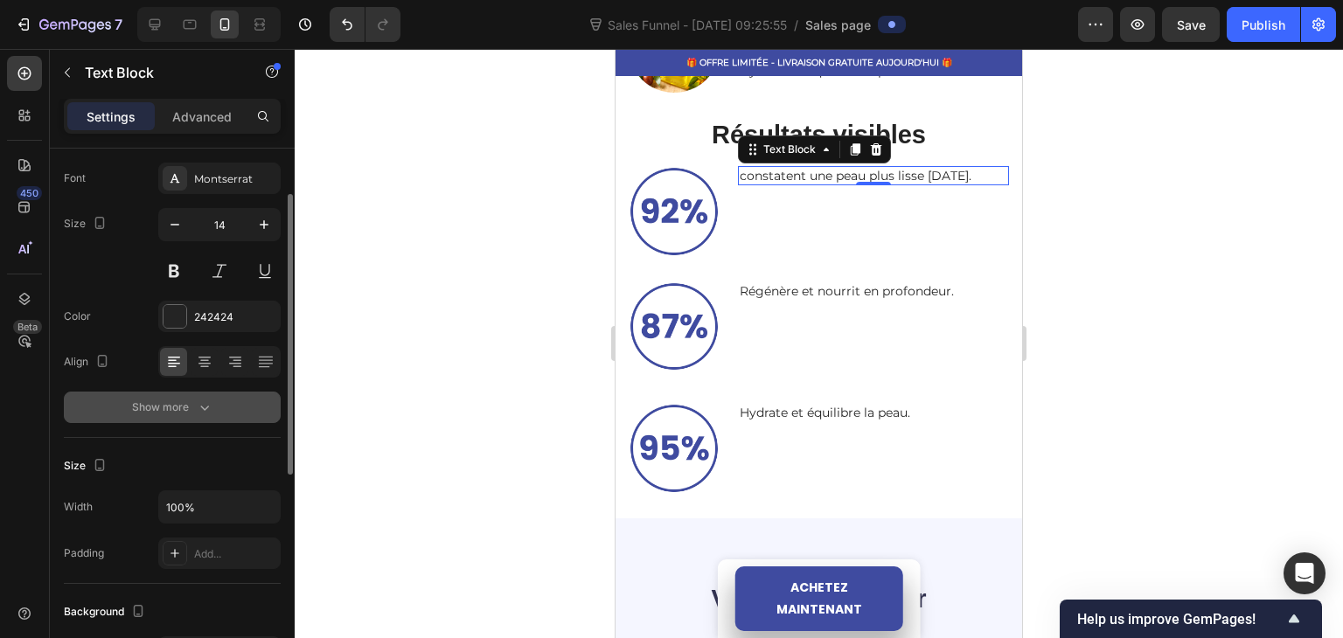
click at [190, 405] on div "Show more" at bounding box center [172, 407] width 81 height 17
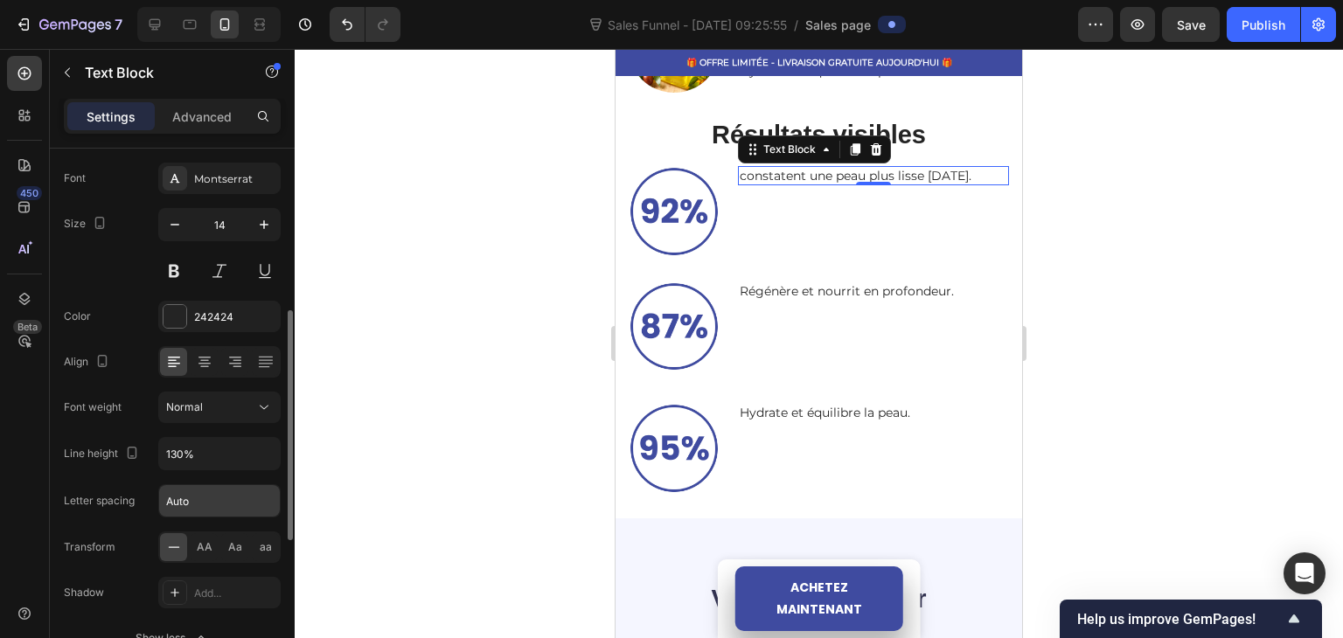
scroll to position [175, 0]
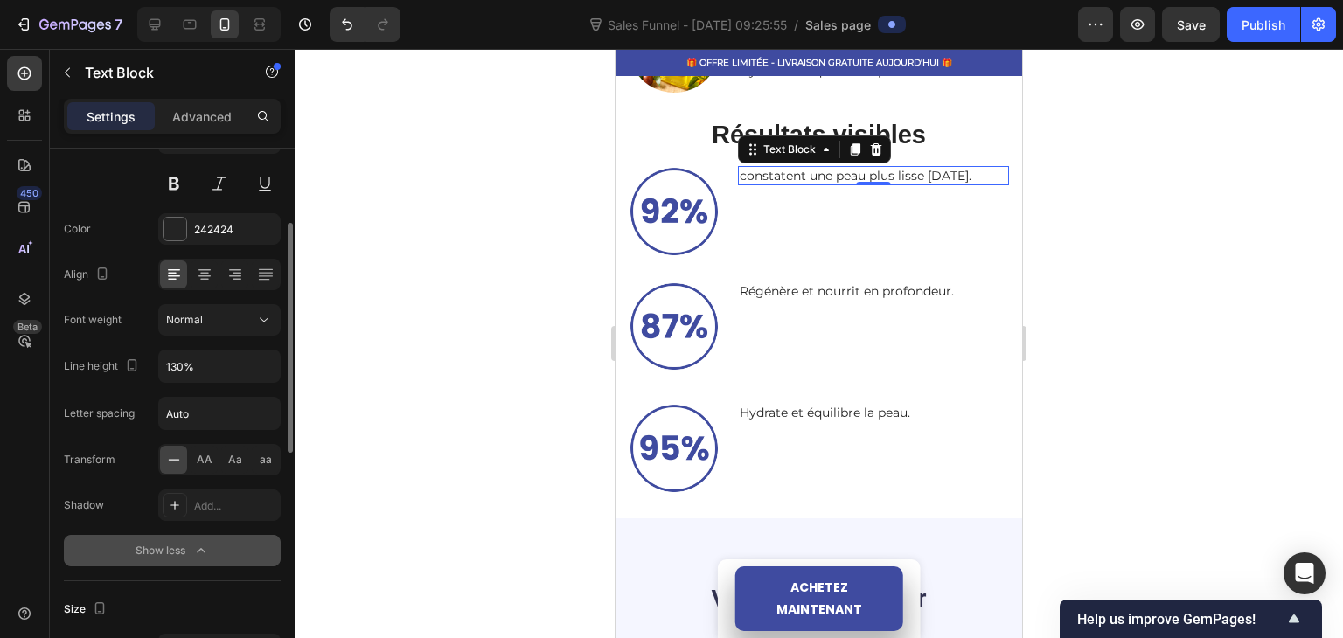
click at [179, 545] on div "Show less" at bounding box center [172, 550] width 74 height 17
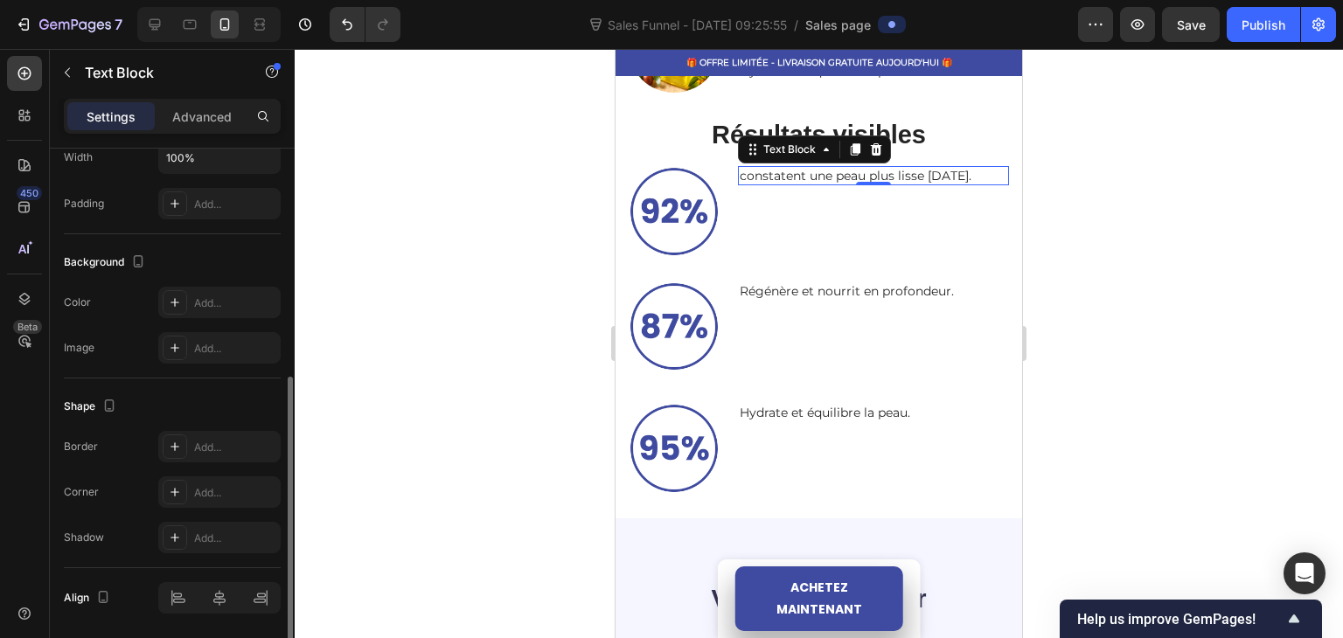
scroll to position [0, 0]
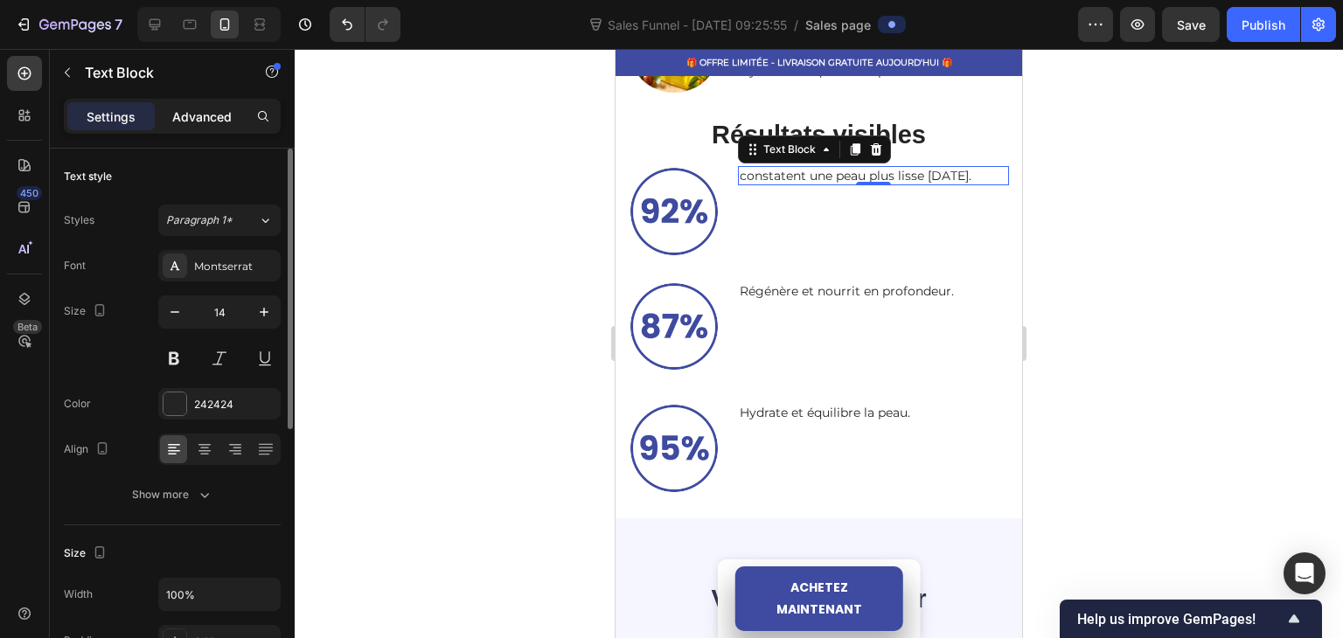
click at [192, 102] on div "Advanced" at bounding box center [201, 116] width 87 height 28
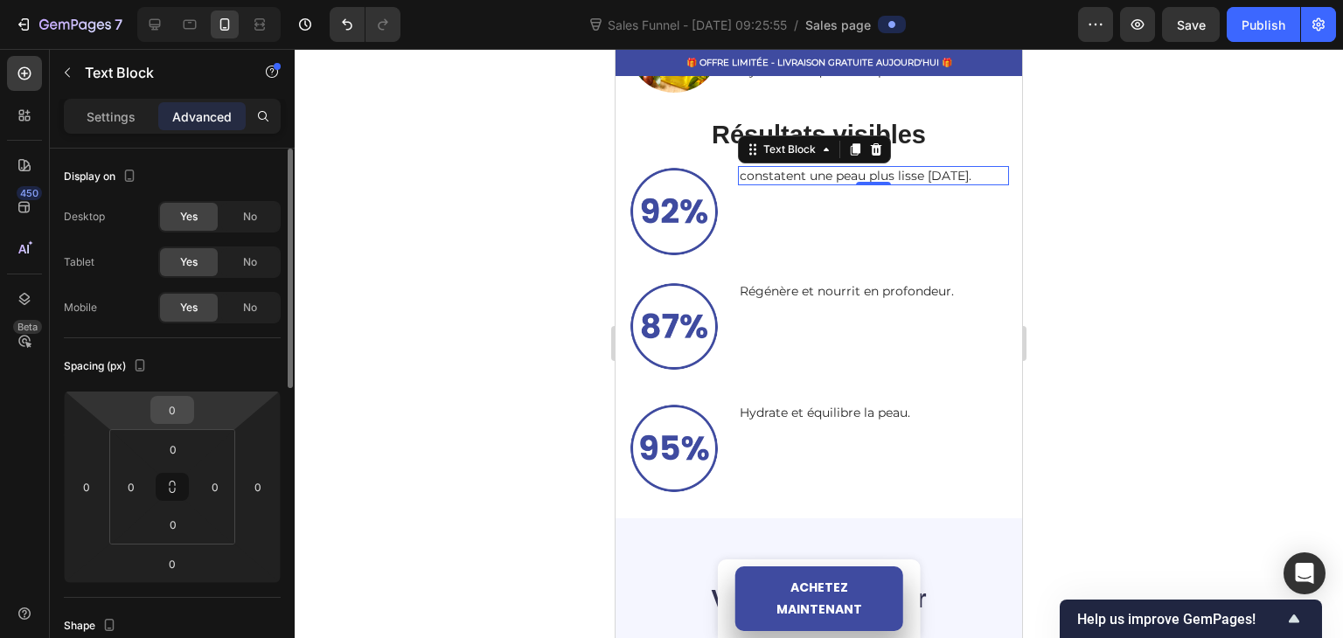
click at [178, 415] on input "0" at bounding box center [172, 410] width 35 height 26
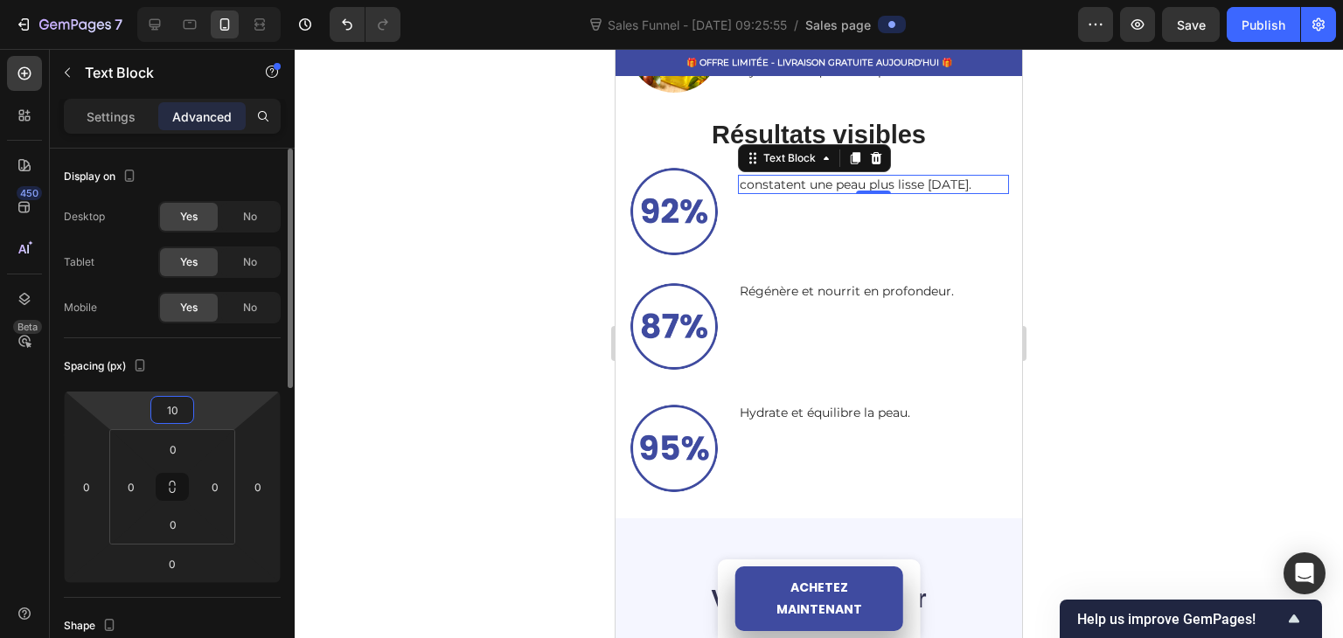
type input "1"
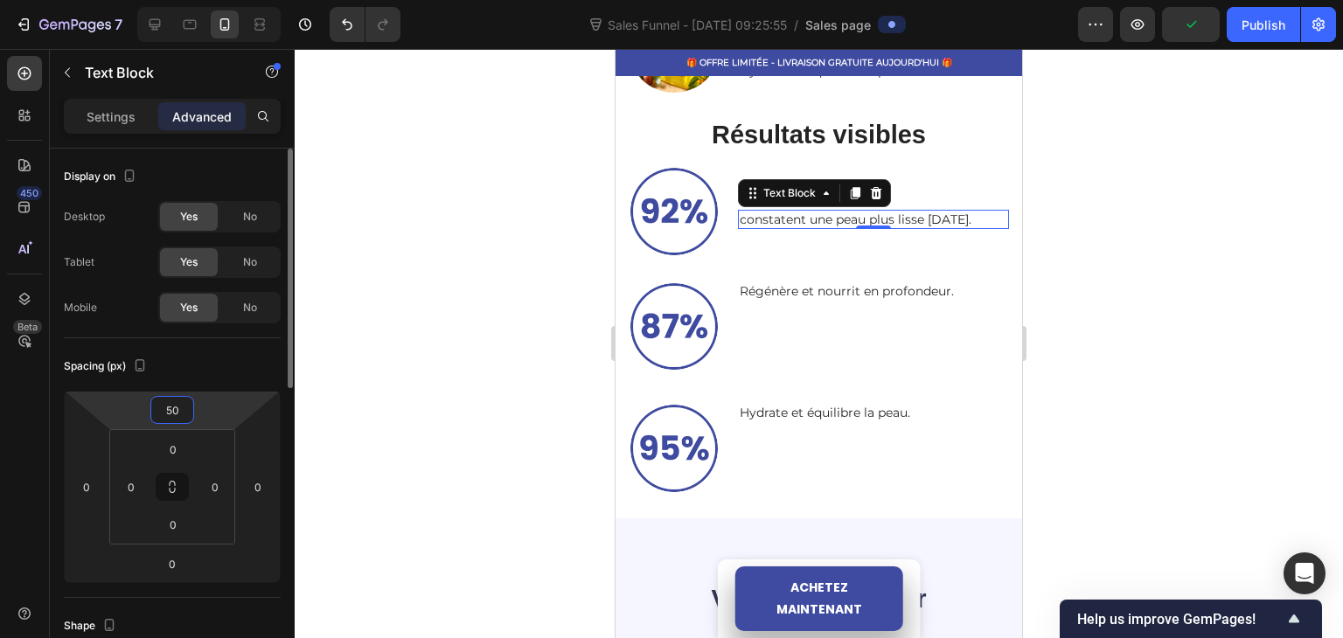
type input "5"
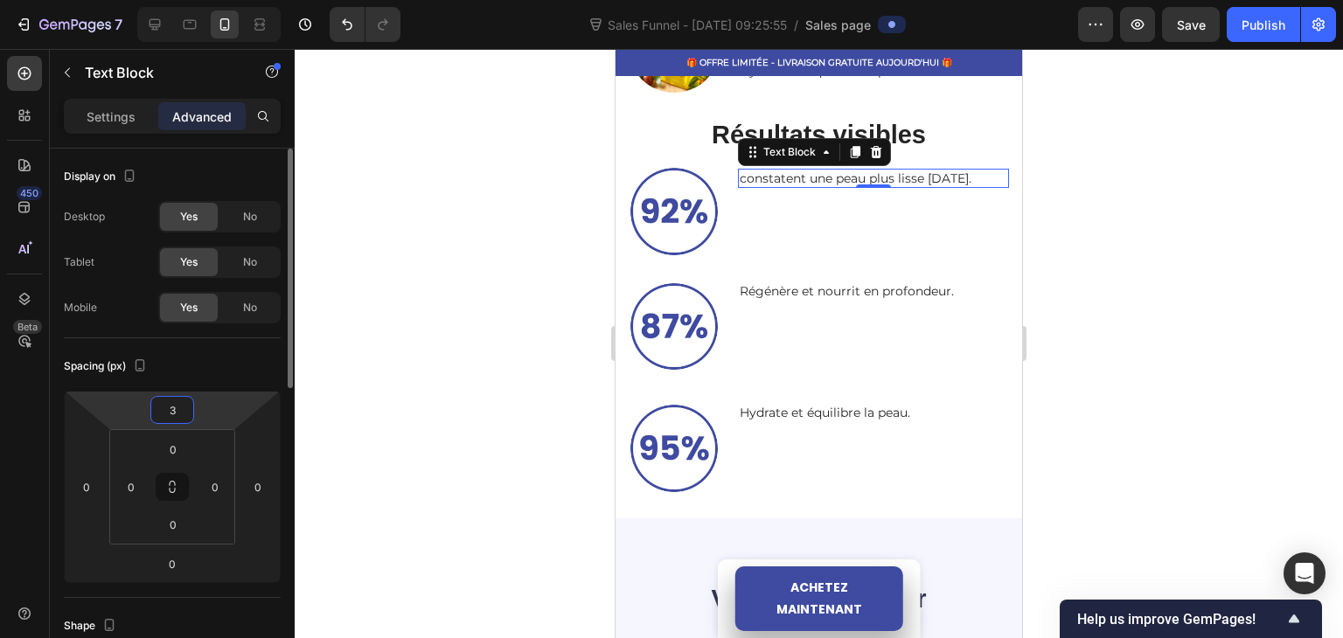
type input "30"
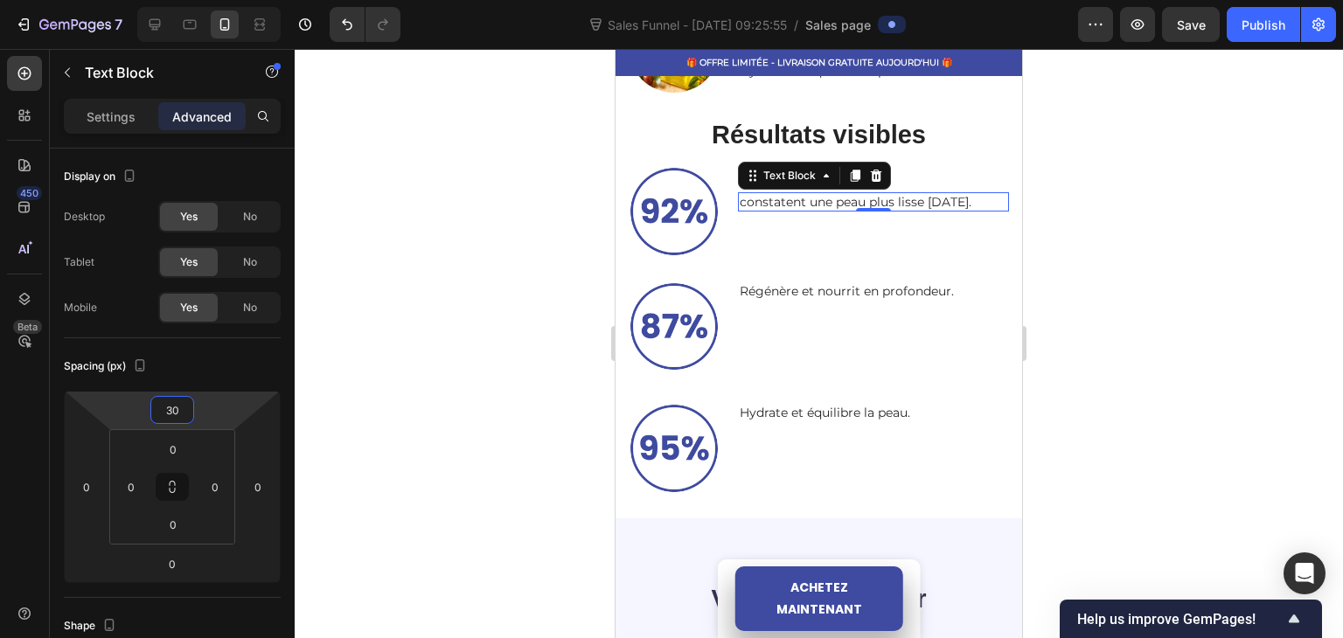
click at [421, 266] on div at bounding box center [819, 343] width 1048 height 589
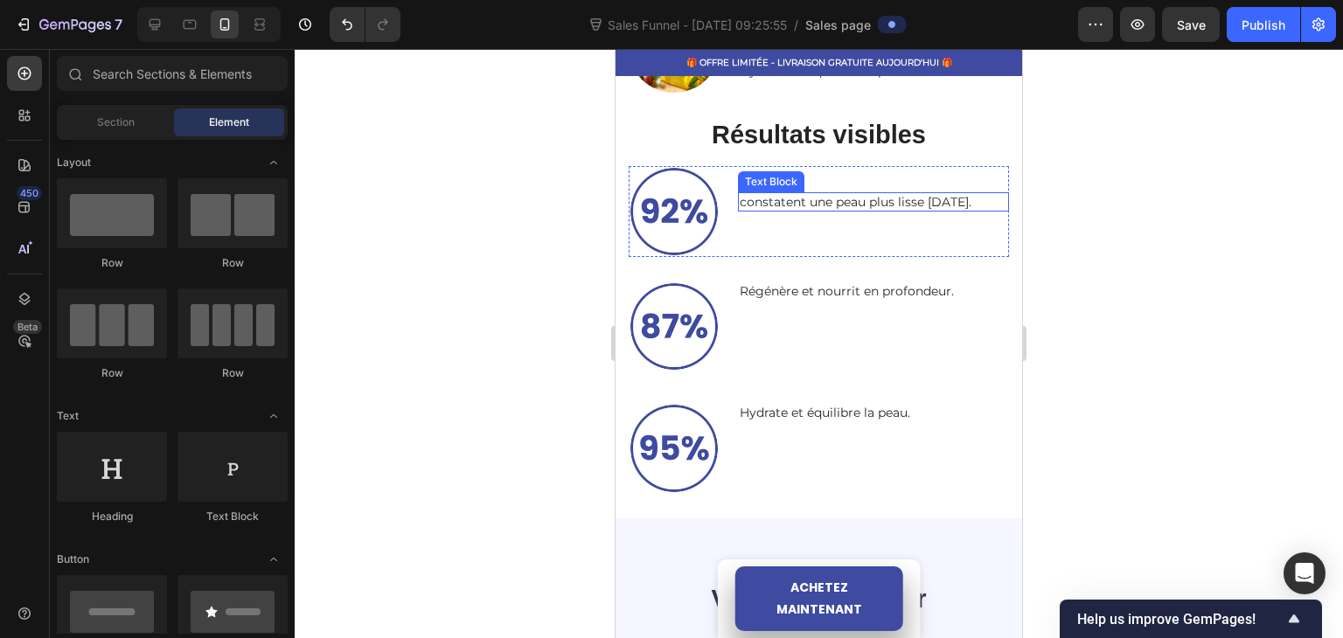
click at [823, 201] on p "constatent une peau plus lisse après 4 semaines." at bounding box center [873, 202] width 268 height 16
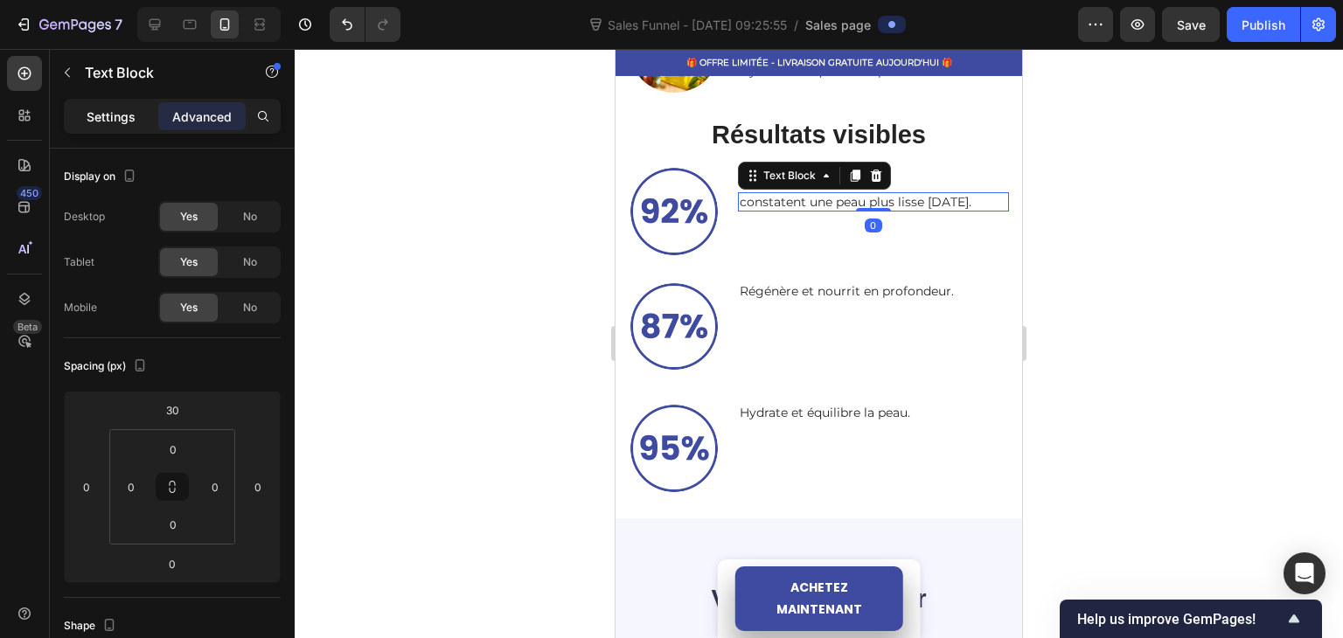
click at [121, 118] on p "Settings" at bounding box center [111, 117] width 49 height 18
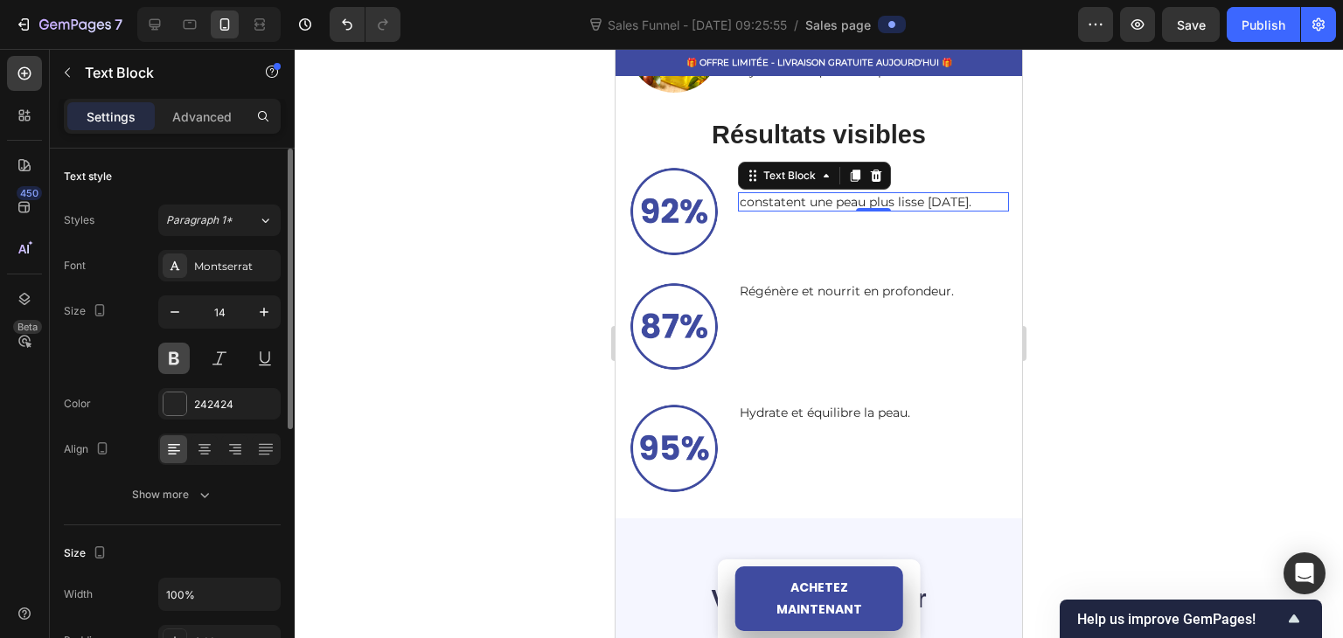
click at [179, 350] on button at bounding box center [173, 358] width 31 height 31
click at [262, 309] on icon "button" at bounding box center [263, 311] width 17 height 17
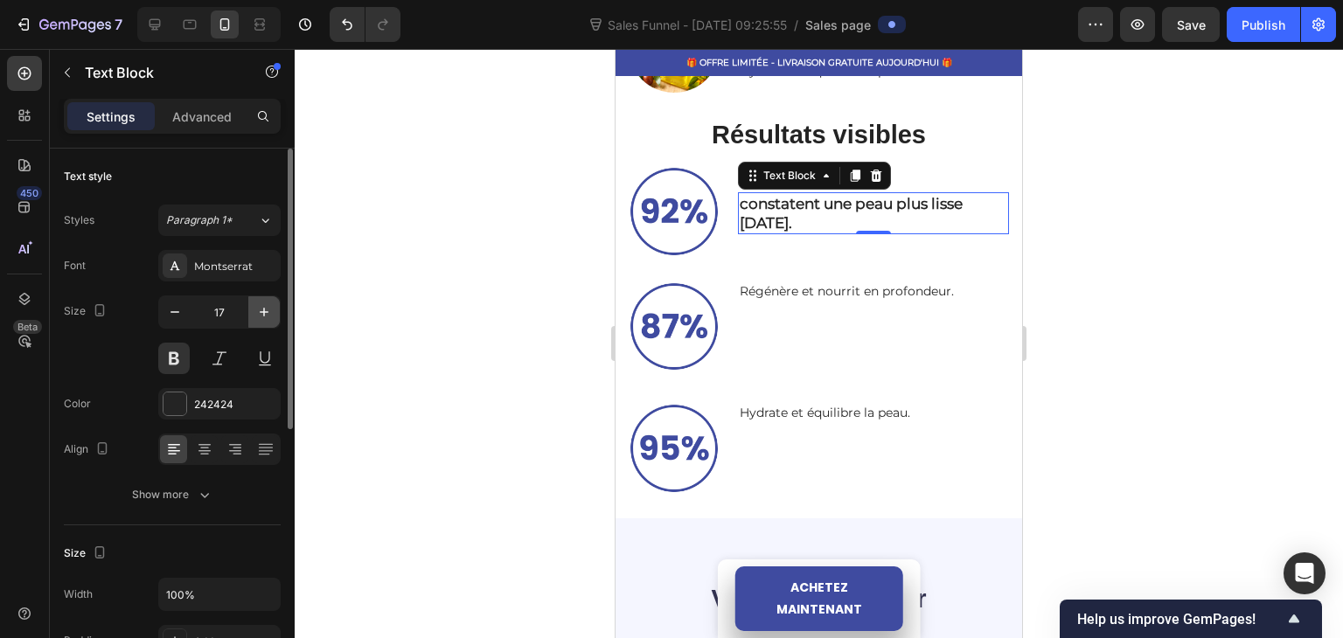
click at [262, 309] on icon "button" at bounding box center [263, 311] width 17 height 17
click at [260, 309] on icon "button" at bounding box center [263, 311] width 17 height 17
click at [168, 309] on icon "button" at bounding box center [174, 311] width 17 height 17
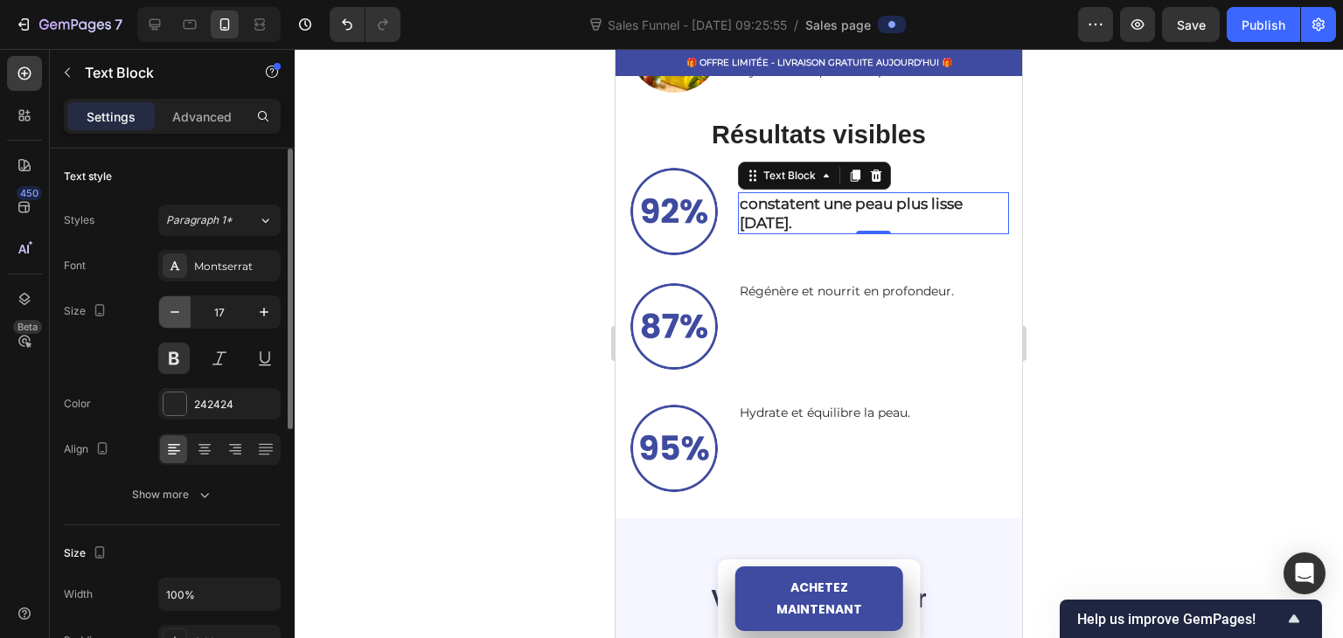
click at [168, 309] on icon "button" at bounding box center [174, 311] width 17 height 17
click at [273, 305] on button "button" at bounding box center [263, 311] width 31 height 31
click at [273, 306] on button "button" at bounding box center [263, 311] width 31 height 31
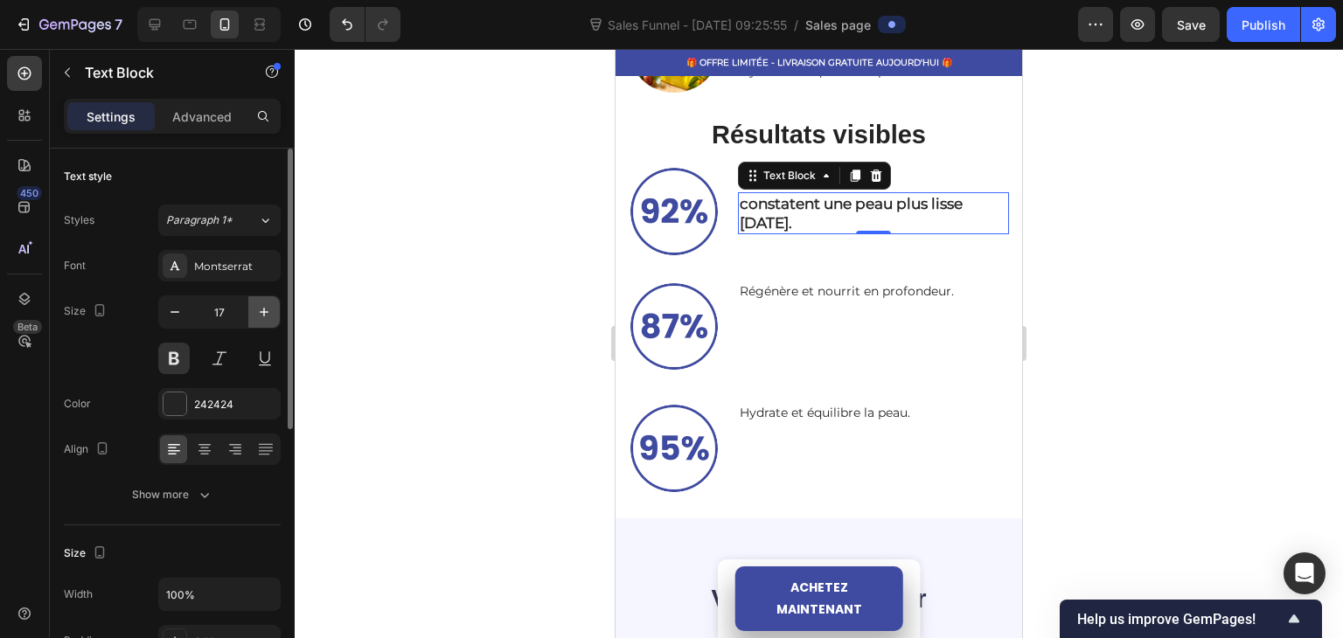
click at [273, 306] on button "button" at bounding box center [263, 311] width 31 height 31
click at [272, 305] on icon "button" at bounding box center [263, 311] width 17 height 17
type input "20"
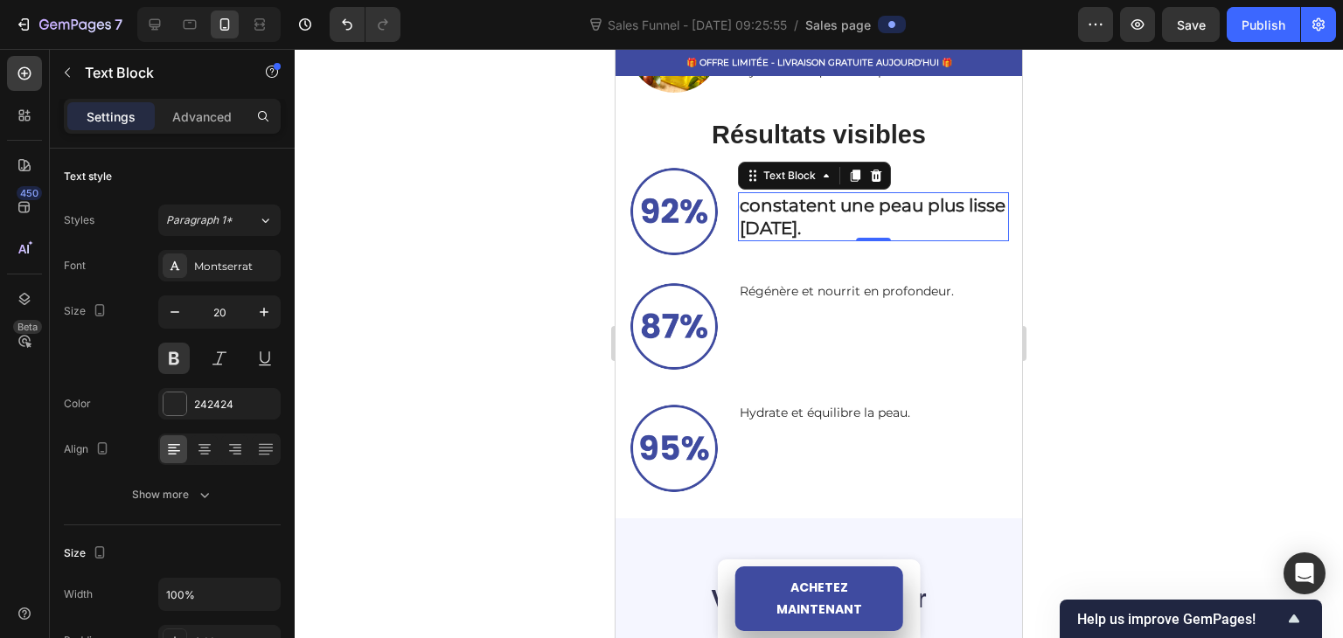
click at [455, 239] on div at bounding box center [819, 343] width 1048 height 589
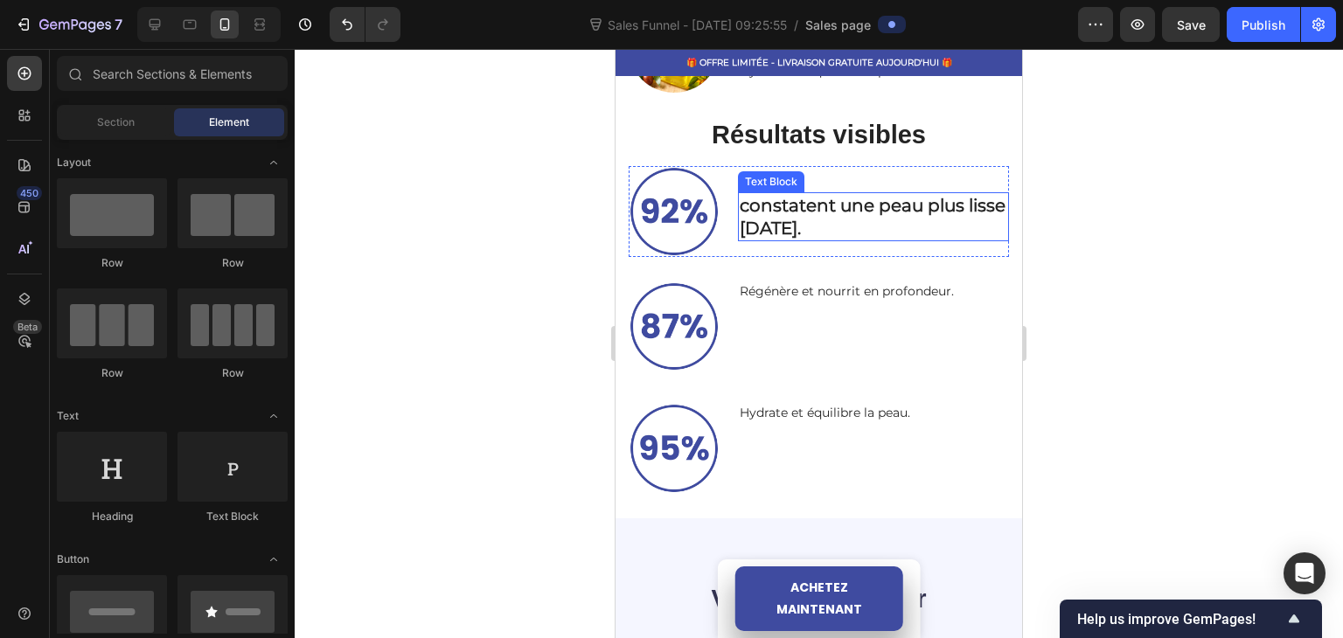
click at [759, 219] on p "constatent une peau plus lisse après 4 semaines." at bounding box center [873, 216] width 268 height 45
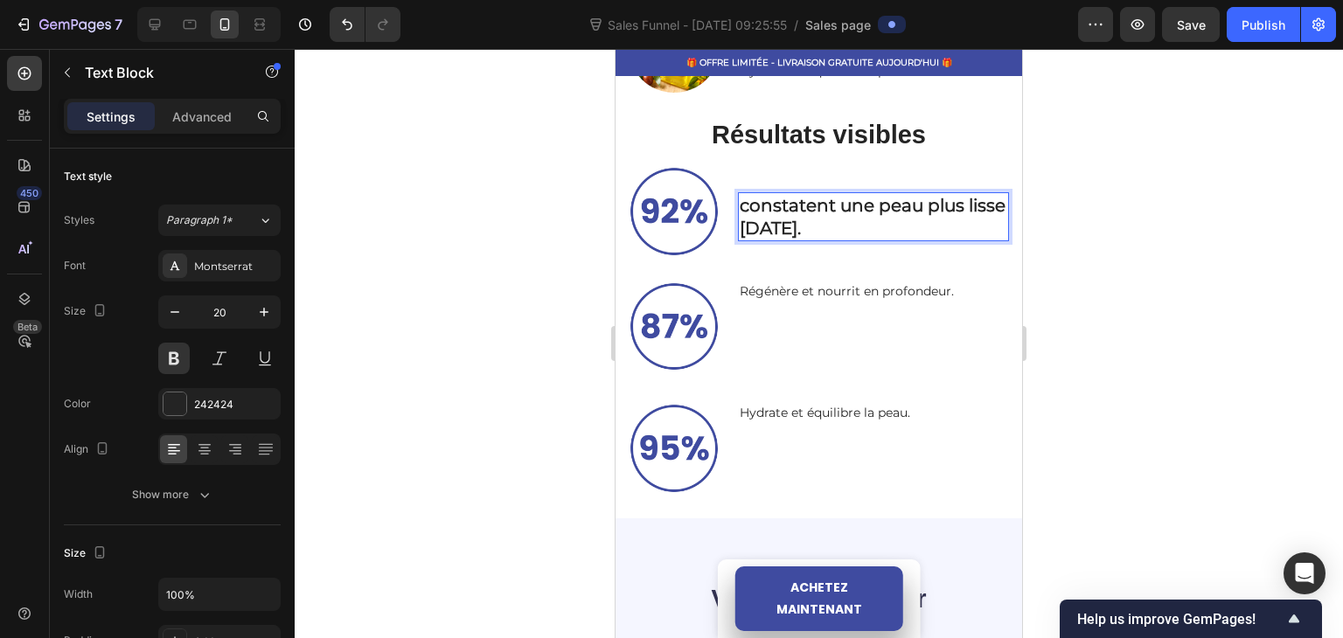
click at [741, 207] on p "constatent une peau plus lisse après 4 semaines." at bounding box center [873, 216] width 268 height 45
click at [198, 95] on div "Text Block" at bounding box center [149, 74] width 199 height 50
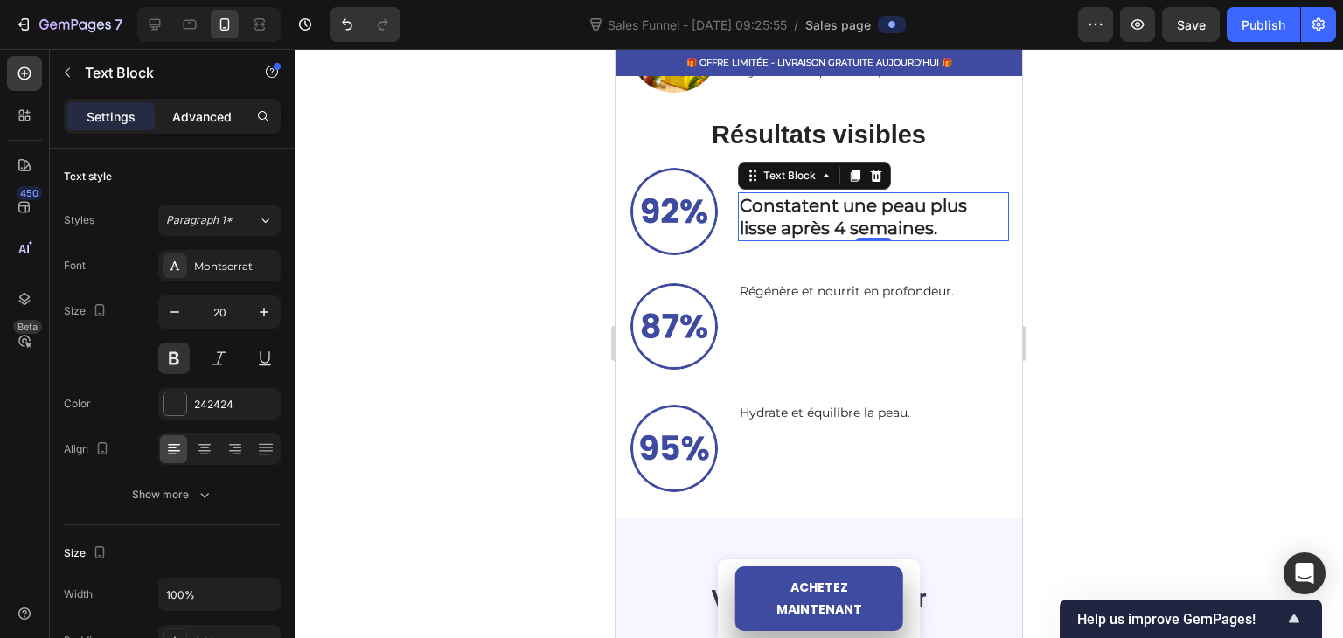
click at [192, 127] on div "Advanced" at bounding box center [201, 116] width 87 height 28
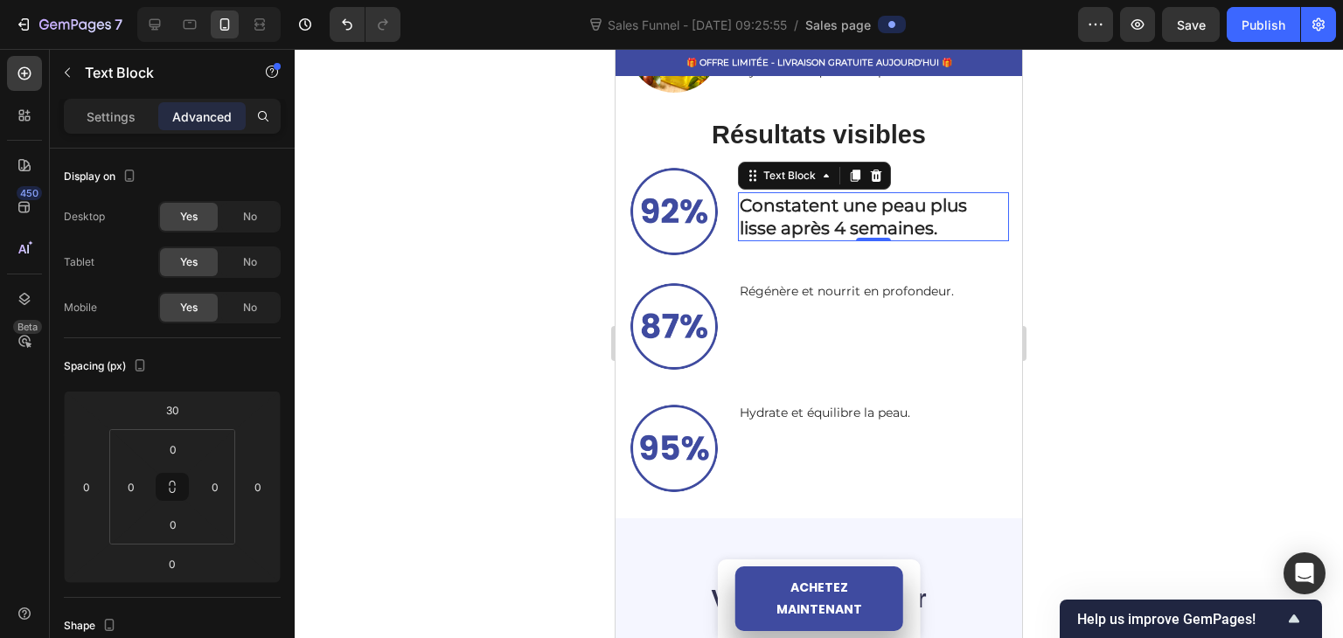
click at [371, 271] on div at bounding box center [819, 343] width 1048 height 589
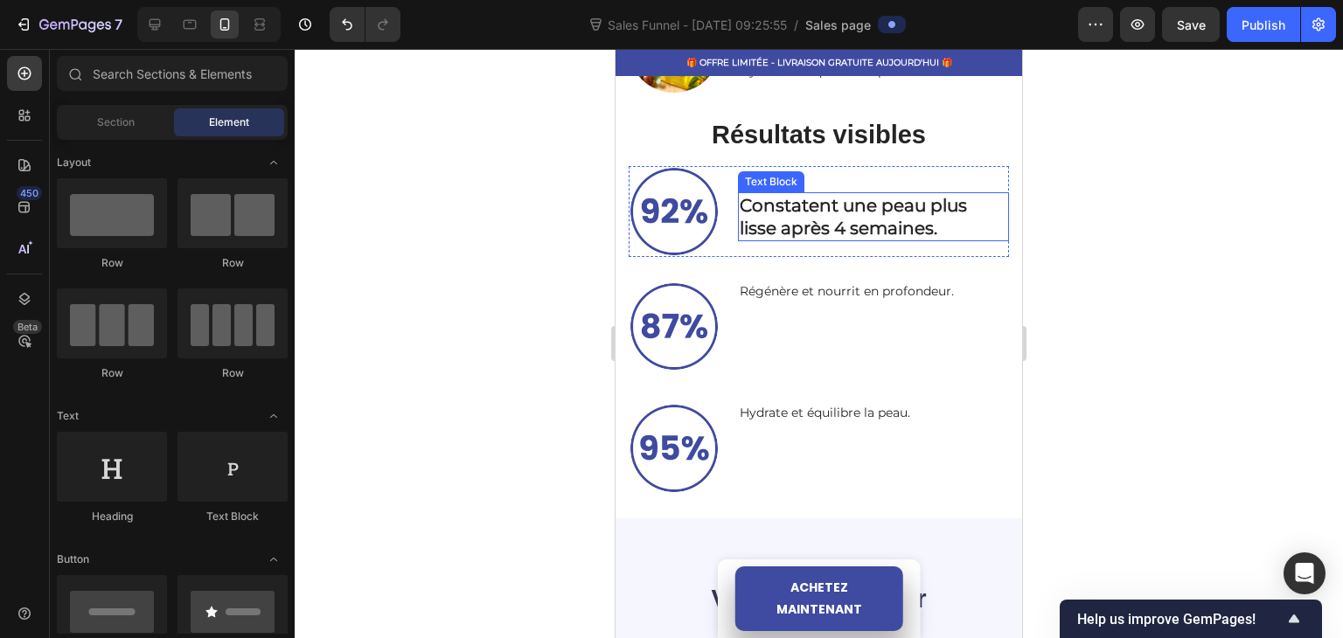
click at [784, 207] on p "Constatent une peau plus lisse après 4 semaines." at bounding box center [873, 216] width 268 height 45
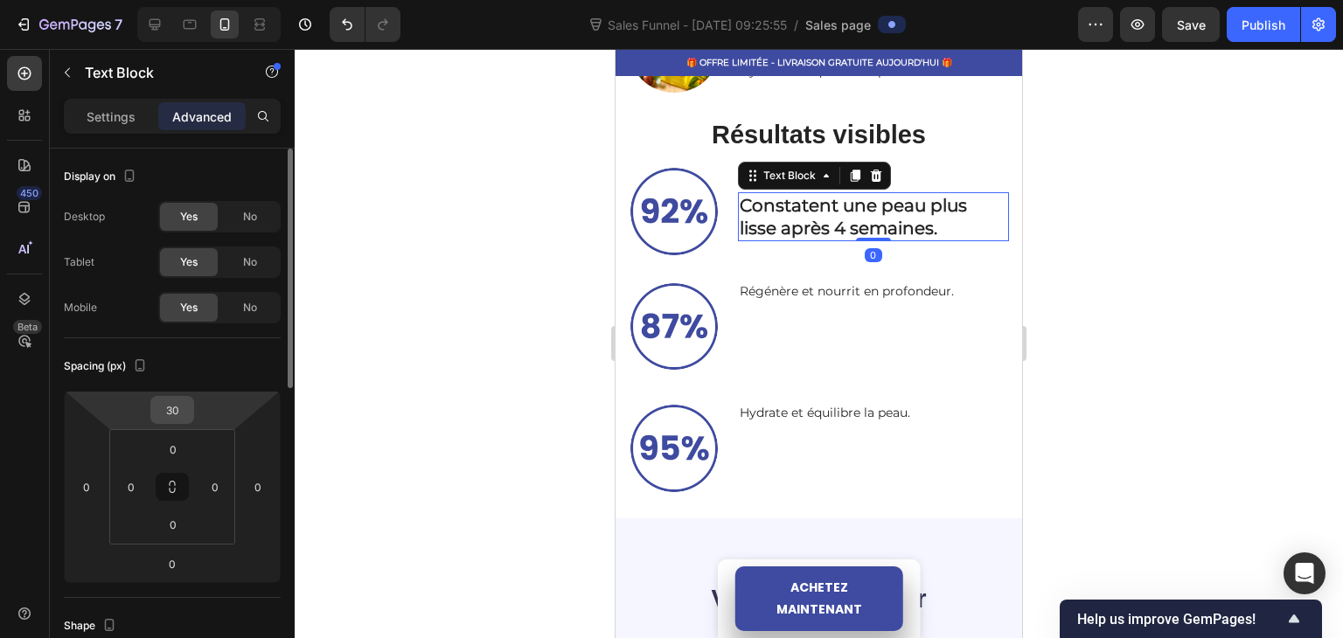
click at [170, 413] on input "30" at bounding box center [172, 410] width 35 height 26
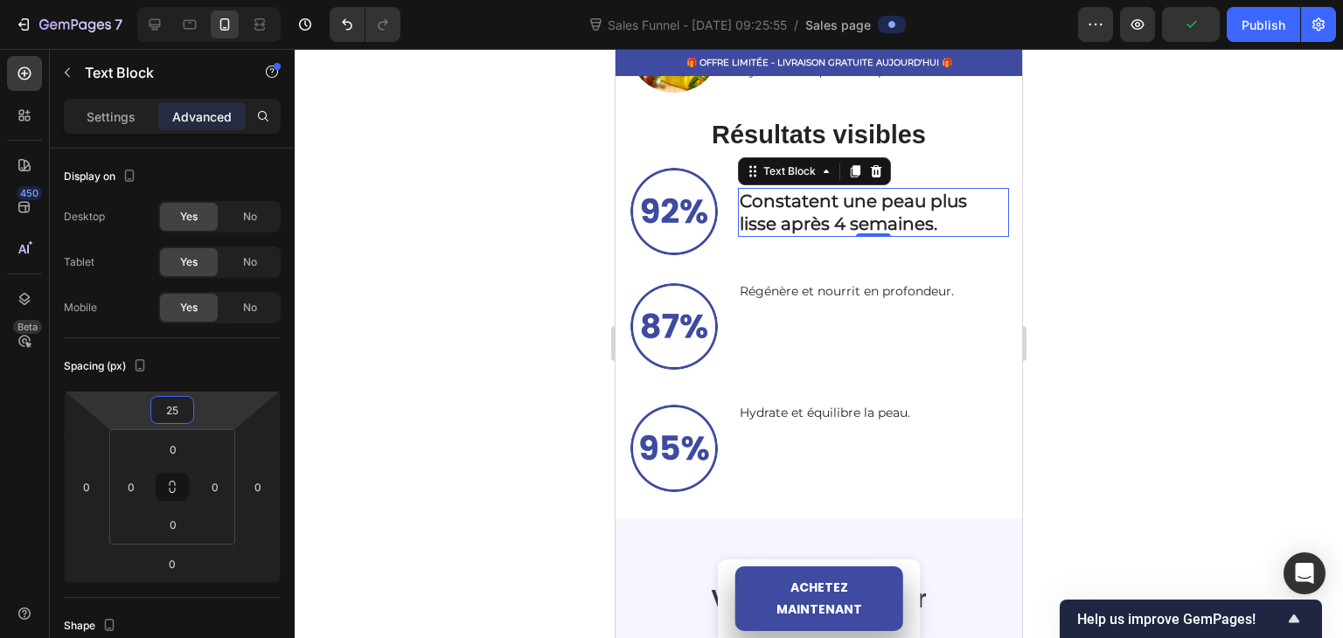
type input "25"
click at [296, 284] on div at bounding box center [819, 343] width 1048 height 589
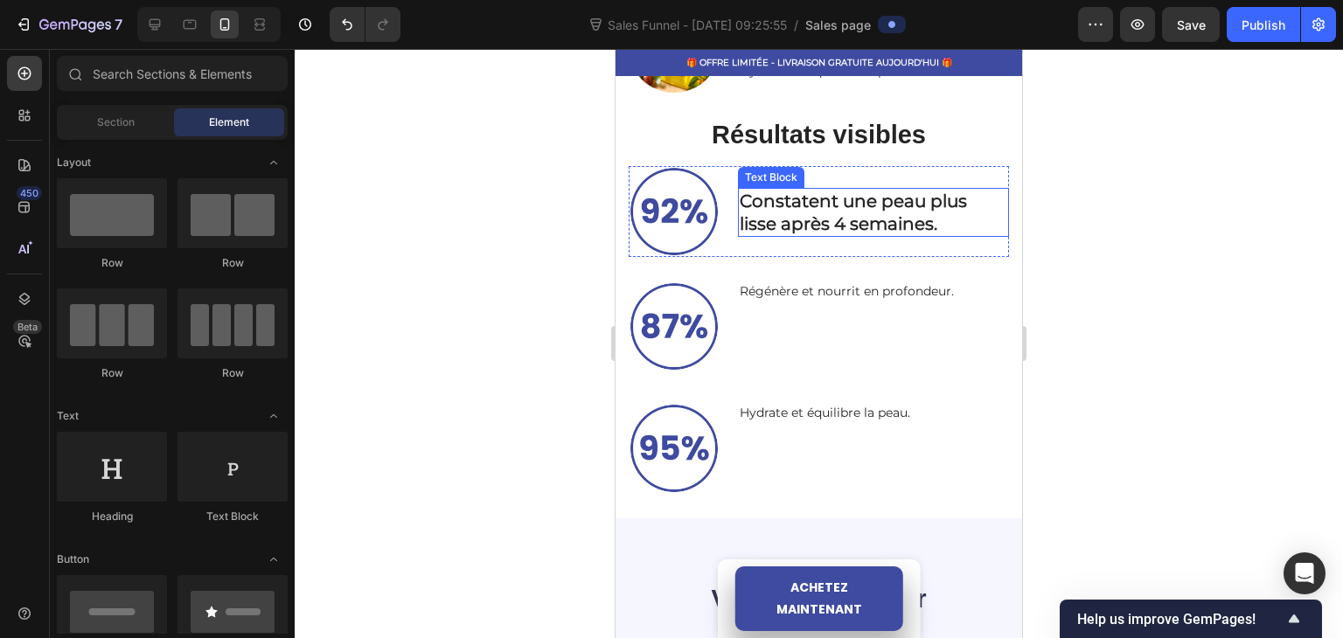
click at [787, 224] on p "Constatent une peau plus lisse après 4 semaines." at bounding box center [873, 212] width 268 height 45
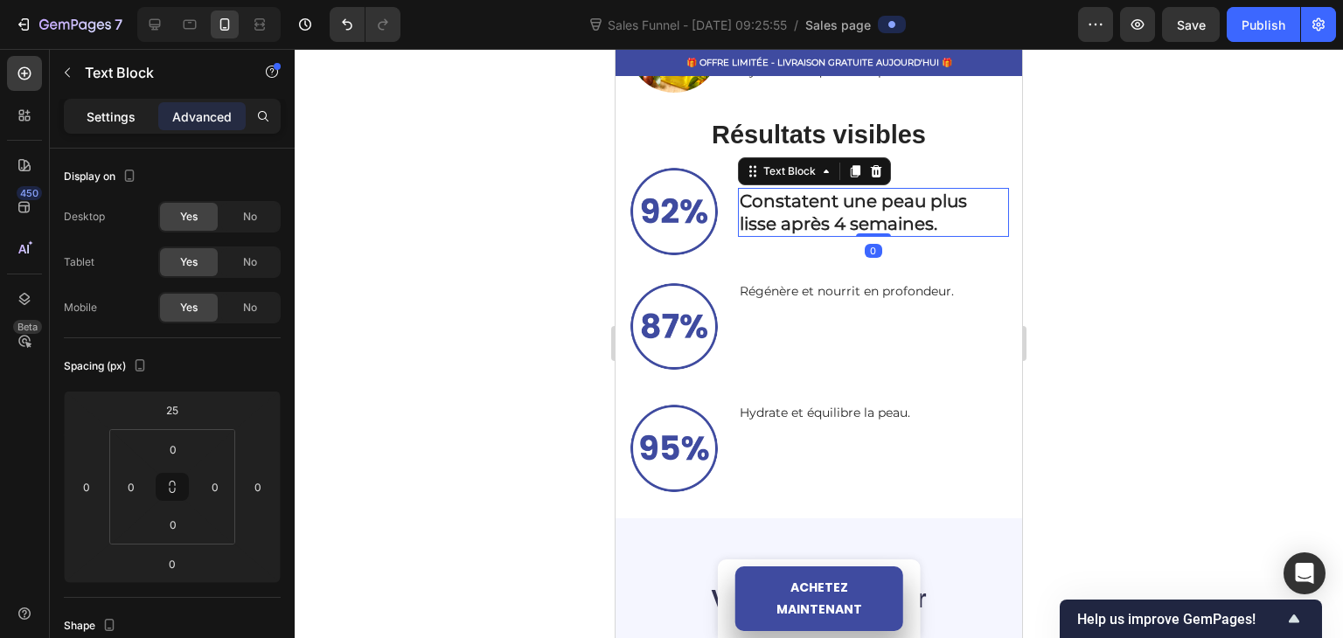
click at [146, 113] on div "Settings" at bounding box center [110, 116] width 87 height 28
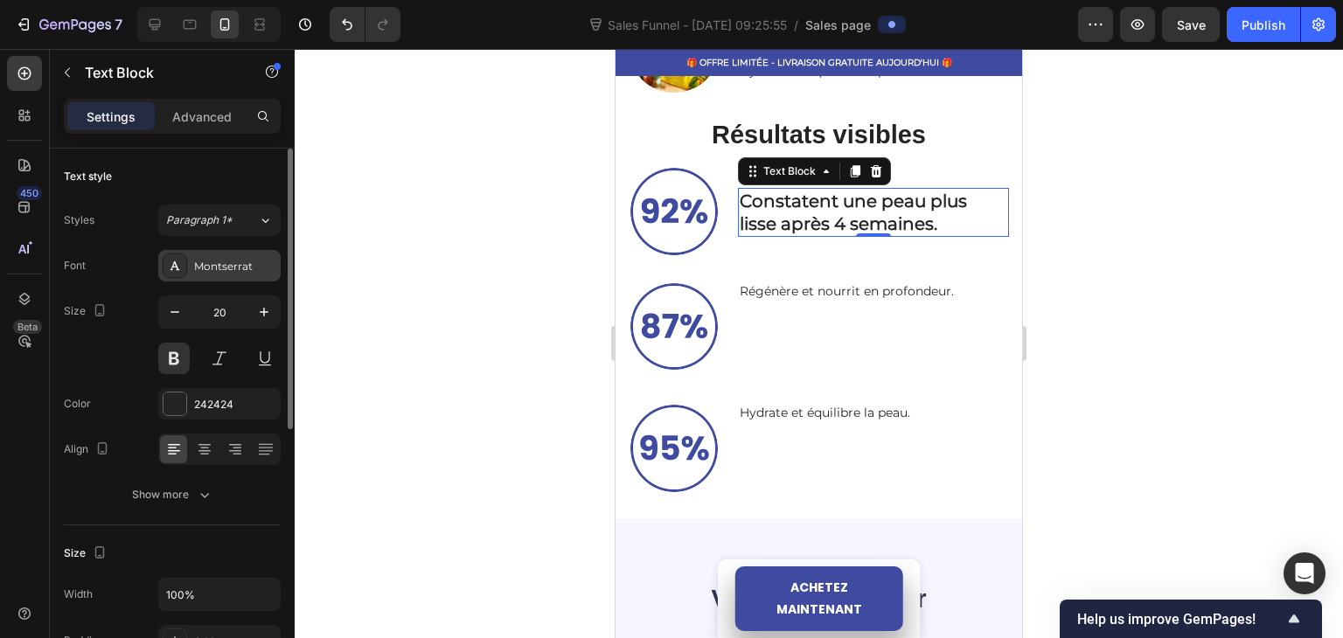
click at [214, 265] on div "Montserrat" at bounding box center [235, 267] width 82 height 16
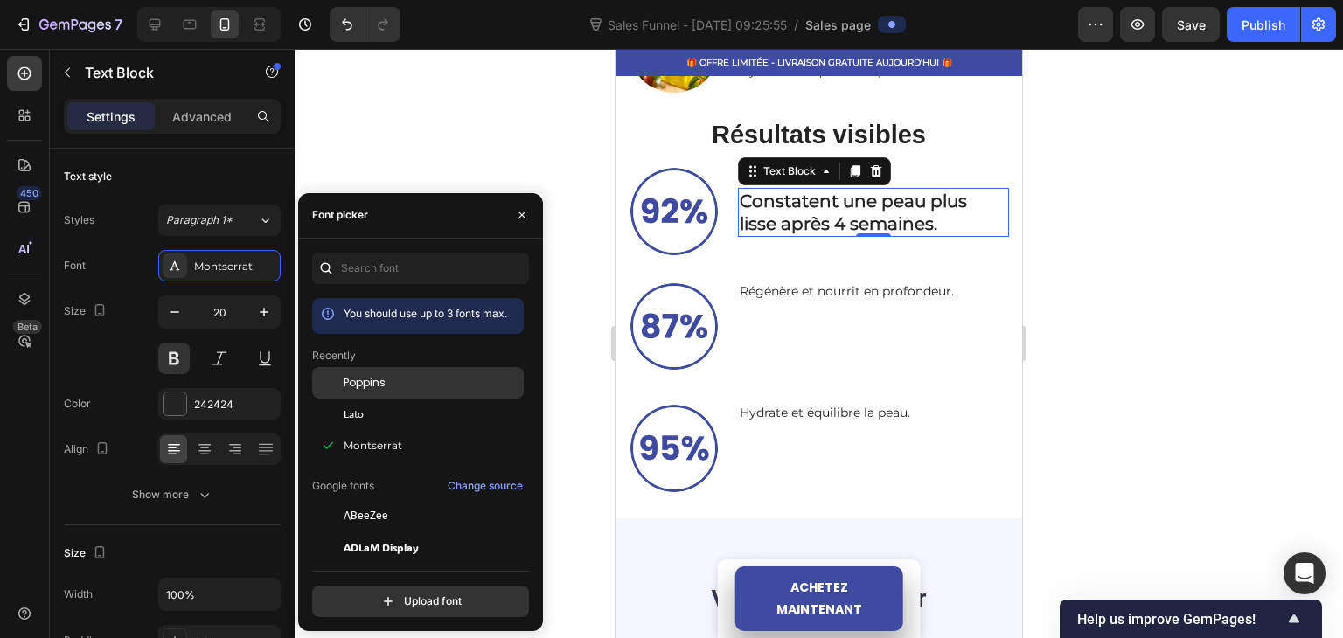
click at [381, 384] on span "Poppins" at bounding box center [365, 383] width 42 height 16
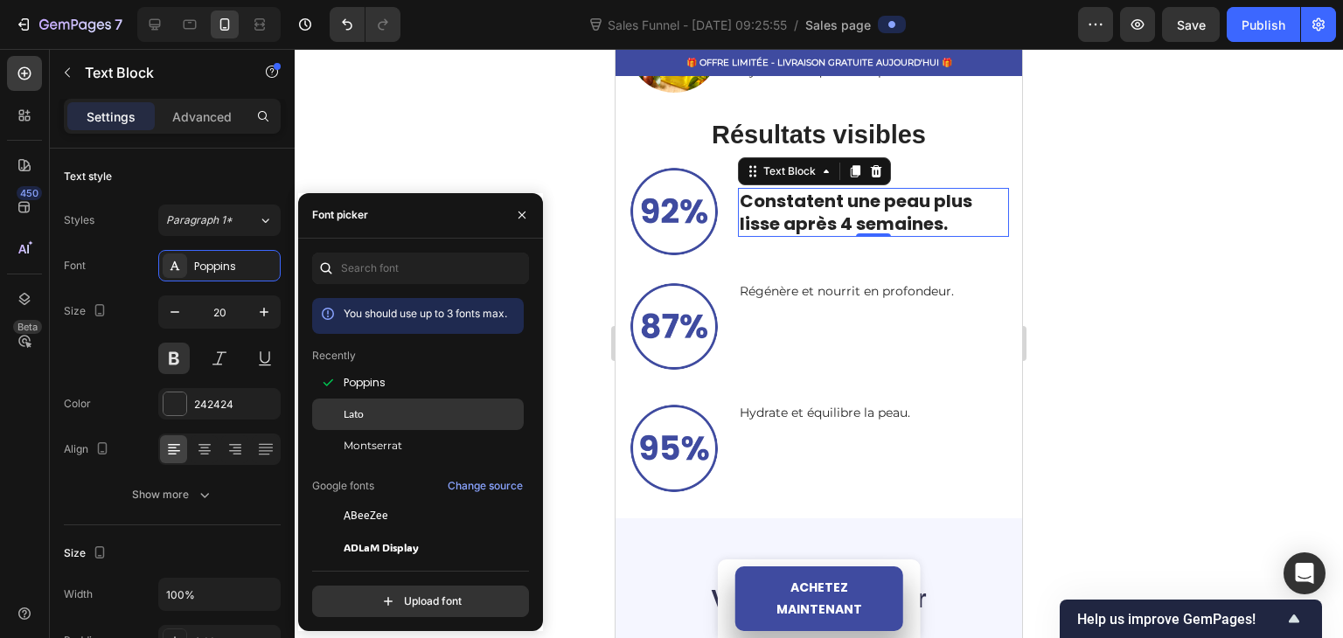
click at [349, 405] on div "Lato" at bounding box center [418, 414] width 212 height 31
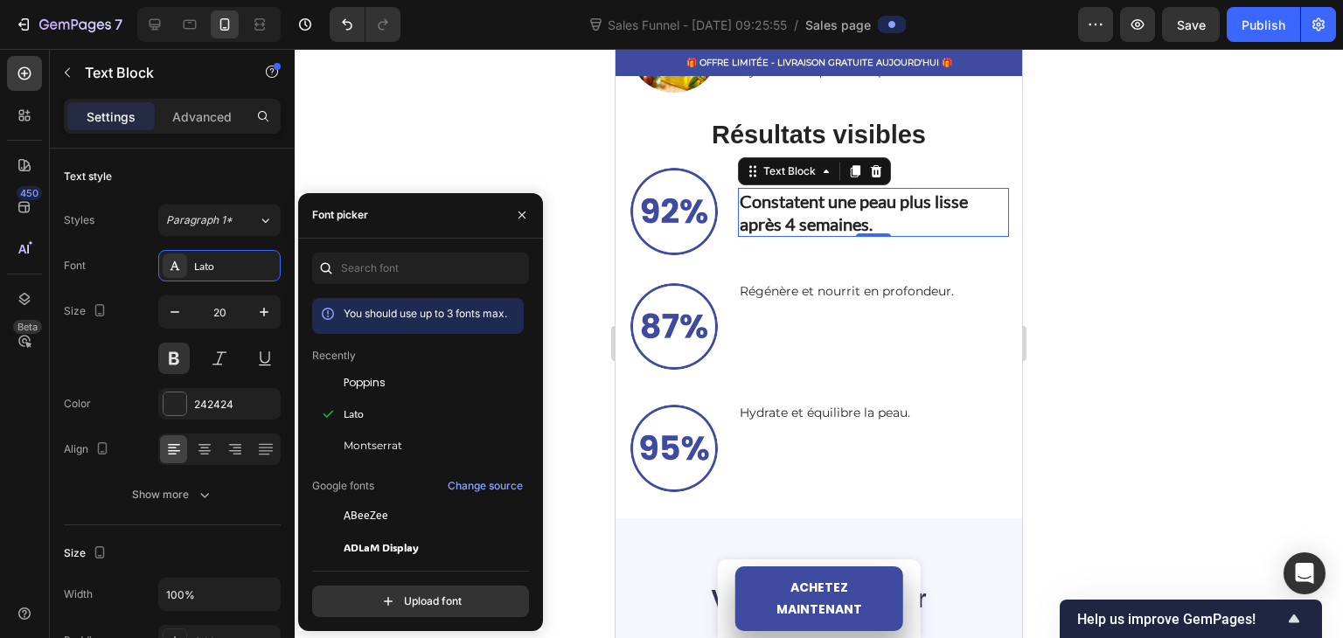
click at [545, 142] on div at bounding box center [819, 343] width 1048 height 589
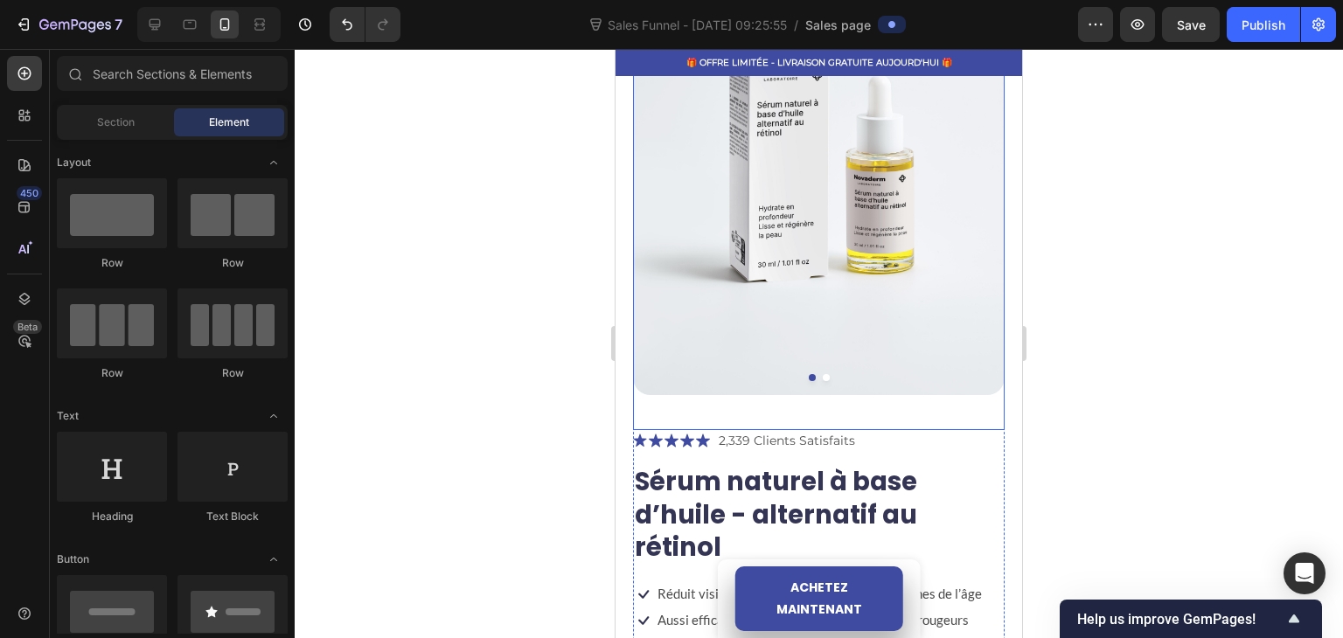
scroll to position [506, 0]
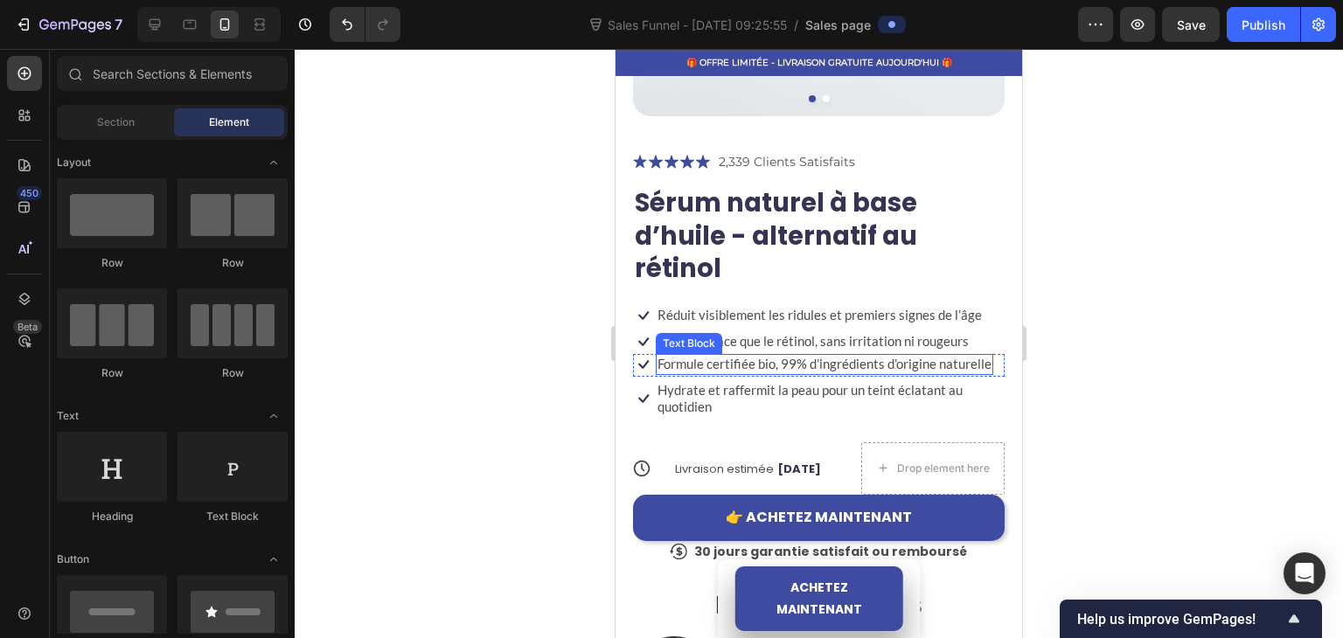
click at [726, 369] on p "Formule certifiée bio, 99% d’ingrédients d’origine naturelle" at bounding box center [824, 364] width 334 height 17
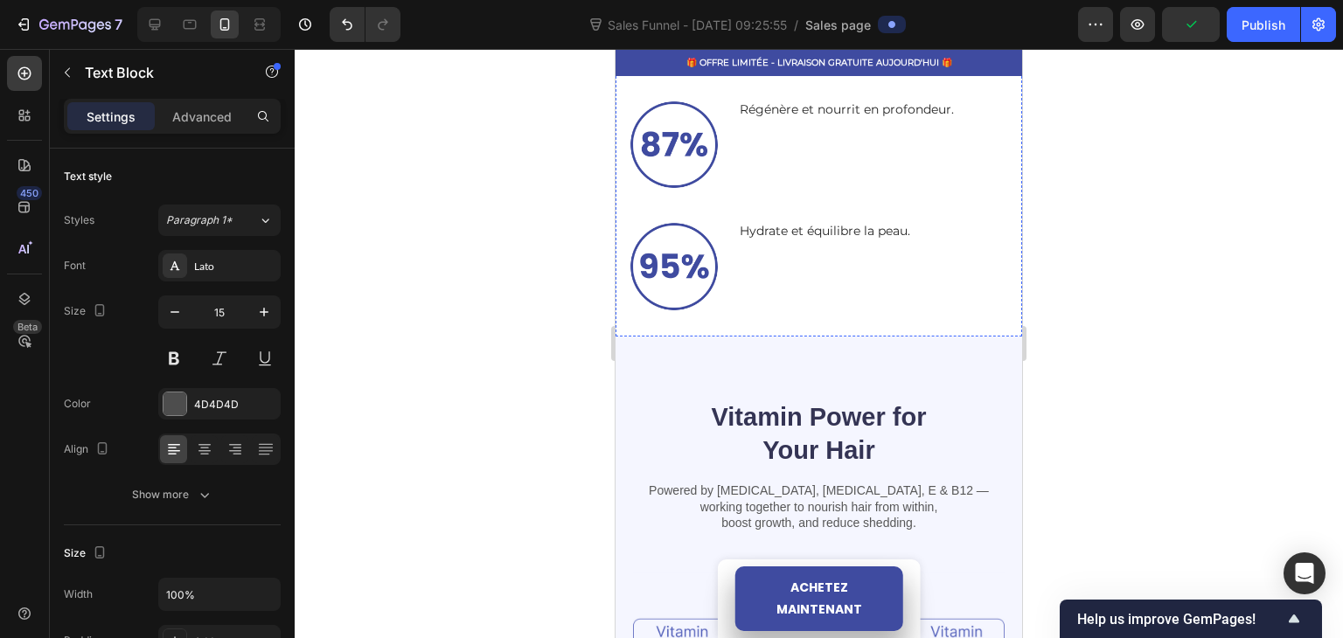
scroll to position [1380, 0]
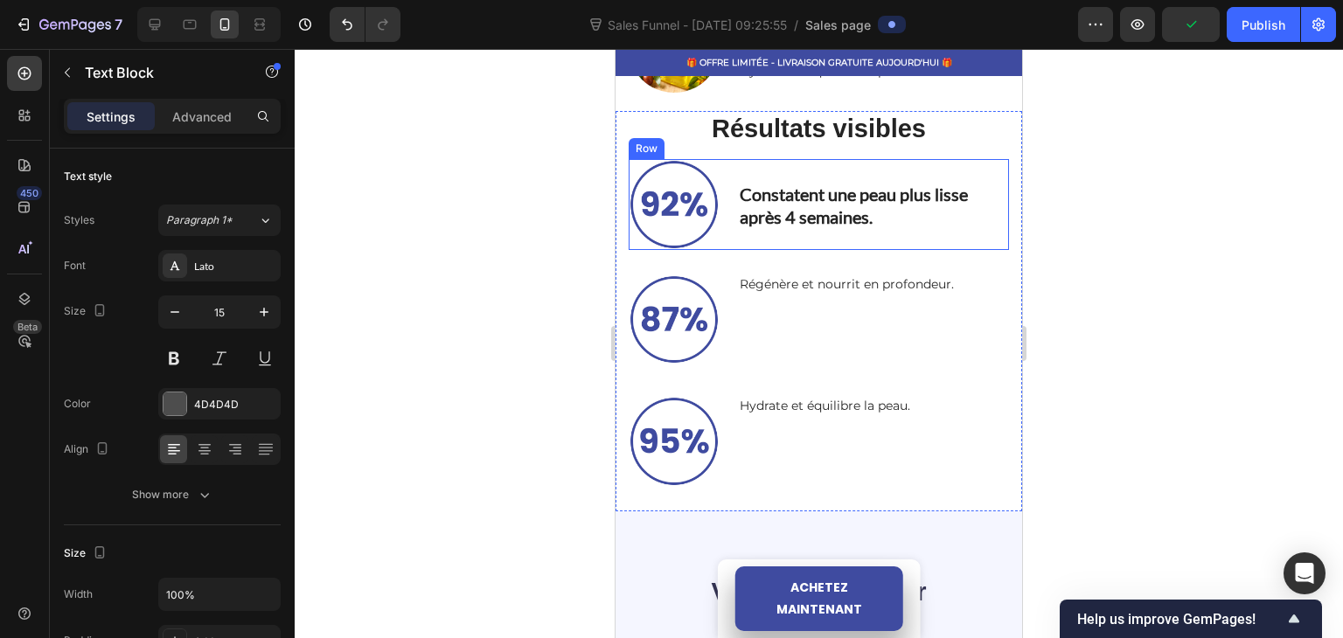
click at [774, 227] on p "Constatent une peau plus lisse après 4 semaines." at bounding box center [873, 205] width 268 height 45
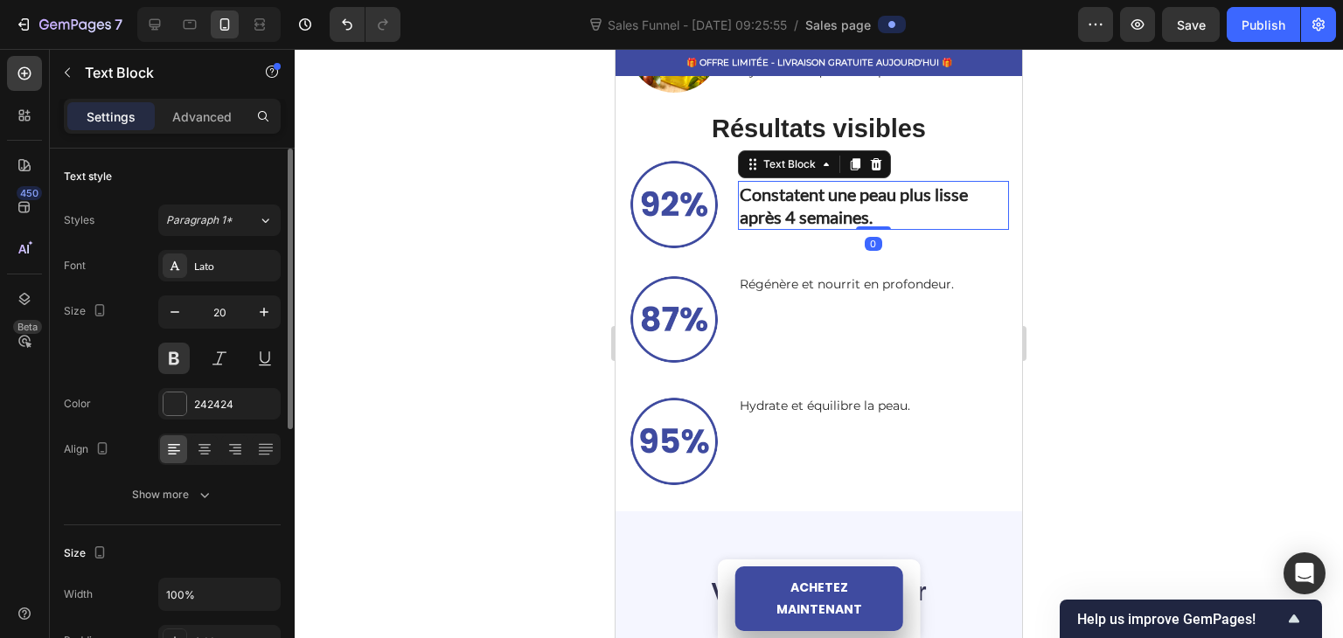
click at [181, 246] on div "Styles Paragraph 1* Font Lato Size 20 Color 242424 Align Show more" at bounding box center [172, 358] width 217 height 306
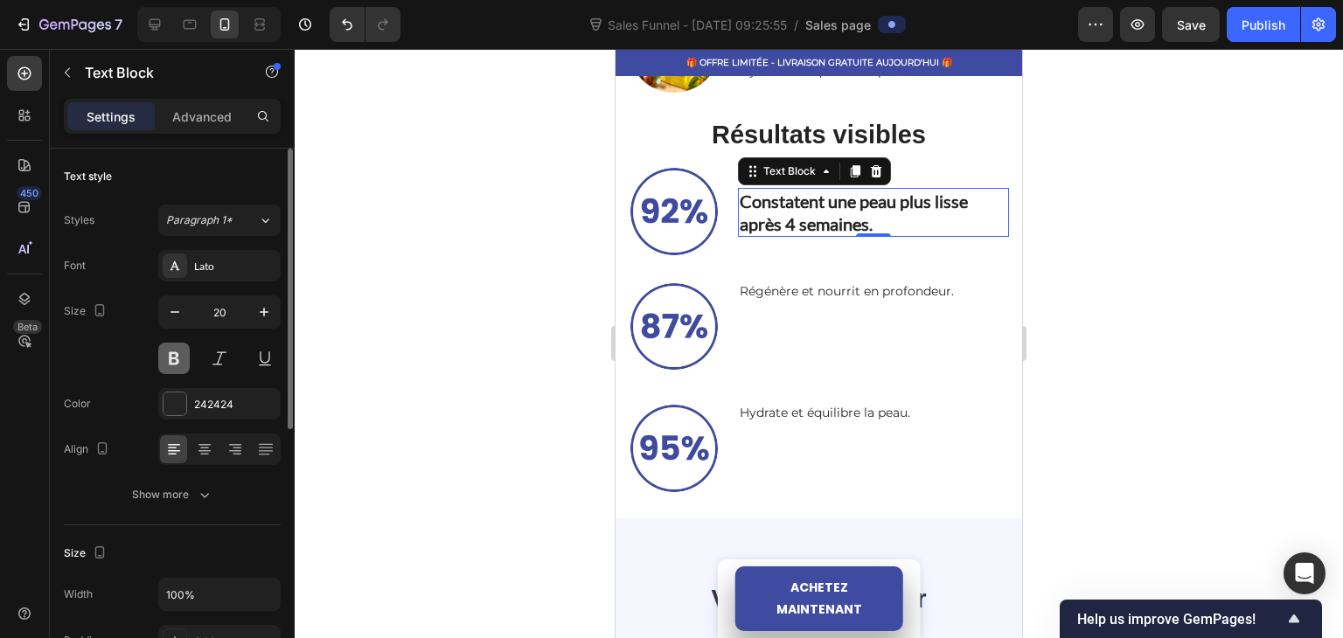
click at [170, 344] on button at bounding box center [173, 358] width 31 height 31
click at [169, 361] on button at bounding box center [173, 358] width 31 height 31
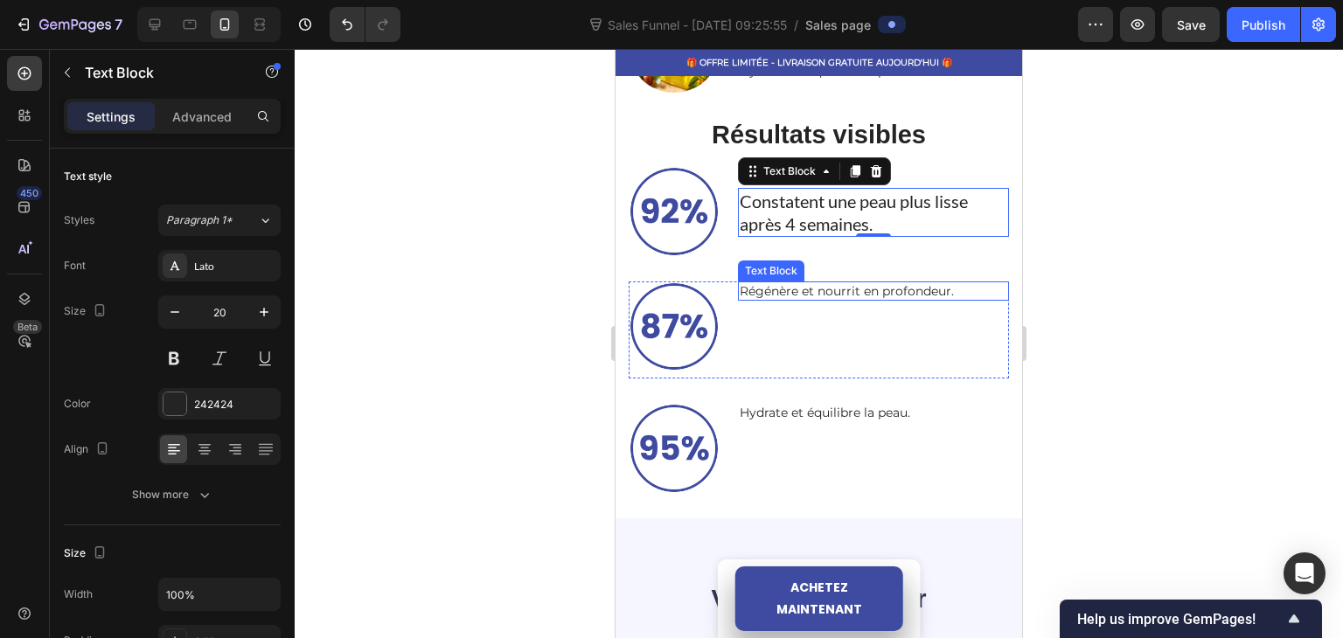
click at [779, 283] on p "Régénère et nourrit en profondeur." at bounding box center [873, 291] width 268 height 16
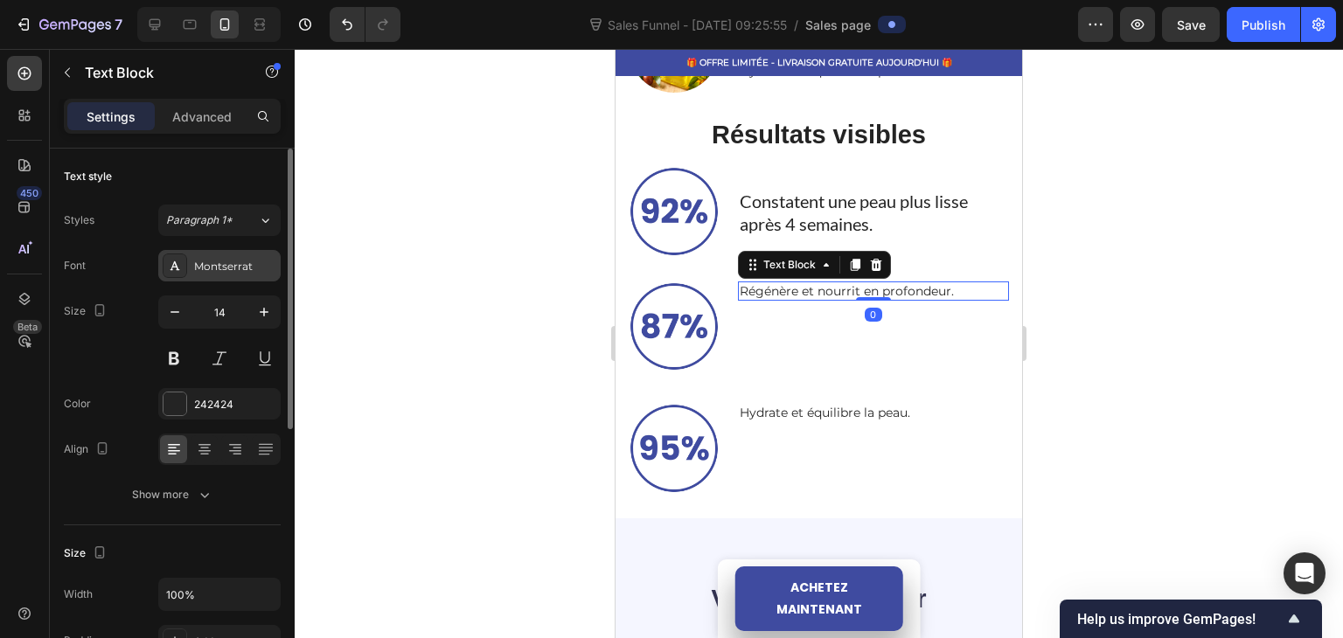
click at [210, 263] on div "Montserrat" at bounding box center [235, 267] width 82 height 16
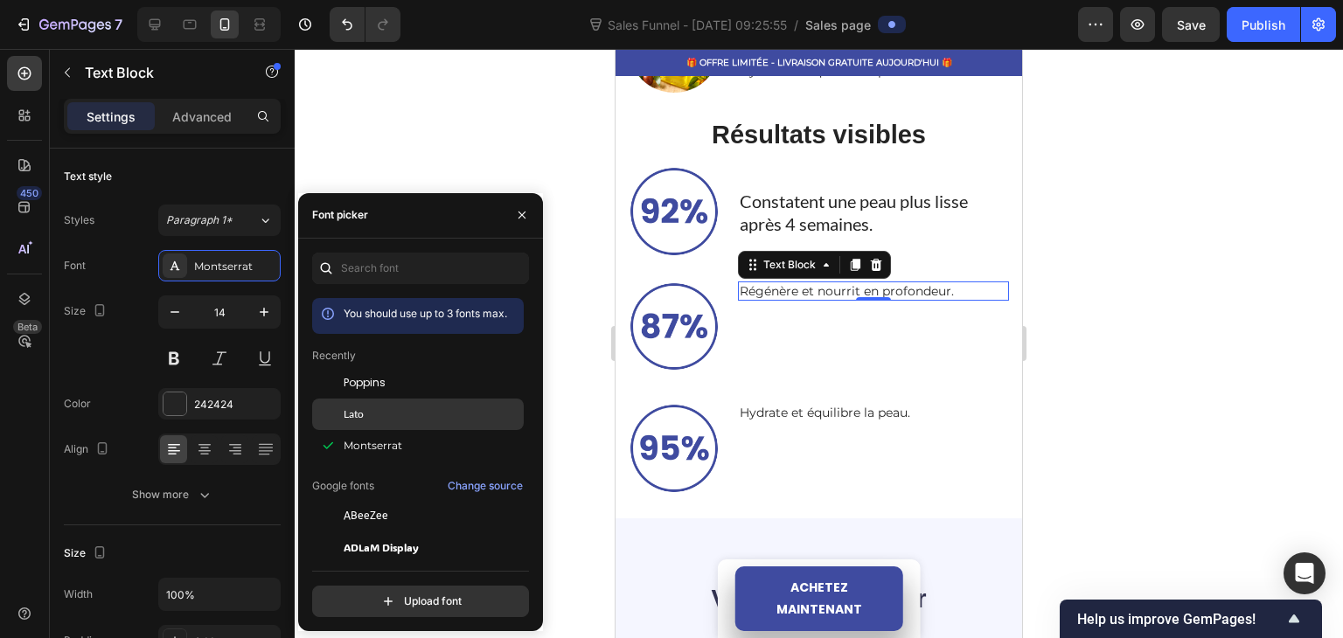
click at [358, 410] on span "Lato" at bounding box center [354, 414] width 20 height 16
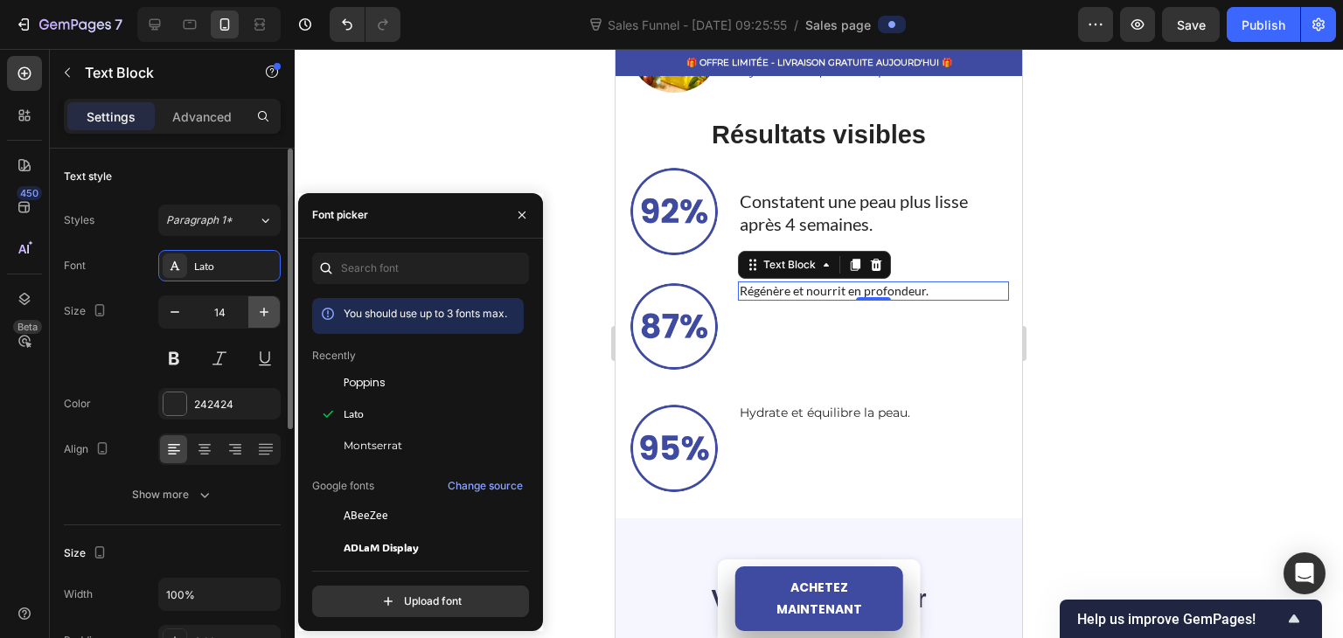
click at [270, 312] on icon "button" at bounding box center [263, 311] width 17 height 17
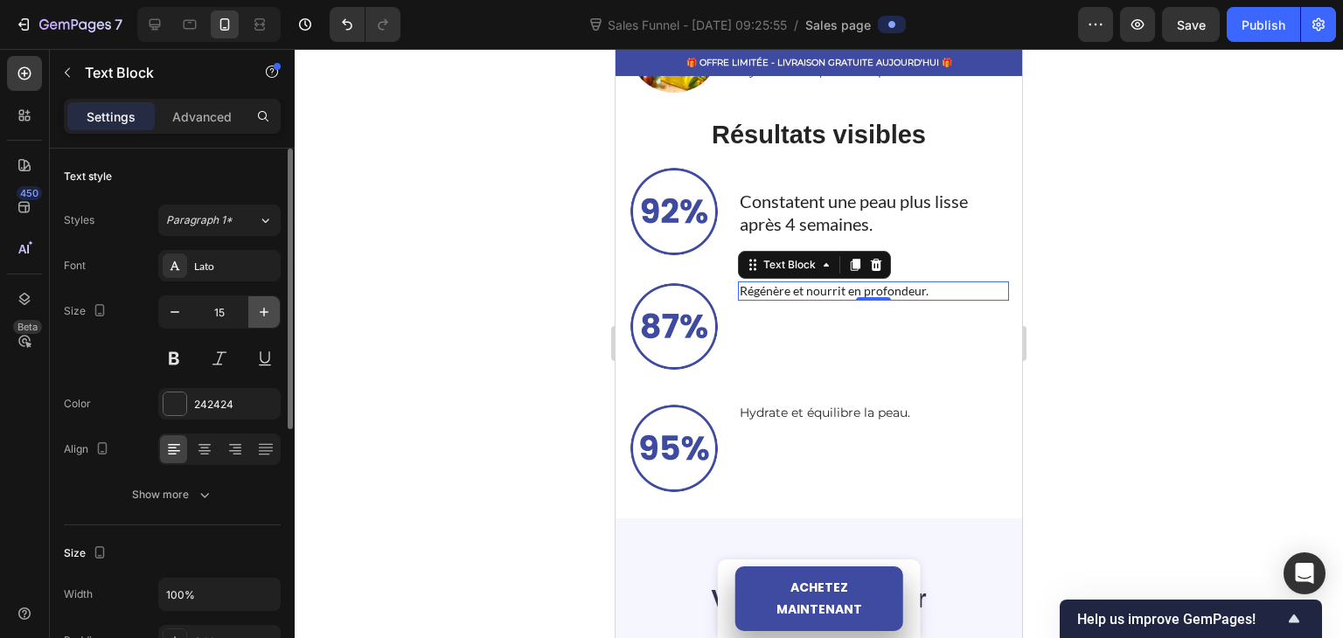
click at [270, 312] on icon "button" at bounding box center [263, 311] width 17 height 17
click at [270, 313] on icon "button" at bounding box center [263, 311] width 17 height 17
click at [270, 314] on icon "button" at bounding box center [263, 311] width 17 height 17
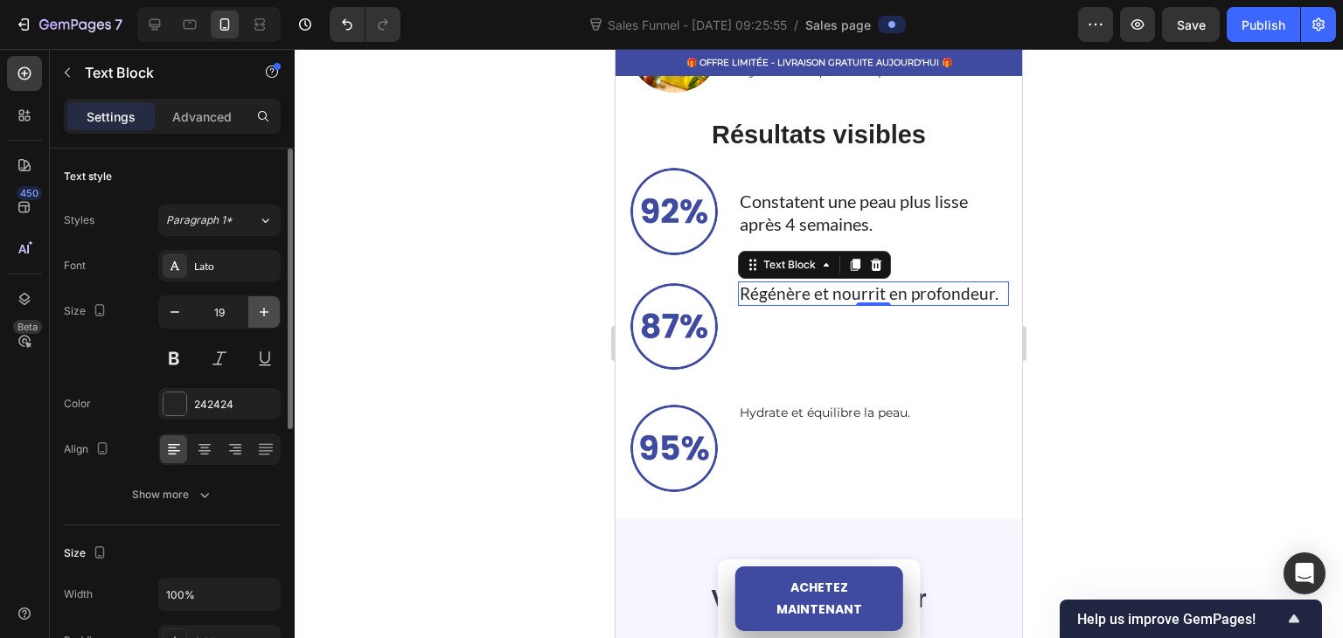
type input "20"
click at [216, 116] on p "Advanced" at bounding box center [201, 117] width 59 height 18
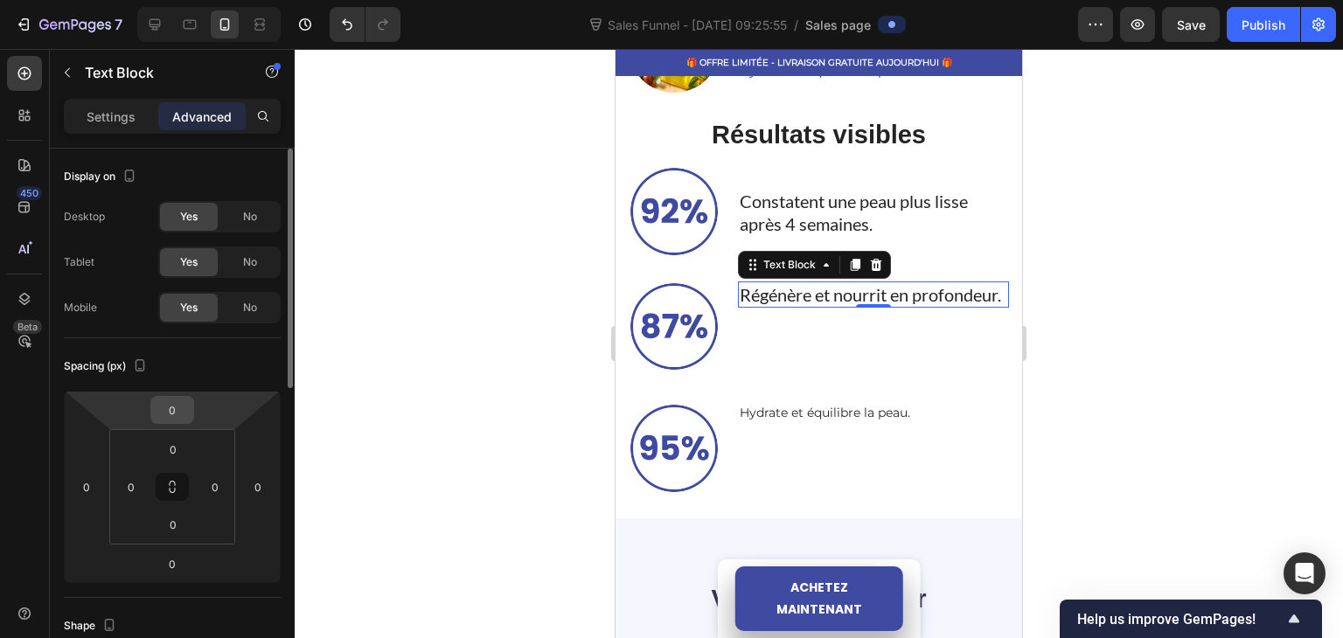
click at [173, 408] on input "0" at bounding box center [172, 410] width 35 height 26
type input "25"
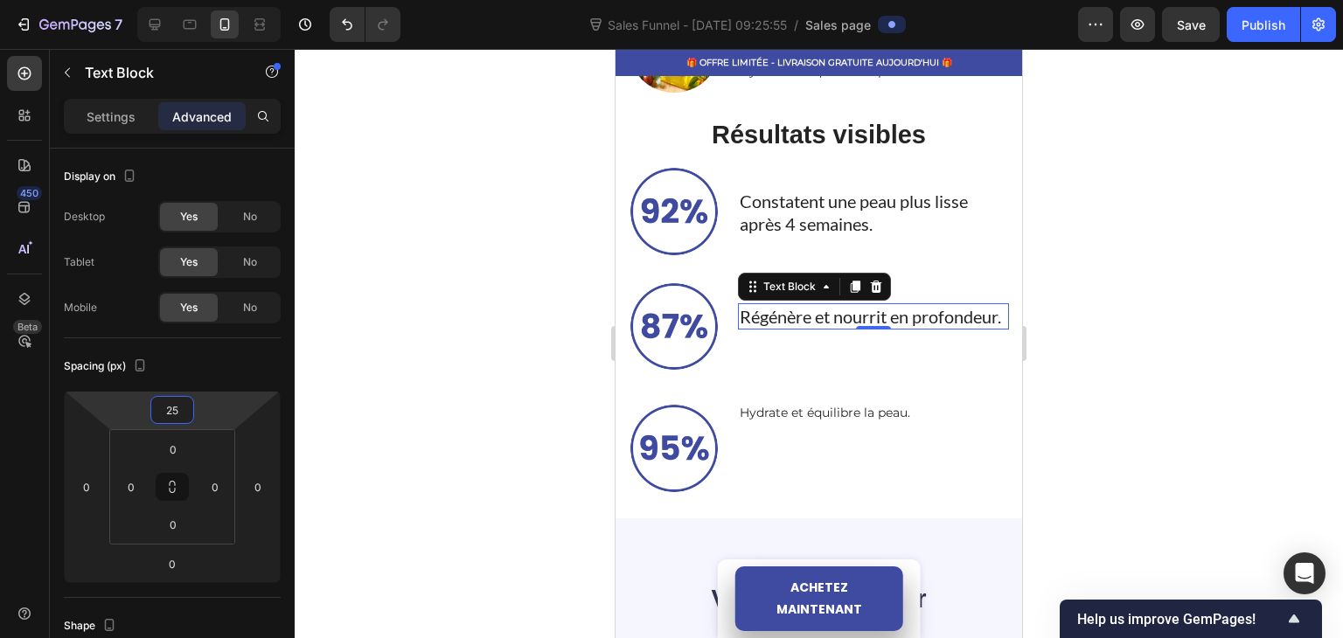
click at [369, 272] on div at bounding box center [819, 343] width 1048 height 589
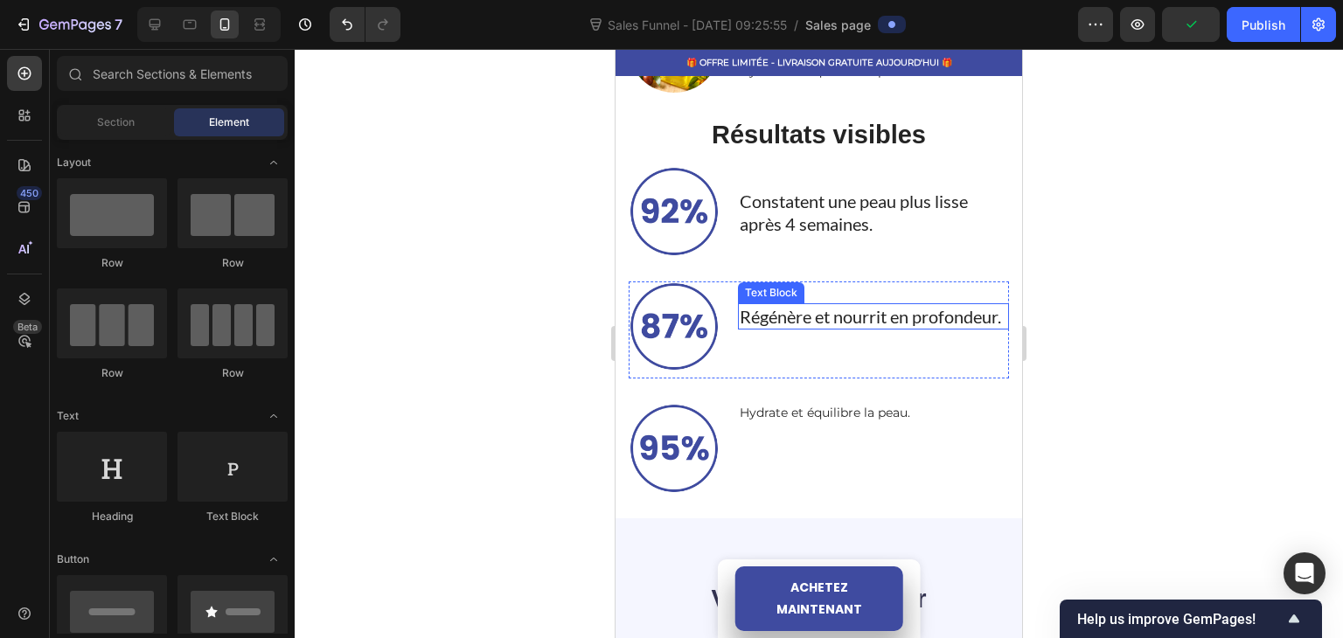
click at [829, 305] on p "Régénère et nourrit en profondeur." at bounding box center [873, 316] width 268 height 23
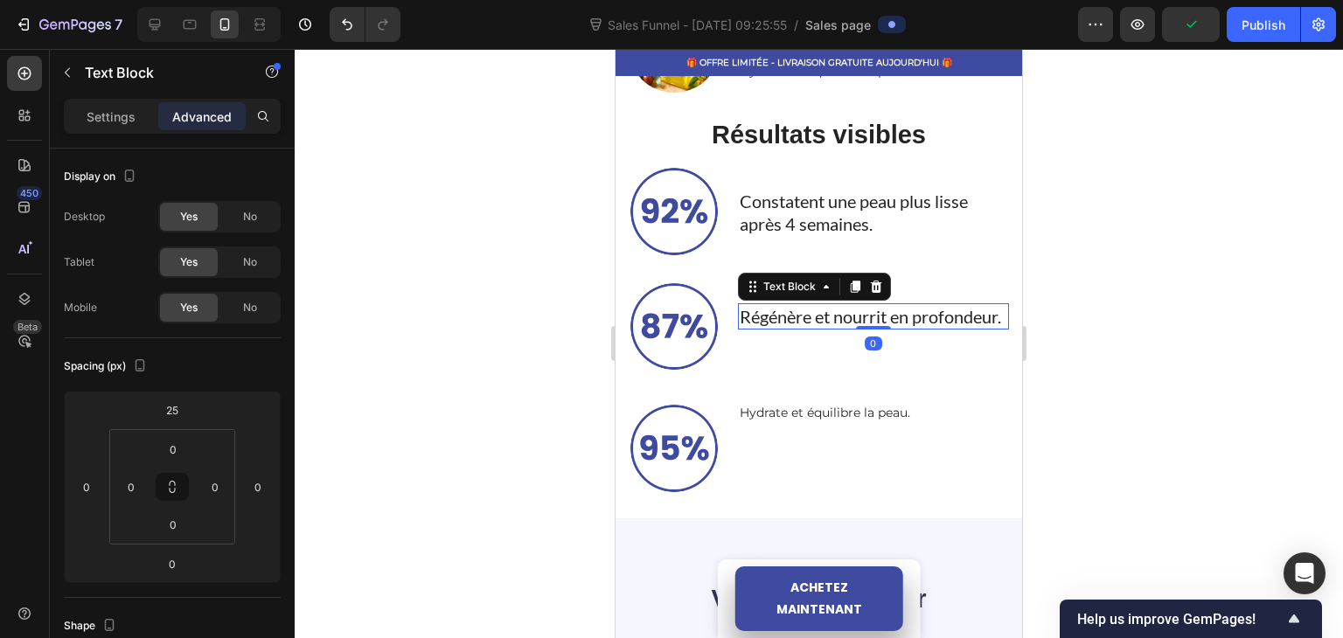
click at [828, 323] on p "Régénère et nourrit en profondeur." at bounding box center [873, 316] width 268 height 23
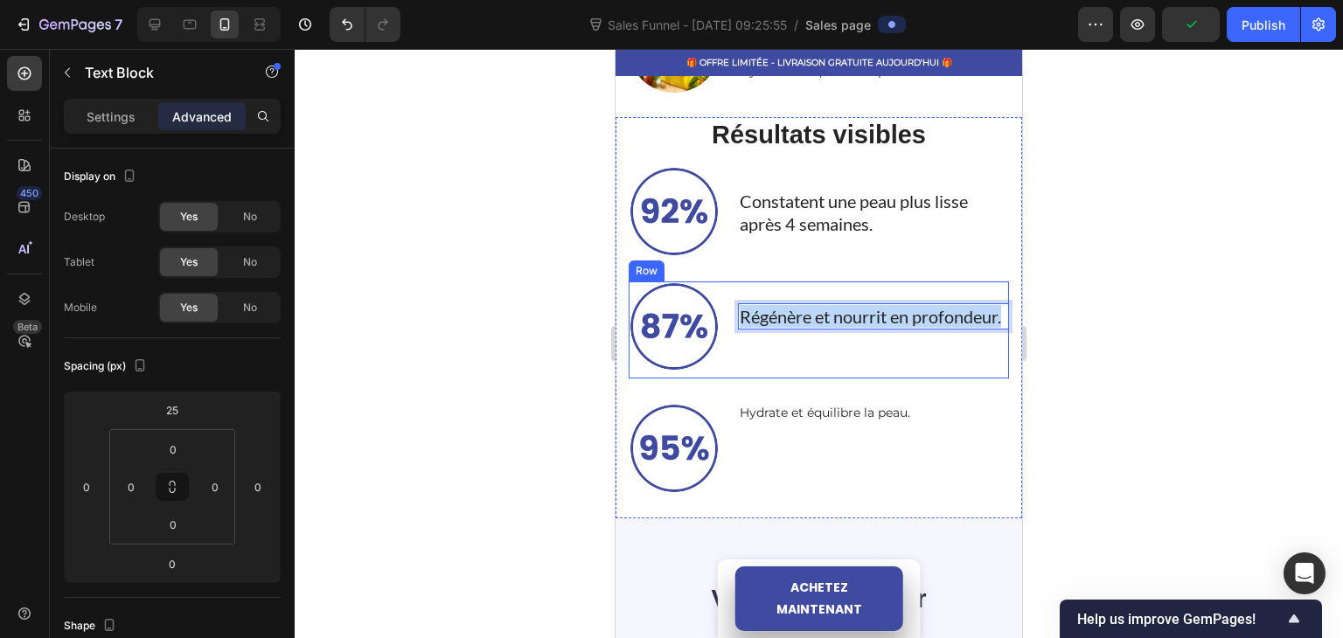
drag, startPoint x: 841, startPoint y: 326, endPoint x: 727, endPoint y: 304, distance: 115.7
click at [727, 304] on div "Image Régénère et nourrit en profondeur. Text Block 0 Row" at bounding box center [818, 330] width 380 height 98
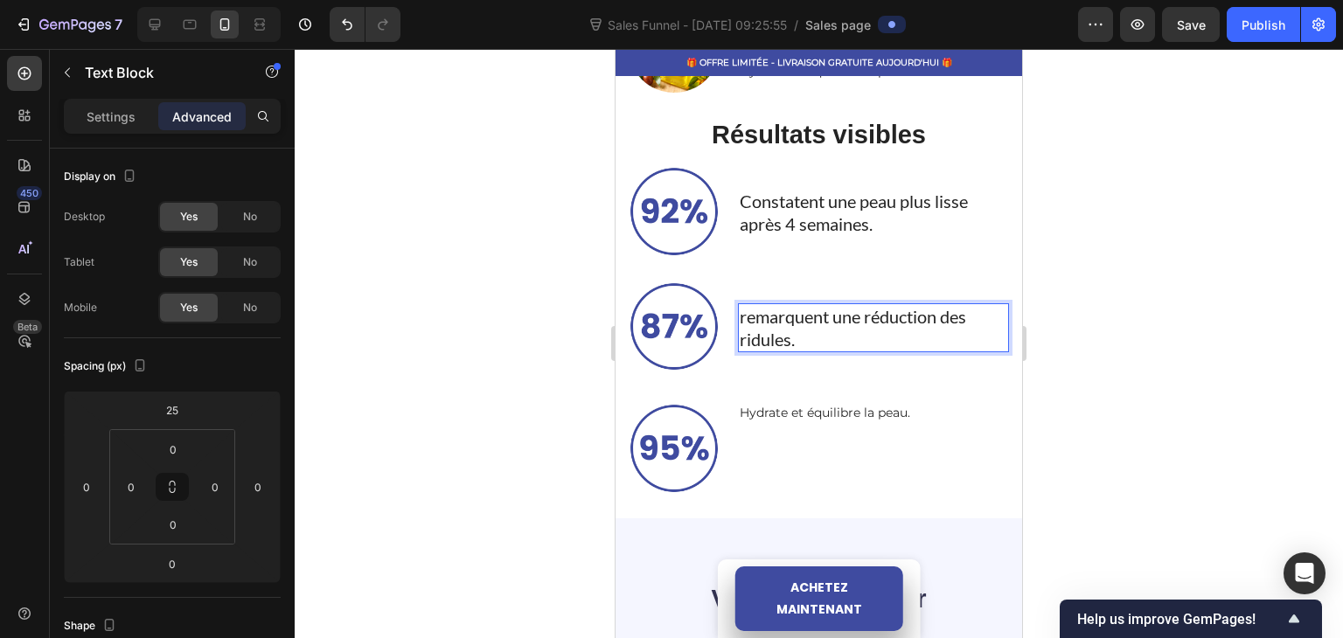
click at [747, 309] on p "remarquent une réduction des ridules." at bounding box center [873, 327] width 268 height 45
click at [741, 305] on p "remarquent une réduction des ridules." at bounding box center [873, 327] width 268 height 45
click at [802, 406] on p "Hydrate et équilibre la peau." at bounding box center [873, 413] width 268 height 16
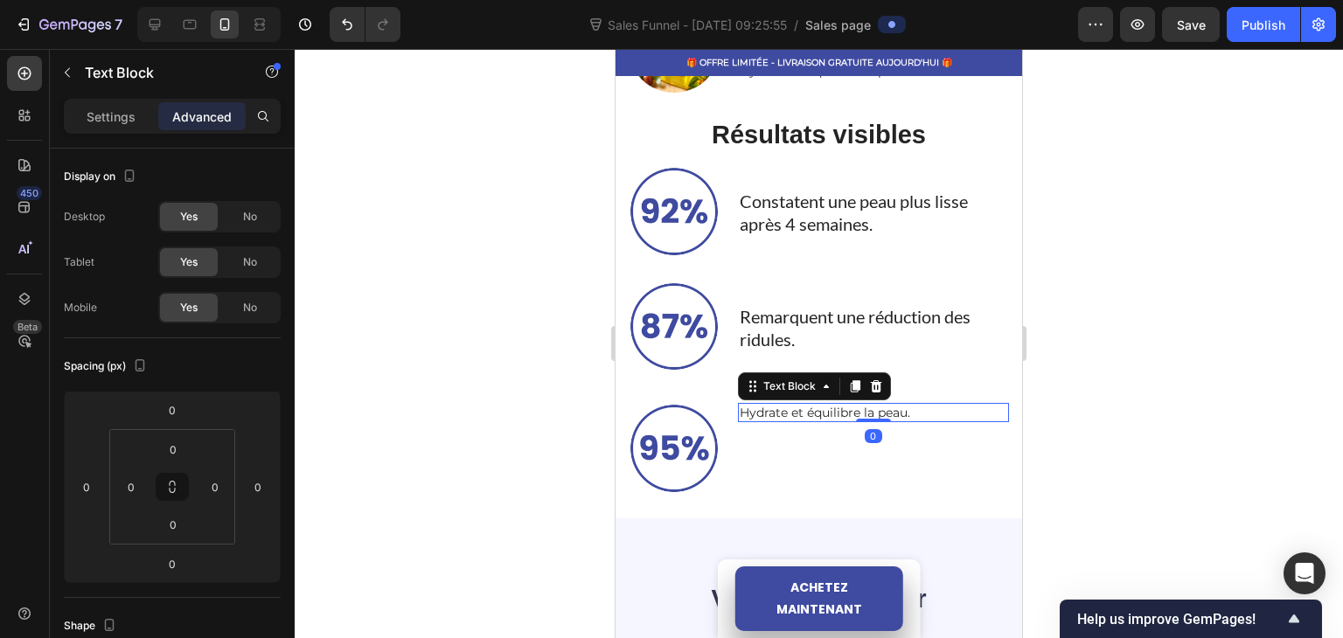
click at [869, 405] on p "Hydrate et équilibre la peau." at bounding box center [873, 413] width 268 height 16
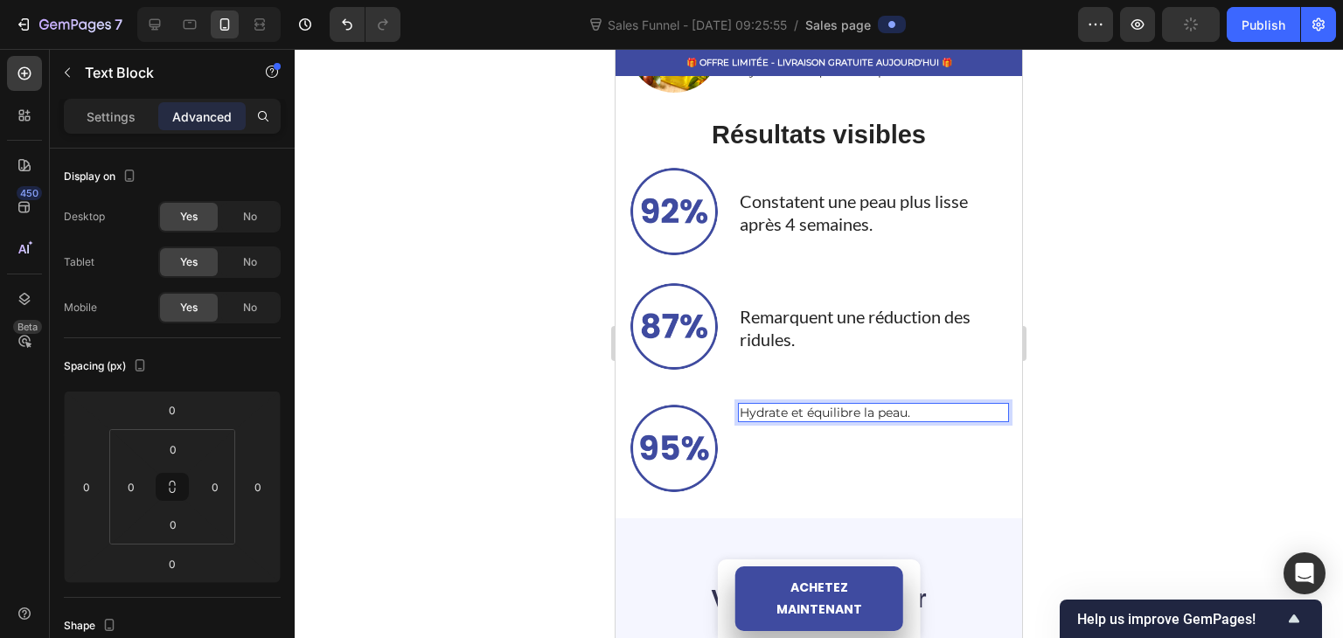
click at [912, 405] on p "Hydrate et équilibre la peau." at bounding box center [873, 413] width 268 height 16
drag, startPoint x: 912, startPoint y: 394, endPoint x: 733, endPoint y: 393, distance: 178.3
click at [738, 403] on div "Hydrate et équilibre la peau." at bounding box center [874, 412] width 272 height 19
click at [740, 405] on p "trouvent leur peau plus éclatante." at bounding box center [873, 413] width 268 height 16
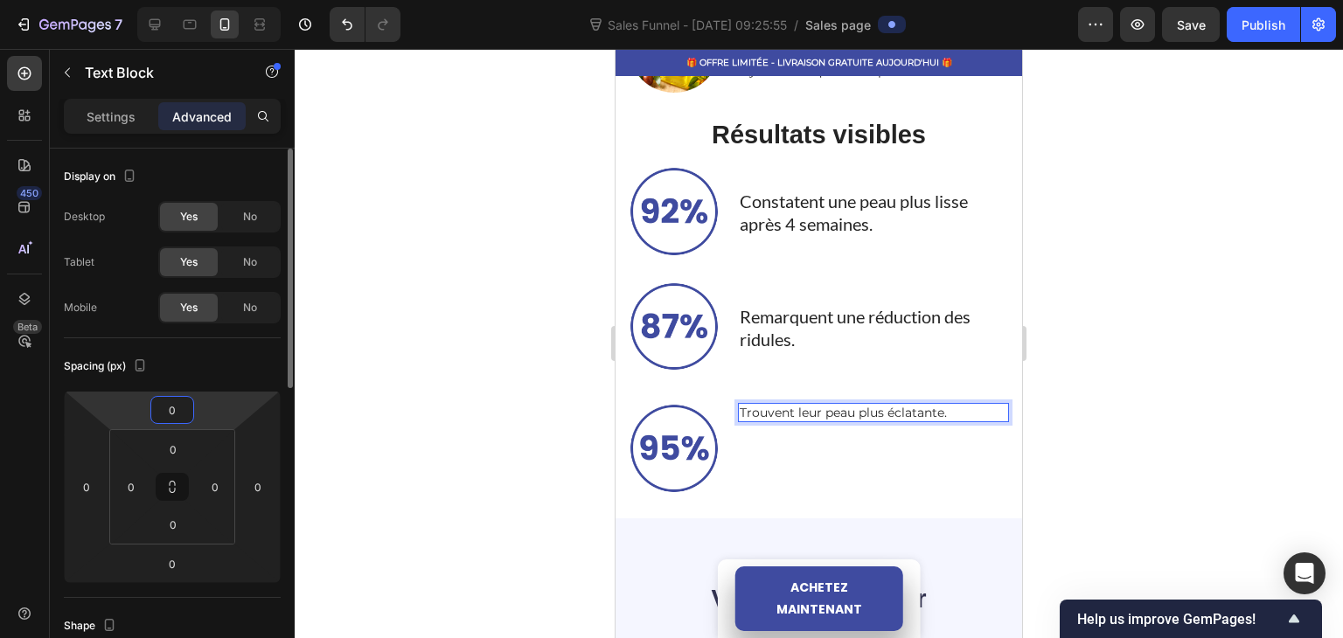
click at [178, 411] on input "0" at bounding box center [172, 410] width 35 height 26
type input "25"
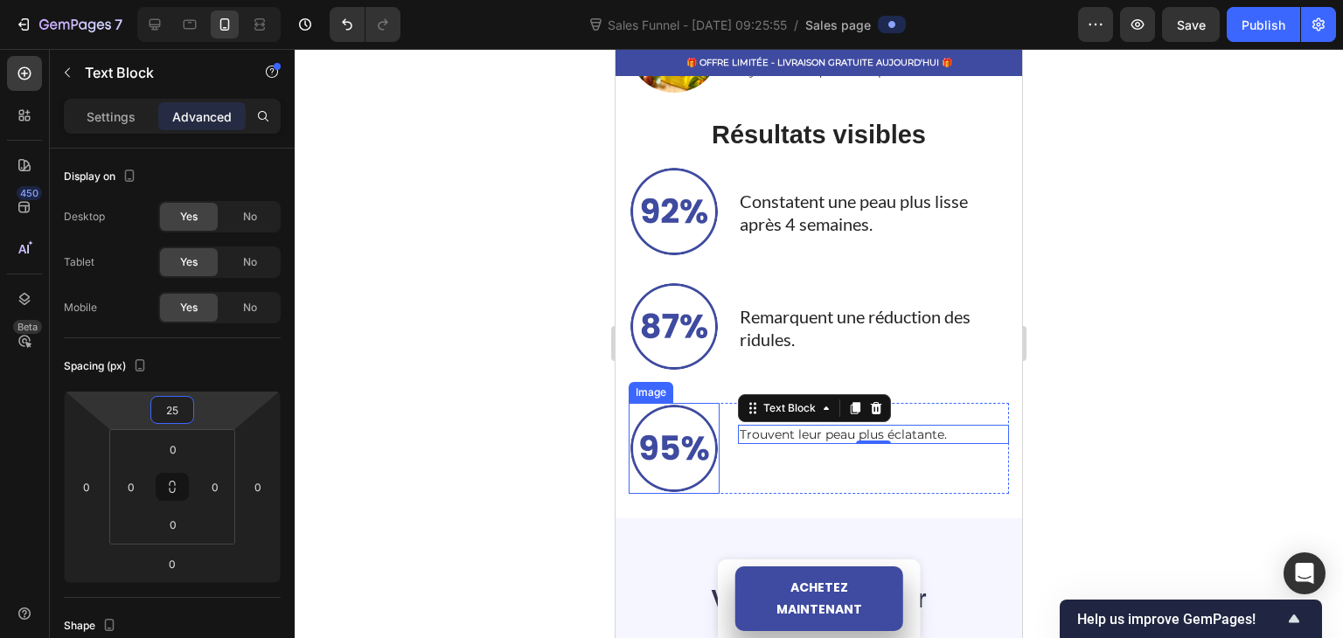
click at [456, 391] on div at bounding box center [819, 343] width 1048 height 589
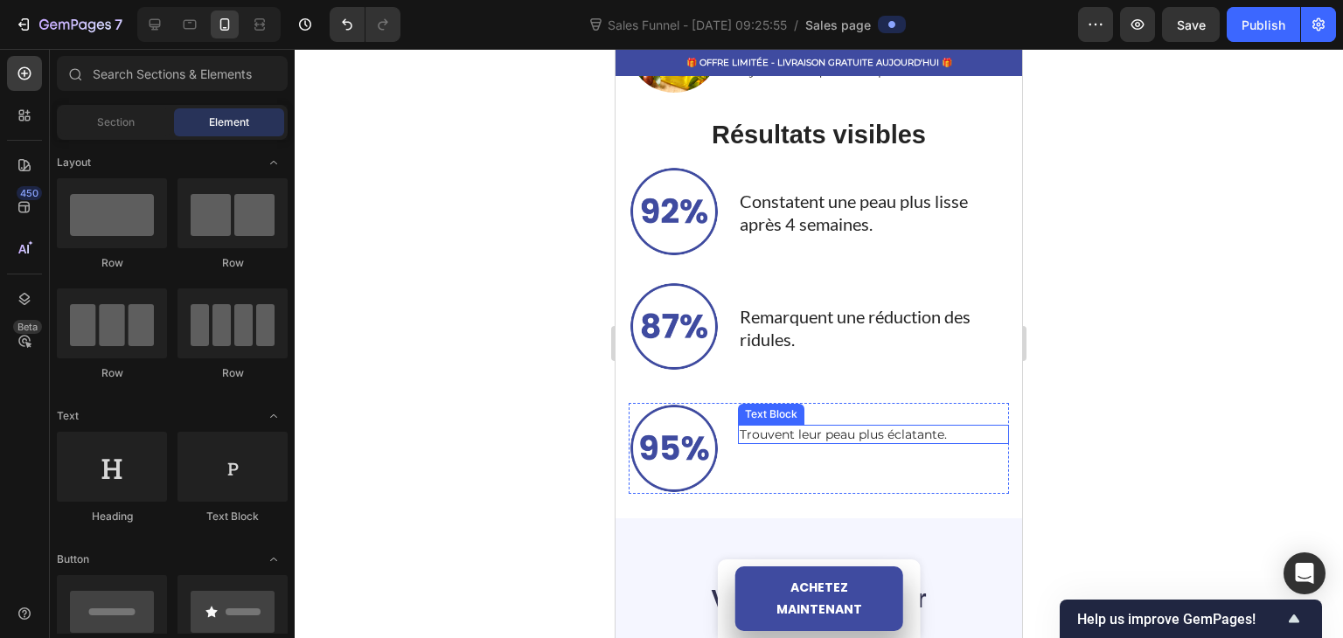
click at [760, 427] on p "Trouvent leur peau plus éclatante." at bounding box center [873, 435] width 268 height 16
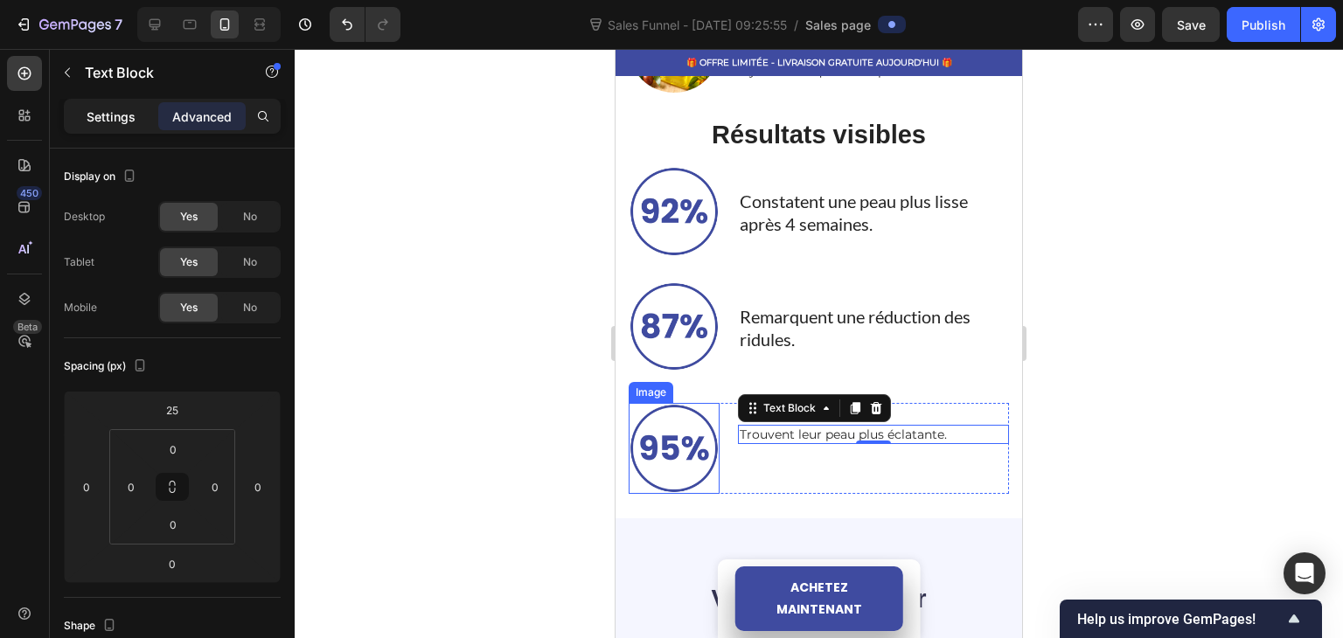
click at [136, 123] on div "Settings" at bounding box center [110, 116] width 87 height 28
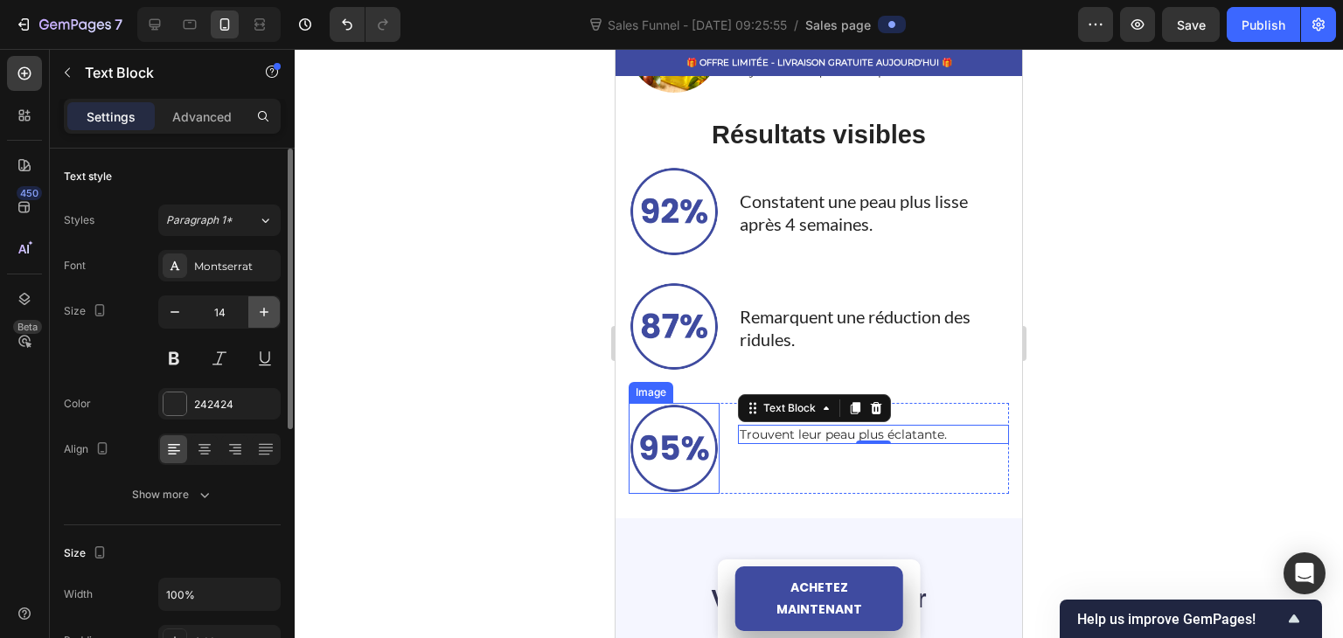
click at [268, 311] on icon "button" at bounding box center [263, 311] width 17 height 17
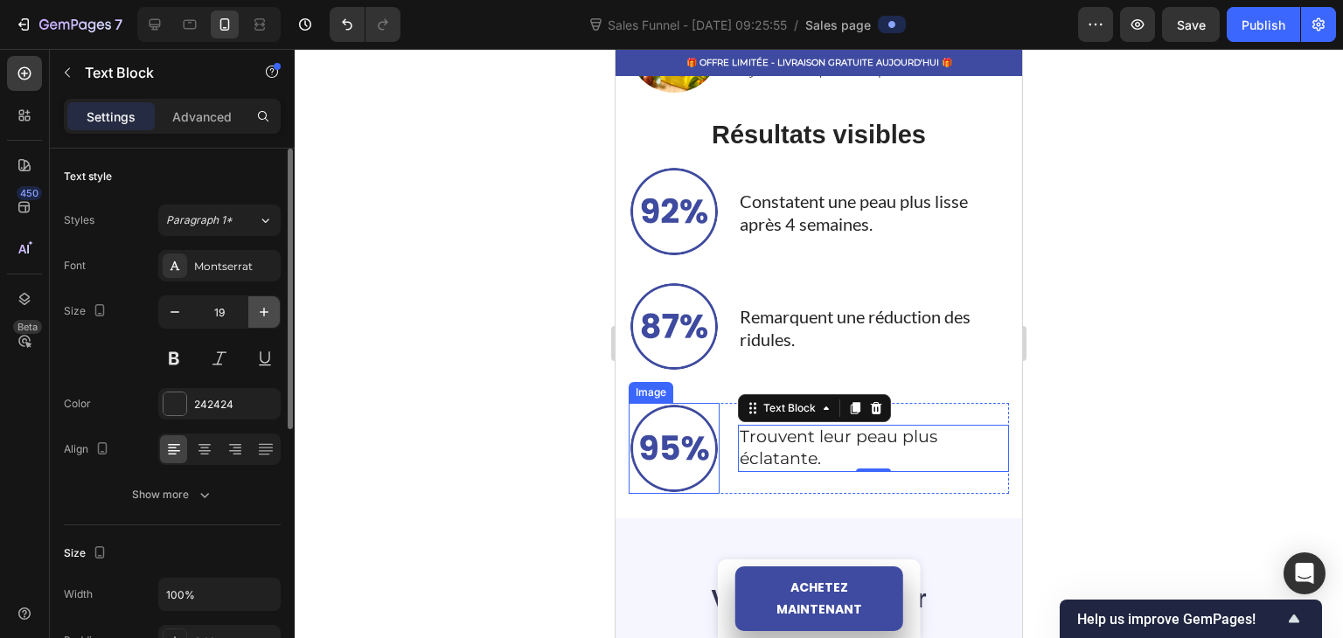
click at [268, 311] on icon "button" at bounding box center [263, 311] width 17 height 17
type input "20"
click at [398, 256] on div at bounding box center [819, 343] width 1048 height 589
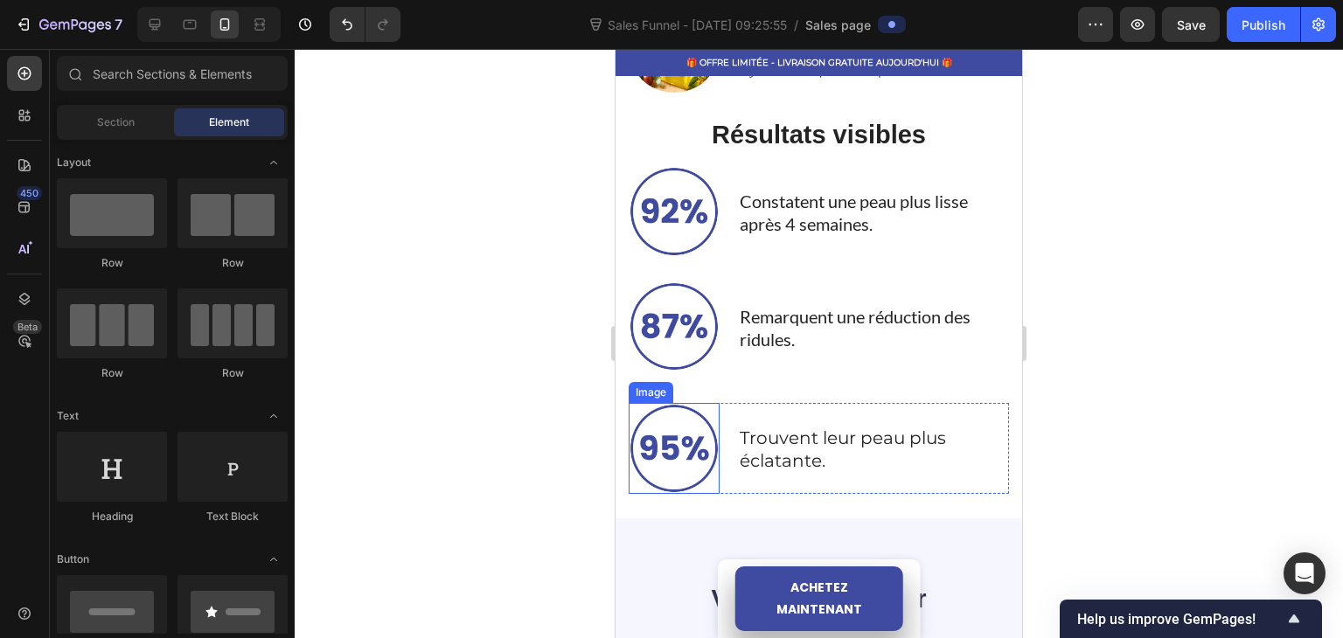
click at [451, 326] on div at bounding box center [819, 343] width 1048 height 589
click at [795, 332] on p "Remarquent une réduction des ridules." at bounding box center [873, 327] width 268 height 45
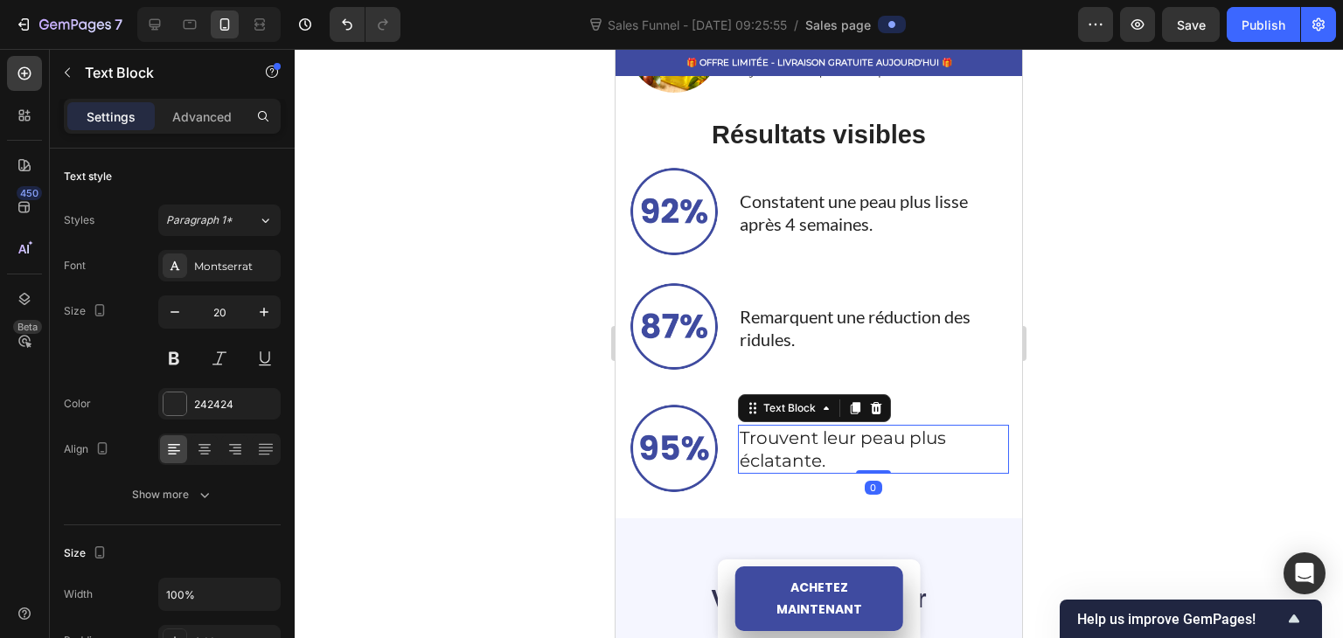
click at [780, 448] on p "Trouvent leur peau plus éclatante." at bounding box center [873, 449] width 268 height 45
click at [766, 223] on p "Constatent une peau plus lisse après 4 semaines." at bounding box center [873, 212] width 268 height 45
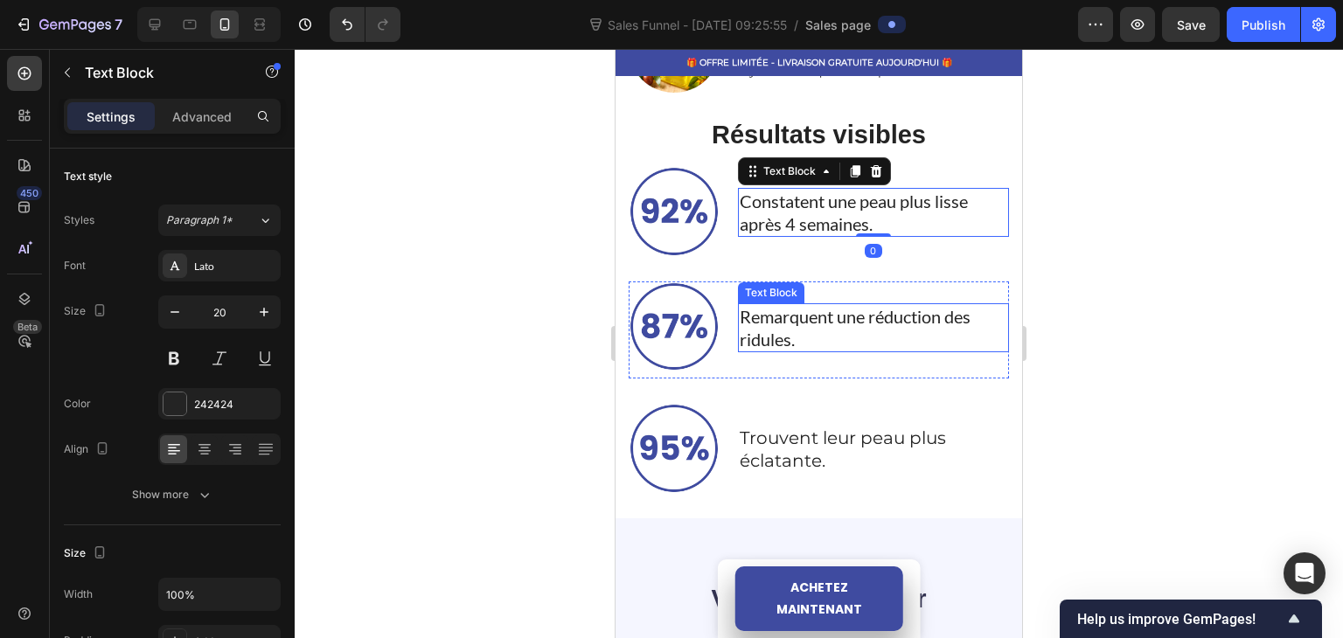
click at [787, 312] on p "Remarquent une réduction des ridules." at bounding box center [873, 327] width 268 height 45
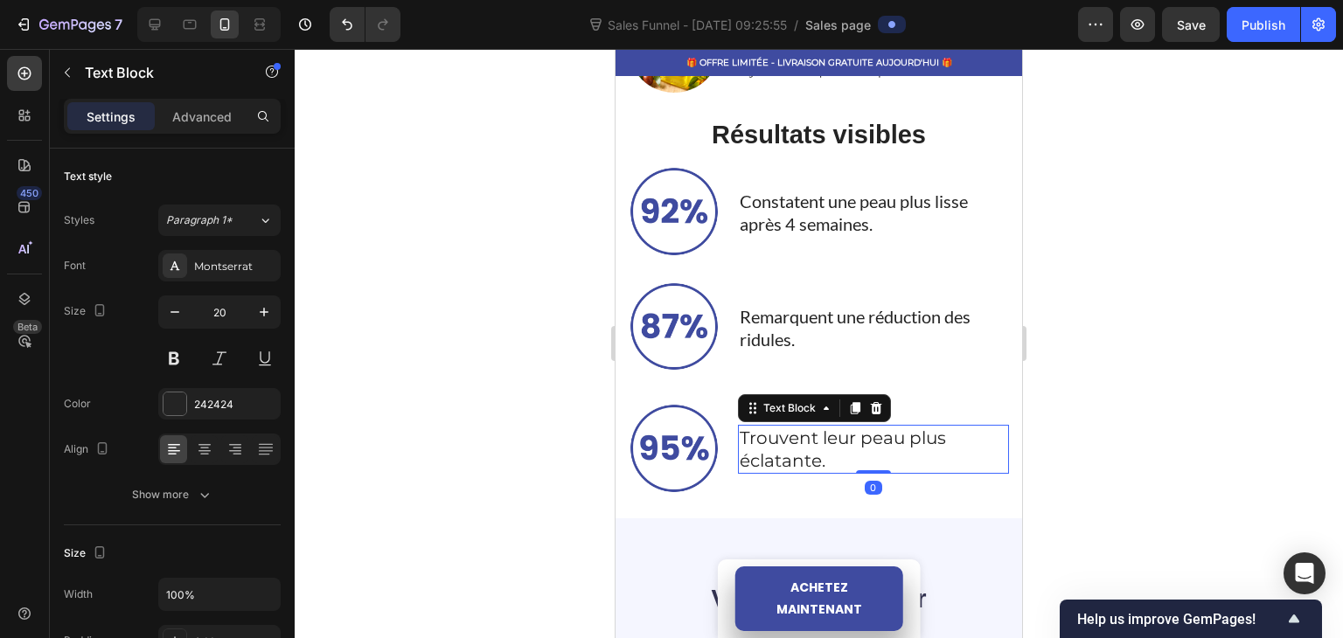
click at [783, 451] on p "Trouvent leur peau plus éclatante." at bounding box center [873, 449] width 268 height 45
click at [211, 254] on div "Montserrat" at bounding box center [219, 265] width 122 height 31
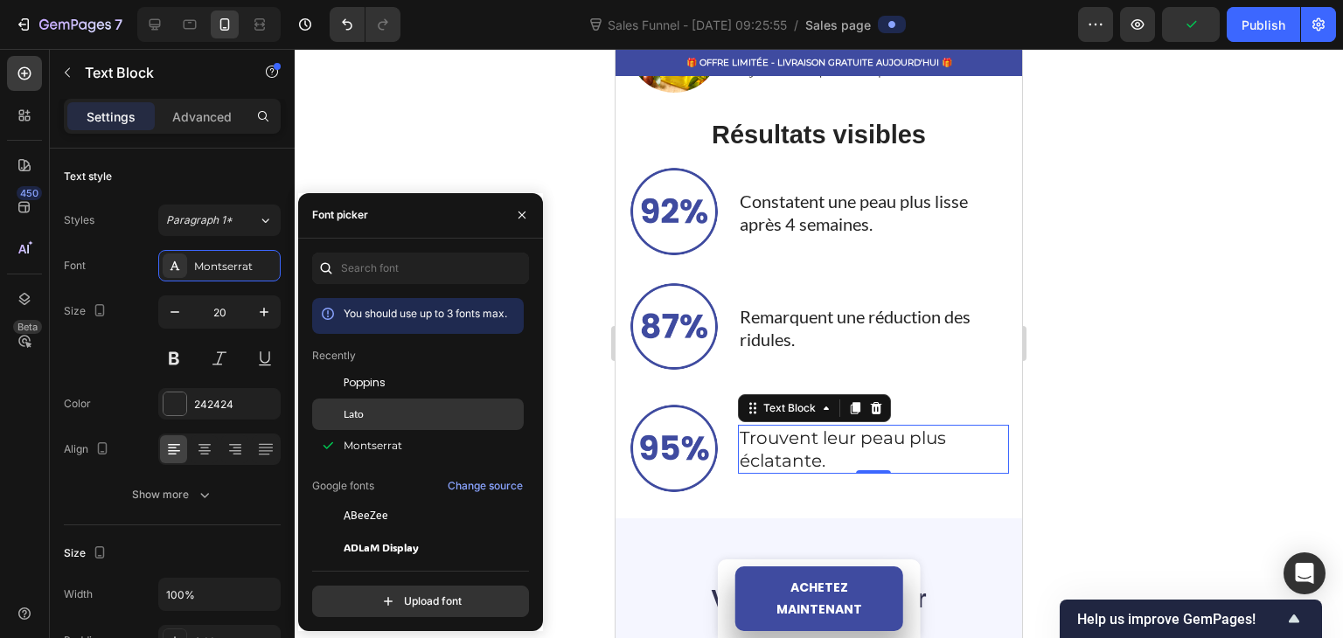
click at [385, 413] on div "Lato" at bounding box center [432, 414] width 177 height 16
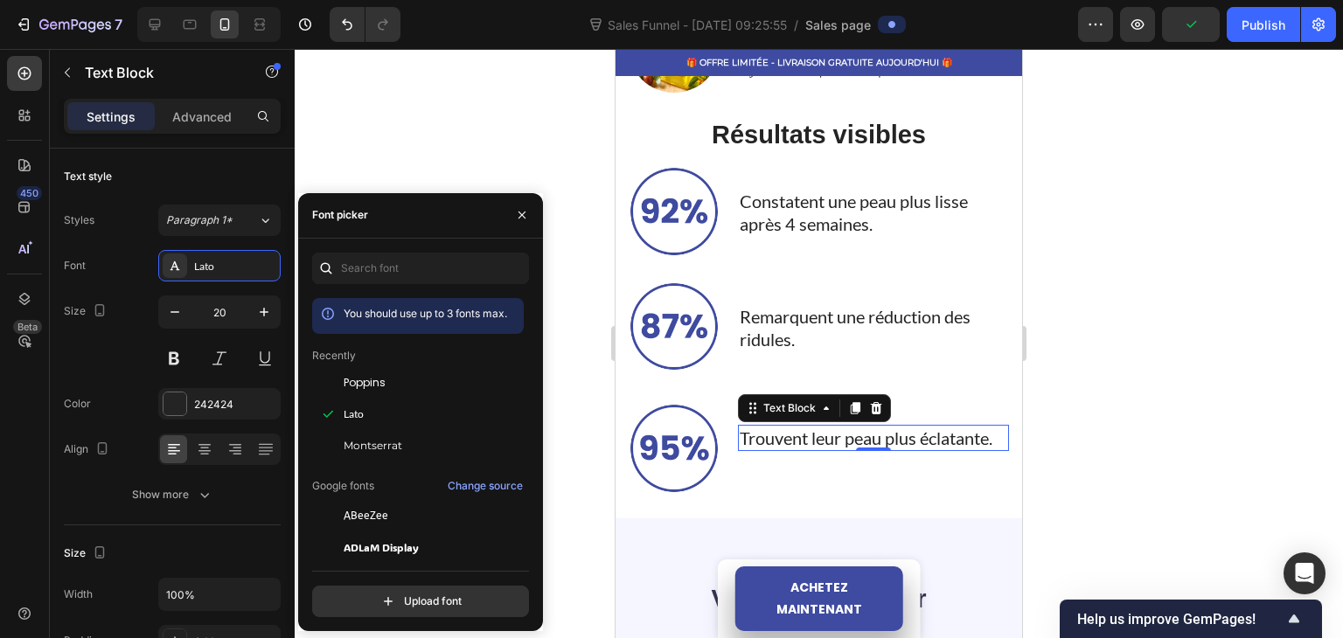
click at [431, 121] on div at bounding box center [819, 343] width 1048 height 589
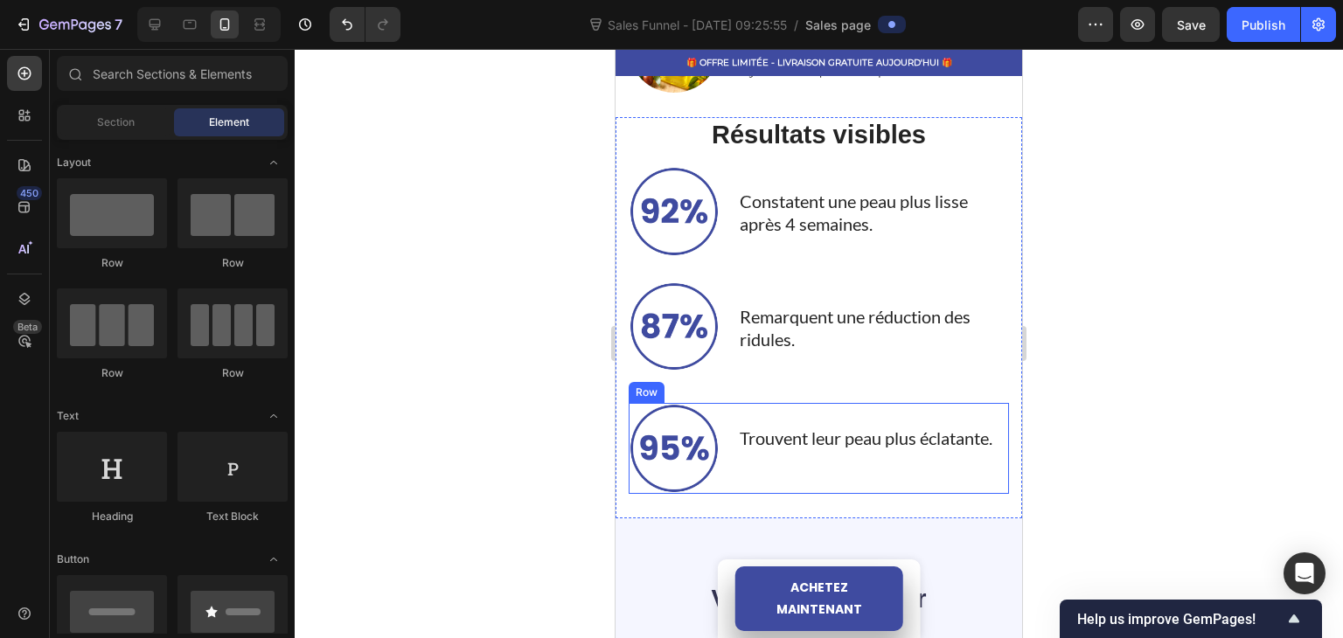
click at [810, 427] on p "Trouvent leur peau plus éclatante." at bounding box center [873, 438] width 268 height 23
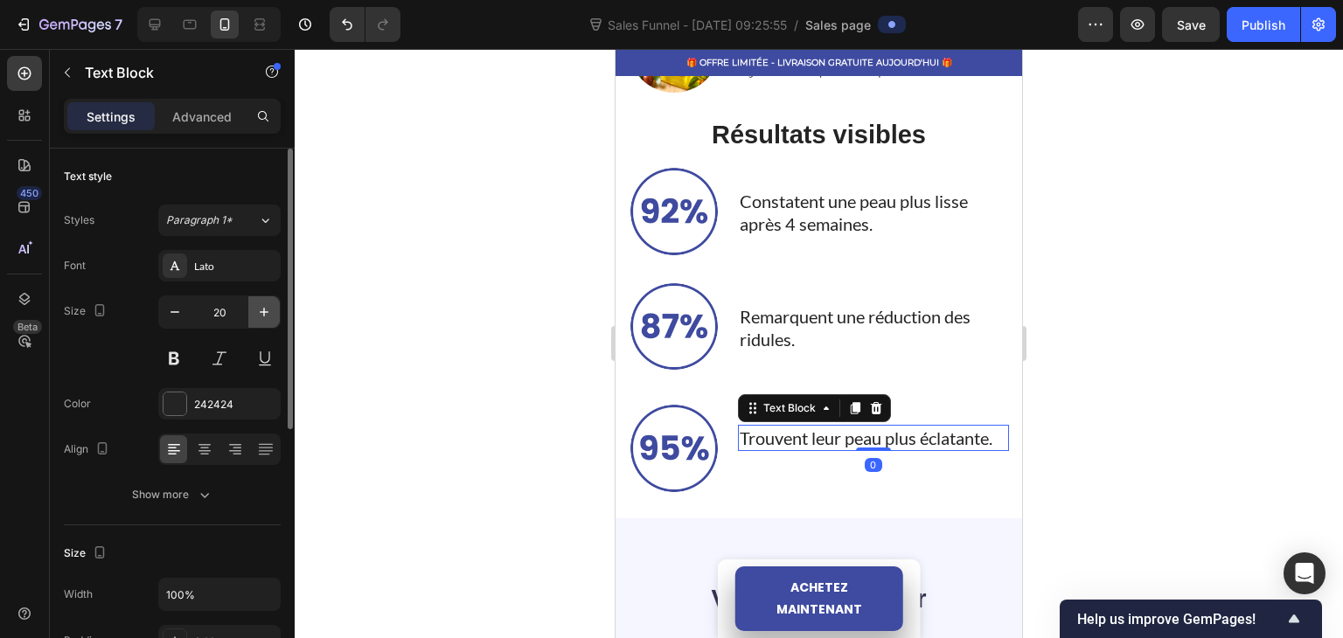
click at [267, 310] on icon "button" at bounding box center [263, 311] width 17 height 17
type input "22"
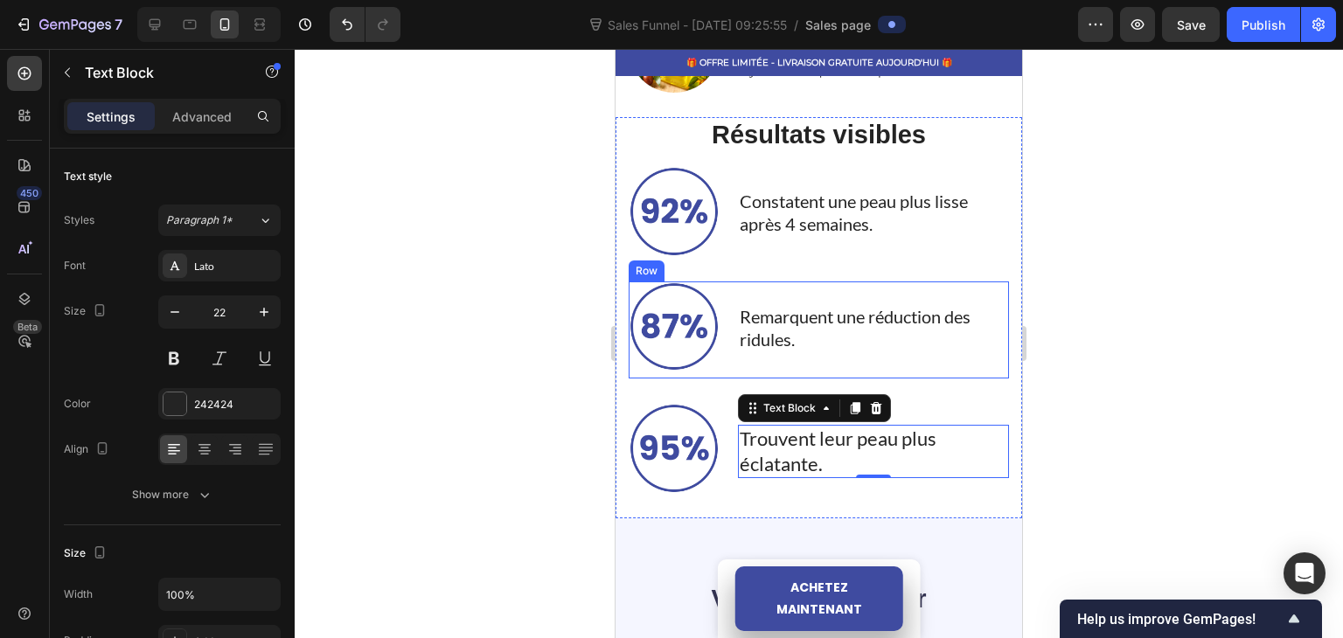
click at [824, 319] on p "Remarquent une réduction des ridules." at bounding box center [873, 327] width 268 height 45
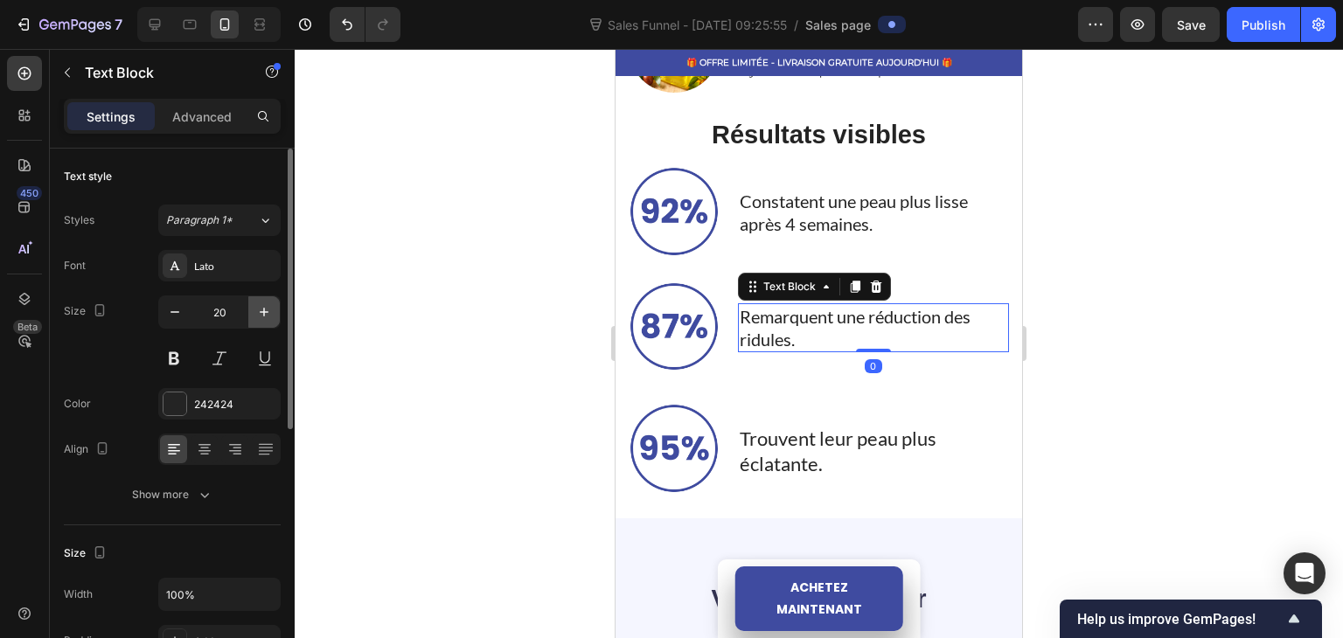
click at [261, 305] on icon "button" at bounding box center [263, 311] width 17 height 17
type input "22"
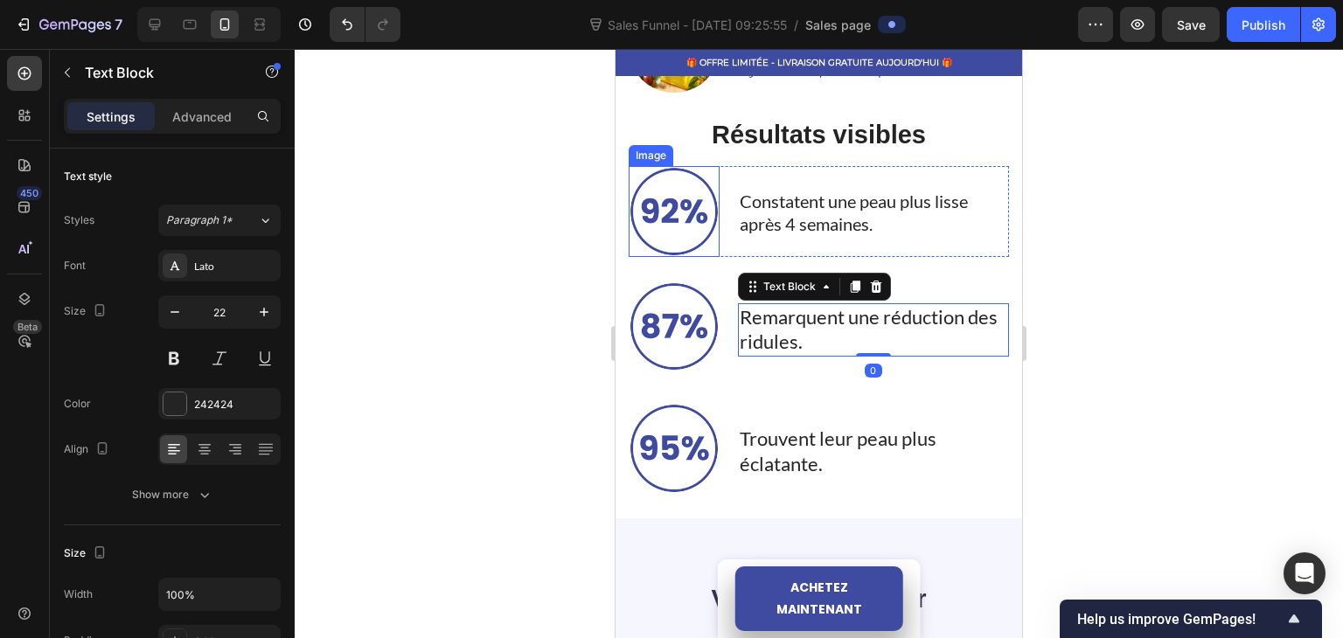
click at [776, 204] on p "Constatent une peau plus lisse après 4 semaines." at bounding box center [873, 212] width 268 height 45
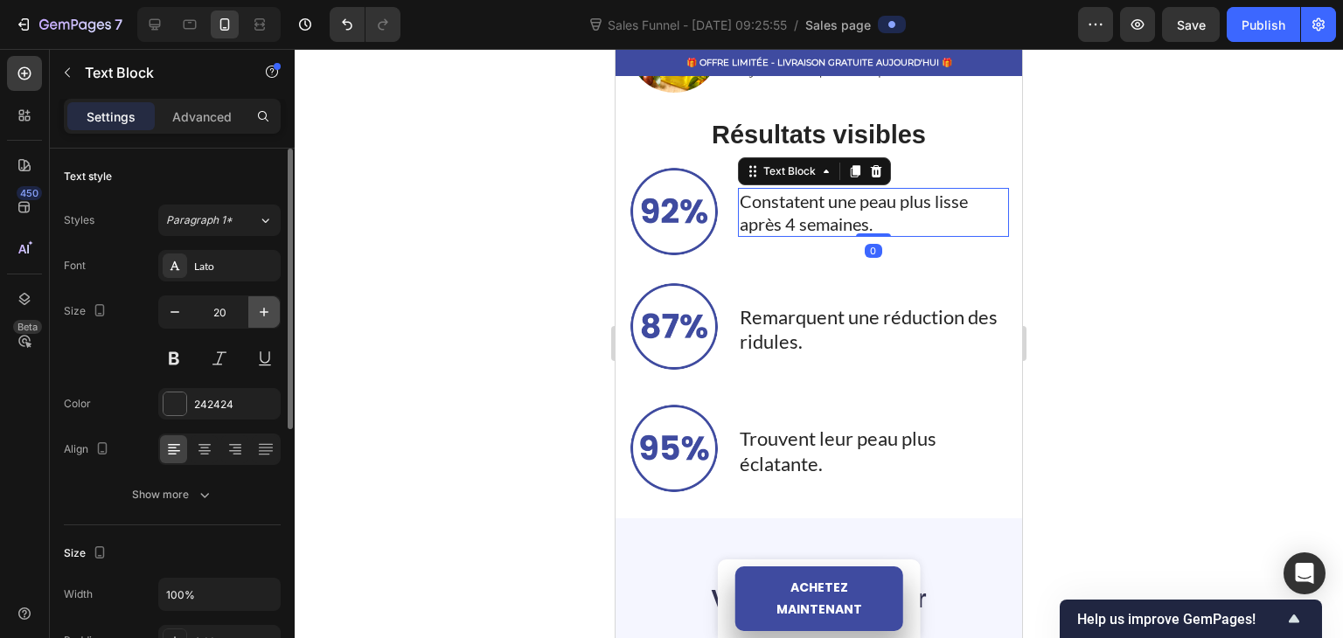
click at [274, 313] on button "button" at bounding box center [263, 311] width 31 height 31
type input "22"
click at [404, 281] on div at bounding box center [819, 343] width 1048 height 589
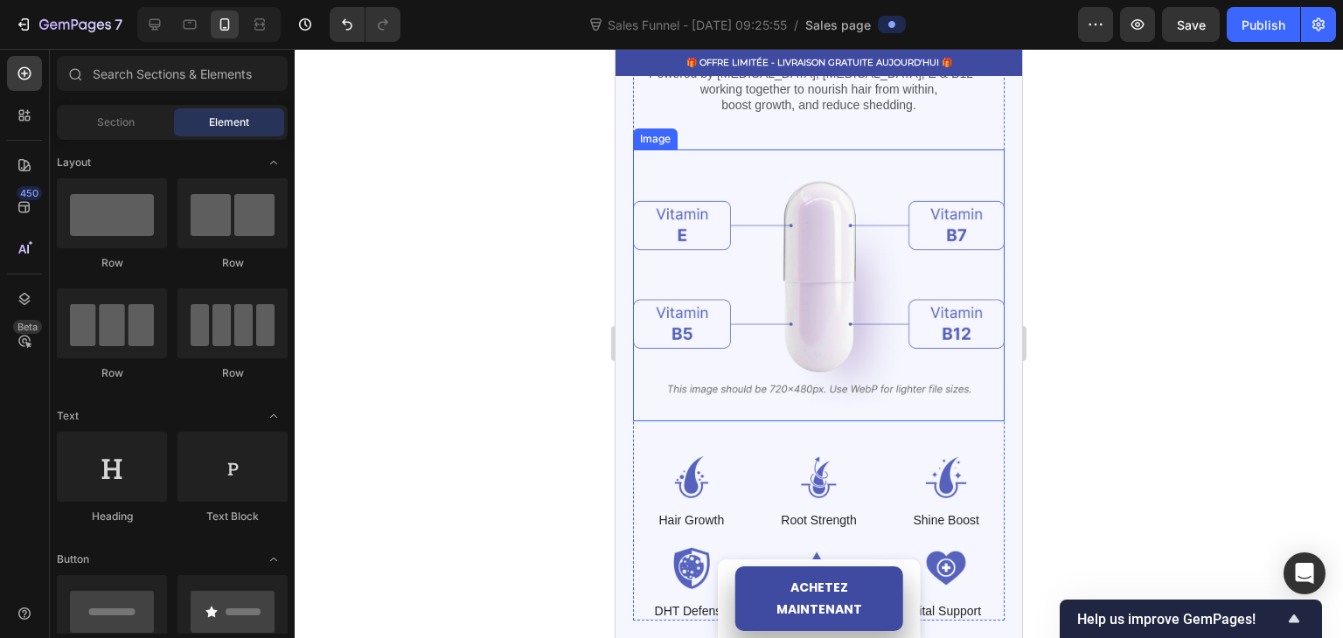
scroll to position [1992, 0]
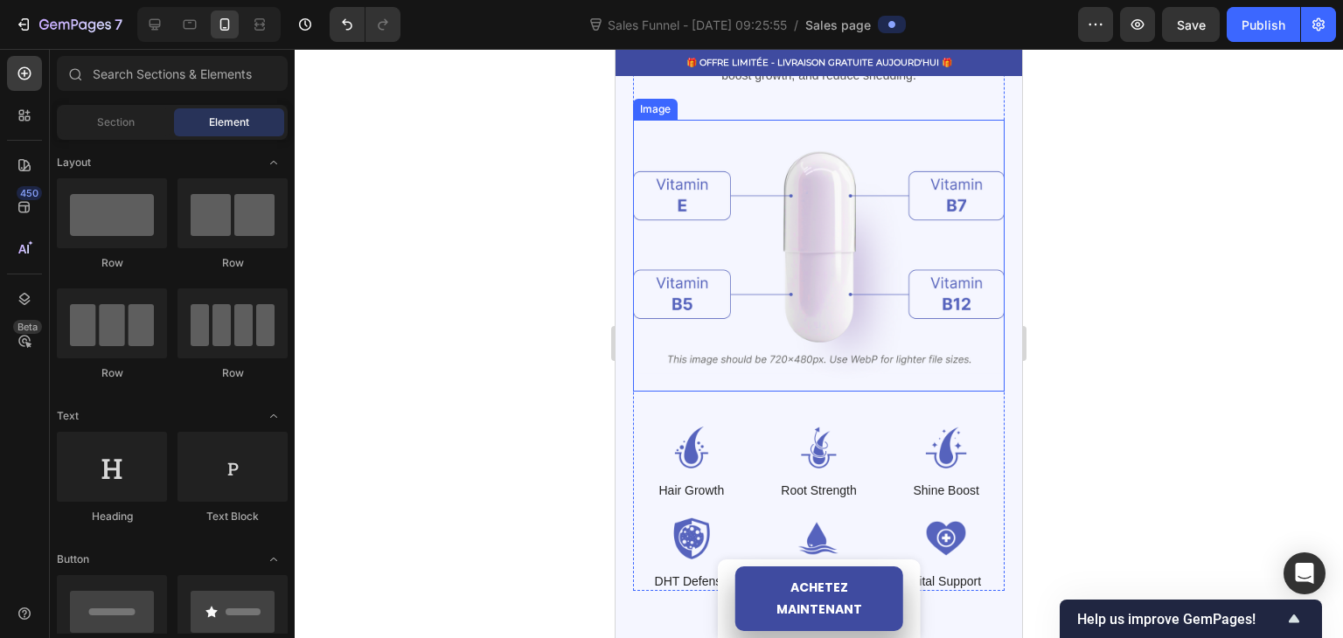
click at [757, 277] on img at bounding box center [818, 255] width 371 height 271
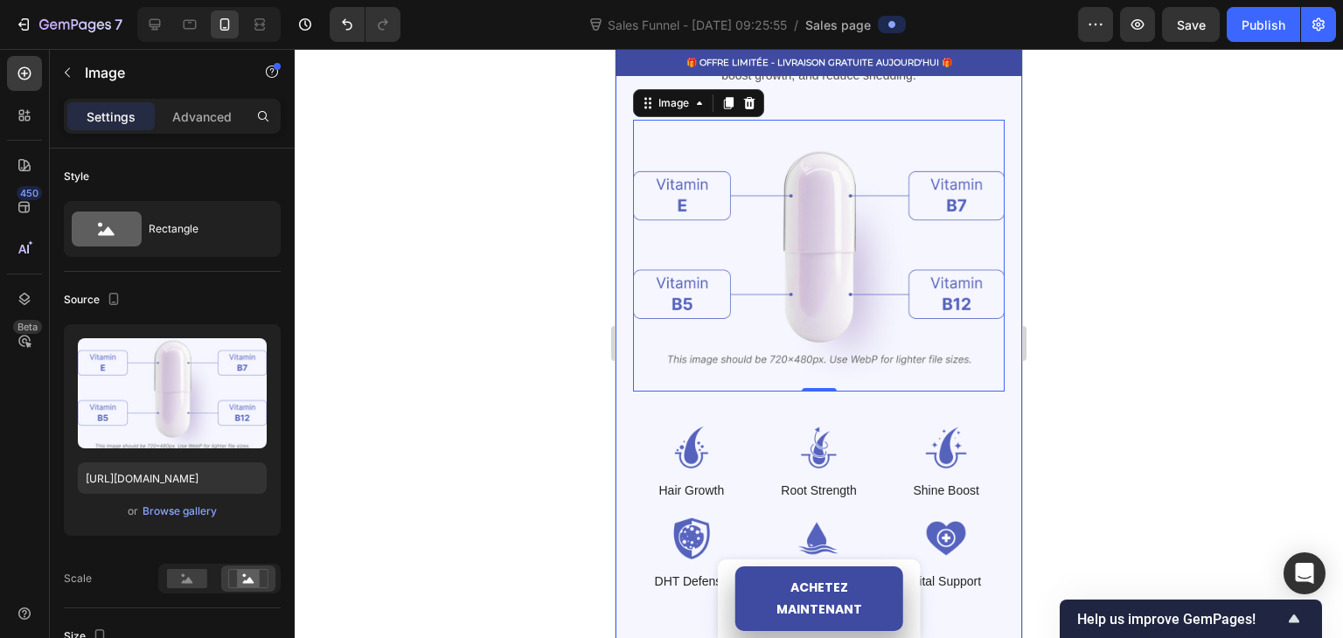
click at [510, 267] on div at bounding box center [819, 343] width 1048 height 589
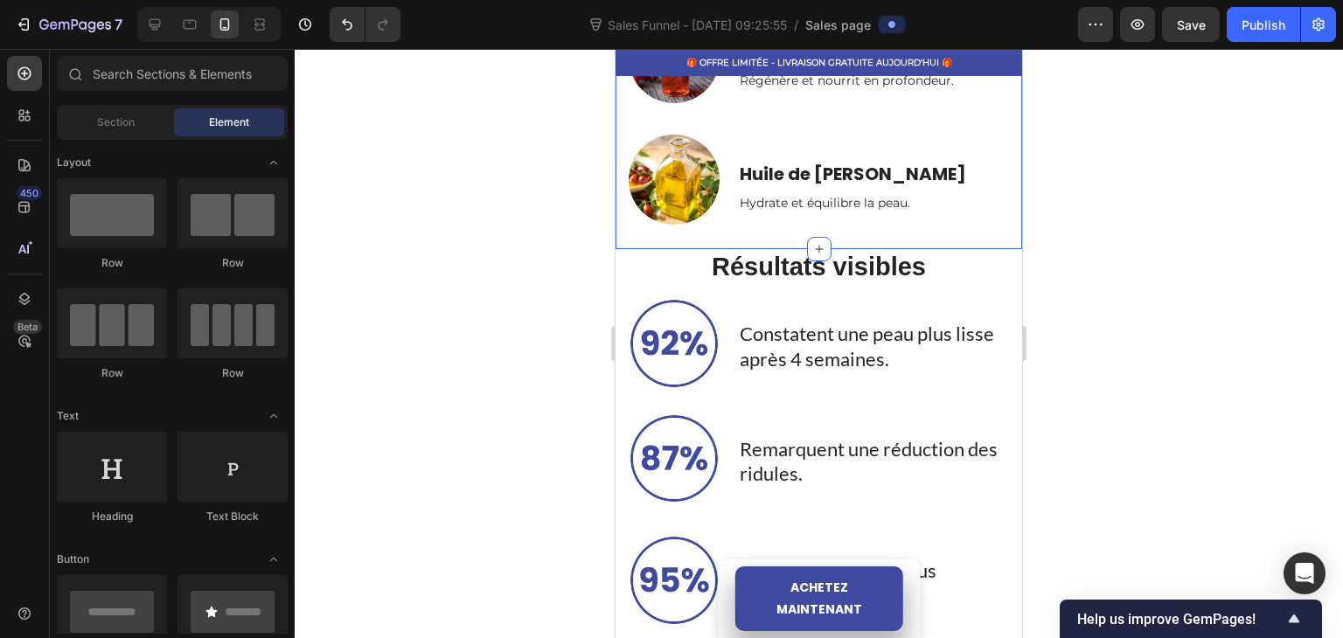
scroll to position [1399, 0]
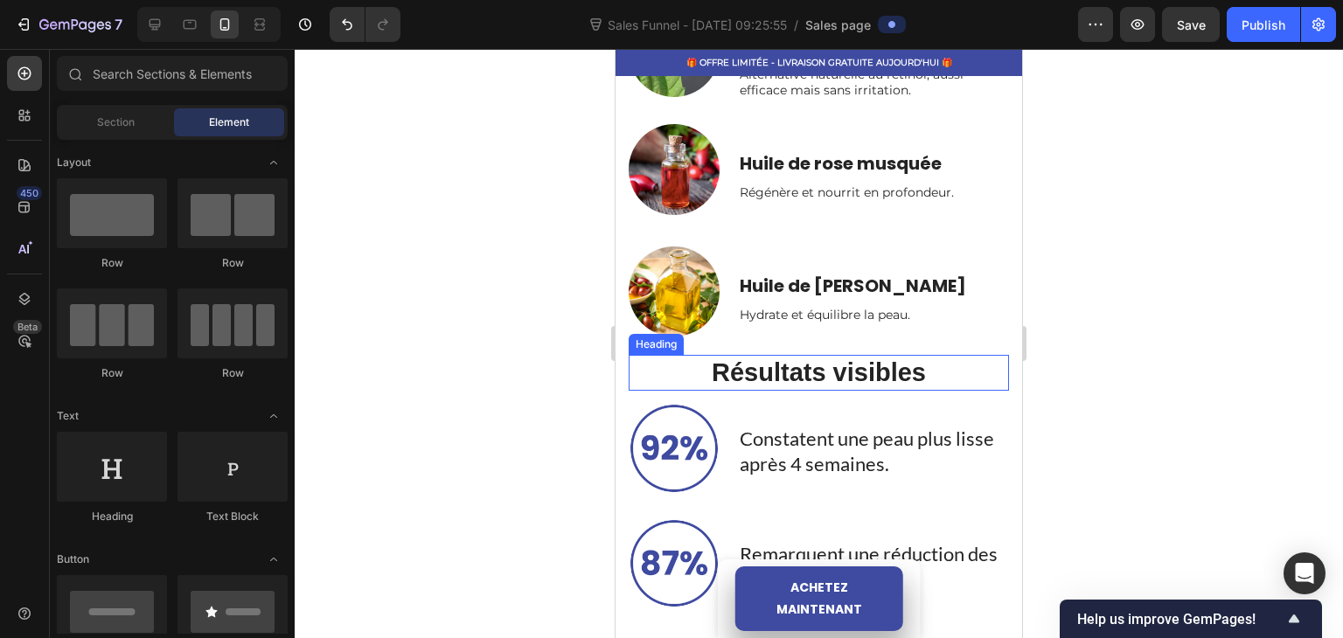
click at [802, 368] on h2 "Résultats visibles" at bounding box center [818, 373] width 380 height 37
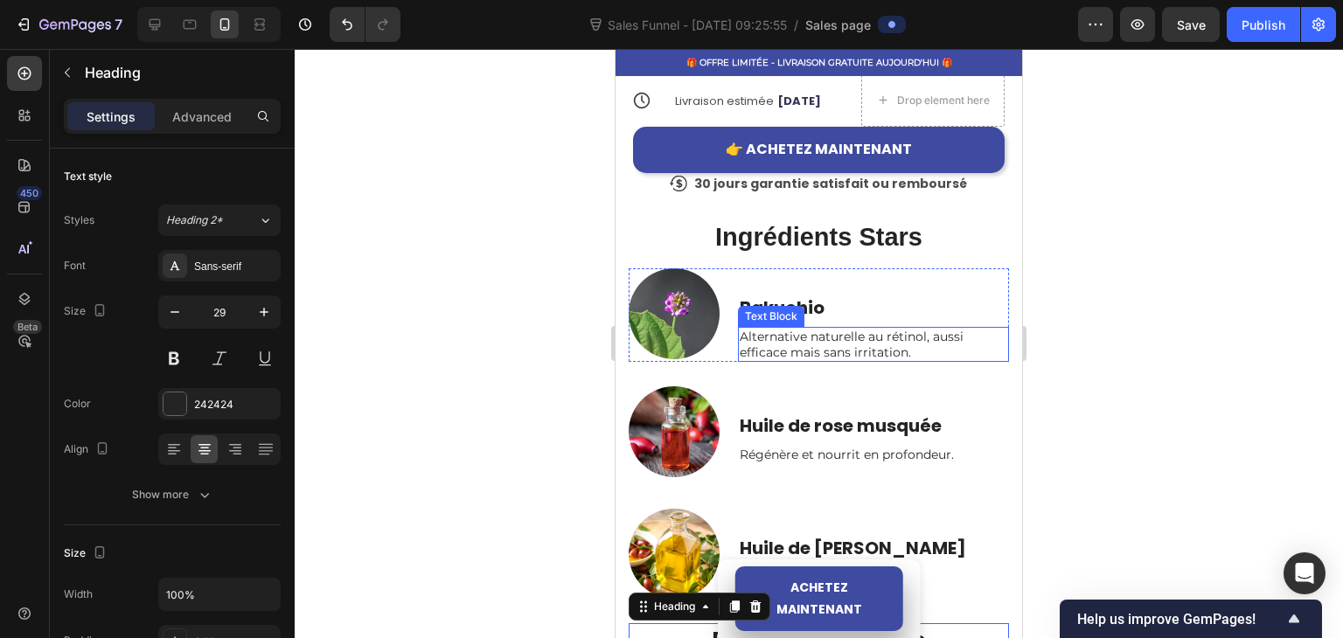
scroll to position [787, 0]
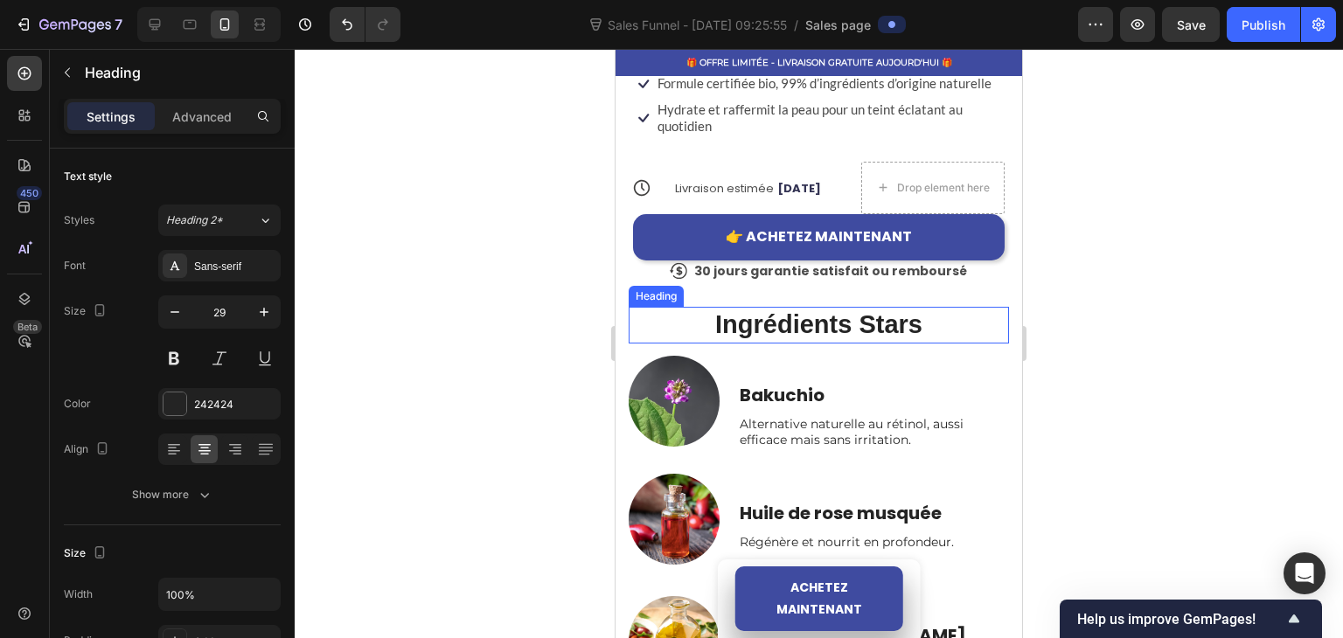
click at [752, 319] on h2 "Ingrédients Stars" at bounding box center [818, 325] width 380 height 37
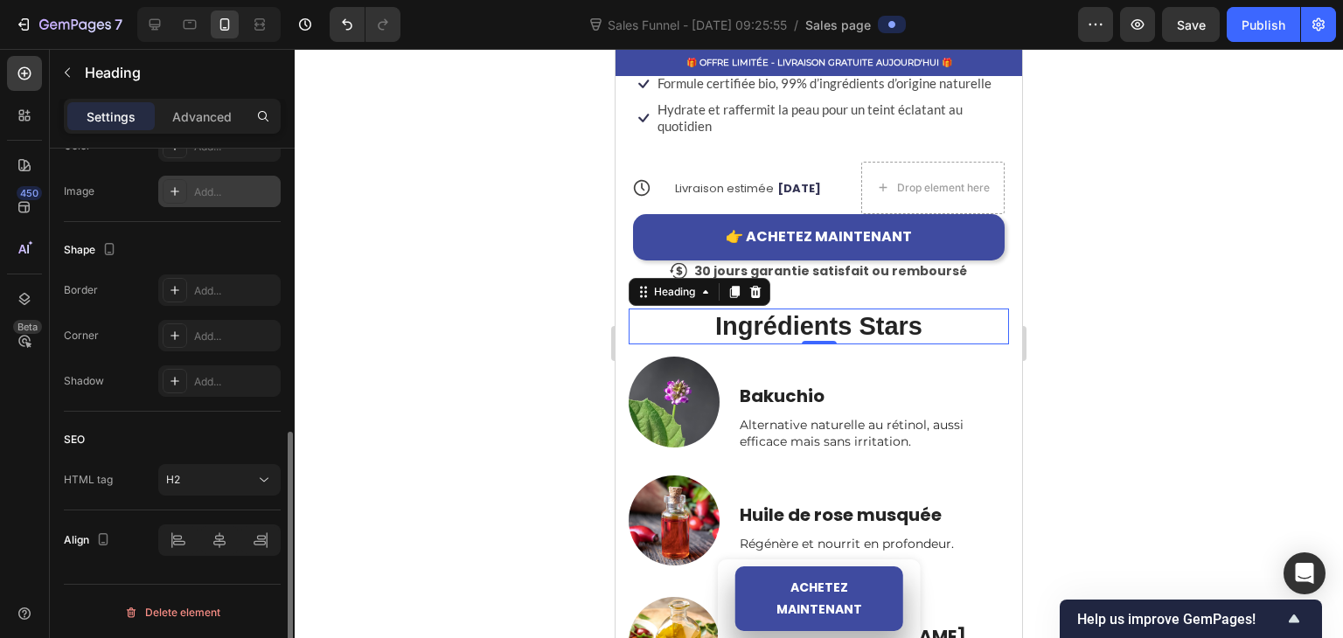
scroll to position [419, 0]
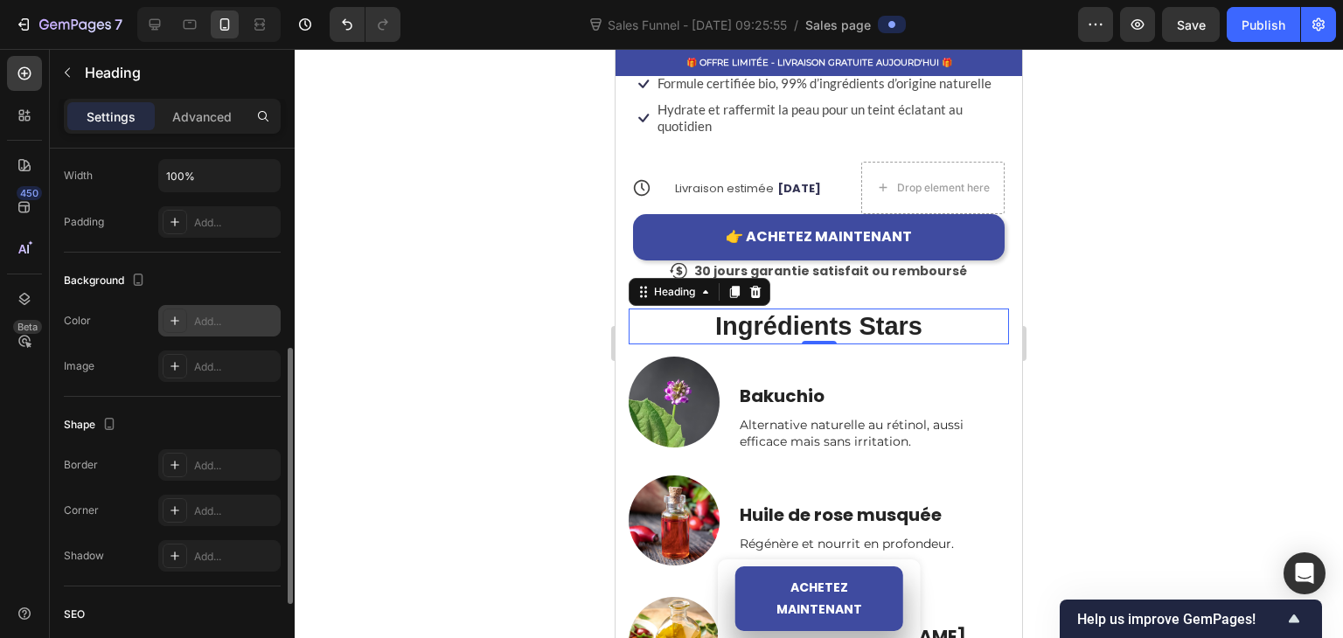
click at [172, 330] on div at bounding box center [175, 321] width 24 height 24
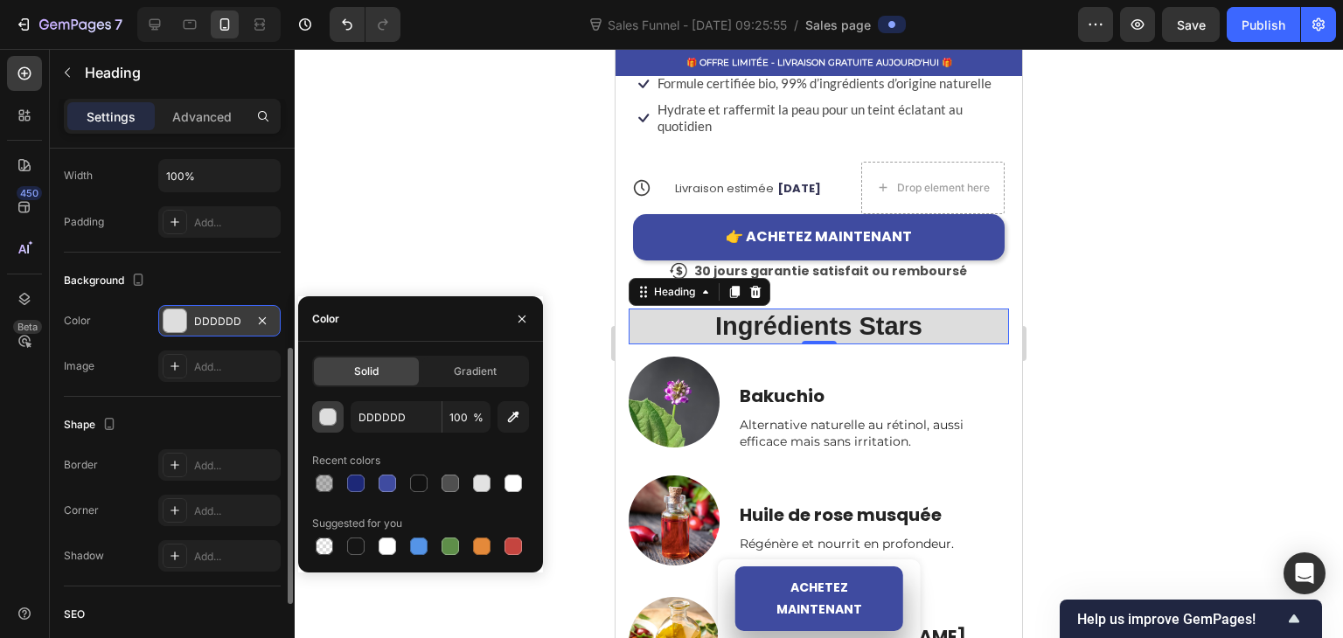
click at [321, 417] on div "button" at bounding box center [328, 417] width 17 height 17
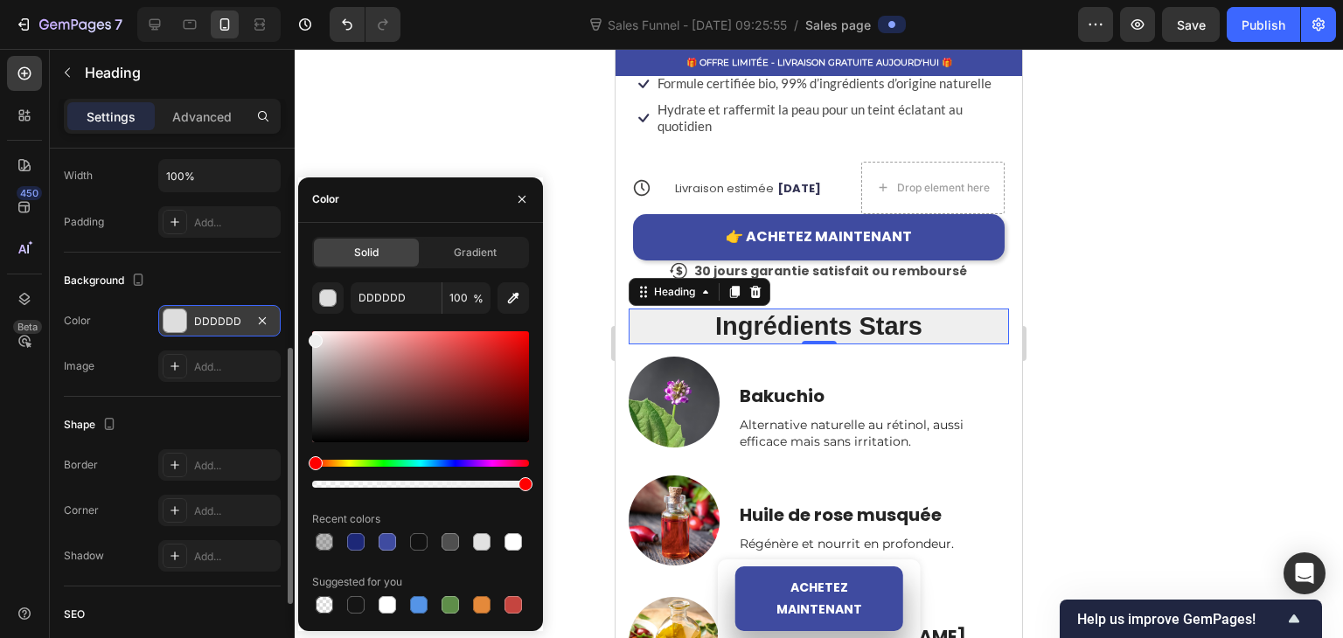
drag, startPoint x: 318, startPoint y: 348, endPoint x: 311, endPoint y: 337, distance: 13.3
click at [311, 337] on div at bounding box center [316, 341] width 14 height 14
type input "EFEFEF"
click at [399, 90] on div at bounding box center [819, 343] width 1048 height 589
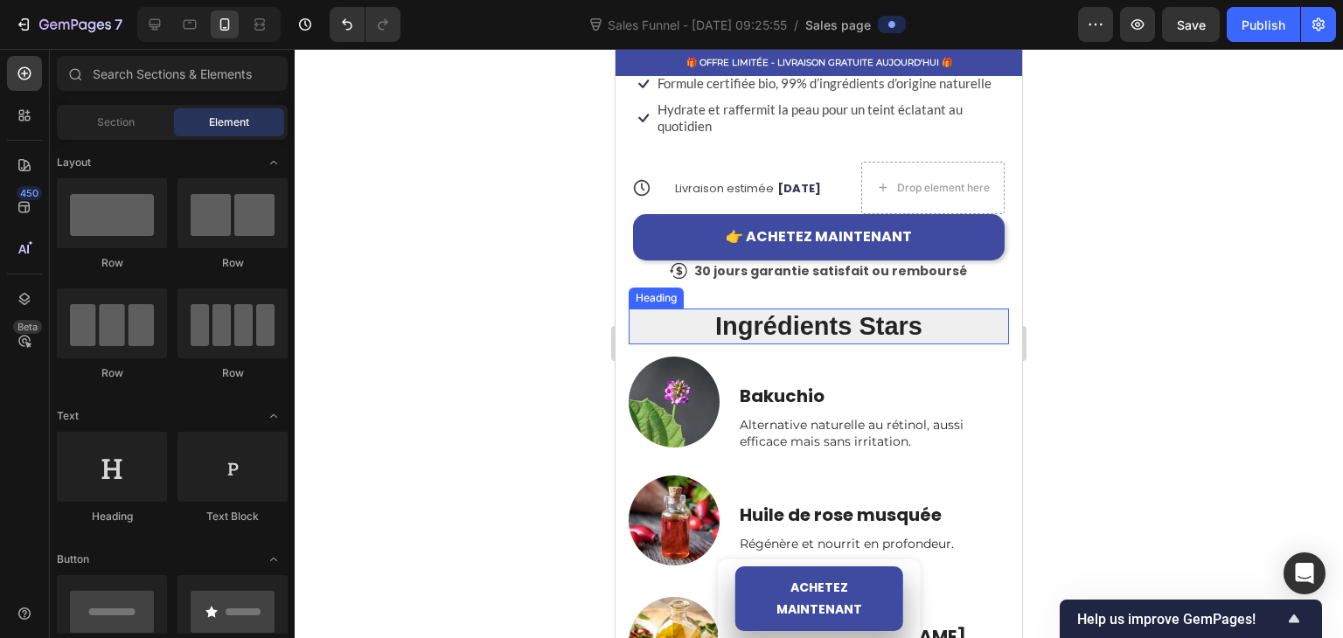
click at [676, 312] on h2 "Ingrédients Stars" at bounding box center [818, 327] width 380 height 37
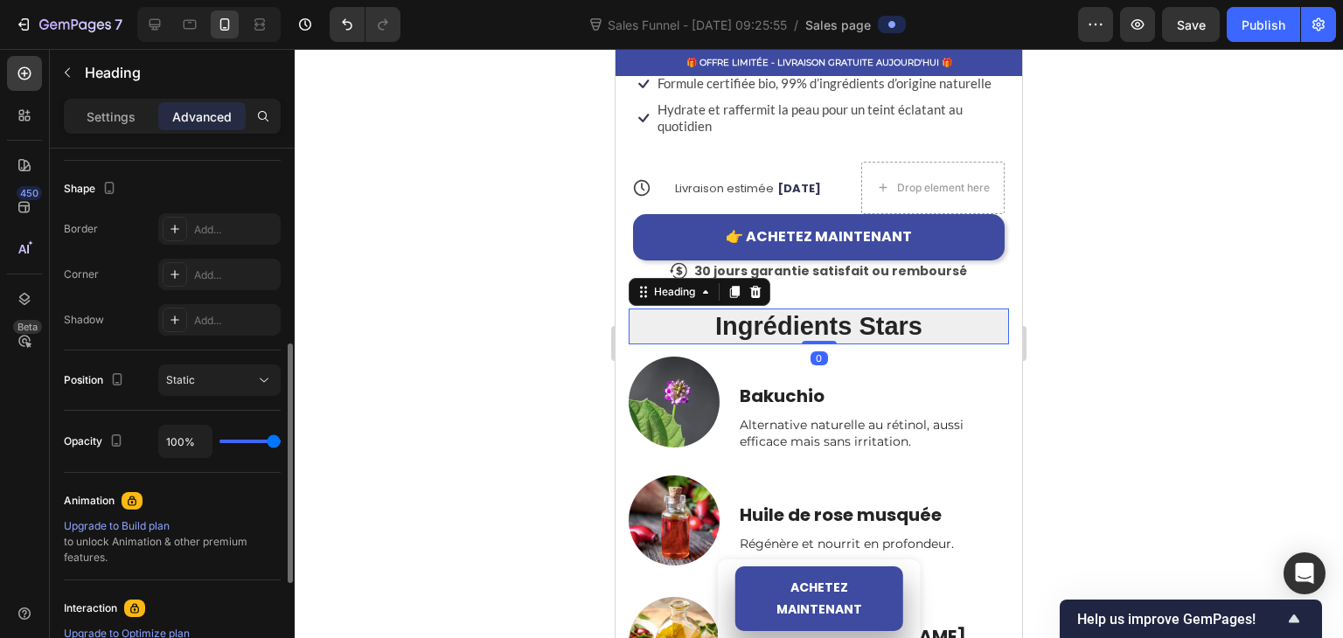
scroll to position [524, 0]
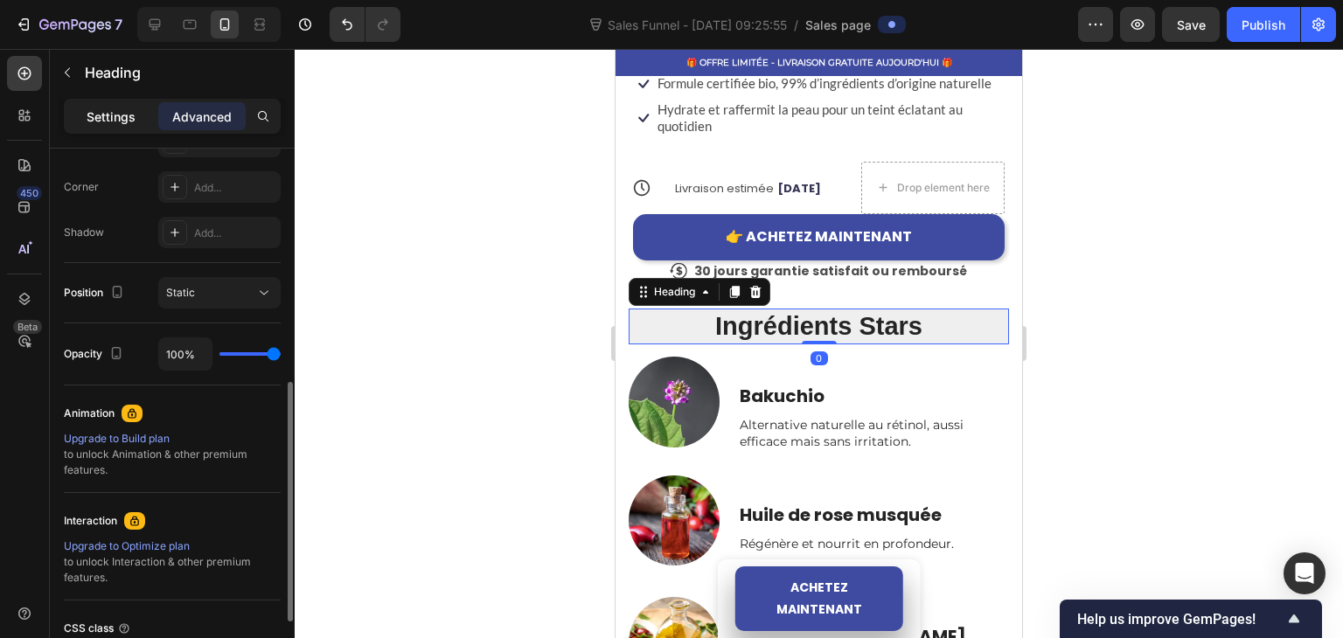
click at [124, 106] on div "Settings" at bounding box center [110, 116] width 87 height 28
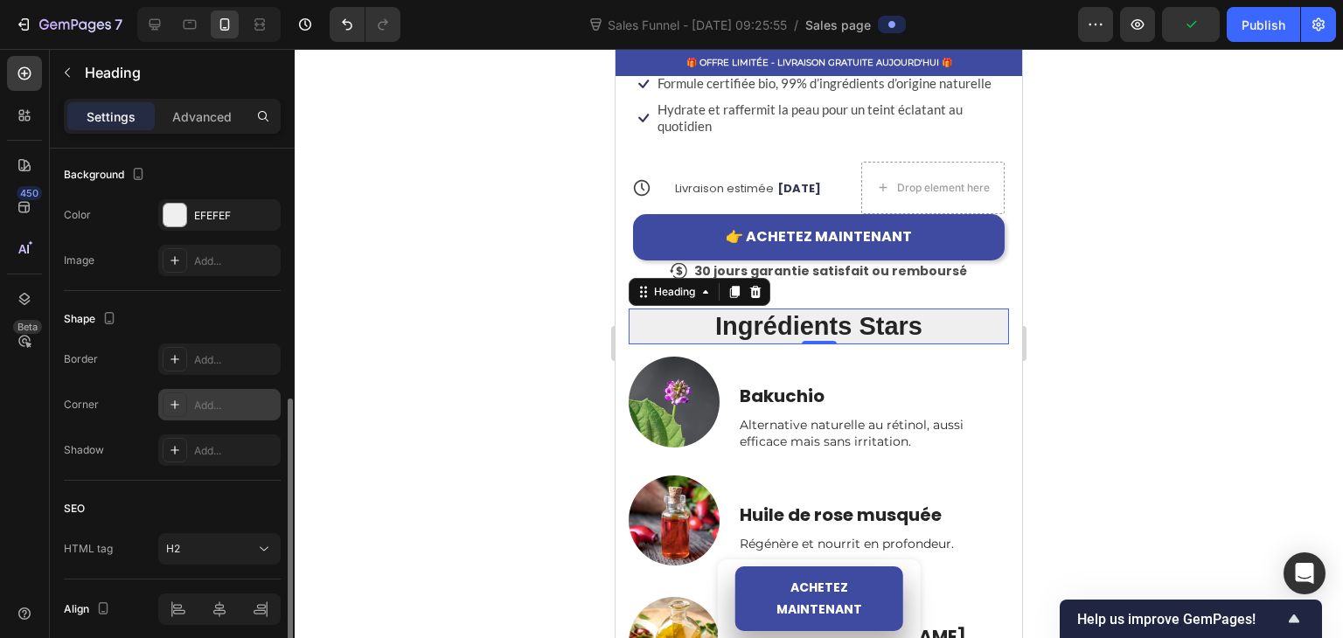
click at [166, 410] on div at bounding box center [175, 404] width 24 height 24
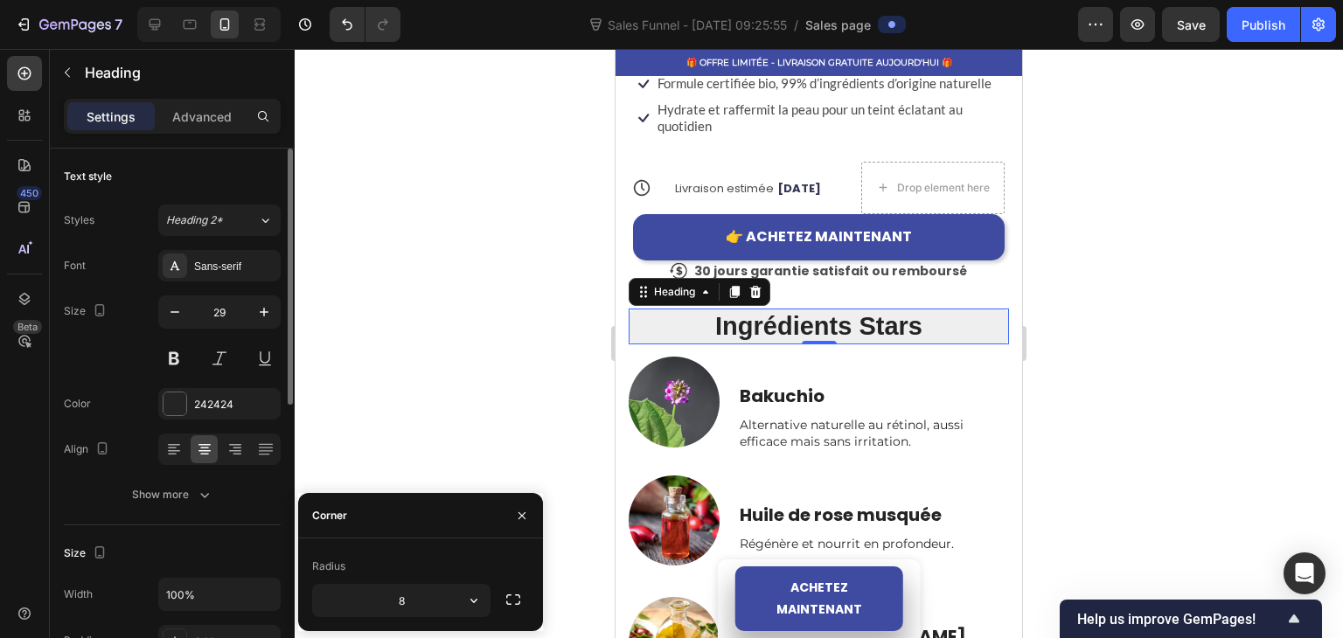
click at [361, 320] on div at bounding box center [819, 343] width 1048 height 589
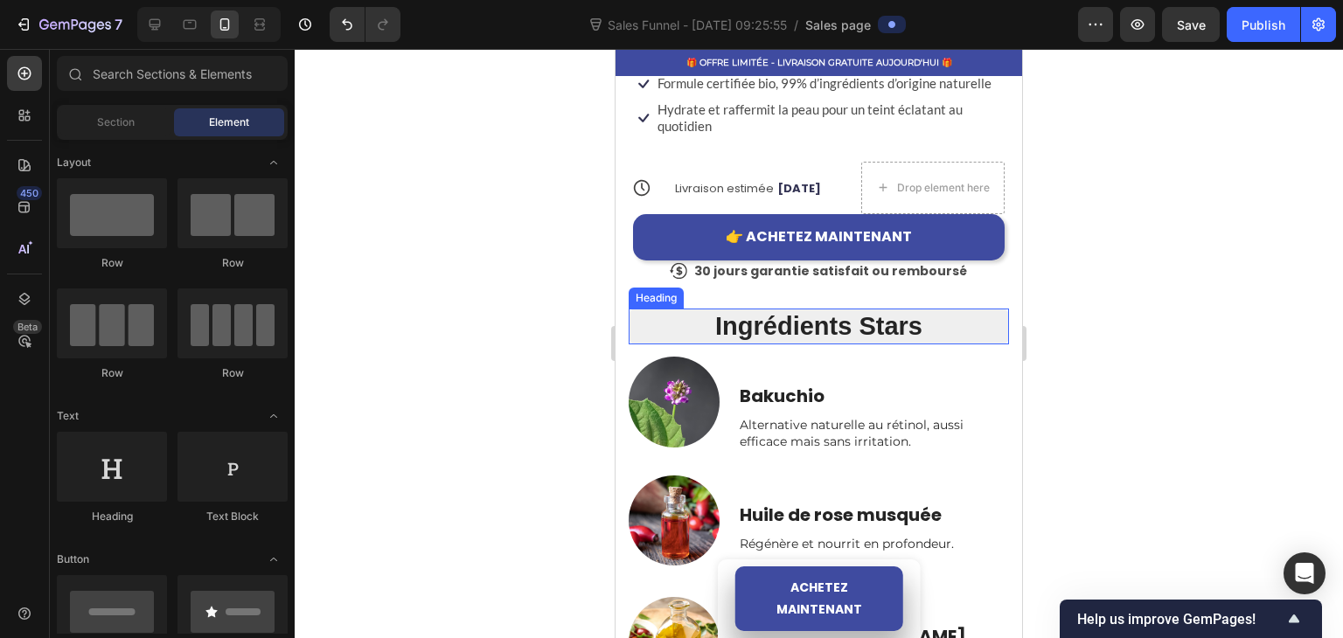
click at [644, 327] on h2 "Ingrédients Stars" at bounding box center [818, 327] width 380 height 37
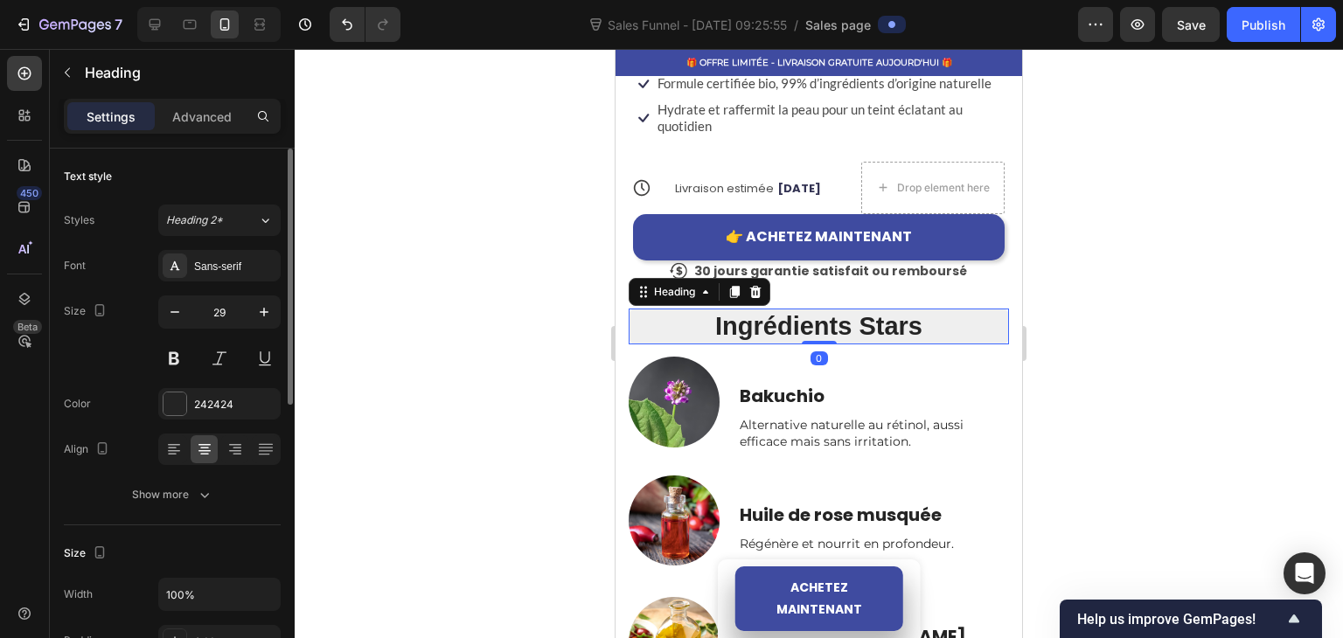
scroll to position [350, 0]
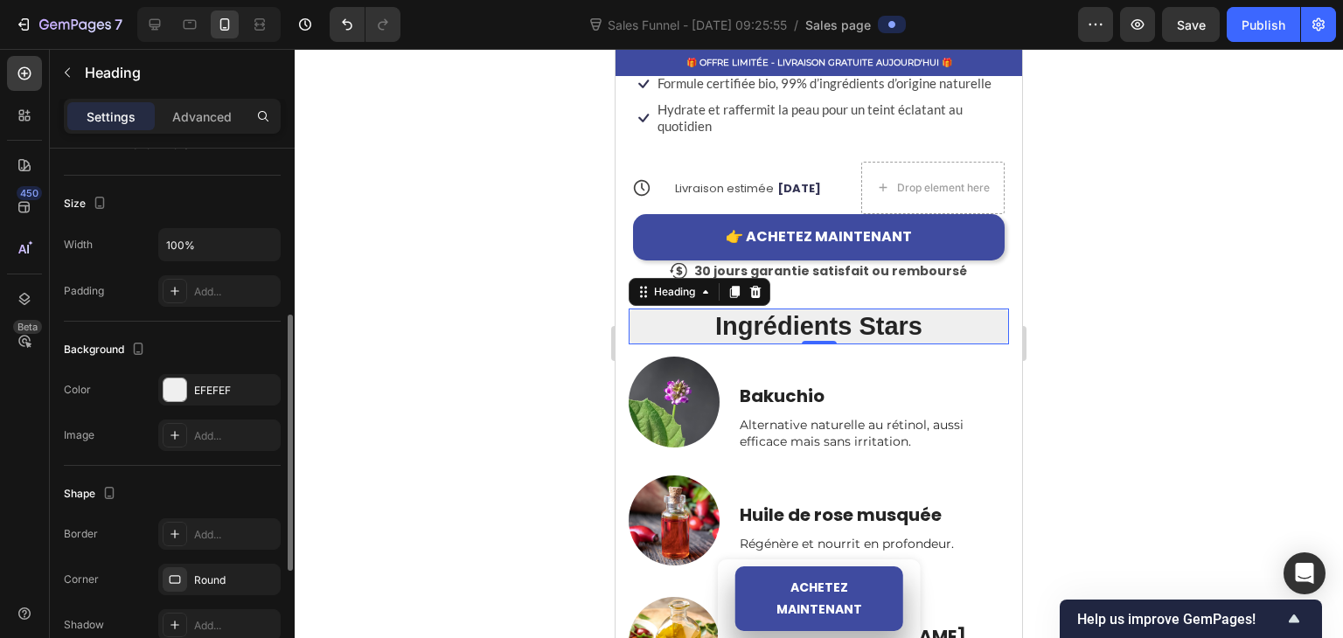
click at [549, 350] on div at bounding box center [819, 343] width 1048 height 589
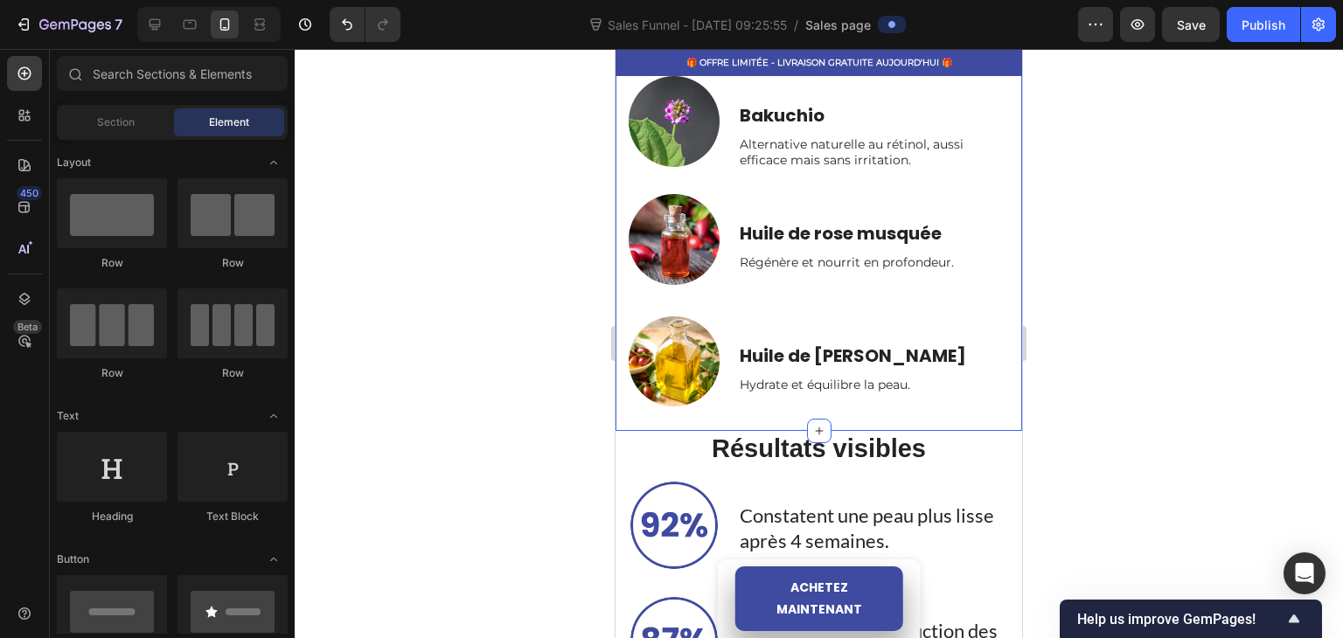
scroll to position [1136, 0]
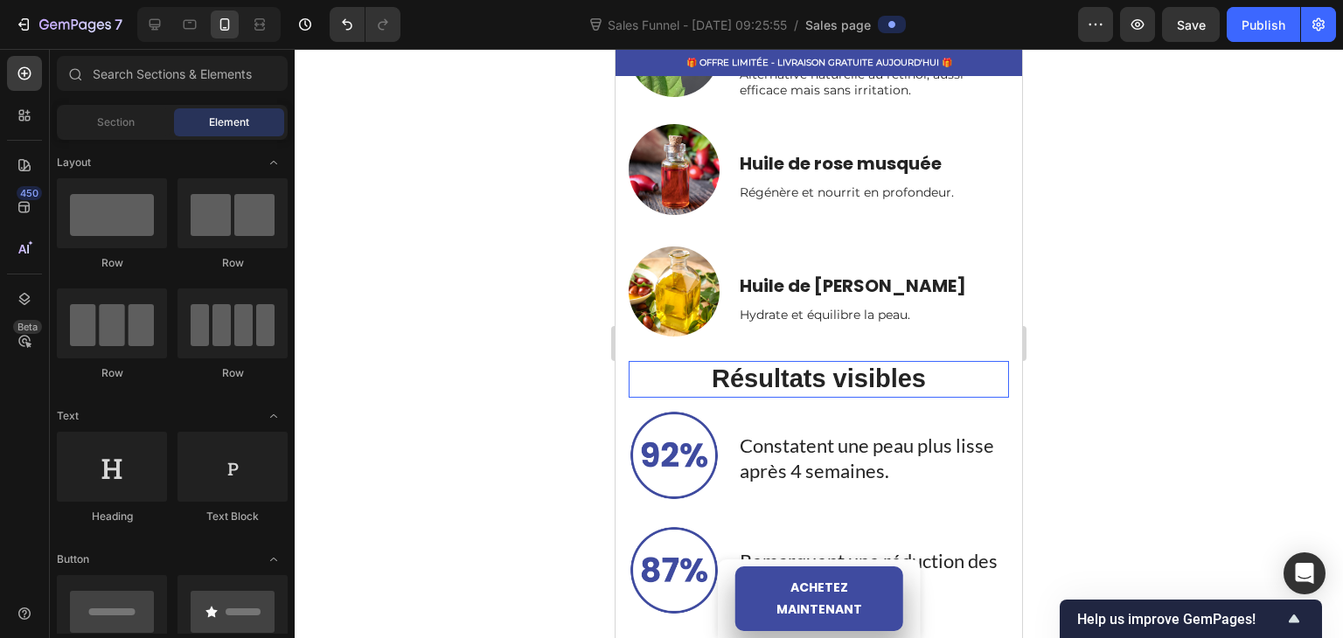
click at [690, 372] on h2 "Résultats visibles" at bounding box center [818, 379] width 380 height 37
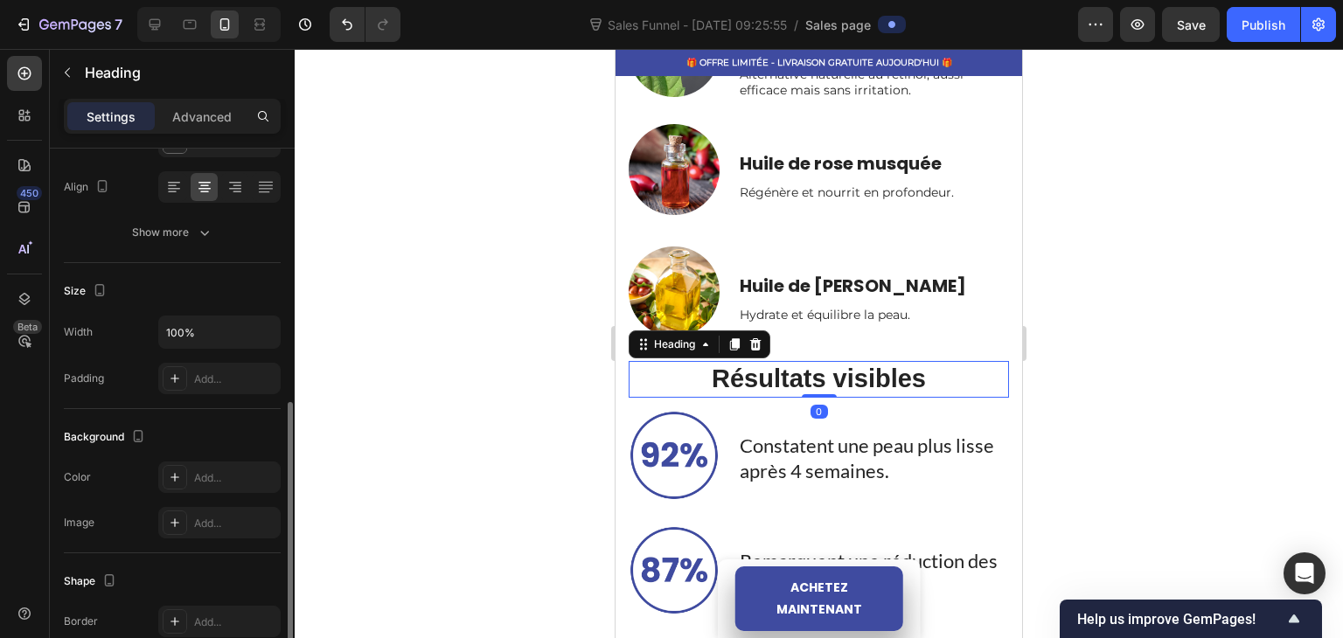
scroll to position [437, 0]
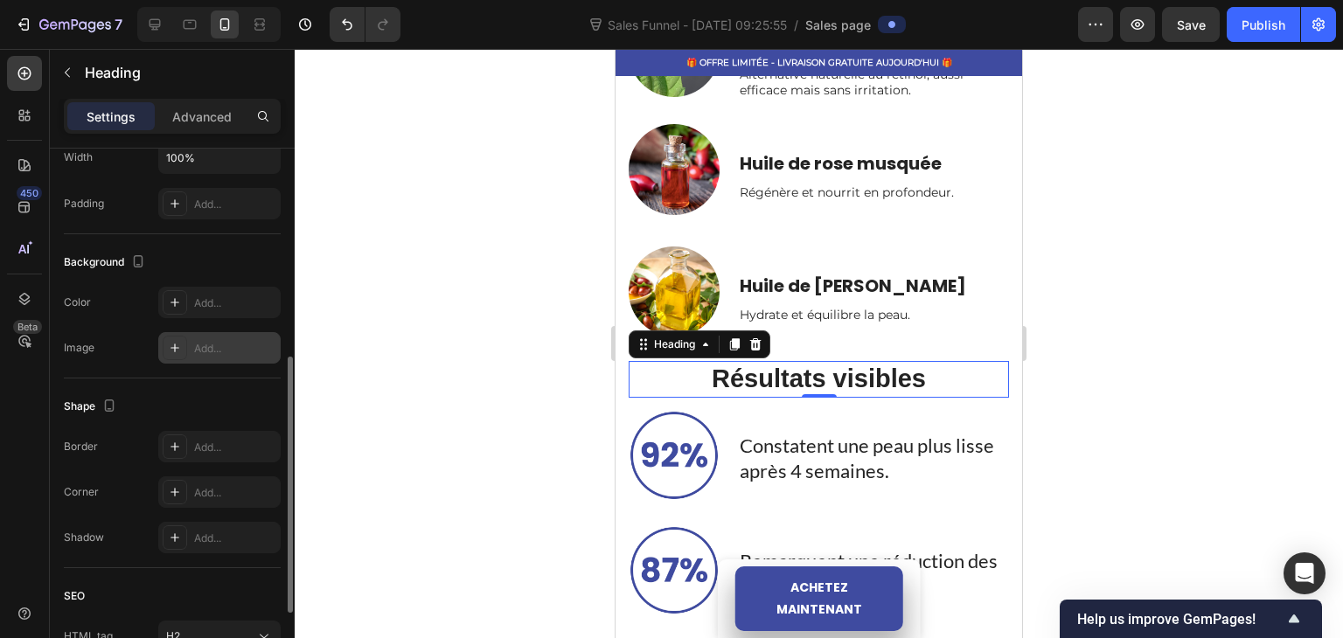
click at [185, 357] on div at bounding box center [175, 348] width 24 height 24
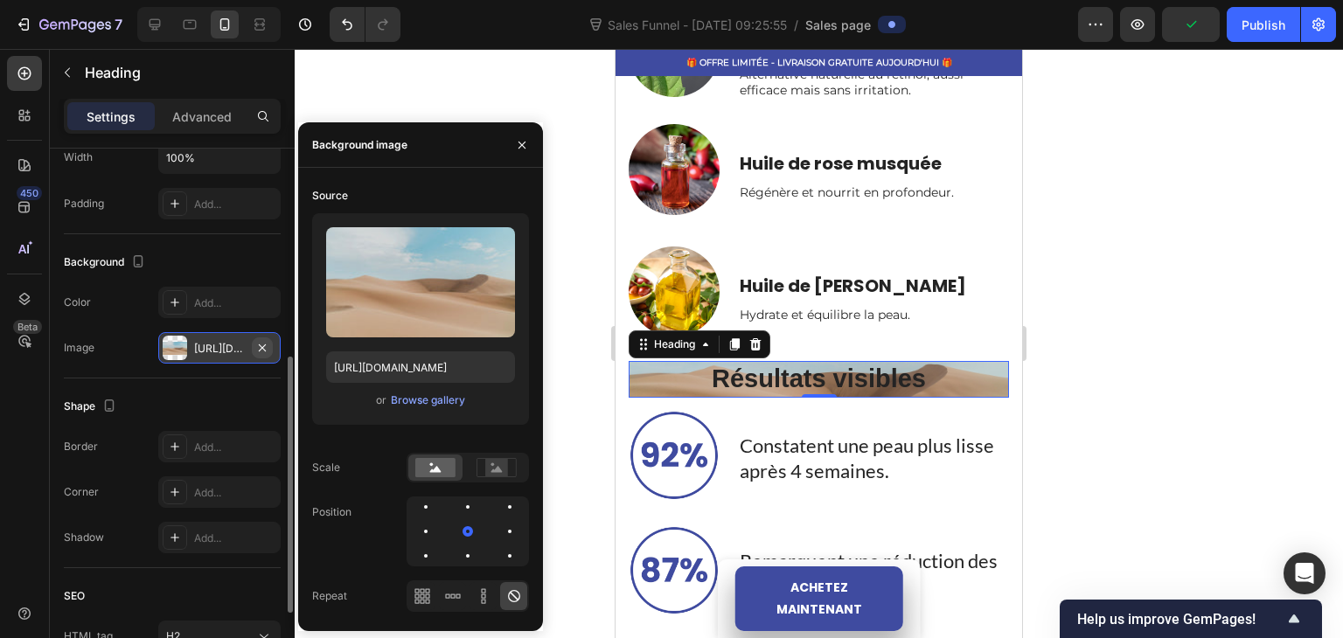
click at [266, 350] on icon "button" at bounding box center [262, 348] width 14 height 14
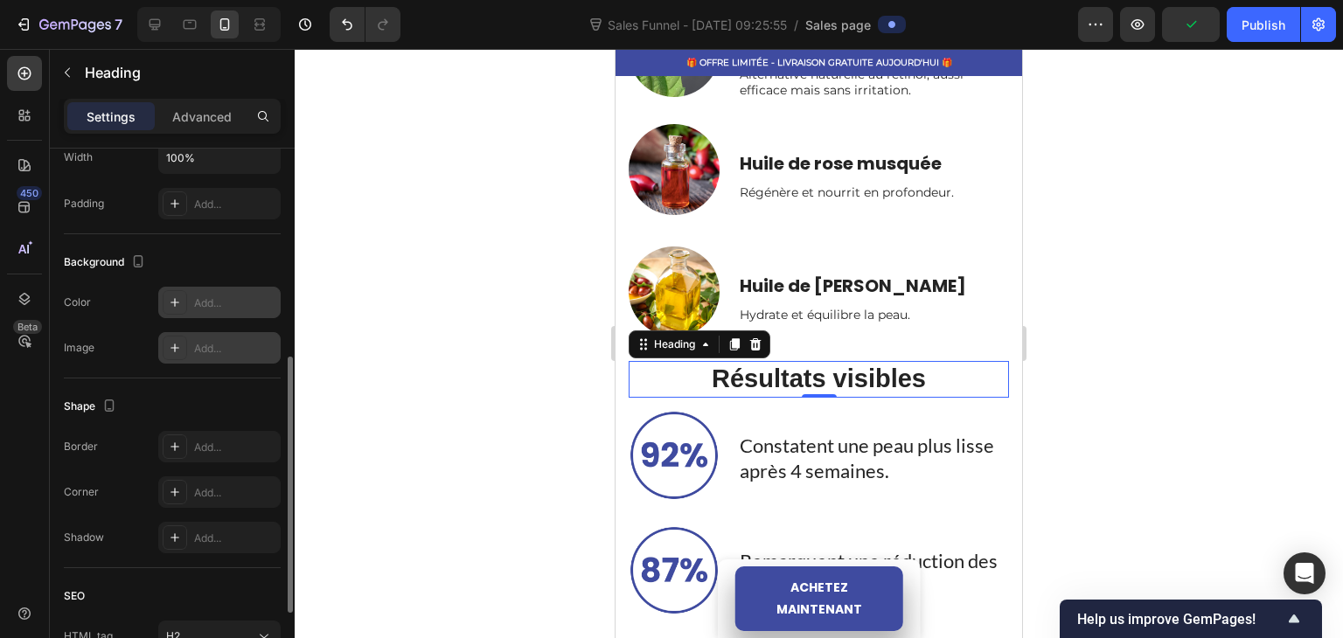
click at [178, 310] on div at bounding box center [175, 302] width 24 height 24
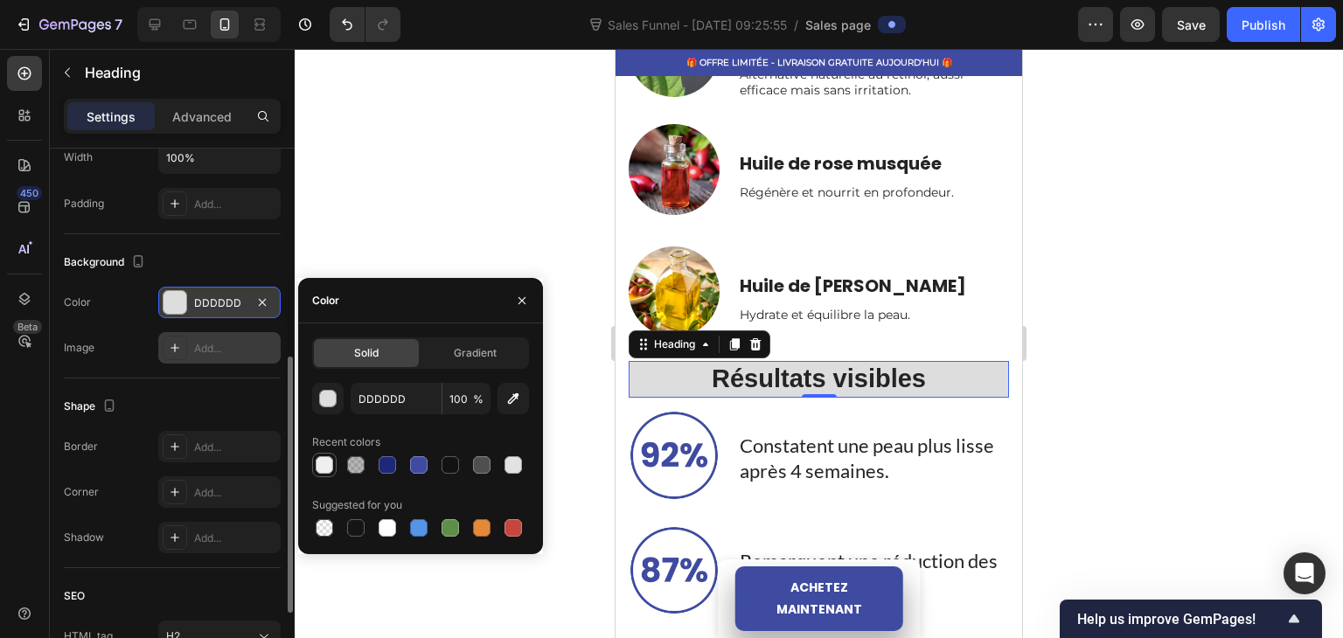
click at [327, 467] on div at bounding box center [324, 464] width 17 height 17
type input "EFEFEF"
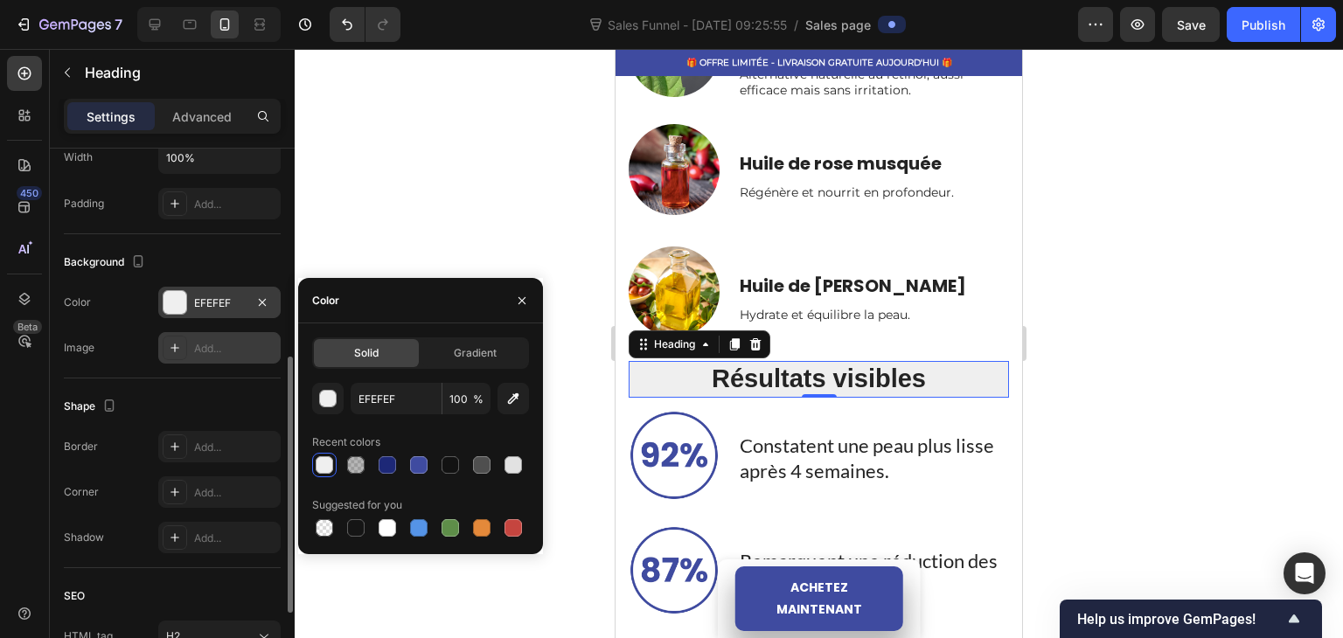
click at [482, 191] on div at bounding box center [819, 343] width 1048 height 589
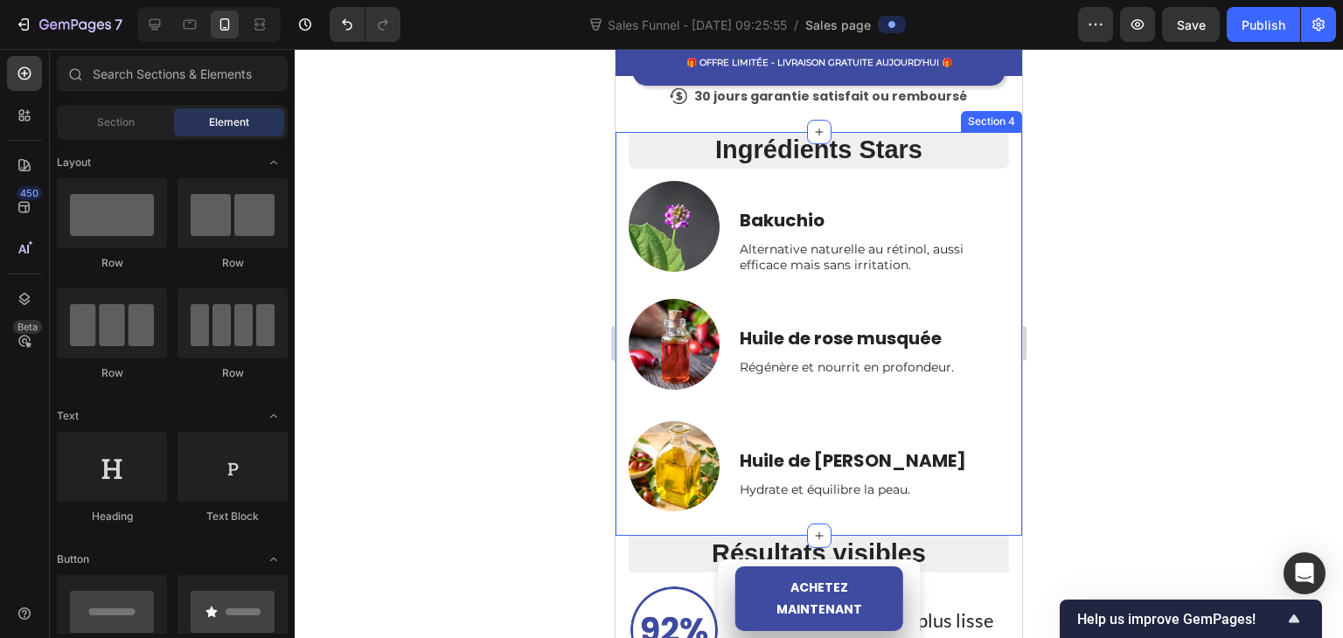
scroll to position [1136, 0]
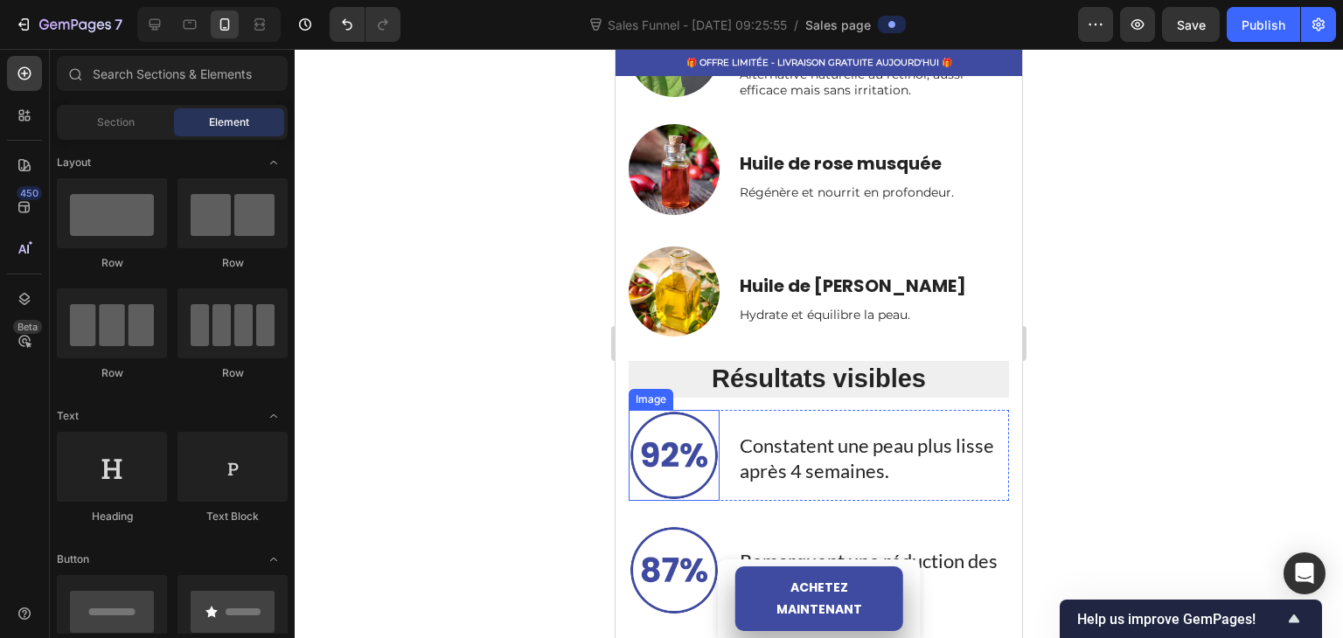
click at [643, 369] on h2 "Résultats visibles" at bounding box center [818, 379] width 380 height 37
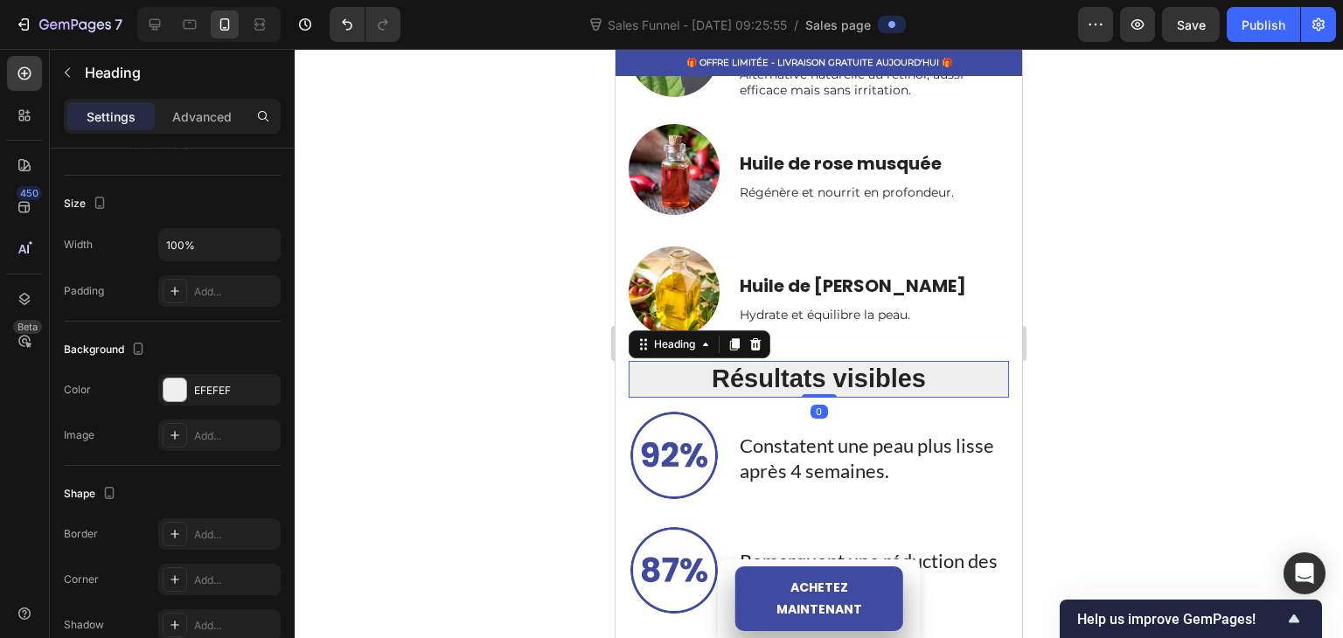
scroll to position [593, 0]
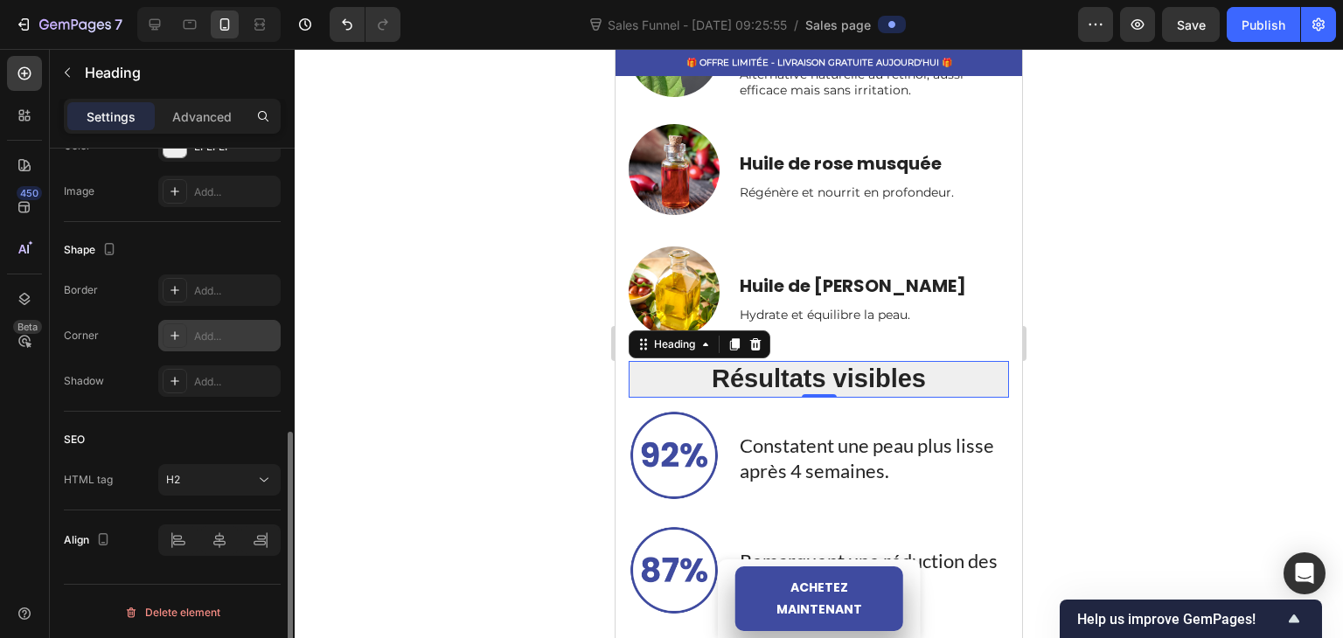
click at [177, 333] on icon at bounding box center [175, 336] width 14 height 14
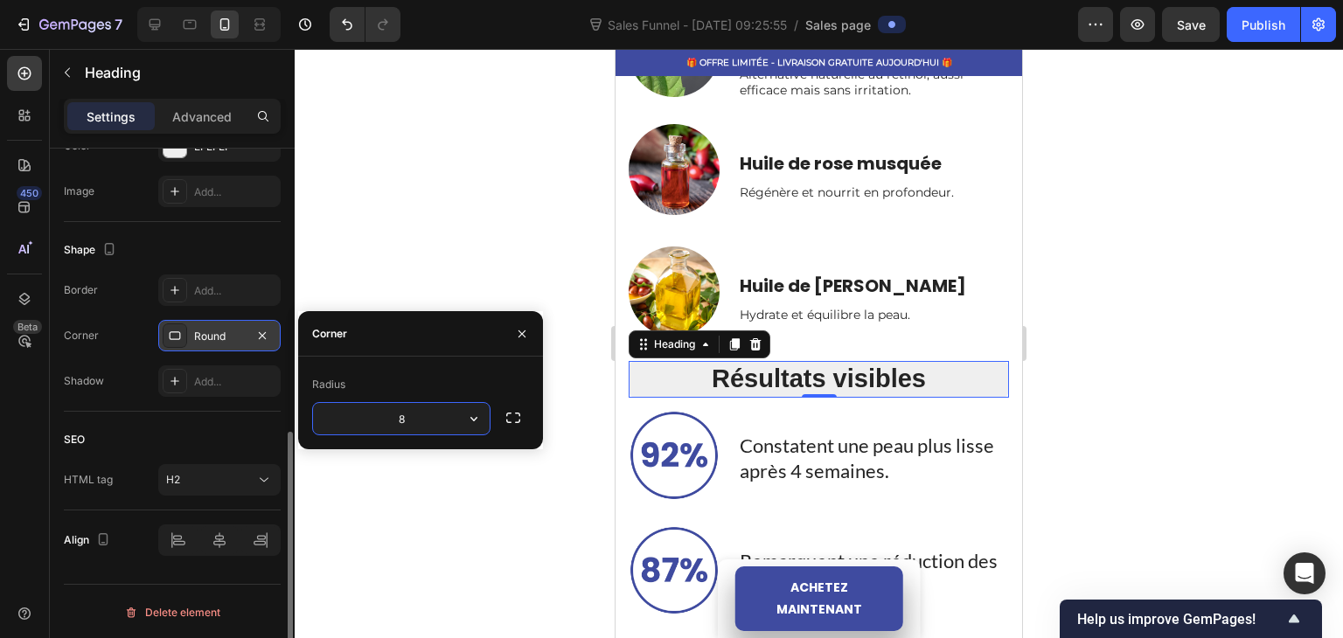
click at [434, 277] on div at bounding box center [819, 343] width 1048 height 589
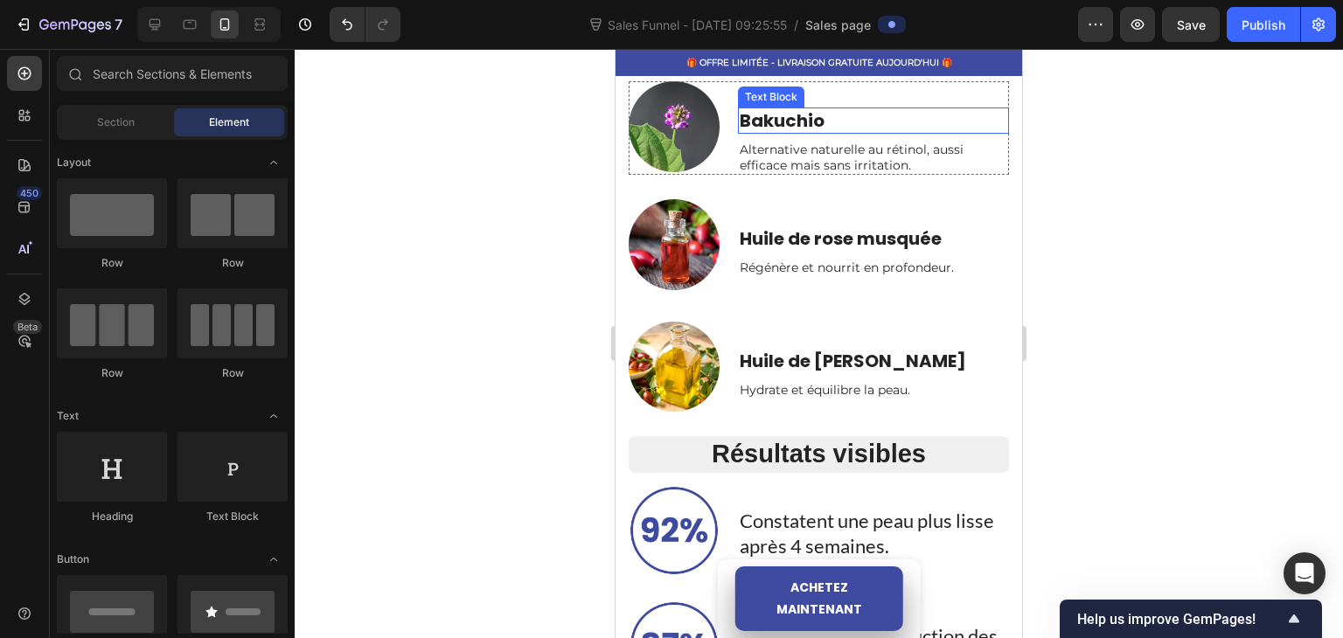
scroll to position [1136, 0]
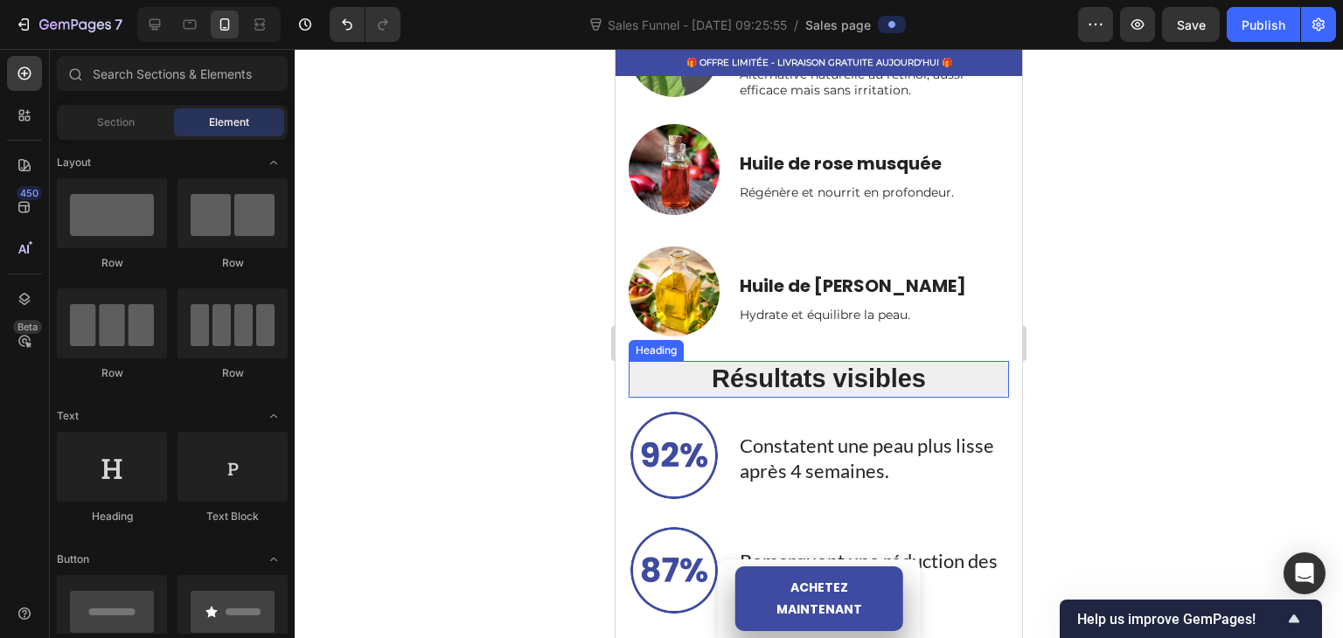
click at [843, 368] on h2 "Résultats visibles" at bounding box center [818, 379] width 380 height 37
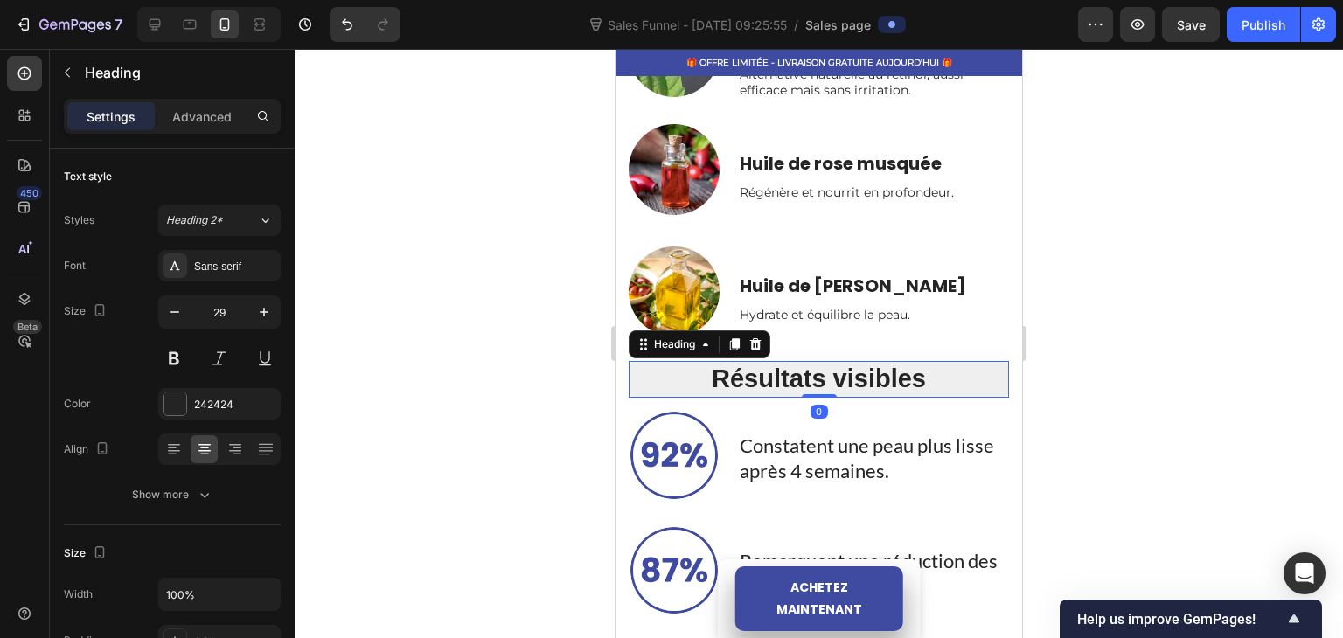
click at [839, 371] on h2 "Résultats visibles" at bounding box center [818, 379] width 380 height 37
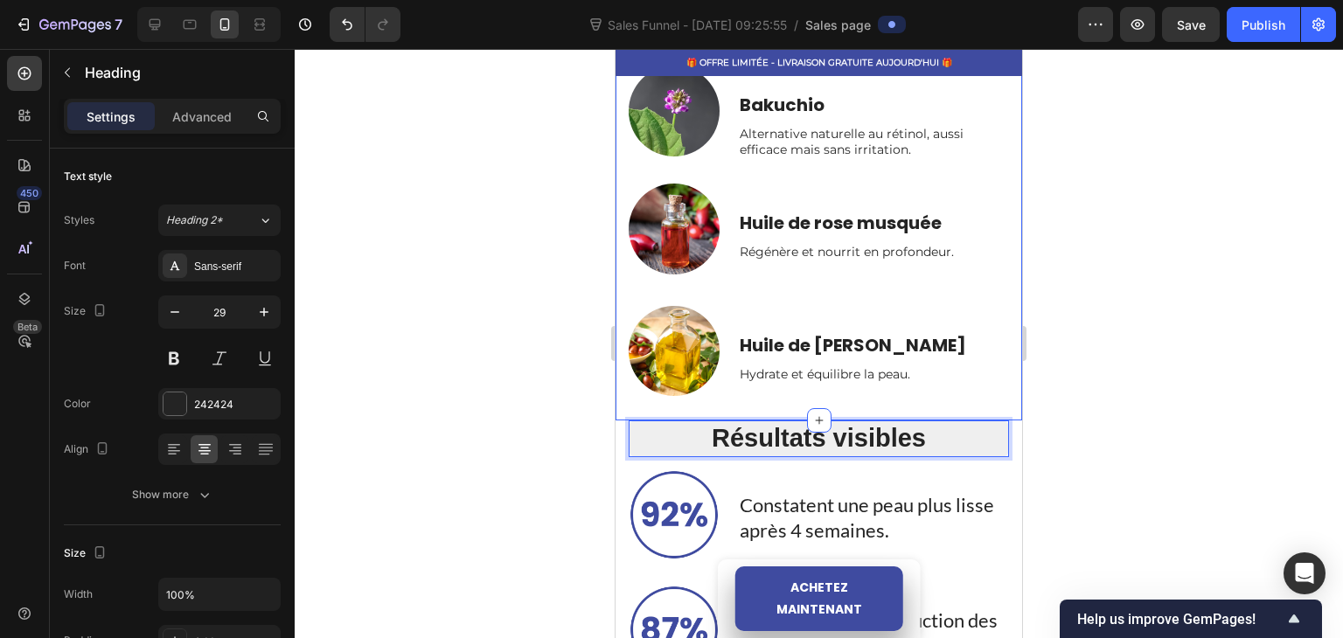
scroll to position [961, 0]
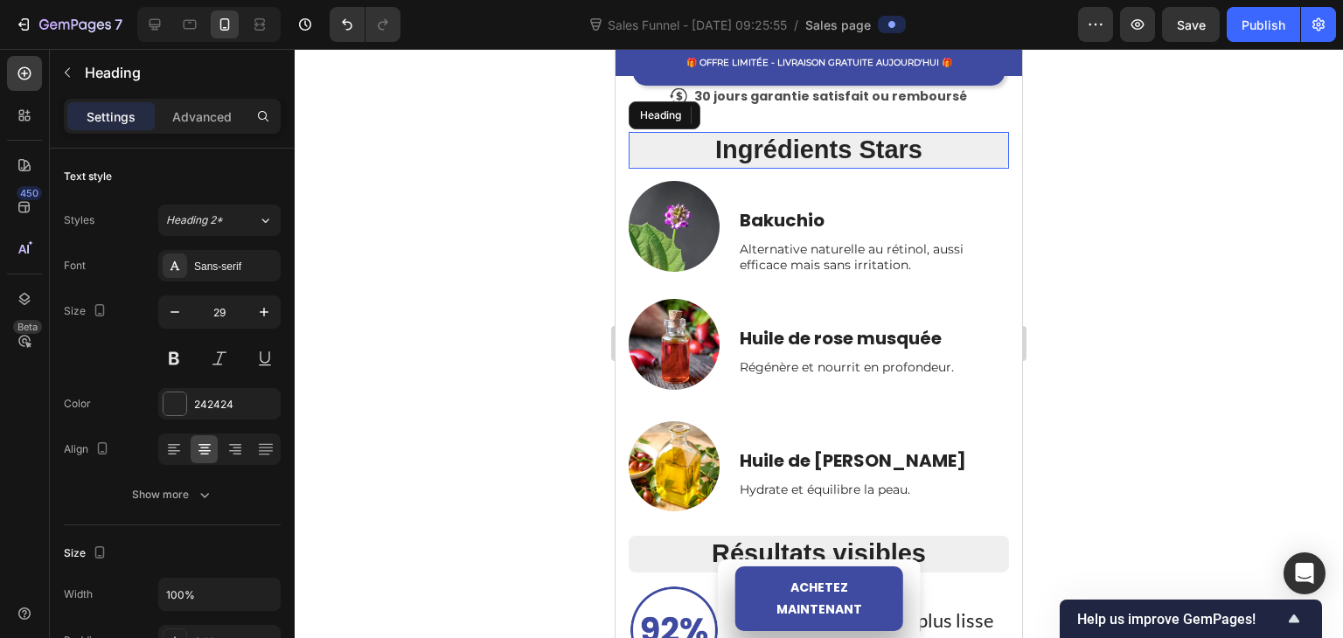
click at [864, 157] on h2 "Ingrédients Stars" at bounding box center [818, 150] width 380 height 37
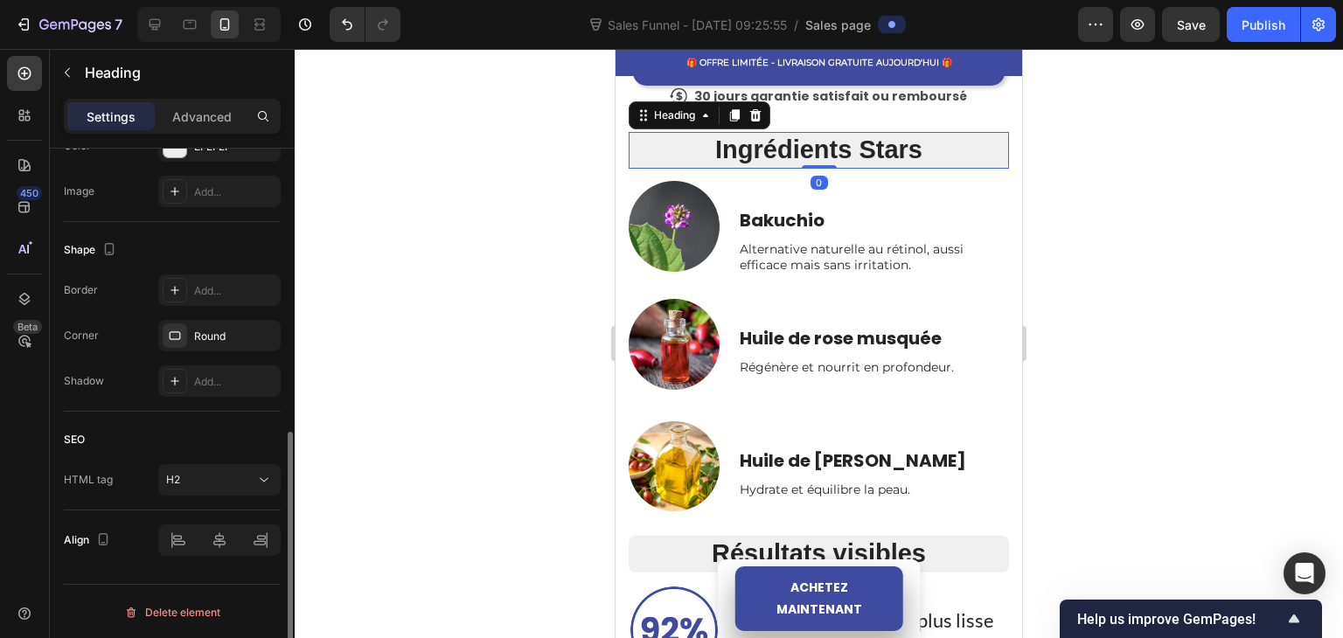
click at [864, 150] on h2 "Ingrédients Stars" at bounding box center [818, 150] width 380 height 37
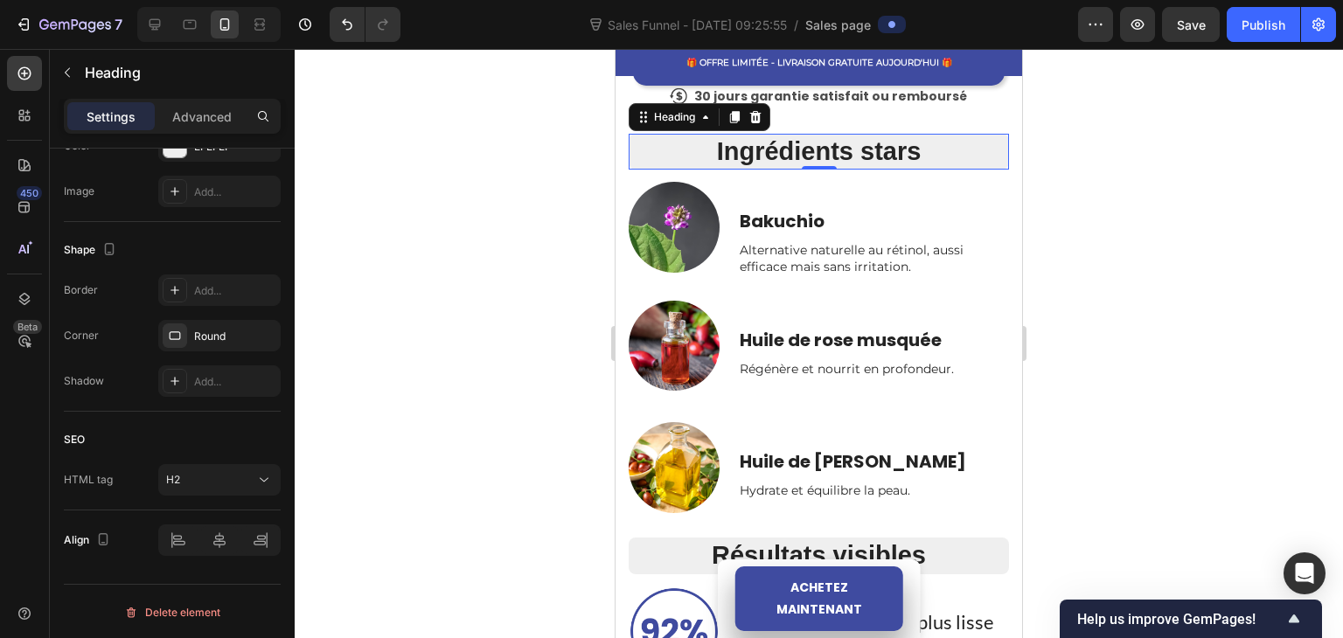
click at [509, 181] on div at bounding box center [819, 343] width 1048 height 589
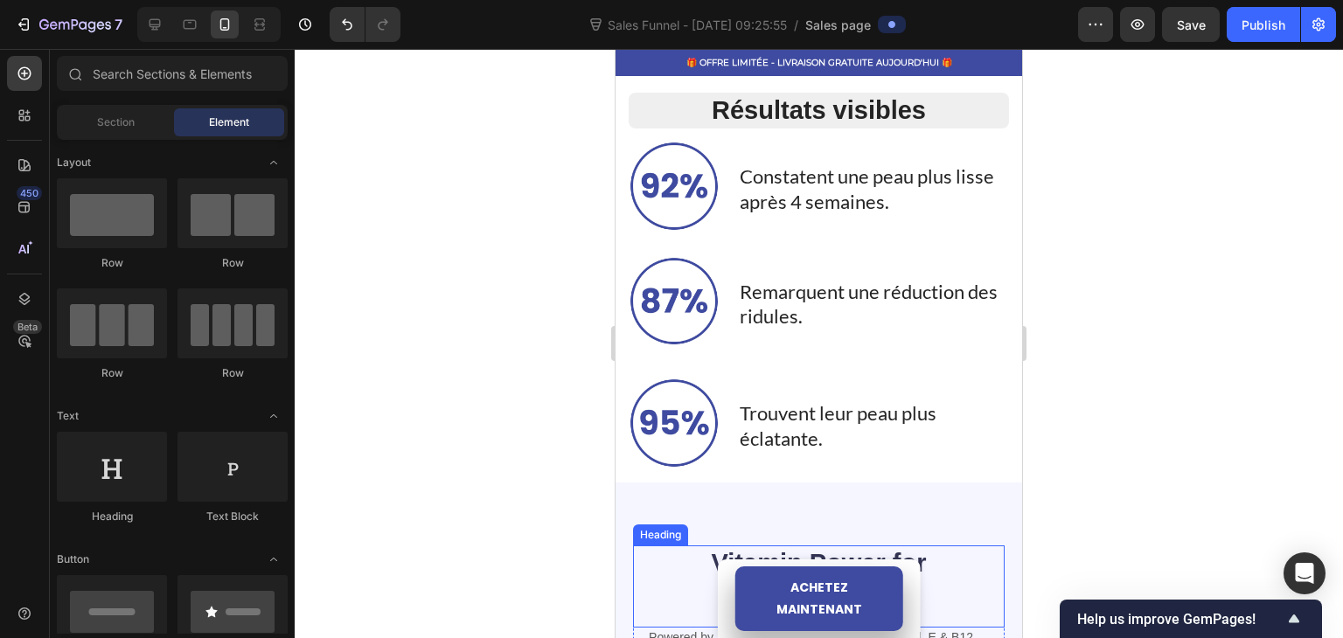
scroll to position [1049, 0]
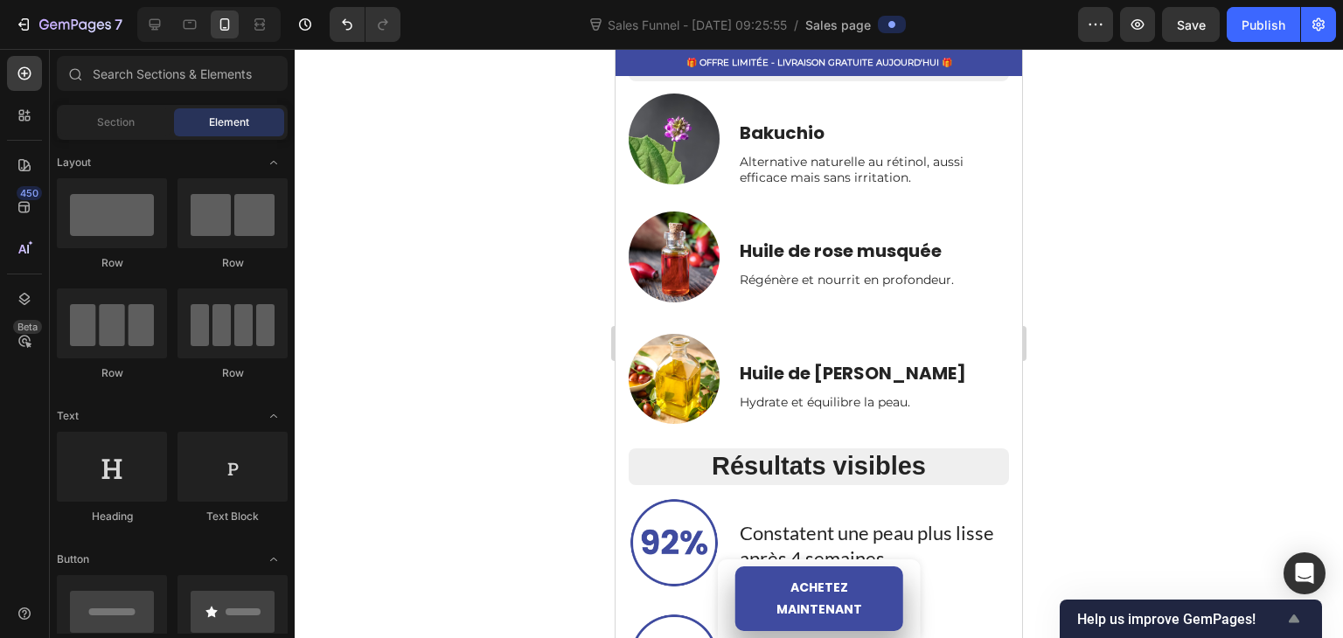
click at [1168, 611] on span "Help us improve GemPages!" at bounding box center [1180, 619] width 206 height 17
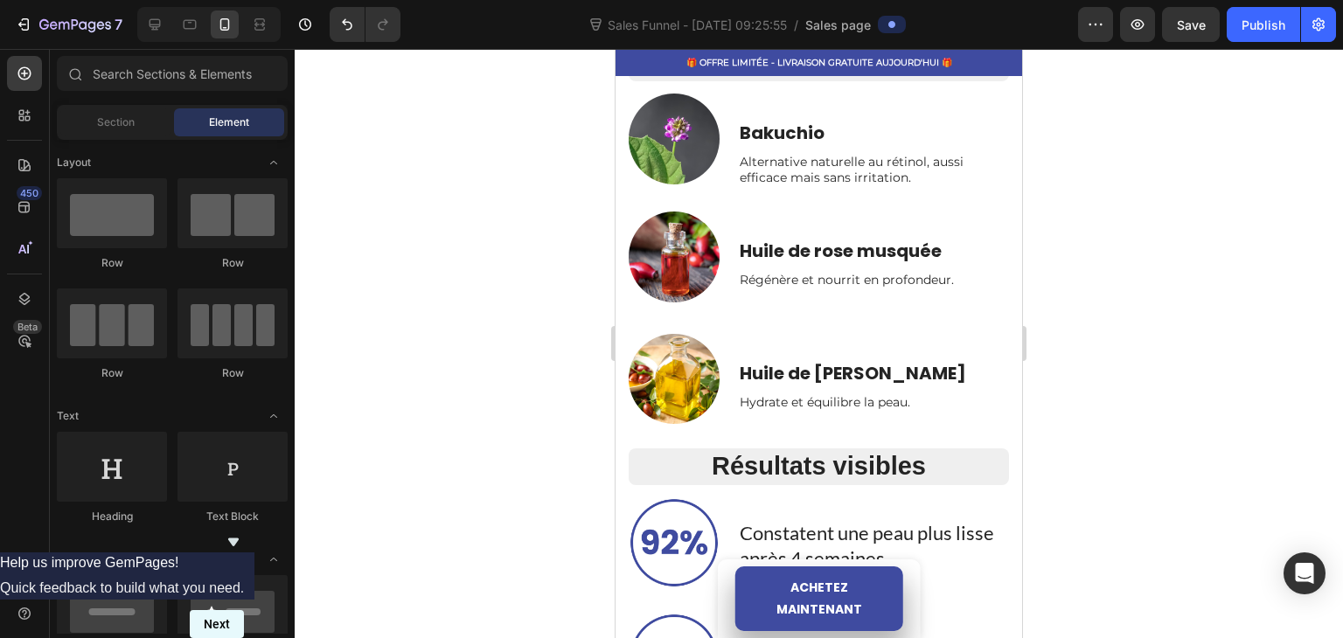
click at [244, 620] on button "Next" at bounding box center [217, 624] width 54 height 28
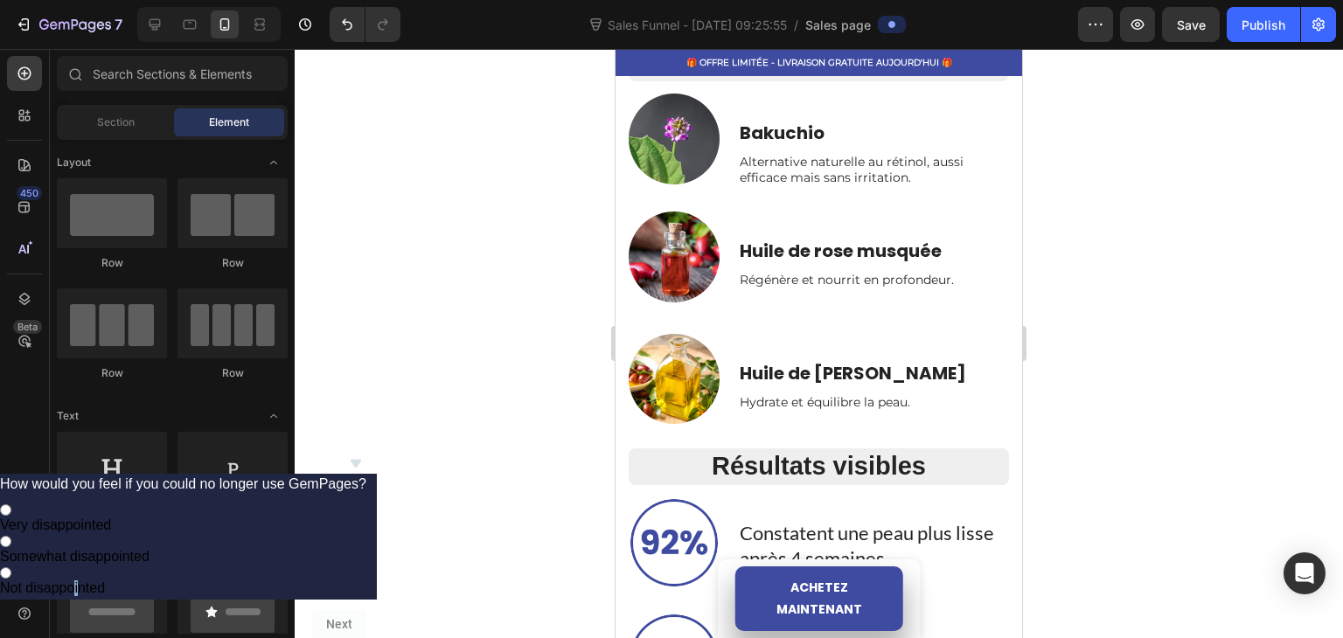
click at [105, 580] on span "Not disappointed" at bounding box center [52, 587] width 105 height 15
click at [11, 567] on input "Not disappointed" at bounding box center [5, 572] width 11 height 11
radio input "true"
click at [366, 610] on button "Next" at bounding box center [339, 624] width 54 height 28
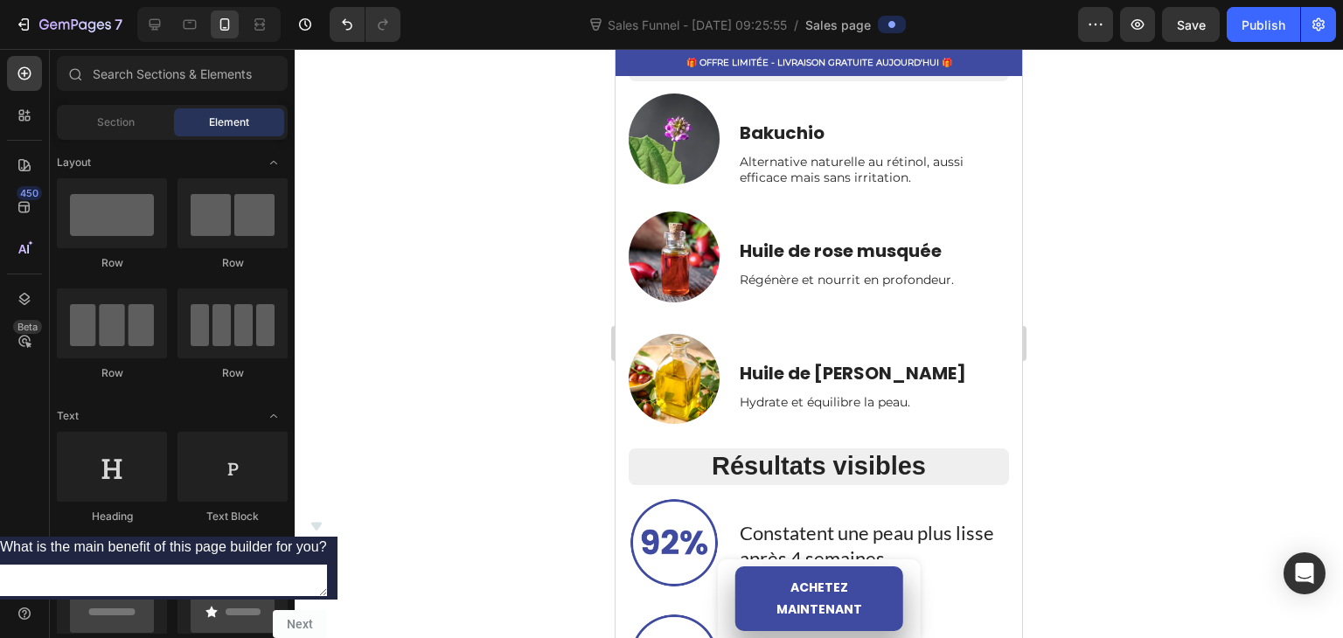
click at [321, 523] on icon "Hide survey" at bounding box center [315, 527] width 10 height 8
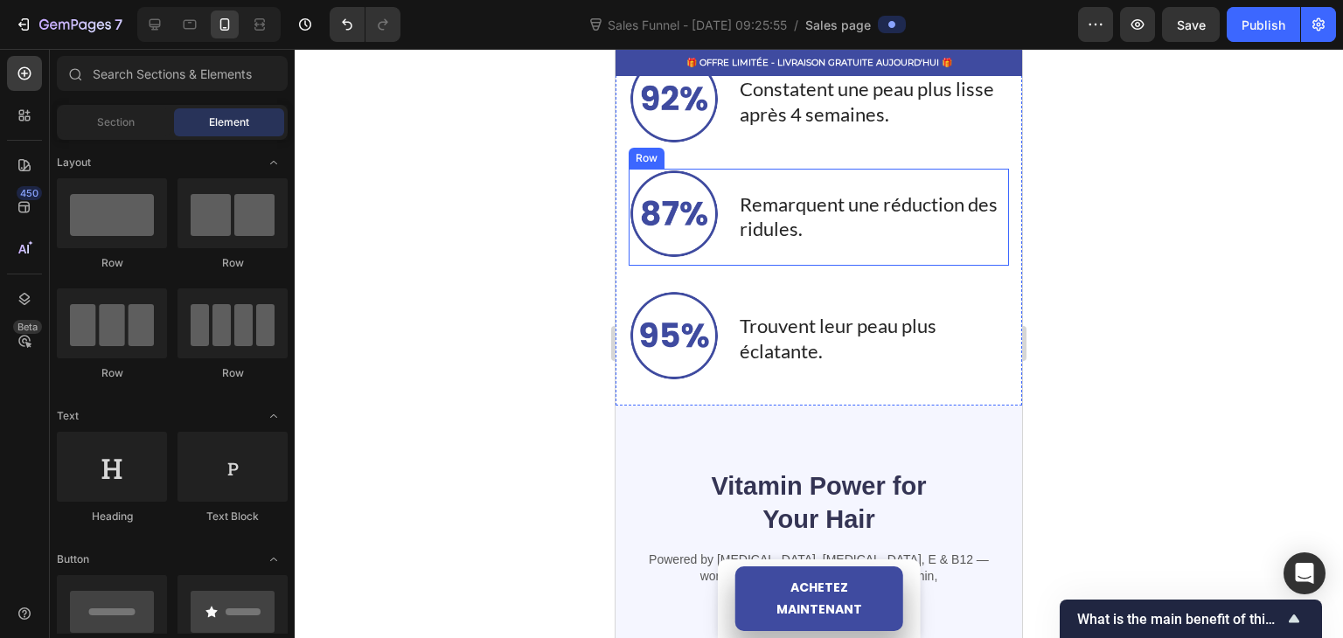
scroll to position [1573, 0]
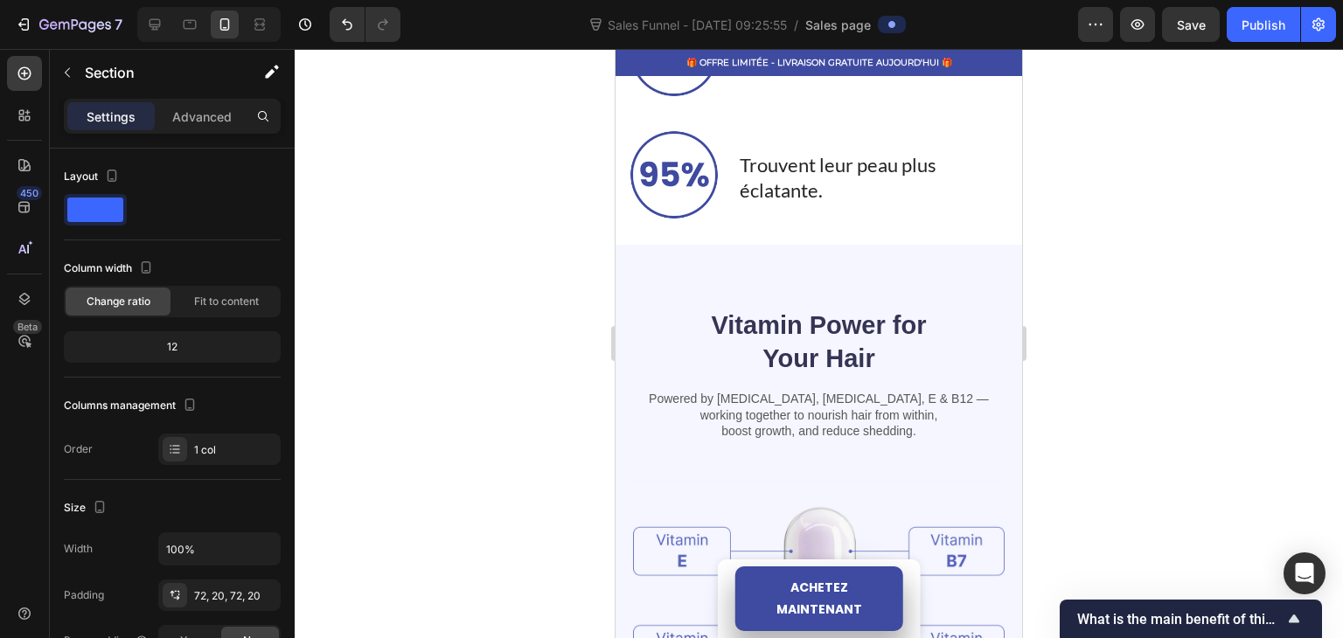
scroll to position [1836, 0]
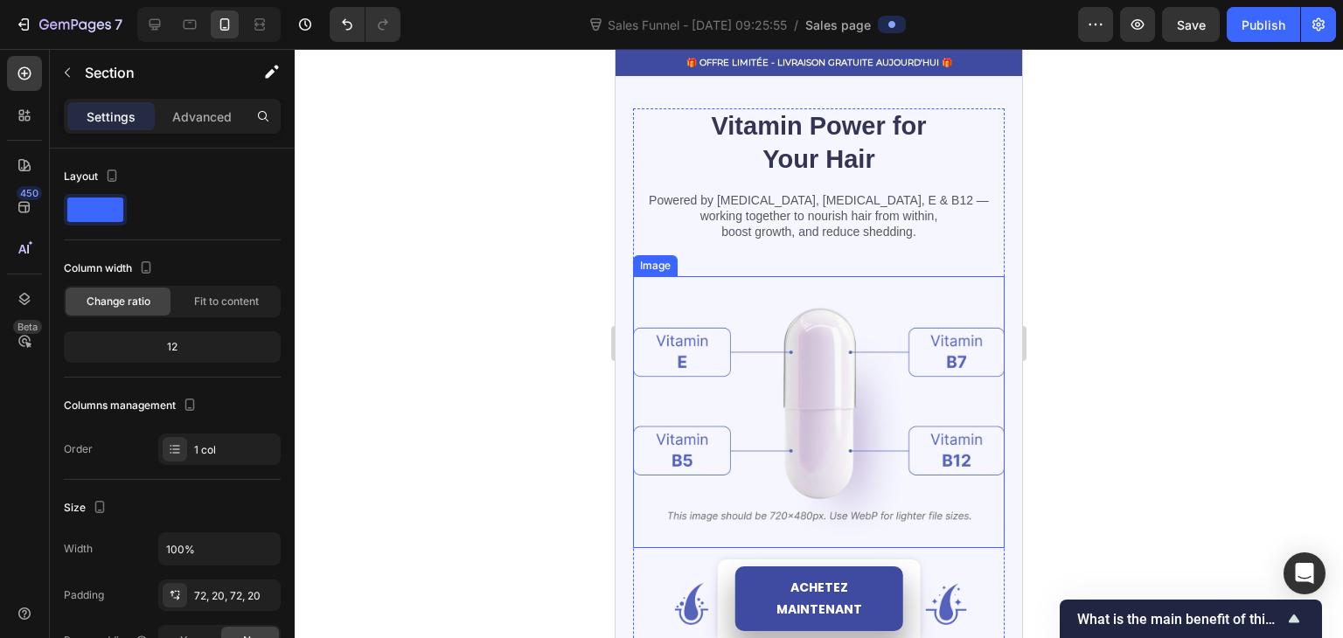
click at [787, 368] on img at bounding box center [818, 411] width 371 height 271
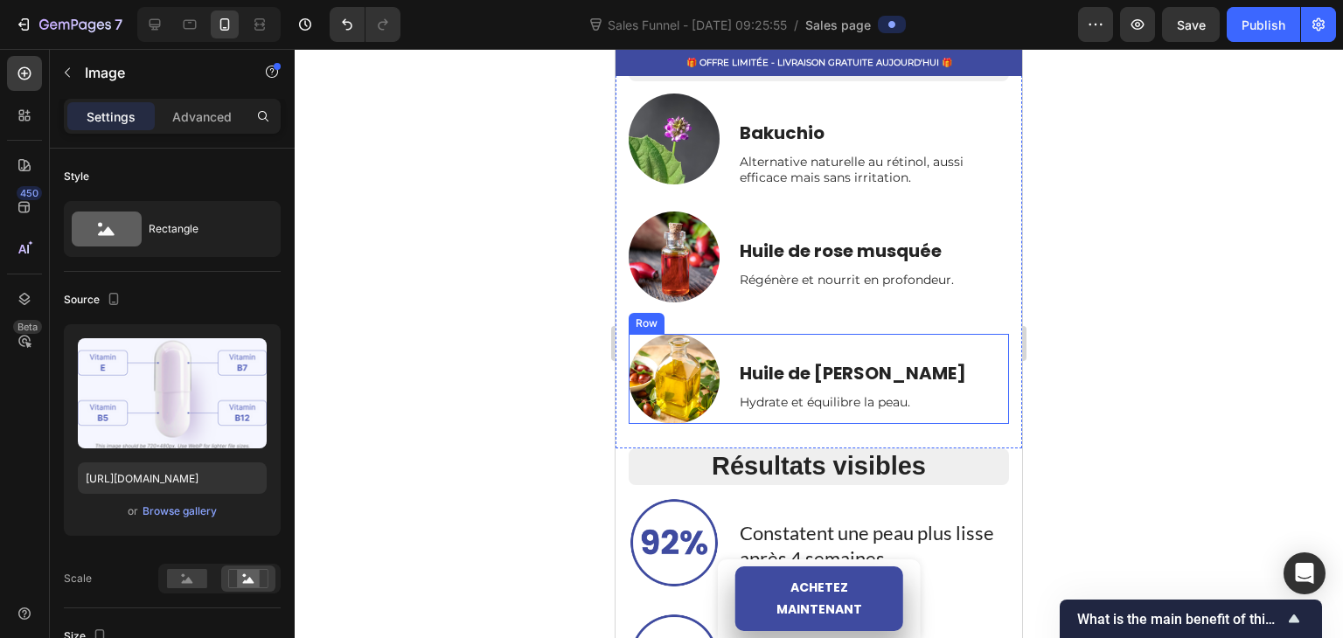
scroll to position [787, 0]
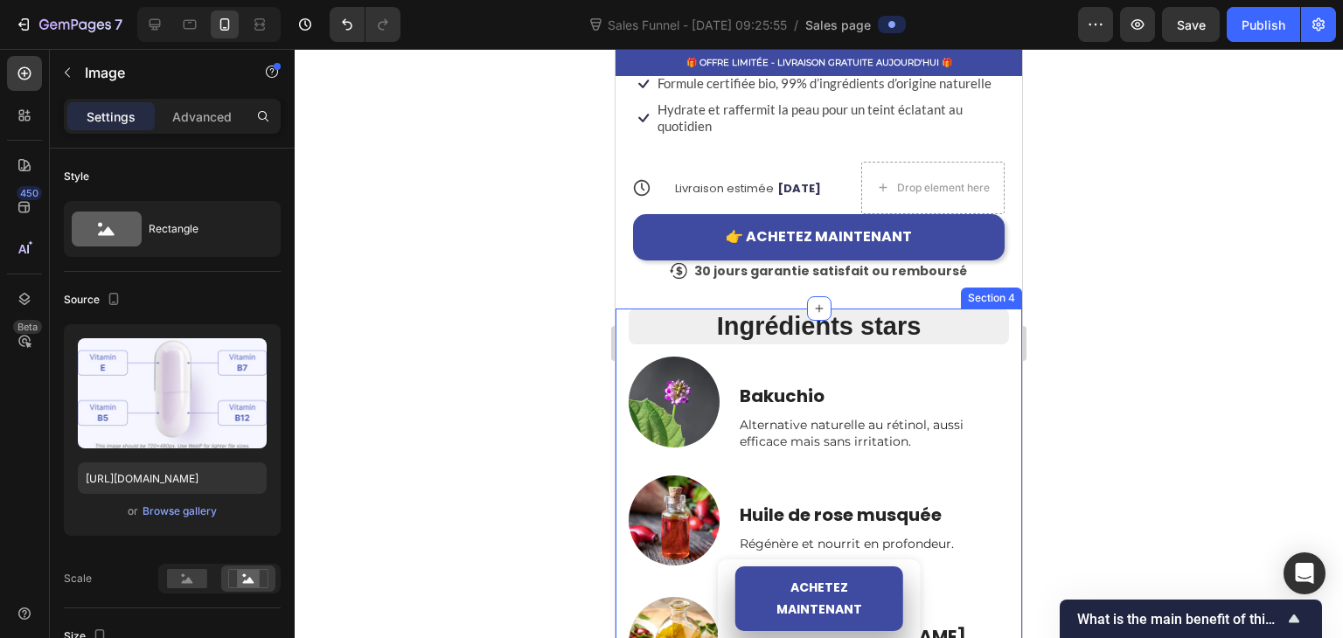
click at [619, 332] on div "Ingrédients stars Heading Row Bakuchio Text Block Alternative naturelle au réti…" at bounding box center [818, 511] width 406 height 404
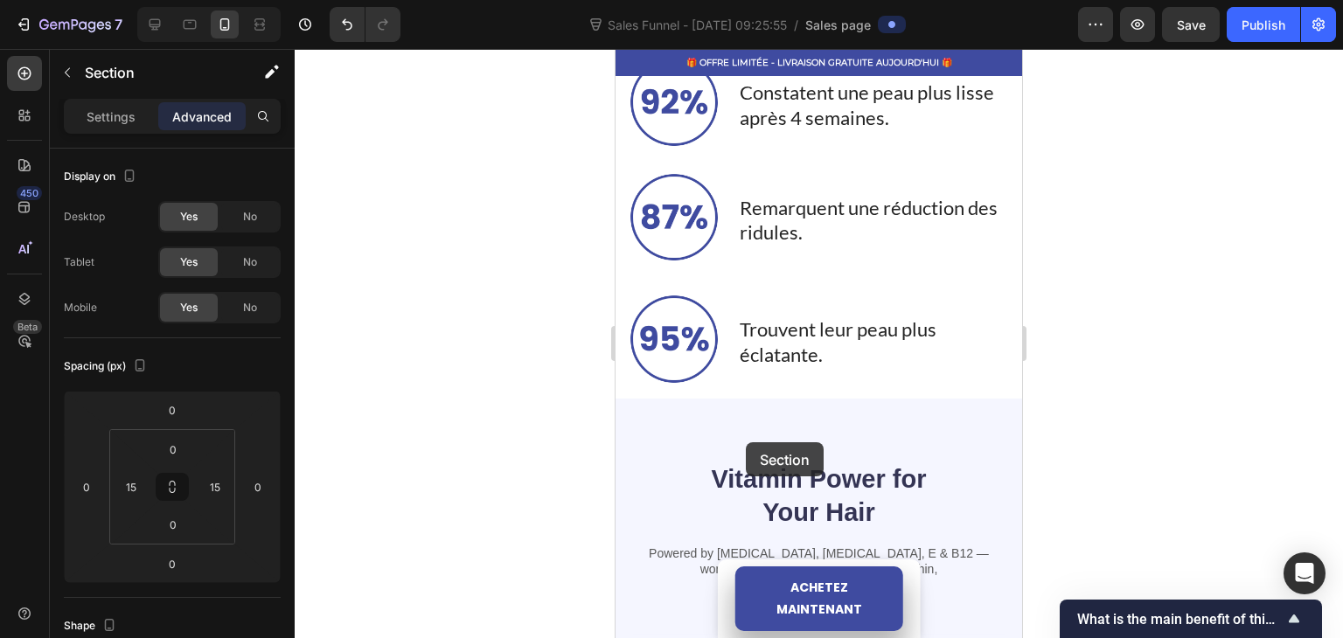
scroll to position [1486, 0]
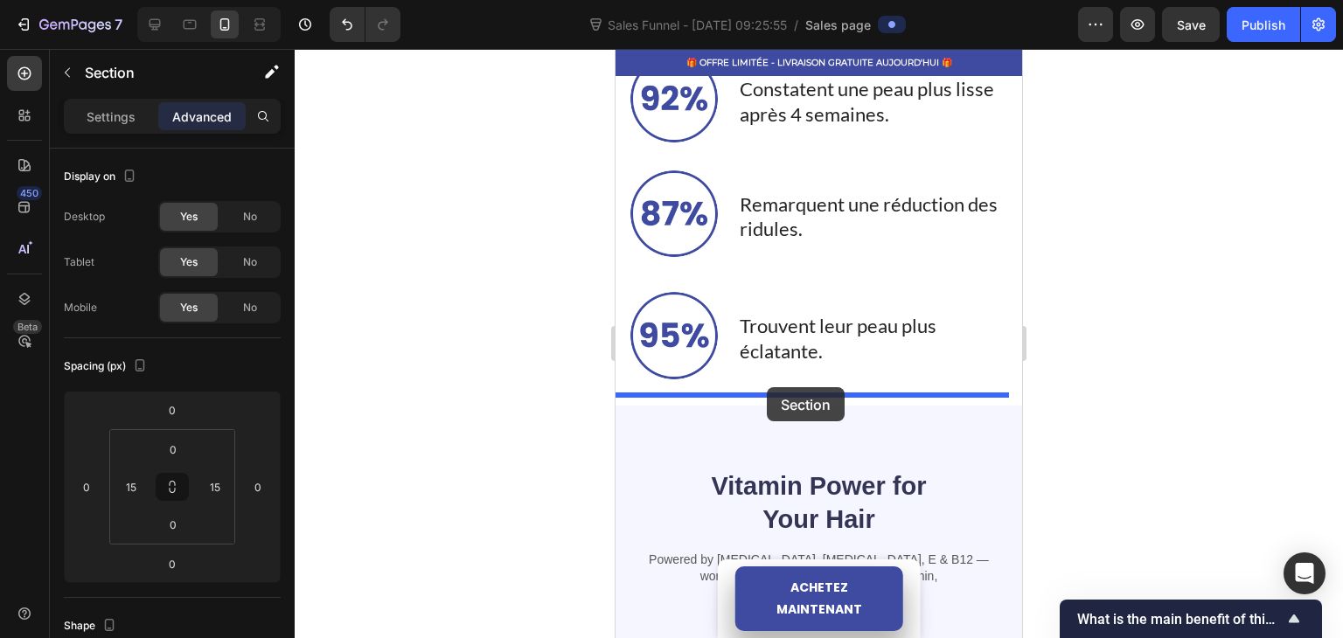
drag, startPoint x: 671, startPoint y: 295, endPoint x: 767, endPoint y: 387, distance: 132.9
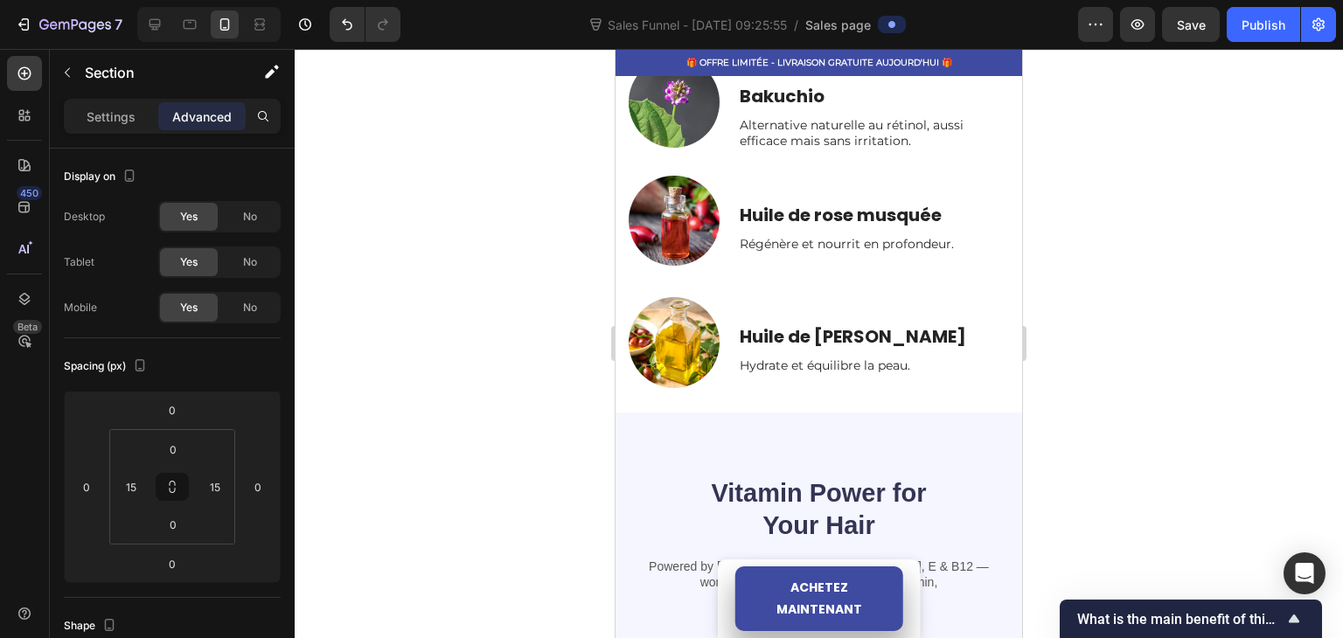
scroll to position [1088, 0]
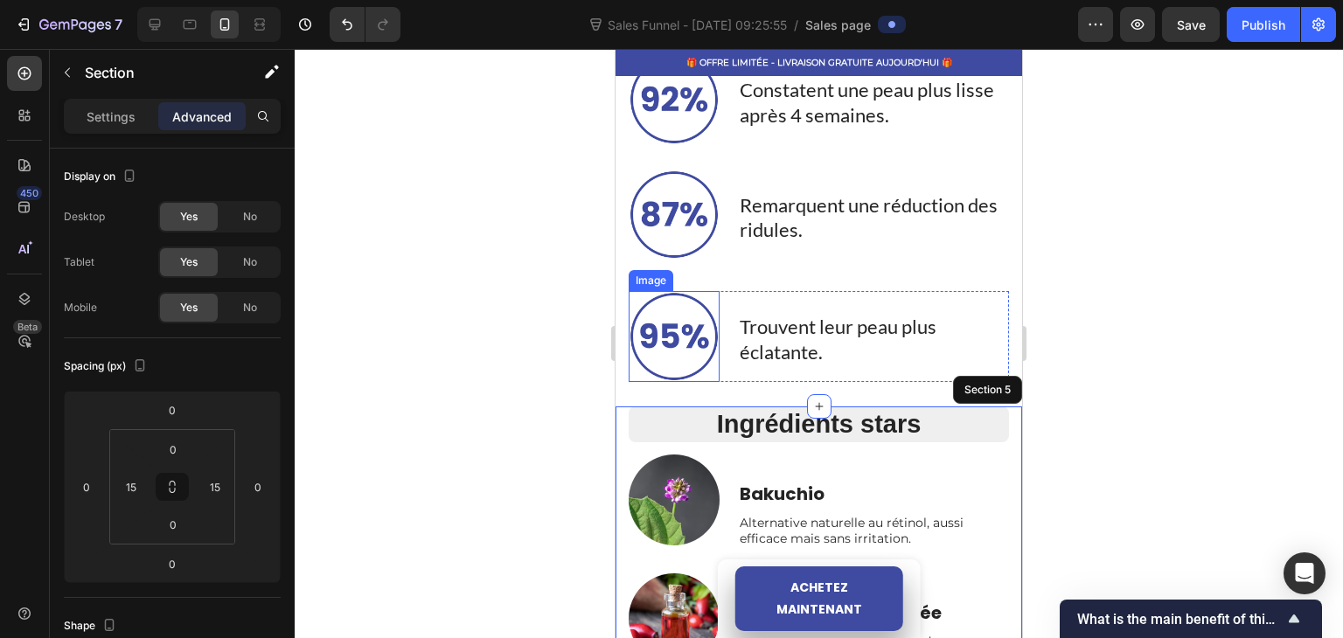
click at [576, 336] on div at bounding box center [819, 343] width 1048 height 589
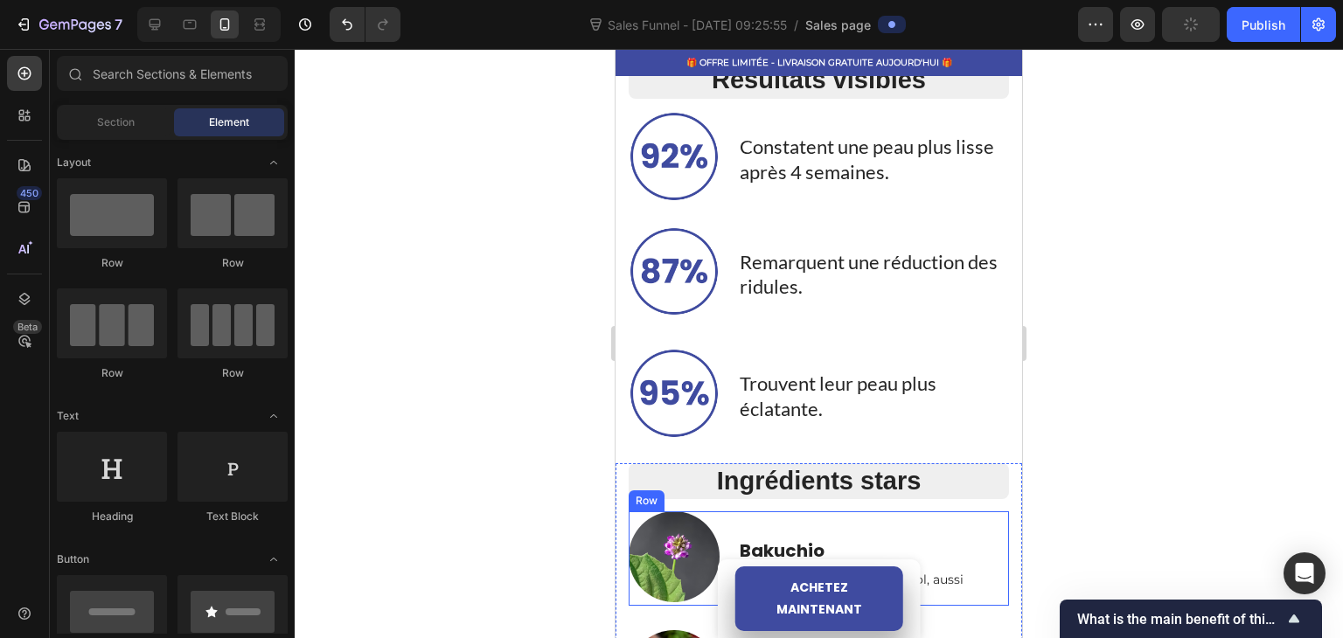
scroll to position [1001, 0]
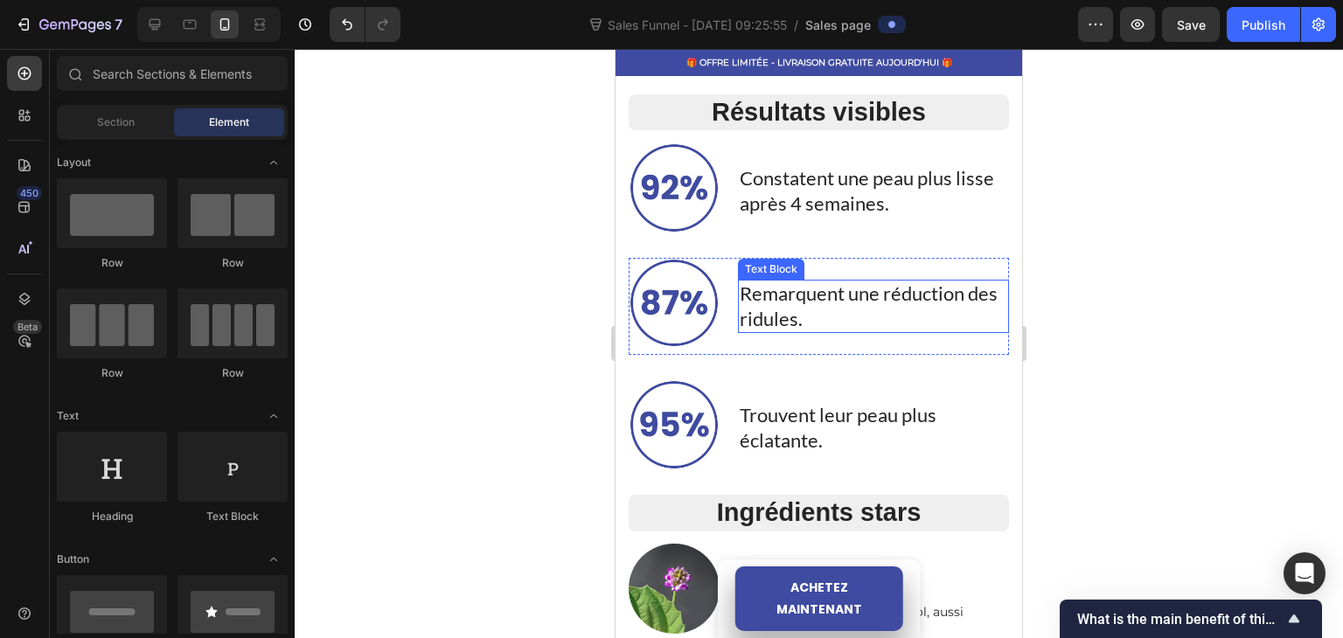
click at [798, 323] on p "Remarquent une réduction des ridules." at bounding box center [873, 306] width 268 height 50
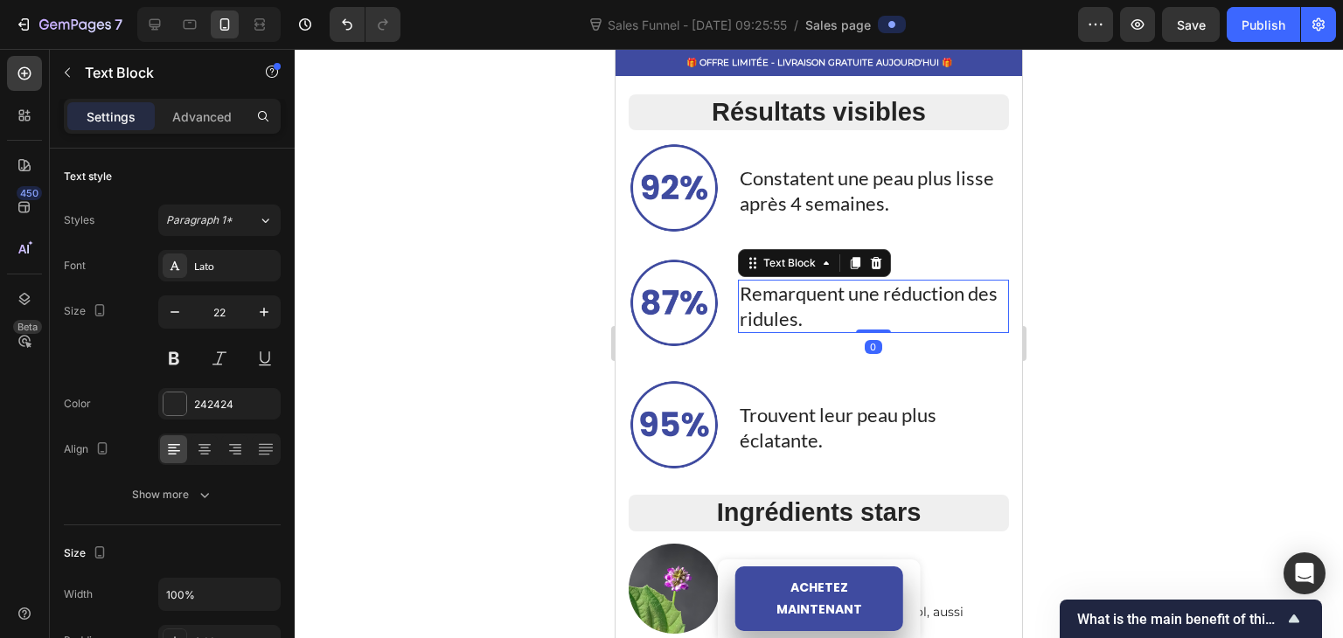
click at [816, 316] on p "Remarquent une réduction des ridules." at bounding box center [873, 306] width 268 height 50
click at [465, 316] on div at bounding box center [819, 343] width 1048 height 589
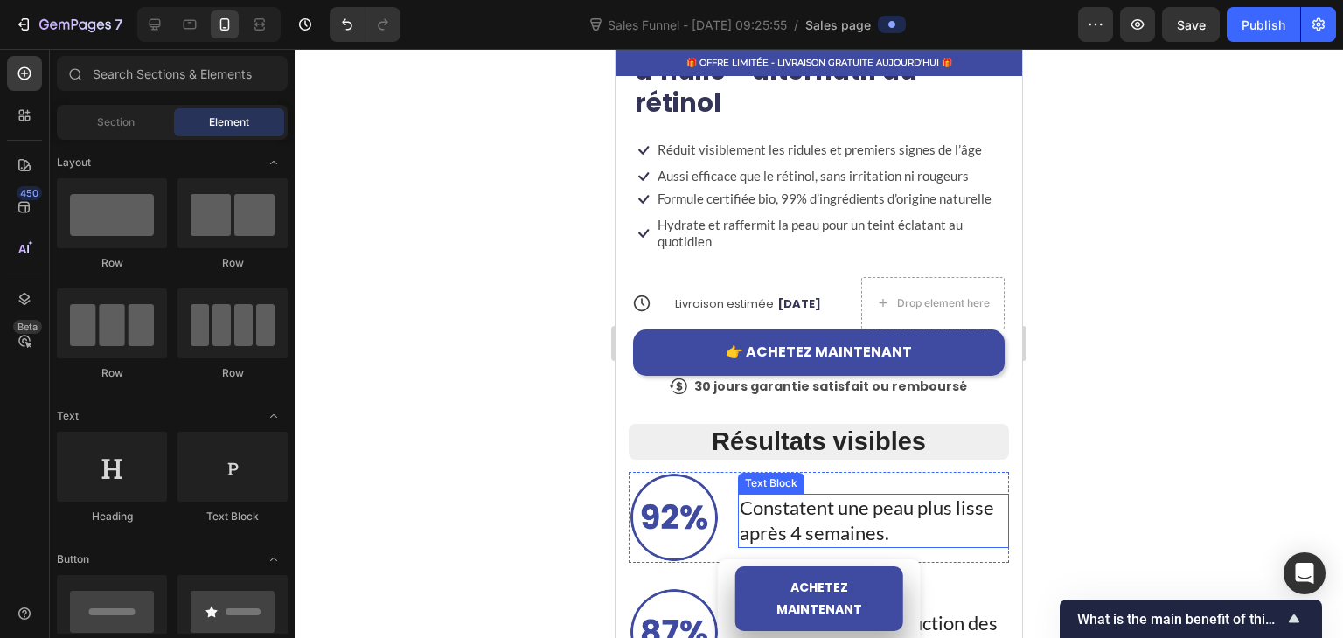
scroll to position [913, 0]
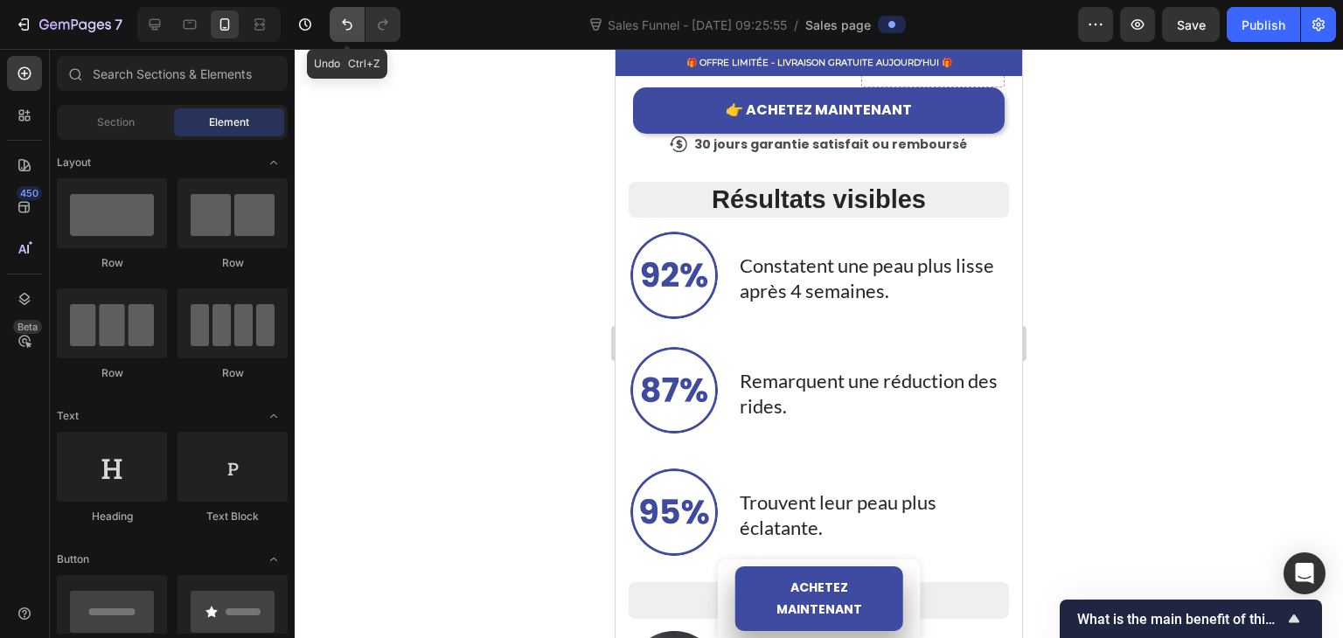
click at [344, 28] on icon "Undo/Redo" at bounding box center [346, 24] width 17 height 17
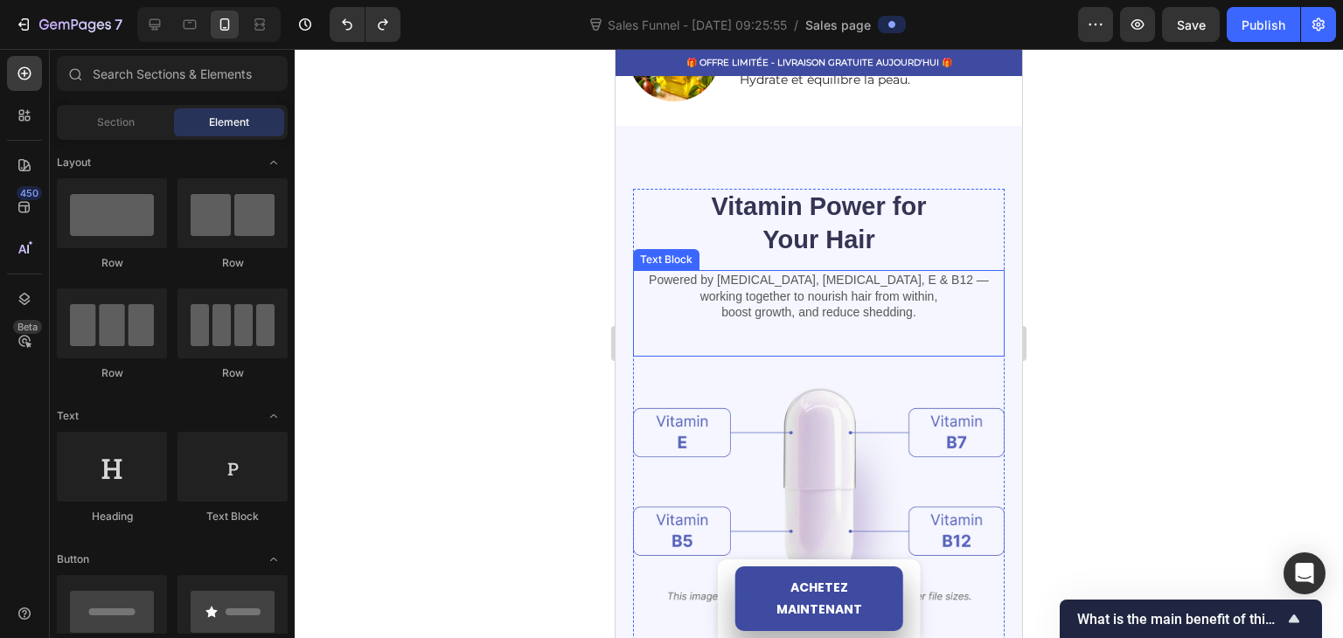
scroll to position [1787, 0]
